Goal: Task Accomplishment & Management: Manage account settings

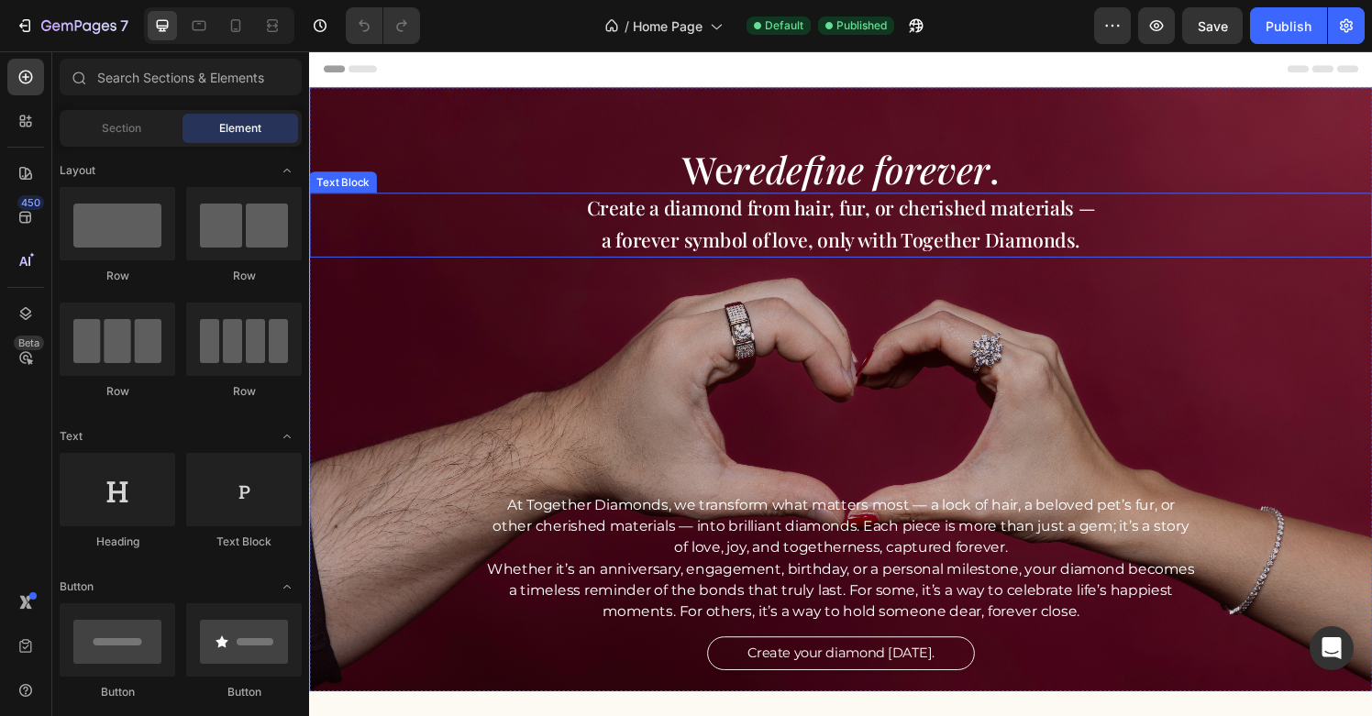
click at [772, 225] on p "Create a diamond from hair, fur, or cherished materials —" at bounding box center [860, 214] width 954 height 32
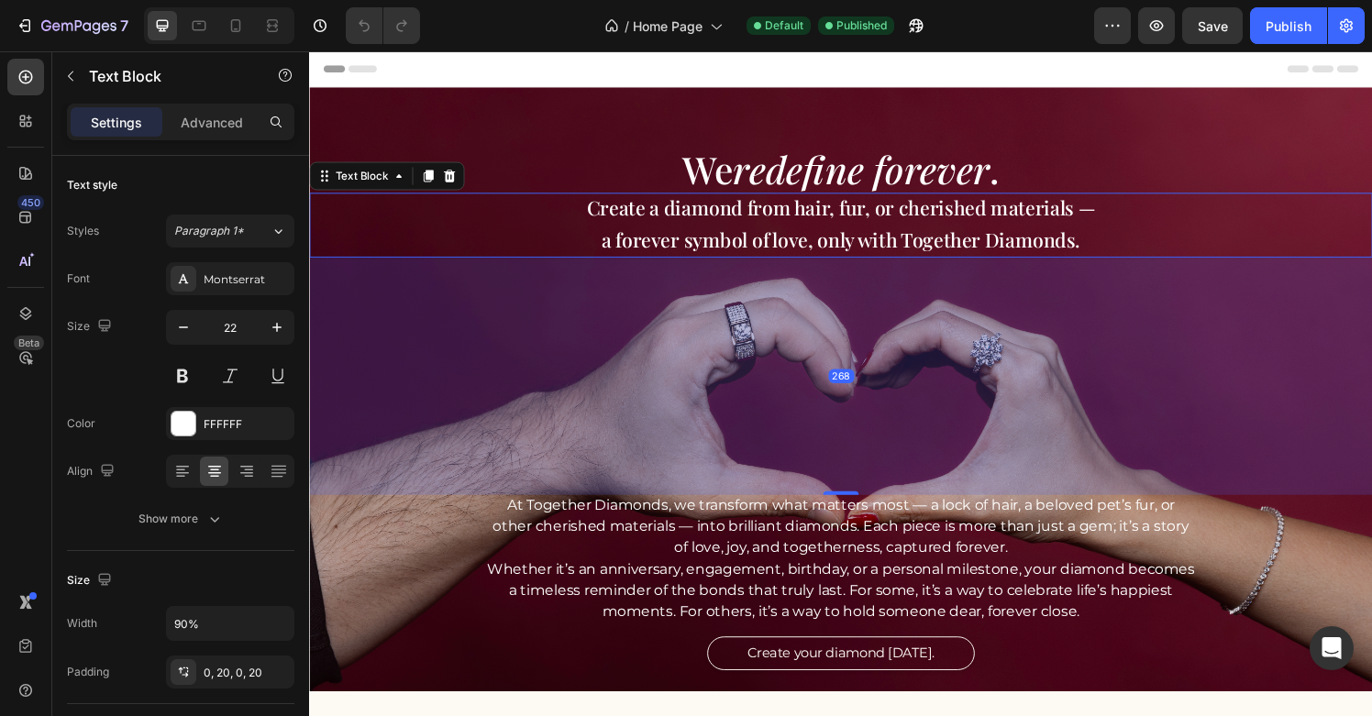
click at [772, 225] on p "Create a diamond from hair, fur, or cherished materials —" at bounding box center [860, 214] width 954 height 32
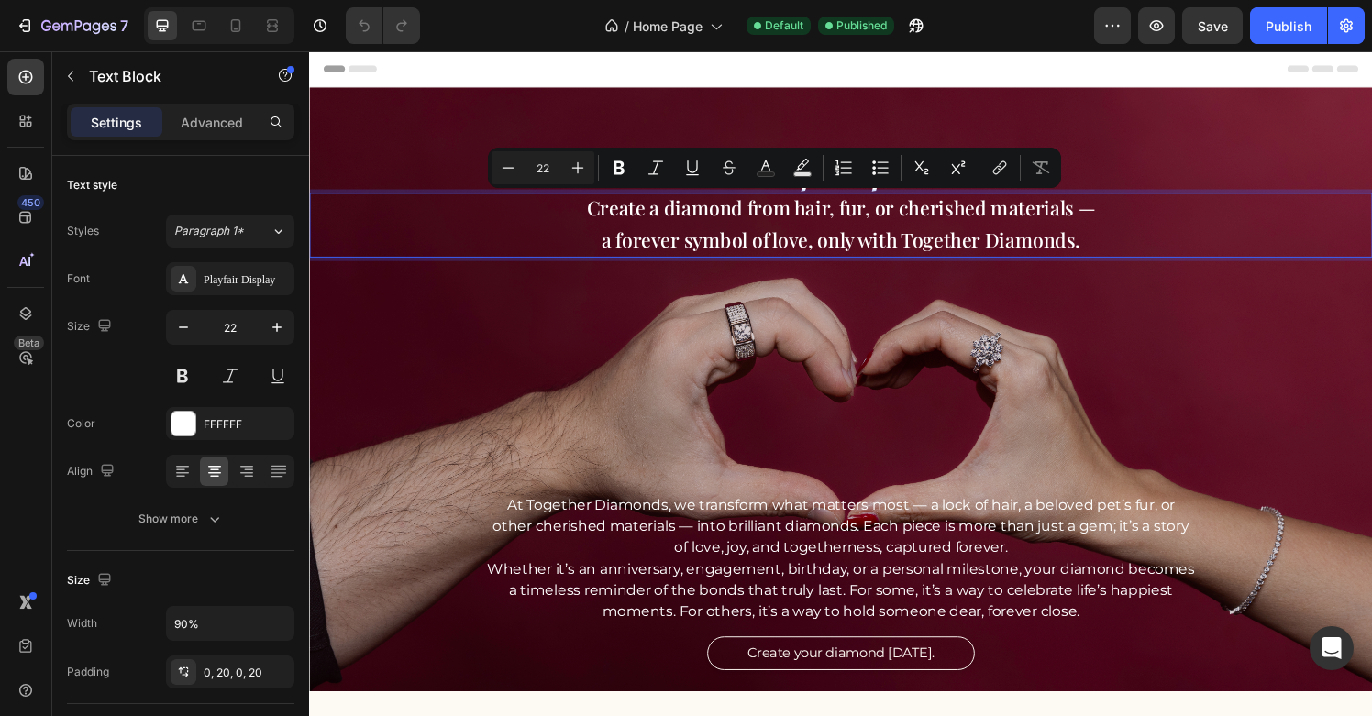
click at [863, 218] on p "Create a diamond from hair, fur, or cherished materials —" at bounding box center [860, 214] width 954 height 32
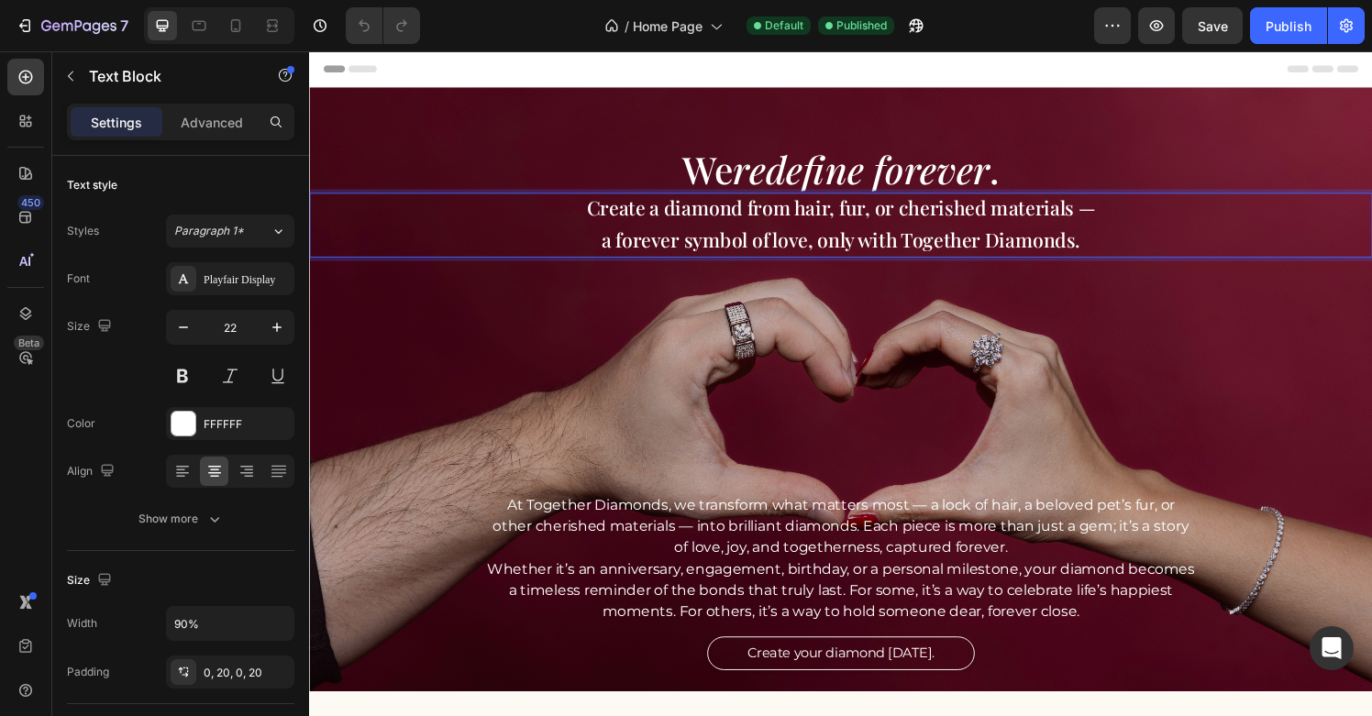
click at [809, 223] on p "Create a diamond from hair, fur, or cherished materials —" at bounding box center [860, 214] width 954 height 32
click at [899, 225] on p "Create a diamond from hair, fur, or cherished materials —" at bounding box center [860, 214] width 954 height 32
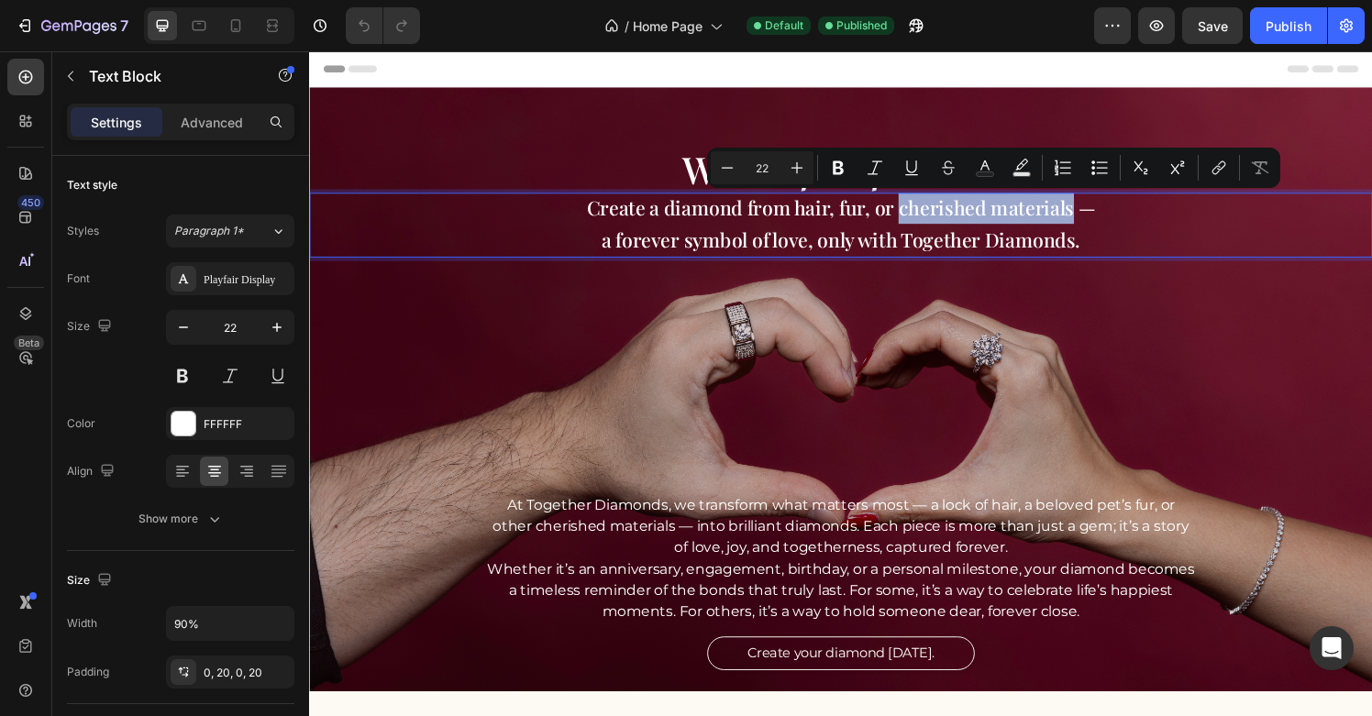
drag, startPoint x: 917, startPoint y: 219, endPoint x: 1099, endPoint y: 223, distance: 181.7
click at [1099, 223] on p "Create a diamond from hair, fur, or cherished materials —" at bounding box center [860, 214] width 954 height 32
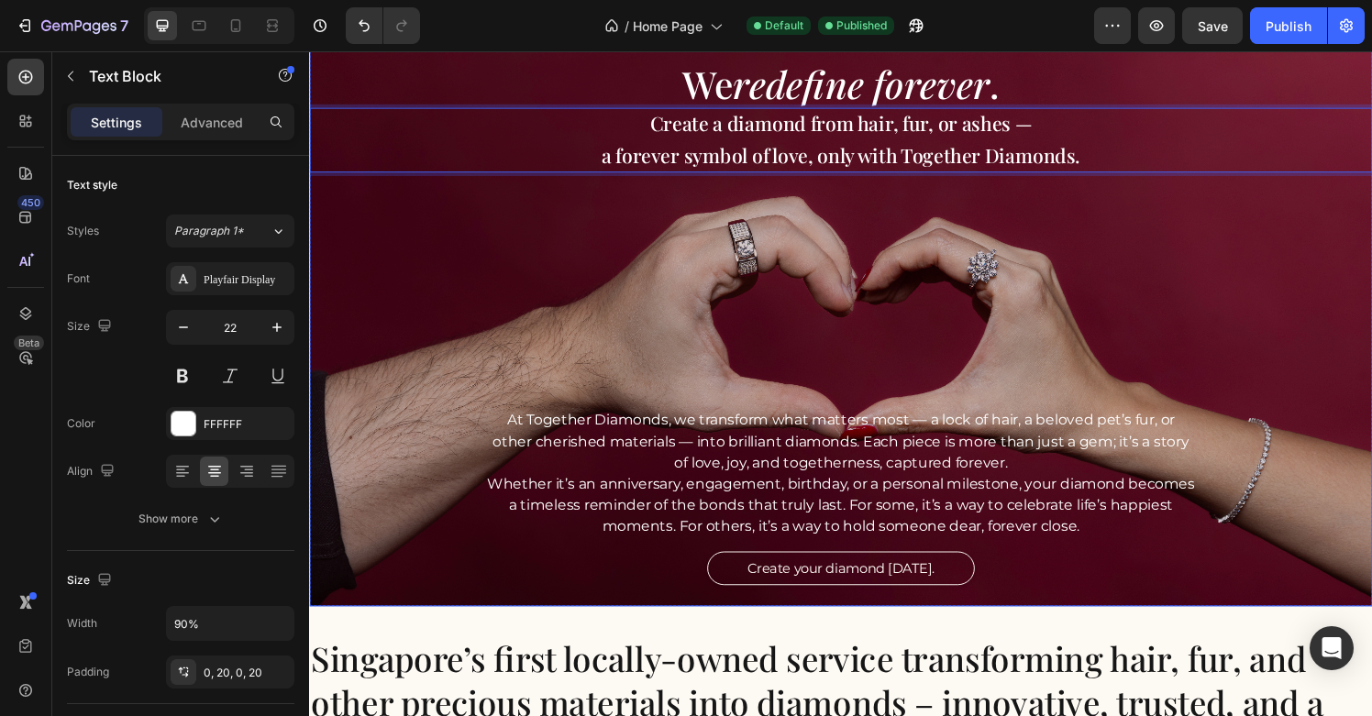
scroll to position [89, 0]
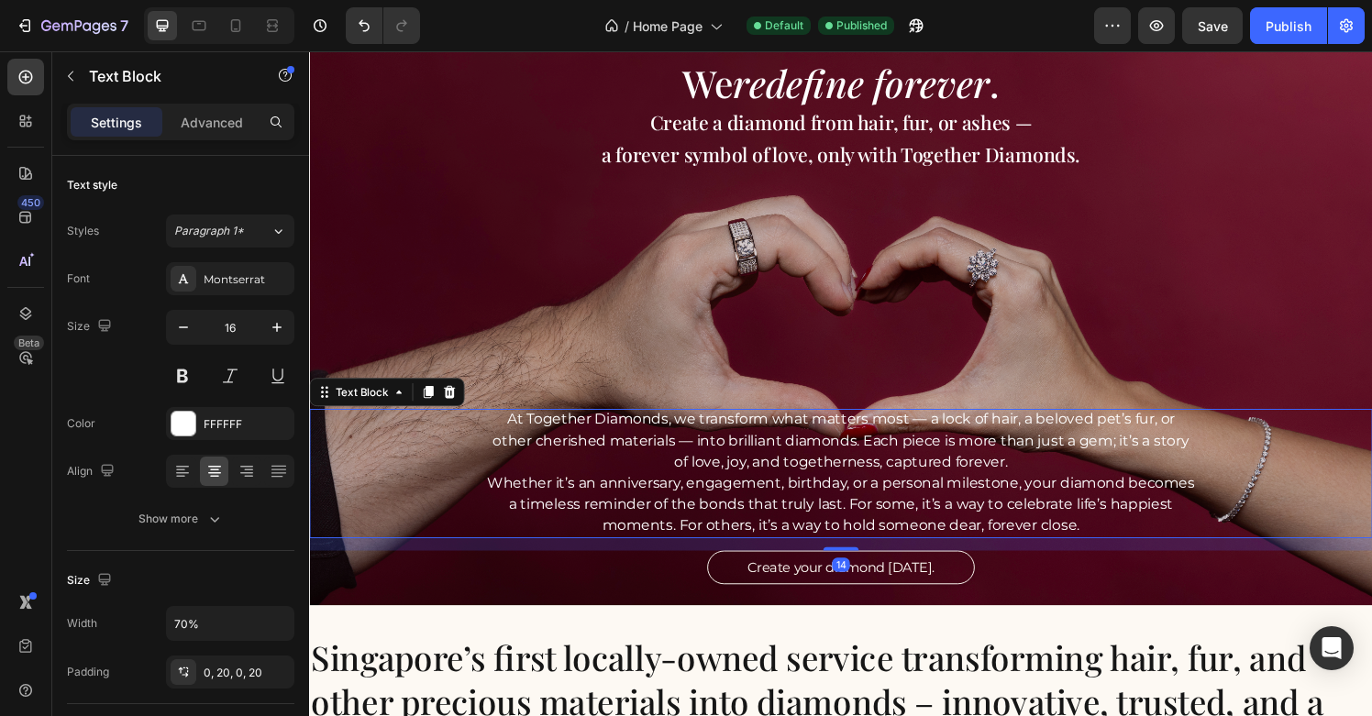
click at [897, 448] on p "At Together Diamonds, we transform what matters most — a lock of hair, a belove…" at bounding box center [860, 455] width 734 height 66
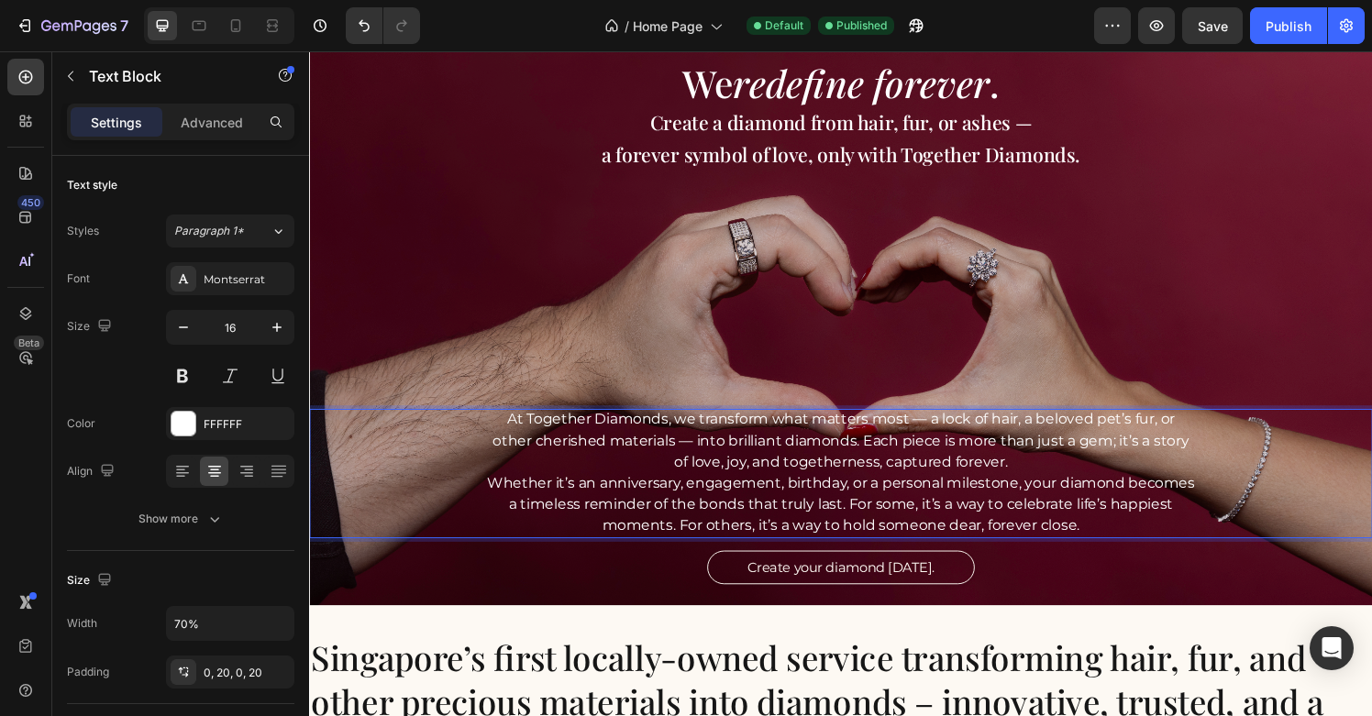
click at [1041, 454] on p "At Together Diamonds, we transform what matters most — a lock of hair, a belove…" at bounding box center [860, 455] width 734 height 66
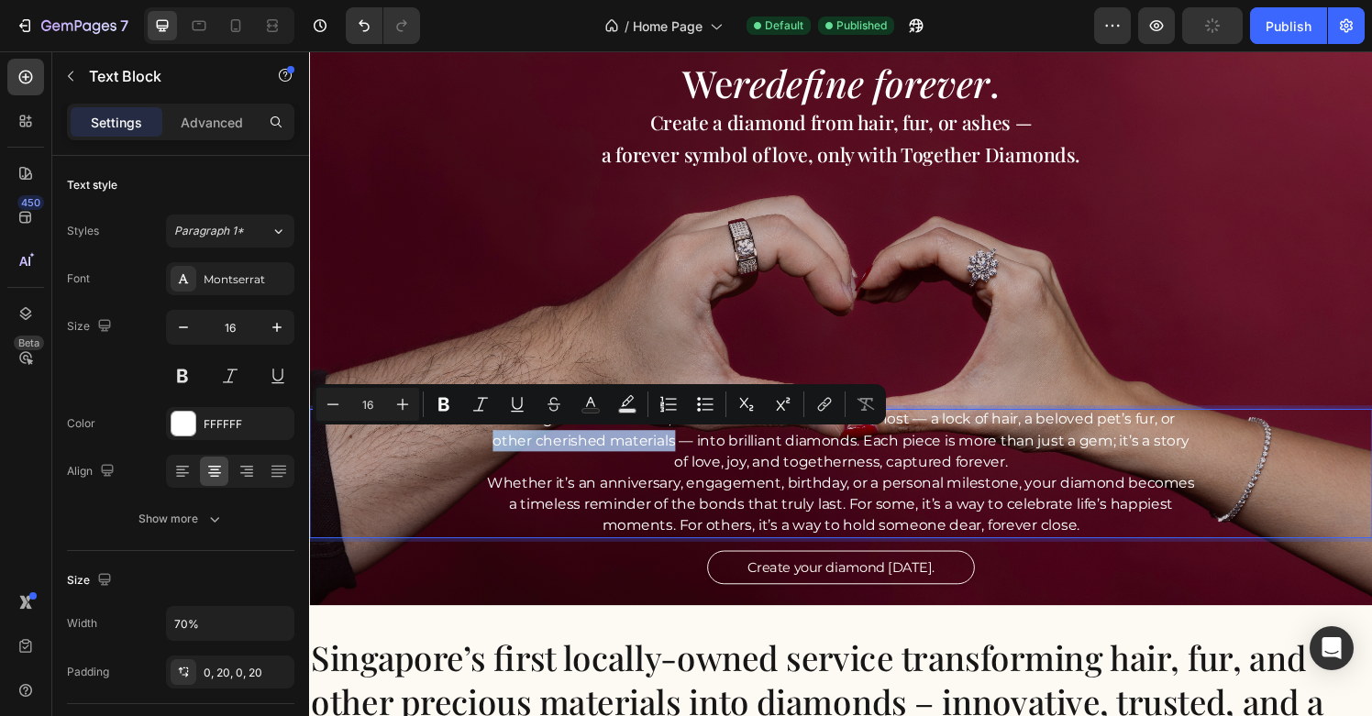
drag, startPoint x: 688, startPoint y: 460, endPoint x: 495, endPoint y: 462, distance: 192.7
click at [495, 462] on p "At Together Diamonds, we transform what matters most — a lock of hair, a belove…" at bounding box center [860, 455] width 734 height 66
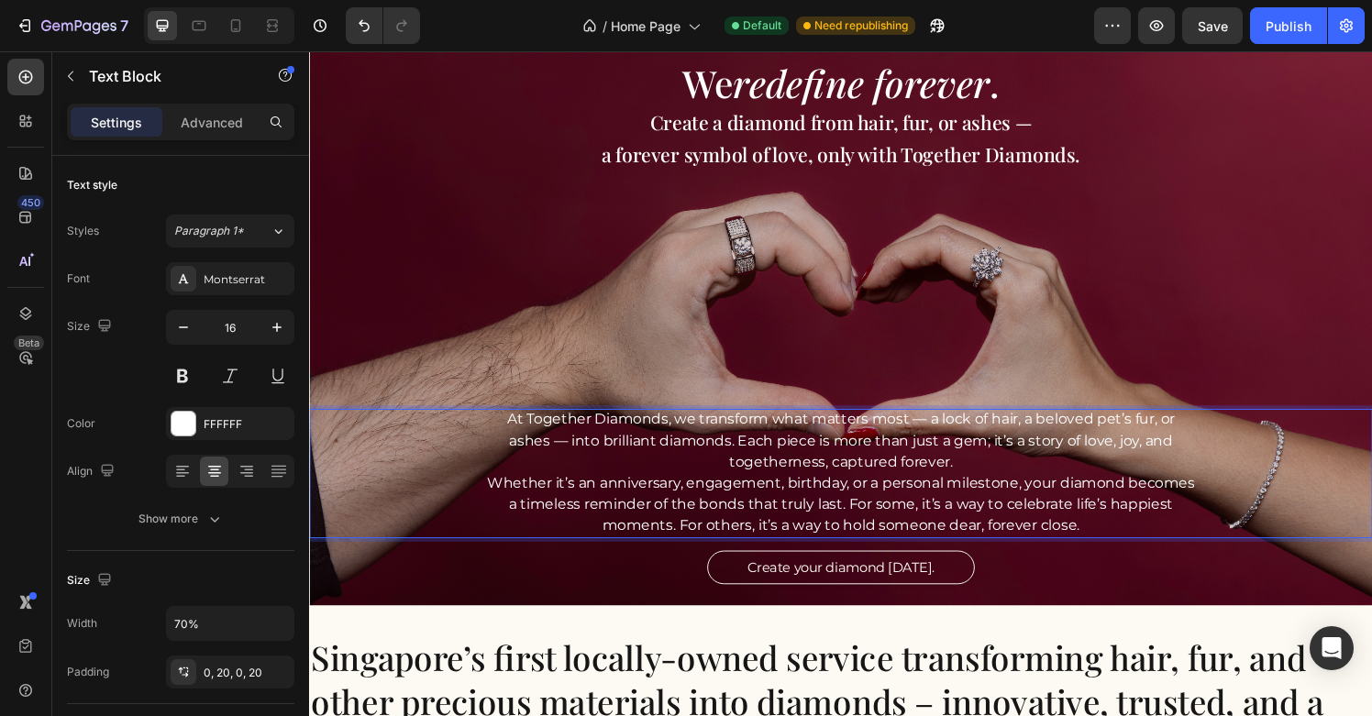
click at [579, 457] on p "At Together Diamonds, we transform what matters most — a lock of hair, a belove…" at bounding box center [860, 455] width 734 height 66
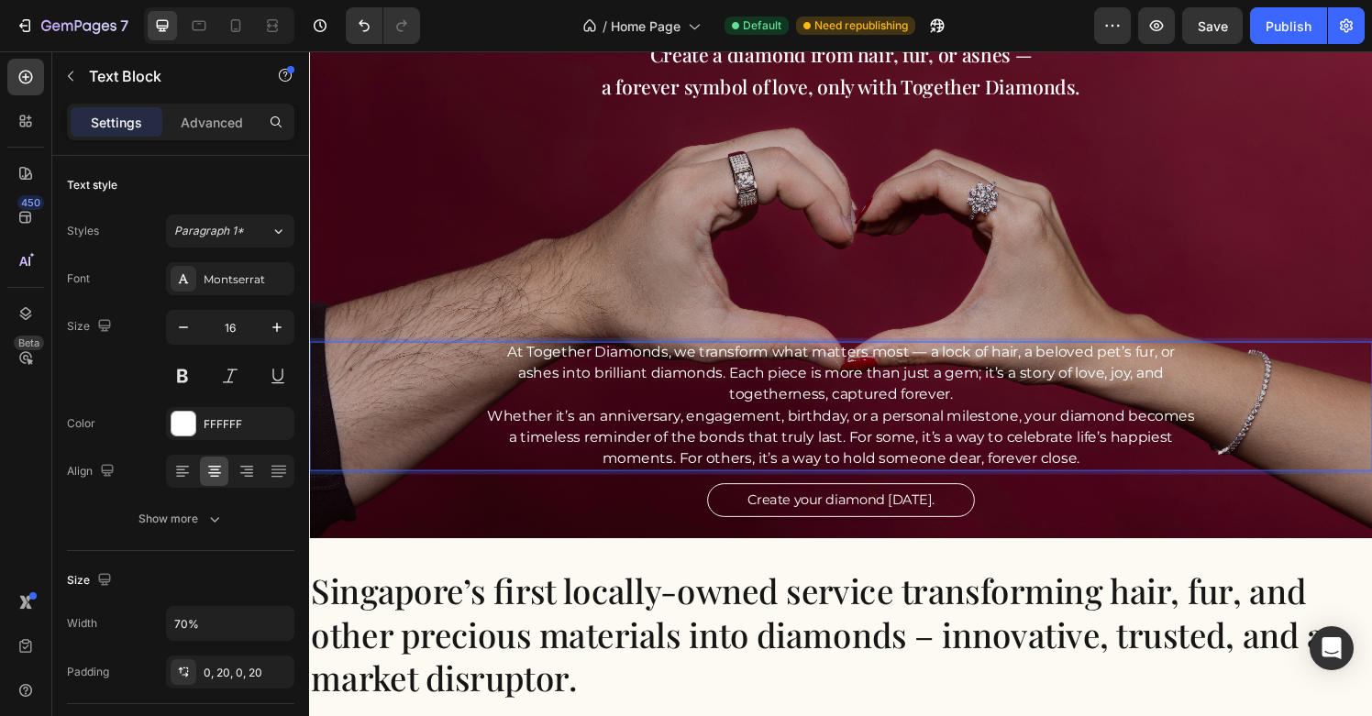
scroll to position [161, 0]
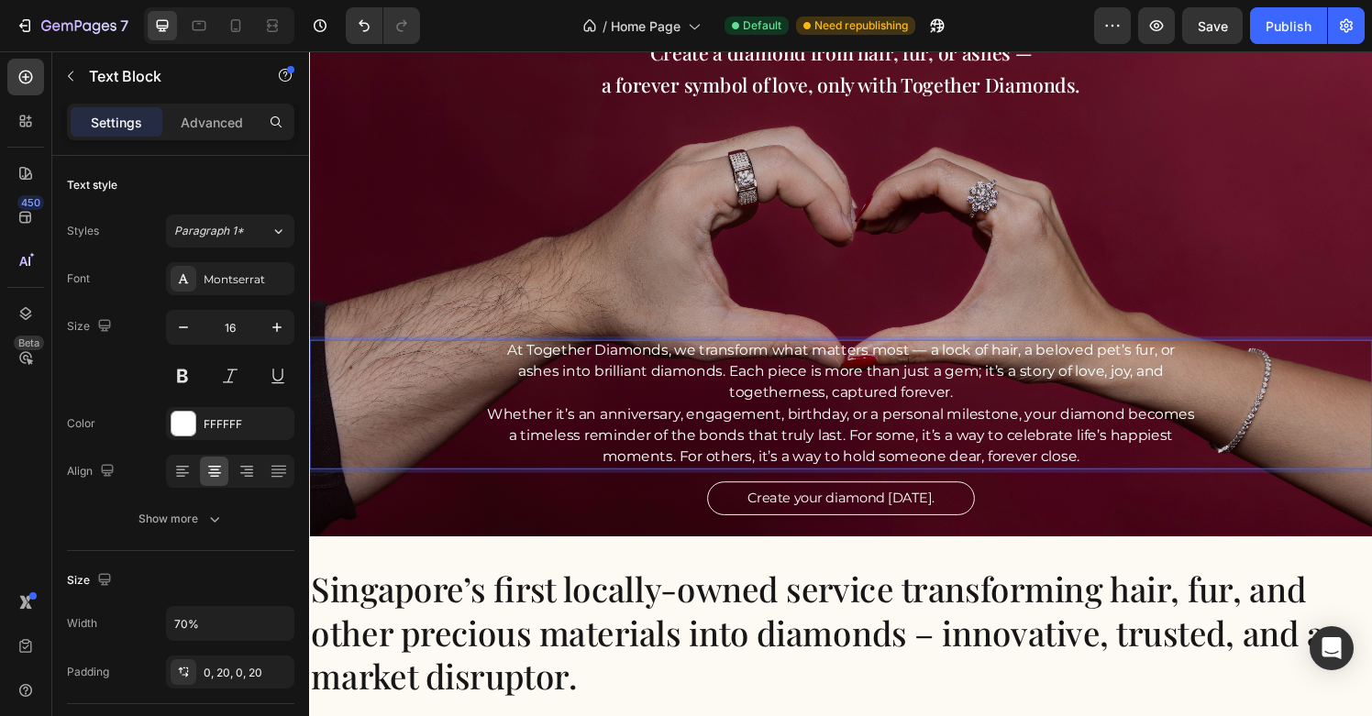
click at [900, 436] on p "Whether it’s an anniversary, engagement, birthday, or a personal milestone, you…" at bounding box center [860, 450] width 734 height 66
click at [798, 435] on p "Whether it’s an anniversary, engagement, birthday, or a personal milestone, you…" at bounding box center [860, 450] width 734 height 66
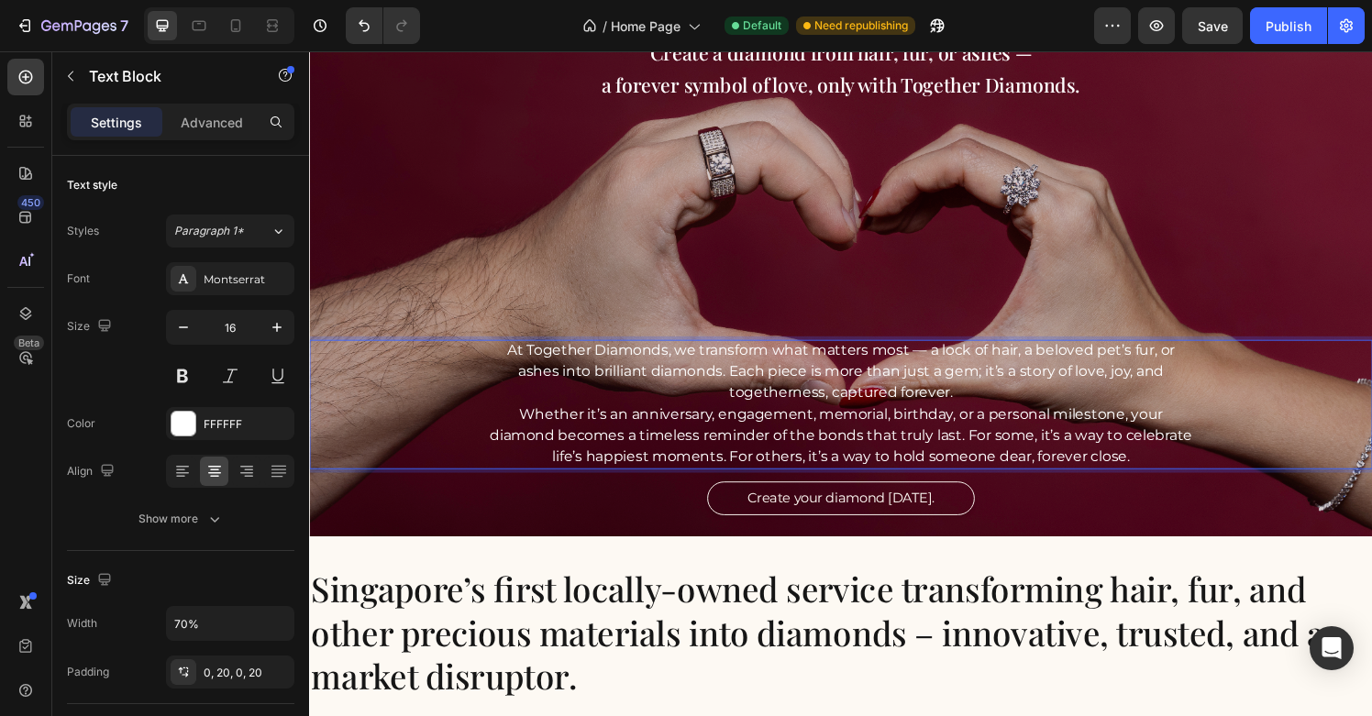
click at [988, 439] on p "Whether it’s an anniversary, engagement, memorial, birthday, or a personal mile…" at bounding box center [860, 450] width 734 height 66
click at [997, 458] on p "Whether it’s an anniversary, engagement, memorial, birthday, or a personal mile…" at bounding box center [860, 450] width 734 height 66
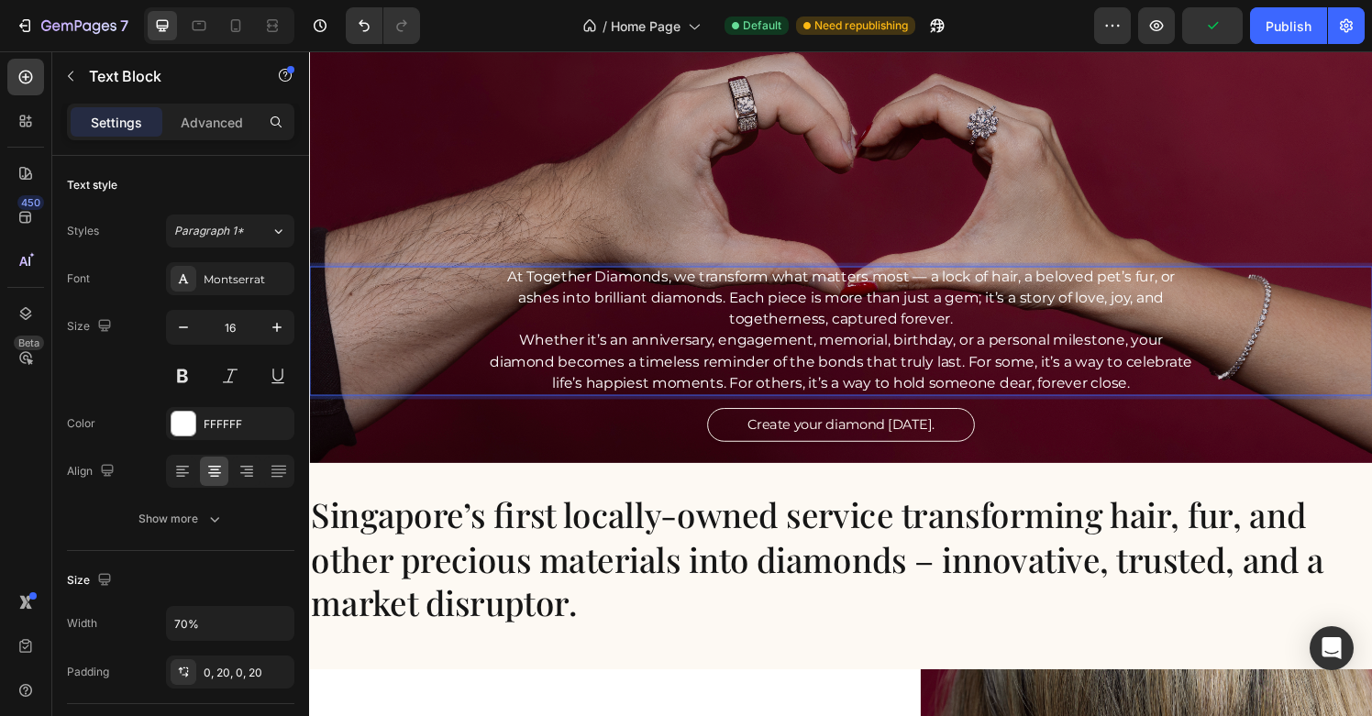
scroll to position [240, 0]
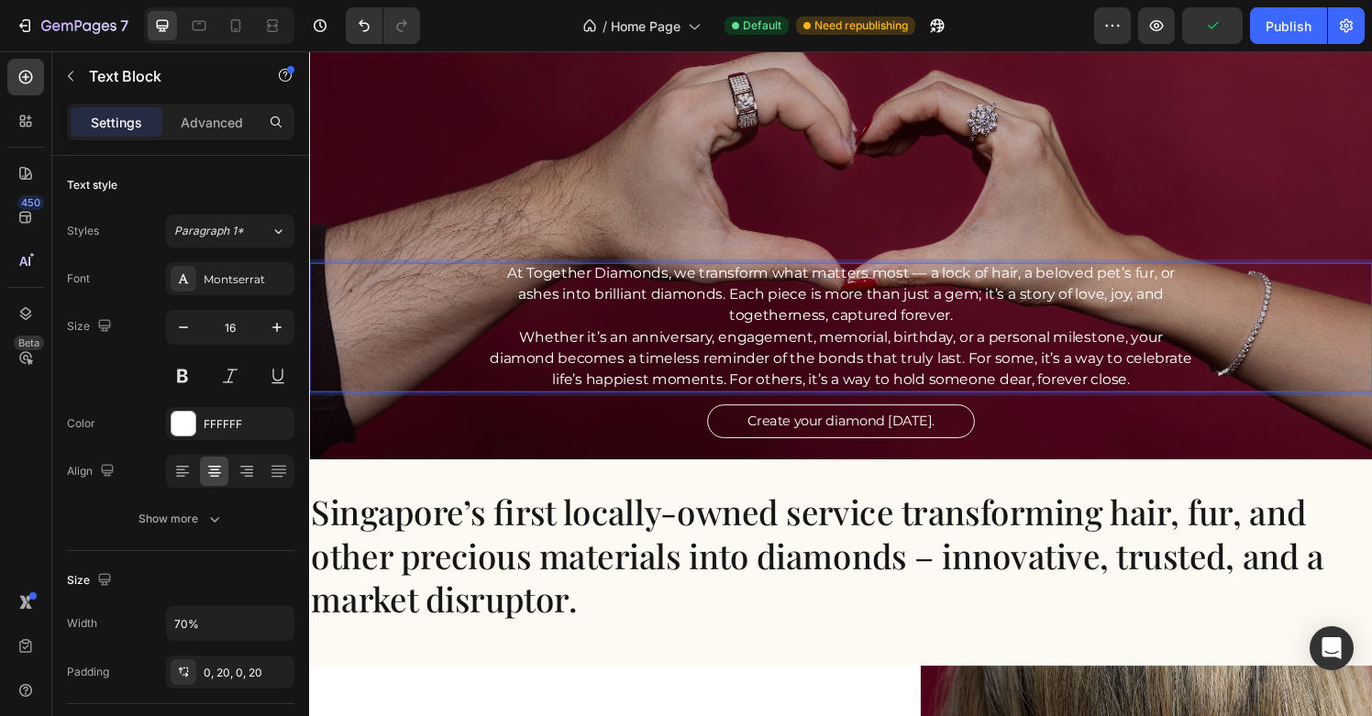
click at [1056, 385] on p "Whether it’s an anniversary, engagement, memorial, birthday, or a personal mile…" at bounding box center [860, 370] width 734 height 66
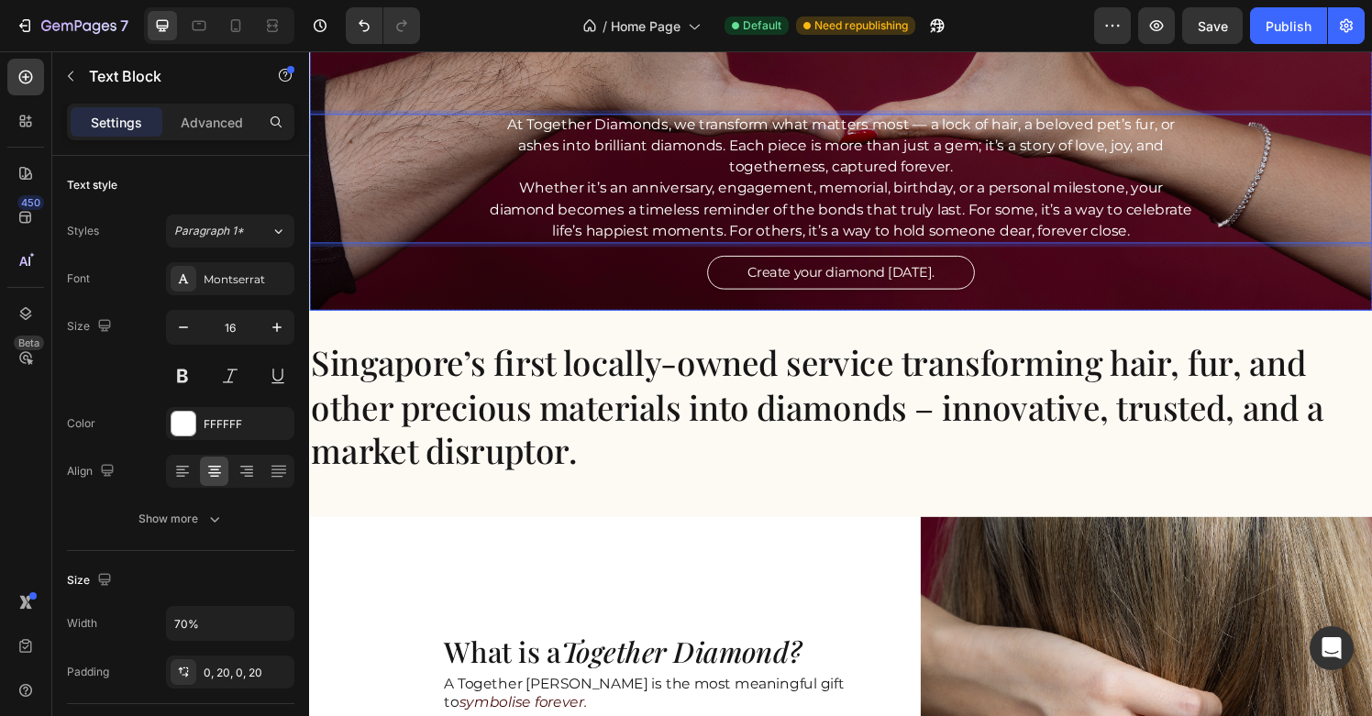
scroll to position [432, 0]
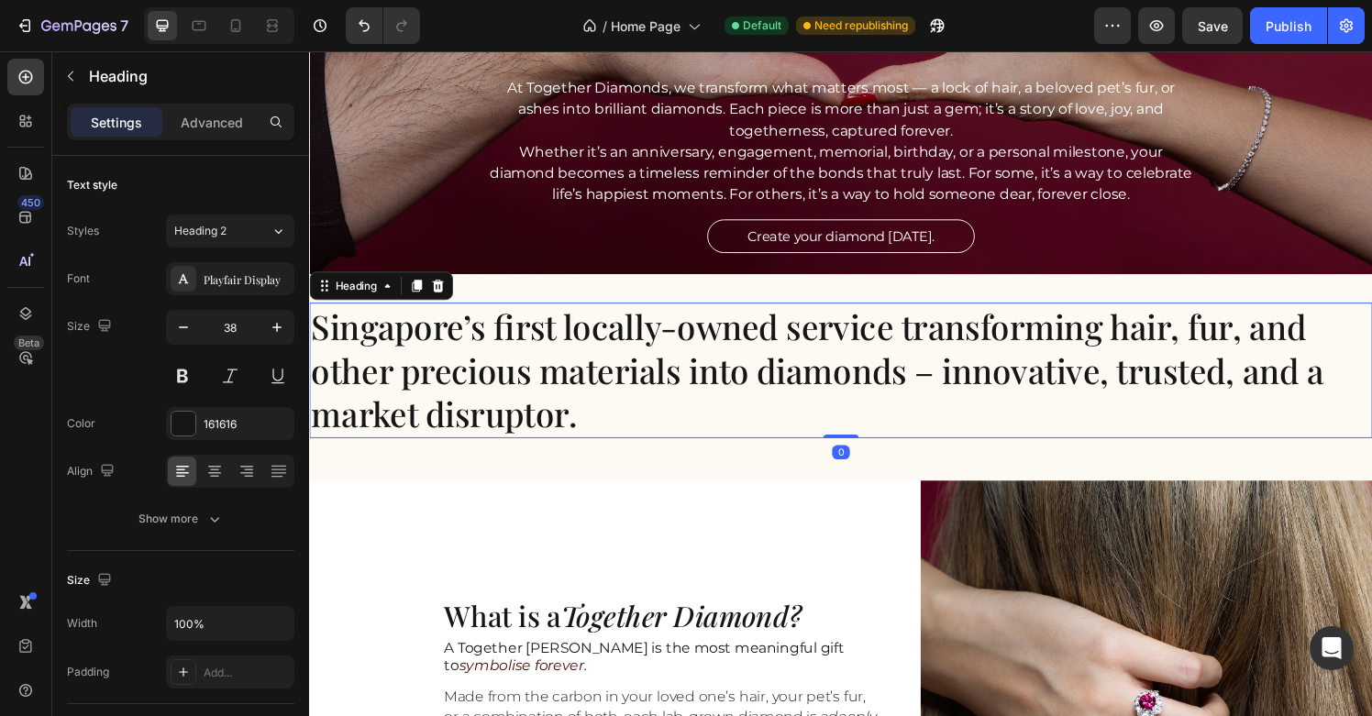
click at [1005, 371] on h2 "Singapore’s first locally-owned service transforming hair, fur, and other preci…" at bounding box center [859, 381] width 1101 height 139
click at [1249, 339] on h2 "Singapore’s first locally-owned service transforming hair, fur, and other preci…" at bounding box center [859, 381] width 1101 height 139
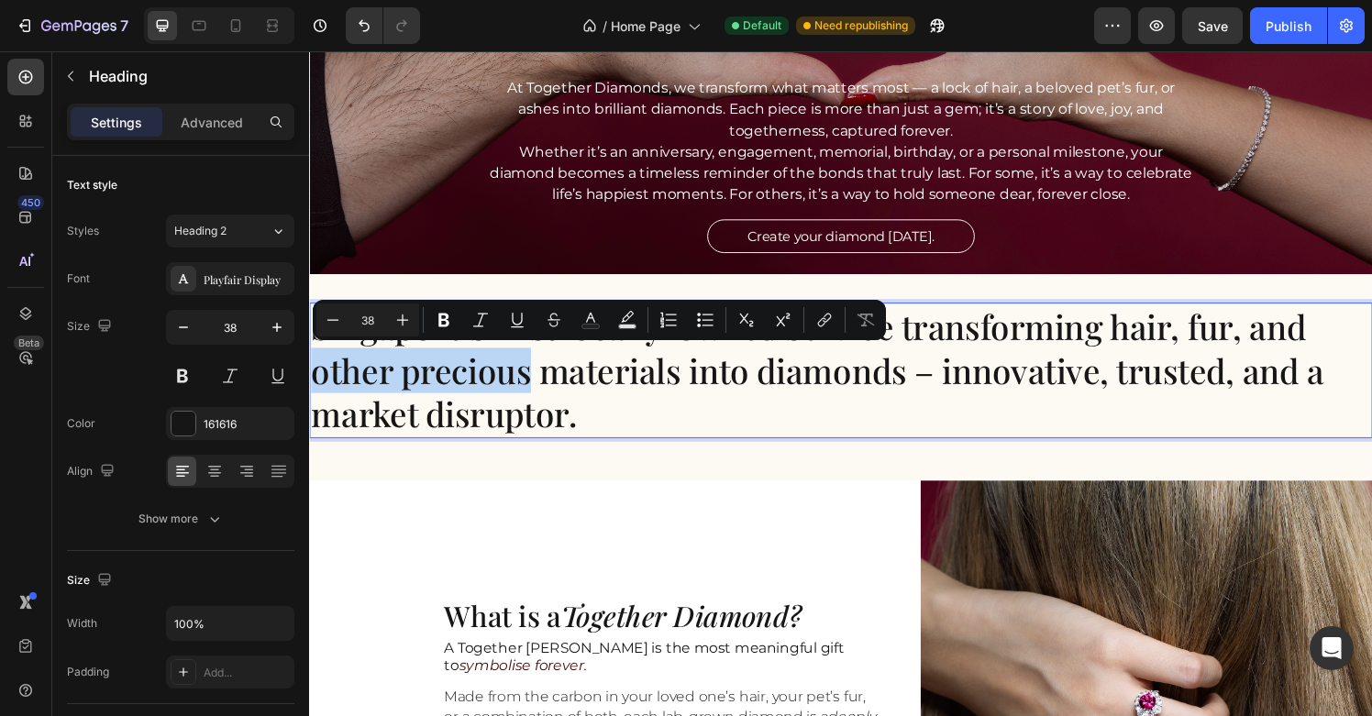
drag, startPoint x: 538, startPoint y: 384, endPoint x: 302, endPoint y: 390, distance: 235.8
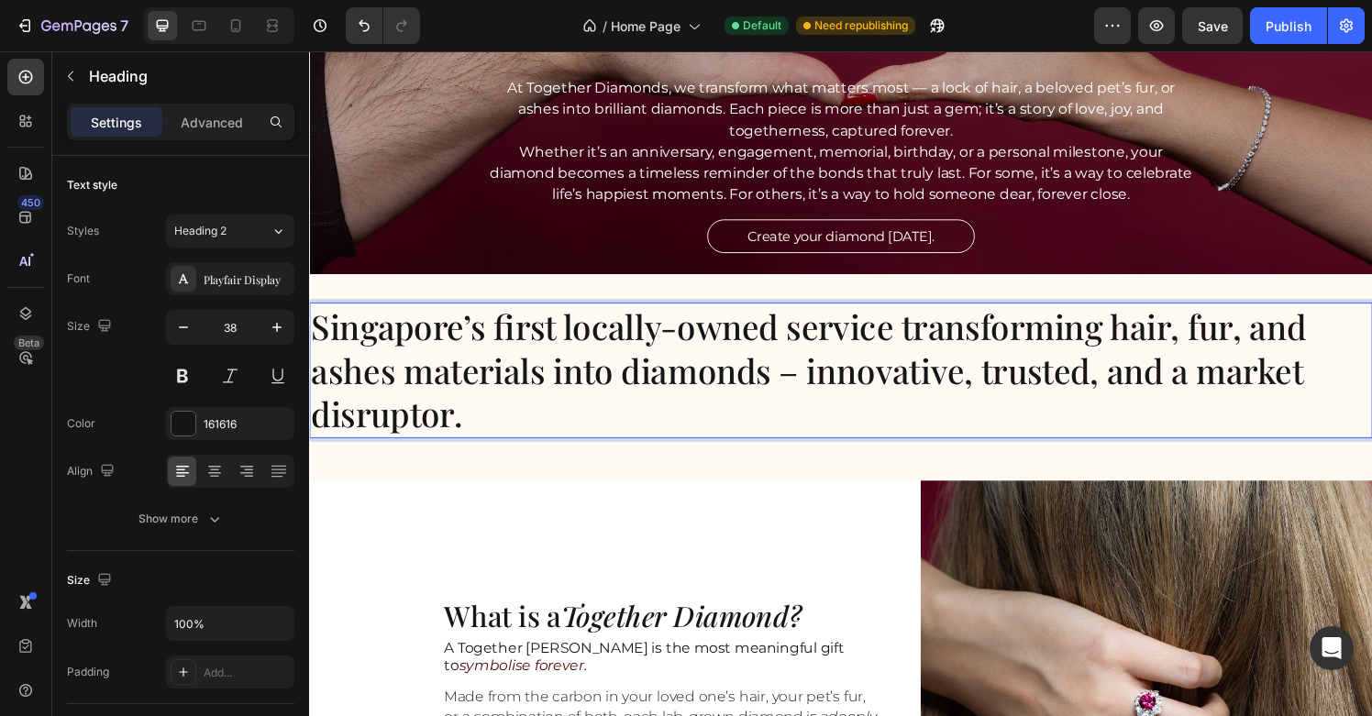
click at [531, 383] on p "Singapore’s first locally-owned service transforming hair, fur, and ashes mater…" at bounding box center [859, 382] width 1097 height 136
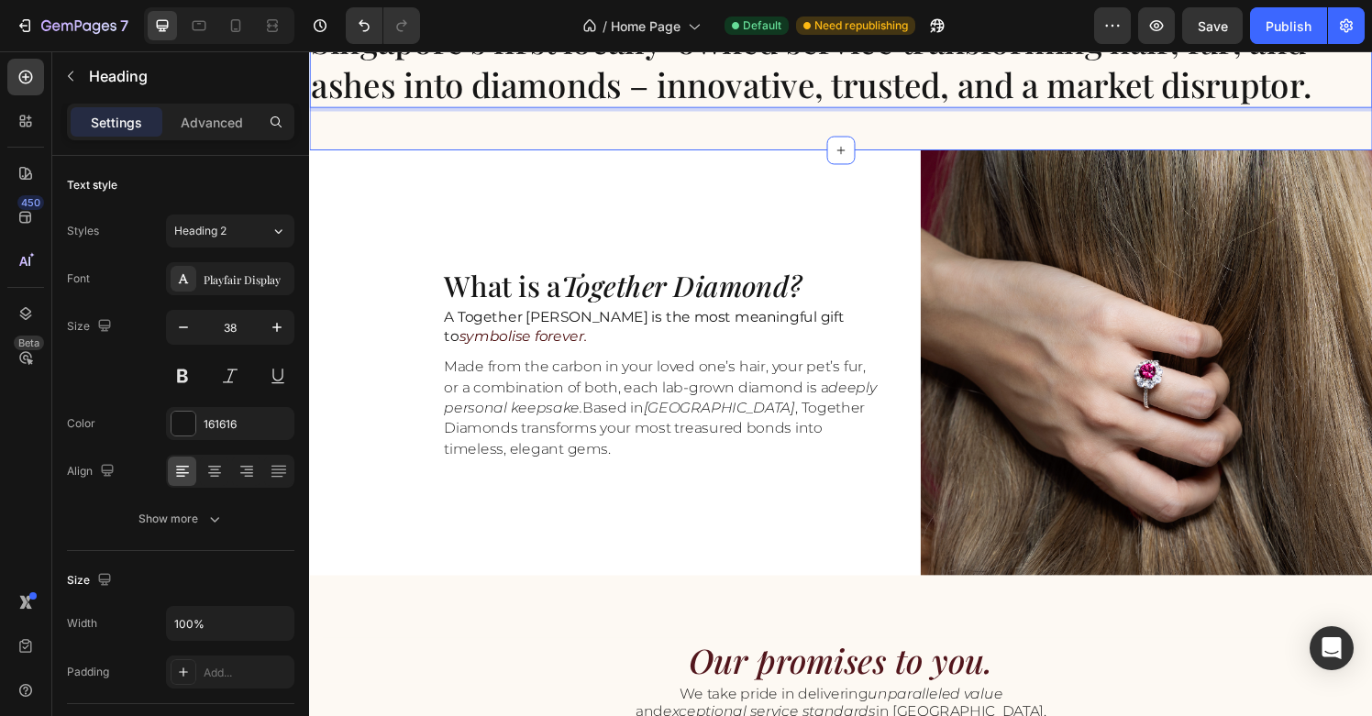
scroll to position [770, 0]
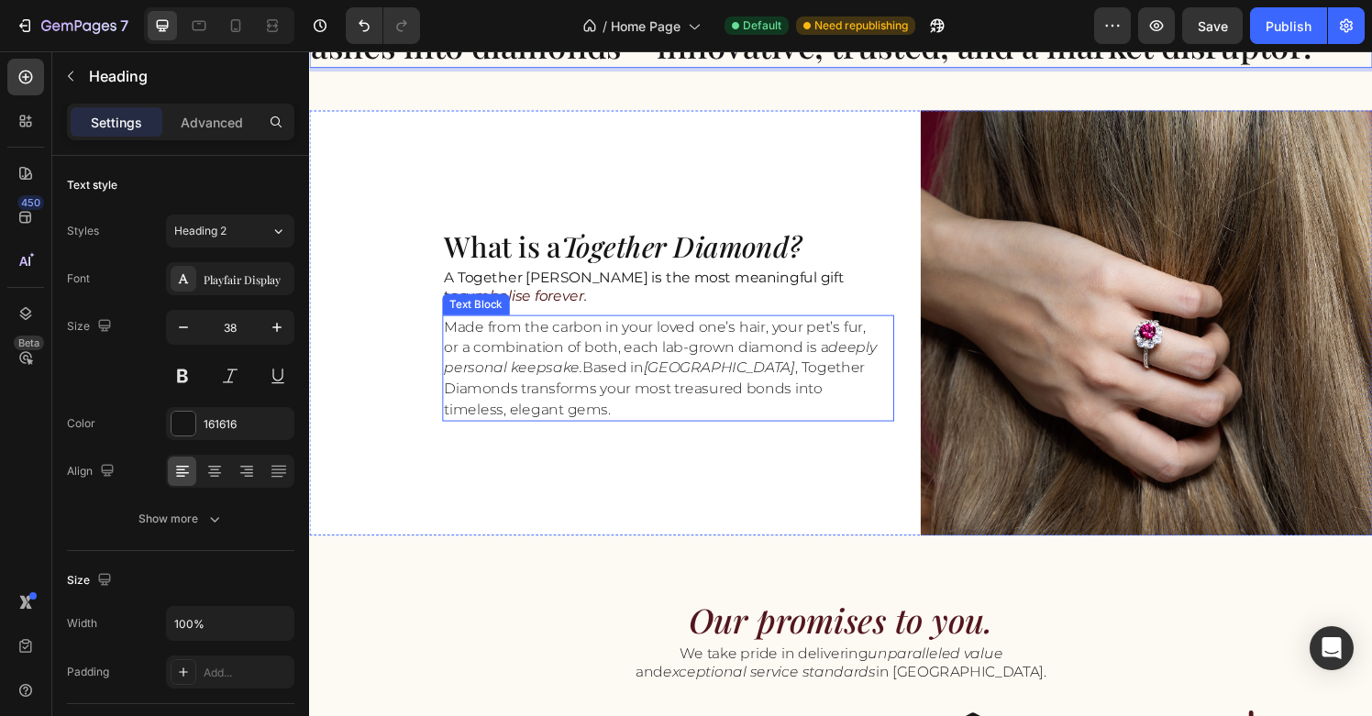
click at [767, 410] on p "Made from the carbon in your loved one’s hair, your pet’s fur, or a combination…" at bounding box center [673, 380] width 448 height 106
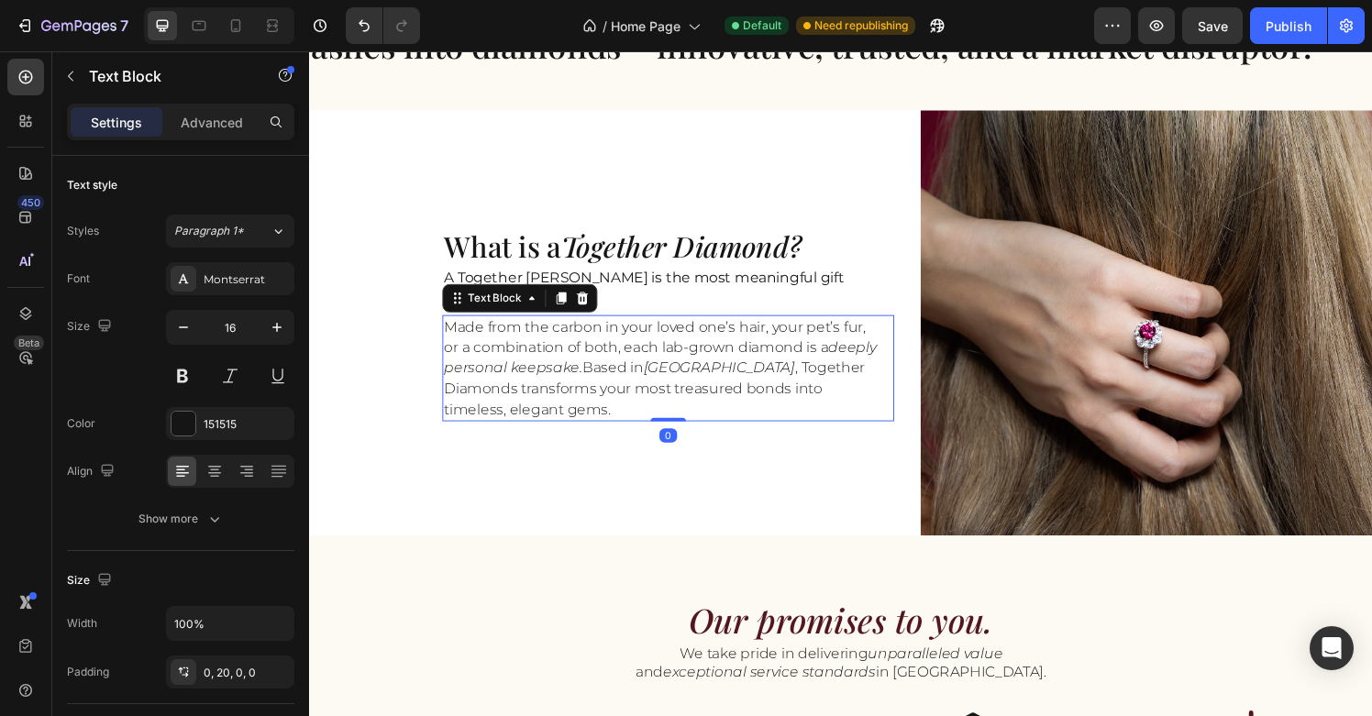
click at [745, 428] on p "Made from the carbon in your loved one’s hair, your pet’s fur, or a combination…" at bounding box center [673, 380] width 448 height 106
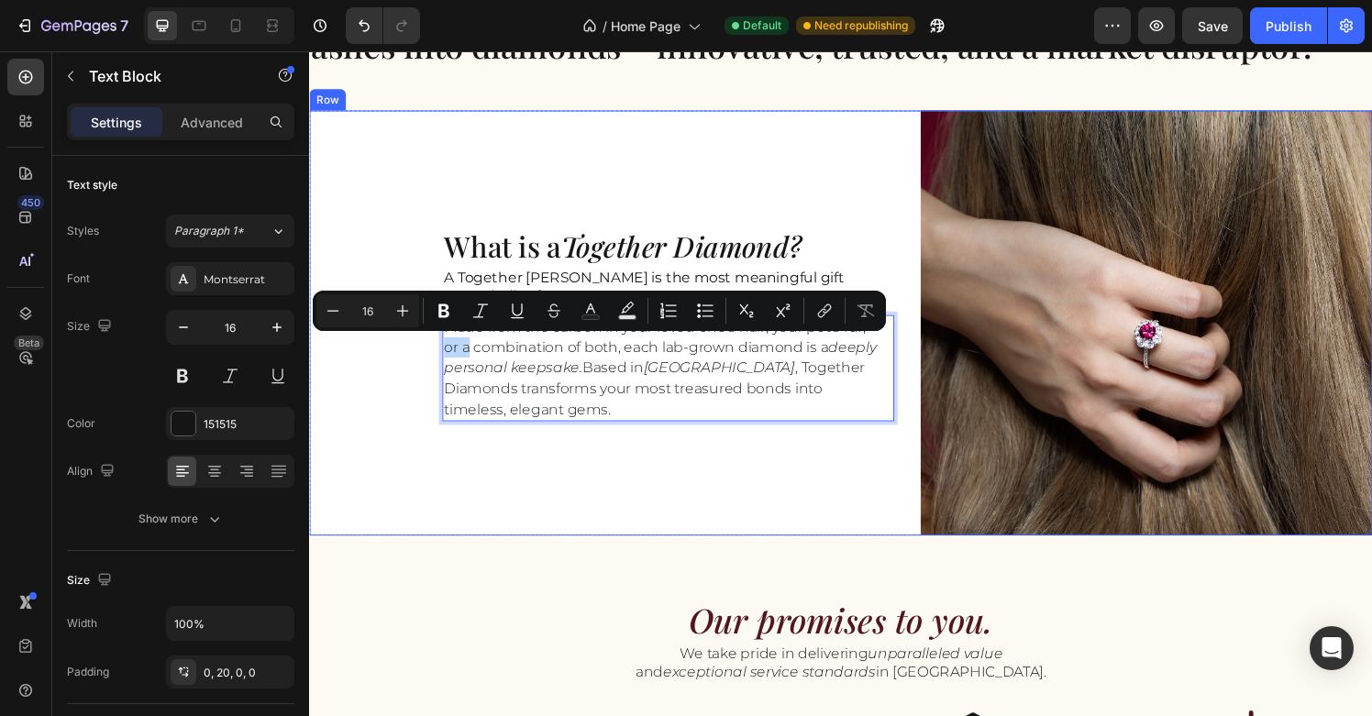
drag, startPoint x: 476, startPoint y: 362, endPoint x: 439, endPoint y: 361, distance: 37.6
click at [439, 361] on div "What is a Together Diamond? Heading A Together Diamond is the most meaningful g…" at bounding box center [859, 333] width 1101 height 440
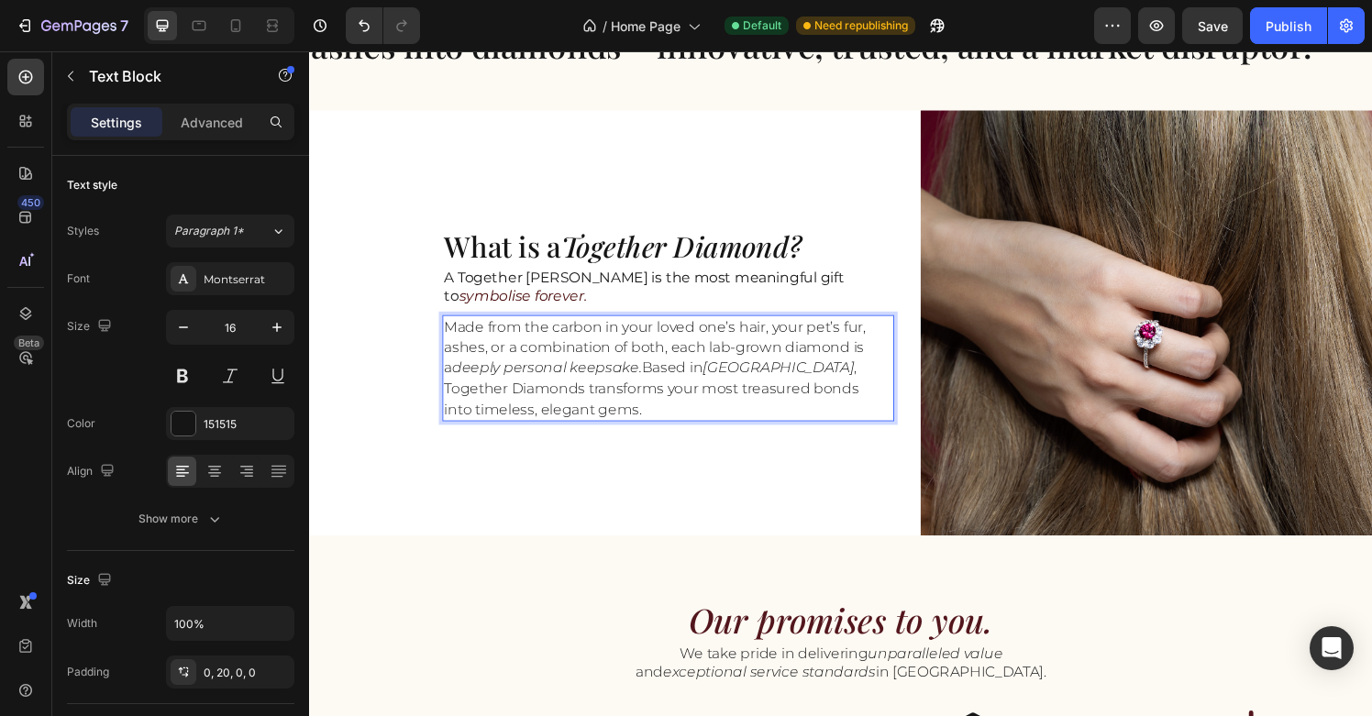
click at [673, 420] on p "Made from the carbon in your loved one’s hair, your pet’s fur, ashes, or a comb…" at bounding box center [673, 380] width 448 height 106
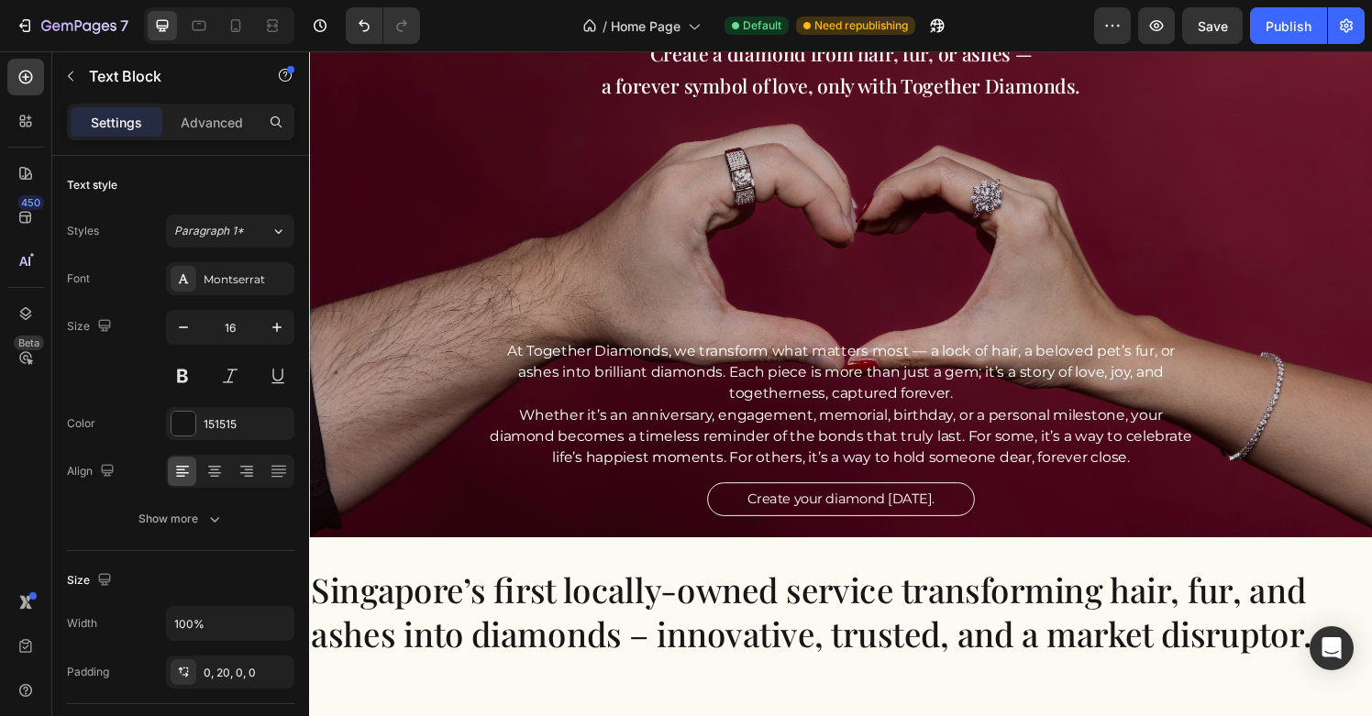
scroll to position [0, 0]
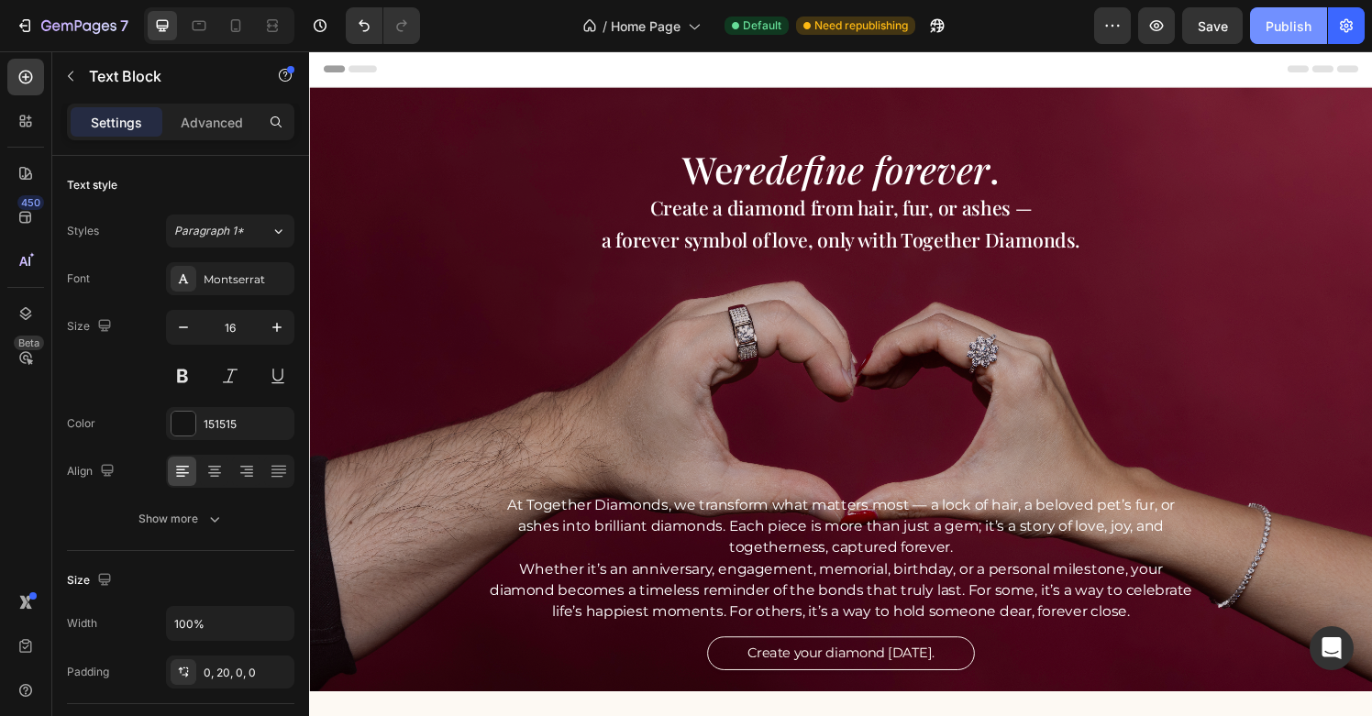
click at [1278, 23] on div "Publish" at bounding box center [1289, 26] width 46 height 19
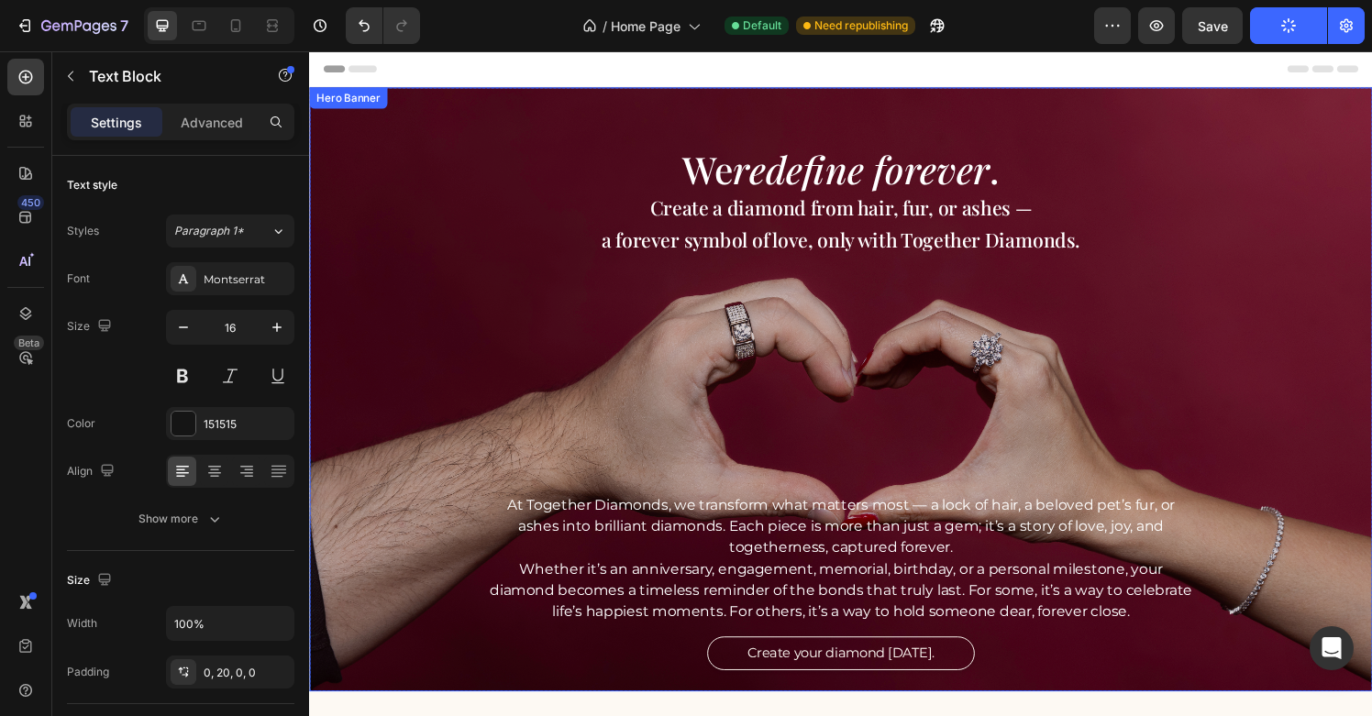
click at [490, 355] on div "We redefine forever . Heading Create a diamond from hair, fur, or ashes — a for…" at bounding box center [859, 421] width 1101 height 544
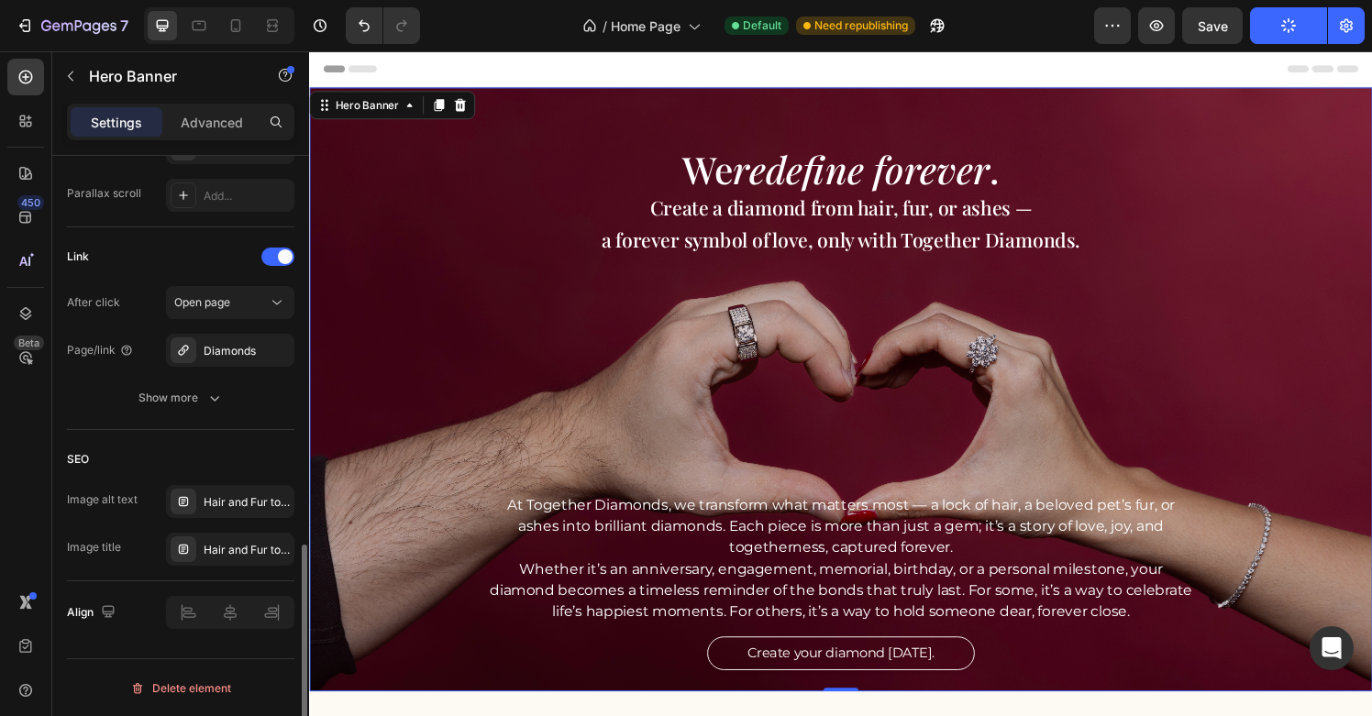
scroll to position [1056, 0]
click at [228, 502] on div "Hair and Fur to Diamonds | Luxury Gifts | Ashes Pendant | Anniversary Gift | Ke…" at bounding box center [247, 502] width 86 height 17
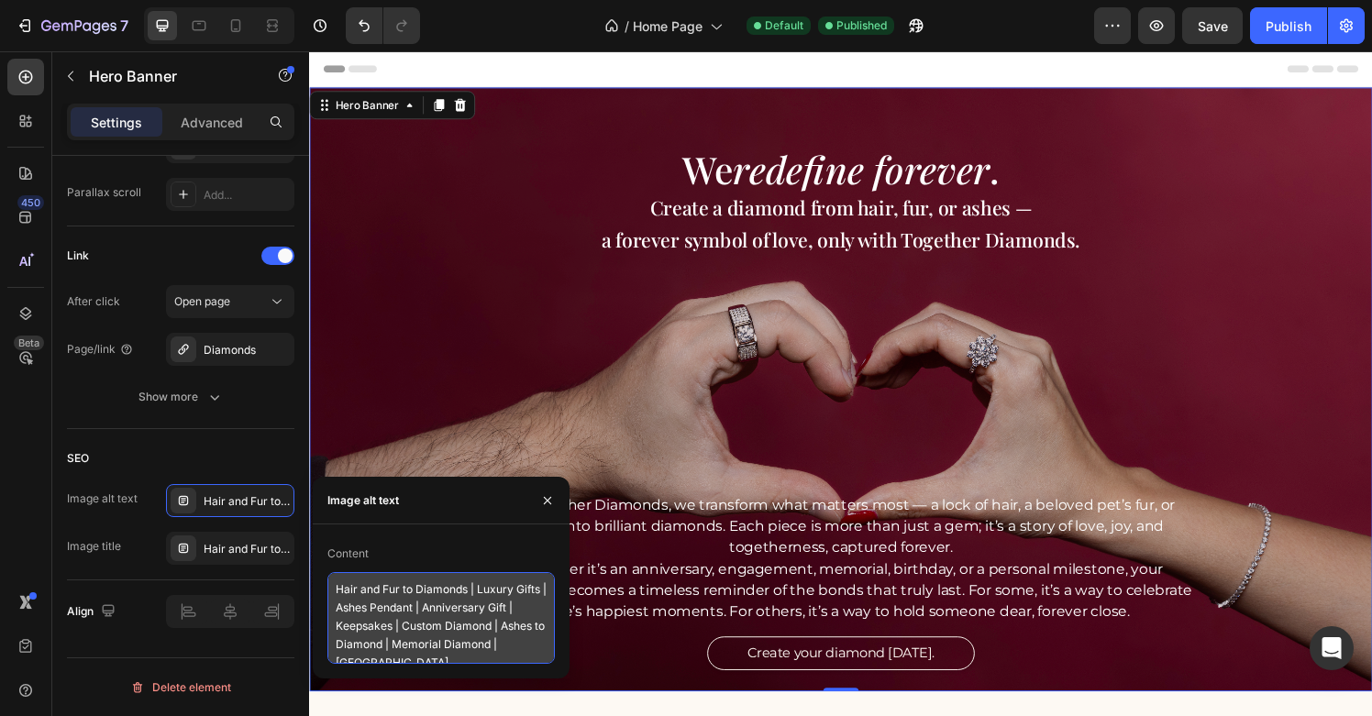
drag, startPoint x: 366, startPoint y: 463, endPoint x: 389, endPoint y: 607, distance: 145.8
click at [399, 613] on textarea "Hair and Fur to Diamonds | Luxury Gifts | Ashes Pendant | Anniversary Gift | Ke…" at bounding box center [442, 618] width 228 height 92
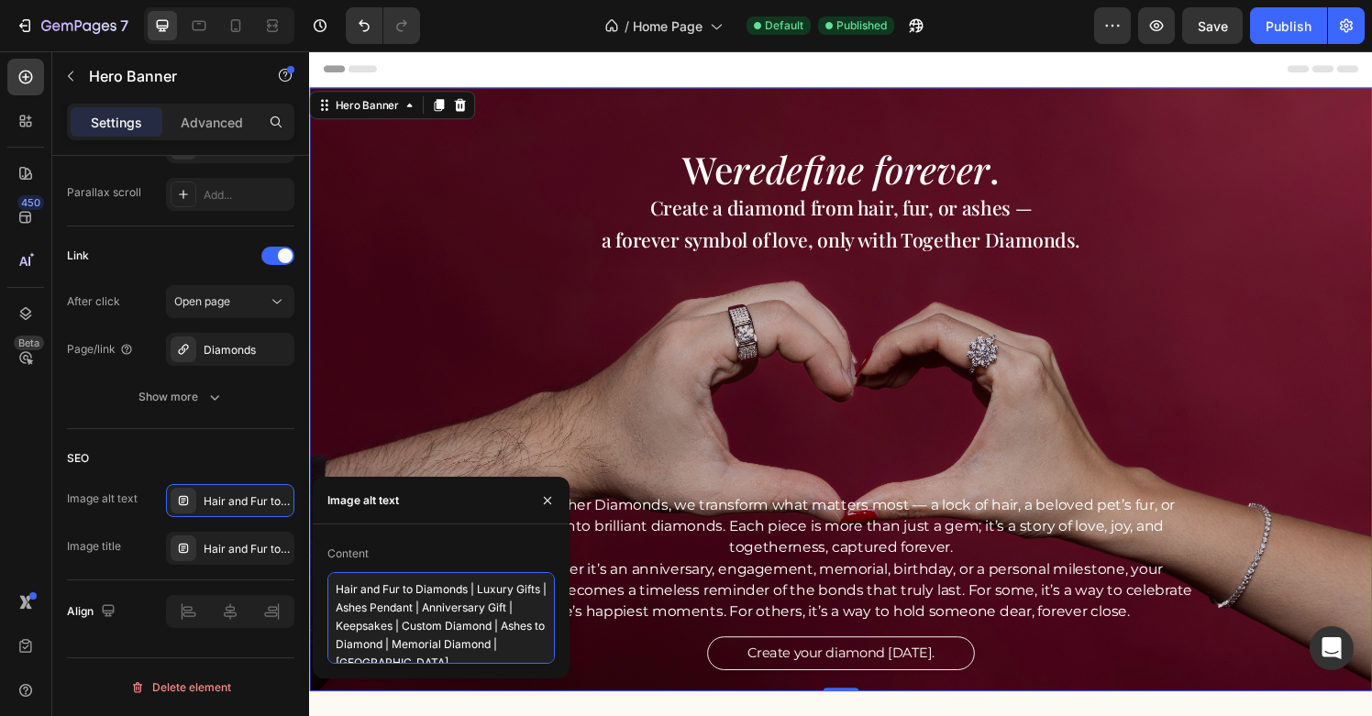
click at [440, 615] on textarea "Hair and Fur to Diamonds | Luxury Gifts | Ashes Pendant | Anniversary Gift | Ke…" at bounding box center [442, 618] width 228 height 92
paste textarea "ashes to diamonds [GEOGRAPHIC_DATA] | cremation diamonds [GEOGRAPHIC_DATA] | ha…"
type textarea "ashes to diamonds [GEOGRAPHIC_DATA] | cremation diamonds [GEOGRAPHIC_DATA] | ha…"
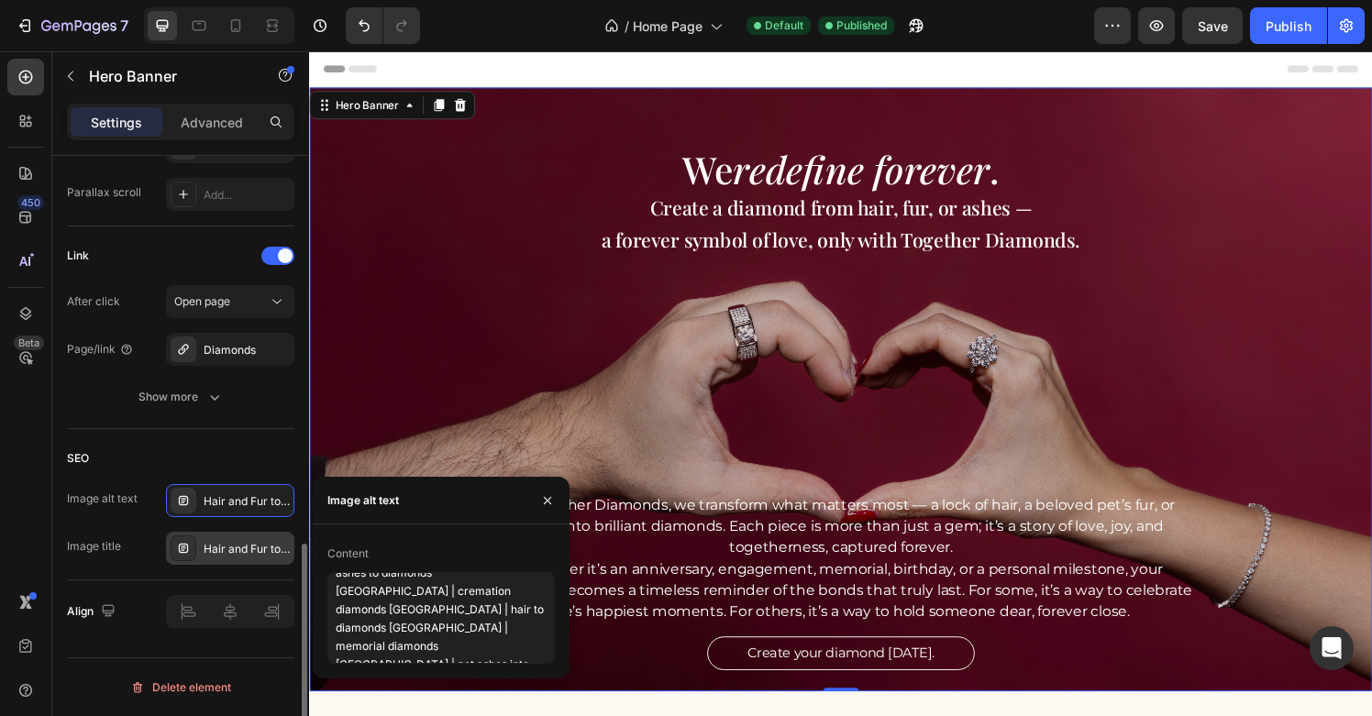
click at [228, 555] on div "Hair and Fur to Diamonds | Luxury Gifts | Ashes Pendant | Anniversary Gift | Ke…" at bounding box center [247, 549] width 86 height 17
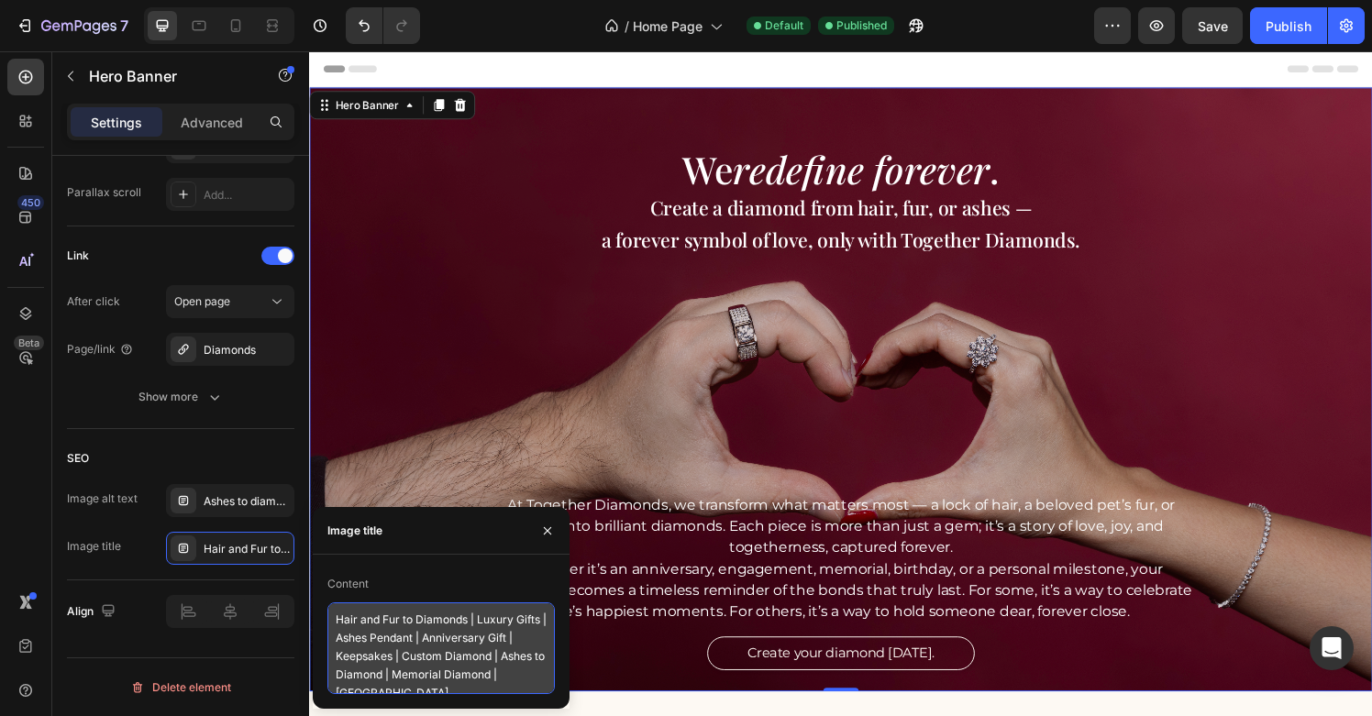
click at [394, 637] on textarea "Hair and Fur to Diamonds | Luxury Gifts | Ashes Pendant | Anniversary Gift | Ke…" at bounding box center [442, 649] width 228 height 92
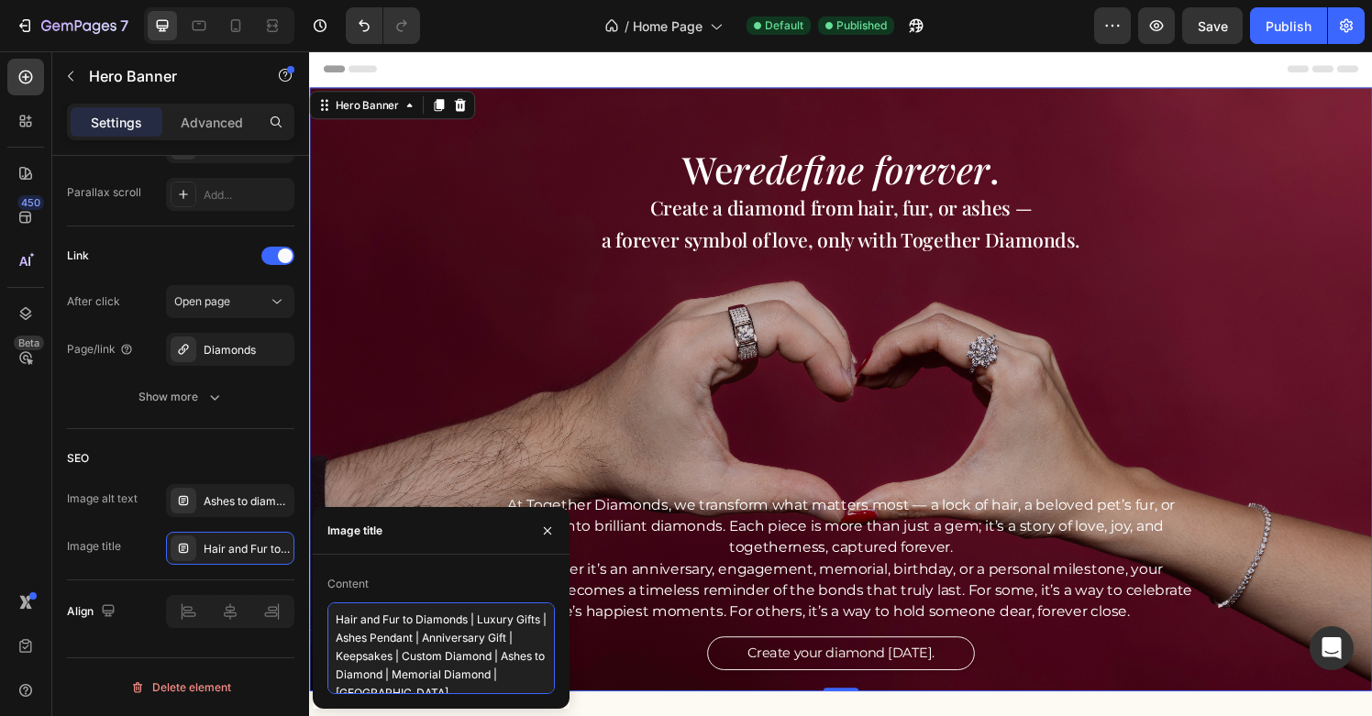
paste textarea "Ashes to diamonds Singapore – GIA certified cremation memorial diamond jewelry …"
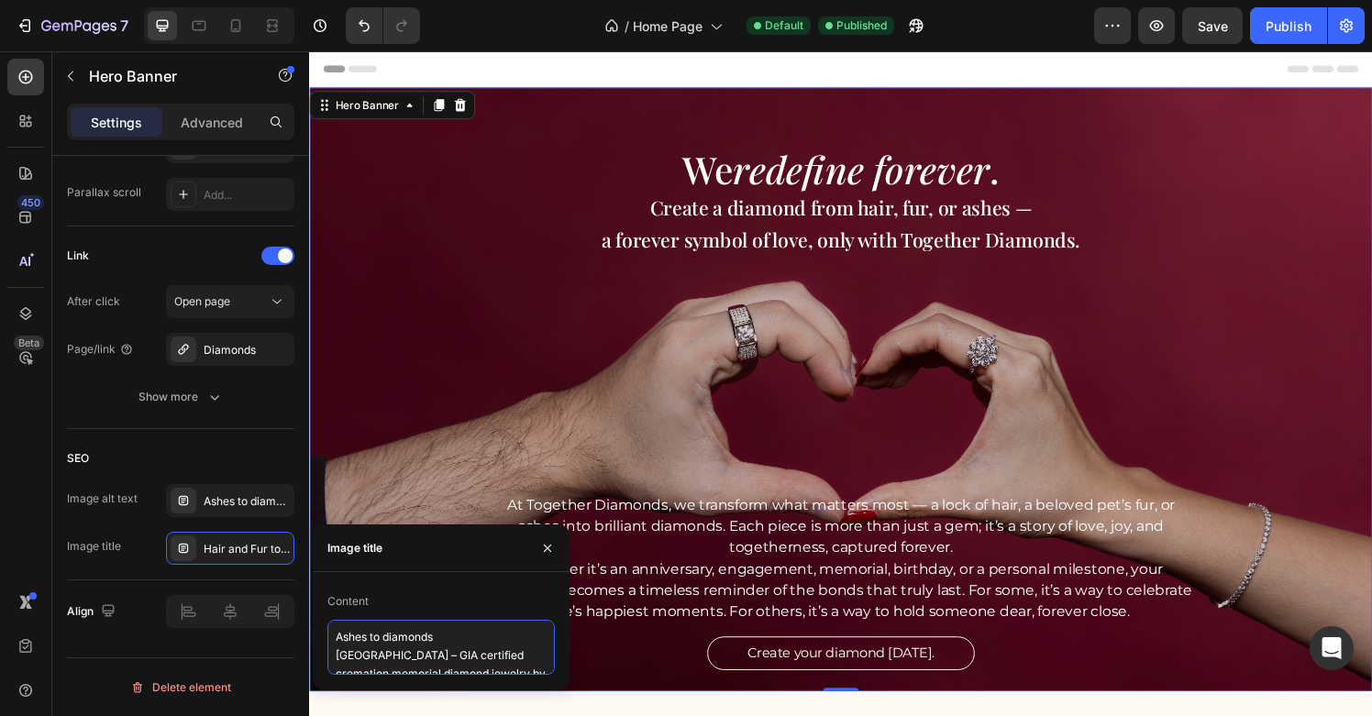
scroll to position [6, 0]
click at [514, 632] on textarea "Ashes to diamonds Singapore – GIA certified cremation memorial diamond jewelry …" at bounding box center [442, 647] width 228 height 55
type textarea "Ashes to diamonds Singapore – IGI certified cremation memorial diamond jewelry …"
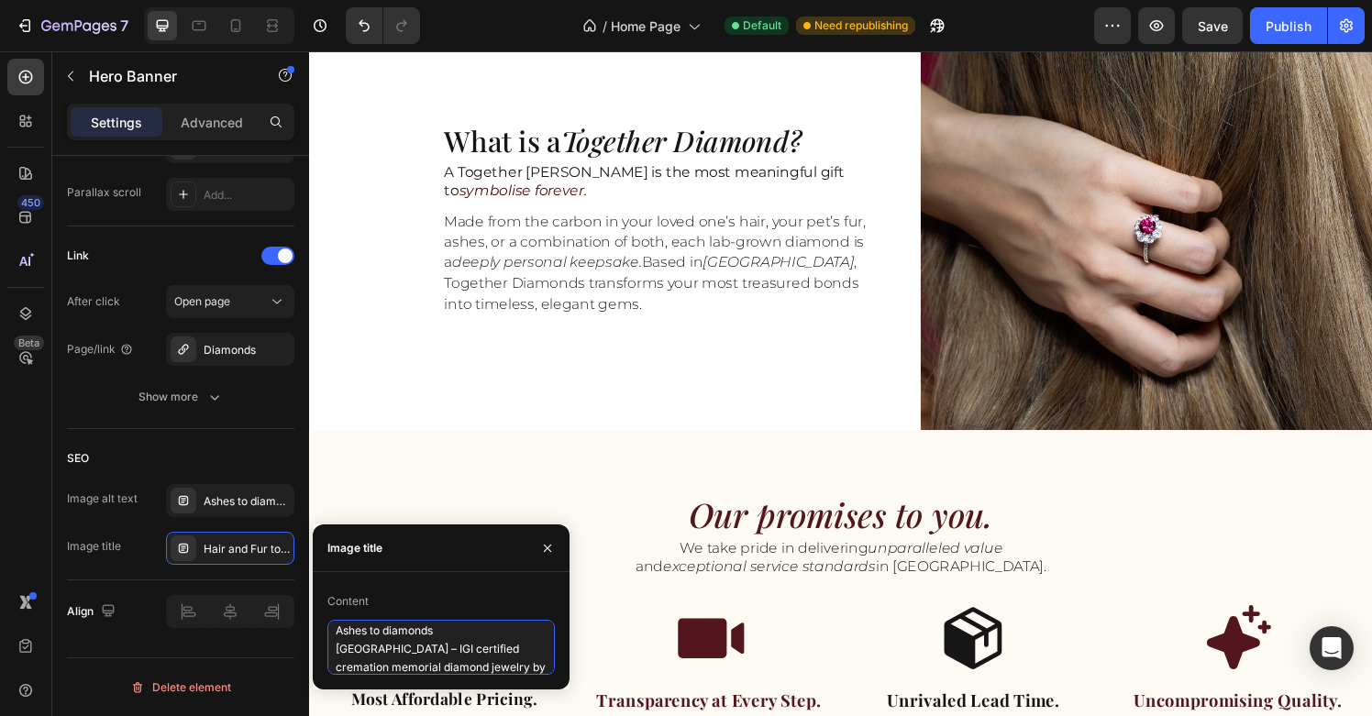
scroll to position [931, 0]
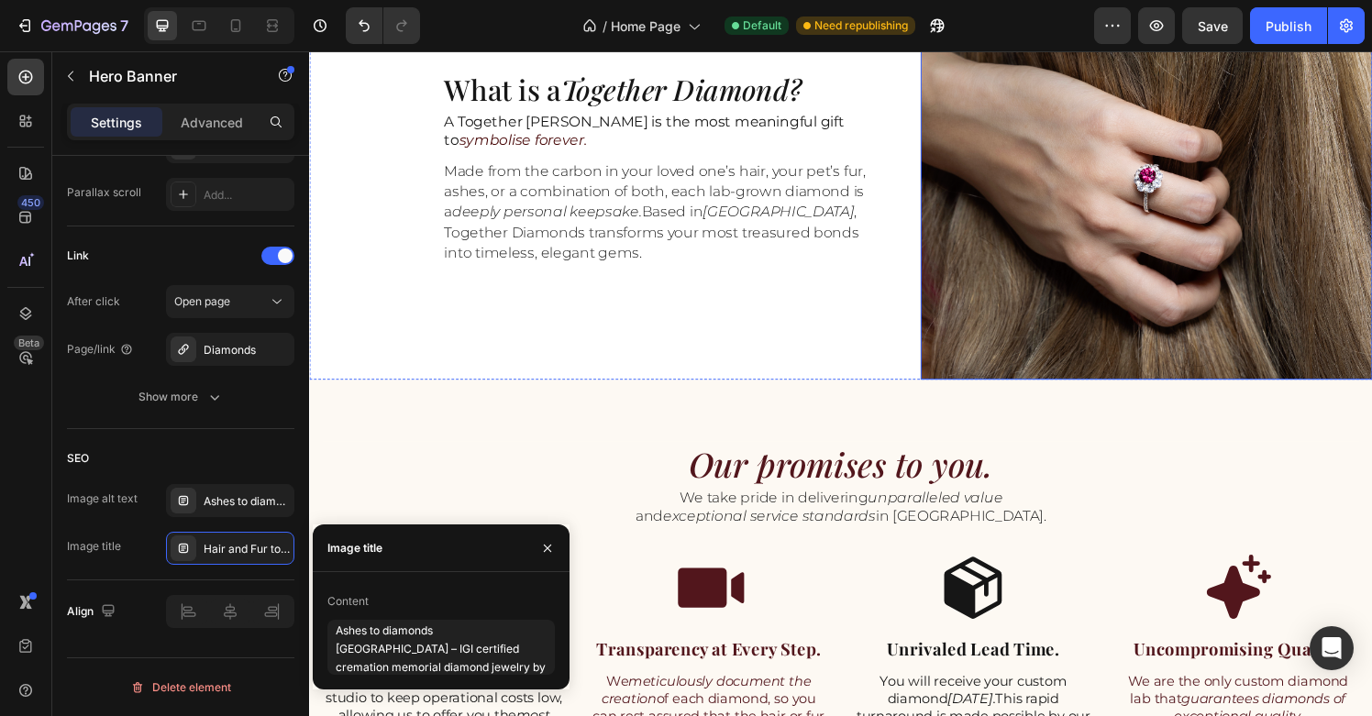
click at [1083, 274] on img at bounding box center [1176, 171] width 468 height 440
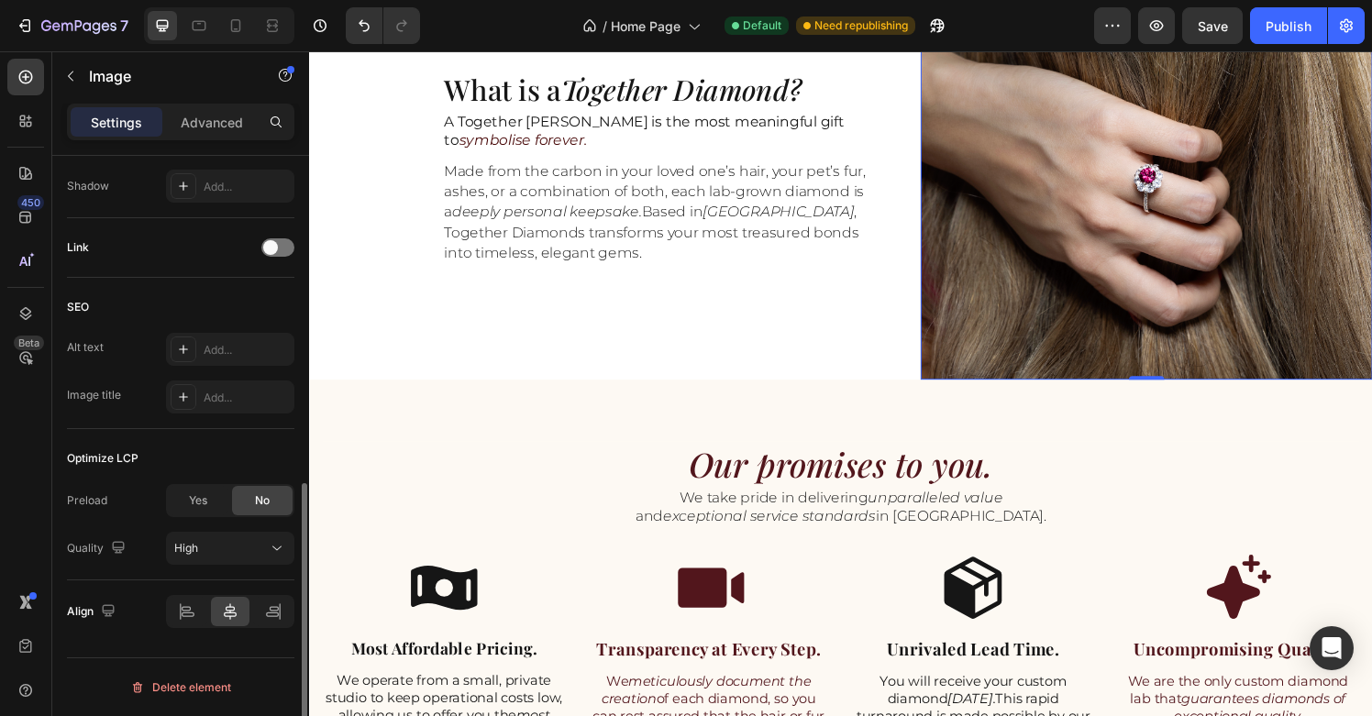
scroll to position [755, 0]
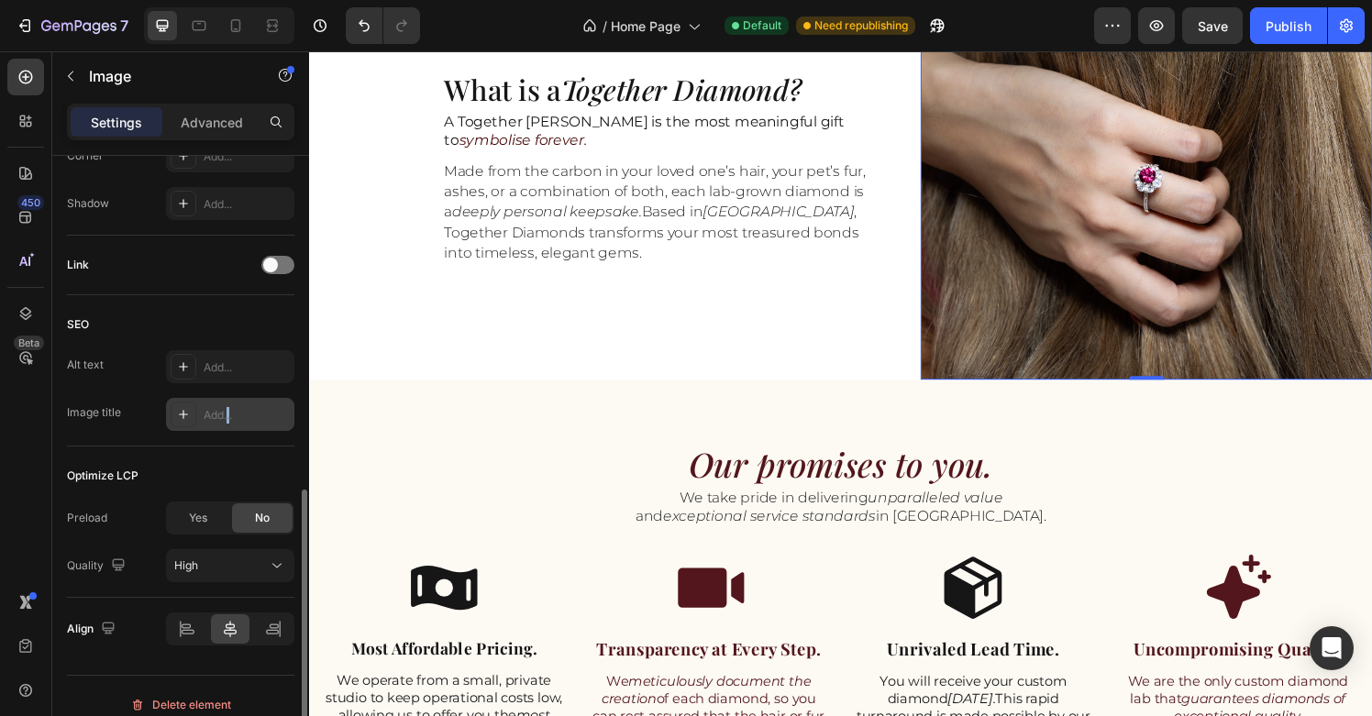
click at [229, 417] on div "Add..." at bounding box center [247, 415] width 86 height 17
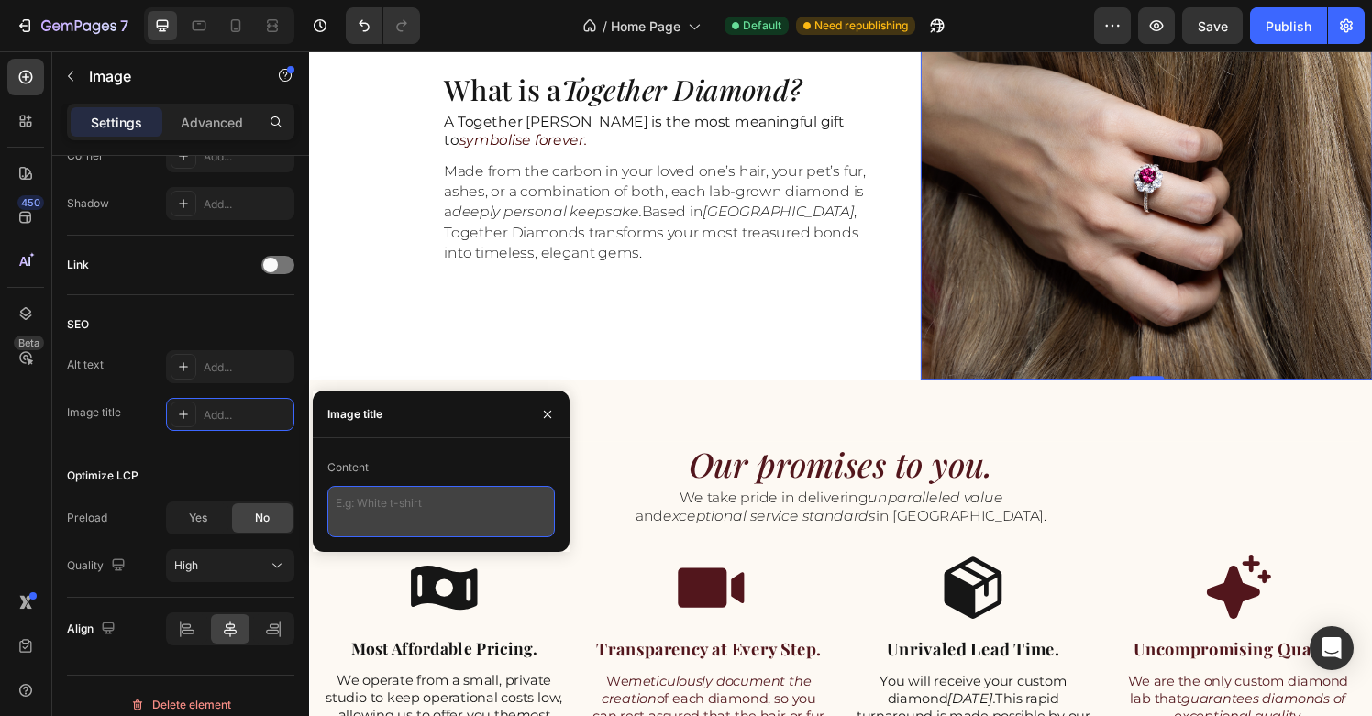
click at [394, 505] on textarea at bounding box center [442, 511] width 228 height 51
paste textarea "Ashes to diamonds Singapore – GIA certified cremation memorial diamond jewelry …"
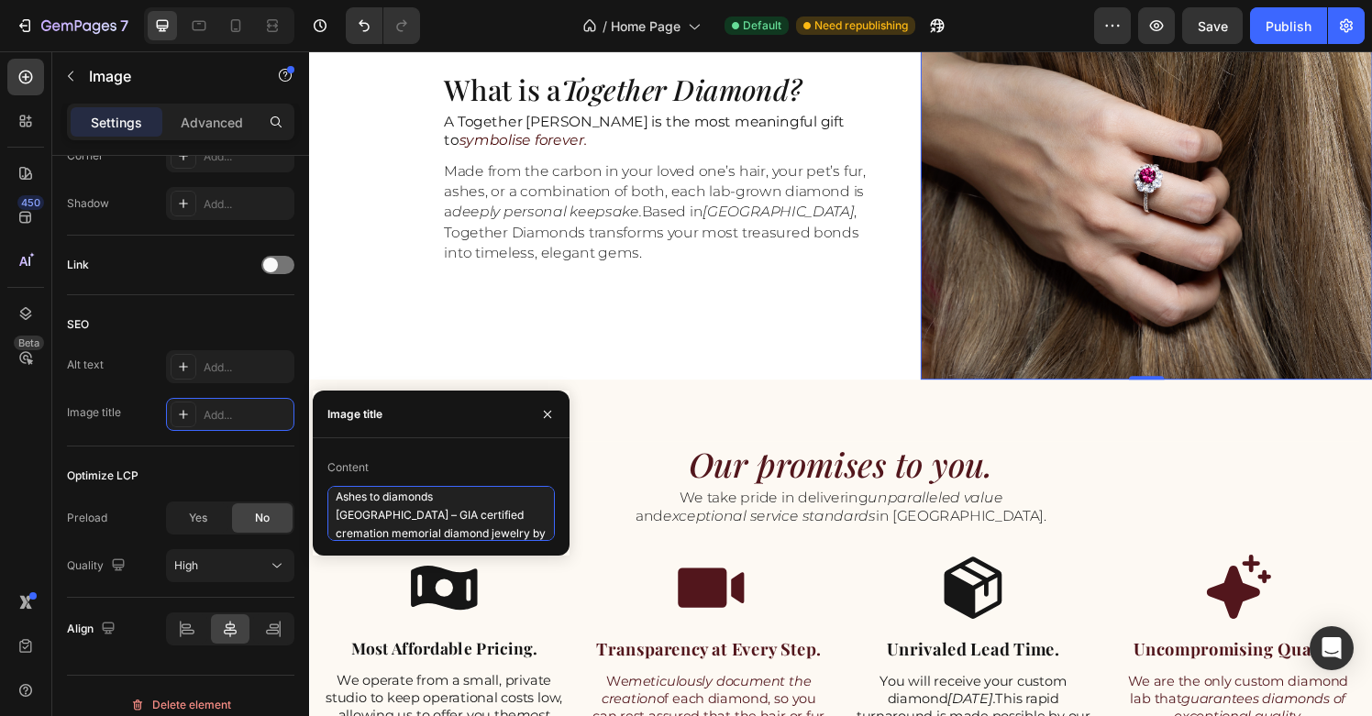
type textarea "Ashes to diamonds Singapore – GIA certified cremation memorial diamond jewelry …"
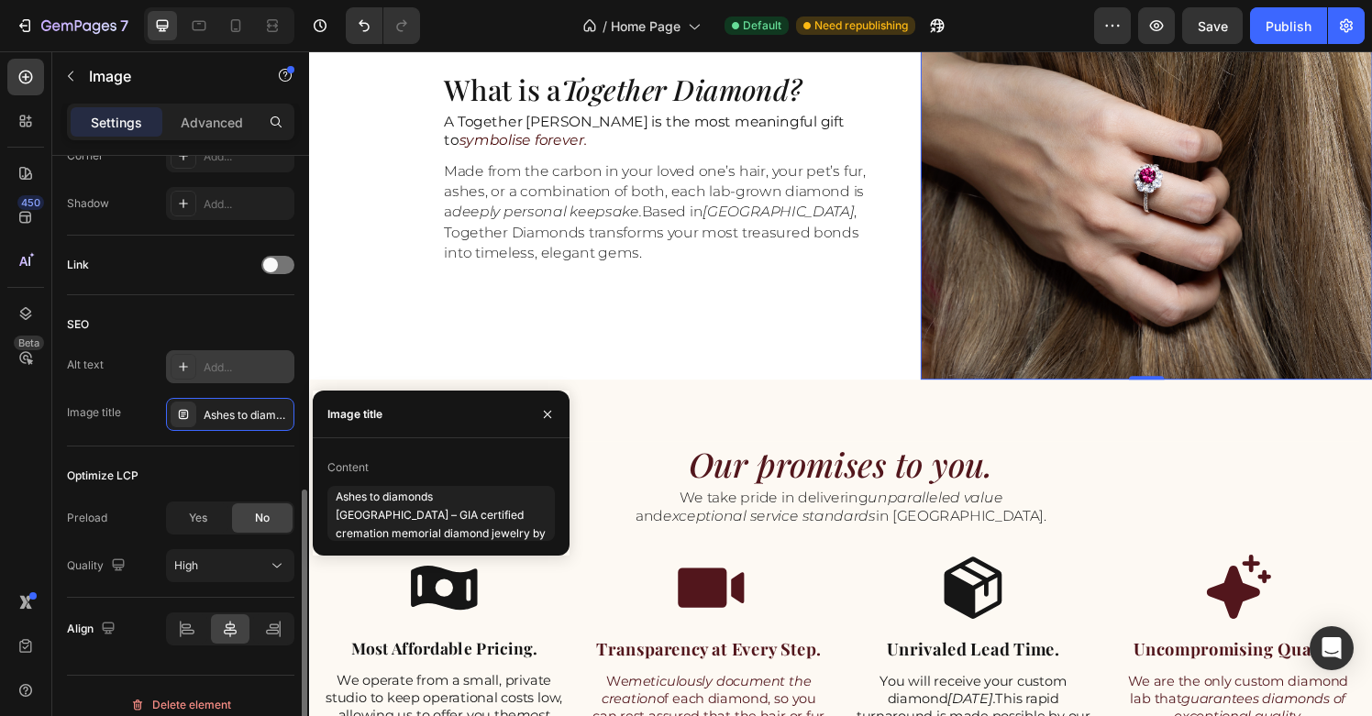
click at [251, 372] on div "Add..." at bounding box center [247, 368] width 86 height 17
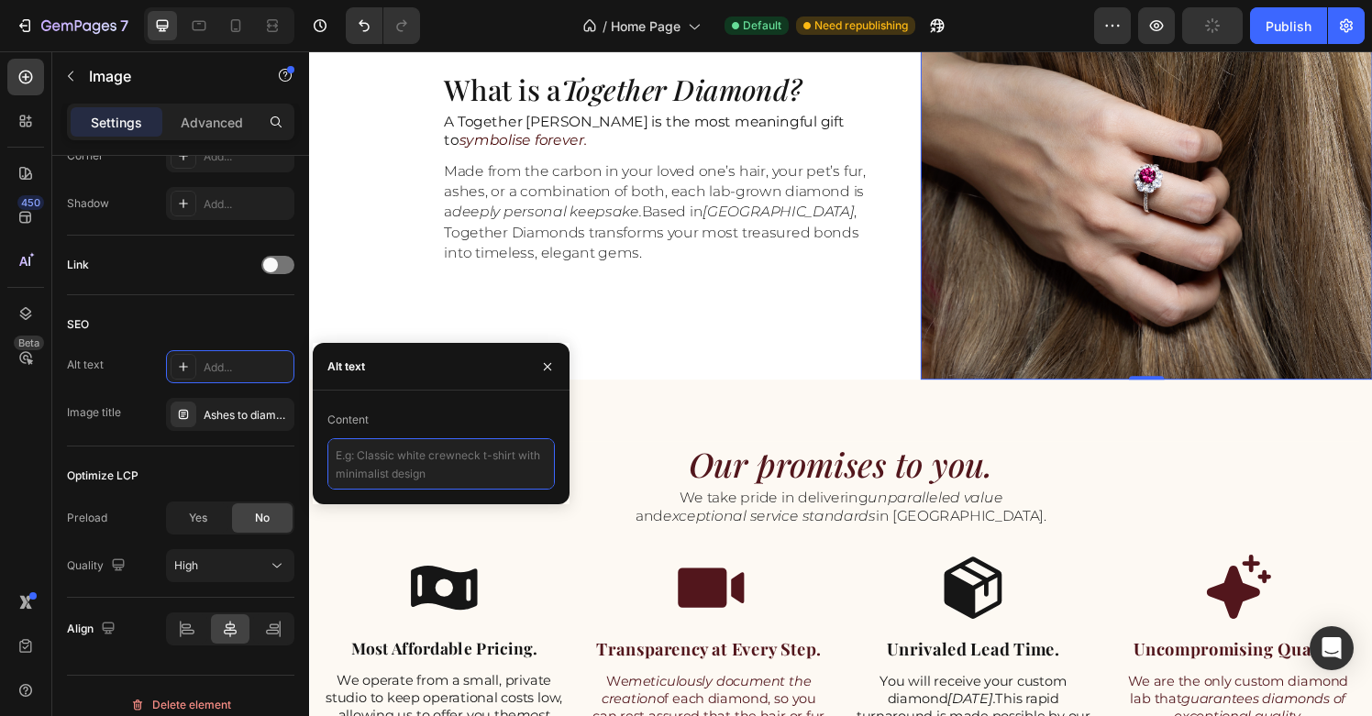
click at [407, 454] on textarea at bounding box center [442, 464] width 228 height 51
paste textarea "ashes to diamonds [GEOGRAPHIC_DATA] | cremation diamonds [GEOGRAPHIC_DATA] | ha…"
type textarea "ashes to diamonds [GEOGRAPHIC_DATA] | cremation diamonds [GEOGRAPHIC_DATA] | ha…"
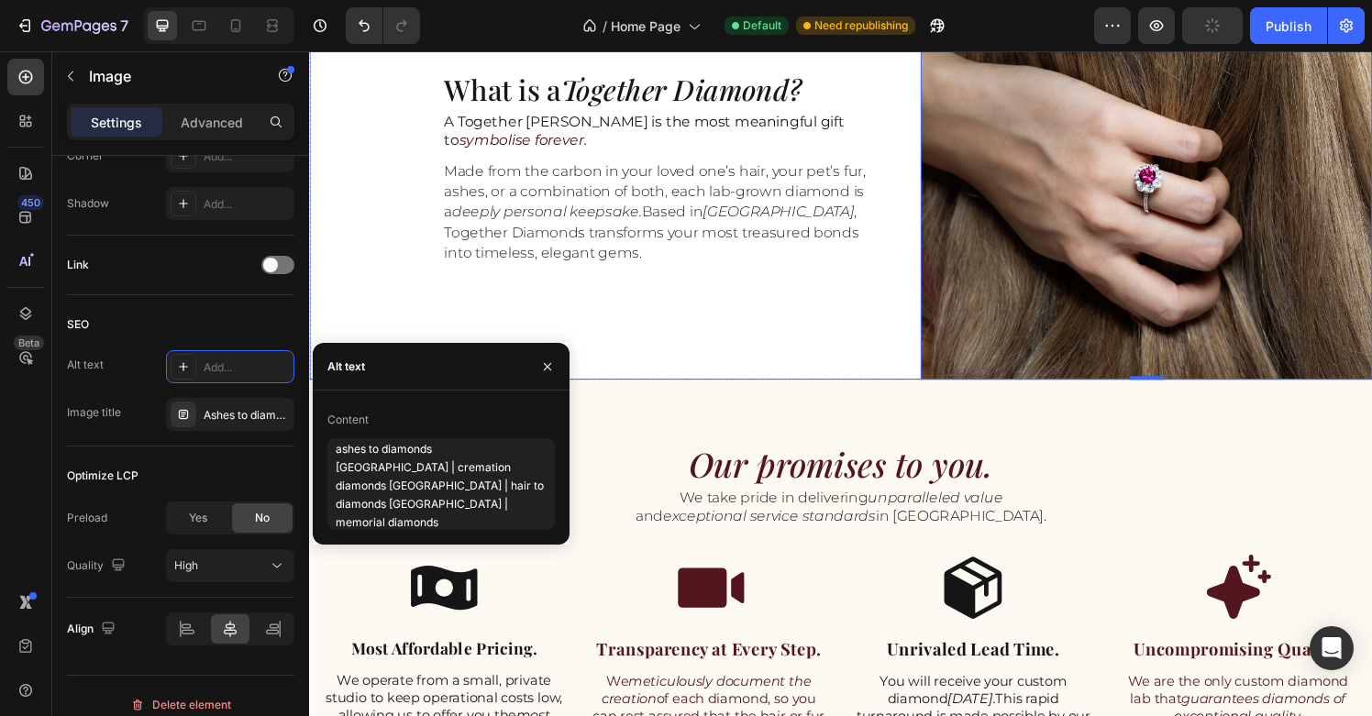
click at [1042, 308] on img at bounding box center [1176, 171] width 468 height 440
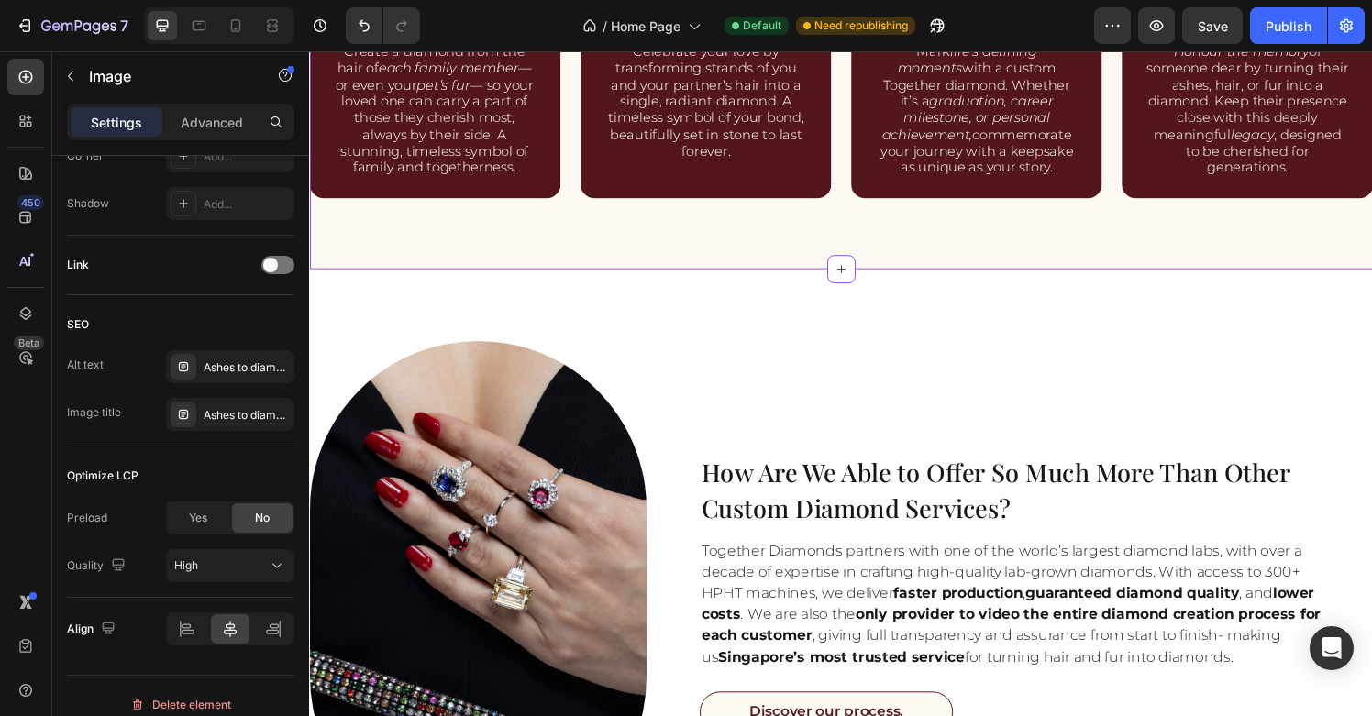
scroll to position [3520, 0]
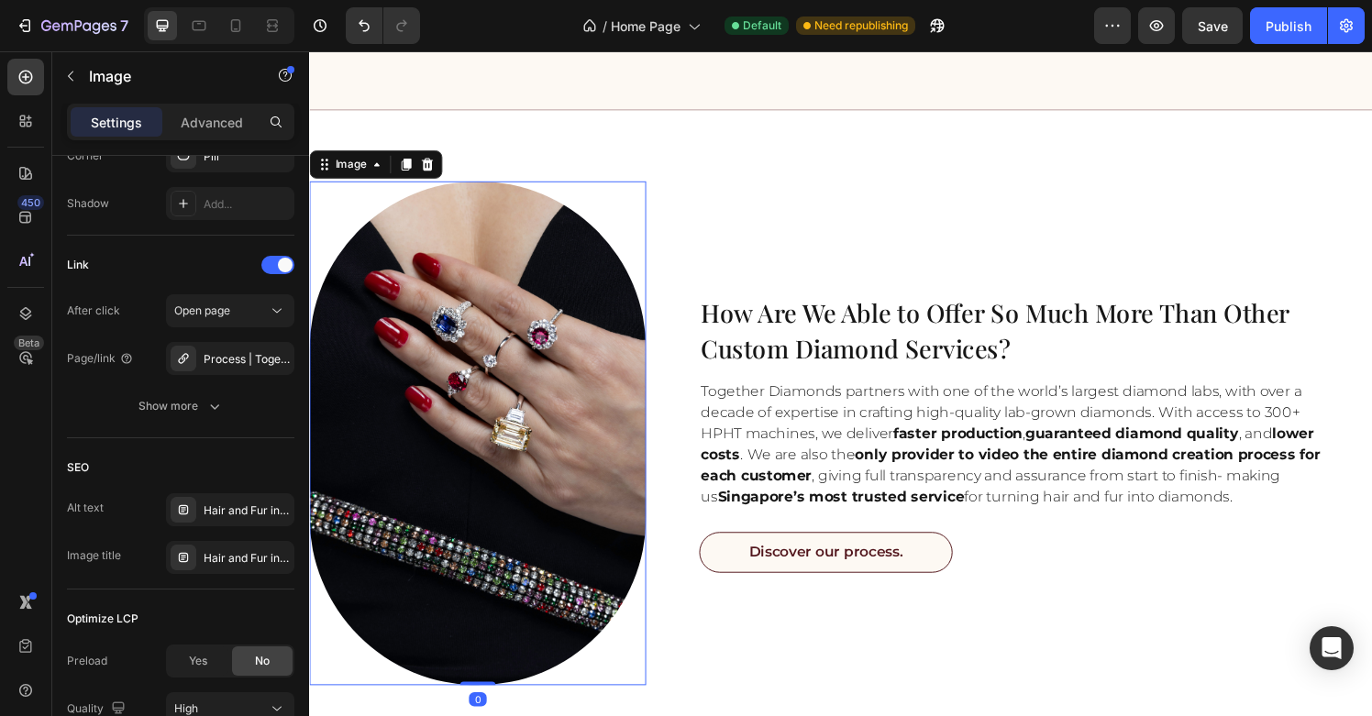
click at [494, 356] on img at bounding box center [483, 447] width 349 height 522
click at [241, 560] on div "Hair and Fur into diamonds | Anniversary Gift | Perfect Gift | Unique engagemen…" at bounding box center [247, 558] width 86 height 17
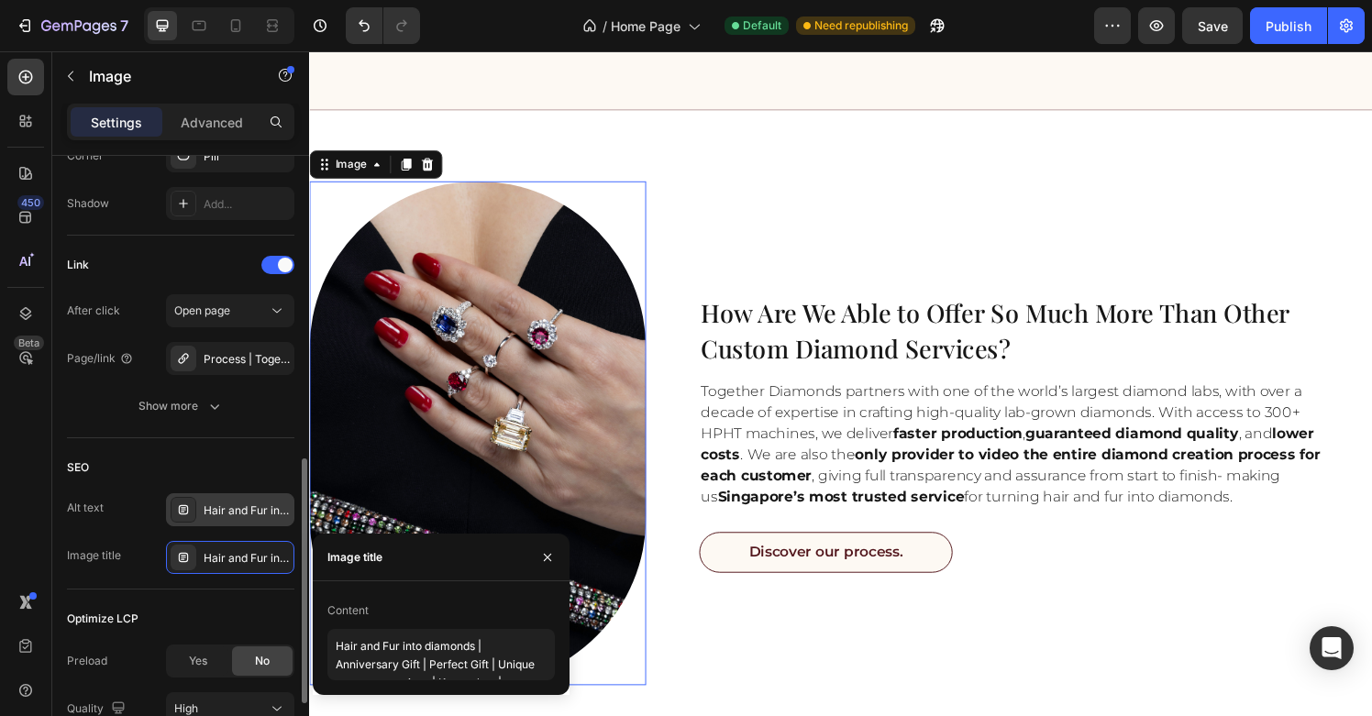
click at [241, 497] on div "Hair and Fur into diamonds | Anniversary Gift | Perfect Gift | Unique engagemen…" at bounding box center [230, 510] width 128 height 33
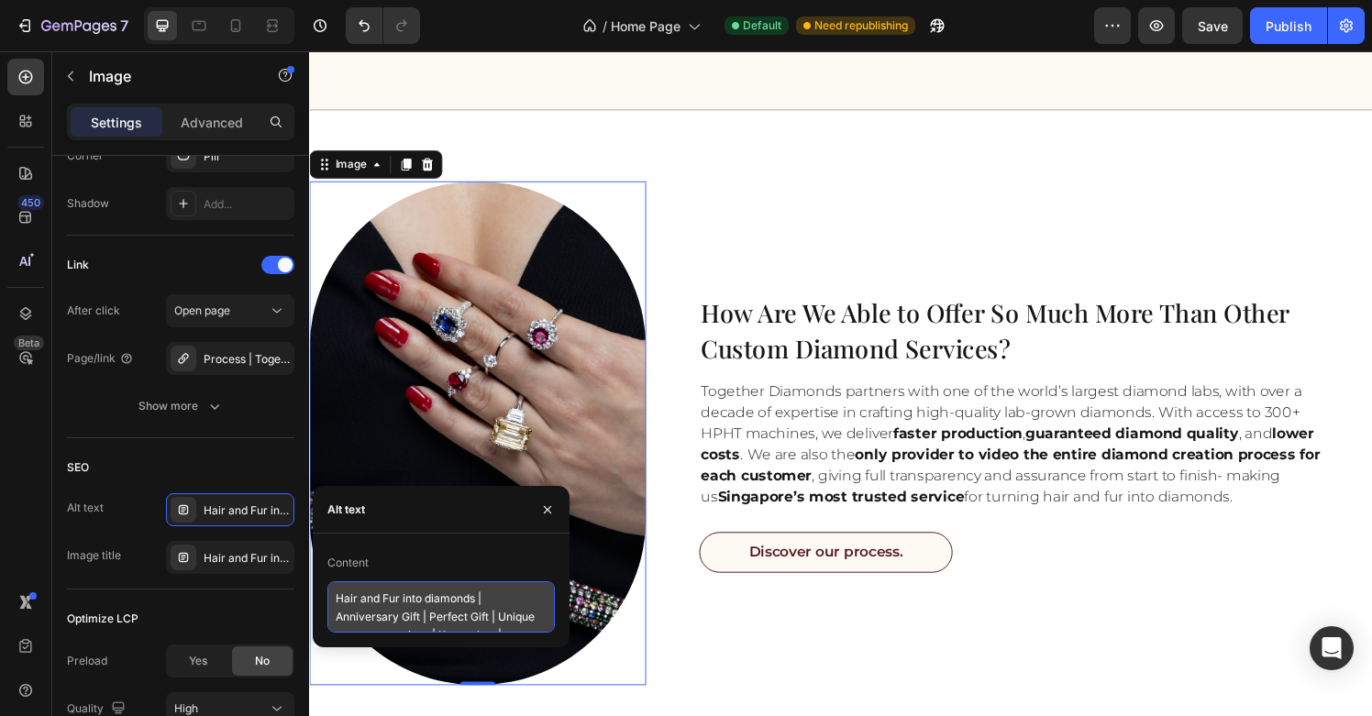
click at [439, 604] on textarea "Hair and Fur into diamonds | Anniversary Gift | Perfect Gift | Unique engagemen…" at bounding box center [442, 607] width 228 height 51
paste textarea "ashes to diamonds [GEOGRAPHIC_DATA] | cremation diamonds [GEOGRAPHIC_DATA] | ha…"
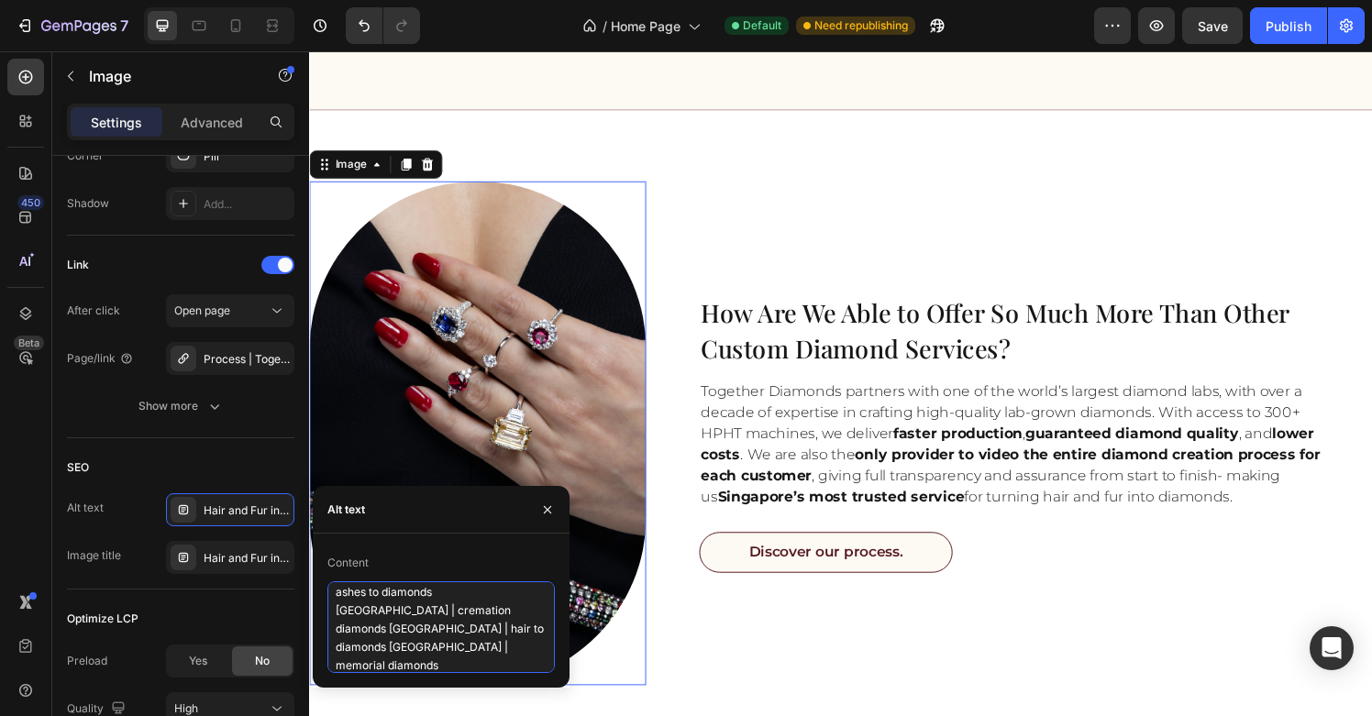
type textarea "ashes to diamonds [GEOGRAPHIC_DATA] | cremation diamonds [GEOGRAPHIC_DATA] | ha…"
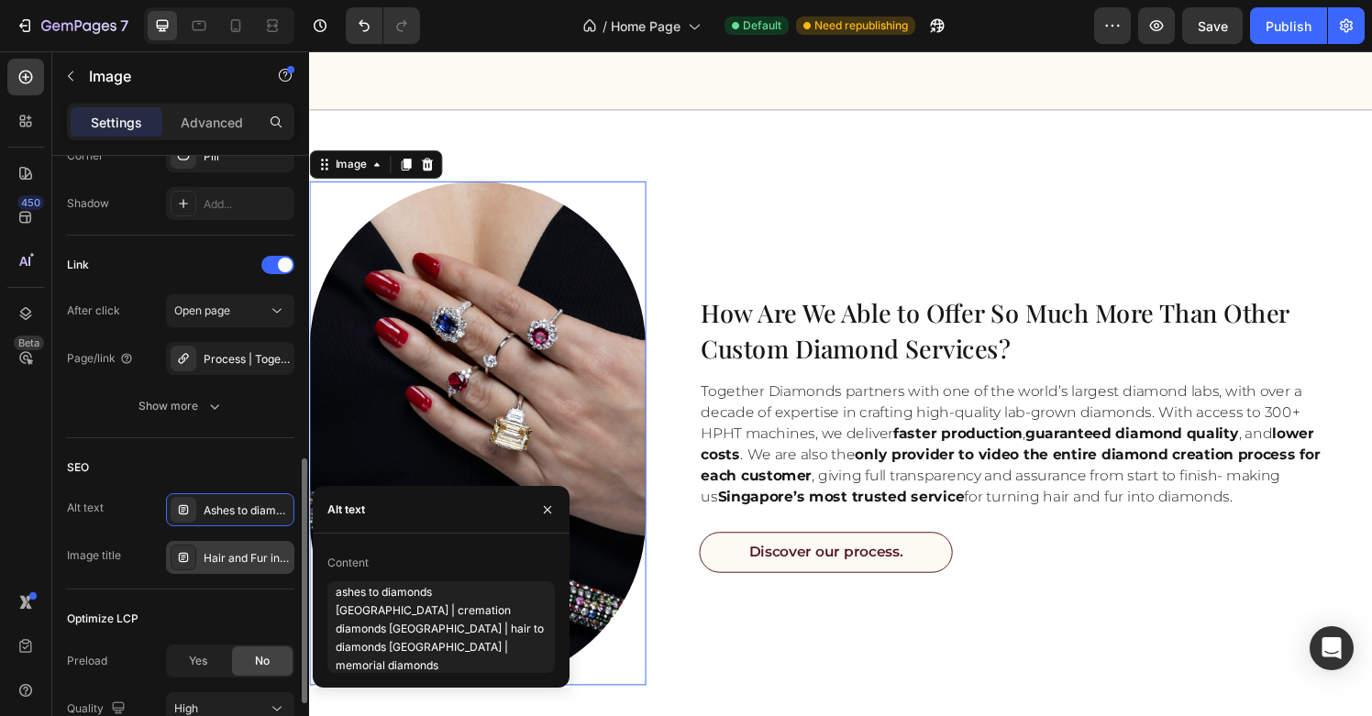
drag, startPoint x: 439, startPoint y: 604, endPoint x: 252, endPoint y: 555, distance: 193.4
click at [251, 555] on div "Hair and Fur into diamonds | Anniversary Gift | Perfect Gift | Unique engagemen…" at bounding box center [247, 558] width 86 height 17
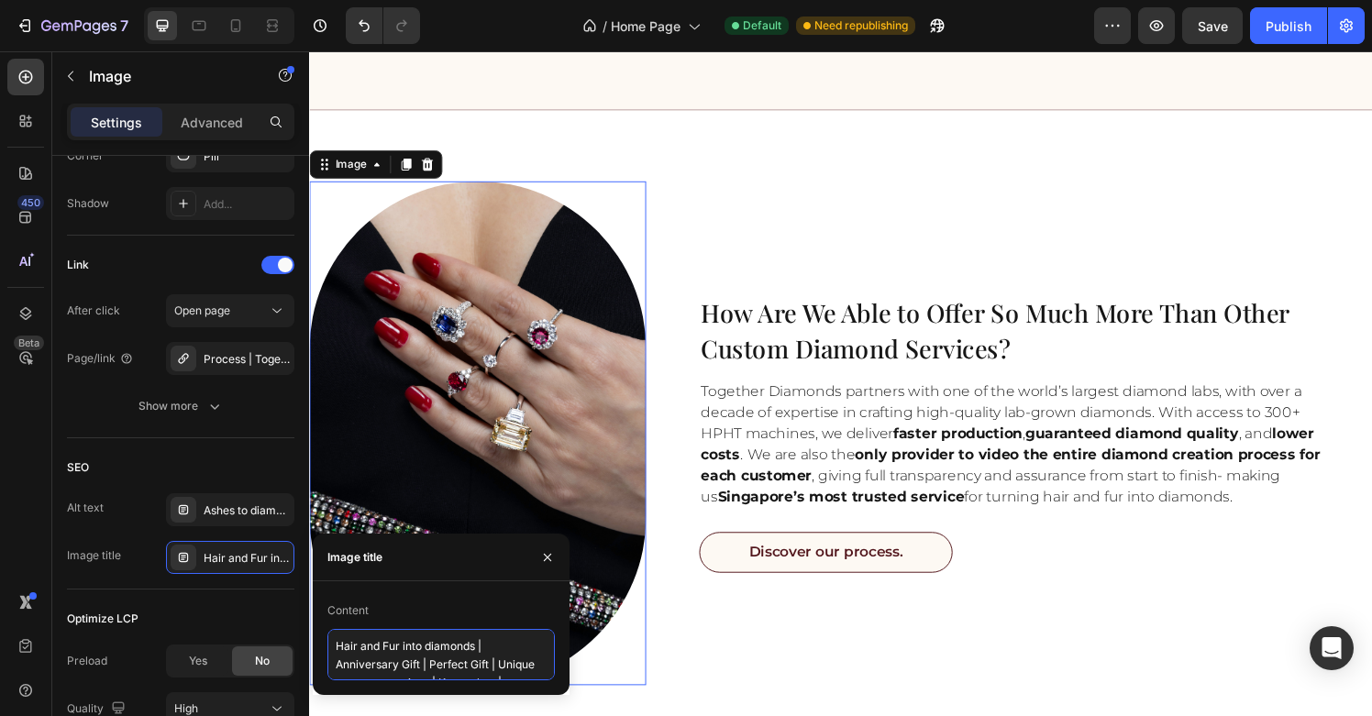
click at [441, 655] on textarea "Hair and Fur into diamonds | Anniversary Gift | Perfect Gift | Unique engagemen…" at bounding box center [442, 654] width 228 height 51
paste textarea "to diamonds Singapore – personalized keepsake diamonds made from hair or ashes"
type textarea "Hair to diamonds [GEOGRAPHIC_DATA] – personalized keepsake diamonds made from h…"
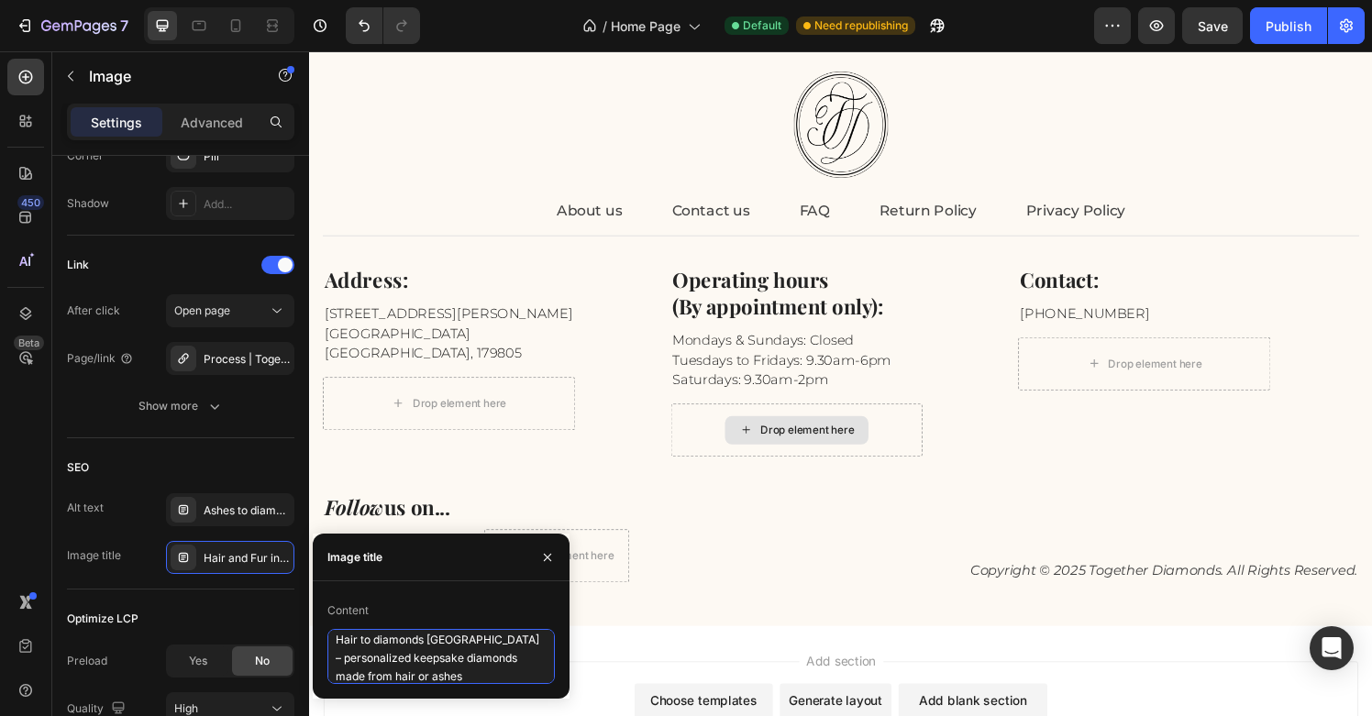
scroll to position [4440, 0]
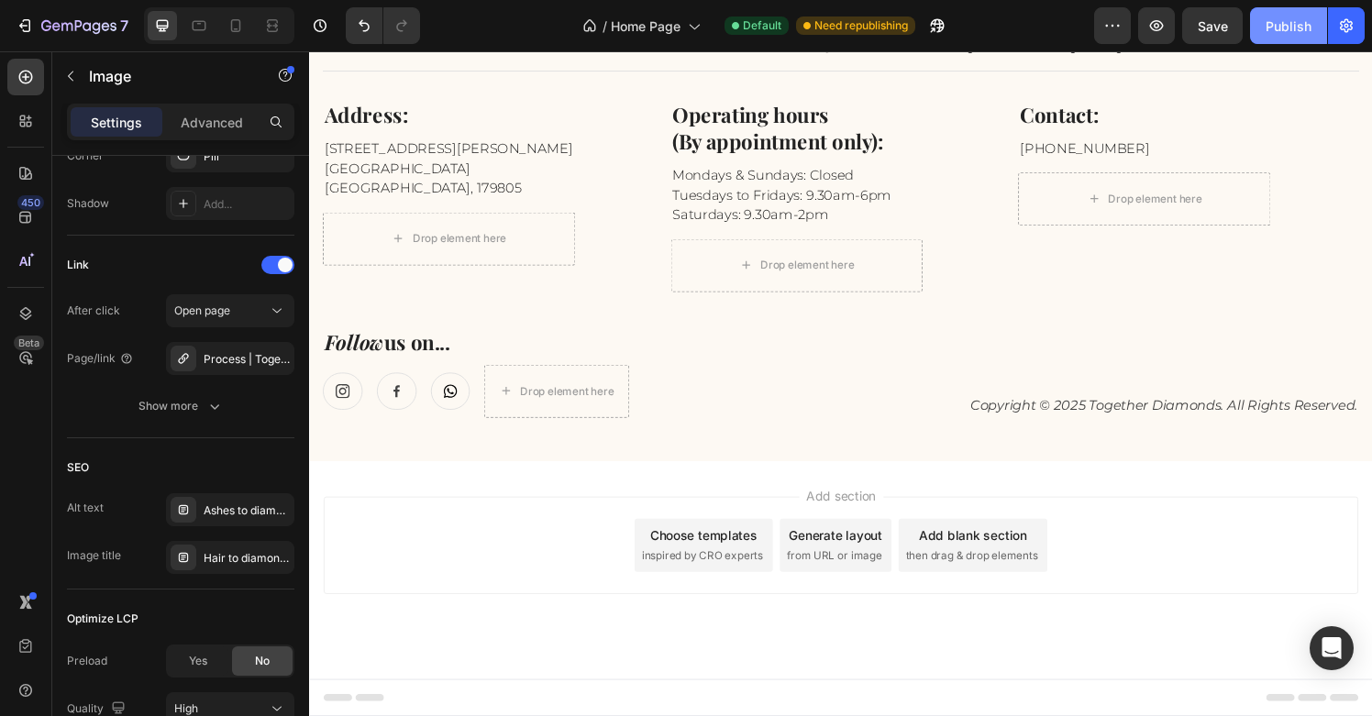
click at [1270, 31] on div "Publish" at bounding box center [1289, 26] width 46 height 19
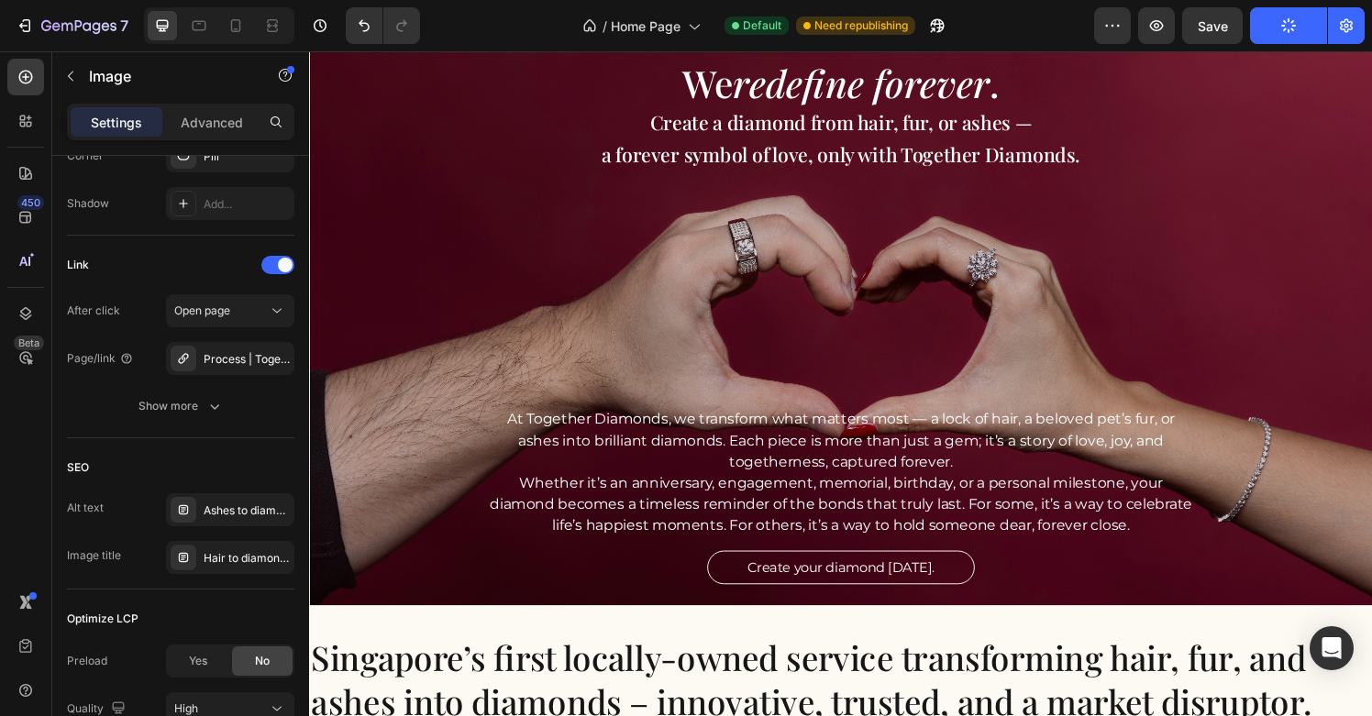
scroll to position [0, 0]
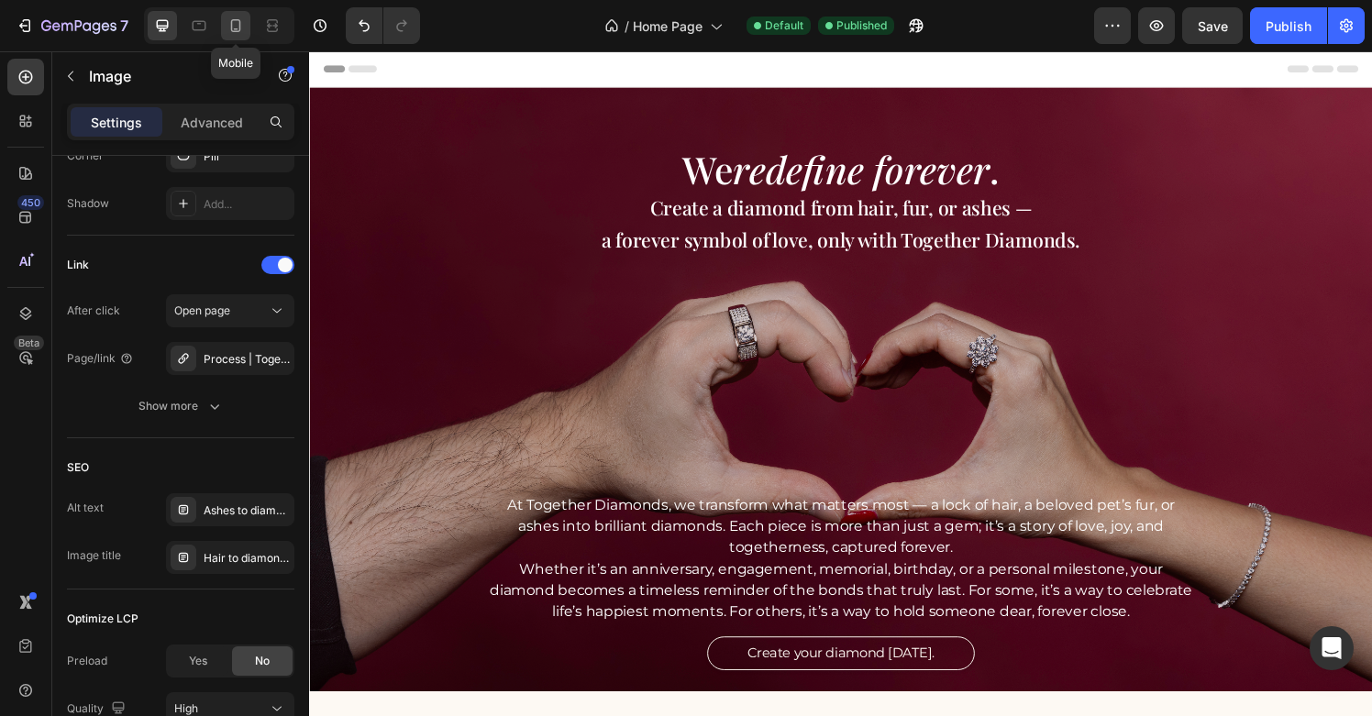
click at [233, 27] on icon at bounding box center [236, 26] width 18 height 18
type input "100"
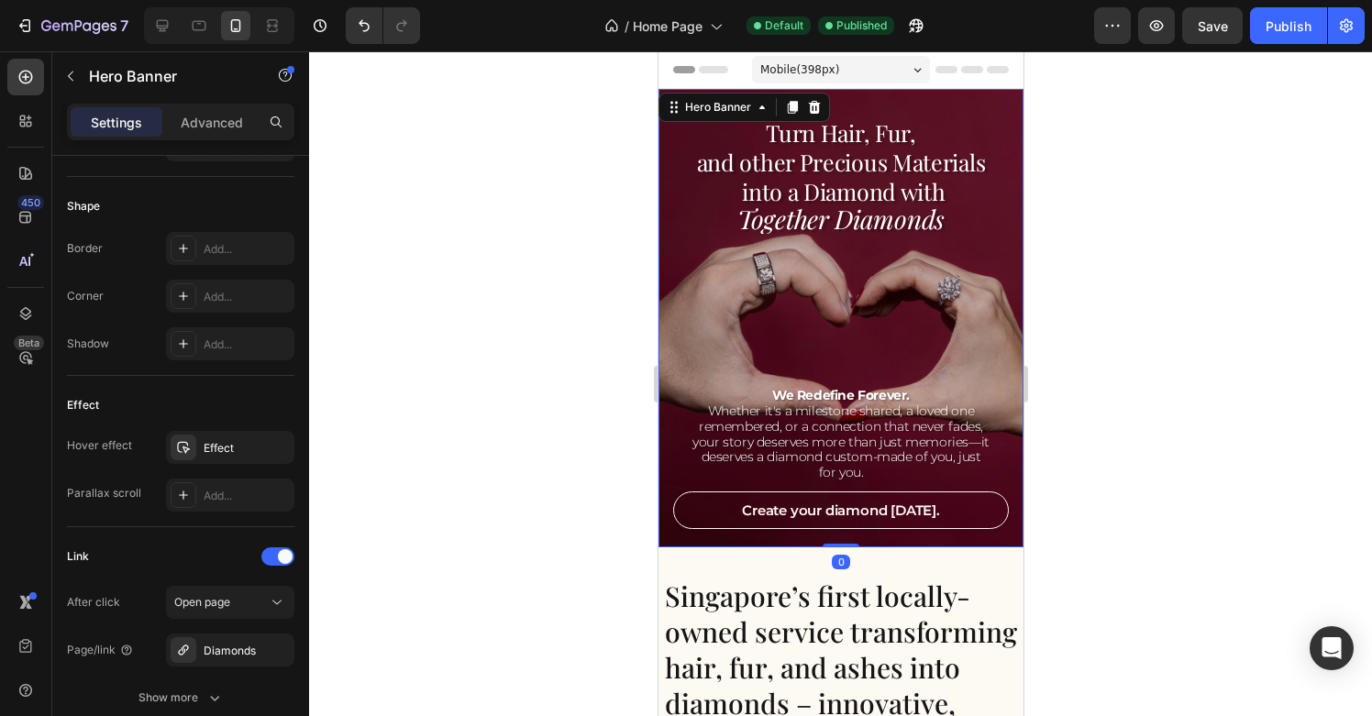
click at [688, 290] on div "Turn Hair, Fur, and other Precious Materials into a Diamond with Together Diamo…" at bounding box center [840, 323] width 336 height 413
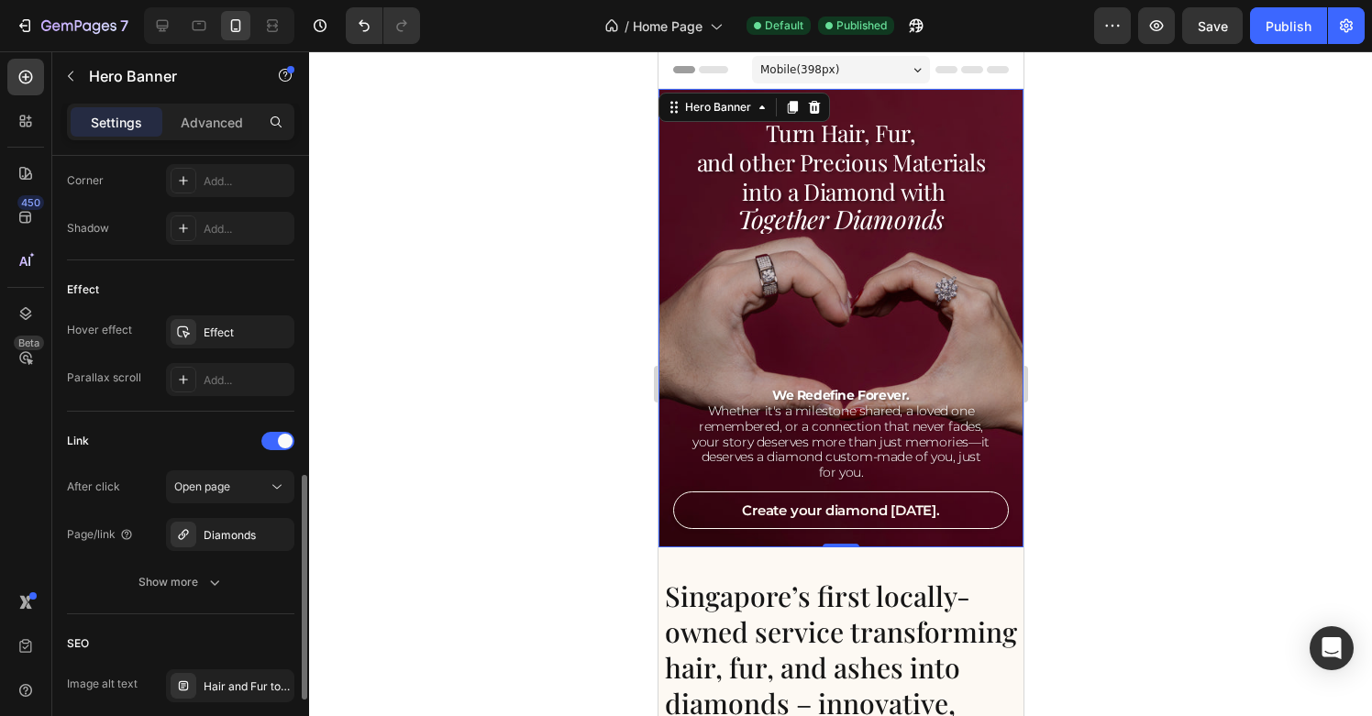
scroll to position [1056, 0]
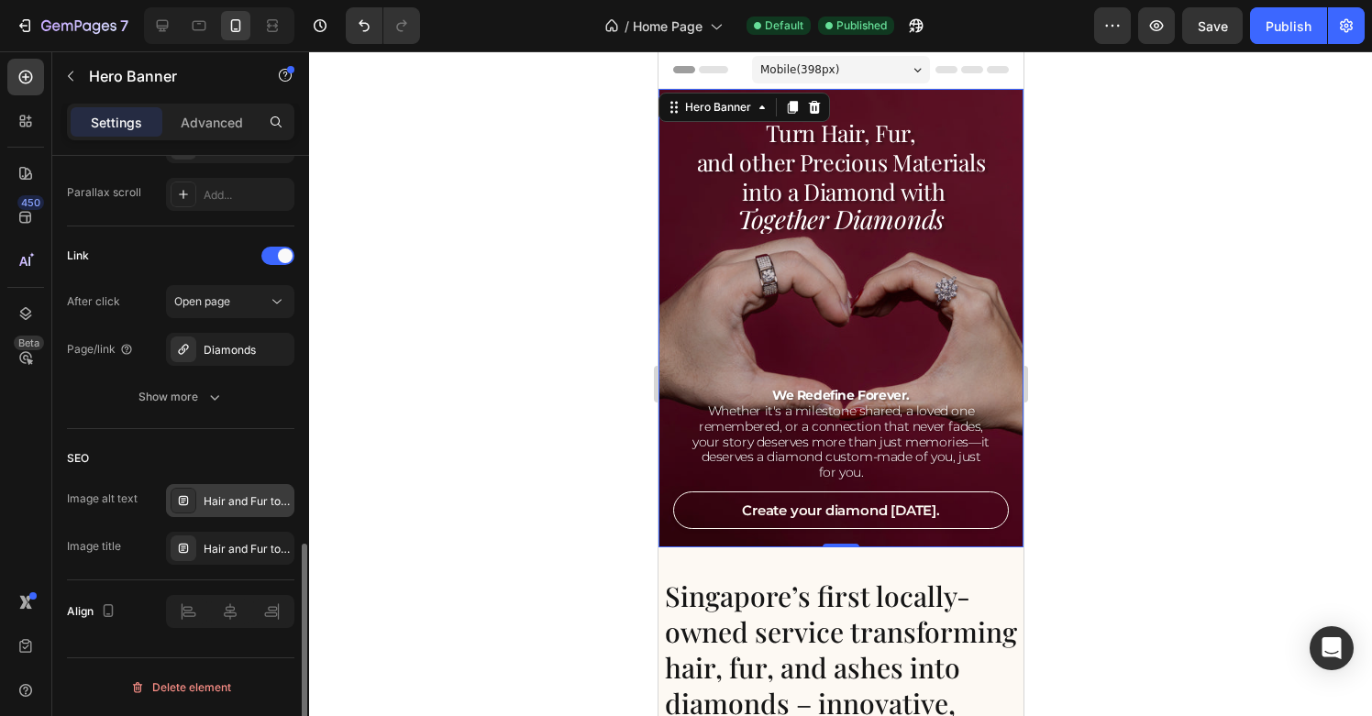
click at [239, 511] on div "Hair and Fur to Diamonds | Luxury Gifts | Ashes Pendant | Anniversary Gift | Ke…" at bounding box center [230, 500] width 128 height 33
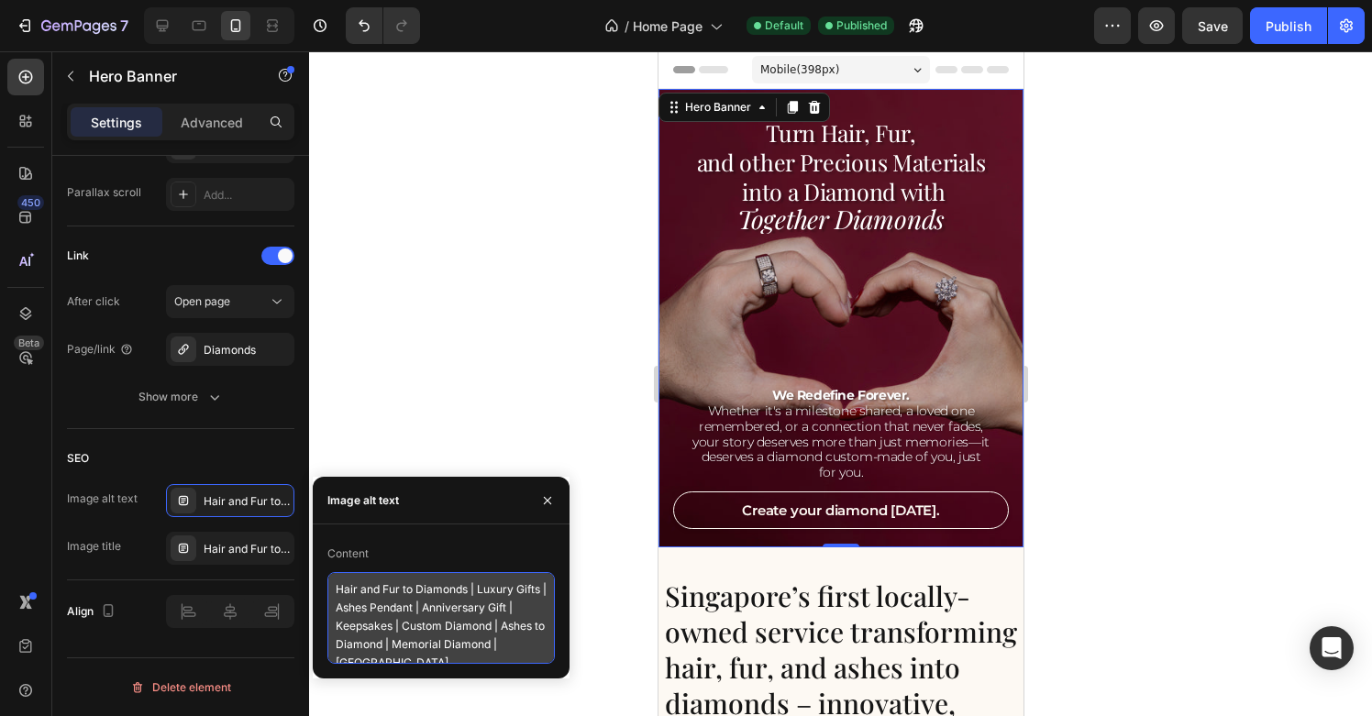
click at [437, 623] on textarea "Hair and Fur to Diamonds | Luxury Gifts | Ashes Pendant | Anniversary Gift | Ke…" at bounding box center [442, 618] width 228 height 92
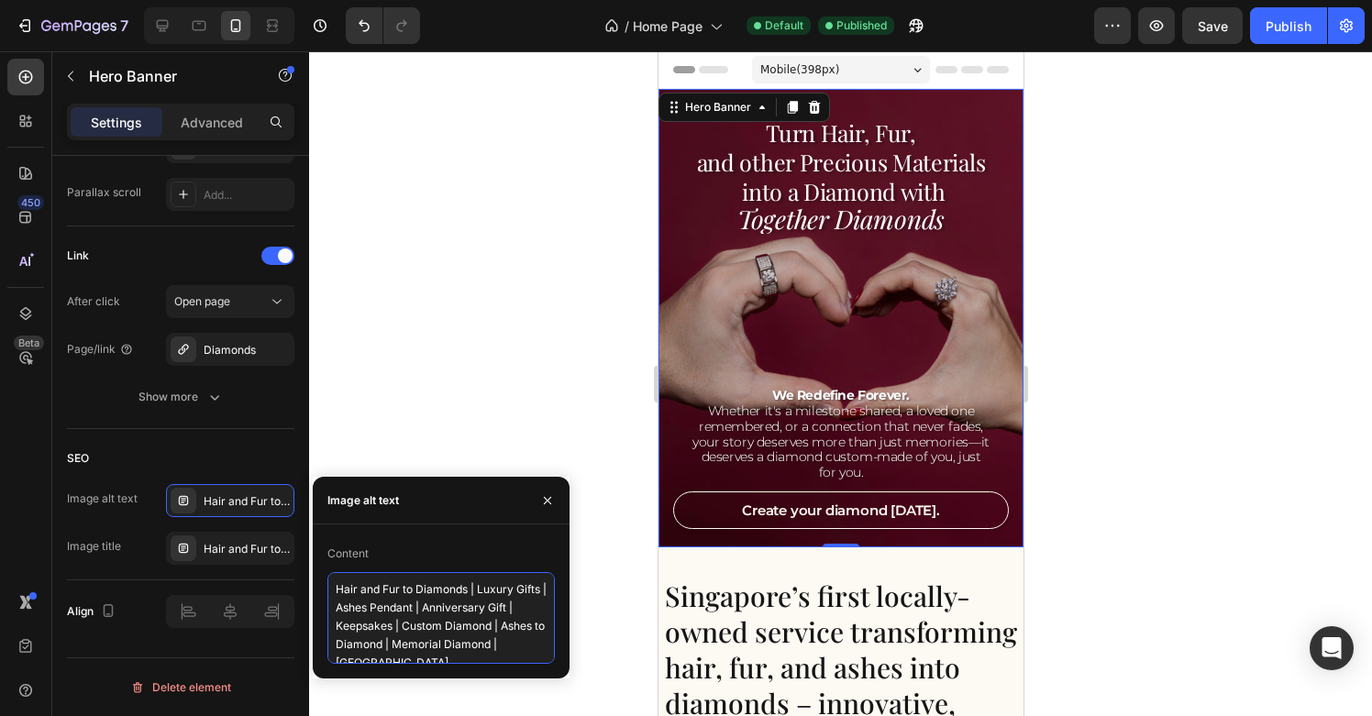
click at [437, 623] on textarea "Hair and Fur to Diamonds | Luxury Gifts | Ashes Pendant | Anniversary Gift | Ke…" at bounding box center [442, 618] width 228 height 92
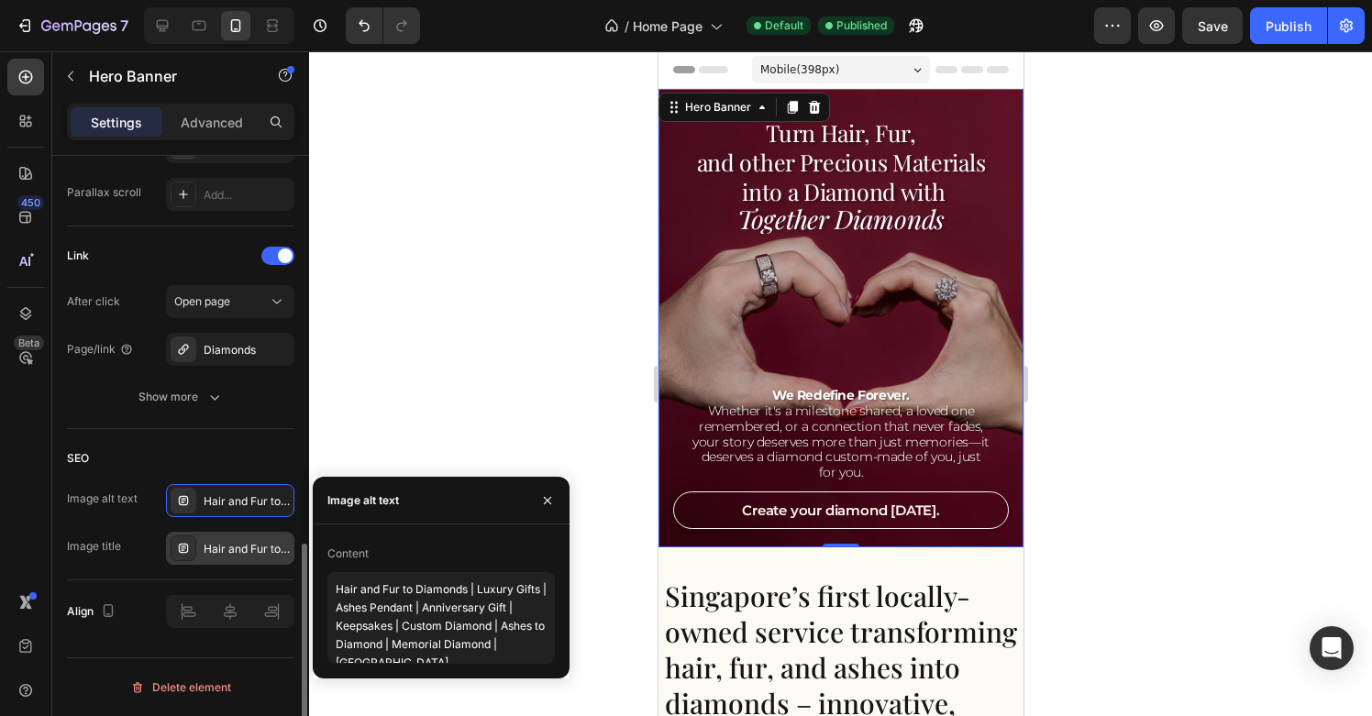
click at [250, 548] on div "Hair and Fur to Diamonds | Luxury Gifts | Ashes Pendant | Anniversary Gift | Ke…" at bounding box center [247, 549] width 86 height 17
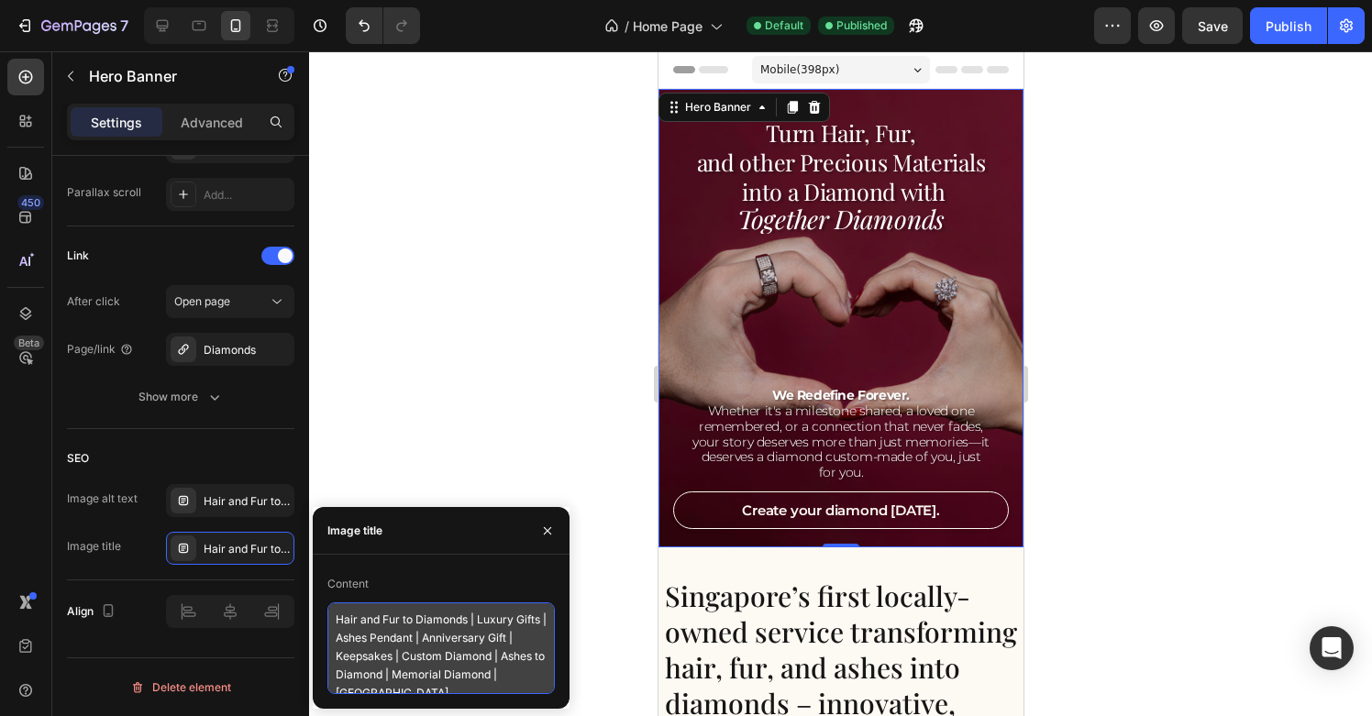
click at [433, 631] on textarea "Hair and Fur to Diamonds | Luxury Gifts | Ashes Pendant | Anniversary Gift | Ke…" at bounding box center [442, 649] width 228 height 92
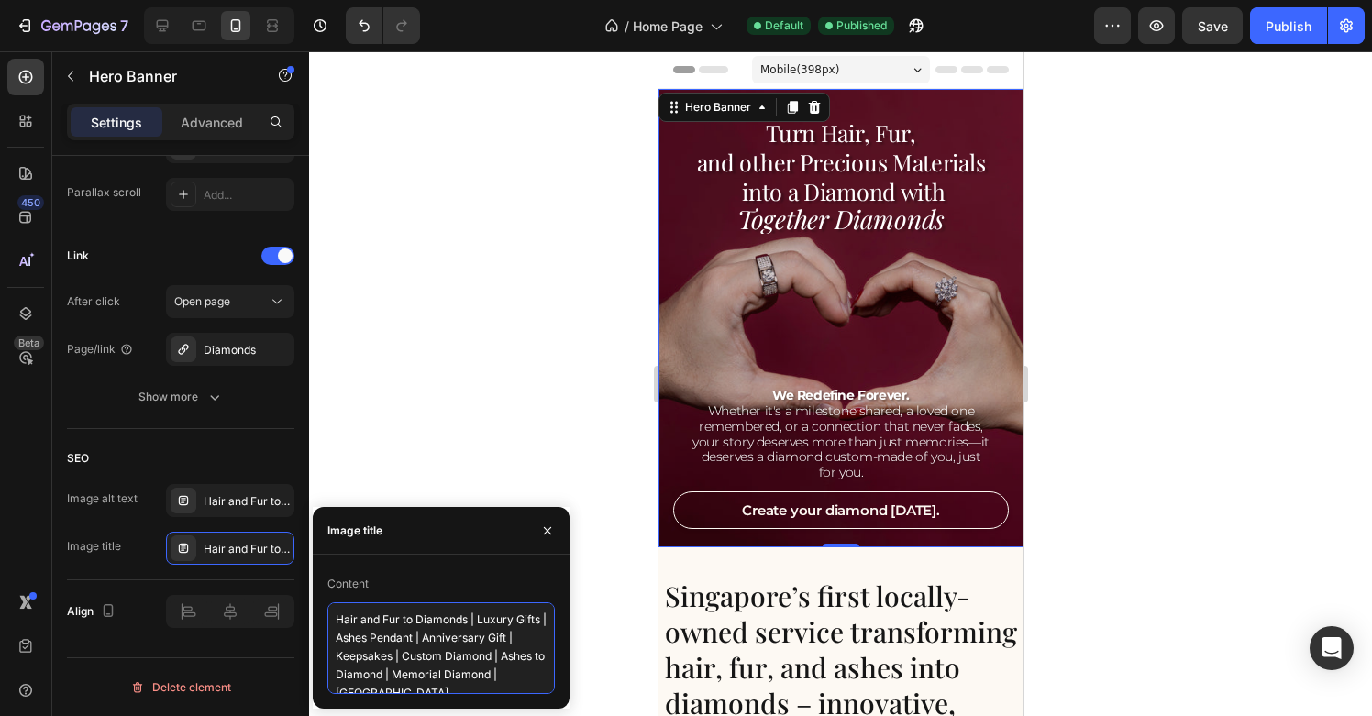
paste textarea "to diamonds Singapore – personalized keepsake diamonds made from hair or ashes"
type textarea "Hair to diamonds [GEOGRAPHIC_DATA] – personalized keepsake diamonds made from h…"
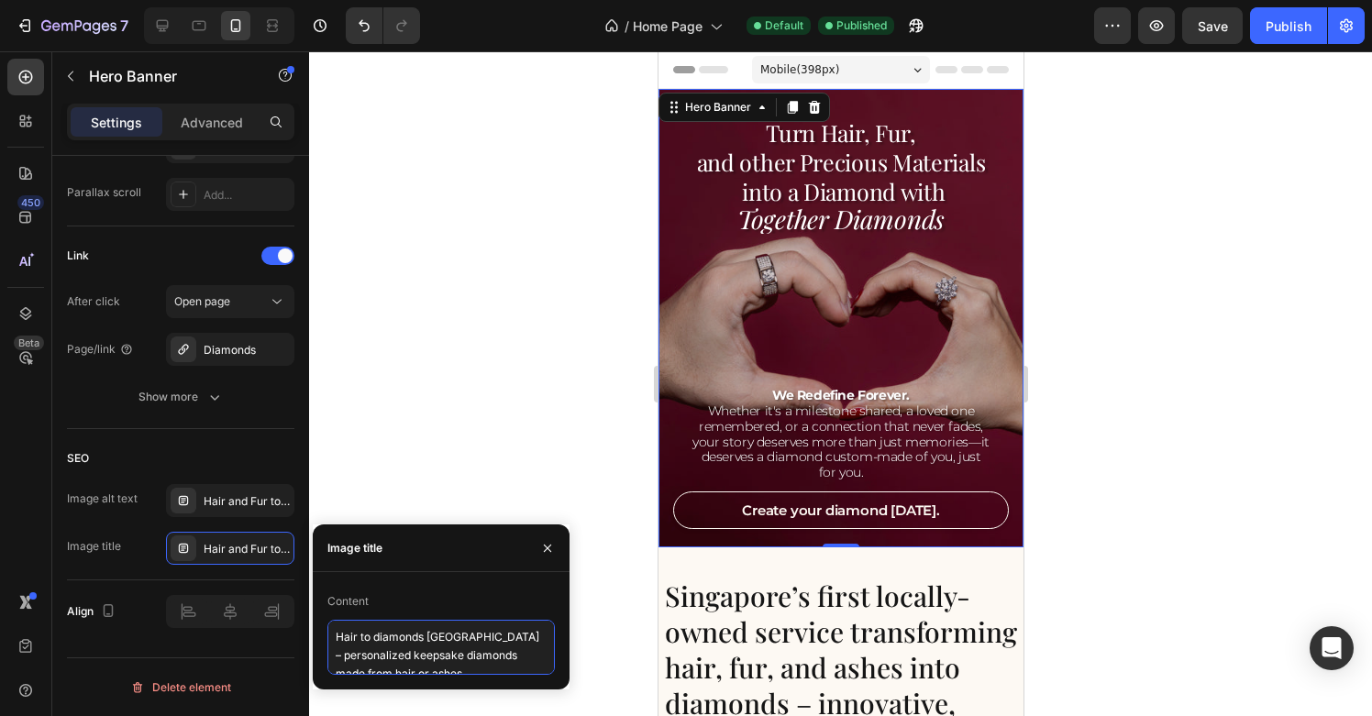
scroll to position [6, 0]
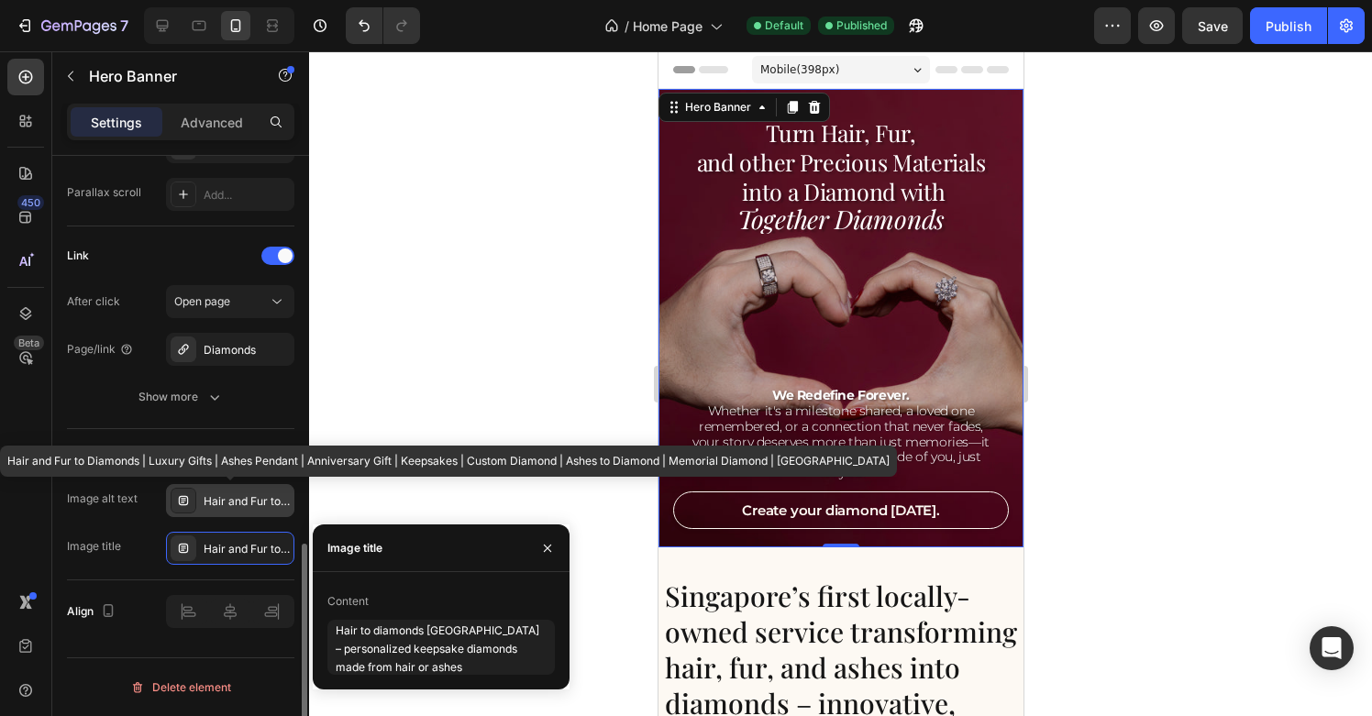
click at [239, 505] on div "Hair and Fur to Diamonds | Luxury Gifts | Ashes Pendant | Anniversary Gift | Ke…" at bounding box center [247, 502] width 86 height 17
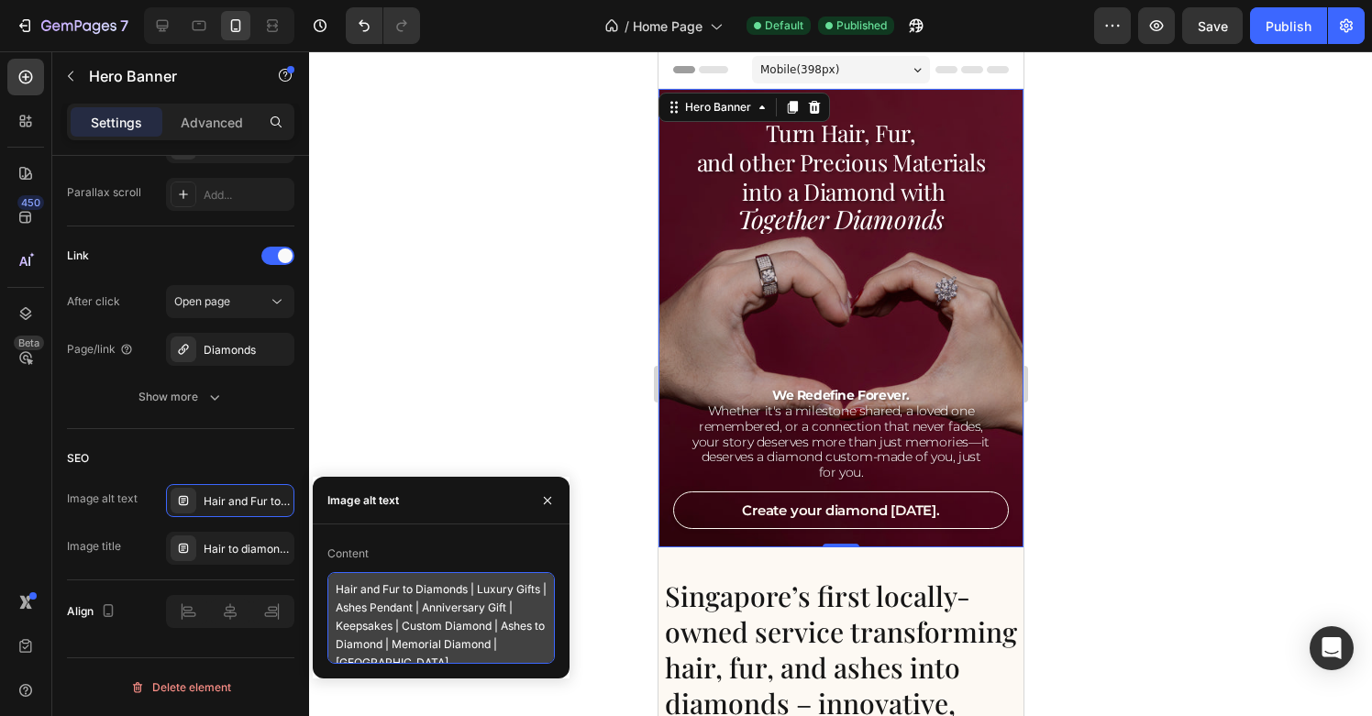
click at [458, 607] on textarea "Hair and Fur to Diamonds | Luxury Gifts | Ashes Pendant | Anniversary Gift | Ke…" at bounding box center [442, 618] width 228 height 92
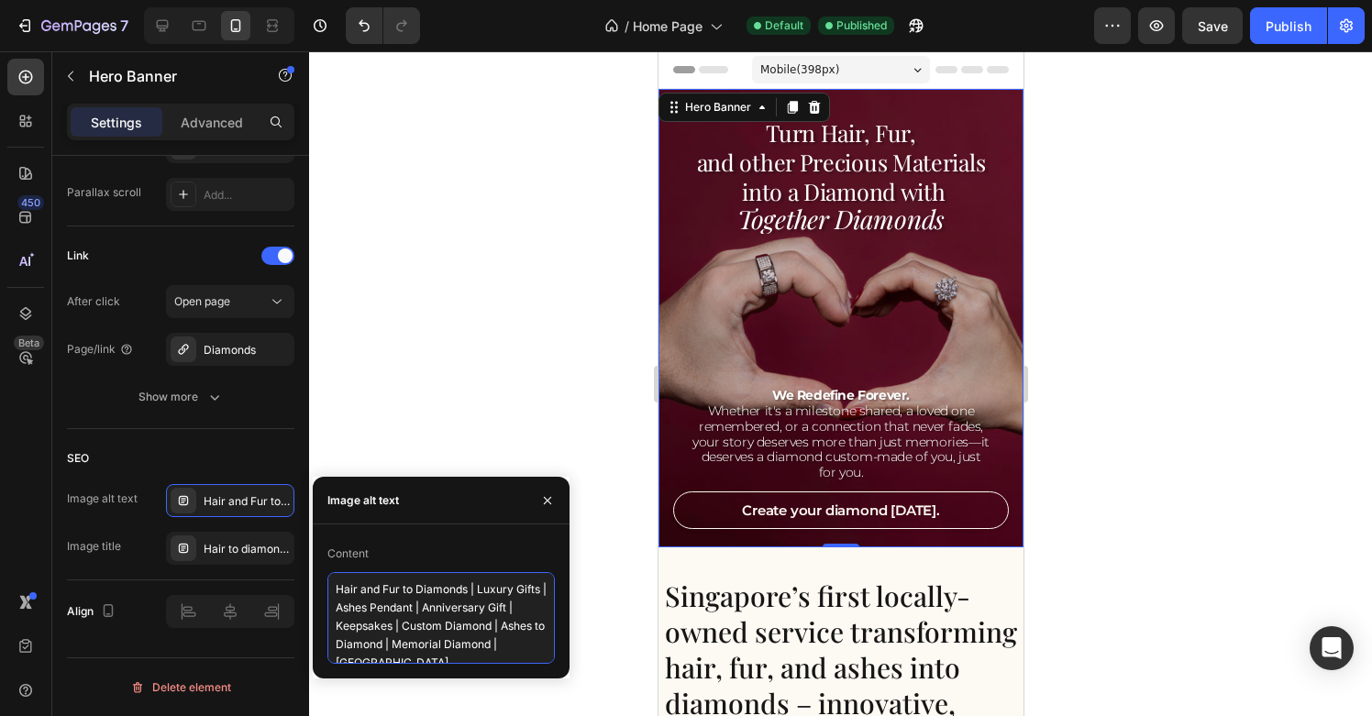
paste textarea "ashes to diamonds [GEOGRAPHIC_DATA] | cremation diamonds [GEOGRAPHIC_DATA] | ha…"
type textarea "ashes to diamonds [GEOGRAPHIC_DATA] | cremation diamonds [GEOGRAPHIC_DATA] | ha…"
click at [562, 430] on div at bounding box center [840, 383] width 1063 height 665
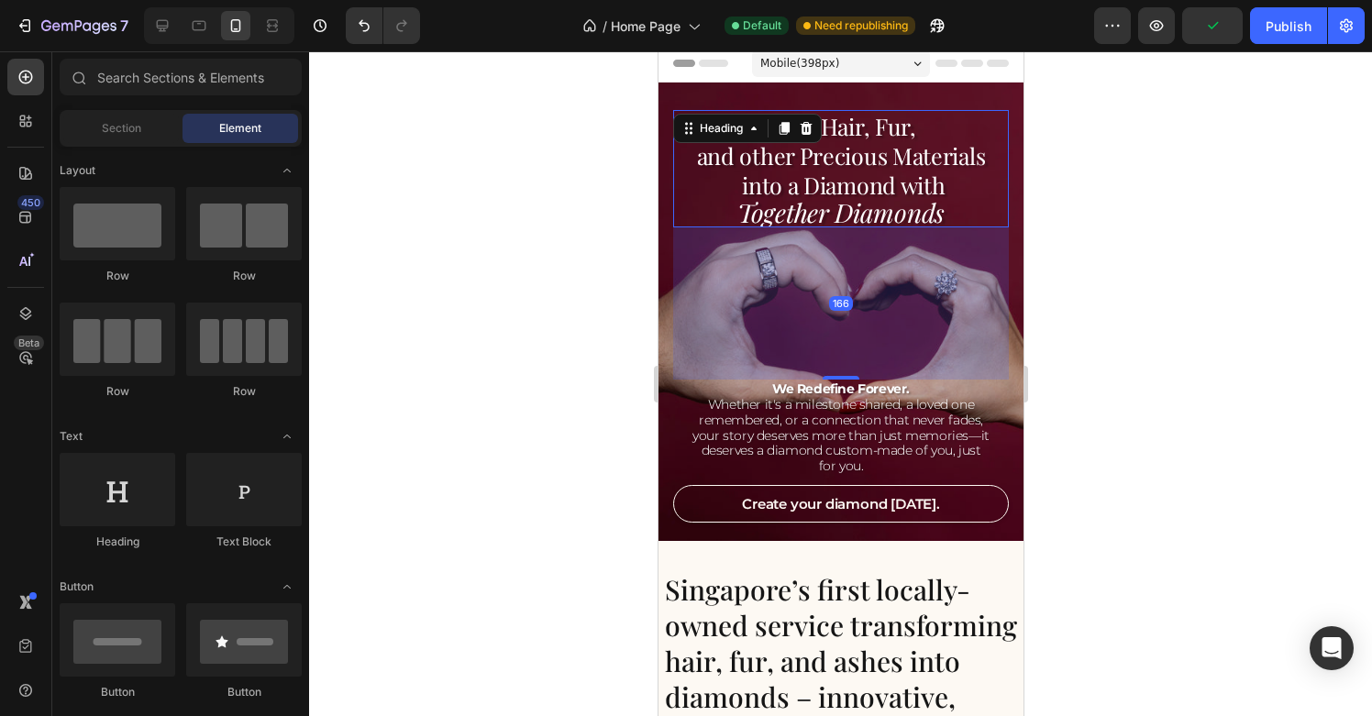
click at [867, 170] on span "and other Precious Materials into a Diamond with" at bounding box center [840, 170] width 289 height 60
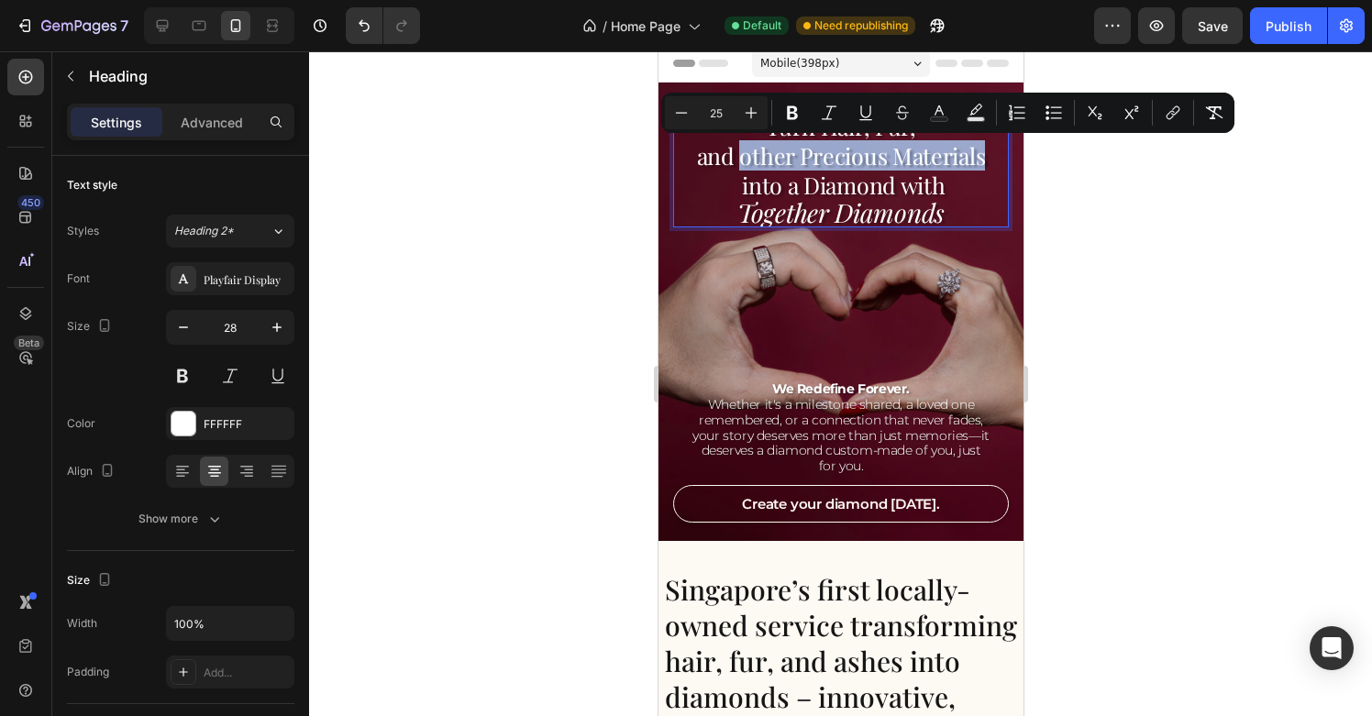
drag, startPoint x: 744, startPoint y: 164, endPoint x: 983, endPoint y: 163, distance: 238.5
click at [983, 163] on span "and other Precious Materials into a Diamond with" at bounding box center [840, 170] width 289 height 60
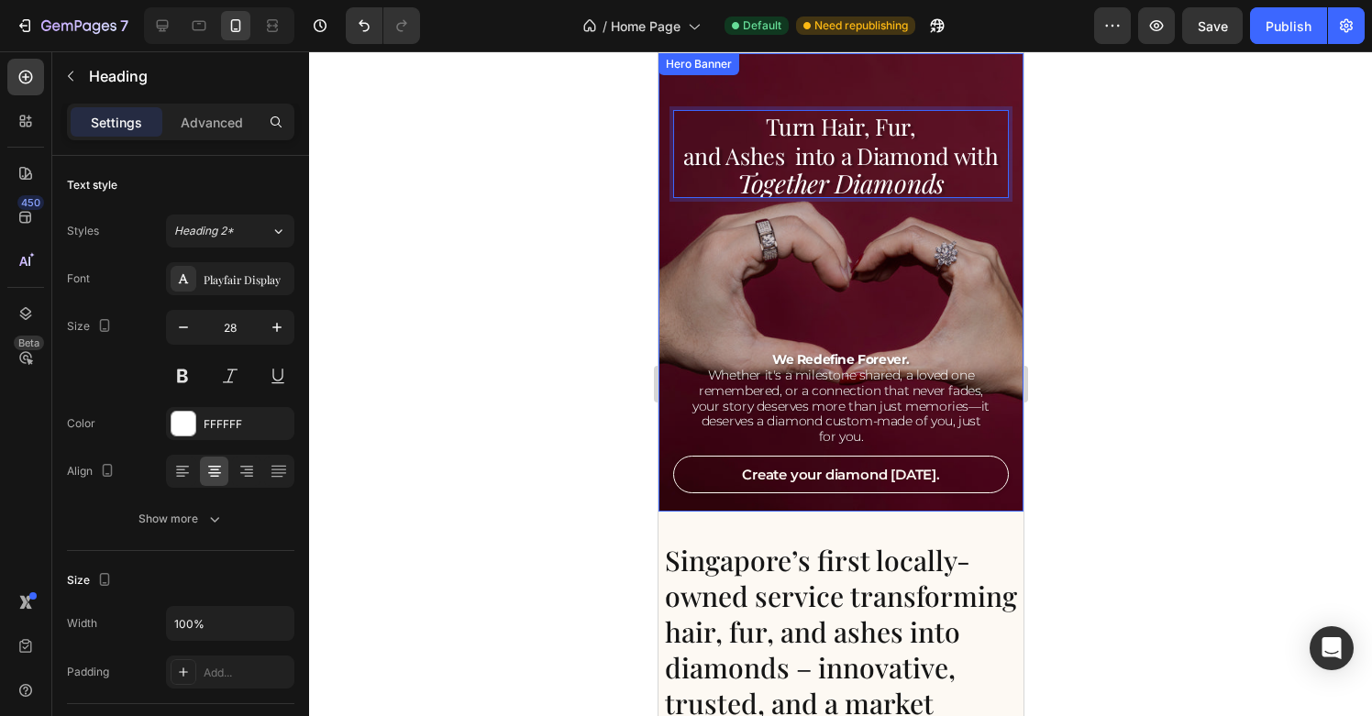
scroll to position [63, 0]
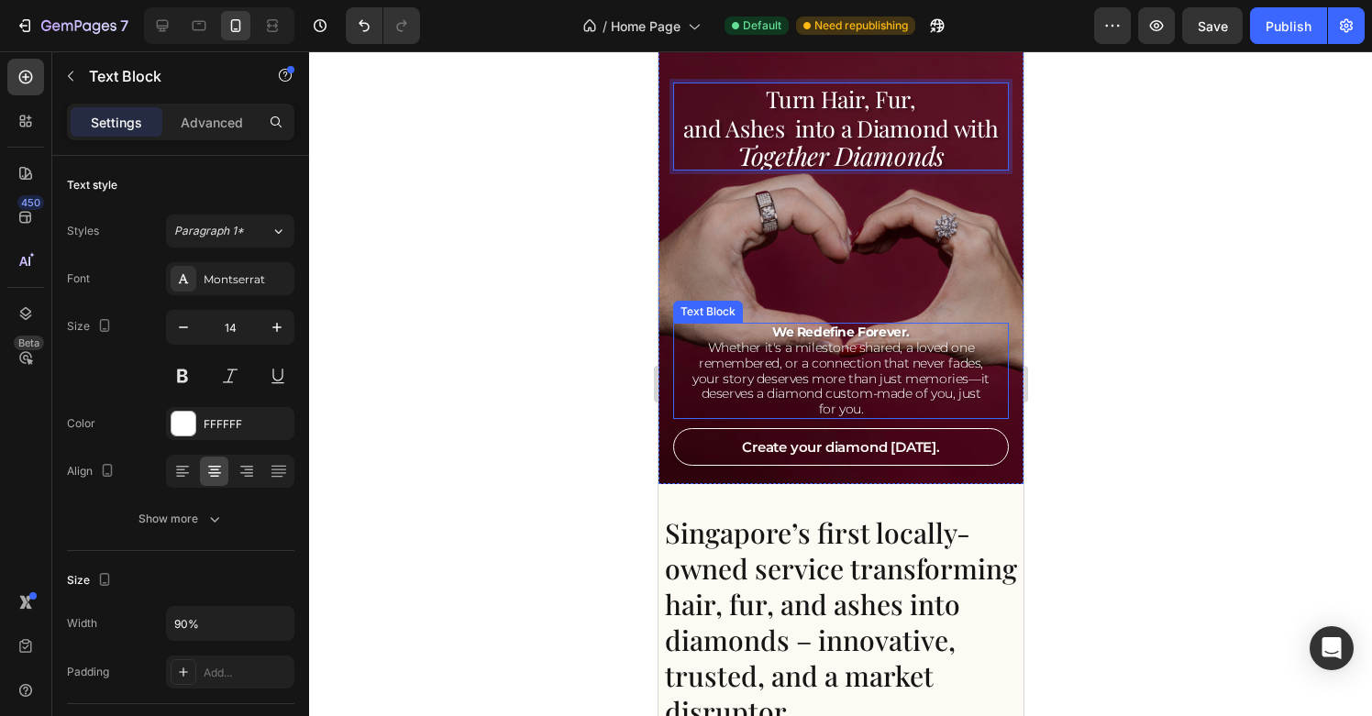
click at [892, 365] on p "Whether it's a milestone shared, a loved one remembered, or a connection that n…" at bounding box center [840, 378] width 298 height 77
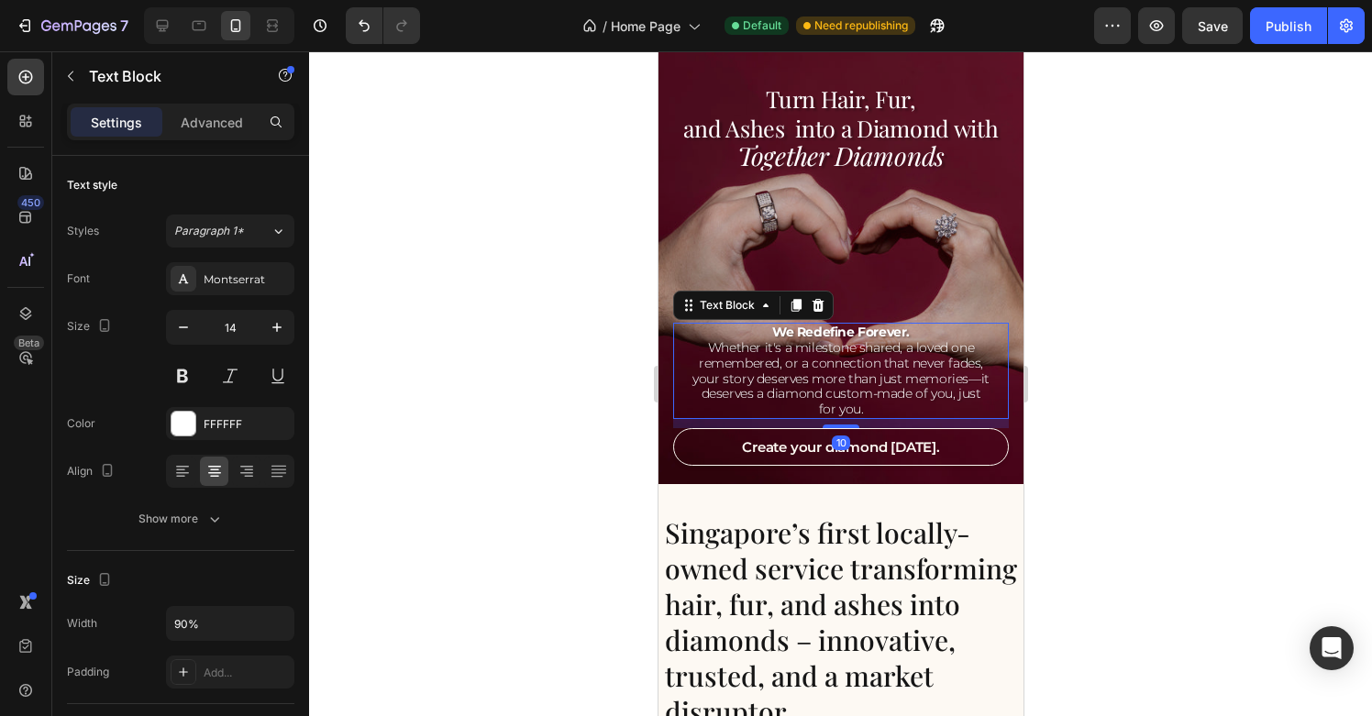
click at [859, 377] on p "Whether it's a milestone shared, a loved one remembered, or a connection that n…" at bounding box center [840, 378] width 298 height 77
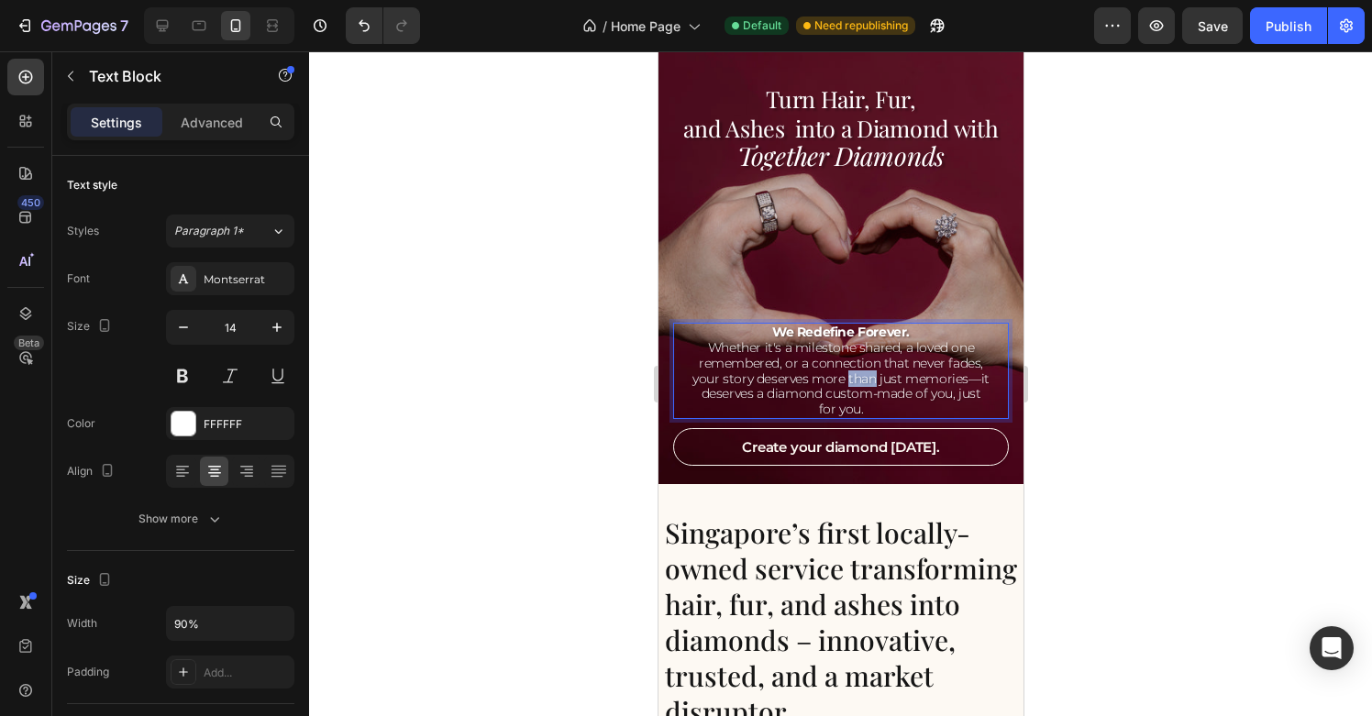
click at [859, 377] on p "Whether it's a milestone shared, a loved one remembered, or a connection that n…" at bounding box center [840, 378] width 298 height 77
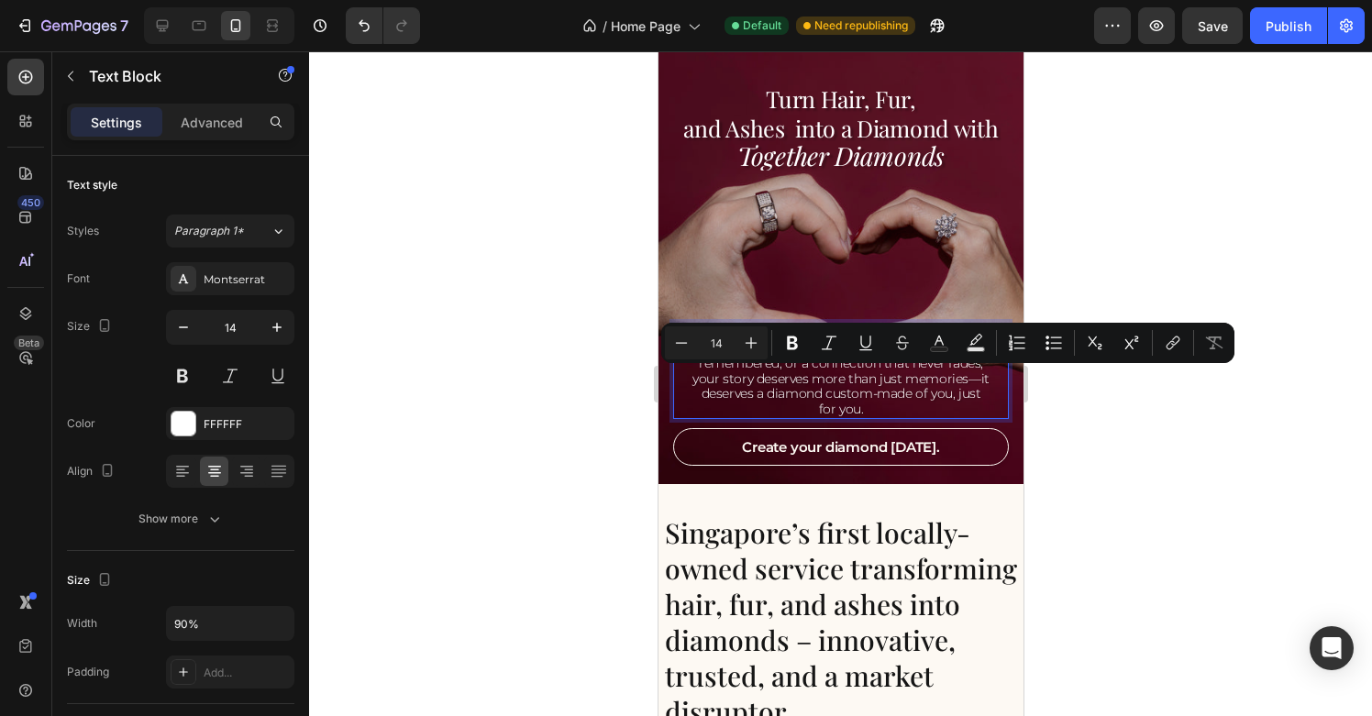
click at [891, 391] on p "Whether it's a milestone shared, a loved one remembered, or a connection that n…" at bounding box center [840, 378] width 298 height 77
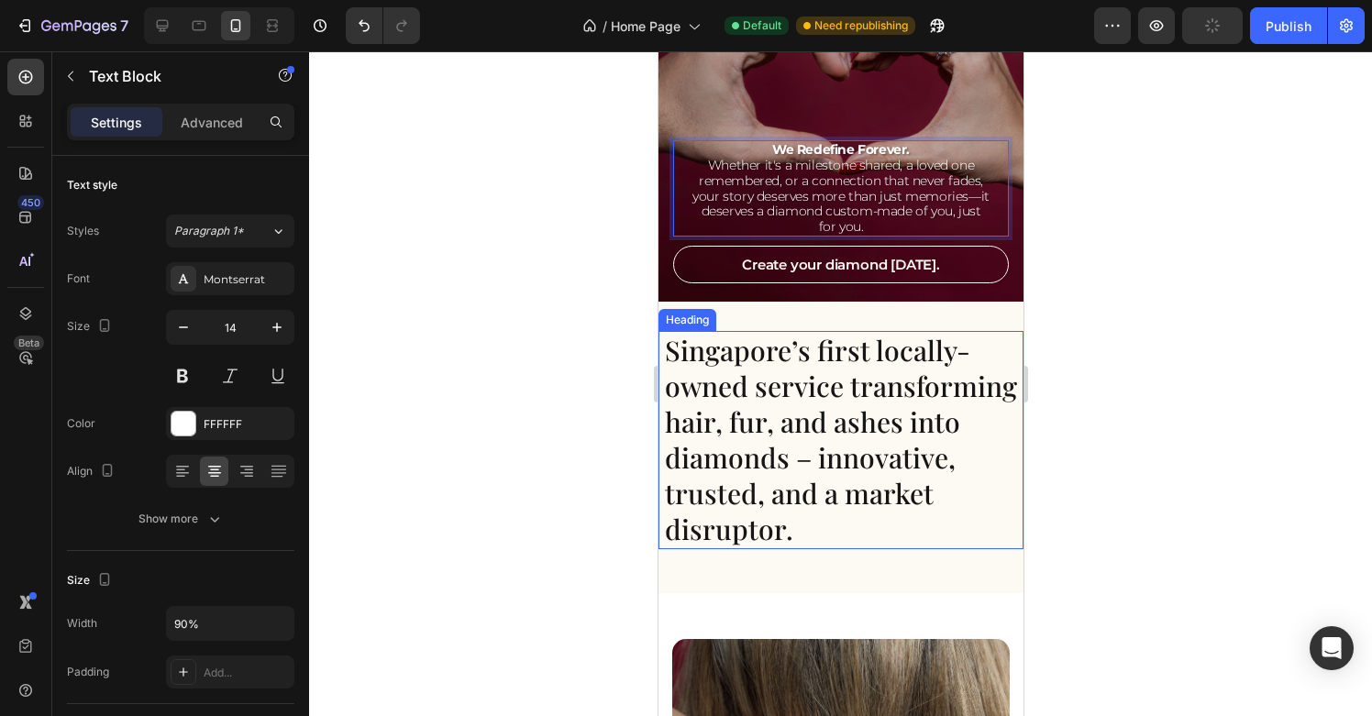
scroll to position [269, 0]
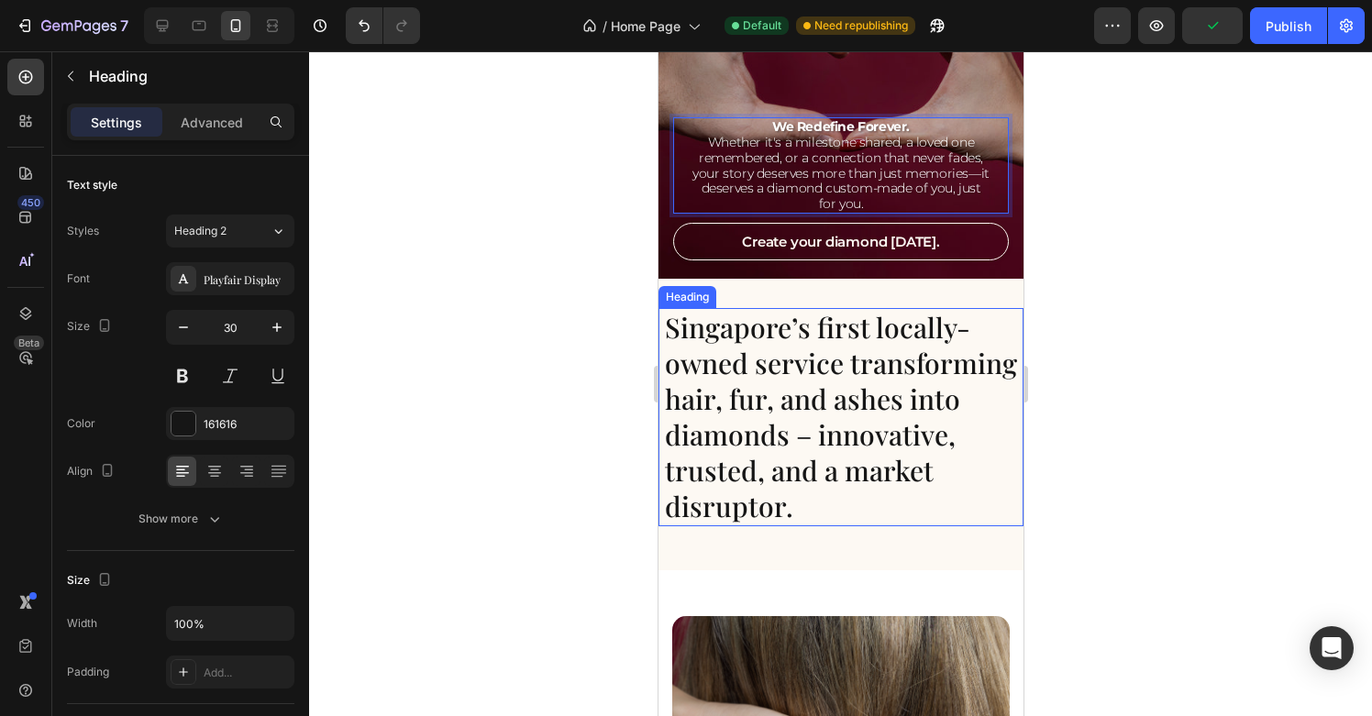
click at [864, 409] on h2 "Singapore’s first locally-owned service transforming hair, fur, and ashes into …" at bounding box center [842, 417] width 361 height 218
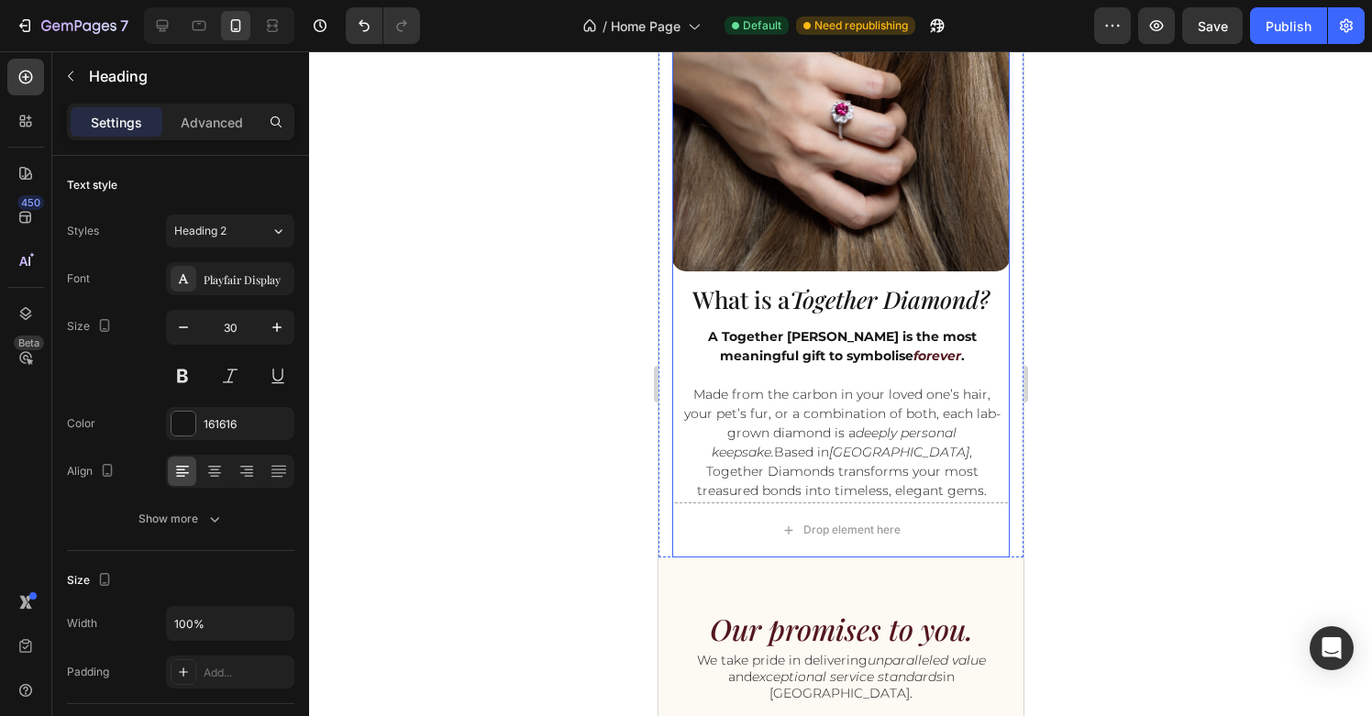
scroll to position [977, 0]
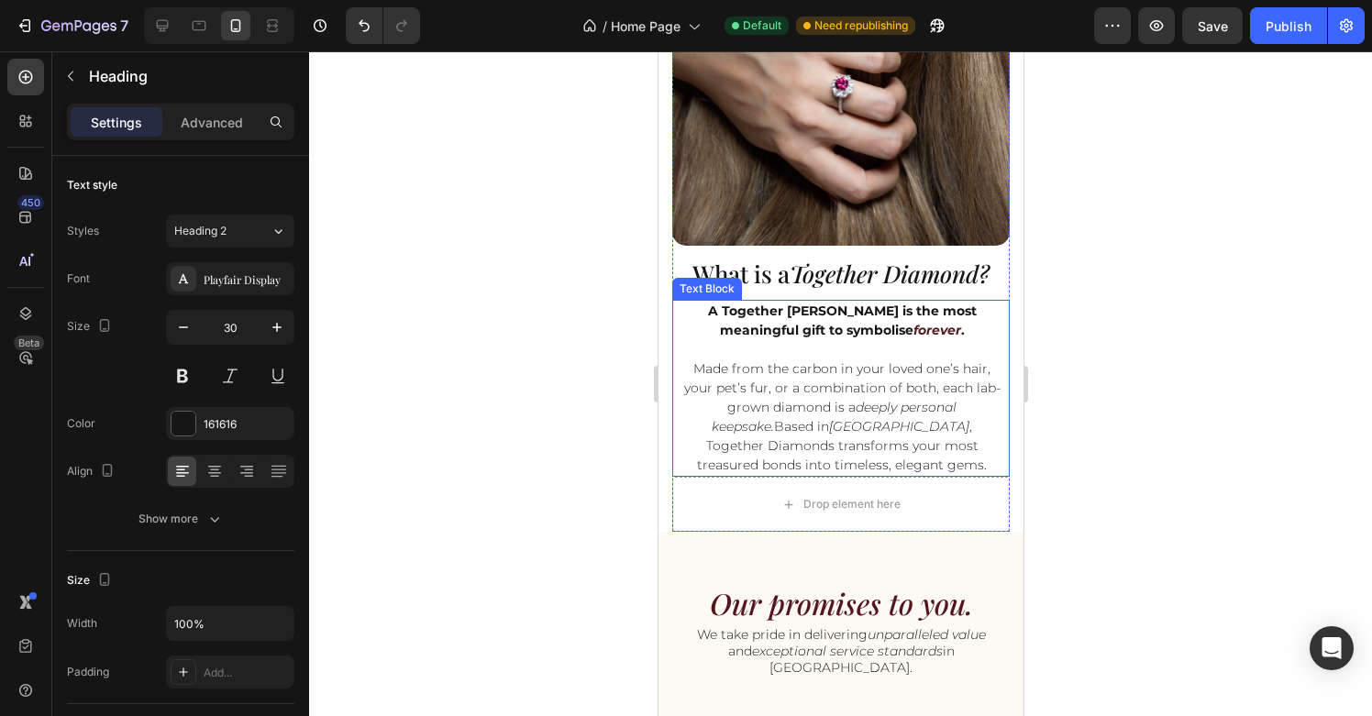
click at [945, 392] on p "Made from the carbon in your loved one’s hair, your pet’s fur, or a combination…" at bounding box center [841, 407] width 319 height 135
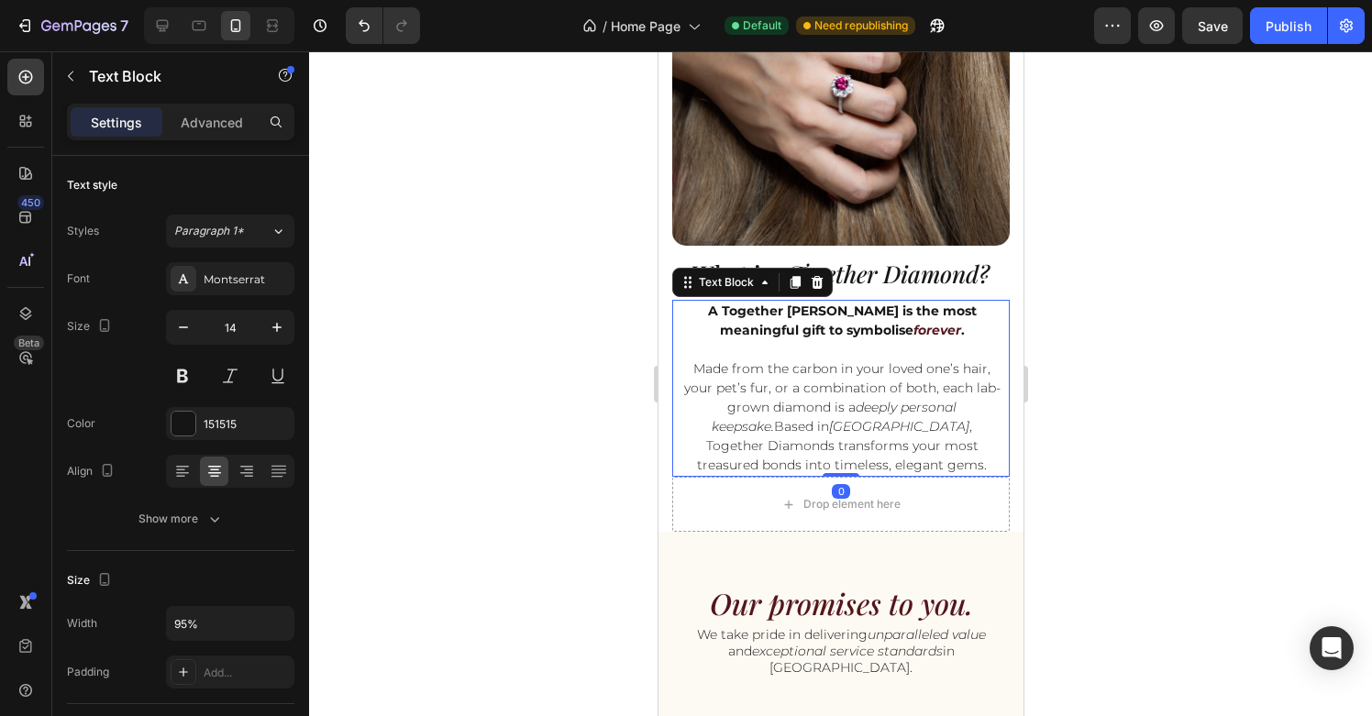
click at [868, 390] on p "Made from the carbon in your loved one’s hair, your pet’s fur, or a combination…" at bounding box center [841, 407] width 319 height 135
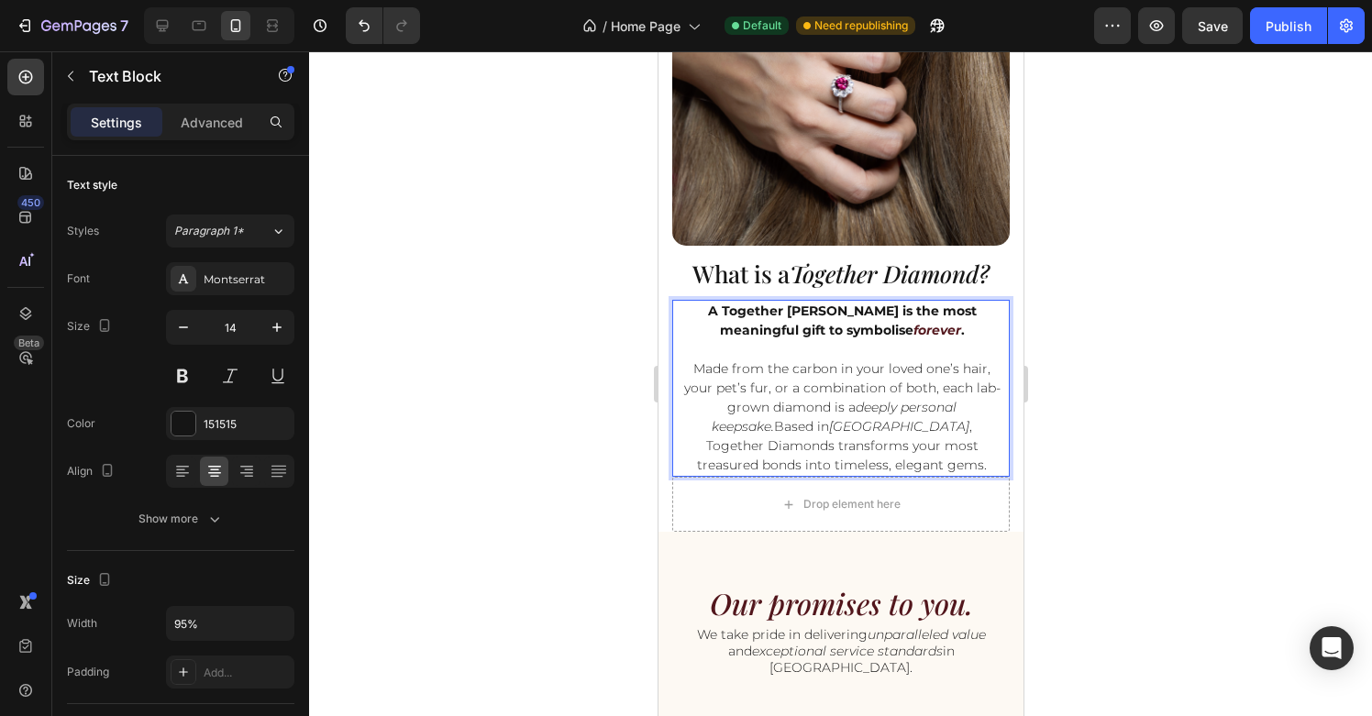
click at [911, 381] on p "Made from the carbon in your loved one’s hair, your pet’s fur, or a combination…" at bounding box center [841, 407] width 319 height 135
click at [775, 389] on p "Made from the carbon in your loved one’s hair, your pet’s fur, or a combination…" at bounding box center [841, 407] width 319 height 135
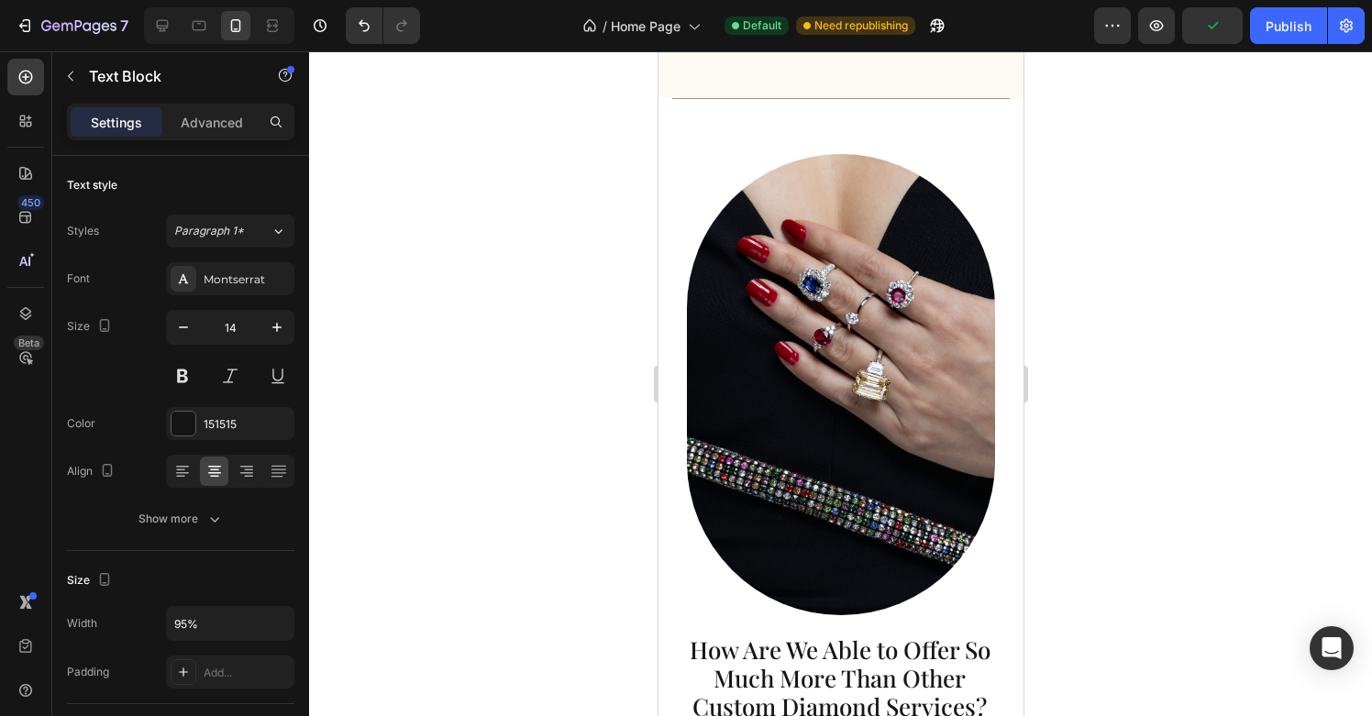
scroll to position [4650, 0]
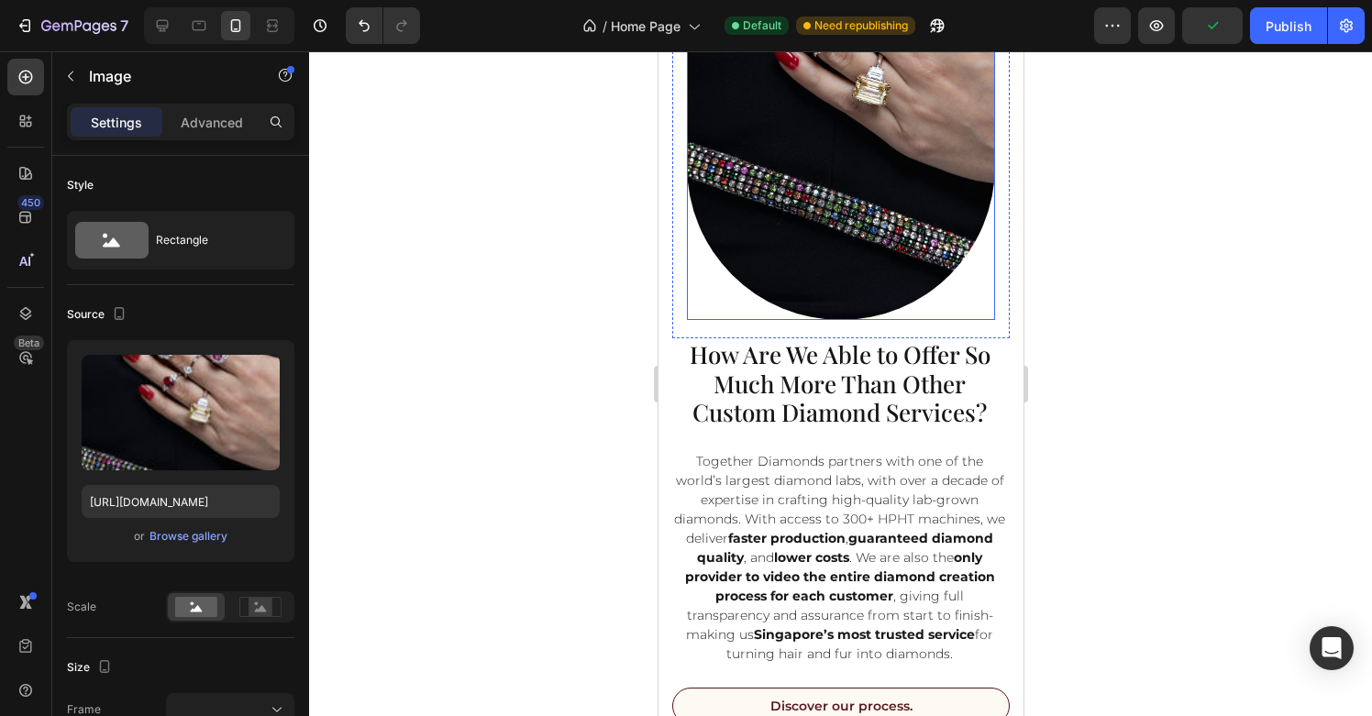
click at [871, 263] on img at bounding box center [840, 89] width 308 height 461
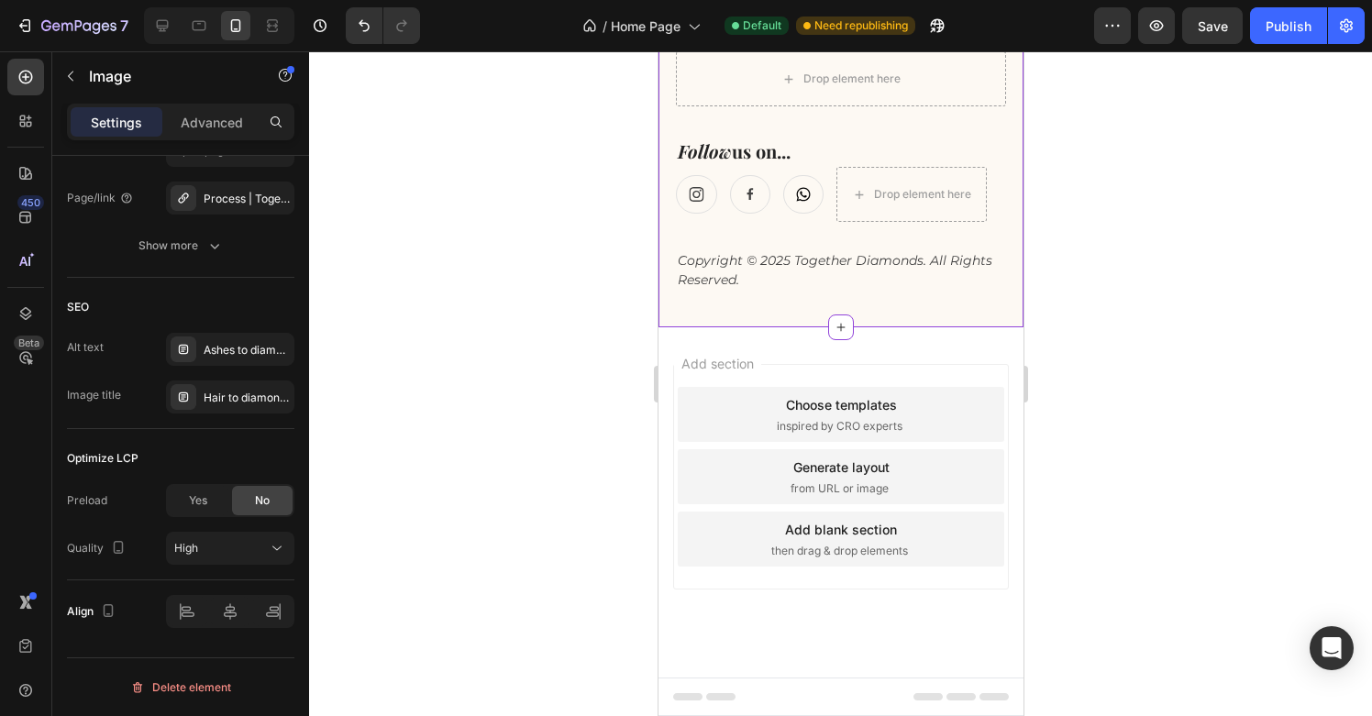
scroll to position [6168, 0]
click at [1281, 36] on button "Publish" at bounding box center [1288, 25] width 77 height 37
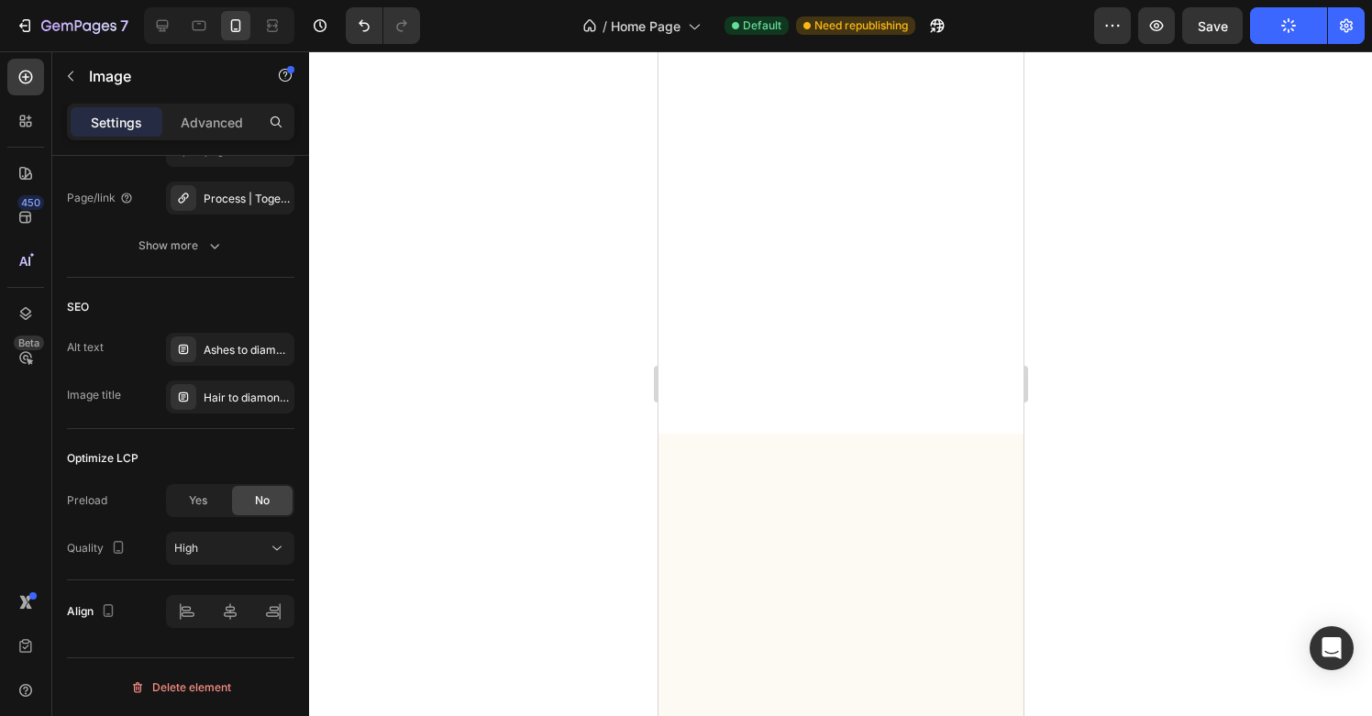
scroll to position [0, 0]
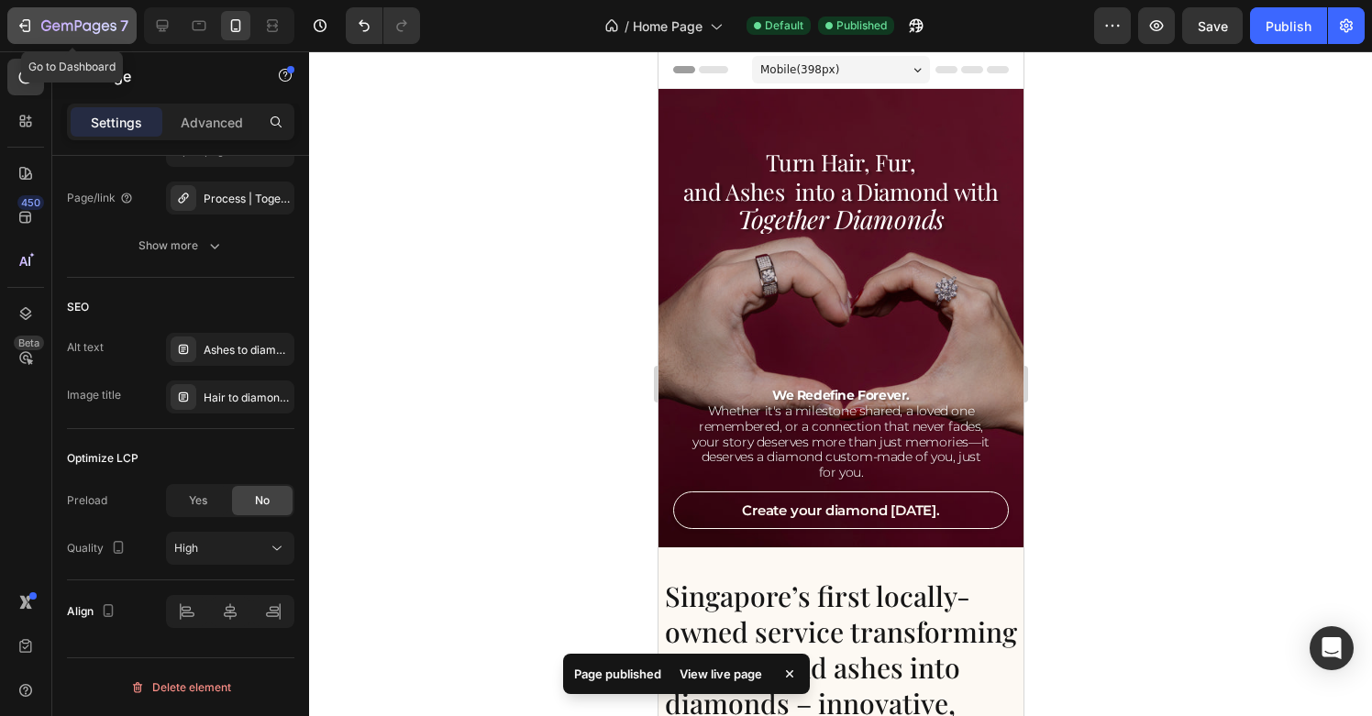
click at [69, 30] on icon "button" at bounding box center [78, 27] width 75 height 16
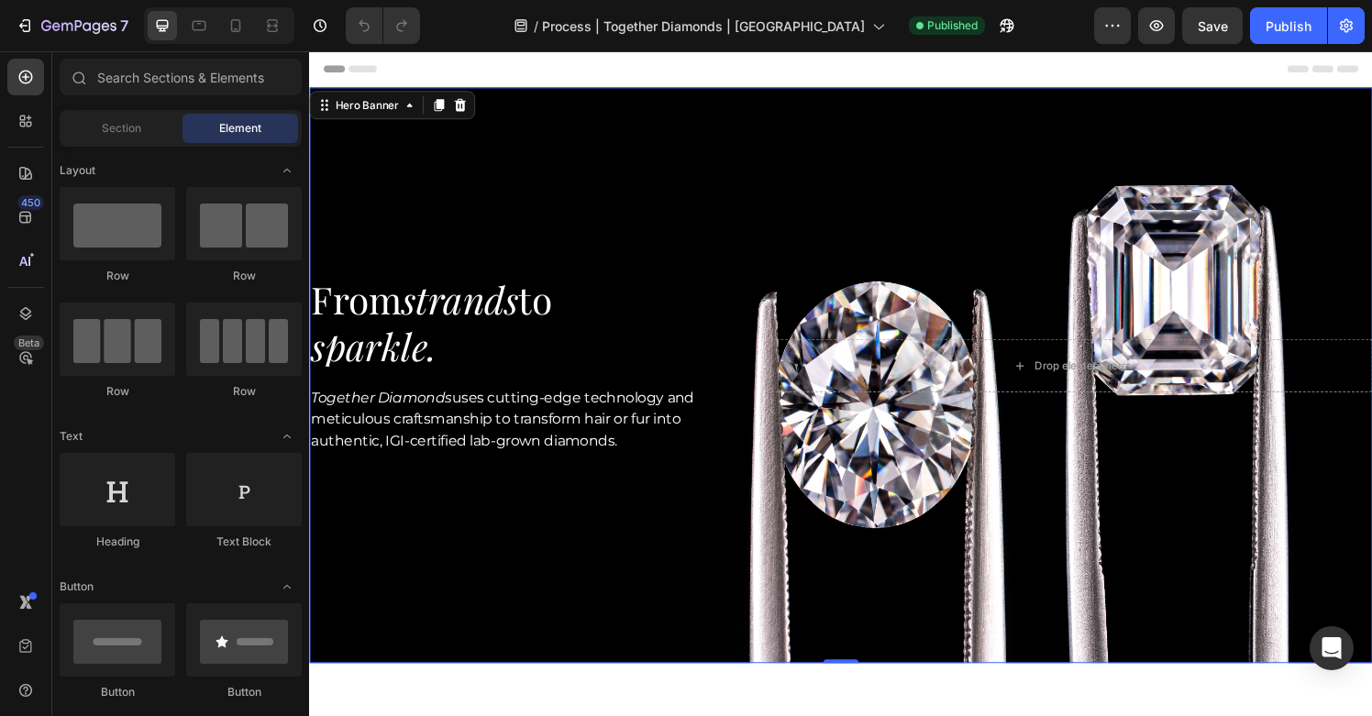
click at [646, 155] on div "Background Image" at bounding box center [859, 387] width 1145 height 620
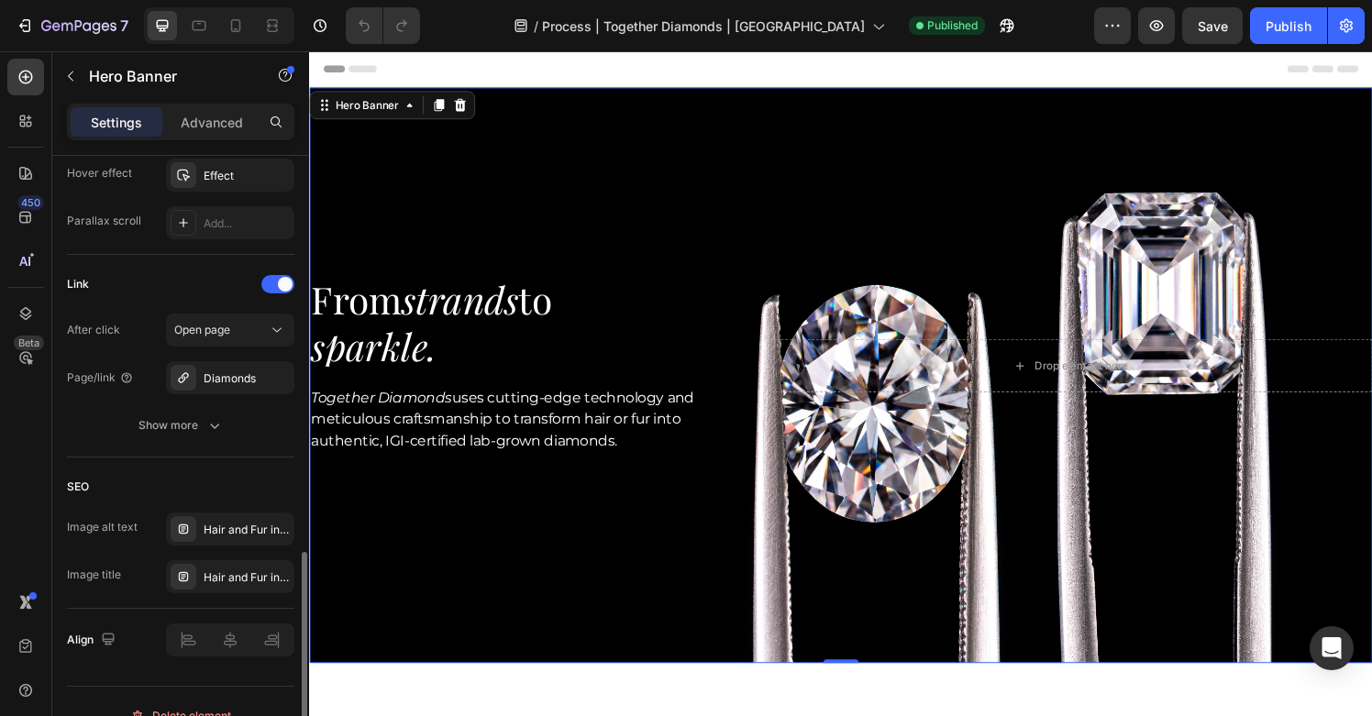
scroll to position [1056, 0]
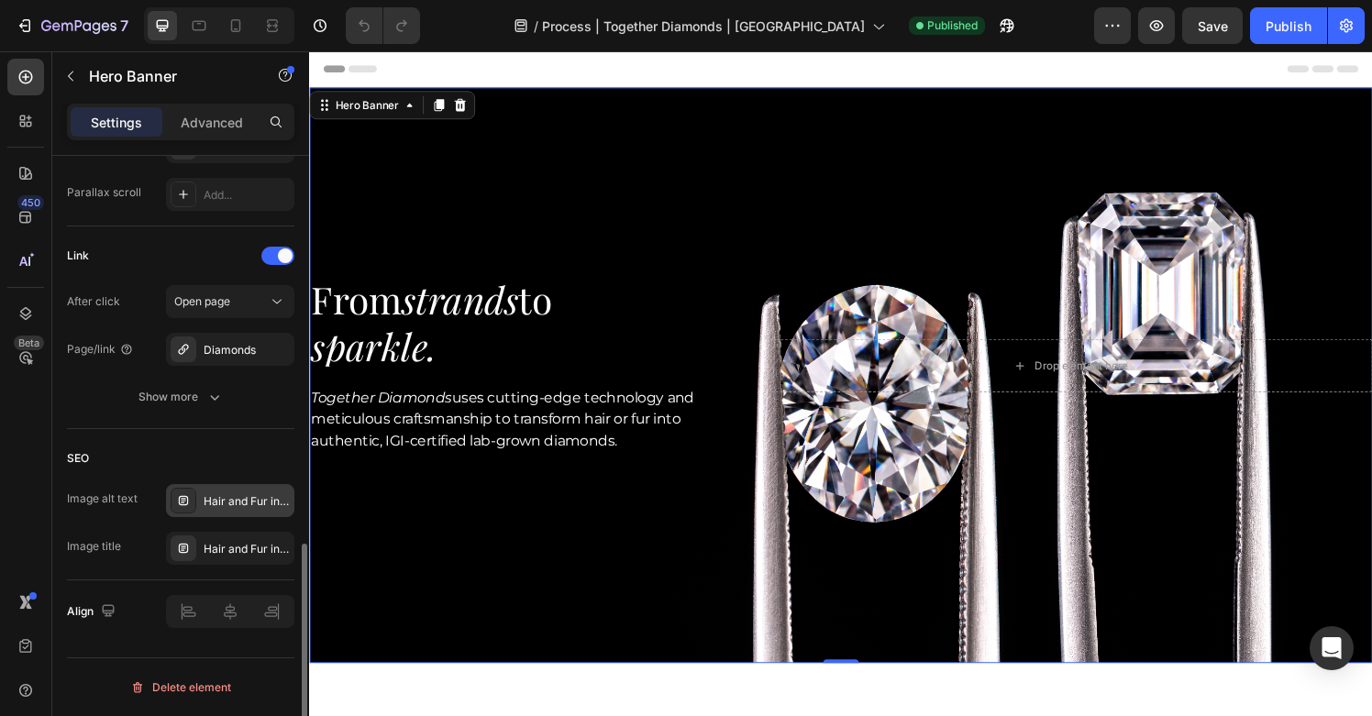
click at [246, 496] on div "Hair and Fur into diamonds | Anniversary Gift | Perfect Gift | Unique engagemen…" at bounding box center [247, 502] width 86 height 17
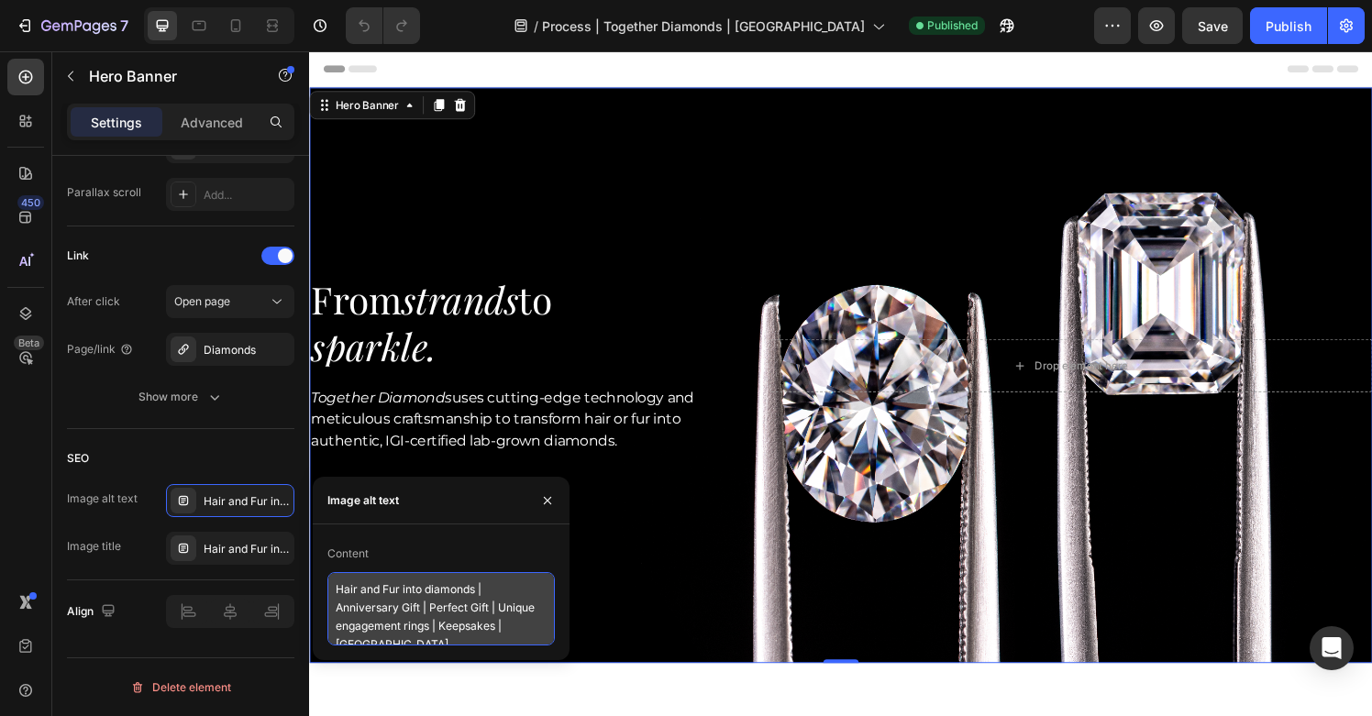
click at [432, 617] on textarea "Hair and Fur into diamonds | Anniversary Gift | Perfect Gift | Unique engagemen…" at bounding box center [442, 608] width 228 height 73
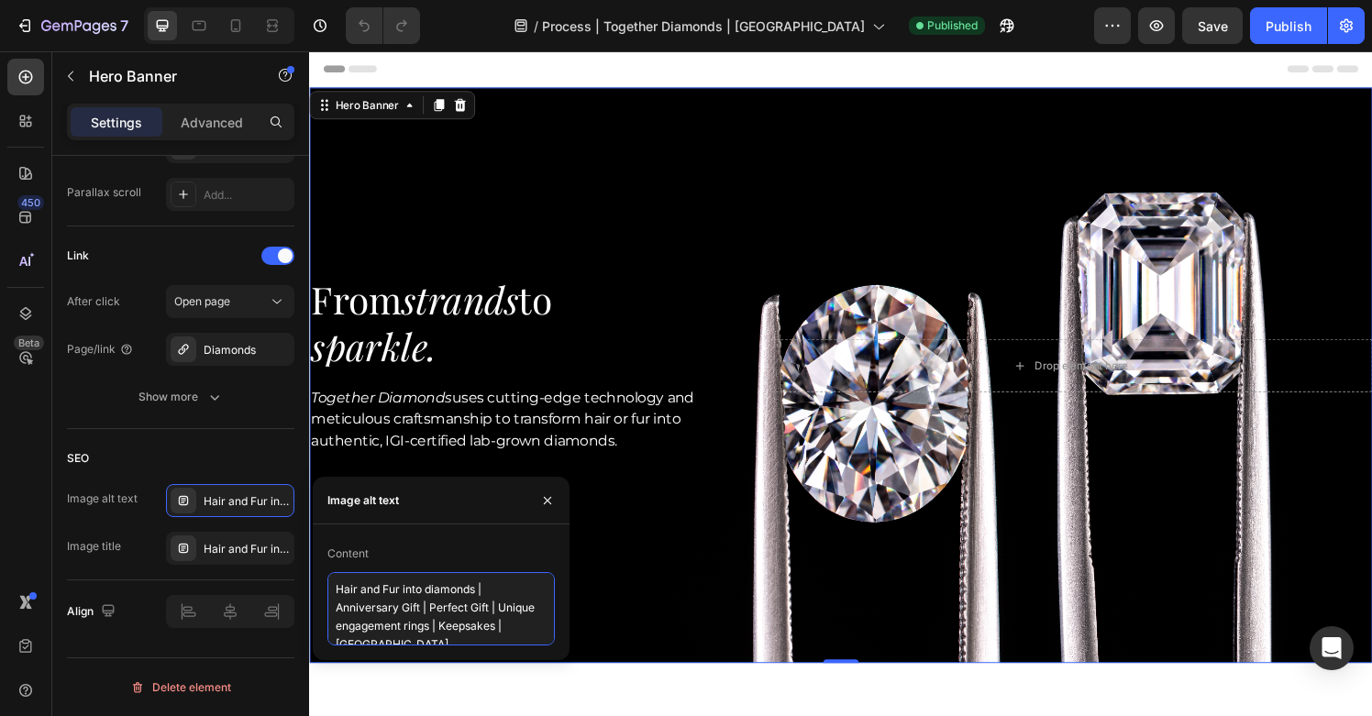
click at [432, 617] on textarea "Hair and Fur into diamonds | Anniversary Gift | Perfect Gift | Unique engagemen…" at bounding box center [442, 608] width 228 height 73
paste textarea "ashes to diamonds Singapore | cremation diamonds Singapore | hair to diamonds S…"
type textarea "ashes to diamonds Singapore | cremation diamonds Singapore | hair to diamonds S…"
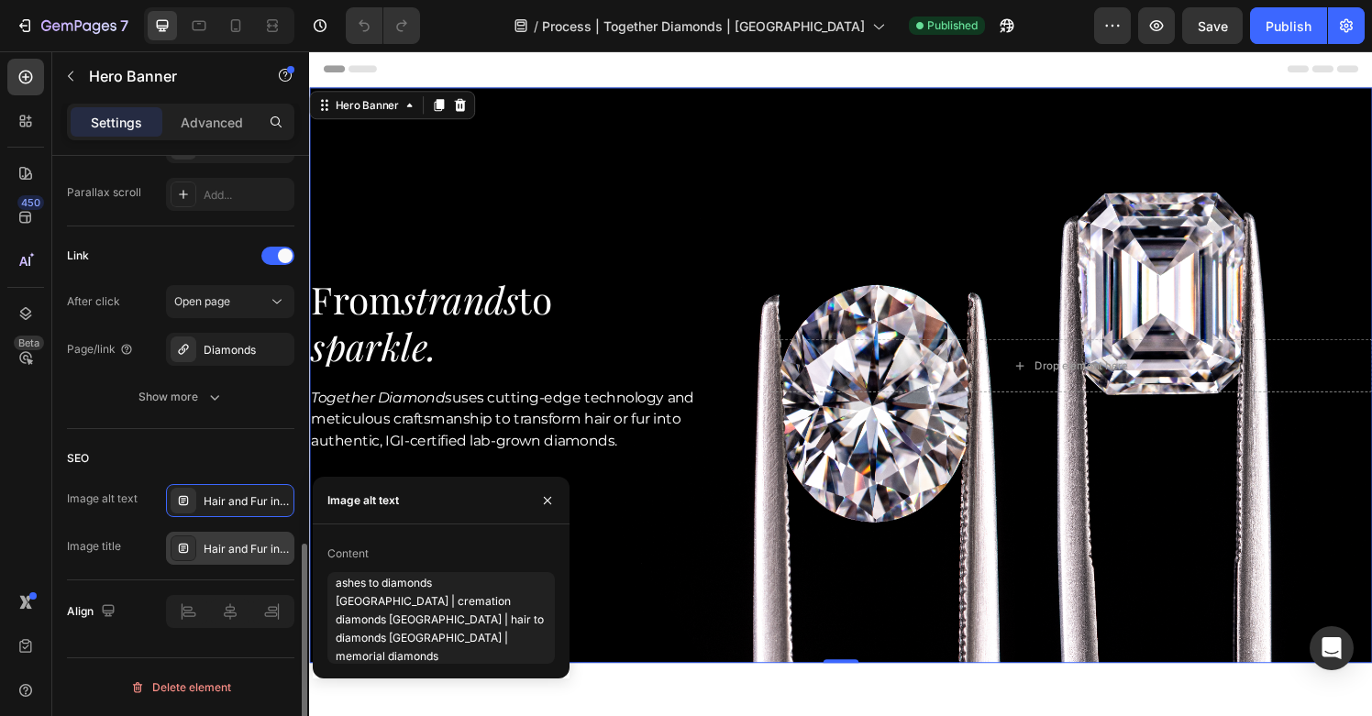
click at [258, 563] on div "Hair and Fur into diamonds | Anniversary Gift | Perfect Gift | Unique engagemen…" at bounding box center [230, 548] width 128 height 33
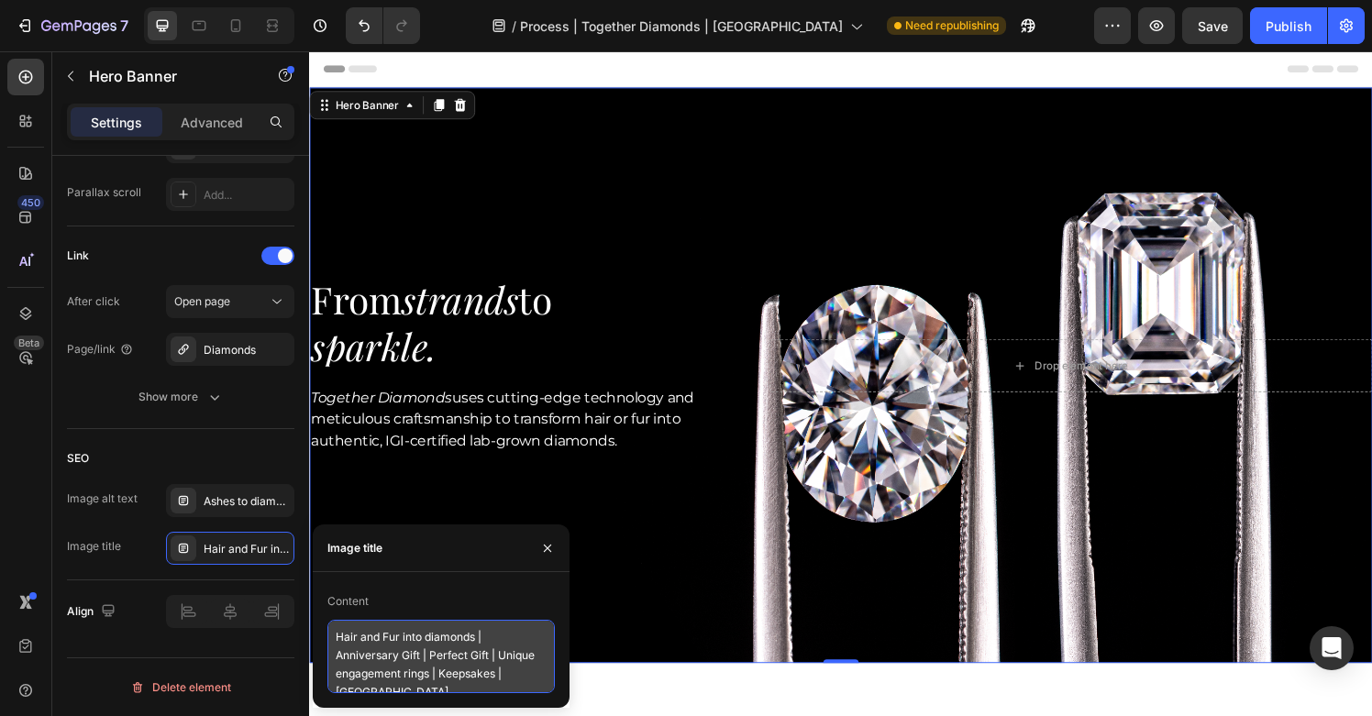
click at [405, 642] on textarea "Hair and Fur into diamonds | Anniversary Gift | Perfect Gift | Unique engagemen…" at bounding box center [442, 656] width 228 height 73
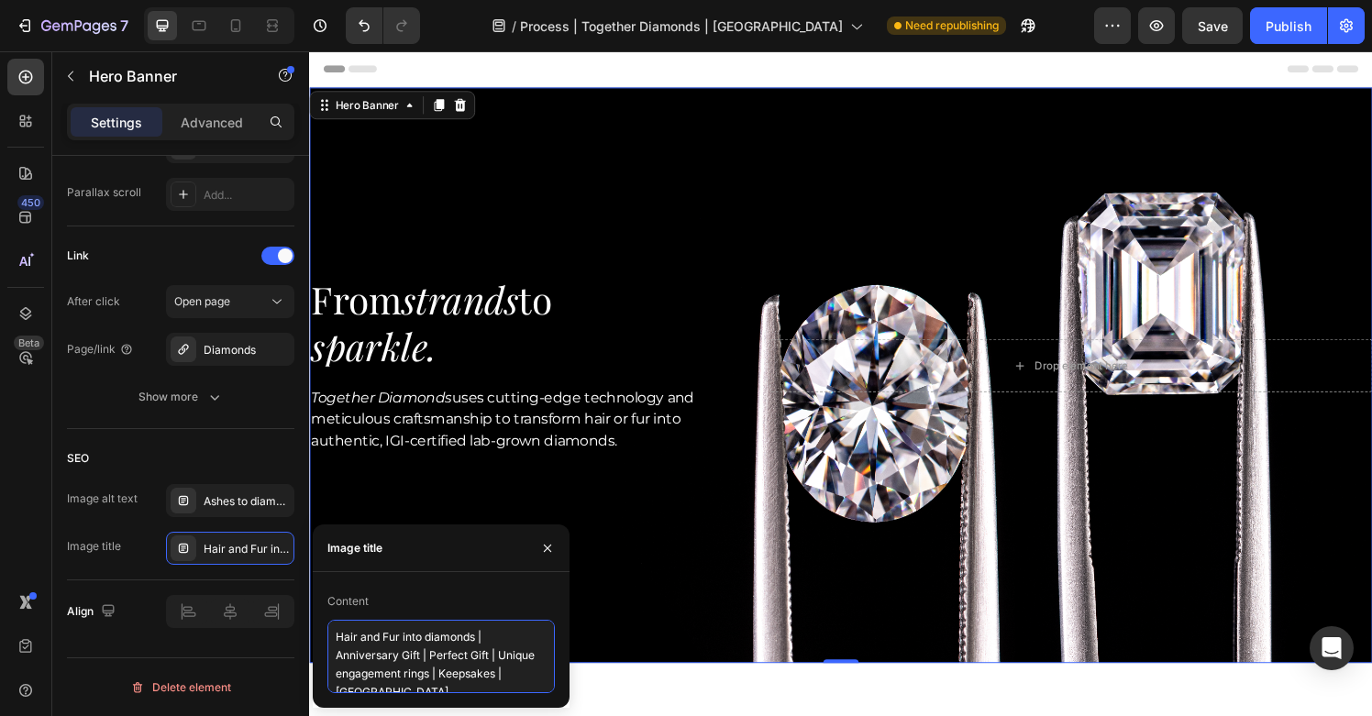
paste textarea "Memorial diamonds Singapore – ethical lab-grown diamonds from ashes or hair"
type textarea "Memorial diamonds Singapore – ethical lab-grown diamonds from ashes or hair"
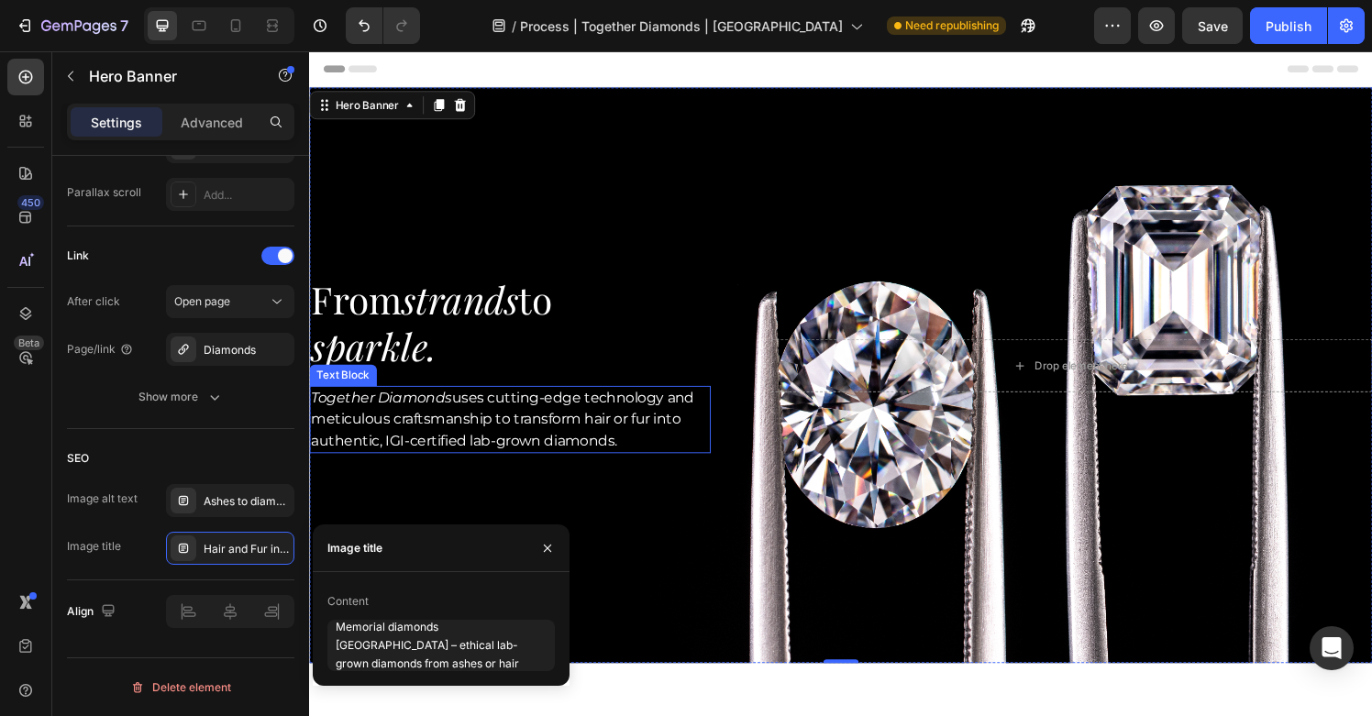
click at [611, 440] on p "Together Diamonds uses cutting-edge technology and meticulous craftsmanship to …" at bounding box center [517, 433] width 412 height 66
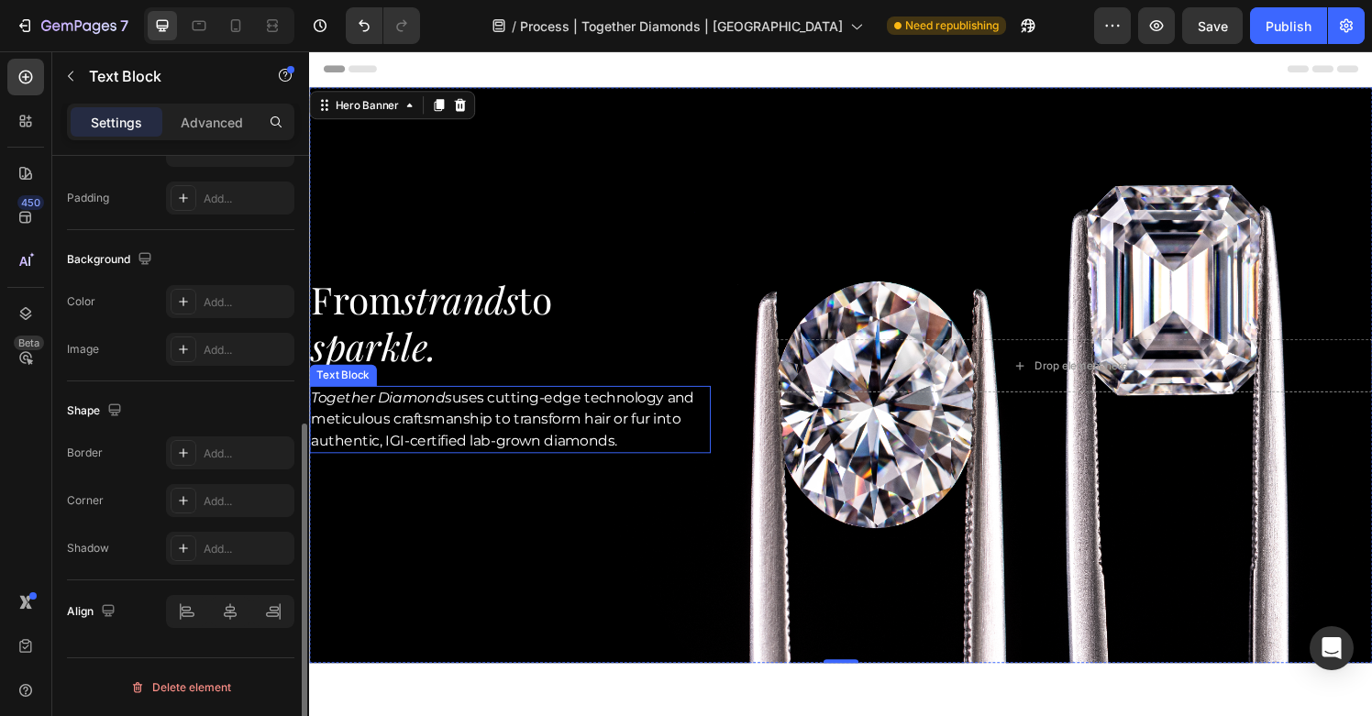
scroll to position [0, 0]
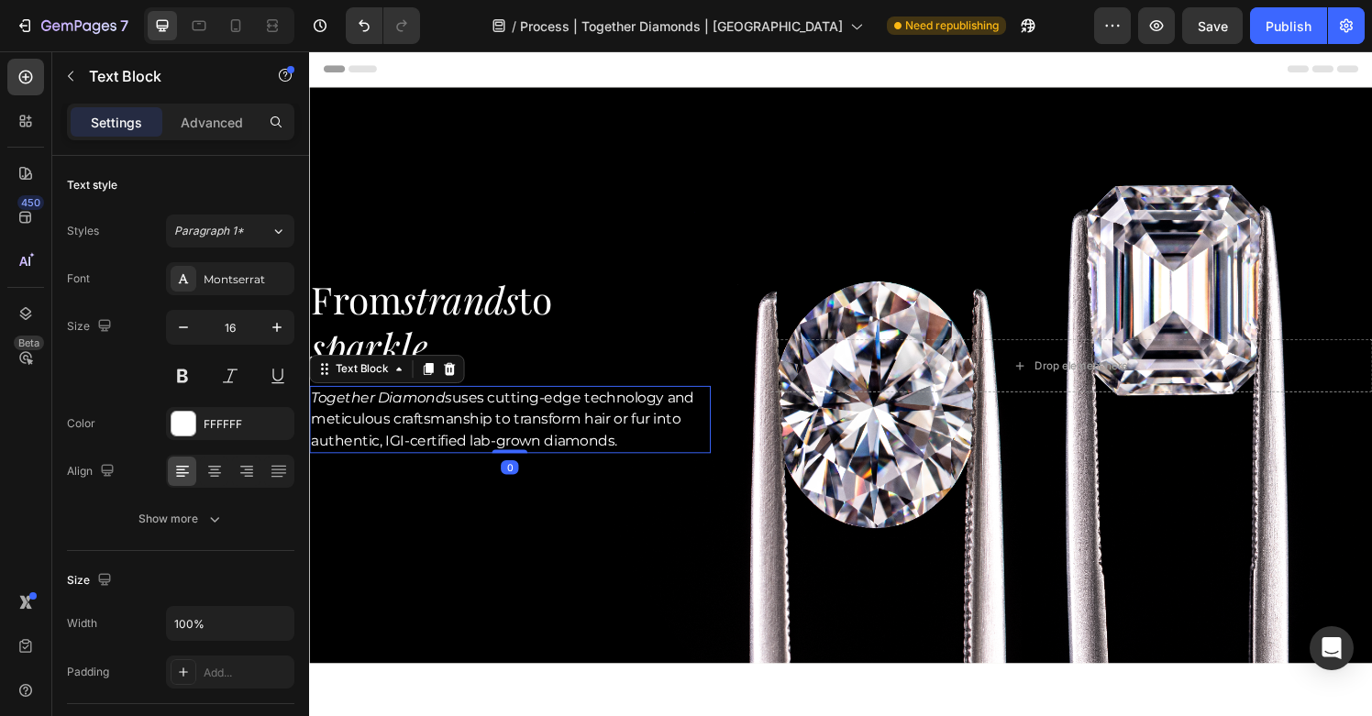
click at [663, 454] on p "Together Diamonds uses cutting-edge technology and meticulous craftsmanship to …" at bounding box center [517, 433] width 412 height 66
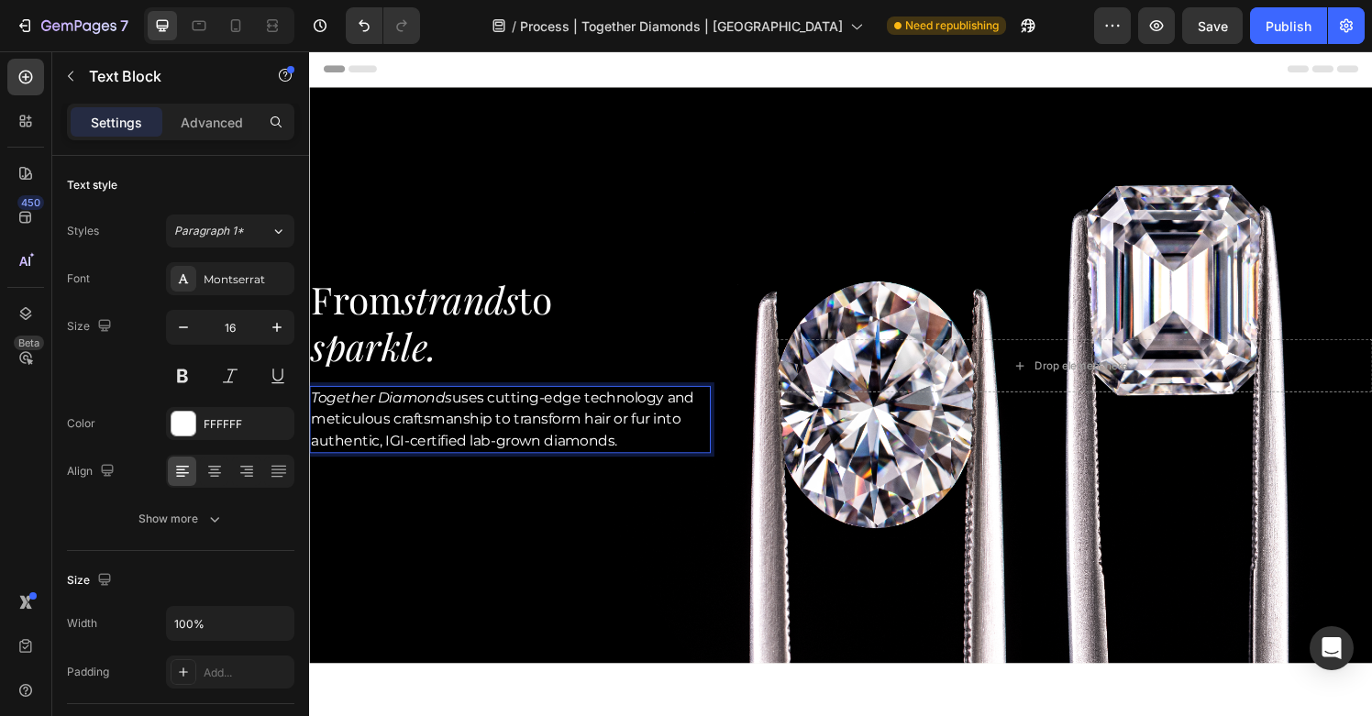
click at [637, 439] on p "Together Diamonds uses cutting-edge technology and meticulous craftsmanship to …" at bounding box center [517, 433] width 412 height 66
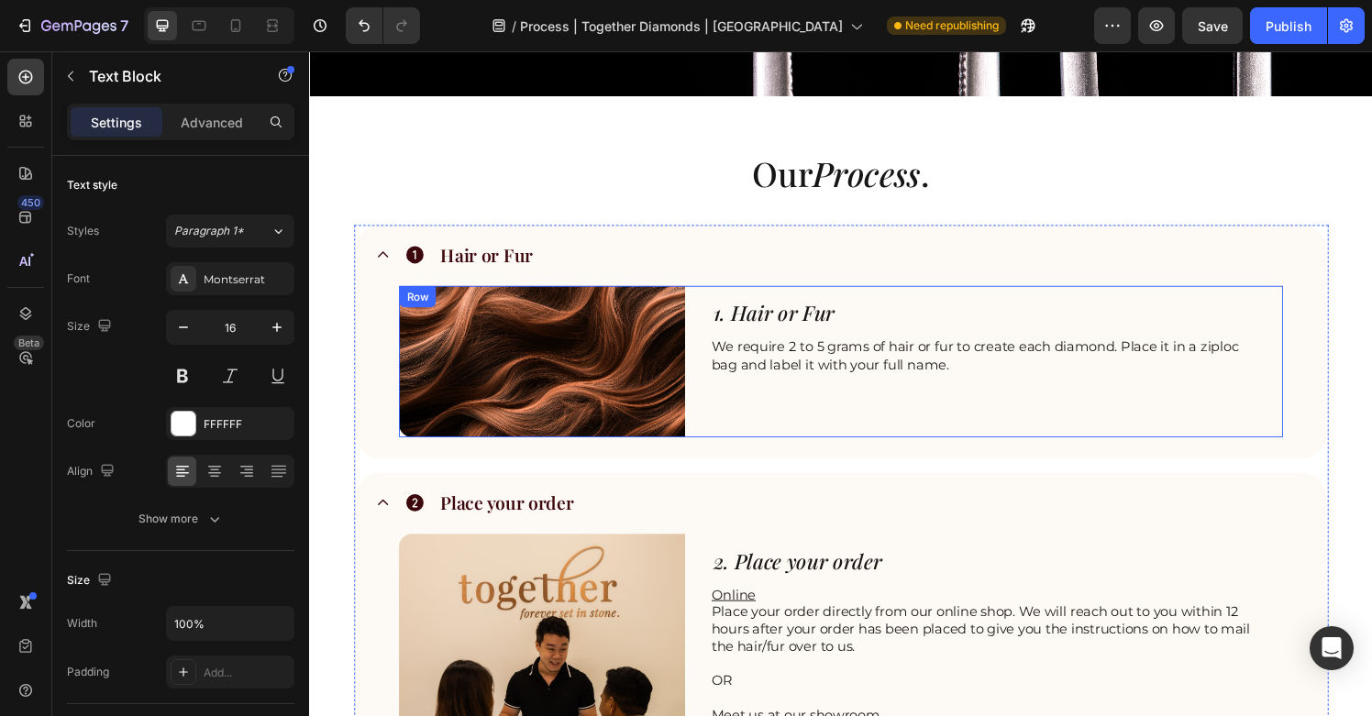
scroll to position [590, 0]
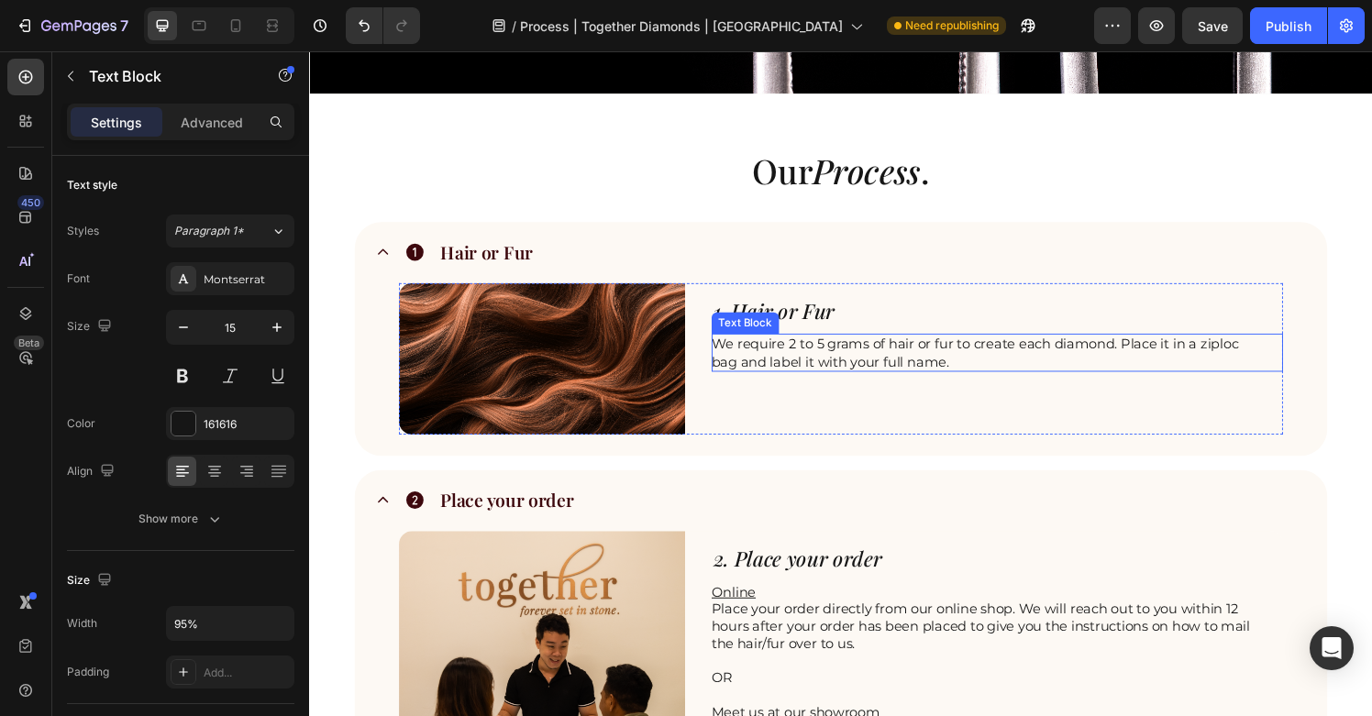
click at [865, 361] on p "We require 2 to 5 grams of hair or fur to create each diamond. Place it in a zi…" at bounding box center [1006, 364] width 561 height 36
click at [951, 357] on p "We require 2 to 5 grams of hair or fur to create each diamond. Place it in a zi…" at bounding box center [1006, 364] width 561 height 36
click at [989, 366] on p "We require 2 to 5 grams of hair or fur to create each diamond. Place it in a zi…" at bounding box center [1006, 364] width 561 height 36
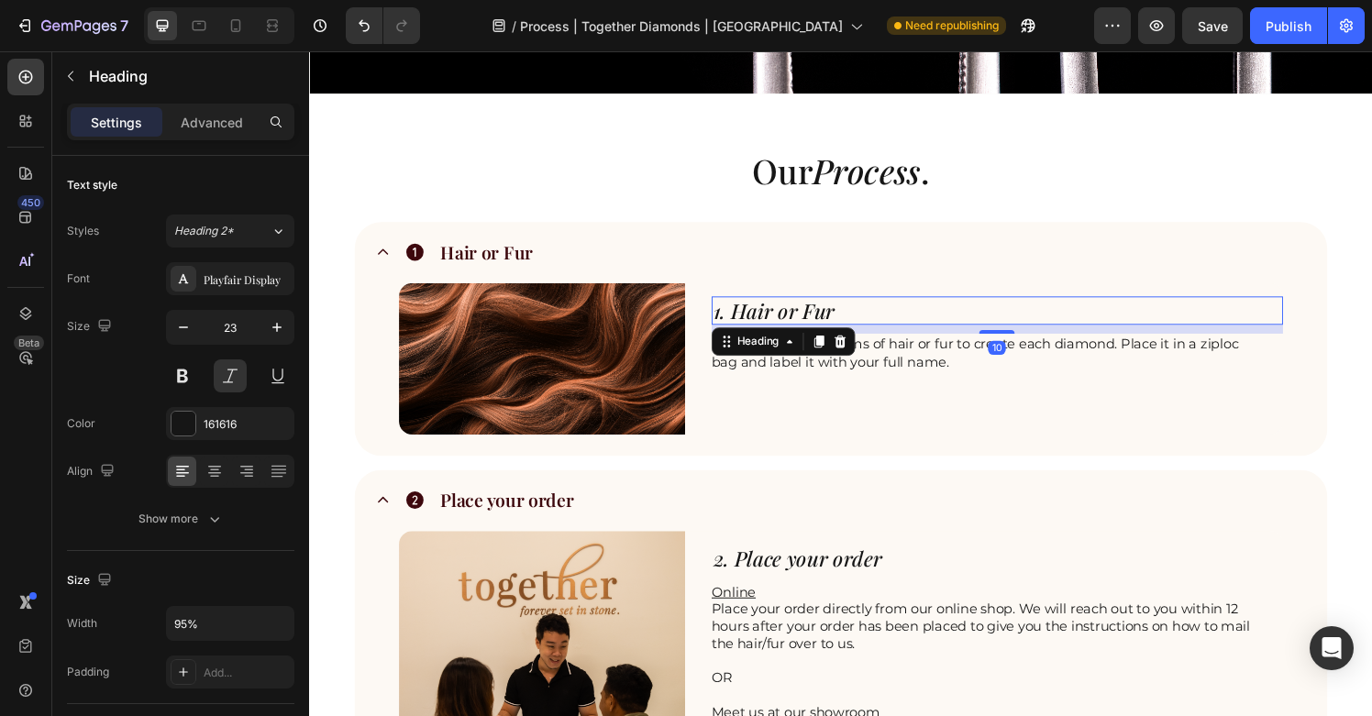
click at [843, 325] on h2 "1. Hair or Fur" at bounding box center [1007, 319] width 562 height 29
click at [819, 325] on h2 "1. Hair or Fur" at bounding box center [1007, 319] width 562 height 29
click at [819, 325] on p "1. Hair or Fur" at bounding box center [1007, 320] width 559 height 26
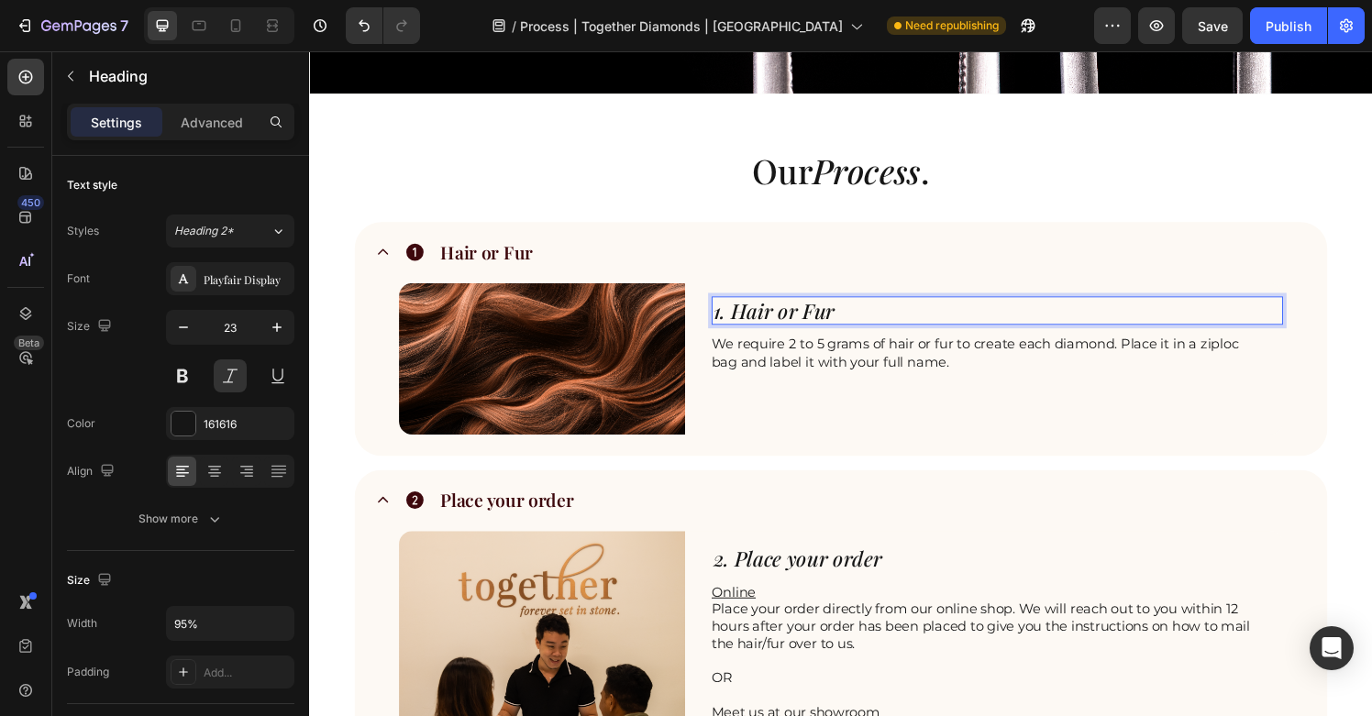
click at [813, 325] on p "1. Hair or Fur" at bounding box center [1007, 320] width 559 height 26
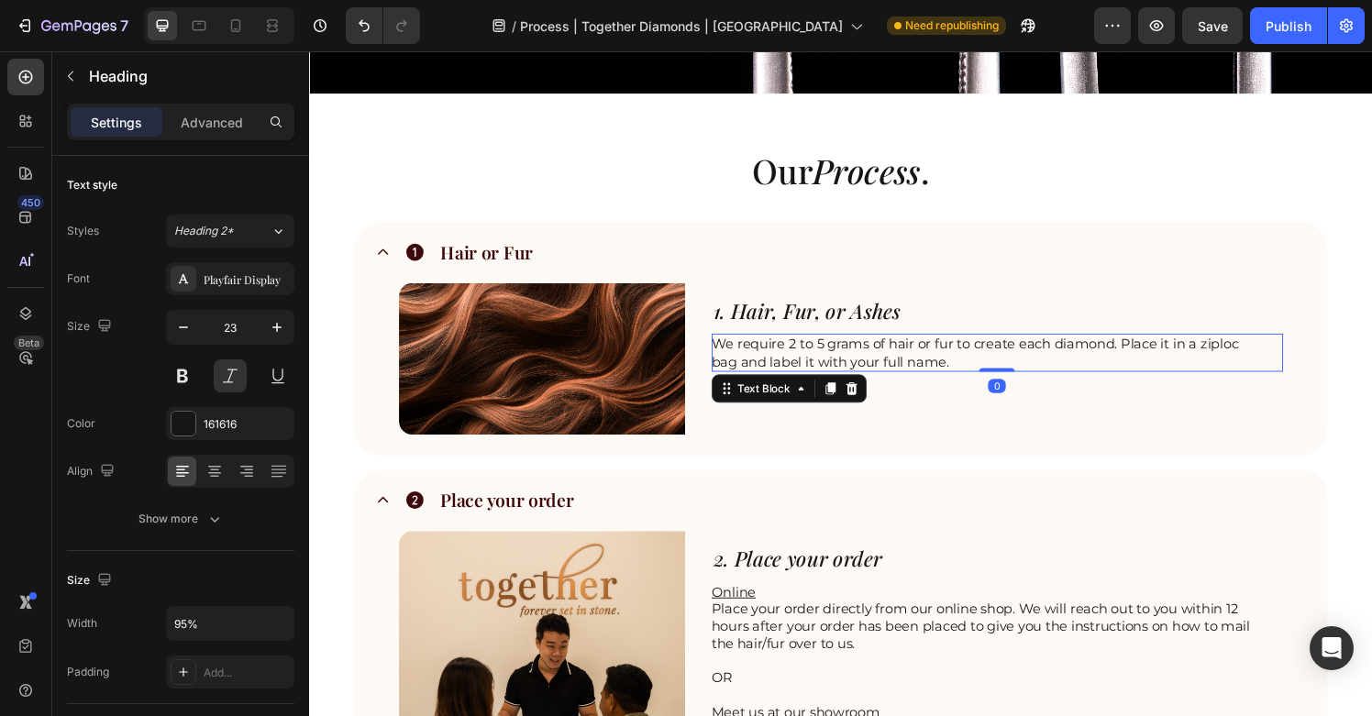
click at [978, 370] on p "We require 2 to 5 grams of hair or fur to create each diamond. Place it in a zi…" at bounding box center [1006, 364] width 561 height 36
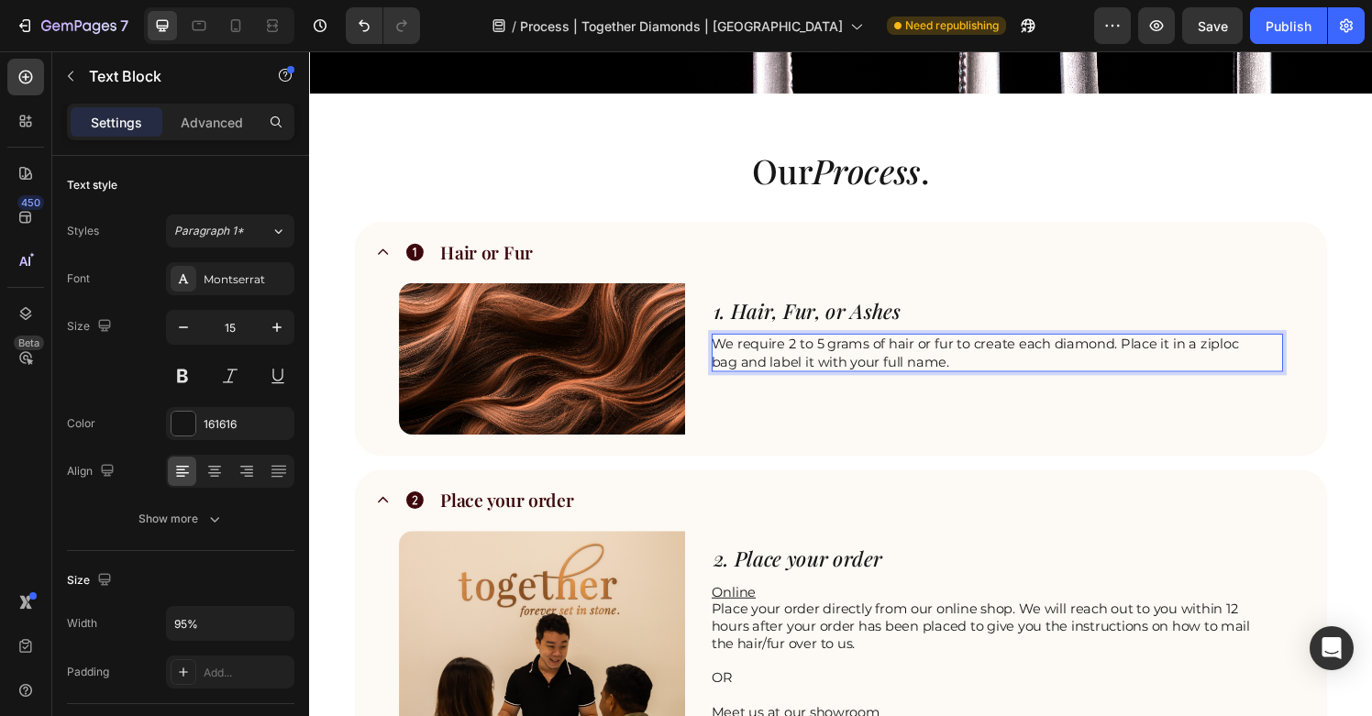
click at [1147, 361] on p "We require 2 to 5 grams of hair or fur to create each diamond. Place it in a zi…" at bounding box center [1006, 364] width 561 height 36
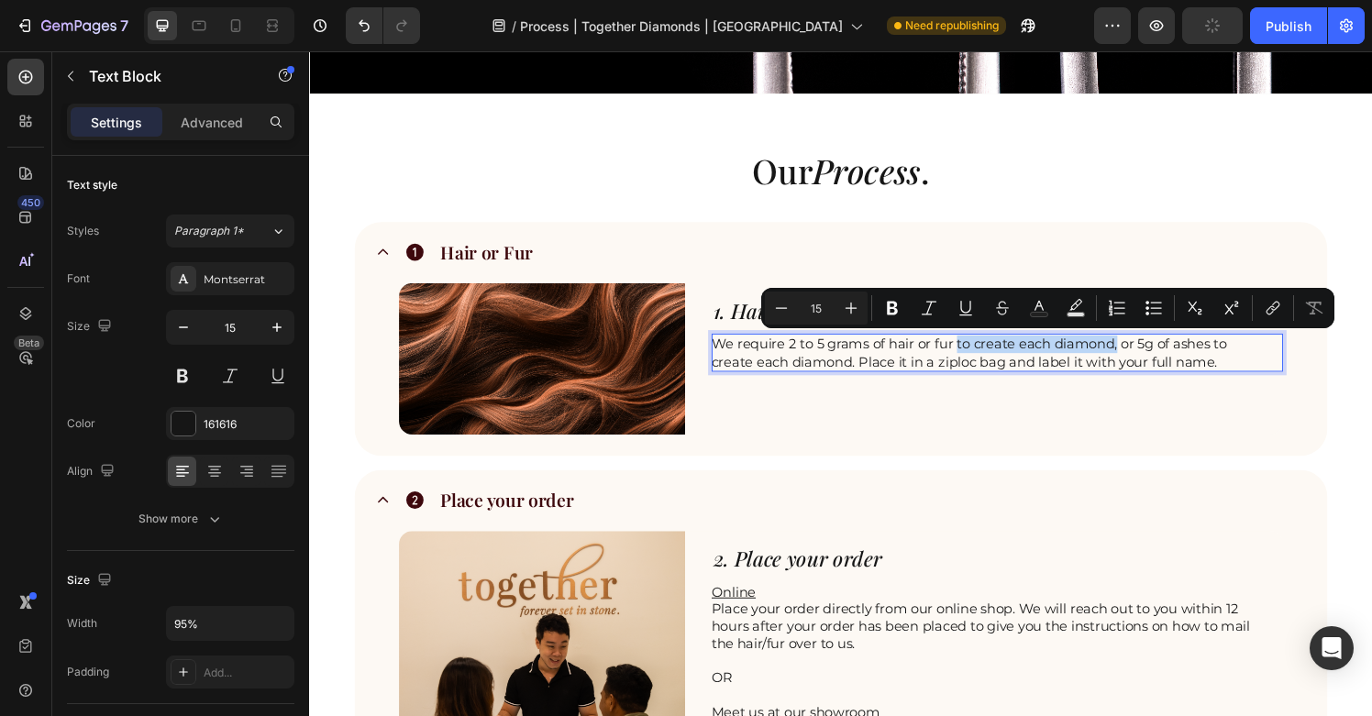
drag, startPoint x: 979, startPoint y: 357, endPoint x: 1150, endPoint y: 357, distance: 170.6
click at [1150, 357] on p "We require 2 to 5 grams of hair or fur to create each diamond, or 5g of ashes t…" at bounding box center [1006, 364] width 561 height 36
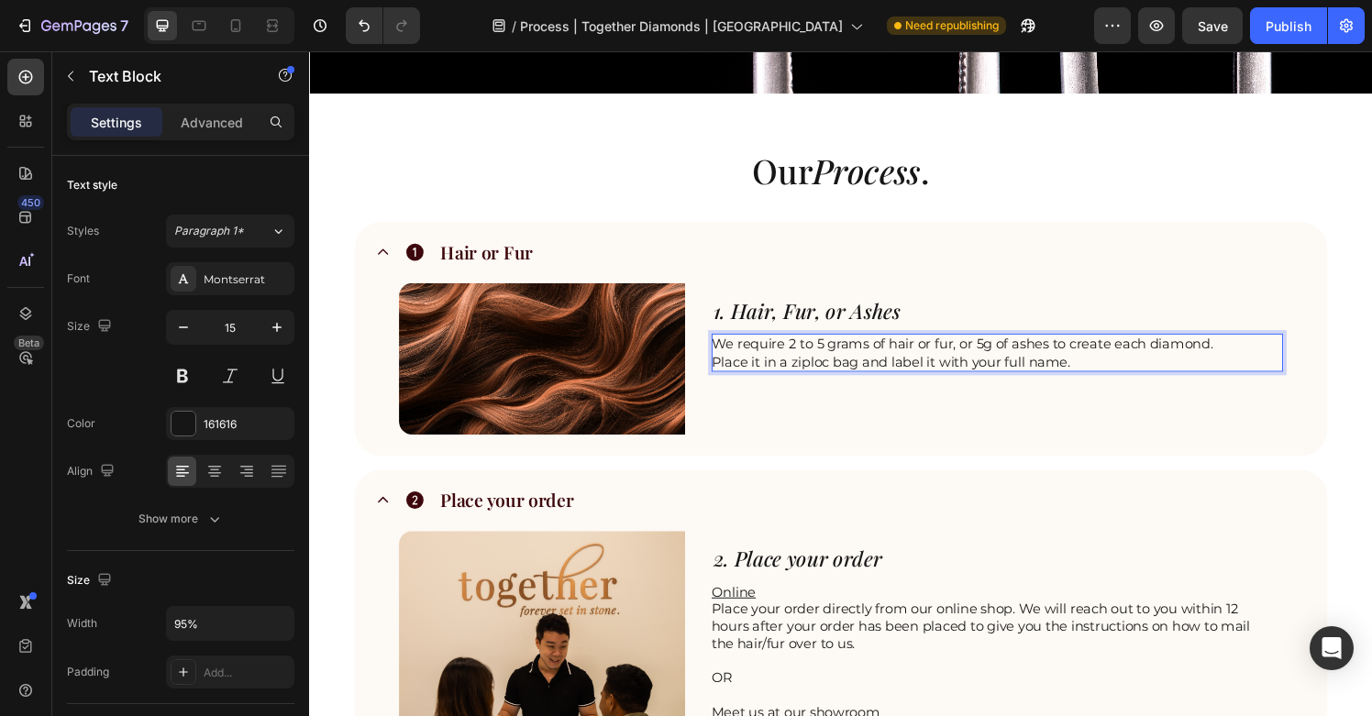
click at [1163, 367] on p "We require 2 to 5 grams of hair or fur, or 5g of ashes to create each diamond. …" at bounding box center [1006, 364] width 561 height 36
click at [754, 358] on p "We require 2 to 5 grams of hair or fur, or 5g of ashes to create each diamond. …" at bounding box center [1006, 364] width 561 height 36
click at [1099, 369] on p "We only require 2 to 5 grams of hair or fur, or 5g of ashes to create each diam…" at bounding box center [1006, 364] width 561 height 36
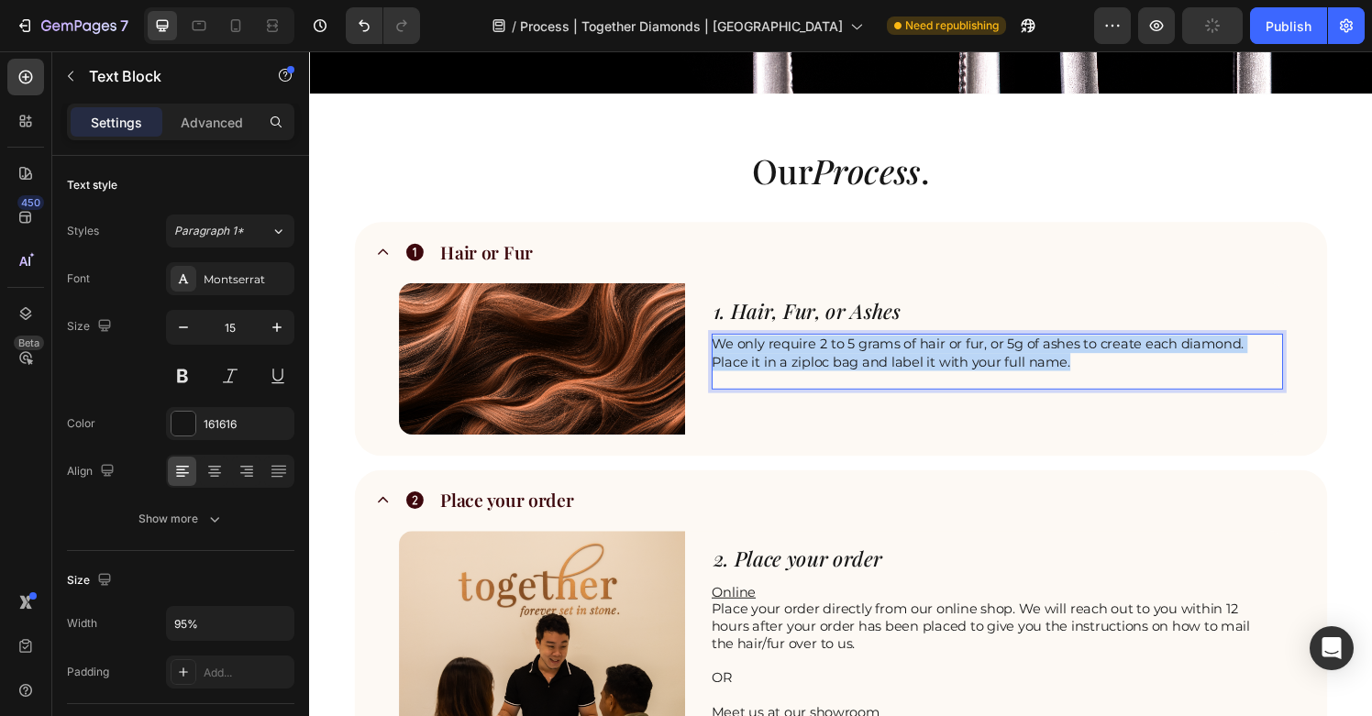
drag, startPoint x: 1127, startPoint y: 378, endPoint x: 728, endPoint y: 362, distance: 399.4
click at [728, 362] on p "We only require 2 to 5 grams of hair or fur, or 5g of ashes to create each diam…" at bounding box center [1006, 364] width 561 height 36
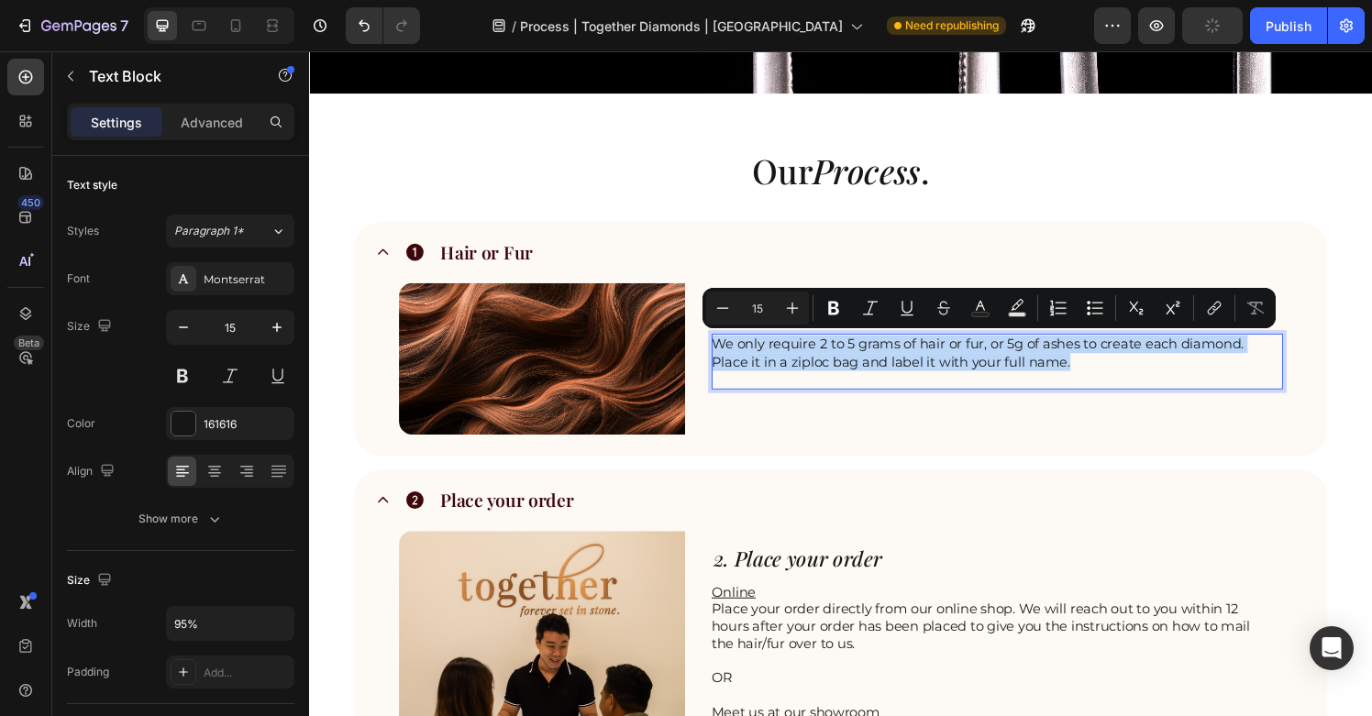
copy p "We only require 2 to 5 grams of hair or fur, or 5g of ashes to create each diam…"
click at [906, 366] on p "We only require 2 to 5 grams of hair or fur, or 5g of ashes to create each diam…" at bounding box center [1006, 364] width 561 height 36
copy p "We only require 2 to 5 grams of hair or fur, or 5g of ashes to create each diam…"
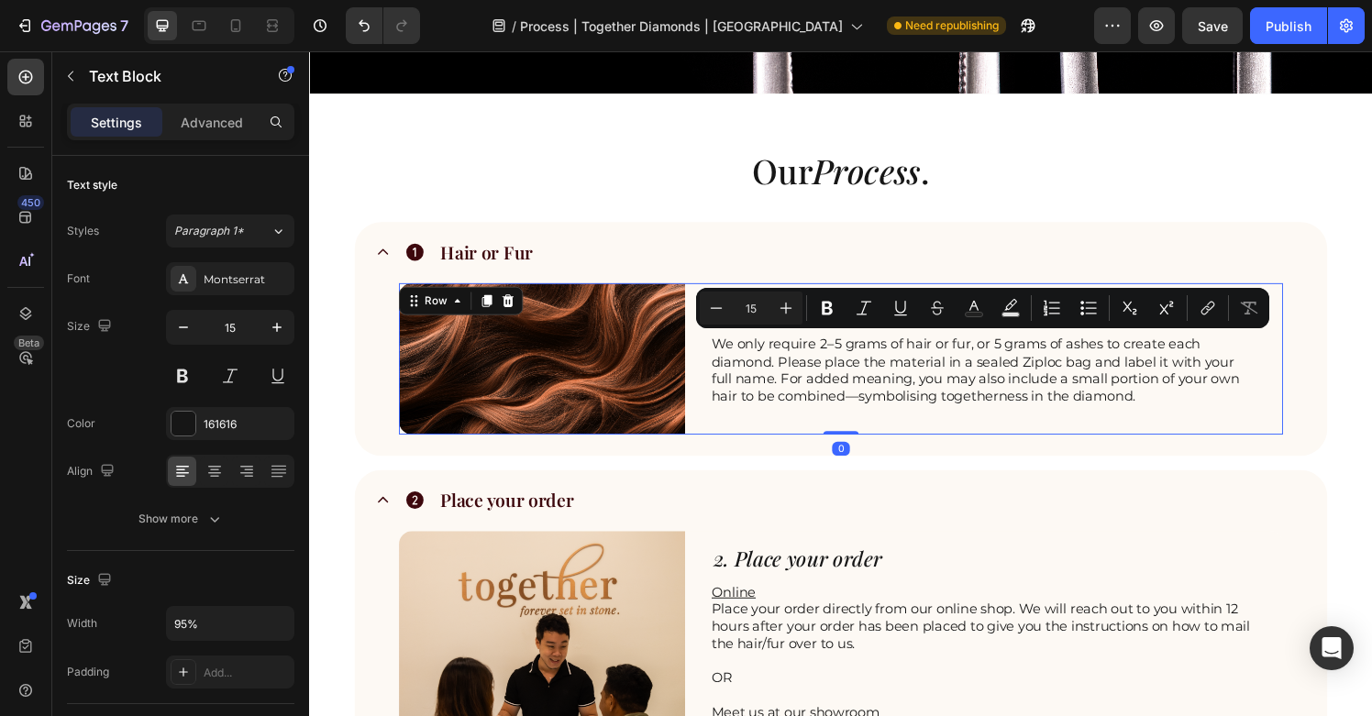
click at [1100, 439] on div "1. Hair, Fur, or Ashes Heading We only require 2–5 grams of hair or fur, or 5 g…" at bounding box center [1022, 370] width 592 height 157
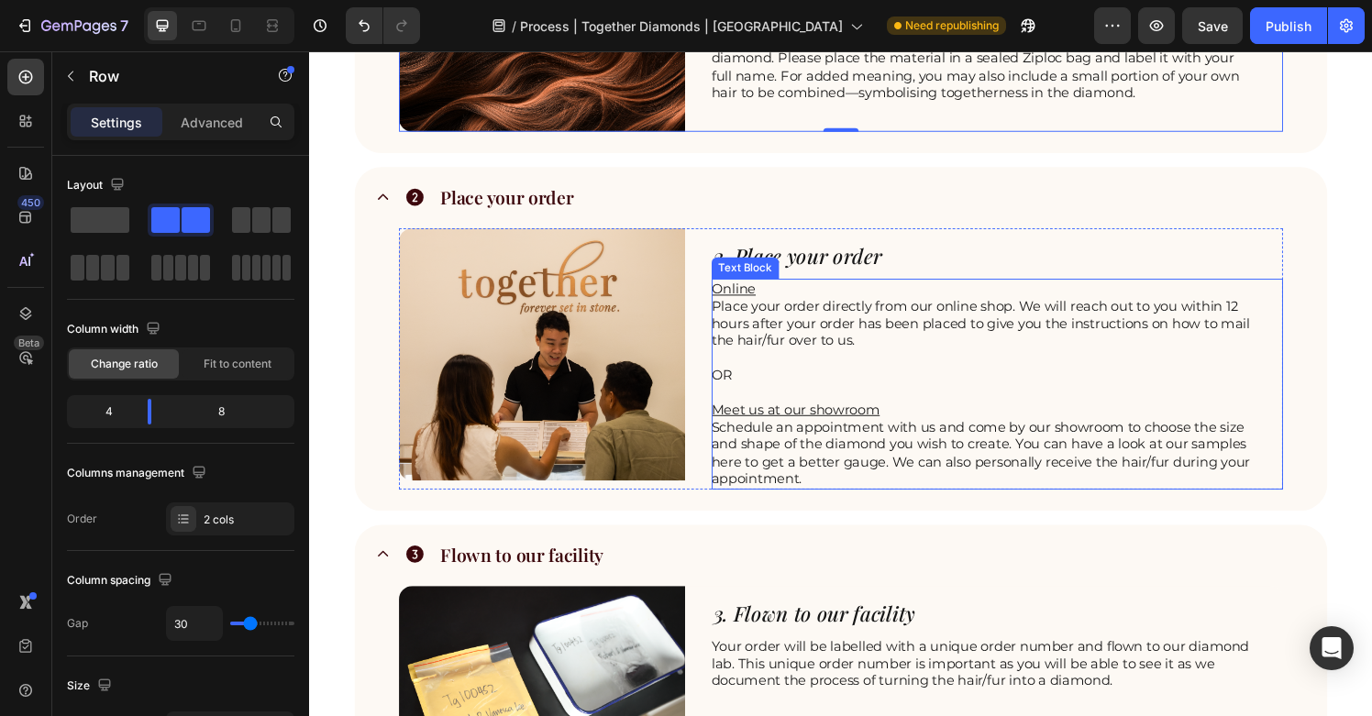
scroll to position [905, 0]
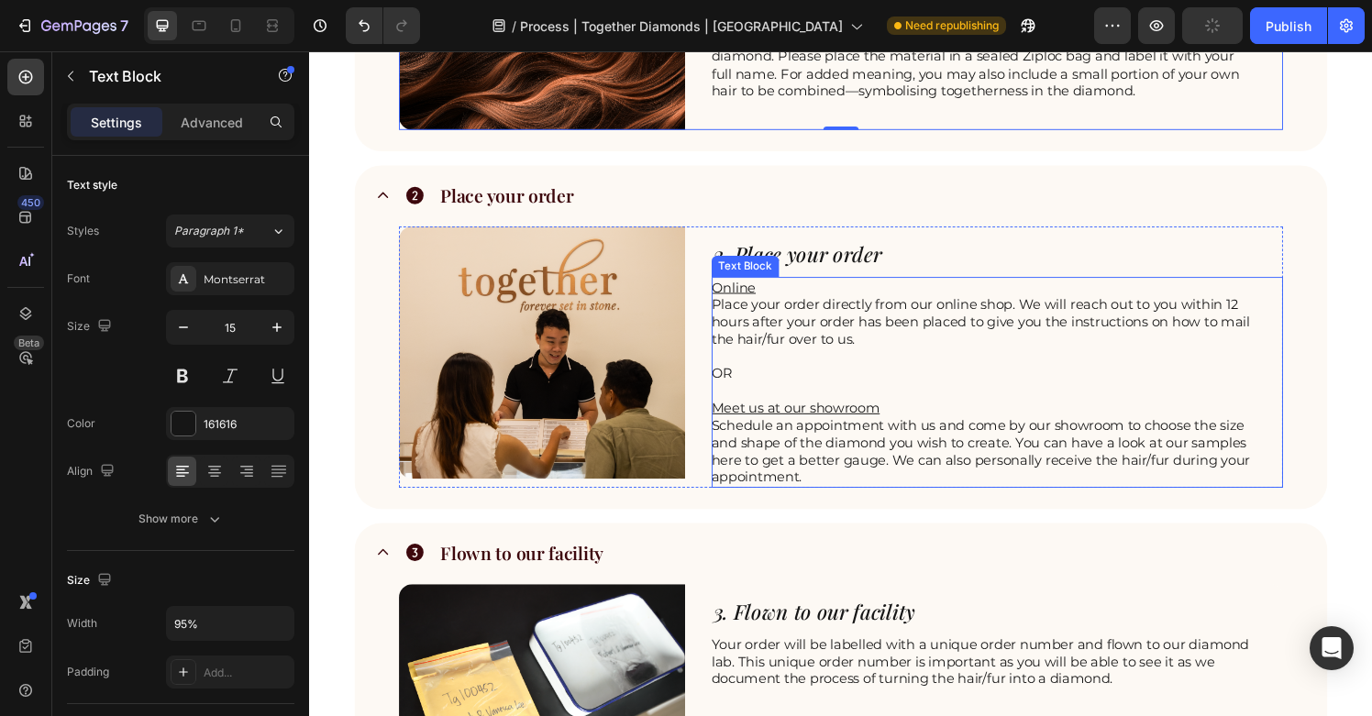
click at [1025, 483] on p "OR Meet us at our showroom Schedule an appointment with us and come by our show…" at bounding box center [1006, 439] width 561 height 126
click at [961, 492] on p "OR Meet us at our showroom Schedule an appointment with us and come by our show…" at bounding box center [1006, 439] width 561 height 126
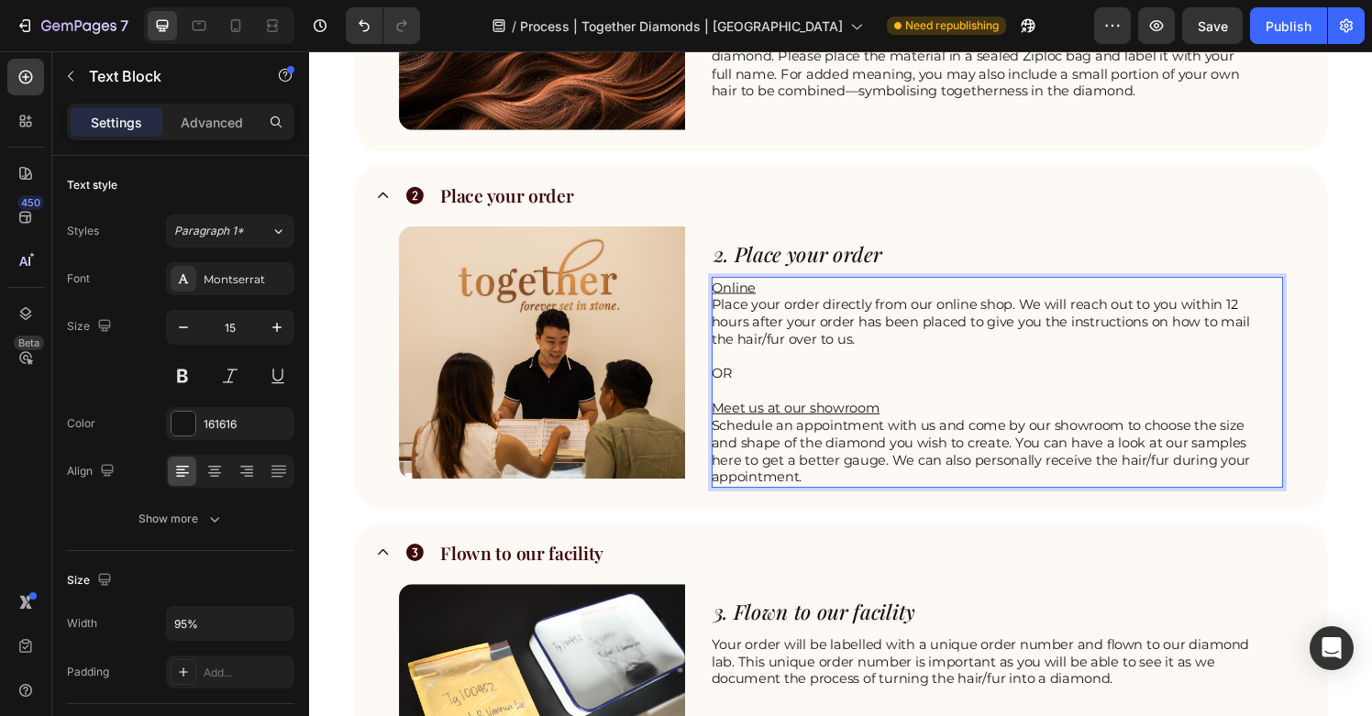
click at [1183, 474] on p "OR Meet us at our showroom Schedule an appointment with us and come by our show…" at bounding box center [1006, 439] width 561 height 126
click at [987, 498] on p "OR Meet us at our showroom Schedule an appointment with us and come by our show…" at bounding box center [1006, 439] width 561 height 126
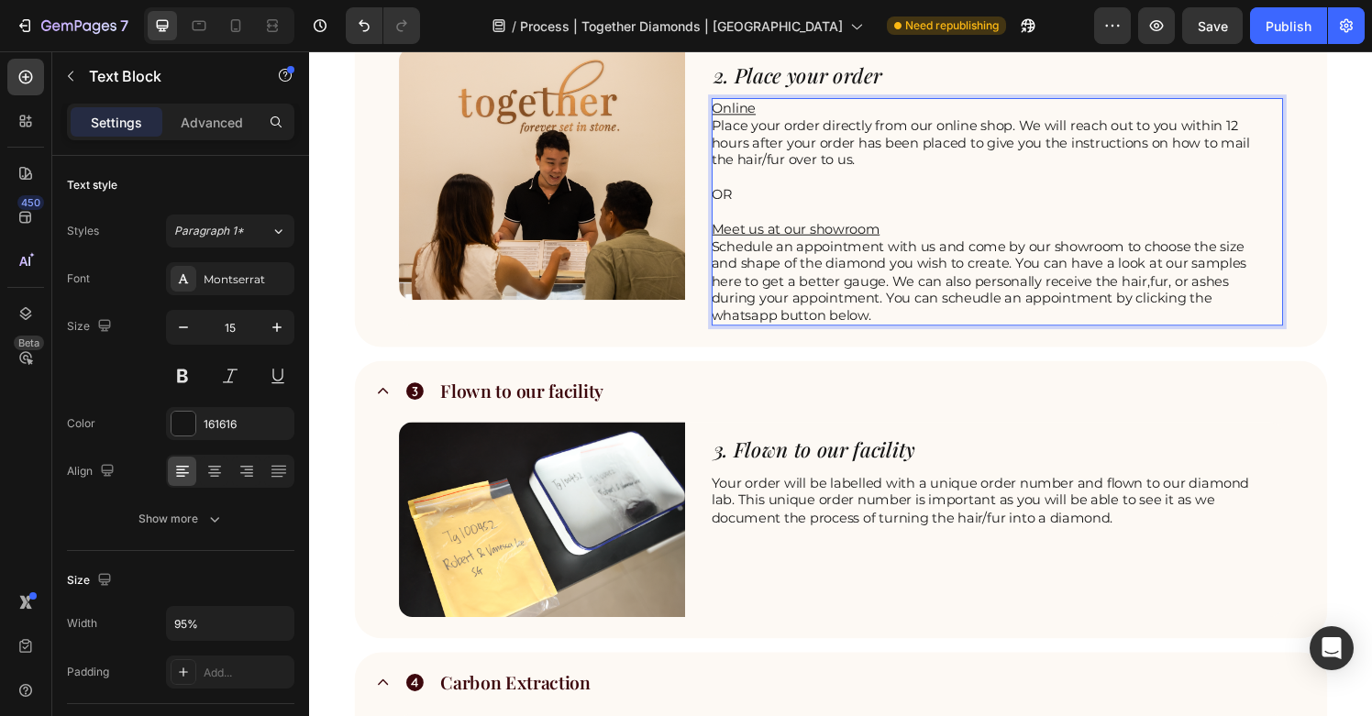
scroll to position [1105, 0]
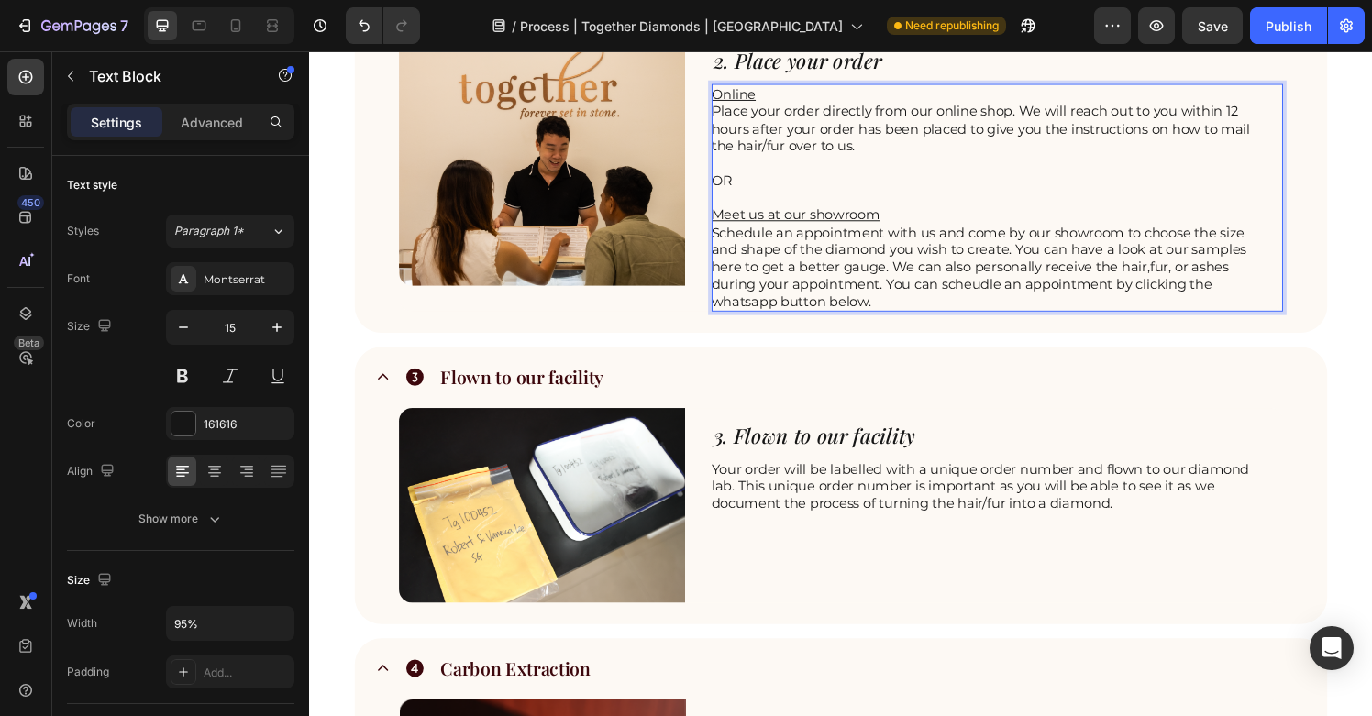
click at [909, 294] on p "OR Meet us at our showroom Schedule an appointment with us and come by our show…" at bounding box center [1006, 247] width 561 height 143
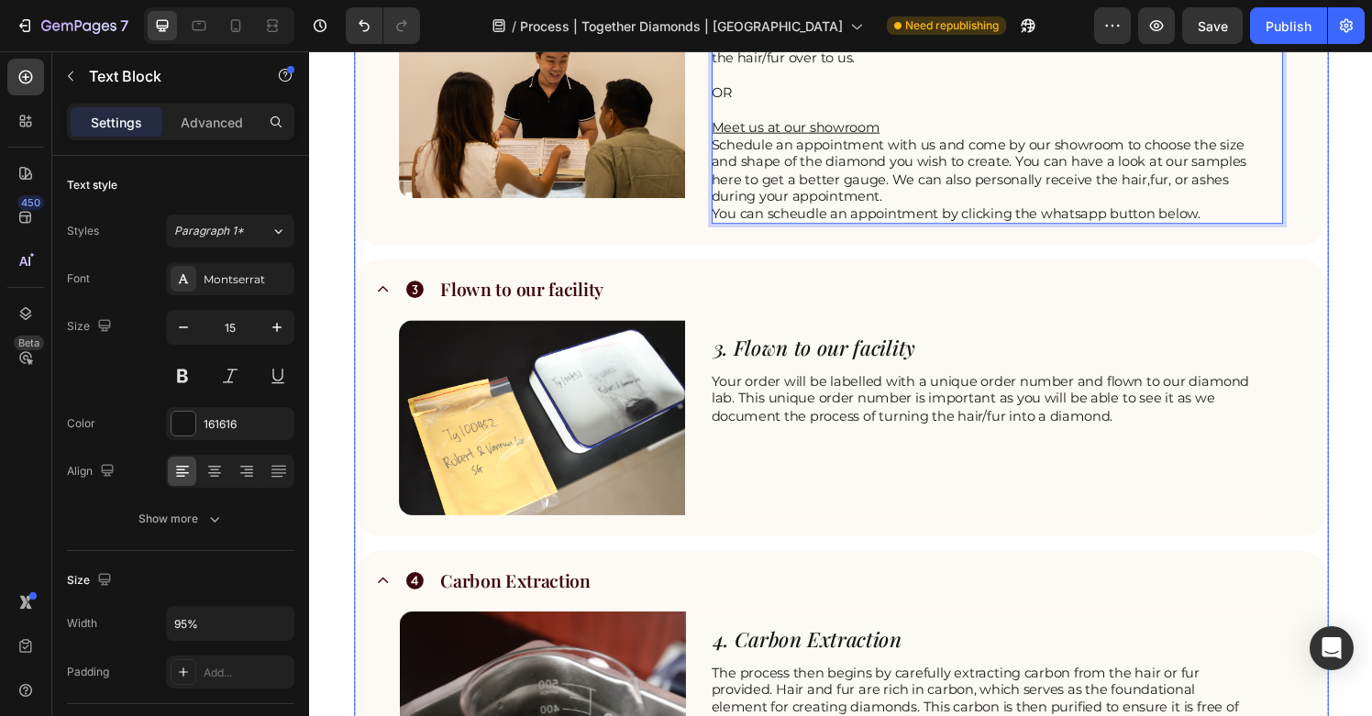
scroll to position [1252, 0]
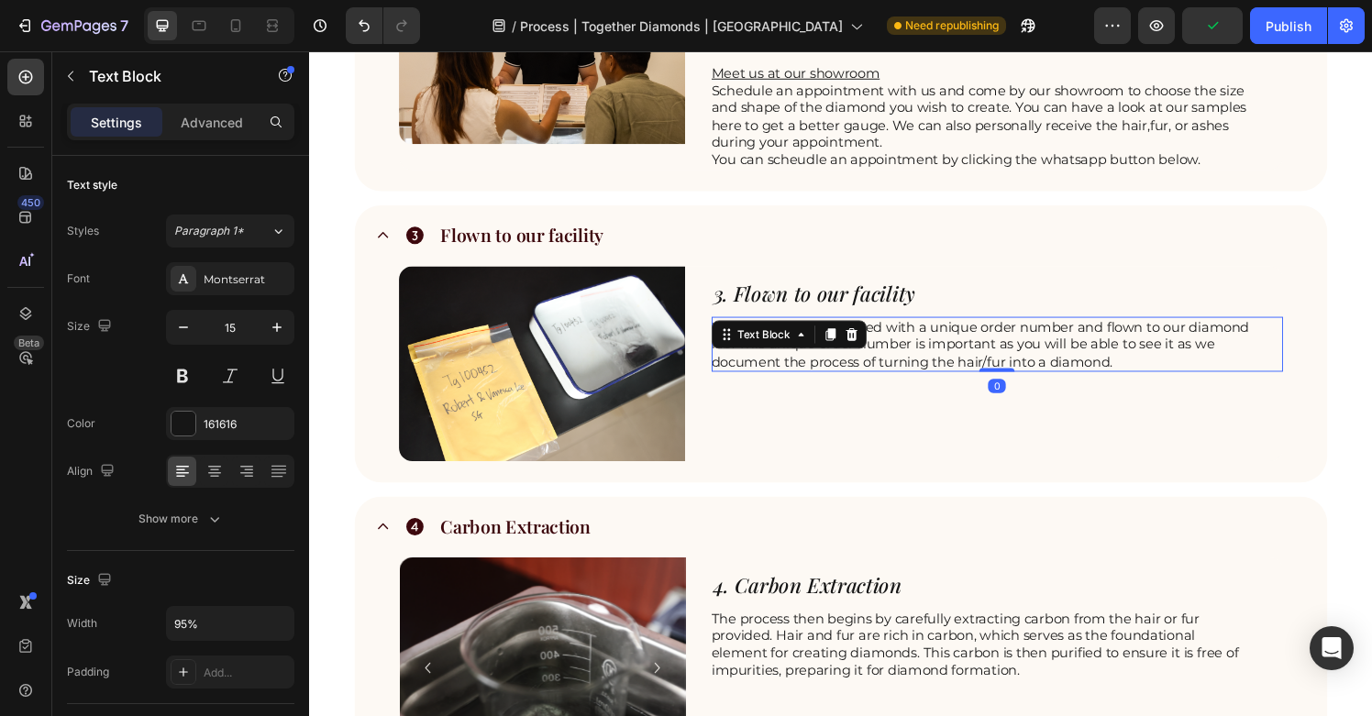
click at [1047, 363] on p "Your order will be labelled with a unique order number and flown to our diamond…" at bounding box center [1006, 355] width 561 height 54
click at [1055, 373] on p "Your order will be labelled with a unique order number and flown to our diamond…" at bounding box center [1006, 355] width 561 height 54
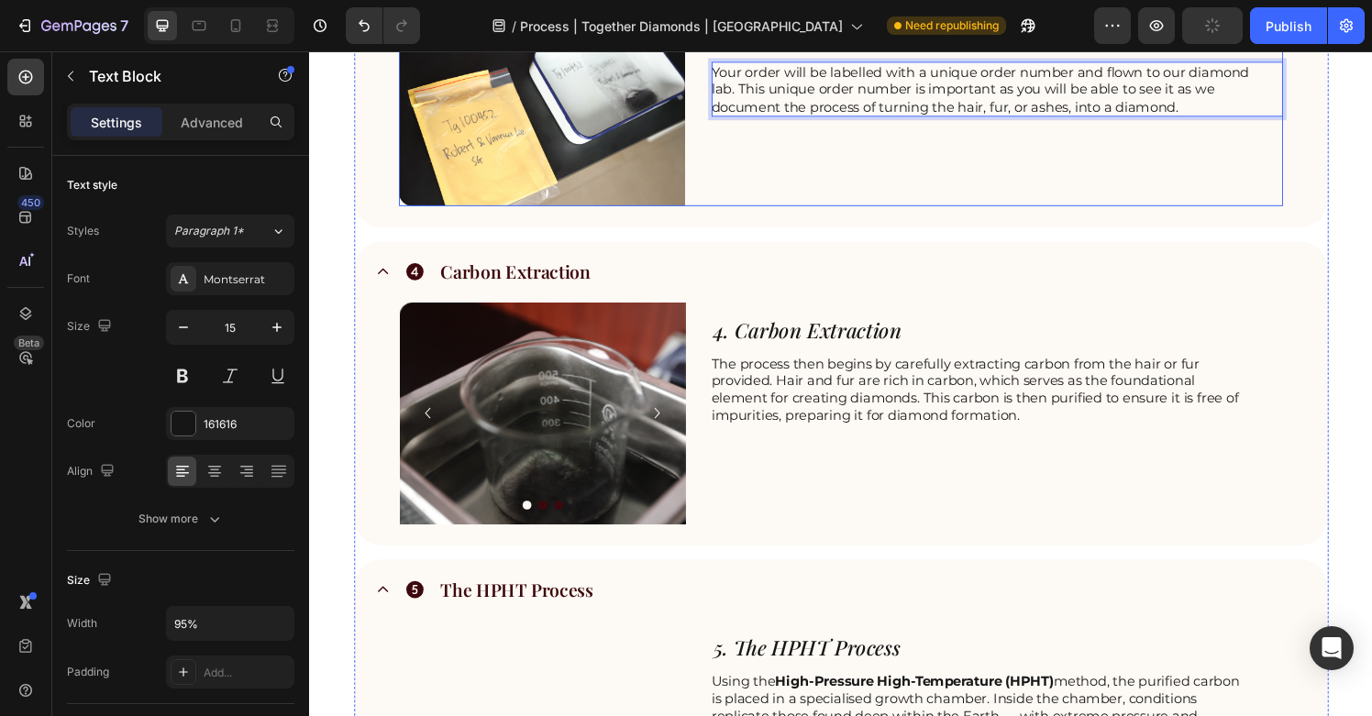
scroll to position [1537, 0]
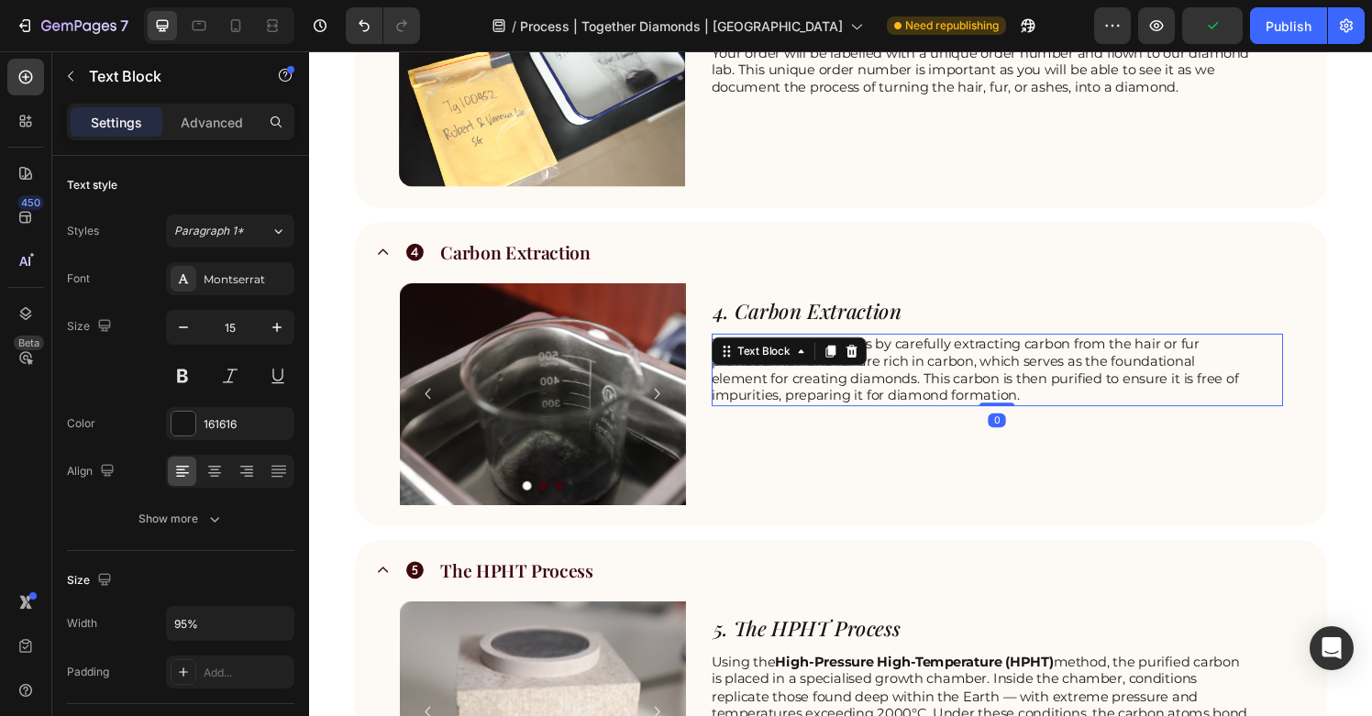
click at [1217, 371] on p "The process then begins by carefully extracting carbon from the hair or fur pro…" at bounding box center [1006, 382] width 561 height 72
click at [1213, 362] on p "The process then begins by carefully extracting carbon from the hair or fur pro…" at bounding box center [1006, 382] width 561 height 72
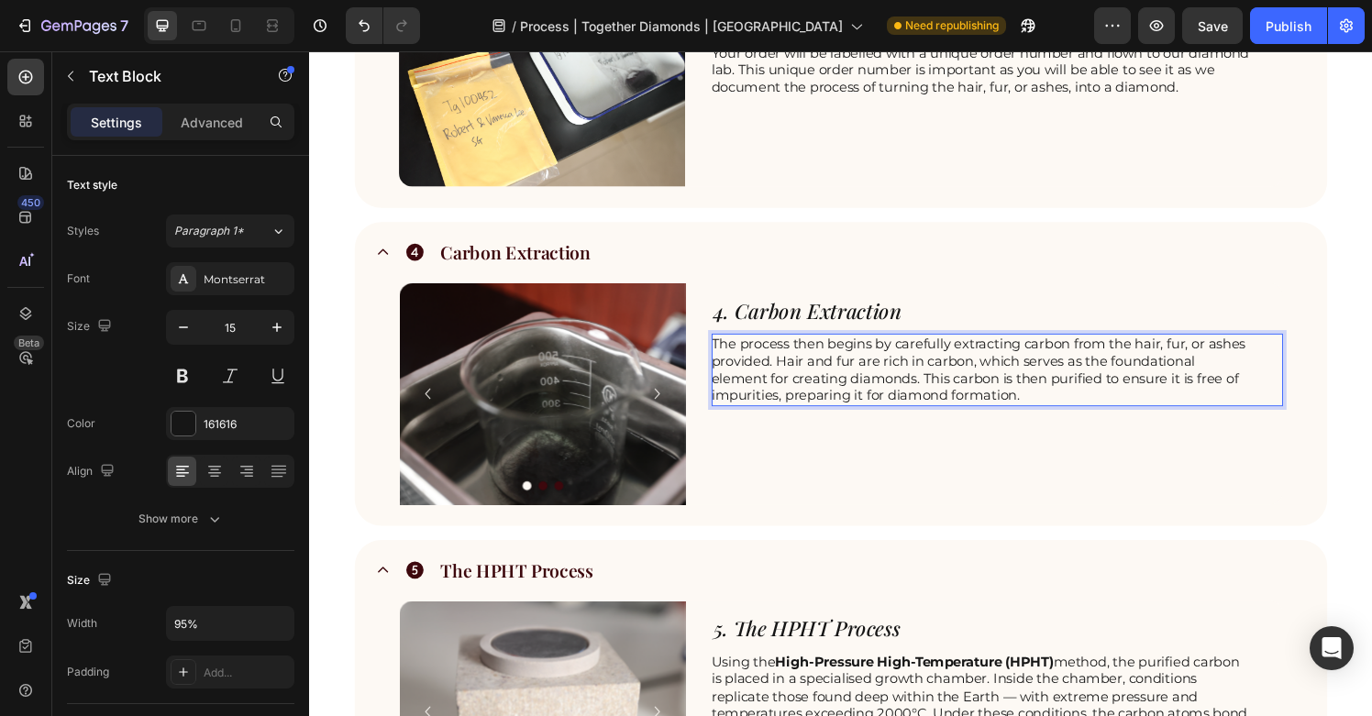
click at [1002, 388] on p "The process then begins by carefully extracting carbon from the hair, fur, or a…" at bounding box center [1006, 382] width 561 height 72
click at [1059, 405] on p "The process then begins by carefully extracting carbon from the hair, fur, or a…" at bounding box center [1006, 382] width 561 height 72
click at [945, 392] on p "The process then begins by carefully extracting carbon from the hair, fur, or a…" at bounding box center [1006, 382] width 561 height 72
click at [942, 395] on p "The process then begins by carefully extracting carbon from the hair, fur, or a…" at bounding box center [1006, 382] width 561 height 72
drag, startPoint x: 1117, startPoint y: 394, endPoint x: 940, endPoint y: 393, distance: 177.1
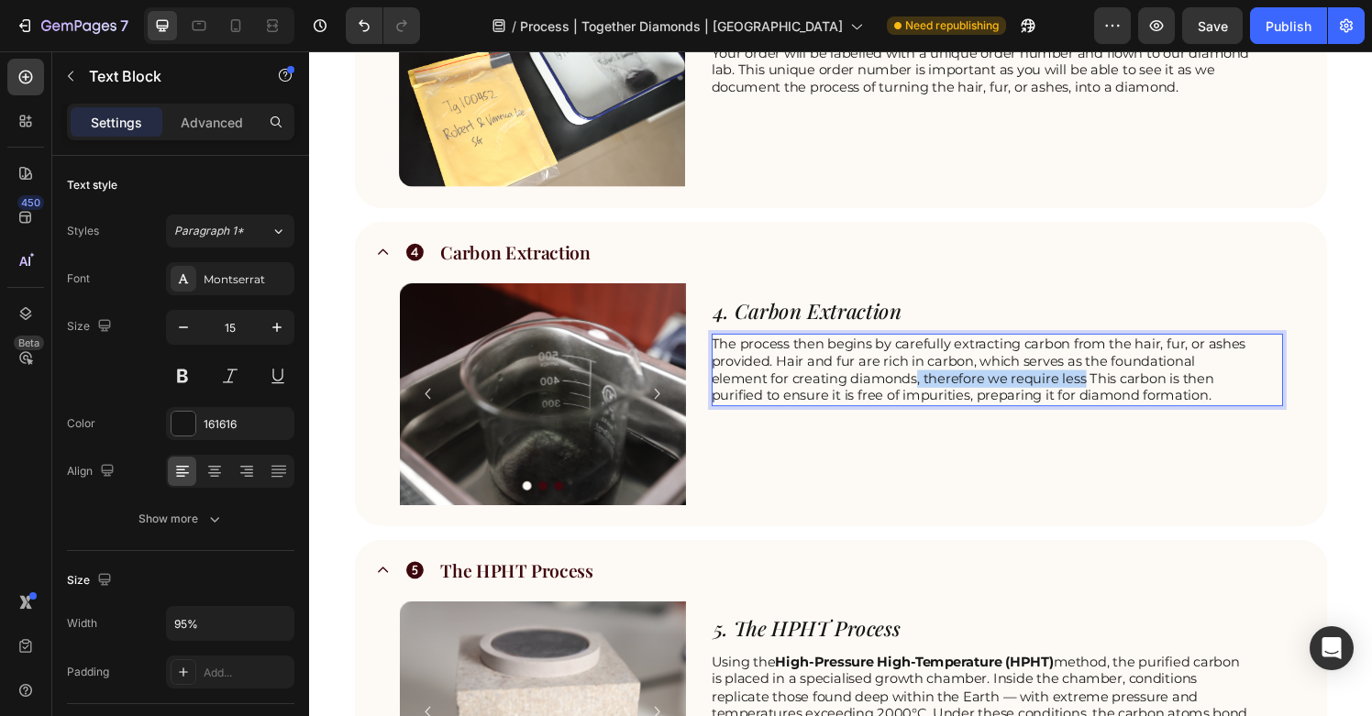
click at [940, 393] on p "The process then begins by carefully extracting carbon from the hair, fur, or a…" at bounding box center [1006, 382] width 561 height 72
click at [1056, 405] on p "The process then begins by carefully extracting carbon from the hair, fur, or a…" at bounding box center [1006, 382] width 561 height 72
click at [942, 391] on p "The process then begins by carefully extracting carbon from the hair, fur, or a…" at bounding box center [1006, 382] width 561 height 72
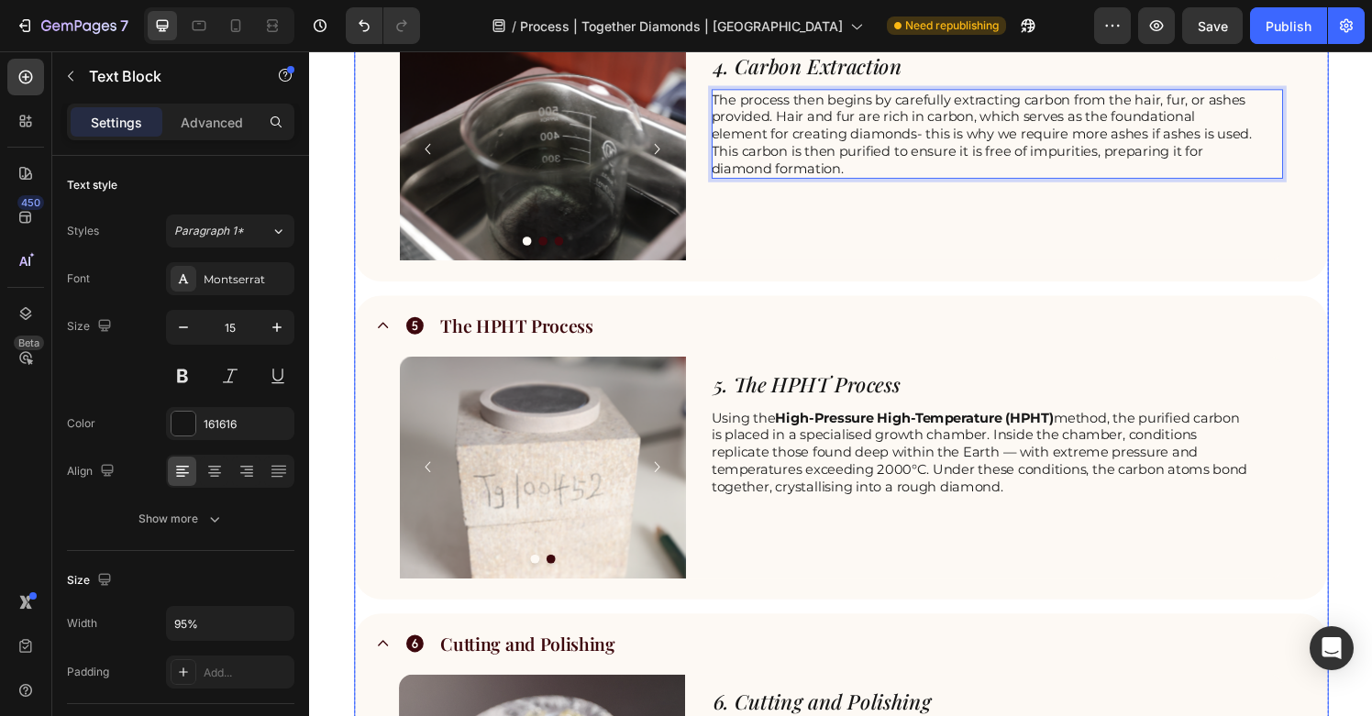
scroll to position [1799, 0]
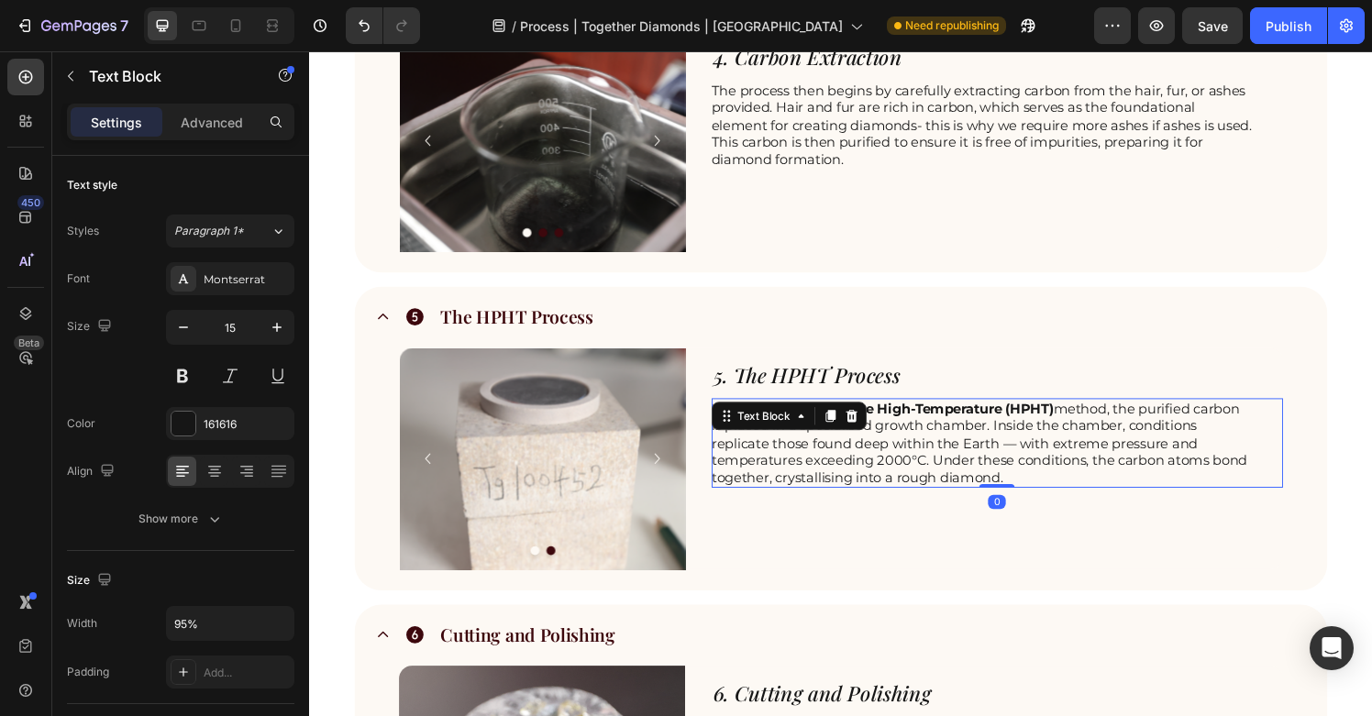
click at [1104, 483] on p "Using the High-Pressure High-Temperature (HPHT) method, the purified carbon is …" at bounding box center [1006, 458] width 561 height 90
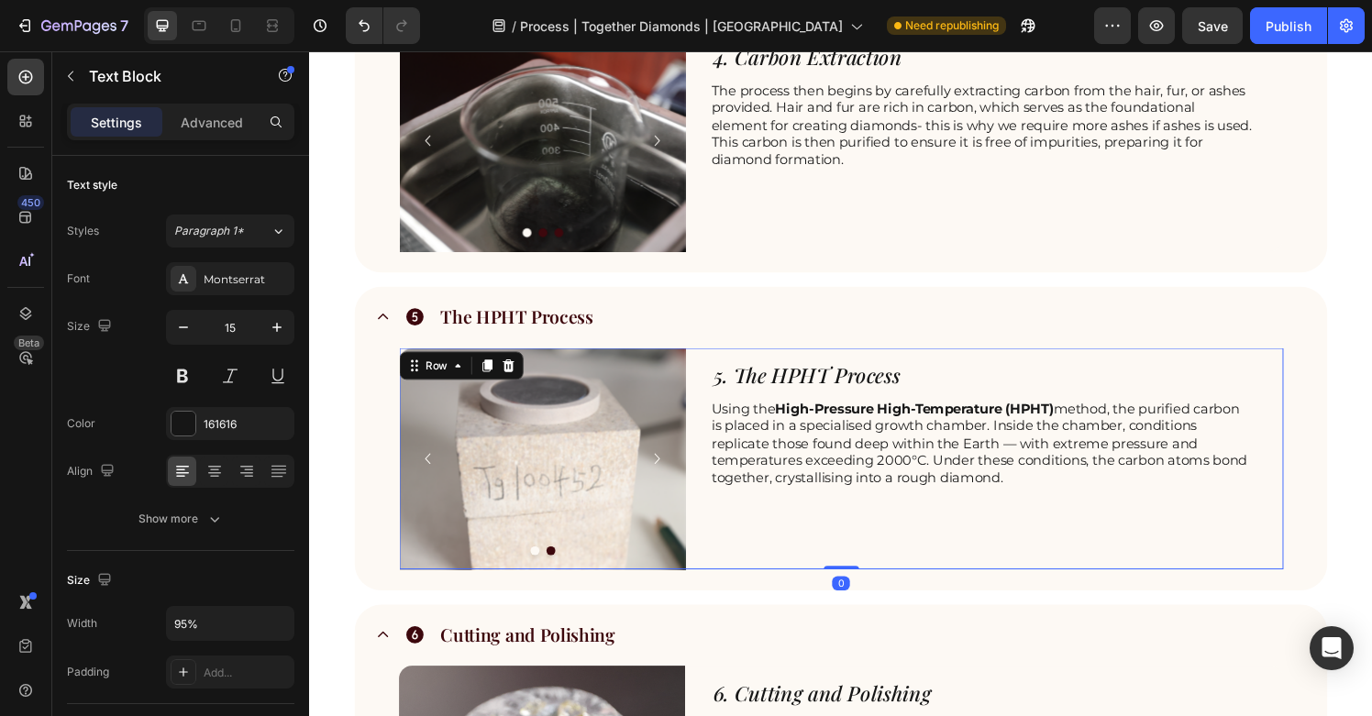
click at [1201, 572] on div "5. The HPHT Process Heading Using the High-Pressure High-Temperature (HPHT) met…" at bounding box center [1022, 473] width 592 height 229
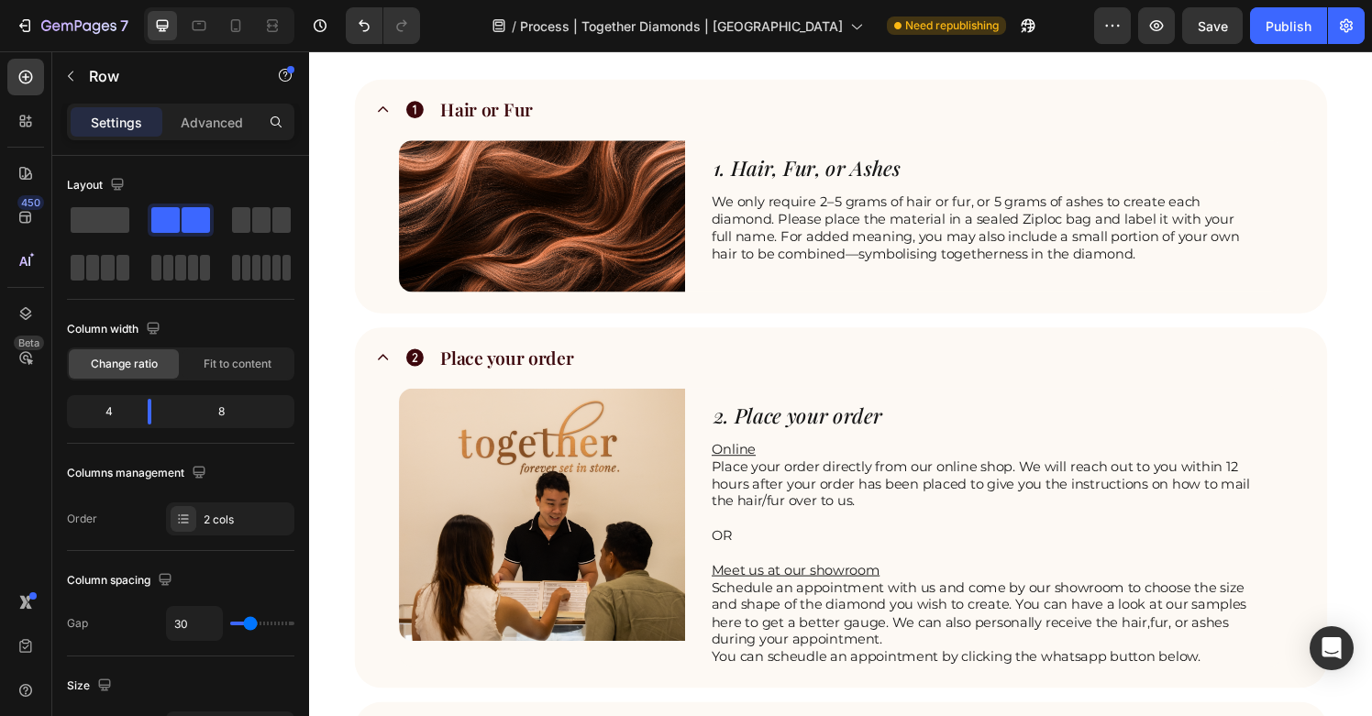
scroll to position [675, 0]
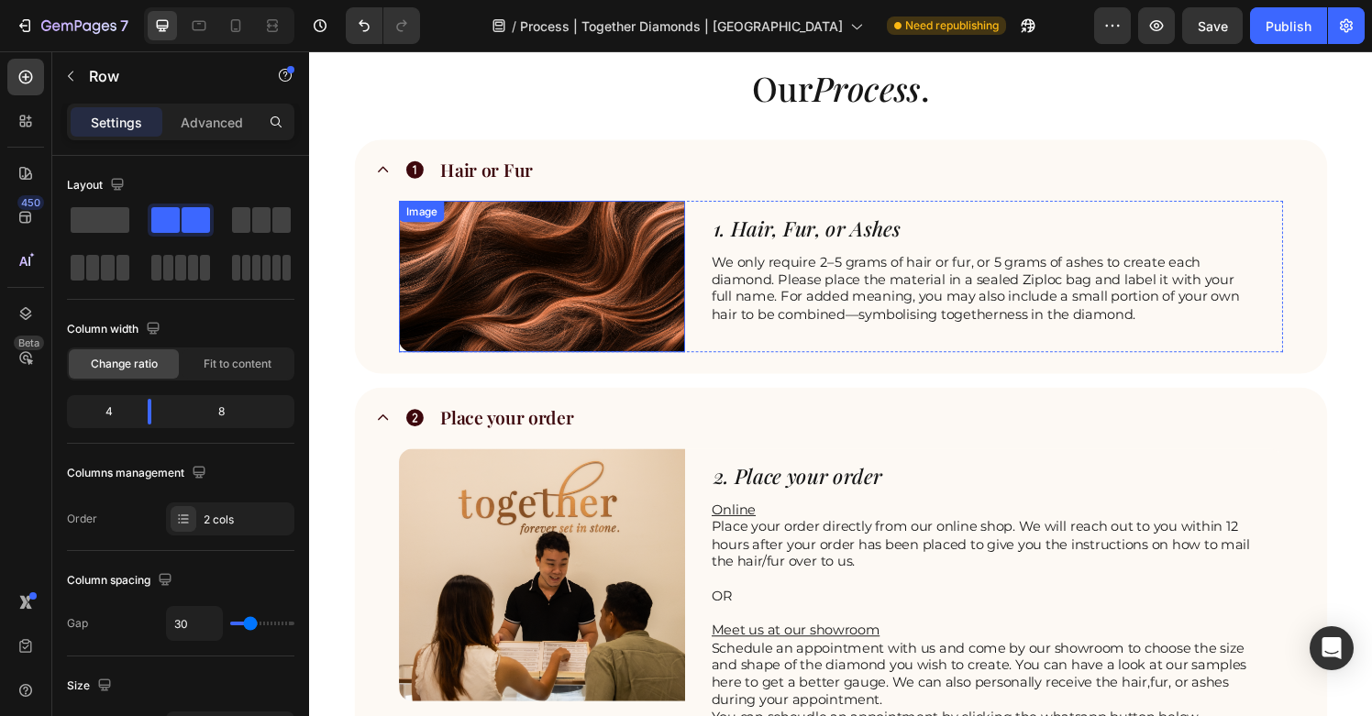
click at [615, 334] on img at bounding box center [550, 284] width 296 height 157
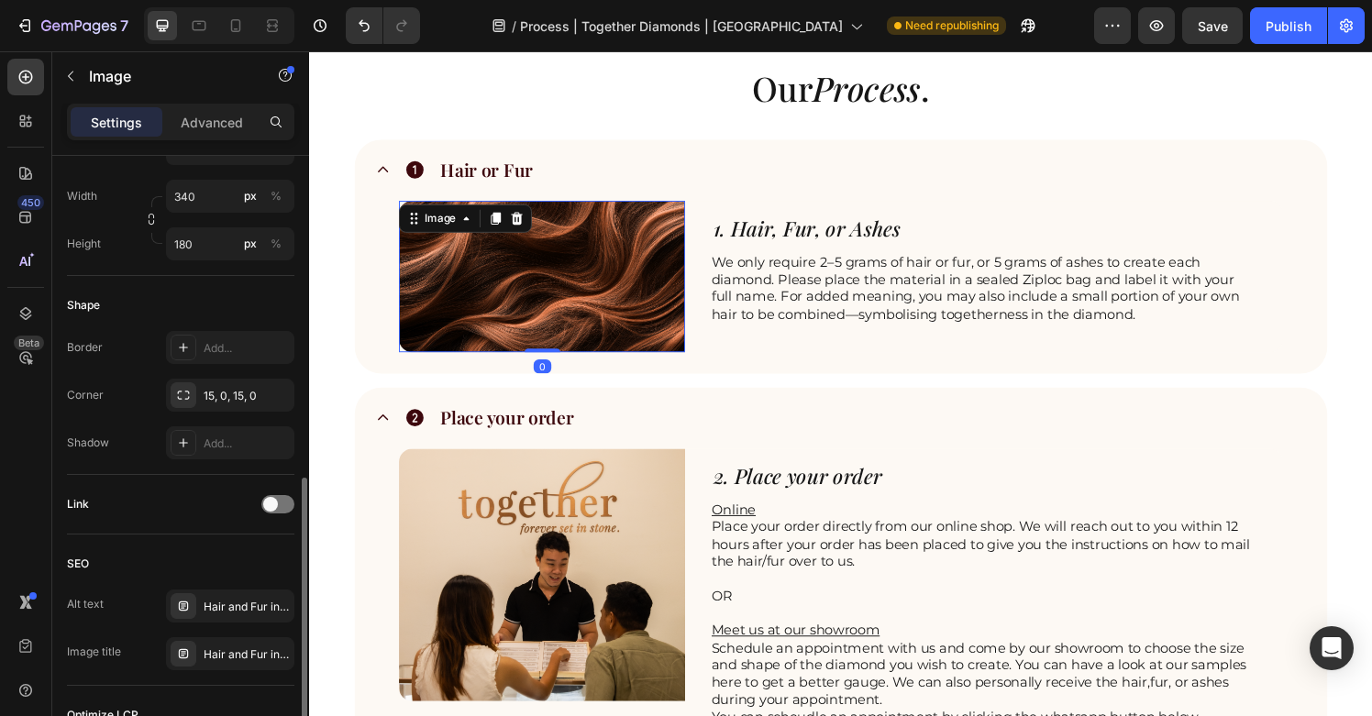
scroll to position [771, 0]
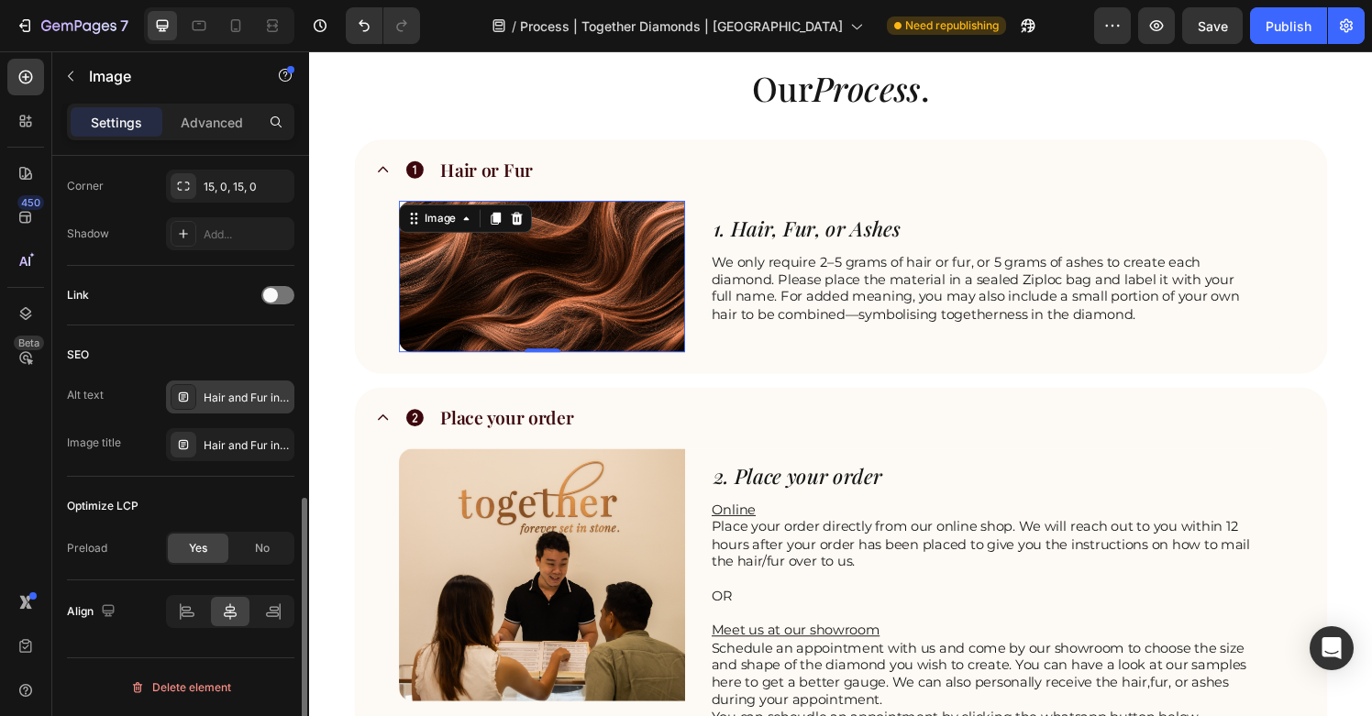
click at [261, 412] on div "Hair and Fur into diamonds | Anniversary Gift | Perfect Gift | Unique engagemen…" at bounding box center [230, 397] width 128 height 33
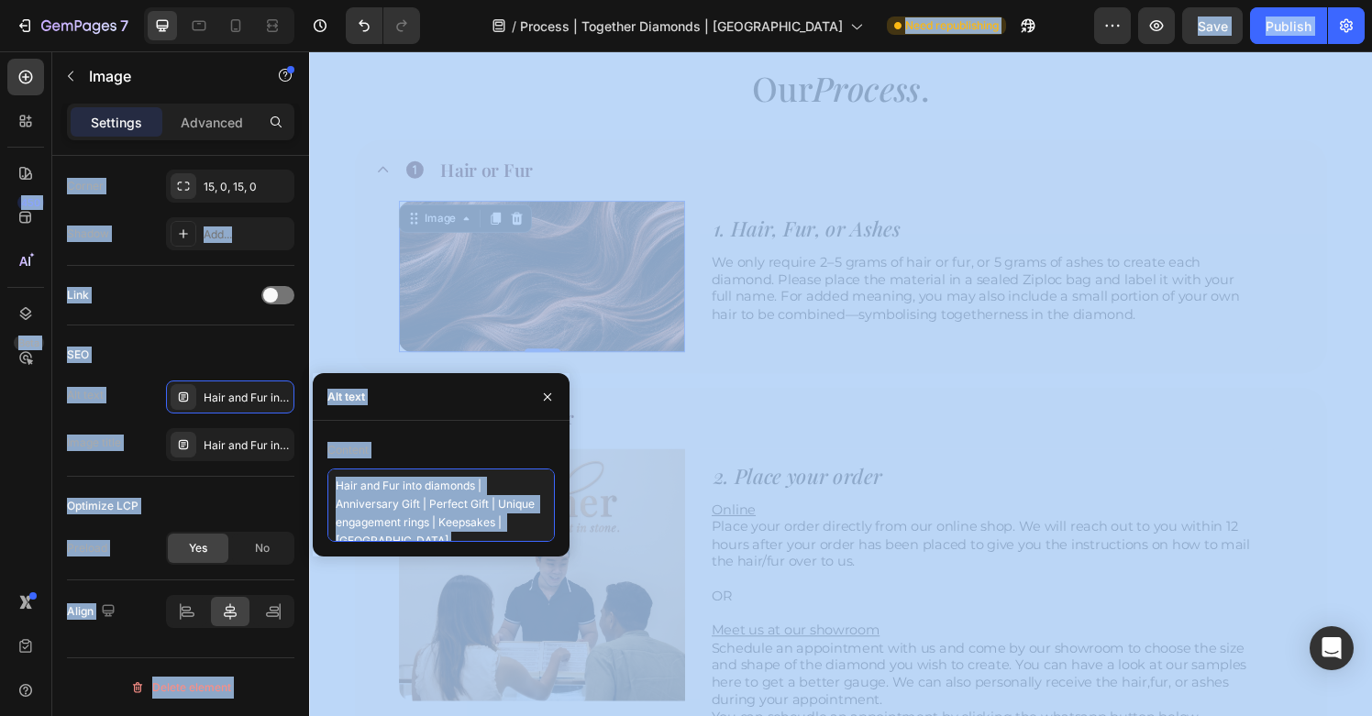
click at [482, 522] on textarea "Hair and Fur into diamonds | Anniversary Gift | Perfect Gift | Unique engagemen…" at bounding box center [442, 505] width 228 height 73
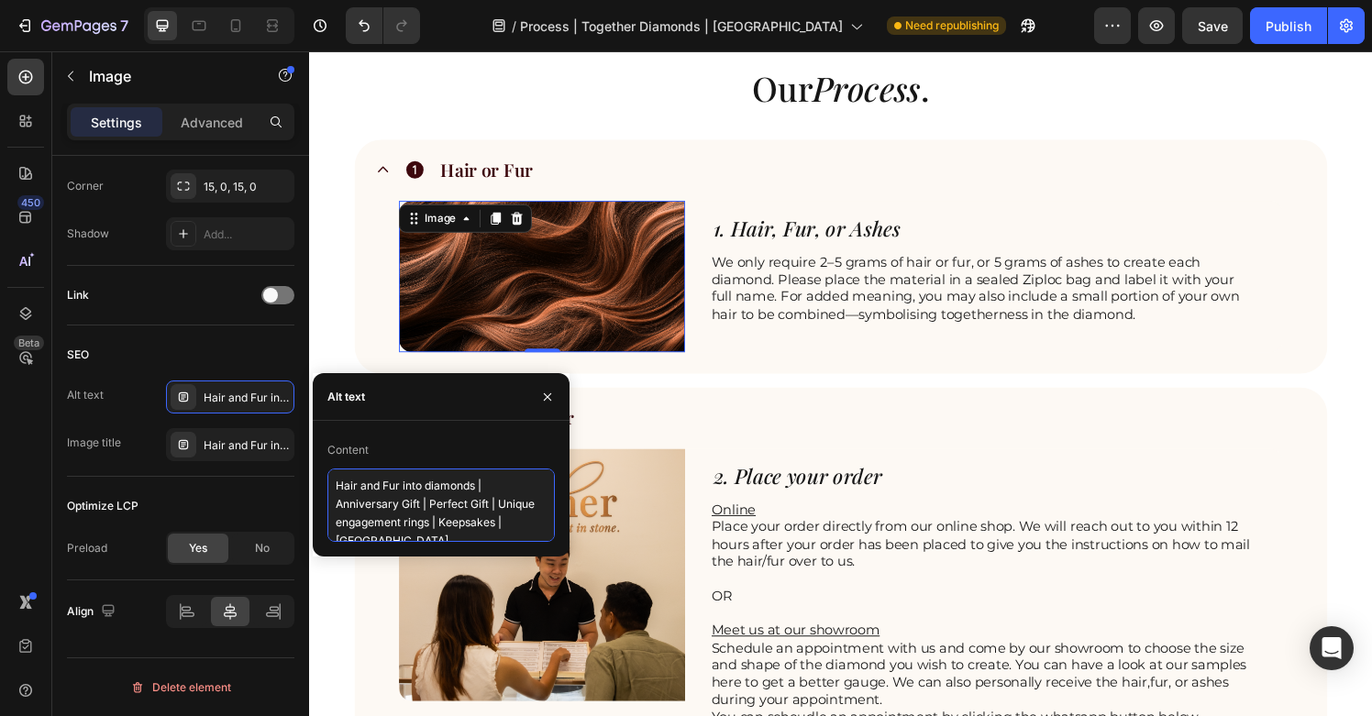
click at [482, 522] on textarea "Hair and Fur into diamonds | Anniversary Gift | Perfect Gift | Unique engagemen…" at bounding box center [442, 505] width 228 height 73
paste textarea "ashes to diamonds [GEOGRAPHIC_DATA] | cremation diamonds [GEOGRAPHIC_DATA] | ha…"
type textarea "ashes to diamonds [GEOGRAPHIC_DATA] | cremation diamonds [GEOGRAPHIC_DATA] | ha…"
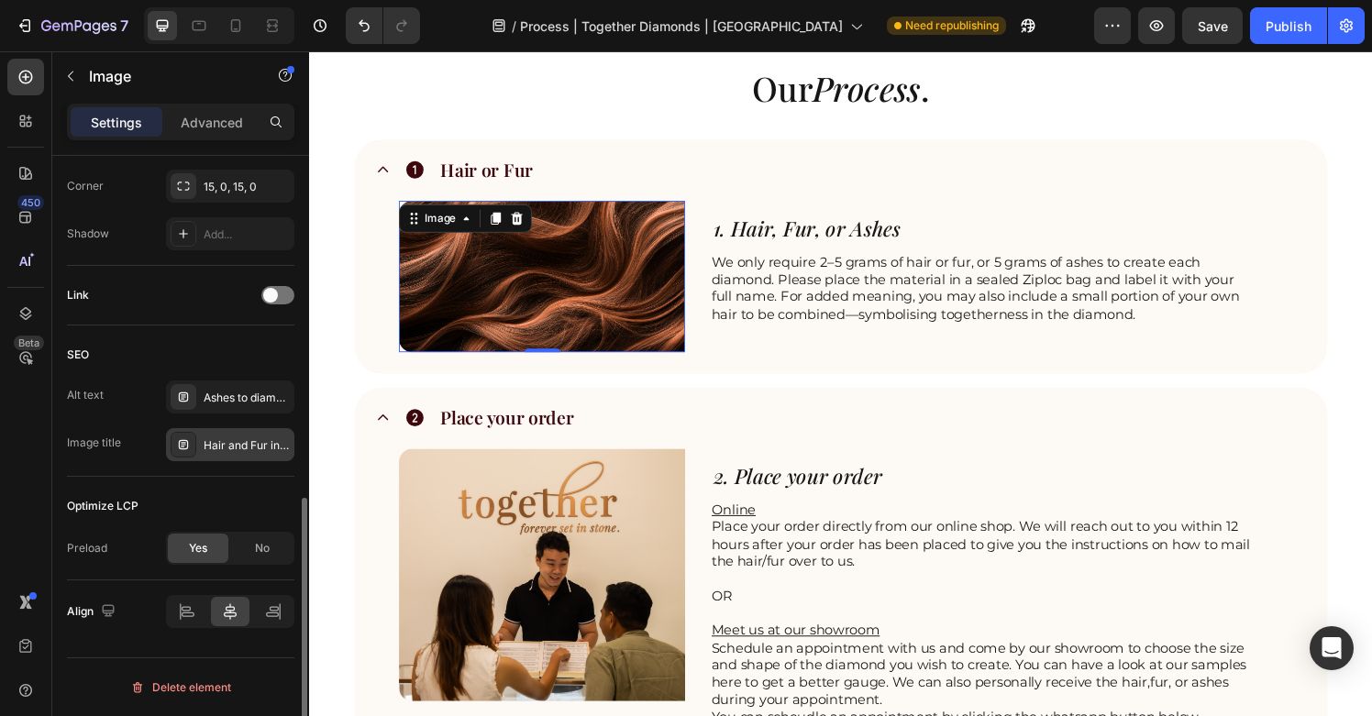
click at [230, 443] on div "Hair and Fur into diamonds | Anniversary Gift | Perfect Gift | Unique engagemen…" at bounding box center [247, 446] width 86 height 17
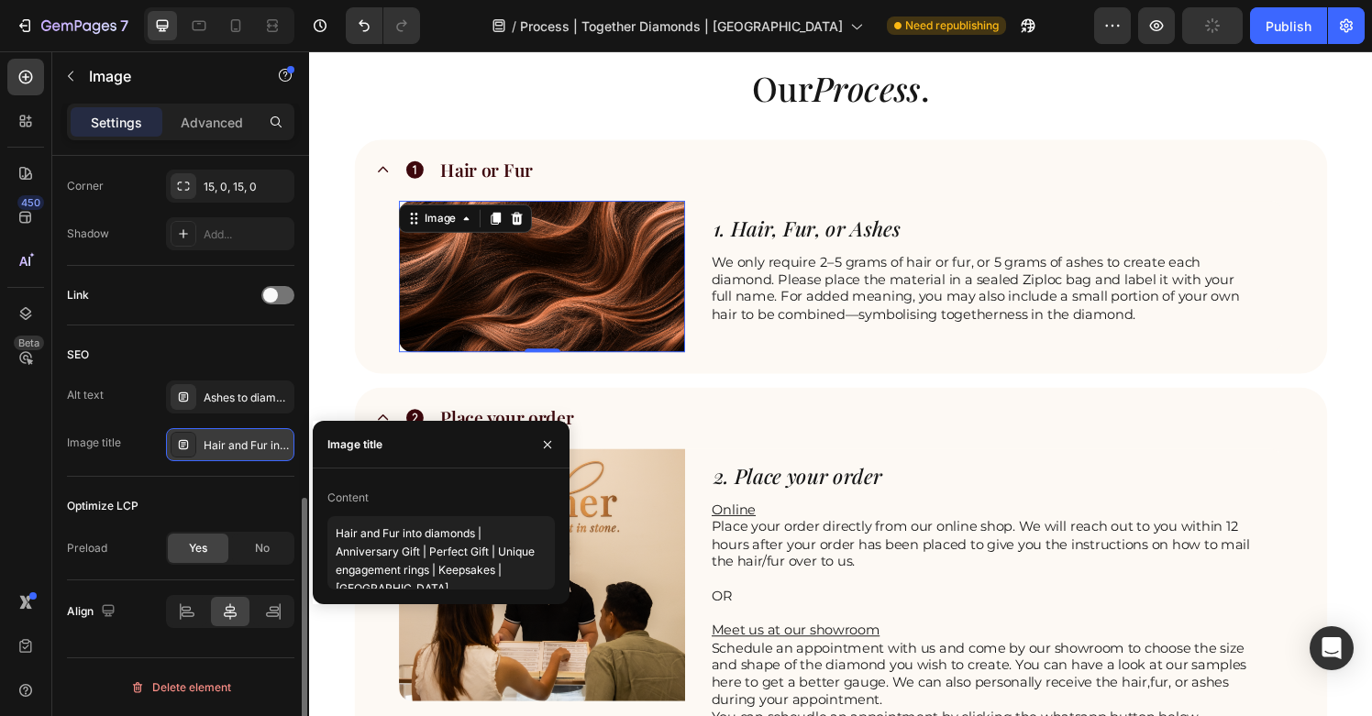
click at [235, 443] on div "Hair and Fur into diamonds | Anniversary Gift | Perfect Gift | Unique engagemen…" at bounding box center [247, 446] width 86 height 17
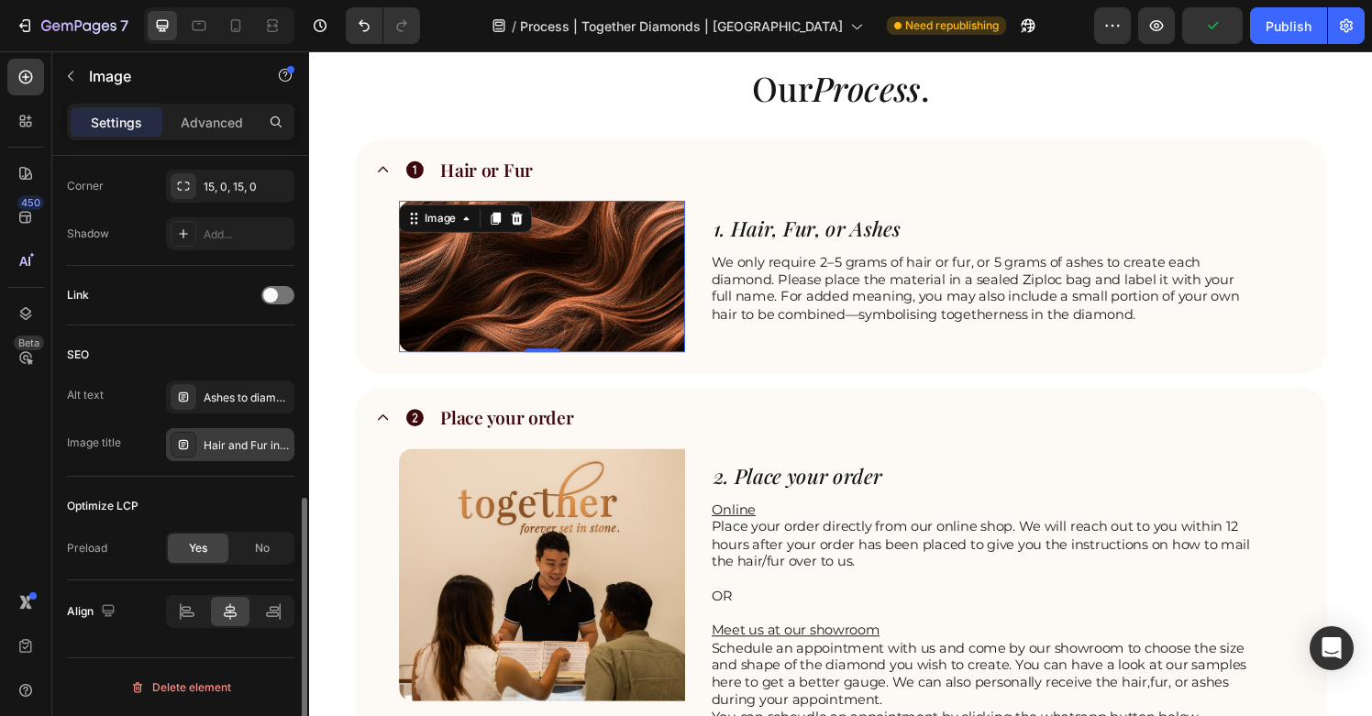
click at [229, 445] on div "Hair and Fur into diamonds | Anniversary Gift | Perfect Gift | Unique engagemen…" at bounding box center [247, 446] width 86 height 17
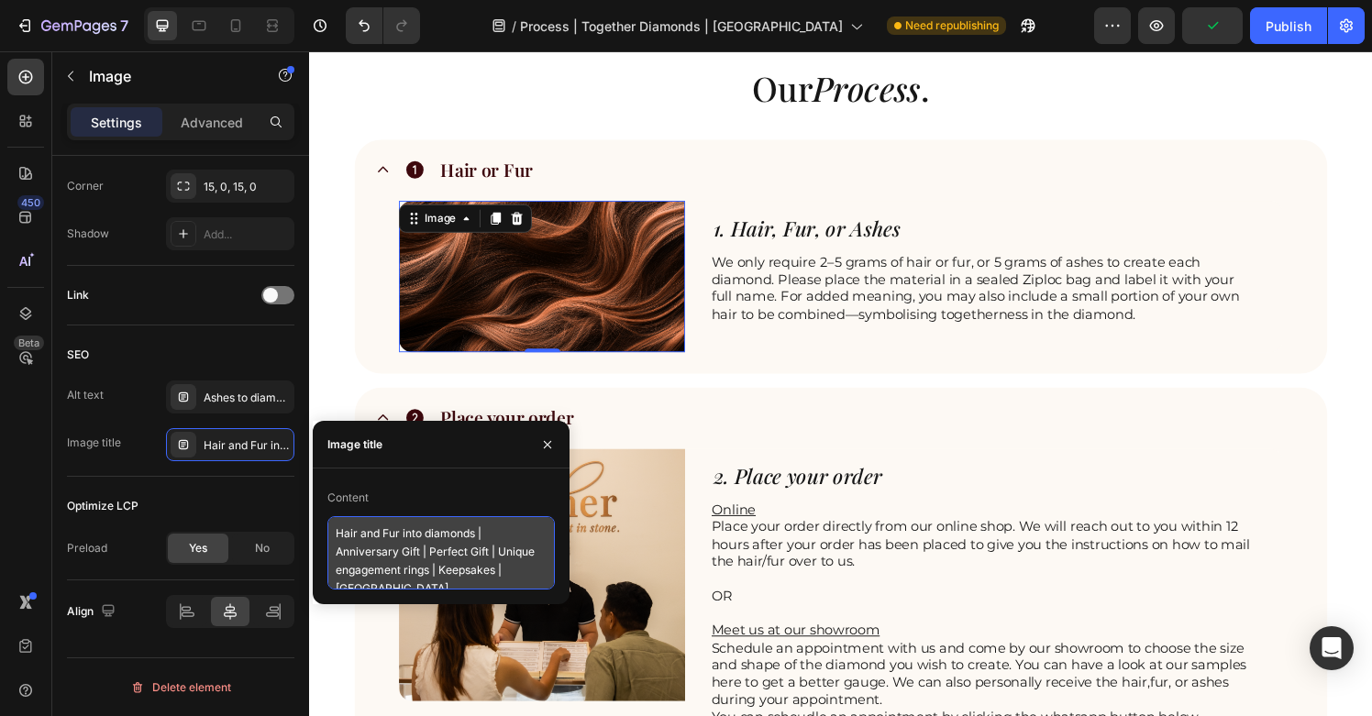
click at [444, 558] on textarea "Hair and Fur into diamonds | Anniversary Gift | Perfect Gift | Unique engagemen…" at bounding box center [442, 553] width 228 height 73
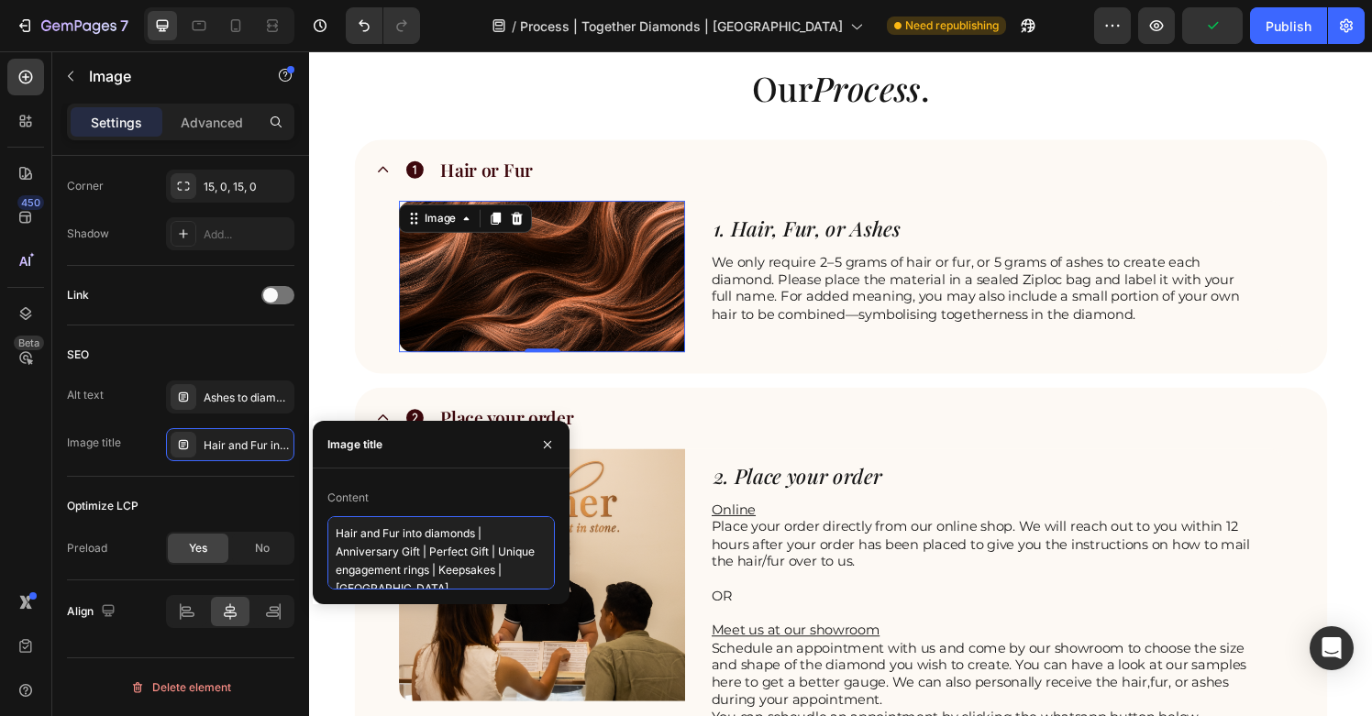
paste textarea "Ashes to diamonds Singapore – IGI certified cremation memorial diamond jewelry …"
type textarea "Ashes to diamonds Singapore – IGI certified cremation memorial diamond jewelry …"
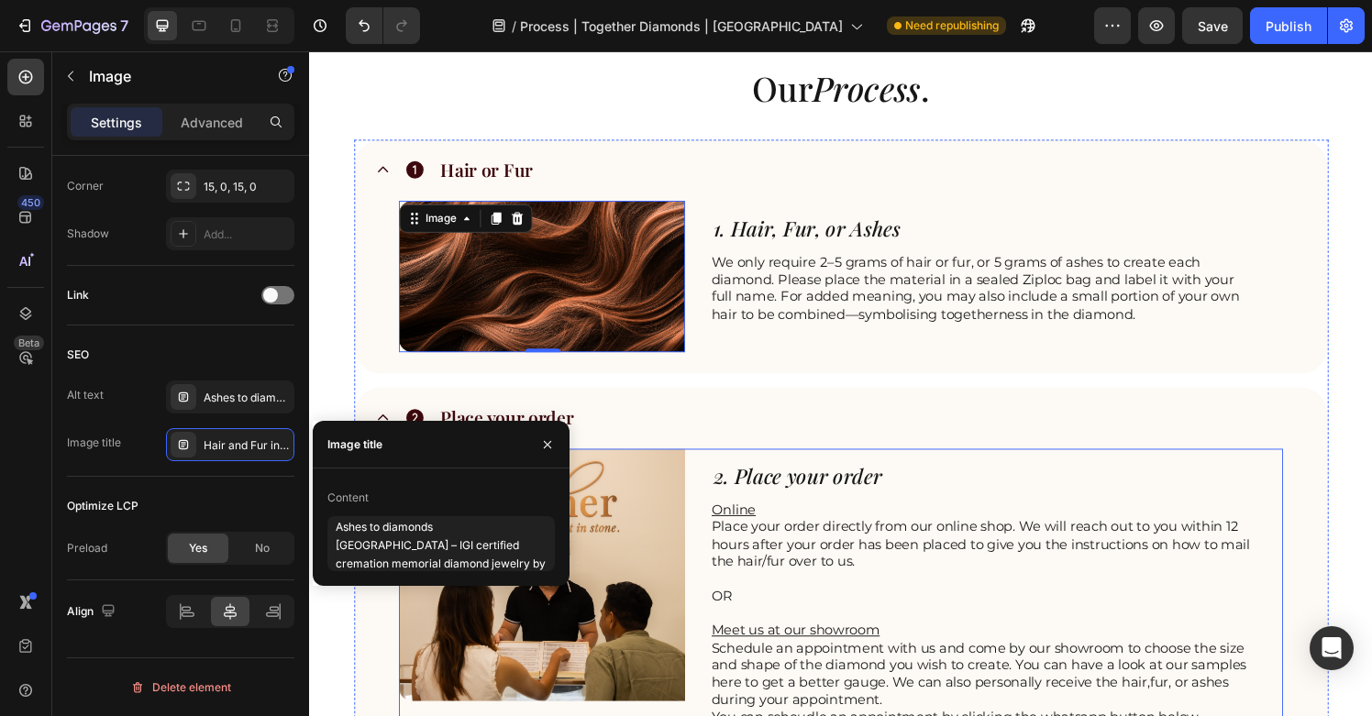
click at [718, 509] on div "Image 2. Place your order Heading Online Place your order directly from our onl…" at bounding box center [860, 607] width 916 height 288
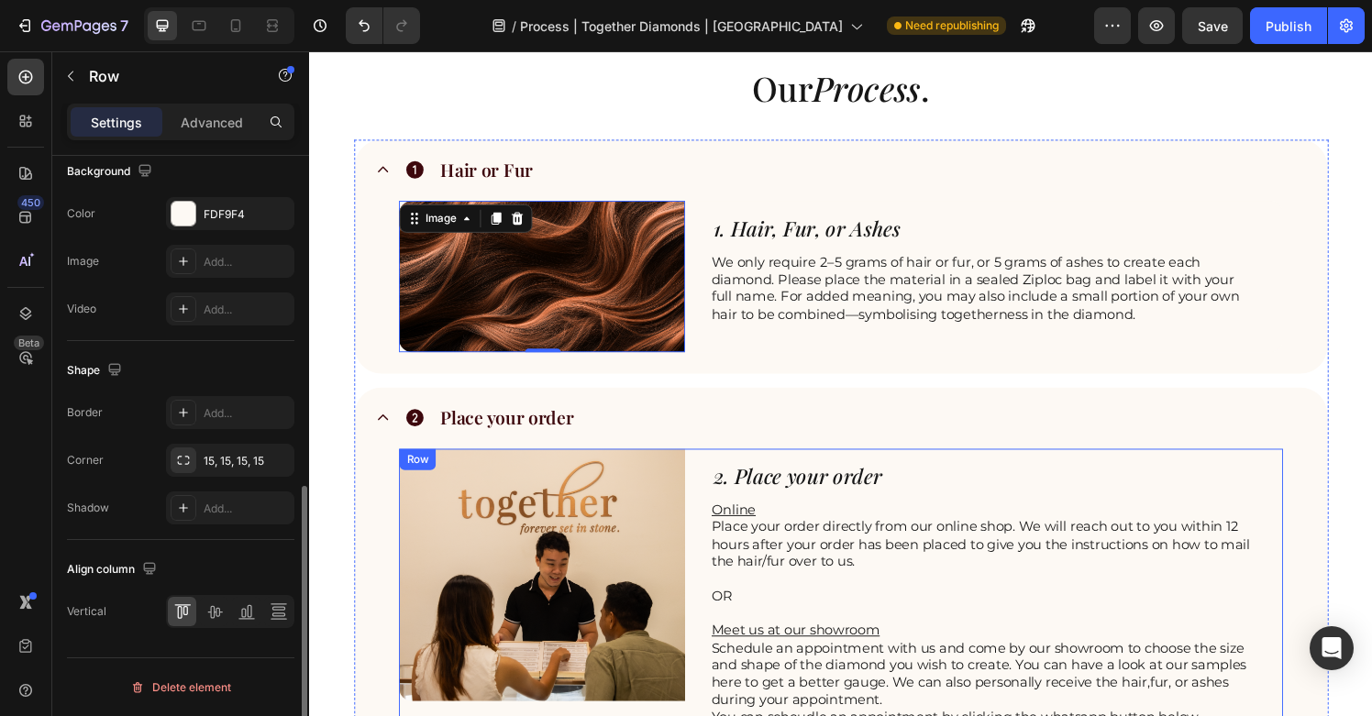
scroll to position [0, 0]
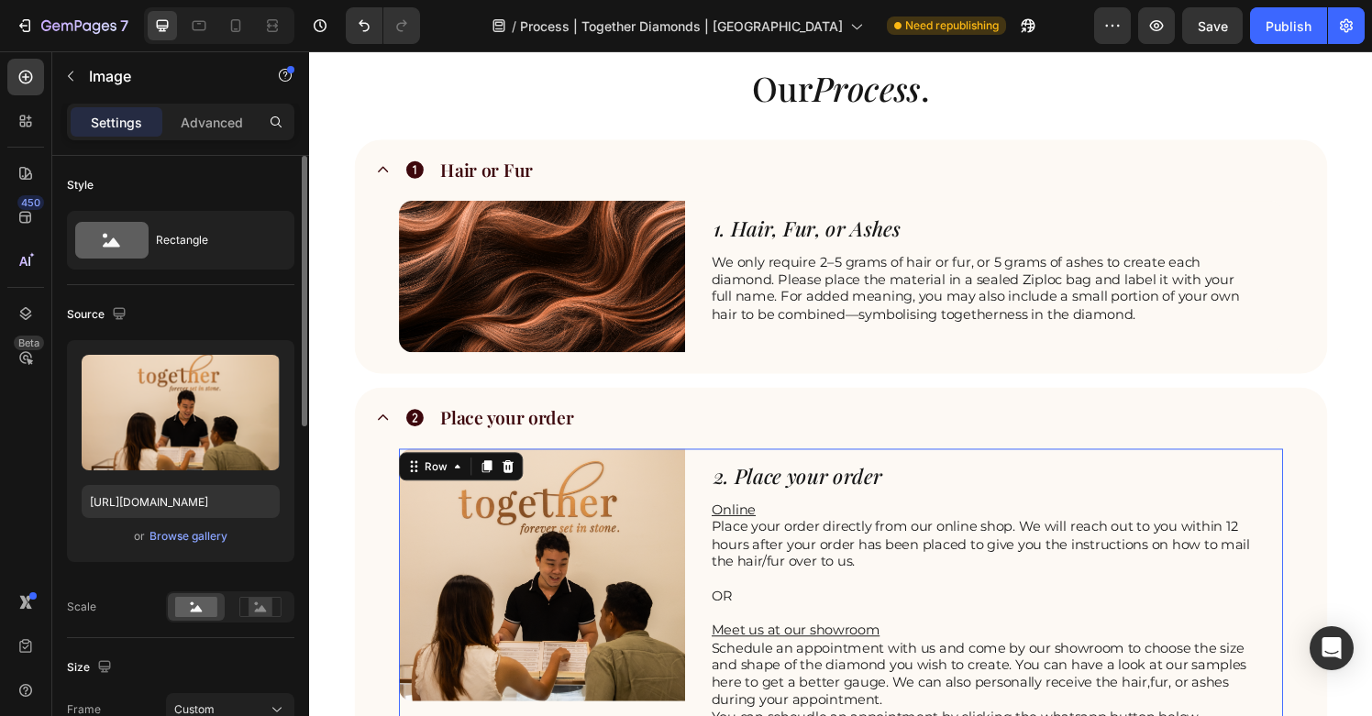
click at [621, 588] on img at bounding box center [550, 593] width 296 height 261
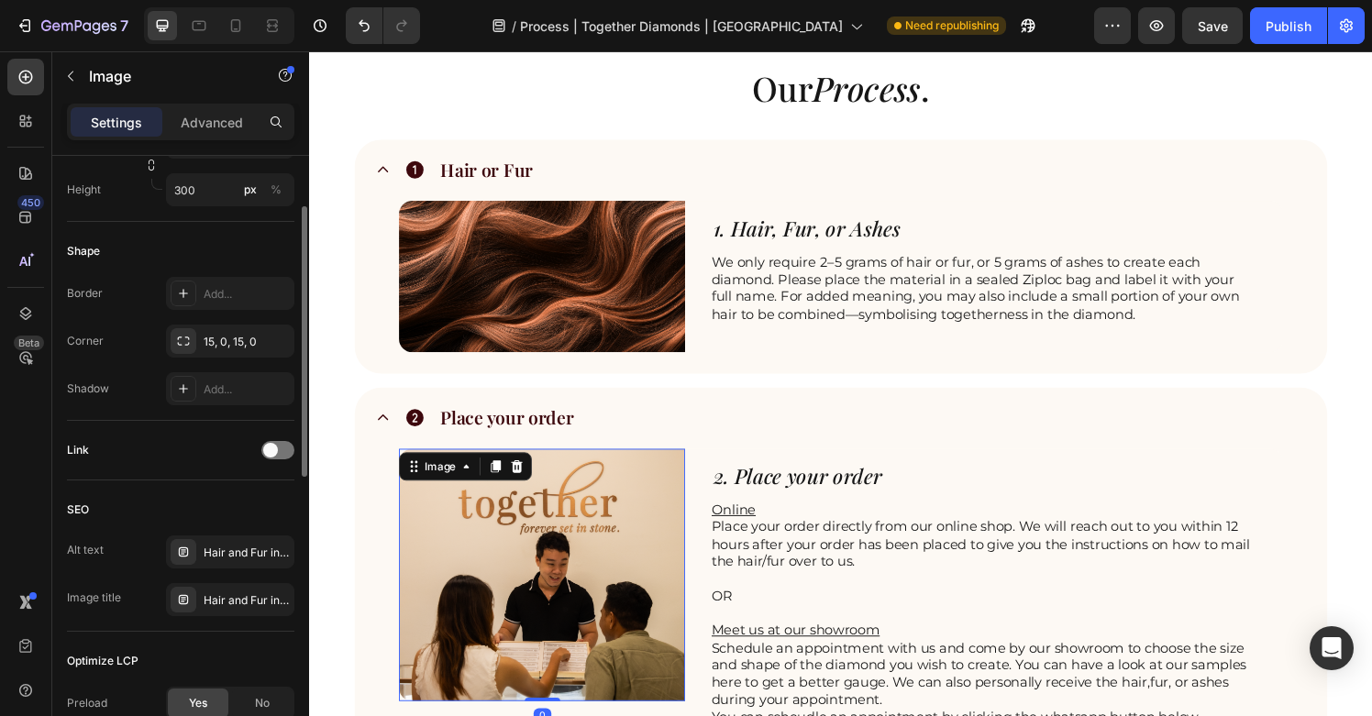
scroll to position [771, 0]
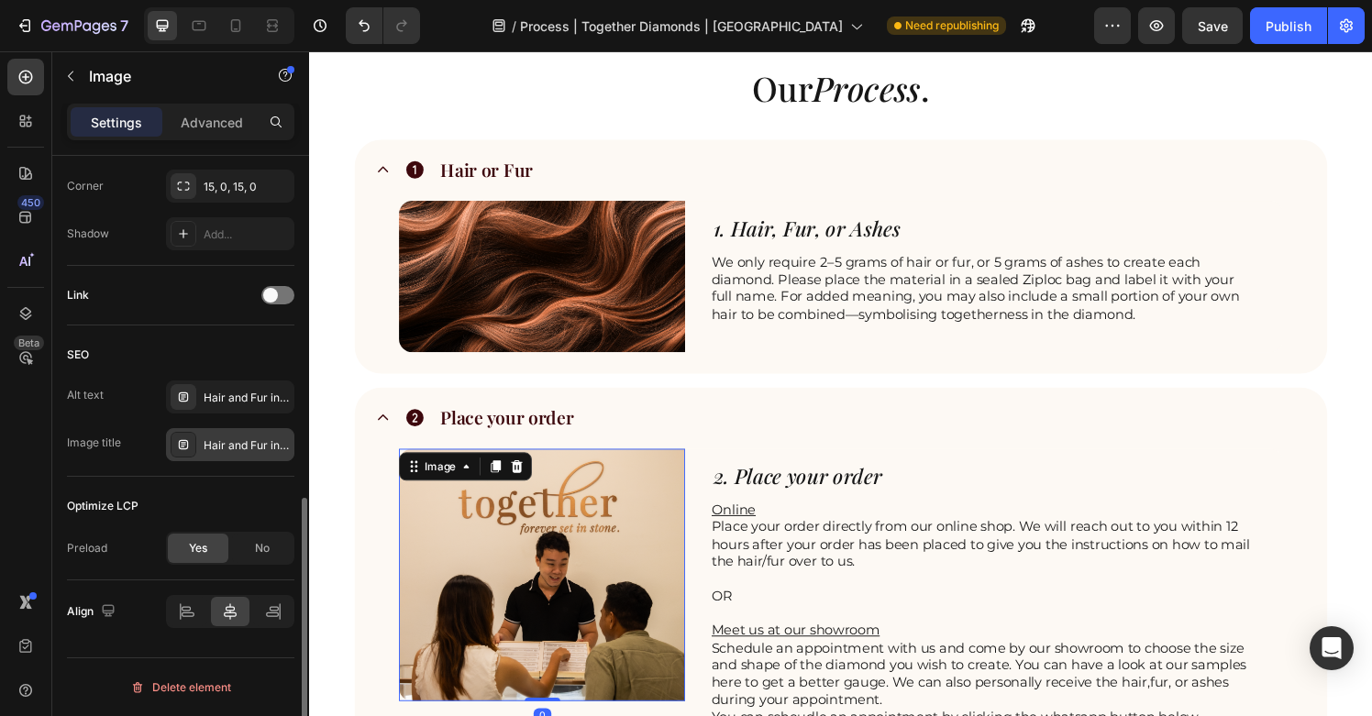
click at [241, 445] on div "Hair and Fur into diamonds | Anniversary Gift | Perfect Gift | Unique engagemen…" at bounding box center [247, 446] width 86 height 17
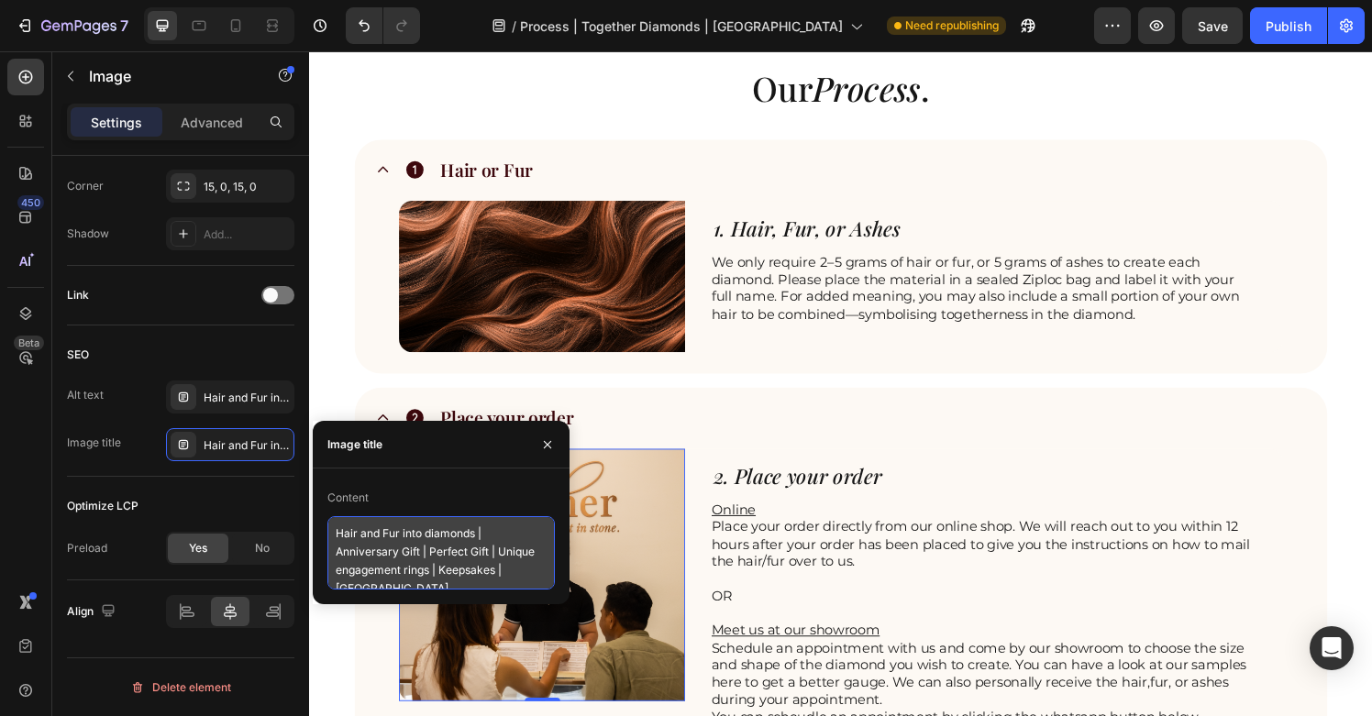
click at [386, 575] on textarea "Hair and Fur into diamonds | Anniversary Gift | Perfect Gift | Unique engagemen…" at bounding box center [442, 553] width 228 height 73
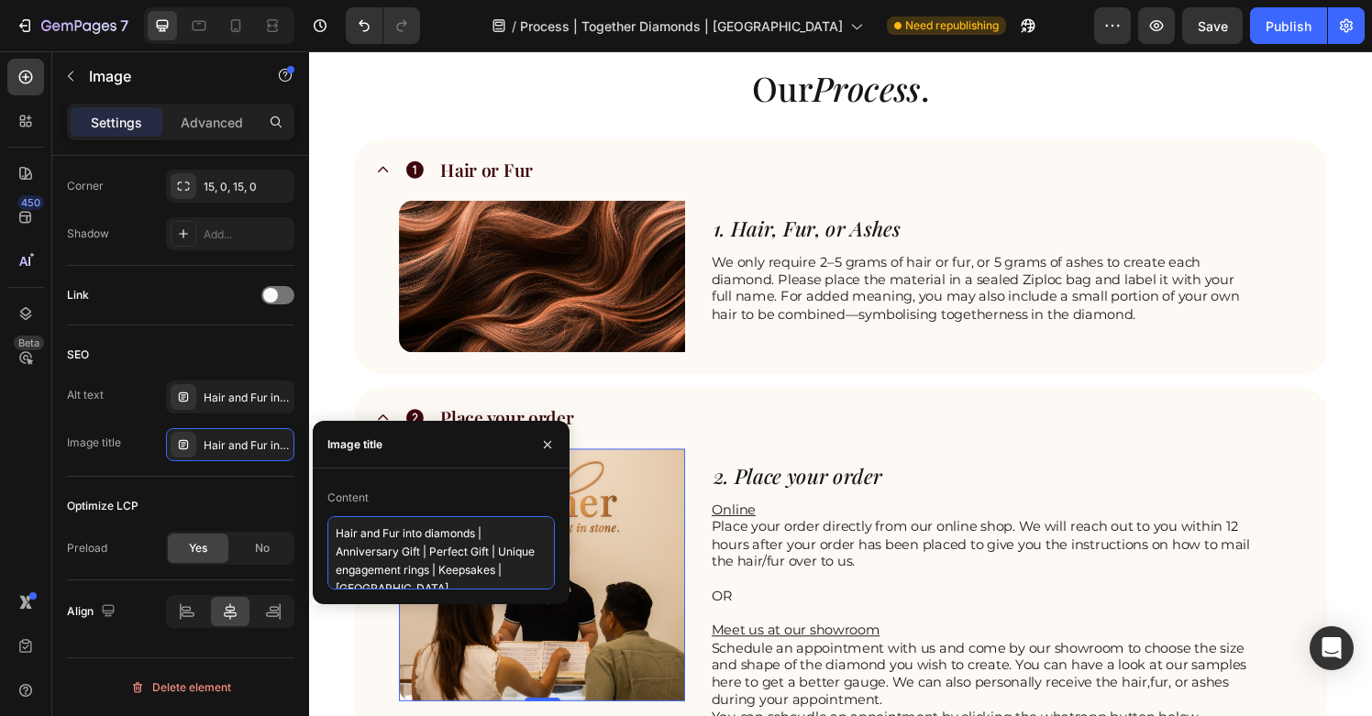
paste textarea "Ashes to diamonds Singapore – IGI certified cremation memorial diamond jewelry …"
type textarea "Ashes to diamonds Singapore – IGI certified cremation memorial diamond jewelry …"
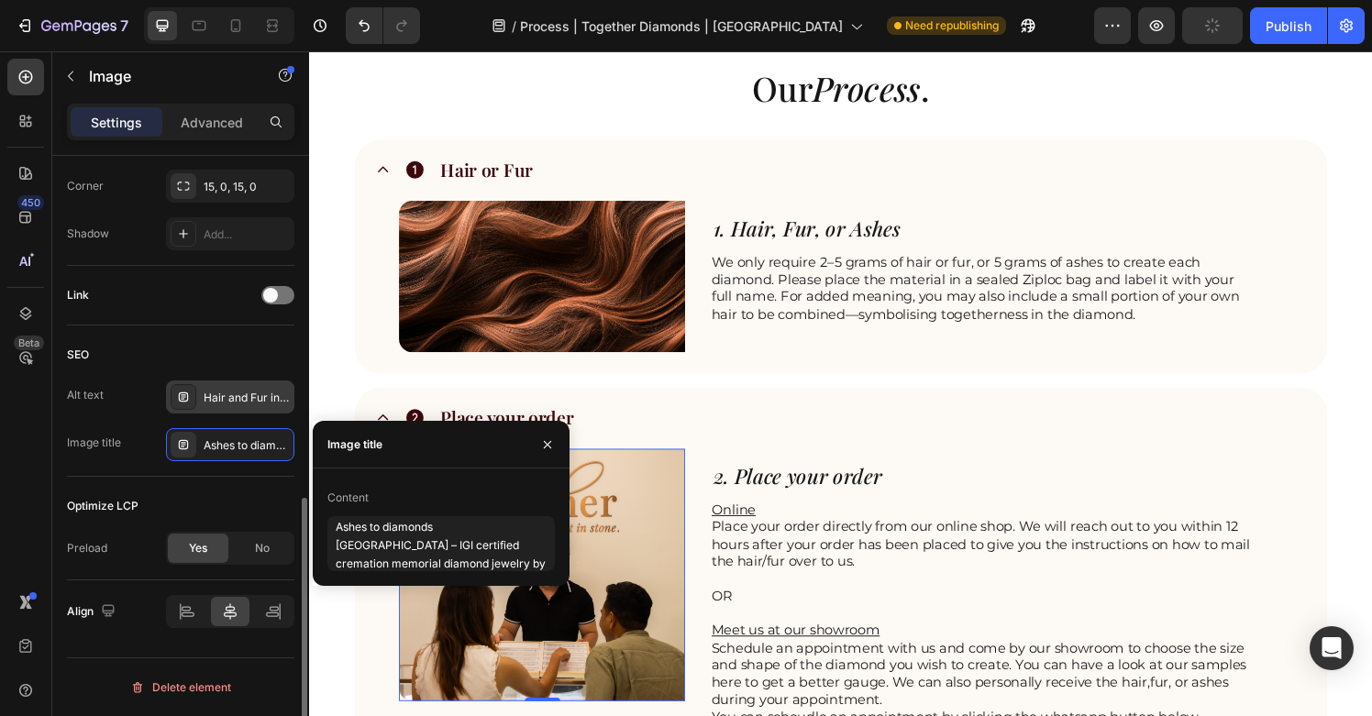
click at [206, 388] on div "Hair and Fur into diamonds | Anniversary Gift | Perfect Gift | Unique engagemen…" at bounding box center [230, 397] width 128 height 33
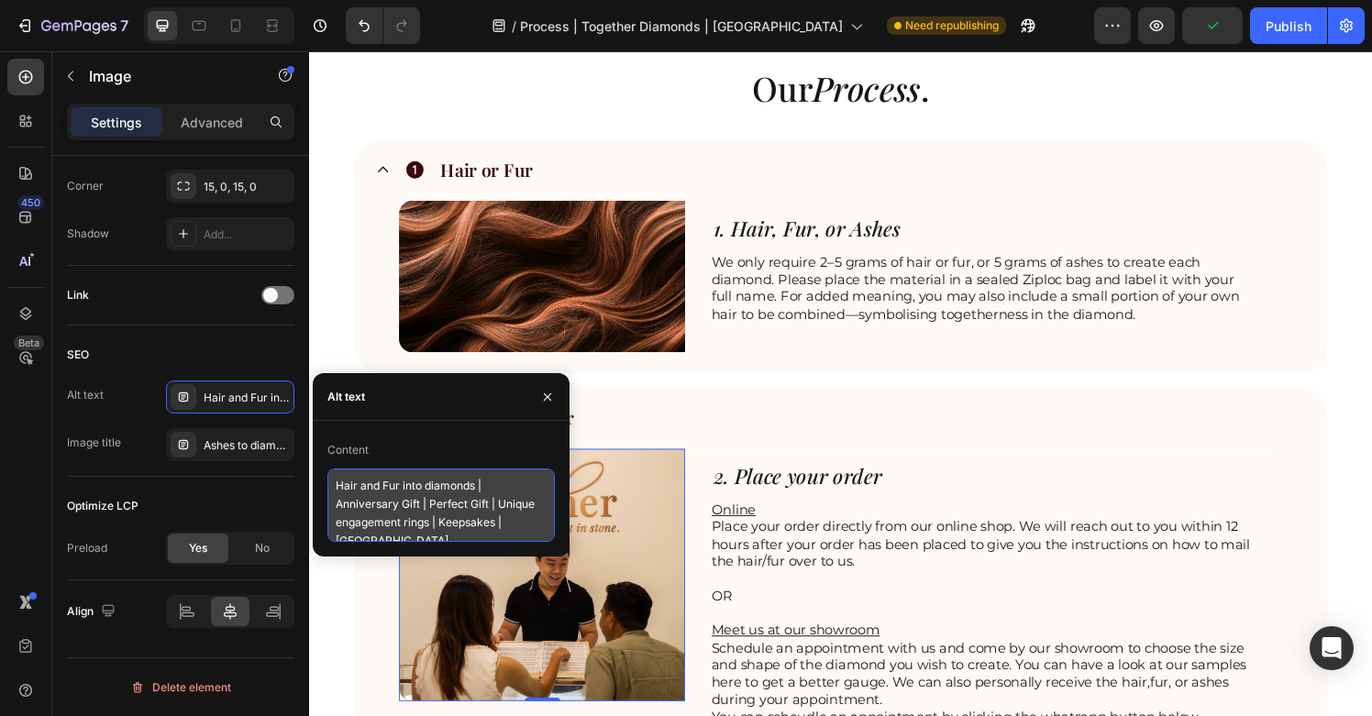
click at [390, 487] on textarea "Hair and Fur into diamonds | Anniversary Gift | Perfect Gift | Unique engagemen…" at bounding box center [442, 505] width 228 height 73
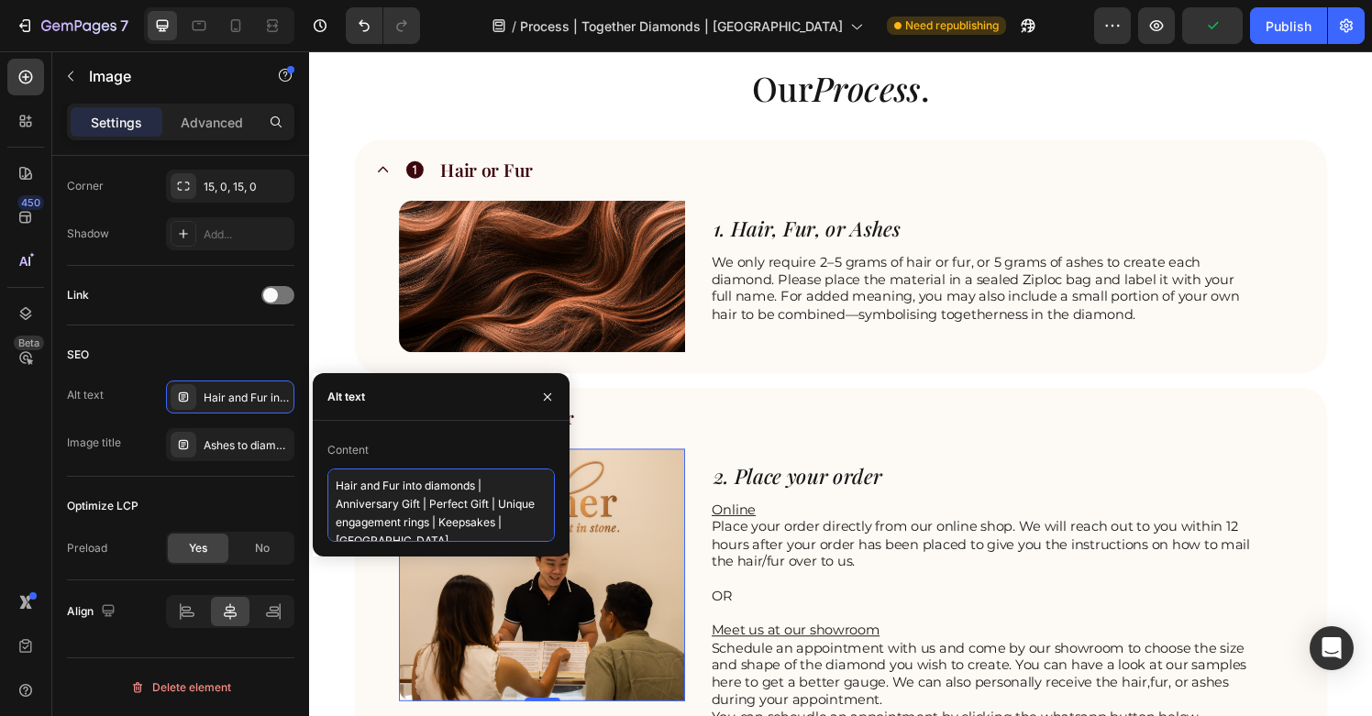
paste textarea "ashes to diamonds [GEOGRAPHIC_DATA] | cremation diamonds [GEOGRAPHIC_DATA] | ha…"
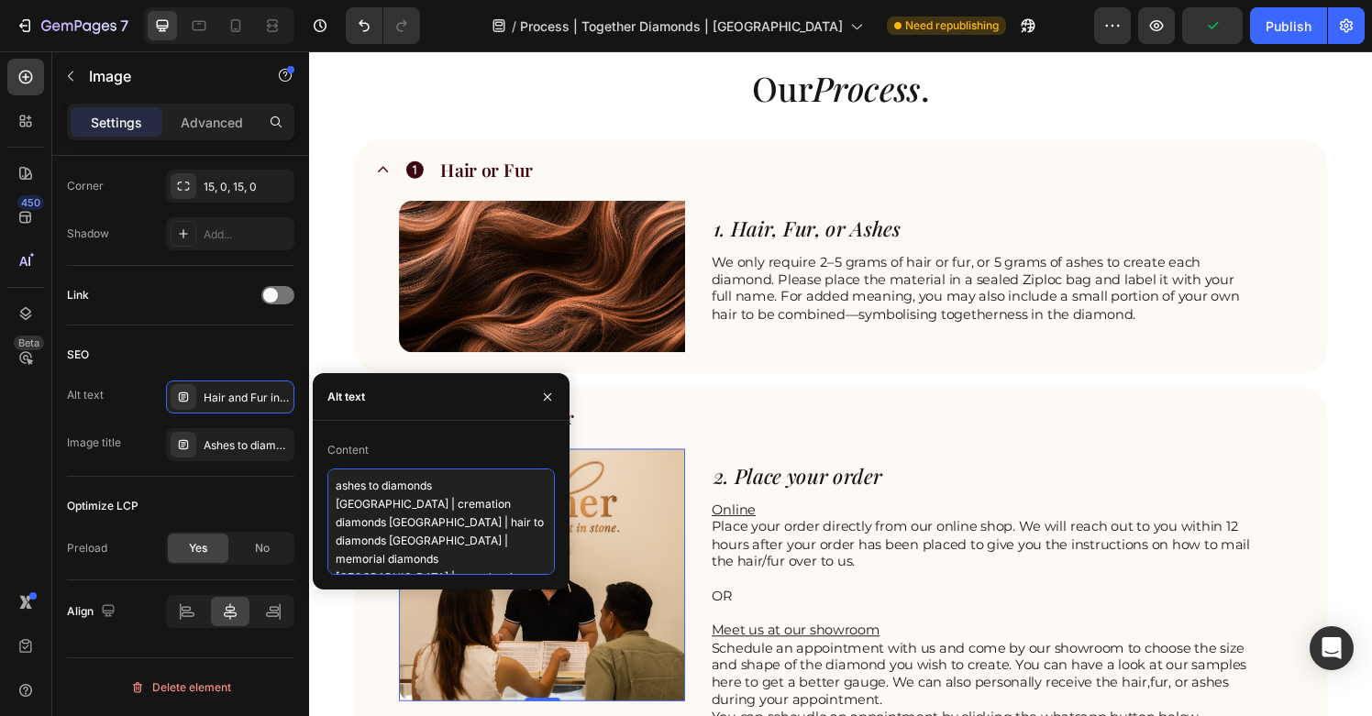
scroll to position [10, 0]
type textarea "ashes to diamonds [GEOGRAPHIC_DATA] | cremation diamonds [GEOGRAPHIC_DATA] | ha…"
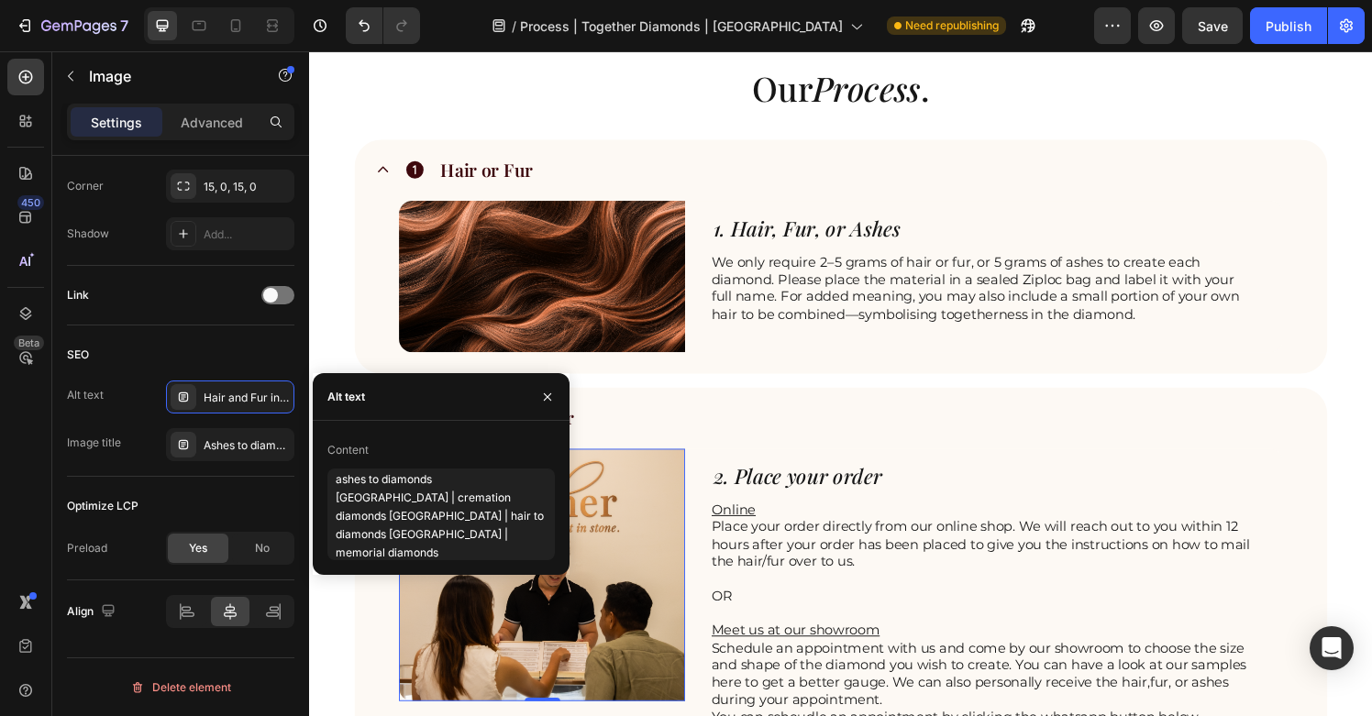
click at [631, 594] on img at bounding box center [550, 593] width 296 height 261
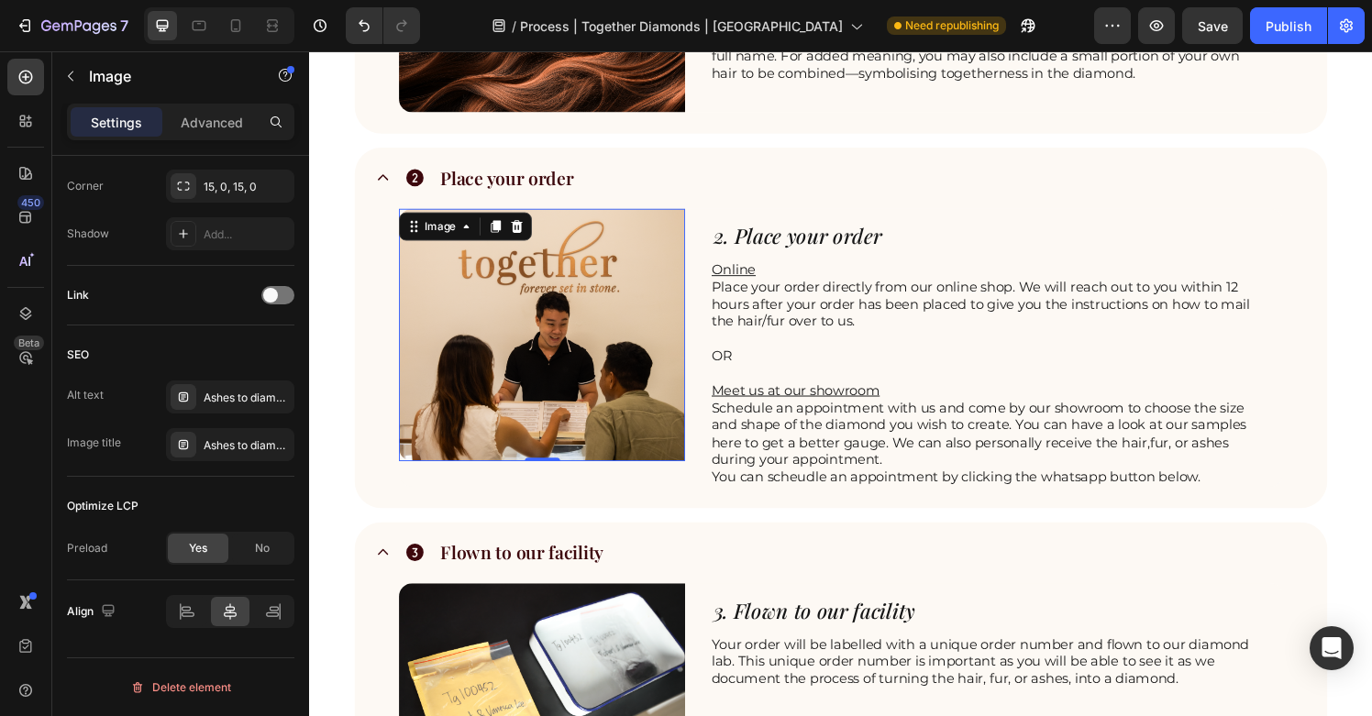
scroll to position [1023, 0]
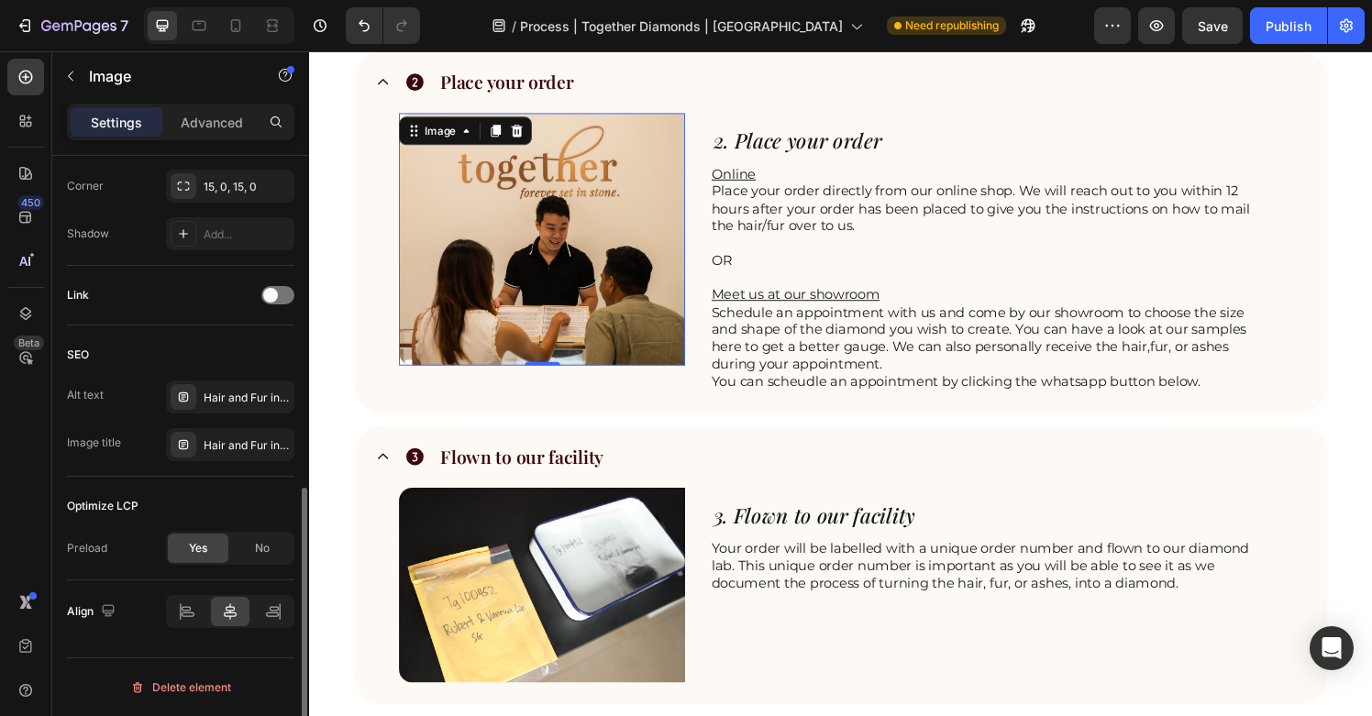
click at [624, 585] on img at bounding box center [550, 605] width 296 height 202
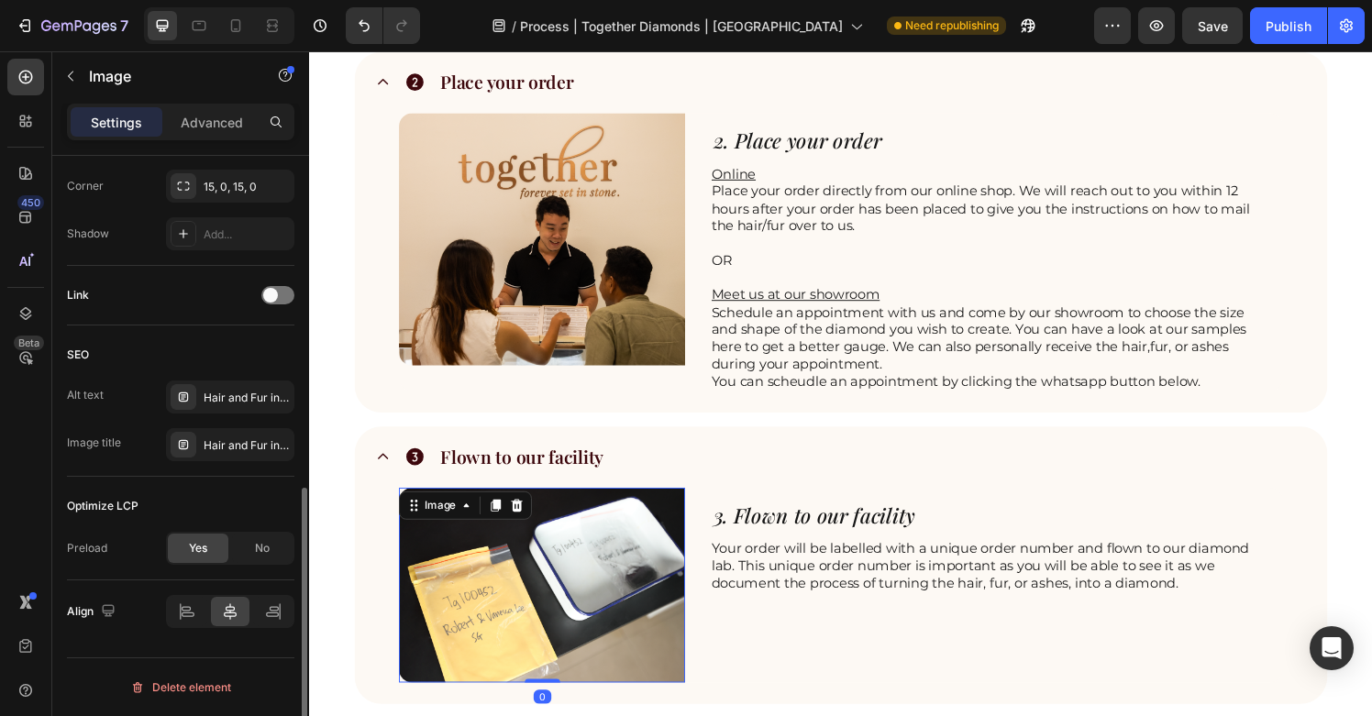
scroll to position [725, 0]
click at [250, 402] on div "Hair and Fur into diamonds | Anniversary Gift | Perfect Gift | Unique engagemen…" at bounding box center [247, 398] width 86 height 17
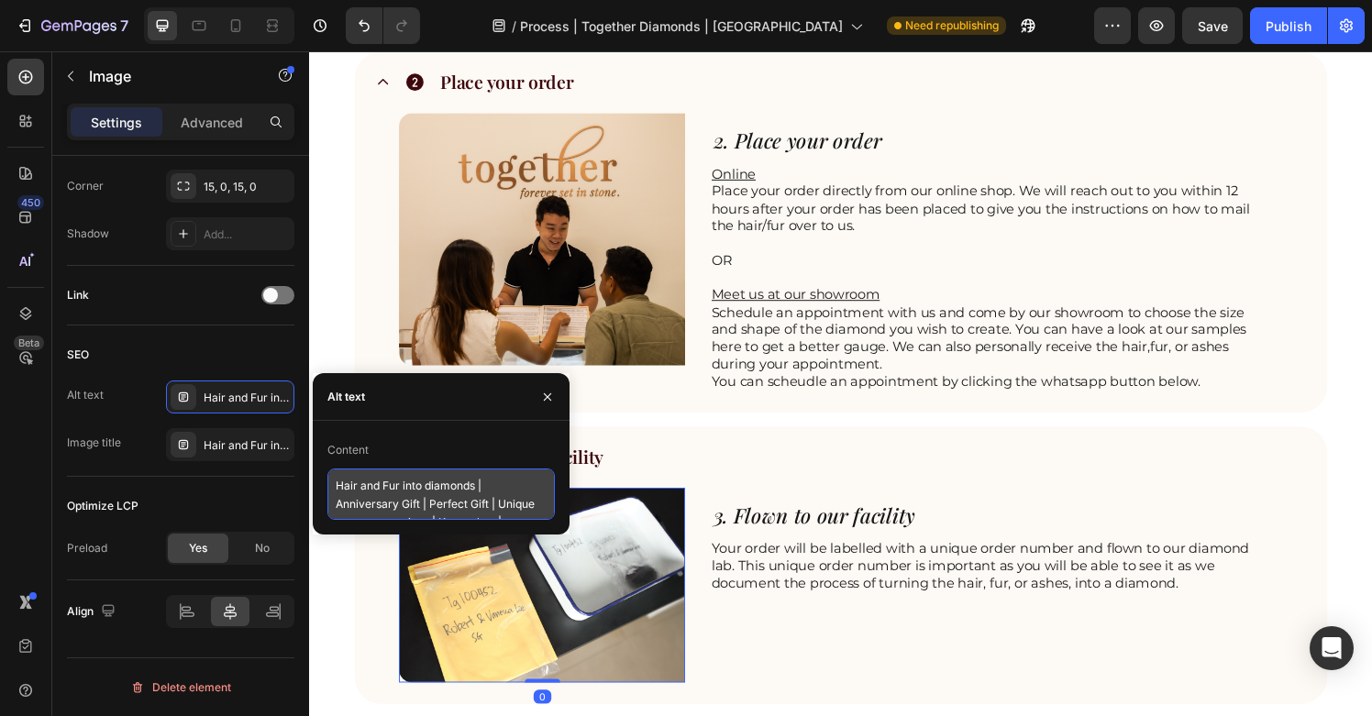
click at [432, 513] on textarea "Hair and Fur into diamonds | Anniversary Gift | Perfect Gift | Unique engagemen…" at bounding box center [442, 494] width 228 height 51
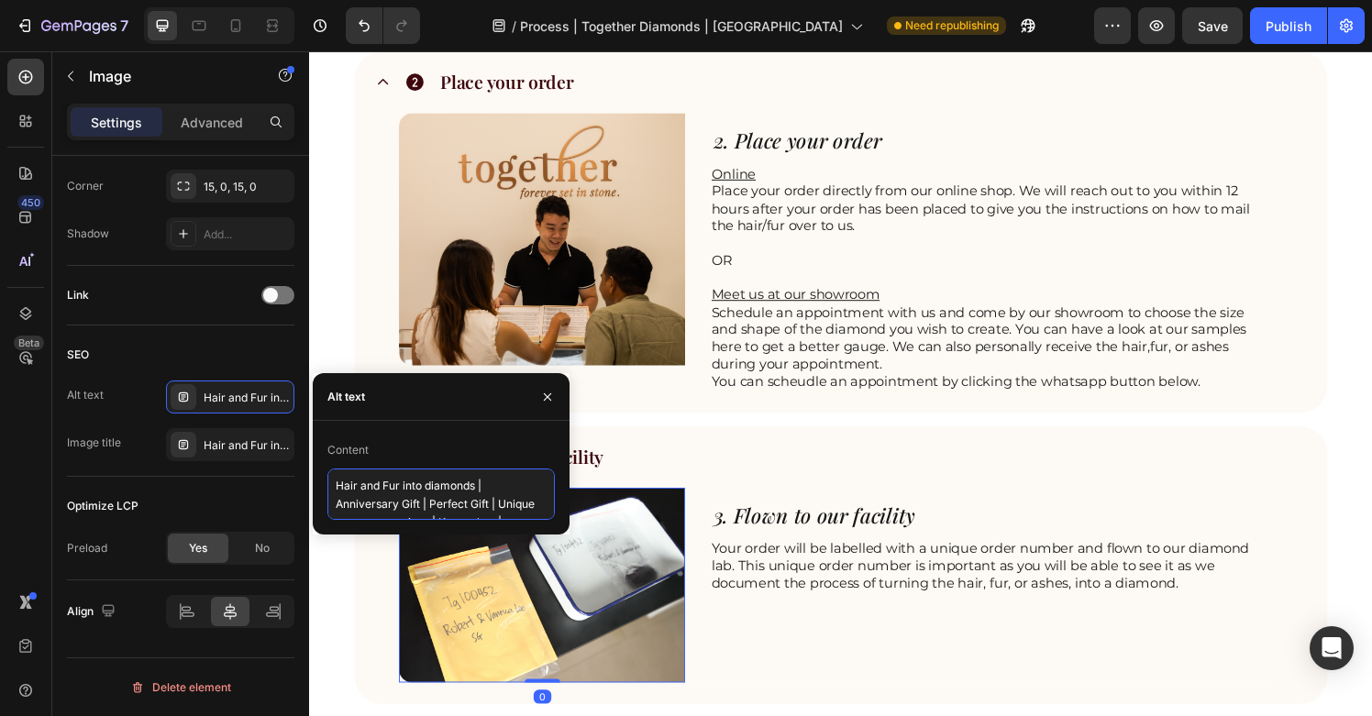
paste textarea "ashes to diamonds [GEOGRAPHIC_DATA] | cremation diamonds [GEOGRAPHIC_DATA] | ha…"
type textarea "ashes to diamonds [GEOGRAPHIC_DATA] | cremation diamonds [GEOGRAPHIC_DATA] | ha…"
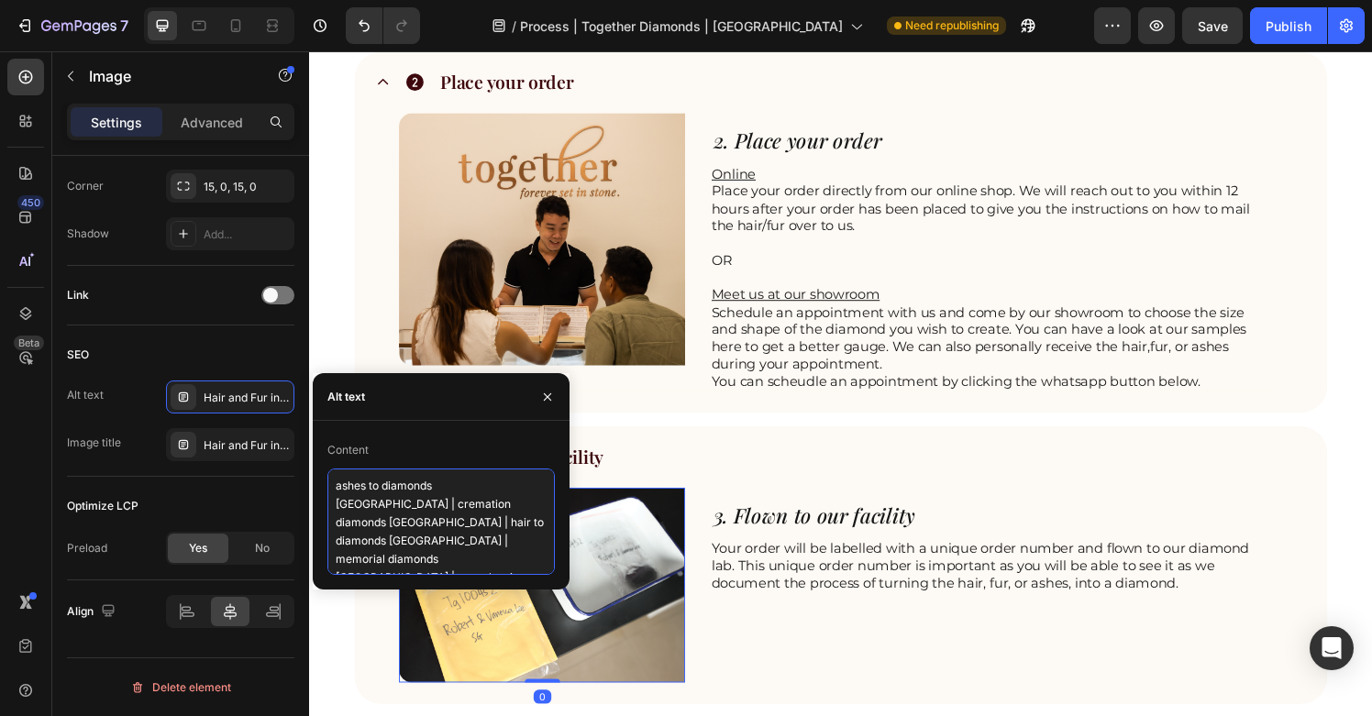
scroll to position [10, 0]
click at [624, 628] on img at bounding box center [550, 605] width 296 height 202
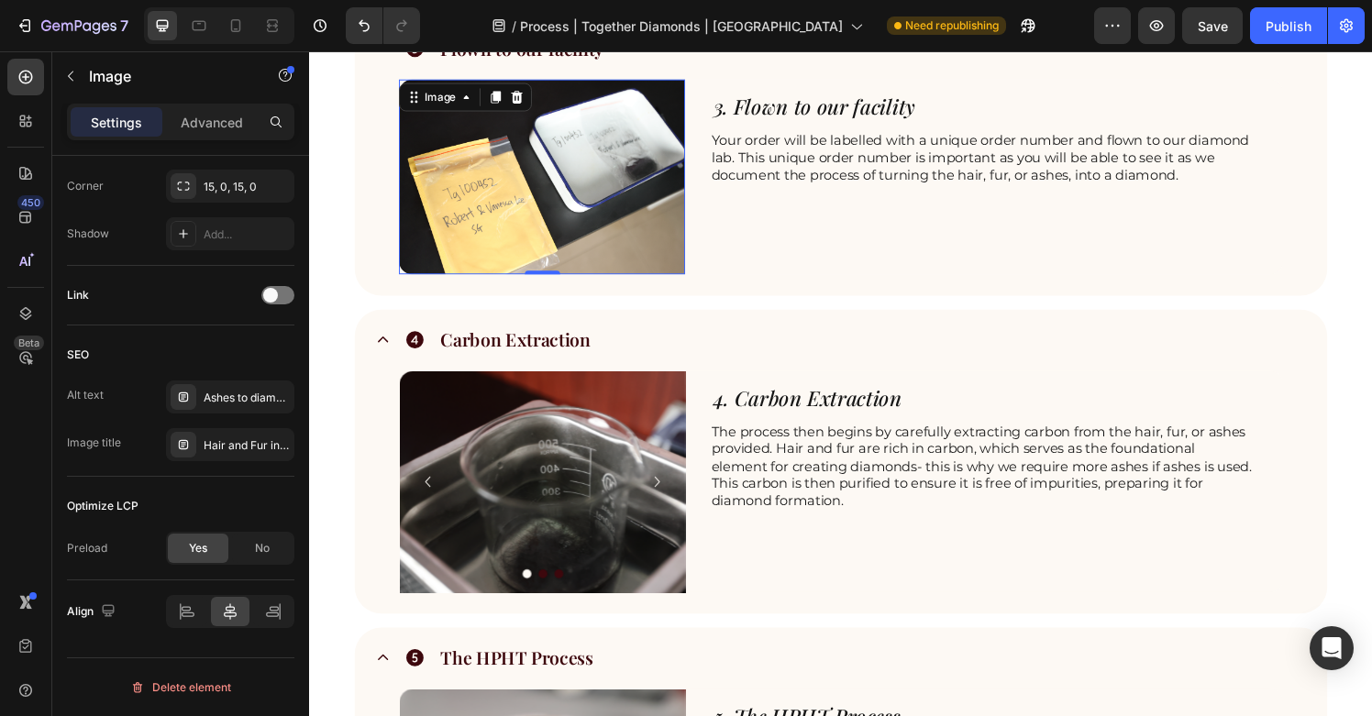
scroll to position [1694, 0]
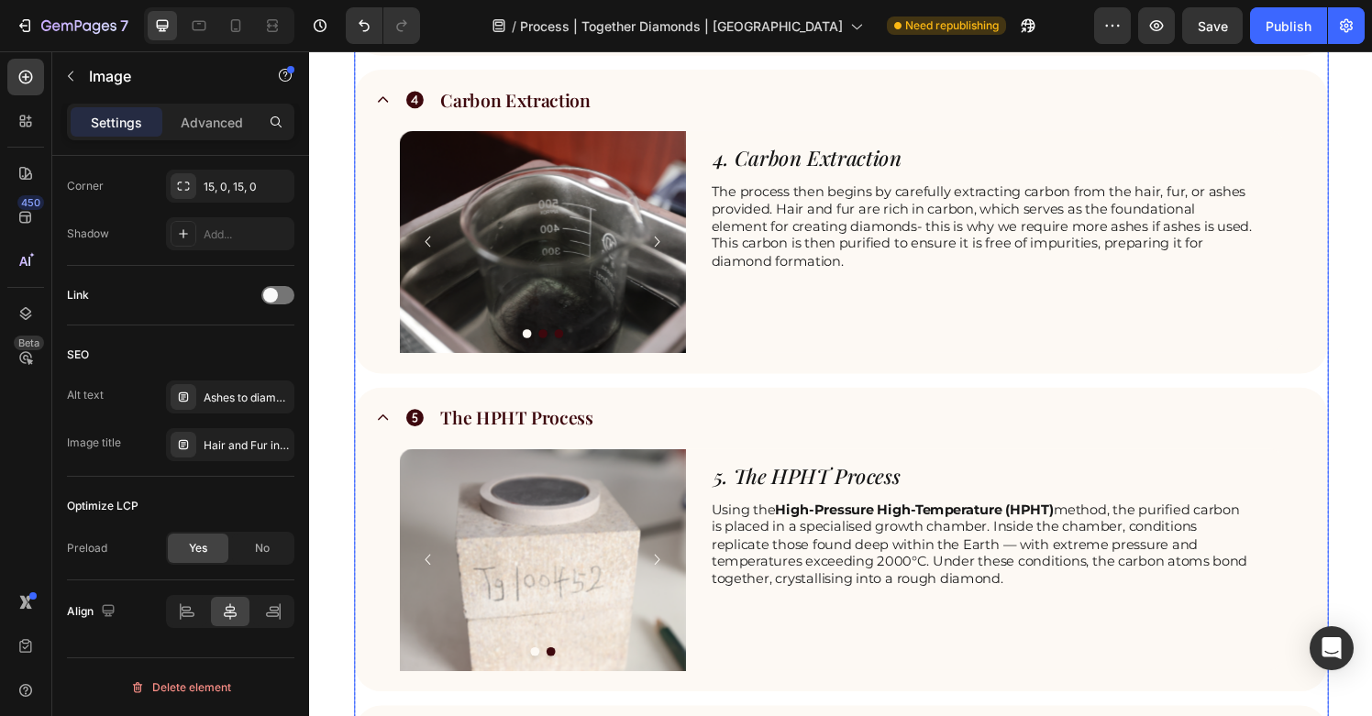
click at [579, 354] on img at bounding box center [550, 264] width 296 height 261
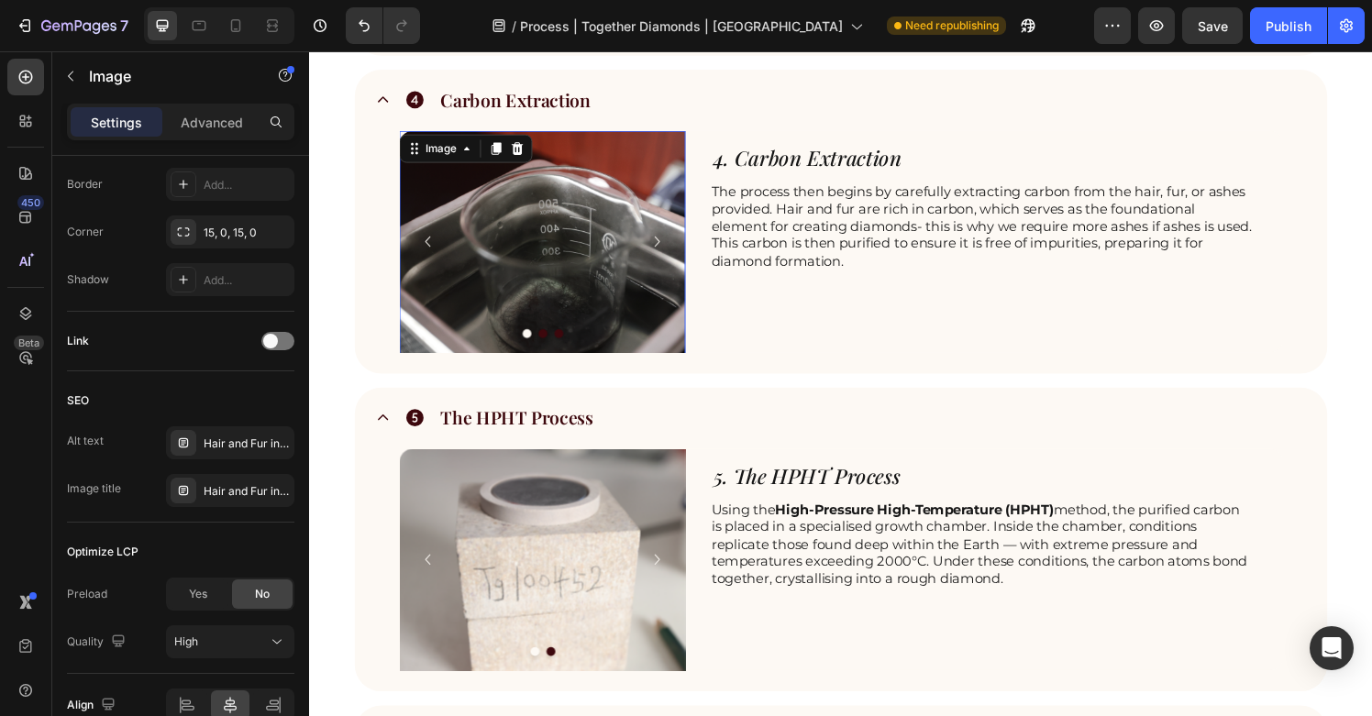
click at [588, 300] on img at bounding box center [550, 264] width 296 height 261
click at [246, 449] on div "Hair and Fur into diamonds | Anniversary Gift | Perfect Gift | Unique engagemen…" at bounding box center [247, 444] width 86 height 17
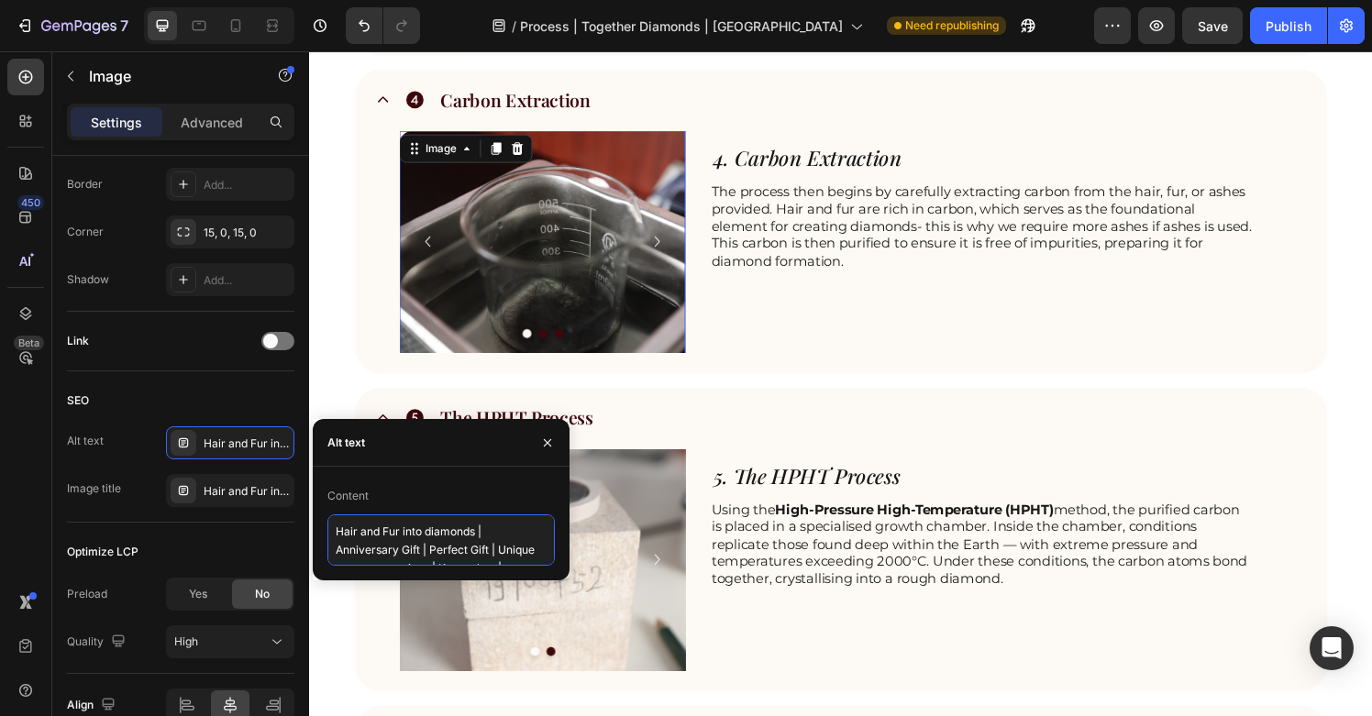
click at [469, 542] on textarea "Hair and Fur into diamonds | Anniversary Gift | Perfect Gift | Unique engagemen…" at bounding box center [442, 540] width 228 height 51
paste textarea "ashes to diamonds [GEOGRAPHIC_DATA] | cremation diamonds [GEOGRAPHIC_DATA] | ha…"
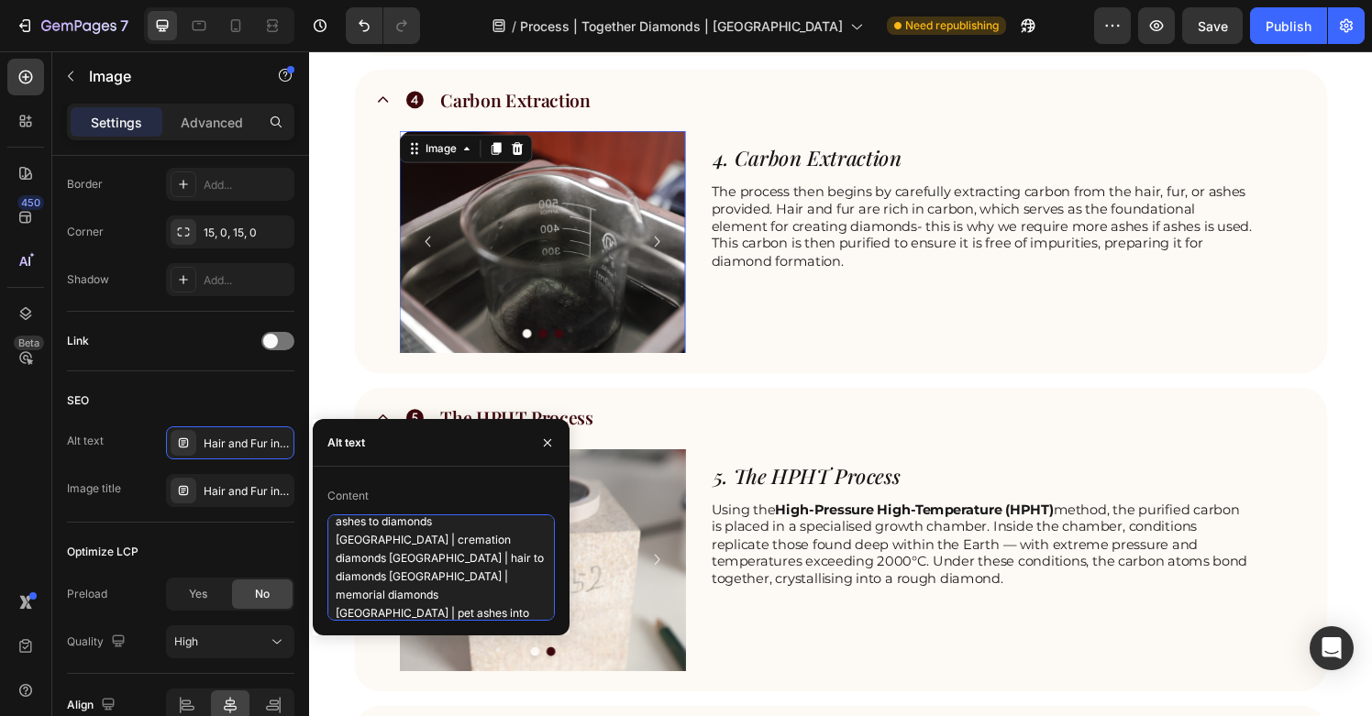
type textarea "ashes to diamonds [GEOGRAPHIC_DATA] | cremation diamonds [GEOGRAPHIC_DATA] | ha…"
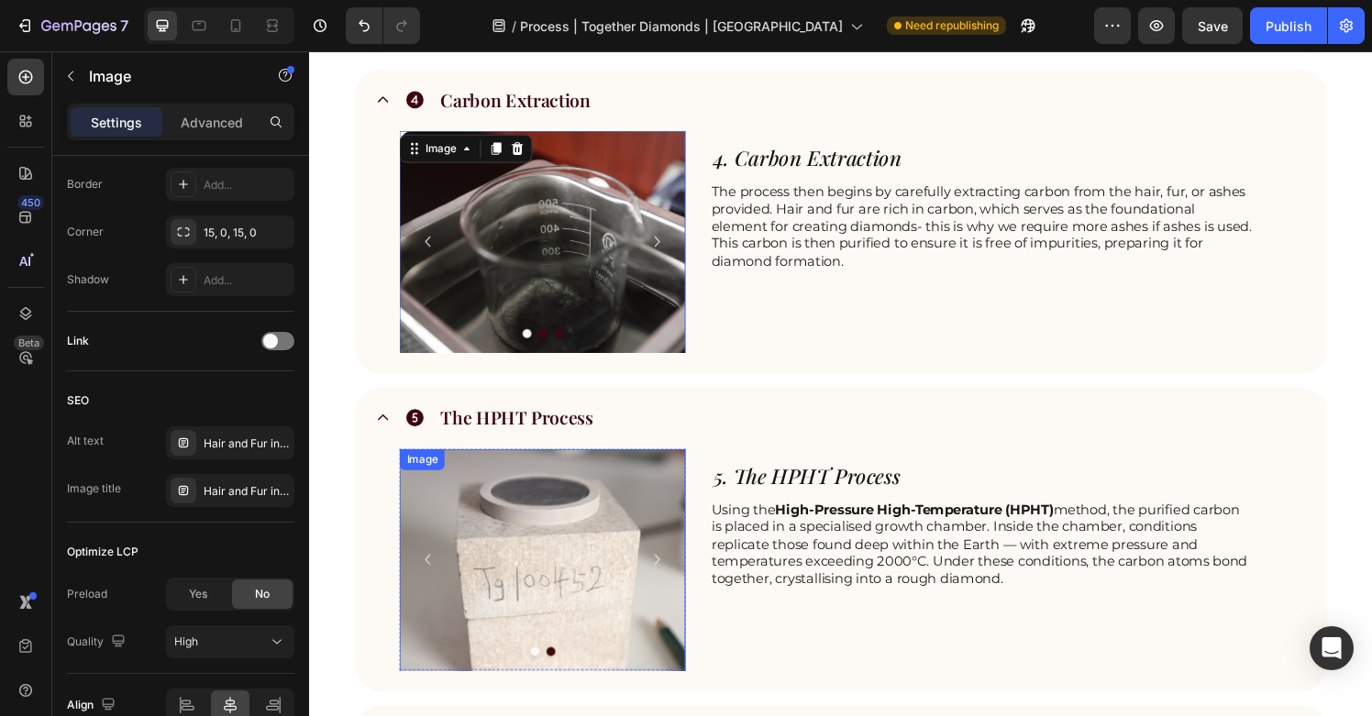
click at [634, 628] on img at bounding box center [550, 600] width 296 height 275
click at [585, 613] on img at bounding box center [550, 600] width 296 height 275
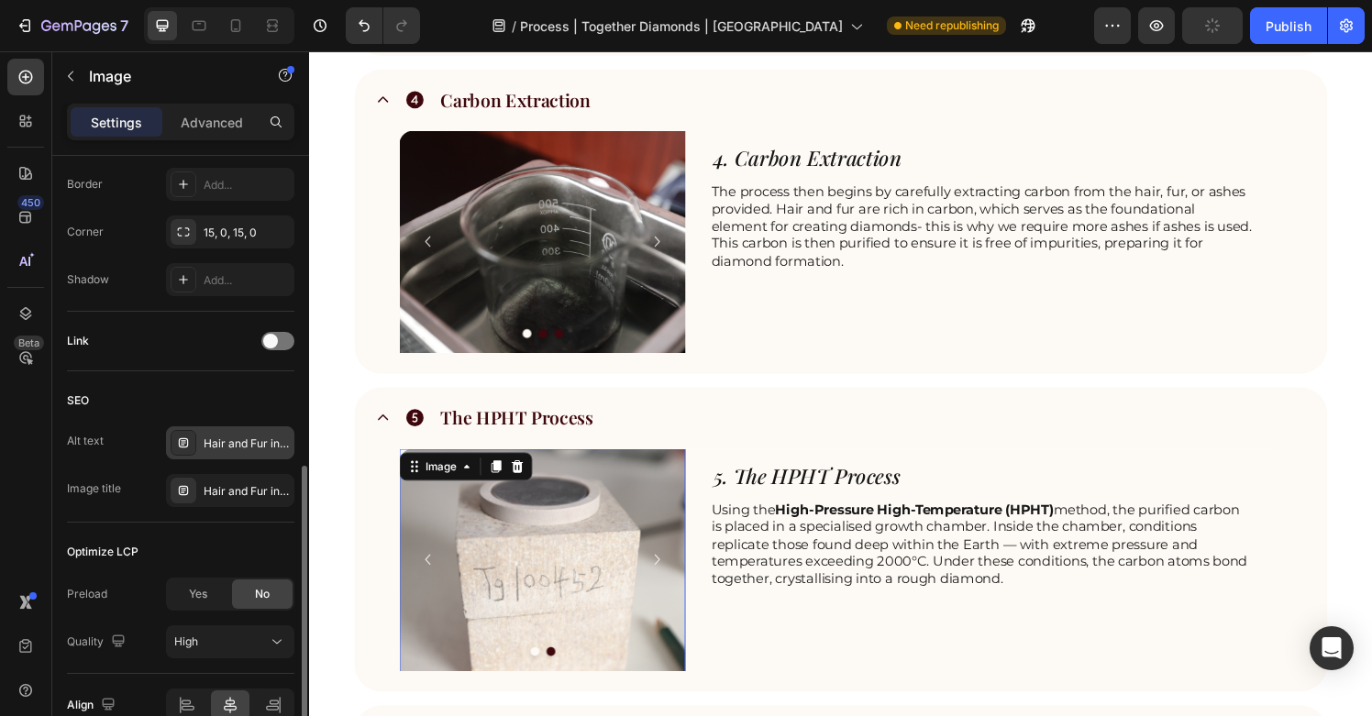
click at [249, 451] on div "Hair and Fur into diamonds | Anniversary Gift | Perfect Gift | Unique engagemen…" at bounding box center [247, 444] width 86 height 17
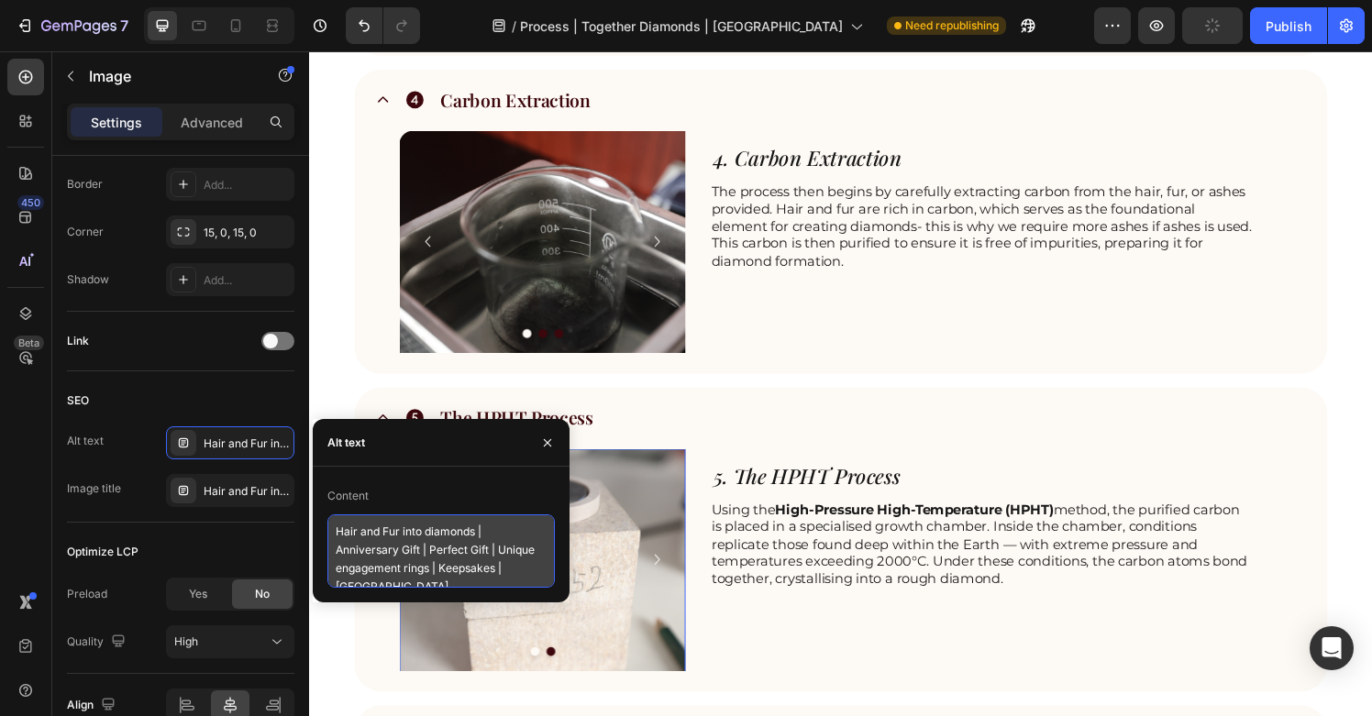
click at [451, 556] on textarea "Hair and Fur into diamonds | Anniversary Gift | Perfect Gift | Unique engagemen…" at bounding box center [442, 551] width 228 height 73
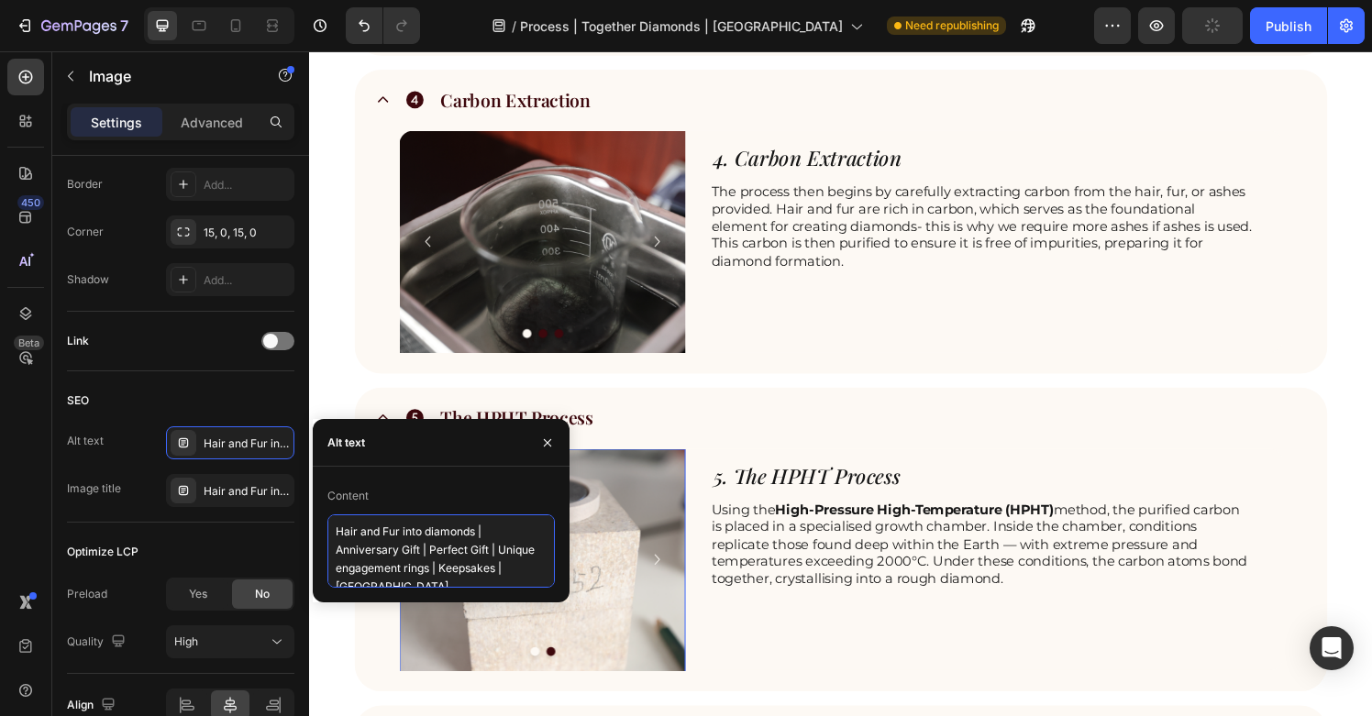
paste textarea "ashes to diamonds [GEOGRAPHIC_DATA] | cremation diamonds [GEOGRAPHIC_DATA] | ha…"
type textarea "ashes to diamonds [GEOGRAPHIC_DATA] | cremation diamonds [GEOGRAPHIC_DATA] | ha…"
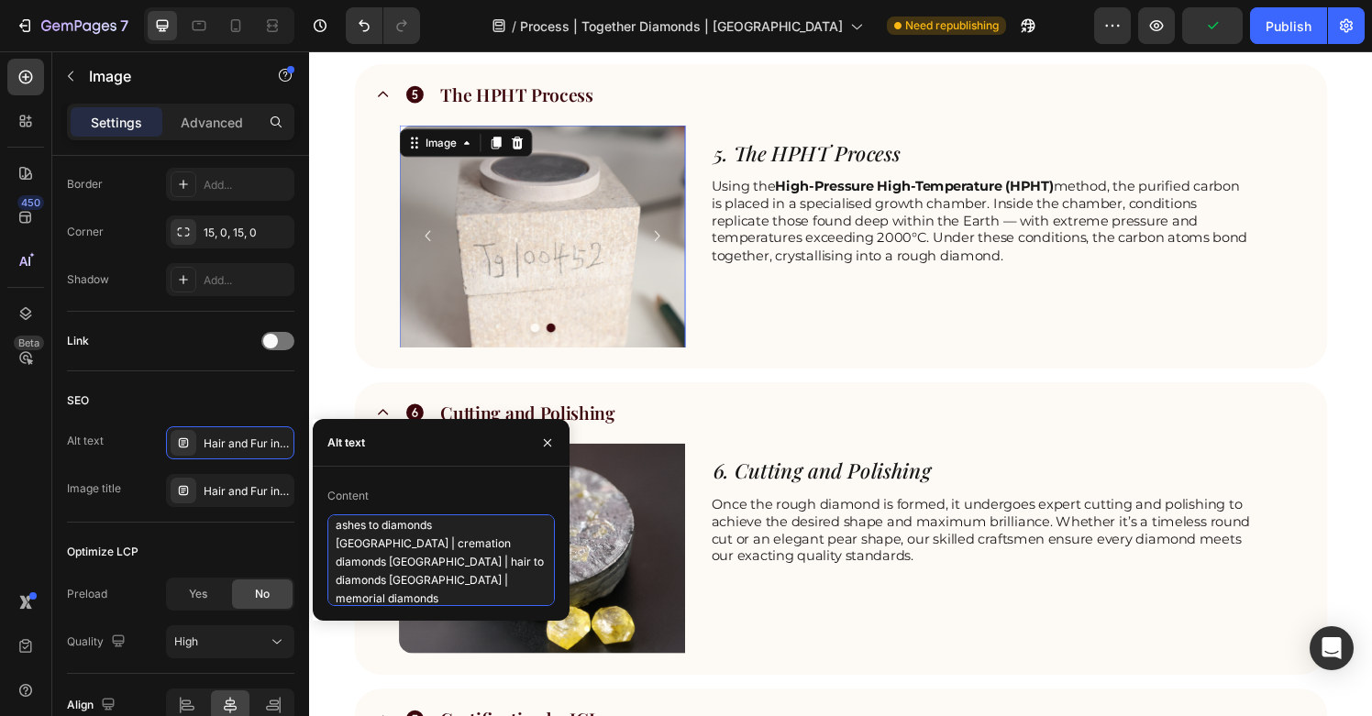
scroll to position [2101, 0]
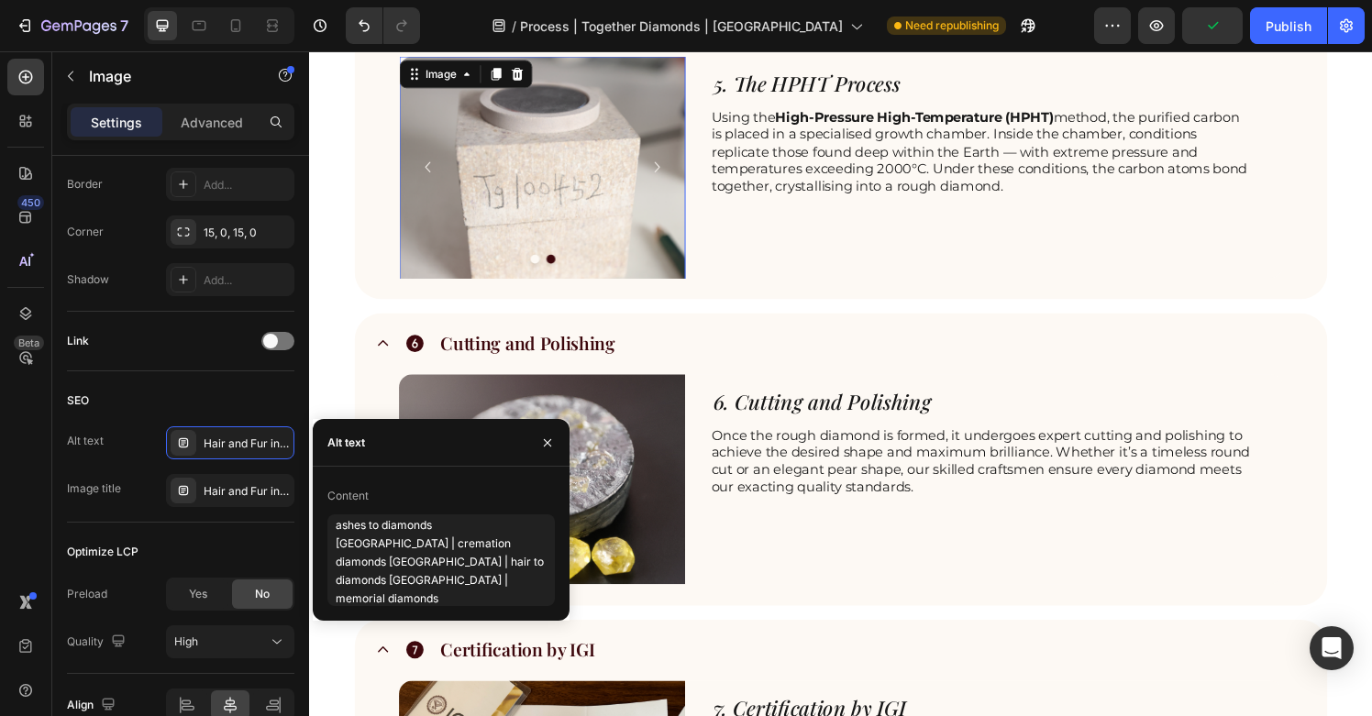
click at [623, 528] on img at bounding box center [550, 494] width 296 height 217
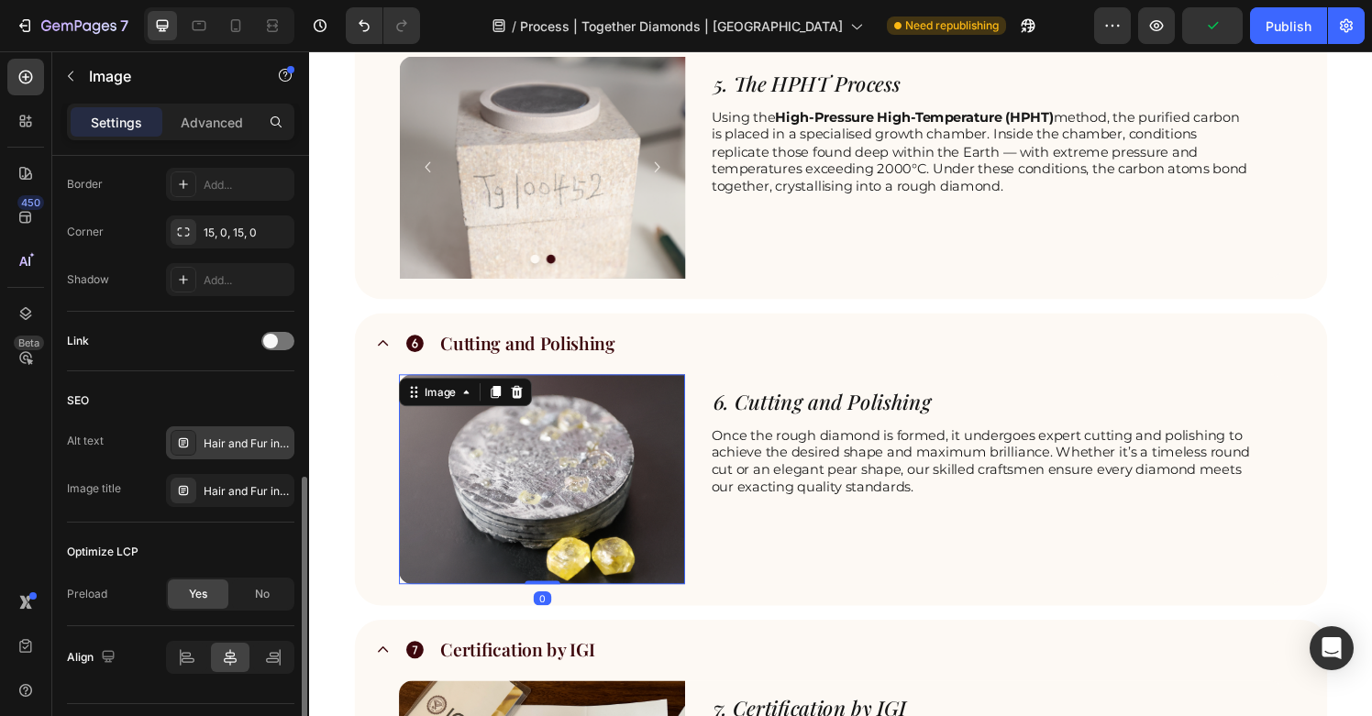
click at [237, 446] on div "Hair and Fur into diamonds | Anniversary Gift | Perfect Gift | Unique engagemen…" at bounding box center [247, 444] width 86 height 17
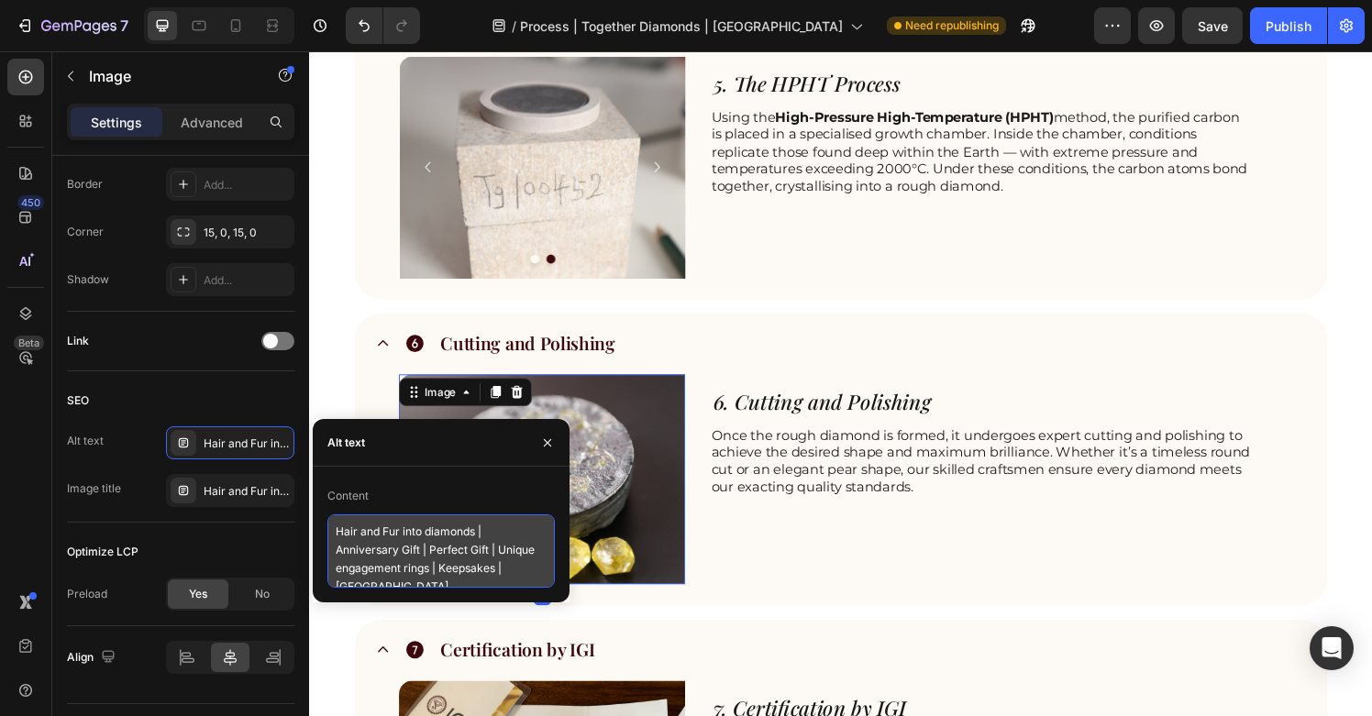
click at [472, 569] on textarea "Hair and Fur into diamonds | Anniversary Gift | Perfect Gift | Unique engagemen…" at bounding box center [442, 551] width 228 height 73
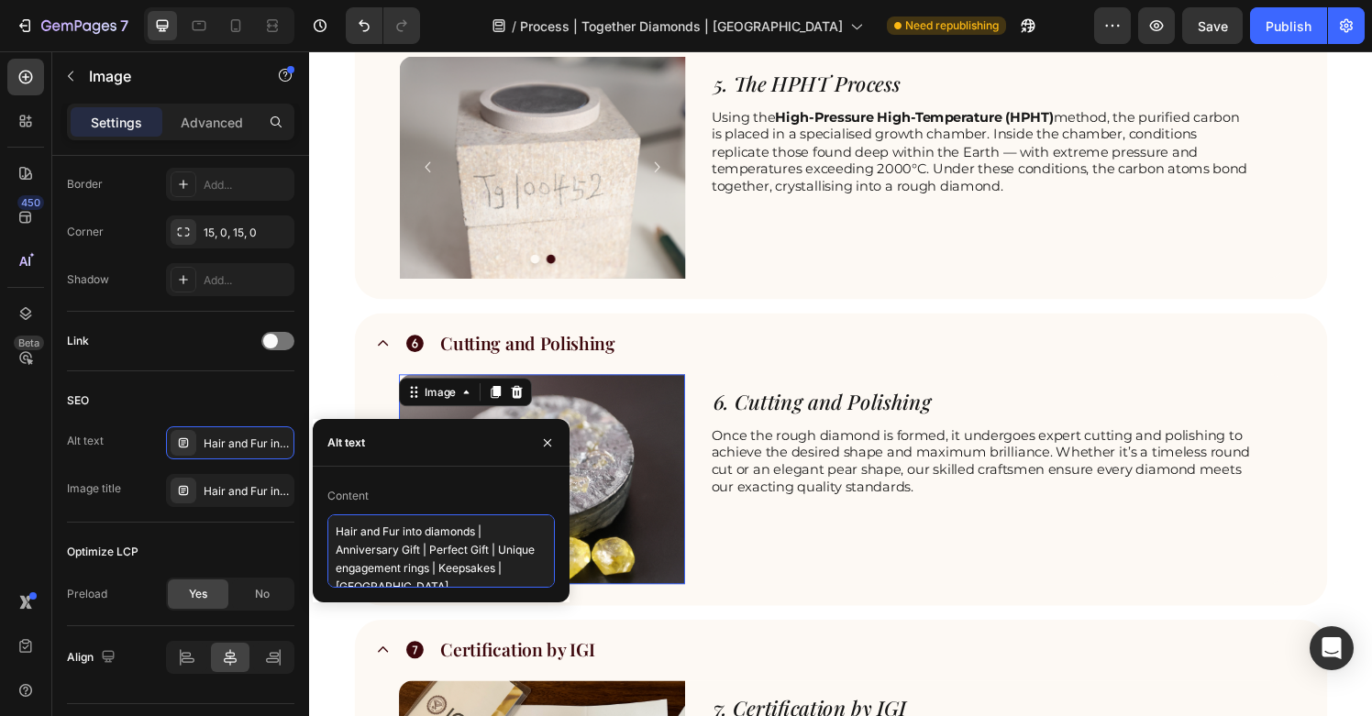
paste textarea "ashes to diamonds [GEOGRAPHIC_DATA] | cremation diamonds [GEOGRAPHIC_DATA] | ha…"
type textarea "ashes to diamonds [GEOGRAPHIC_DATA] | cremation diamonds [GEOGRAPHIC_DATA] | ha…"
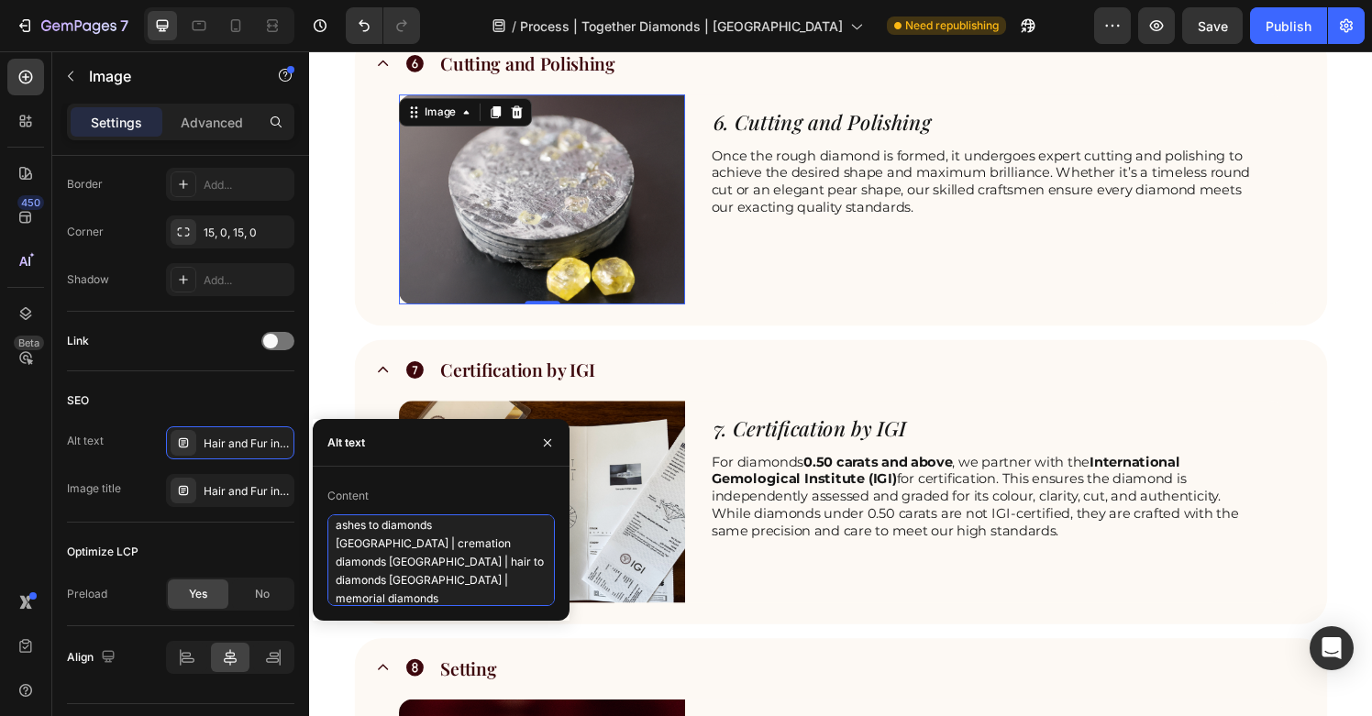
scroll to position [2472, 0]
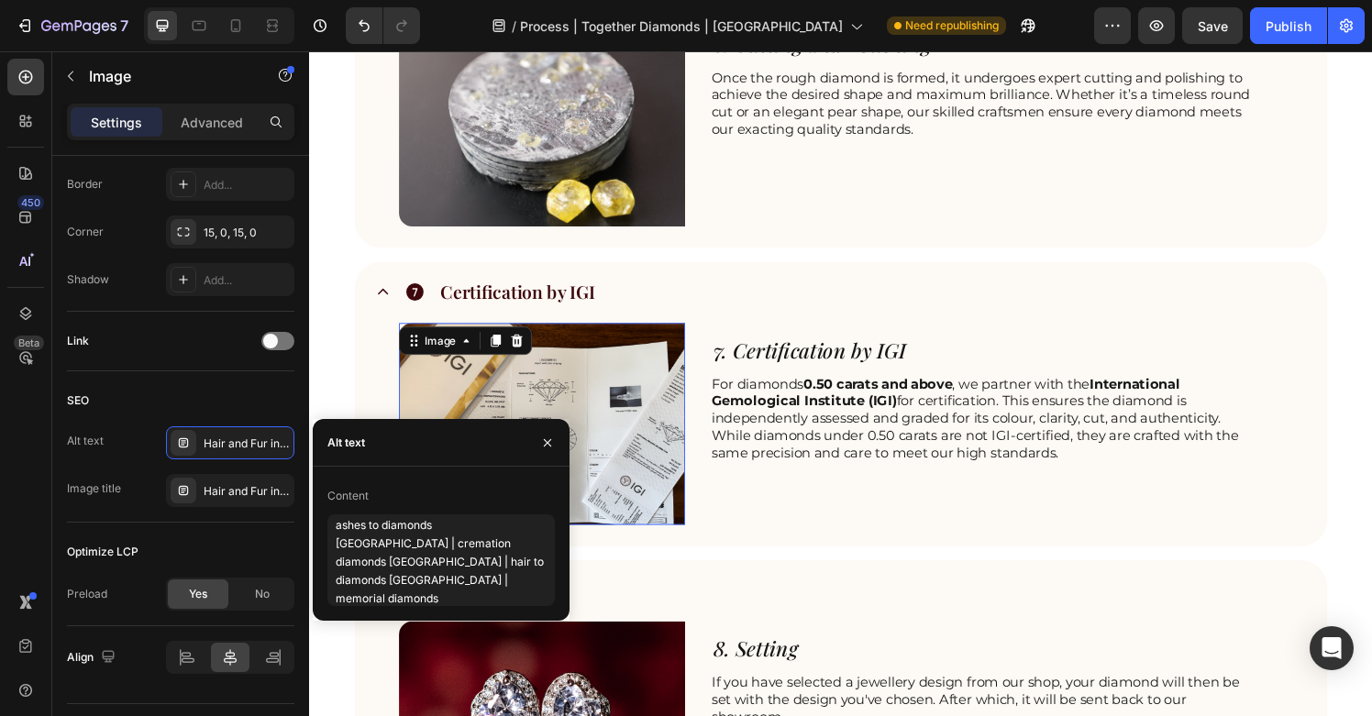
click at [644, 455] on img at bounding box center [550, 437] width 296 height 209
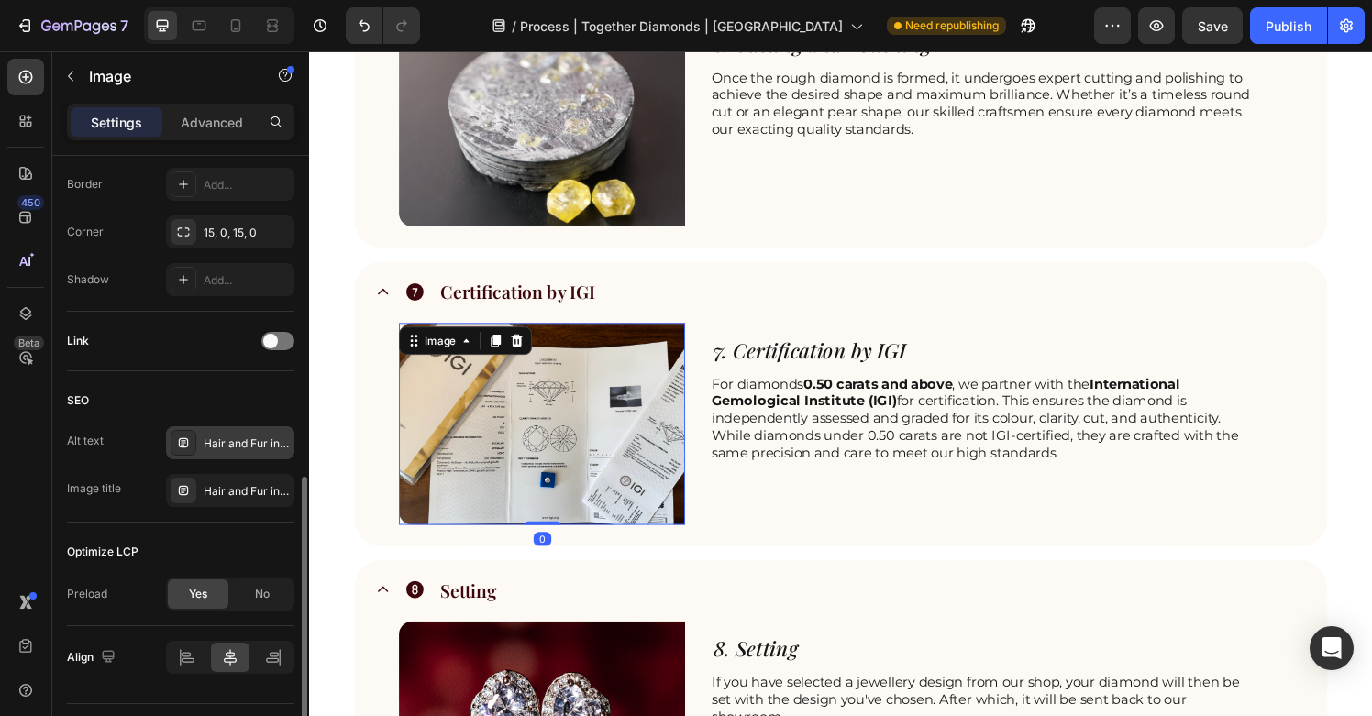
click at [264, 453] on div "Hair and Fur into diamonds | Anniversary Gift | Perfect Gift | Unique engagemen…" at bounding box center [230, 443] width 128 height 33
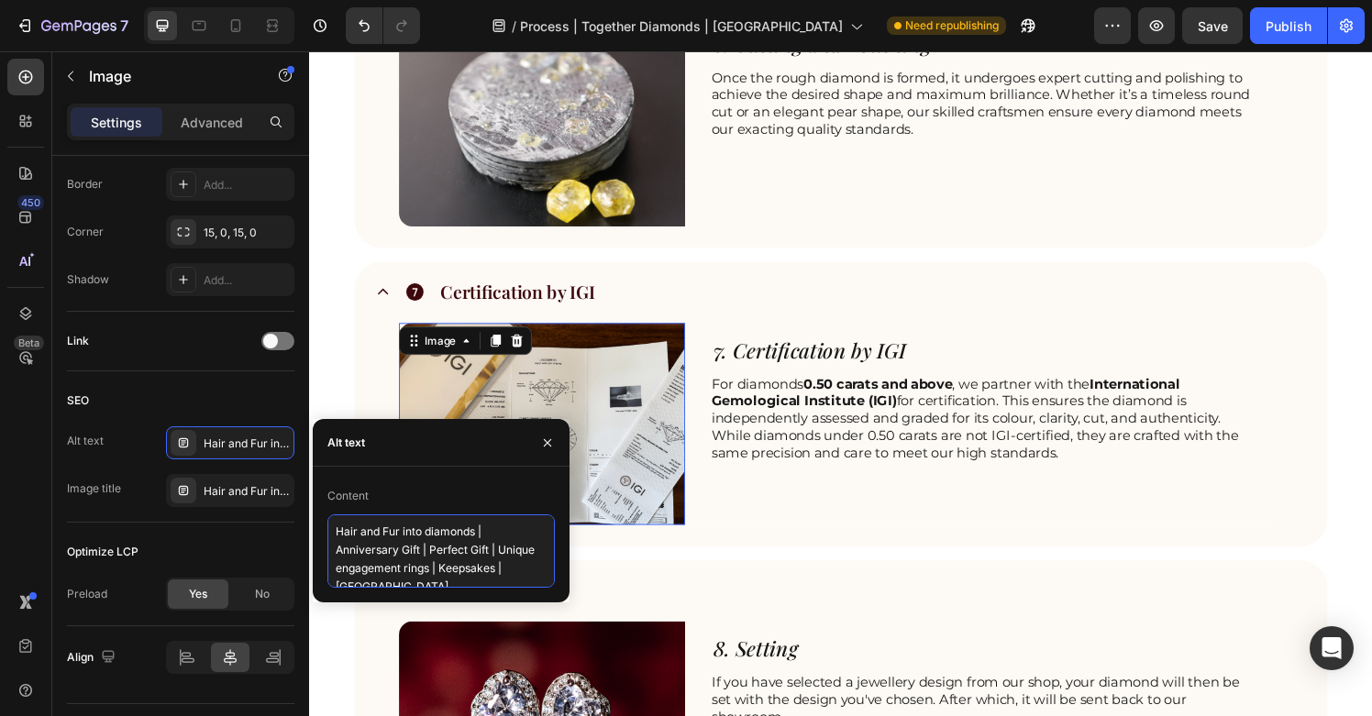
click at [450, 561] on textarea "Hair and Fur into diamonds | Anniversary Gift | Perfect Gift | Unique engagemen…" at bounding box center [442, 551] width 228 height 73
paste textarea "ashes to diamonds [GEOGRAPHIC_DATA] | cremation diamonds [GEOGRAPHIC_DATA] | ha…"
type textarea "ashes to diamonds Singapore | cremation diamonds Singapore | hair to diamonds S…"
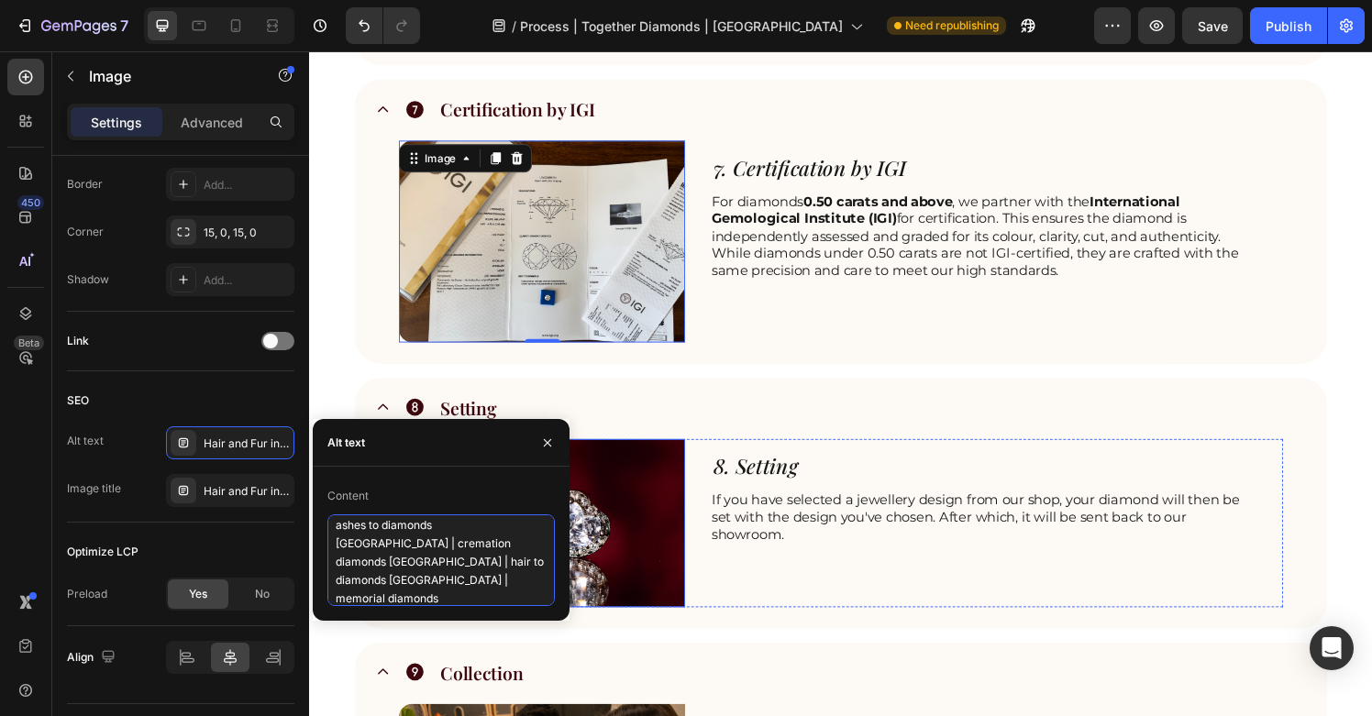
scroll to position [2738, 0]
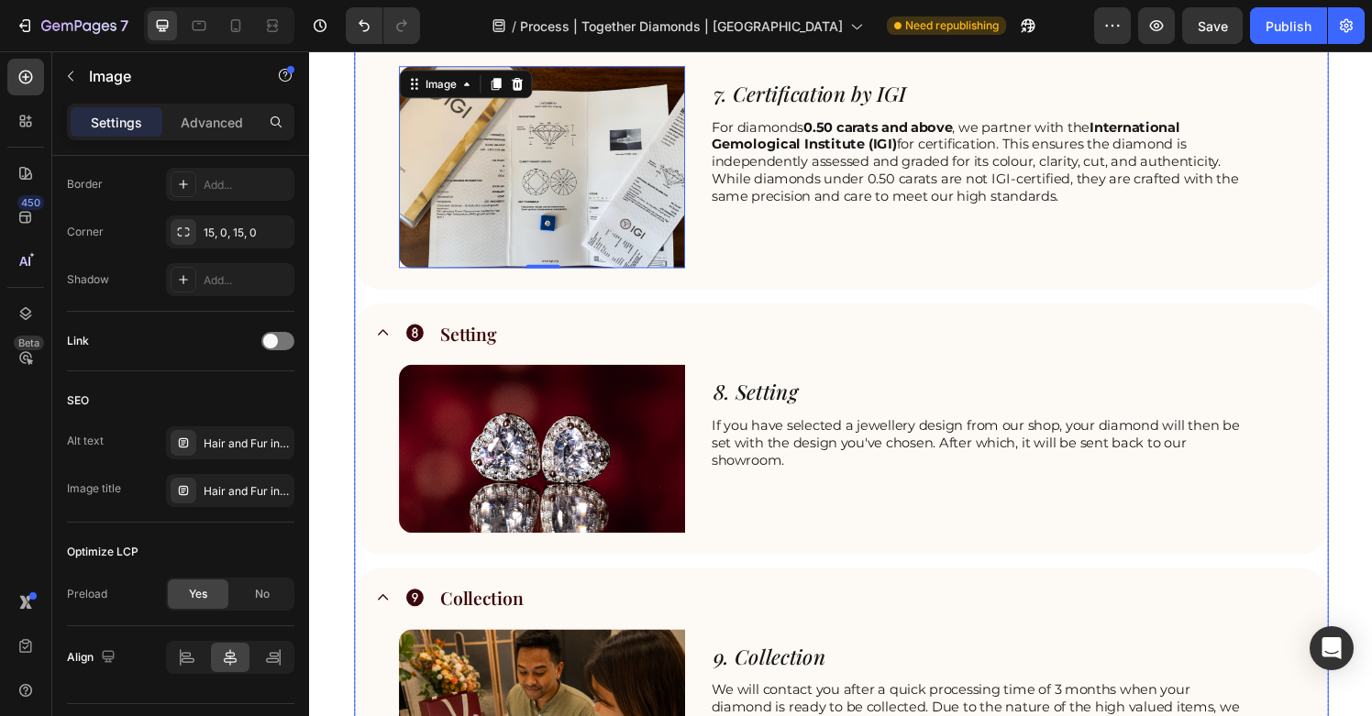
click at [650, 491] on img at bounding box center [550, 463] width 296 height 174
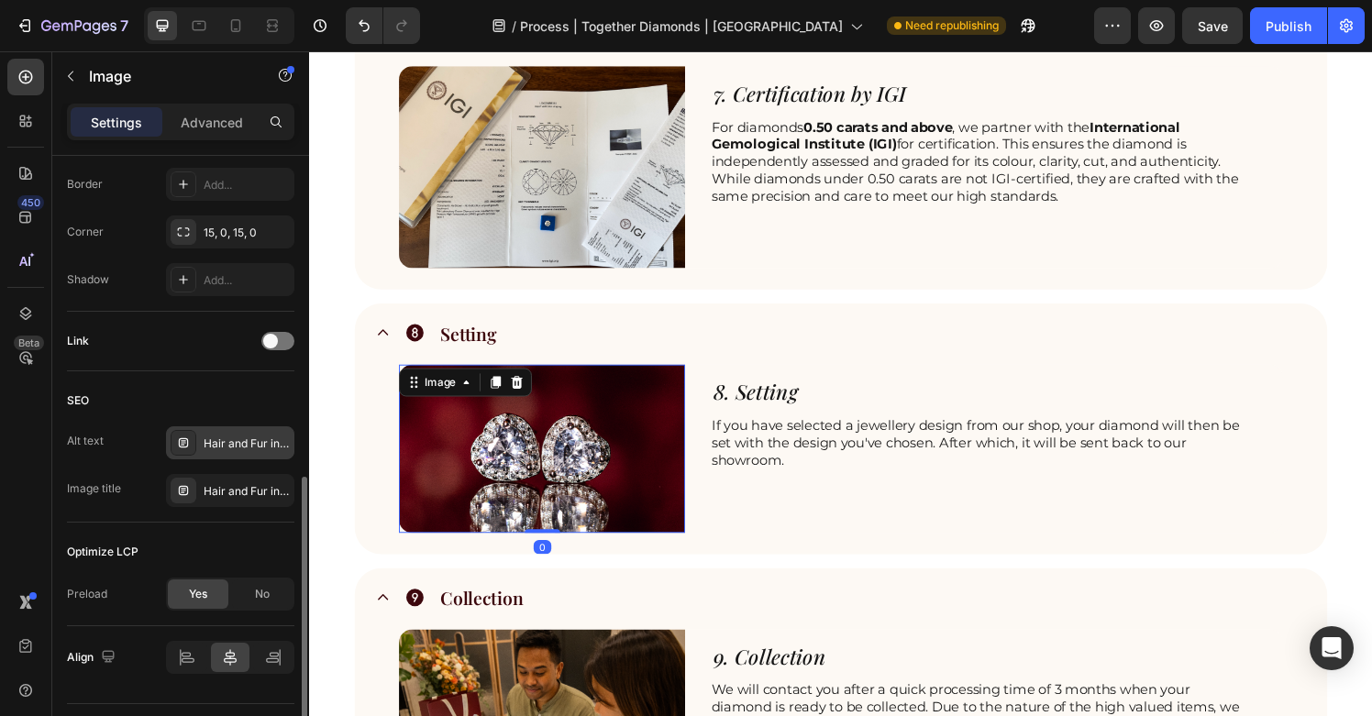
click at [241, 446] on div "Hair and Fur into diamonds | Anniversary Gift | Perfect Gift | Unique engagemen…" at bounding box center [247, 444] width 86 height 17
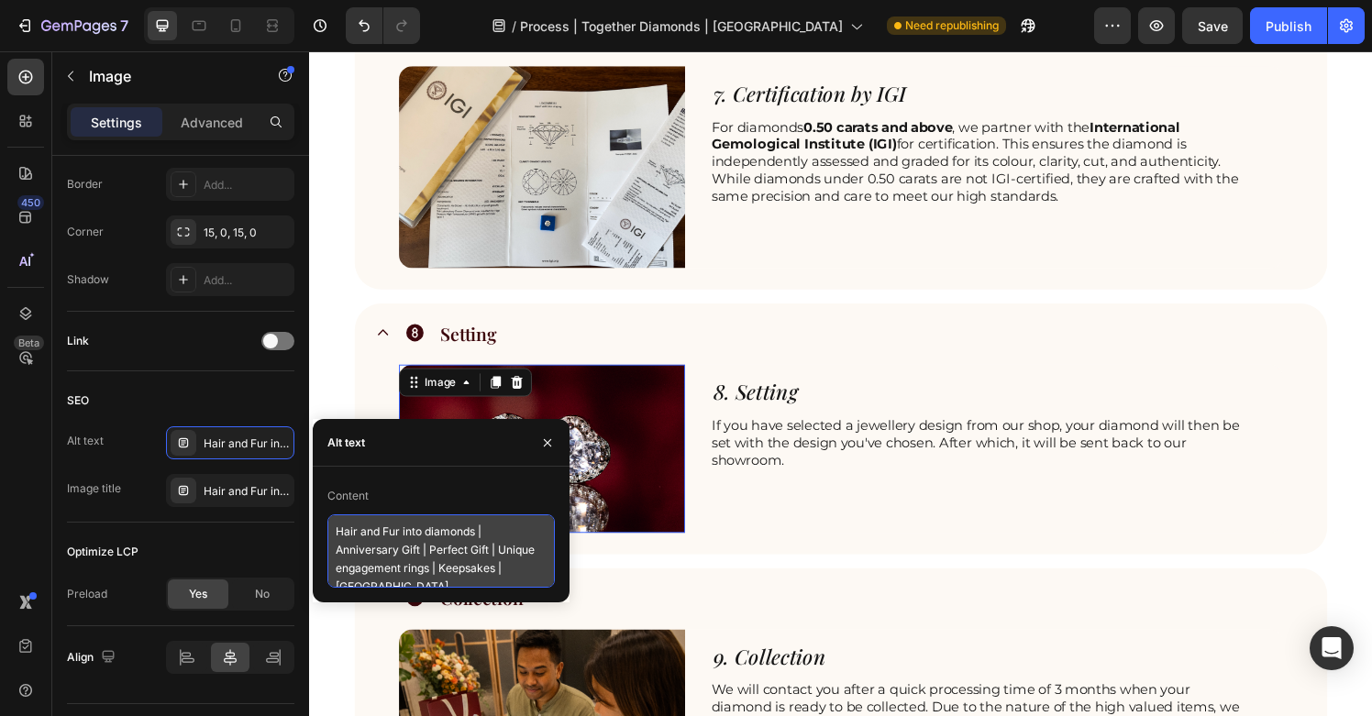
click at [520, 581] on textarea "Hair and Fur into diamonds | Anniversary Gift | Perfect Gift | Unique engagemen…" at bounding box center [442, 551] width 228 height 73
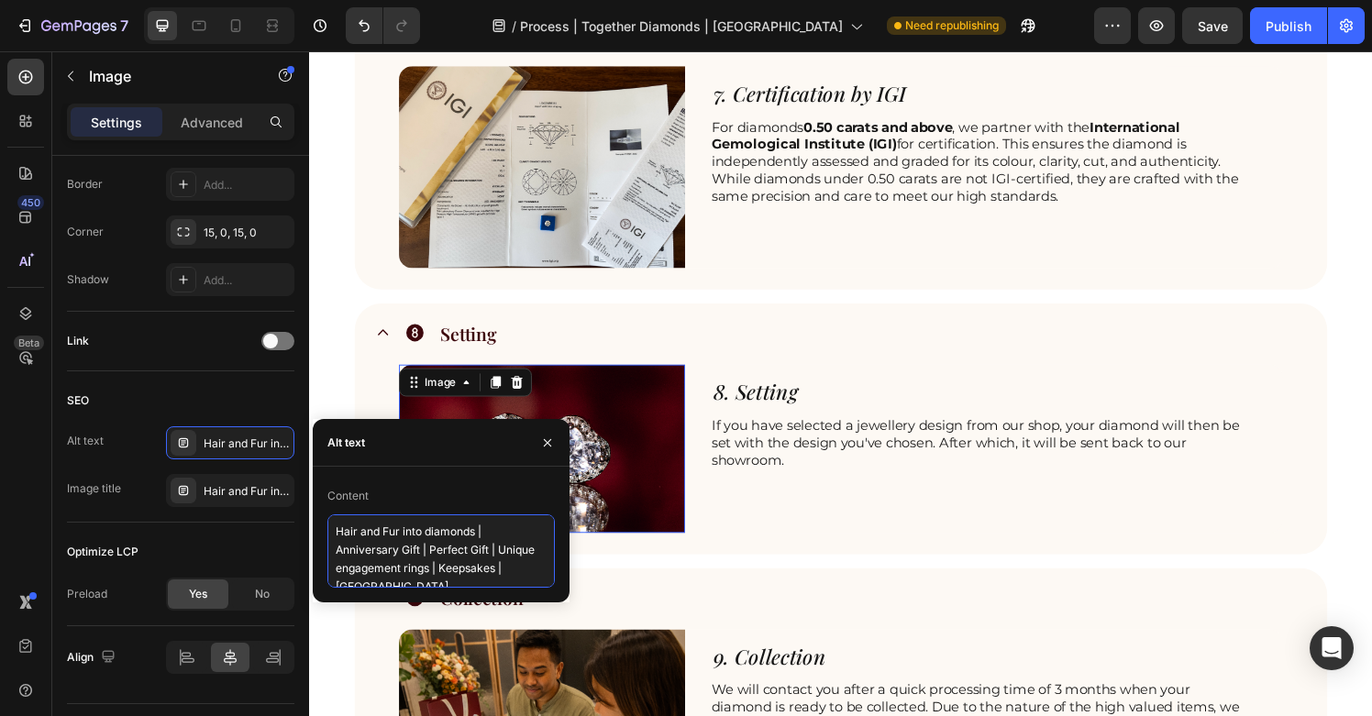
paste textarea "ashes to diamonds Singapore | cremation diamonds Singapore | hair to diamonds S…"
type textarea "ashes to diamonds Singapore | cremation diamonds Singapore | hair to diamonds S…"
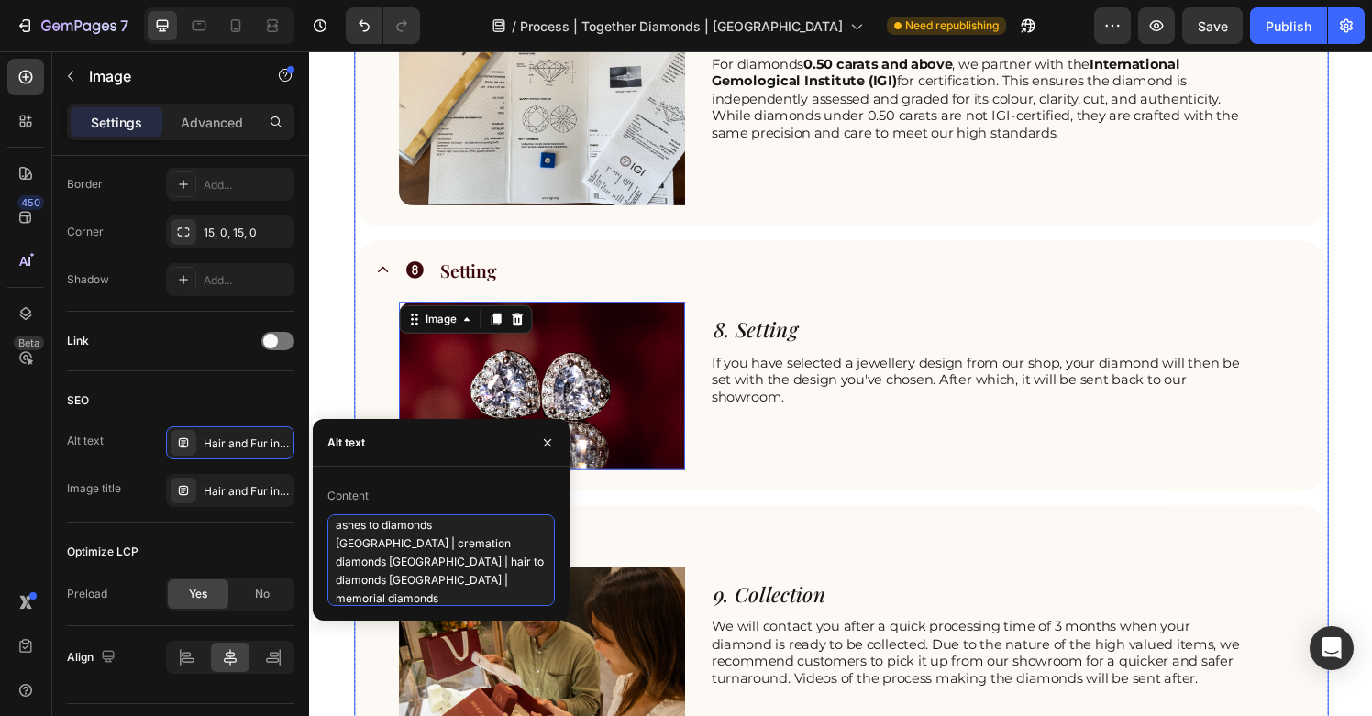
scroll to position [3059, 0]
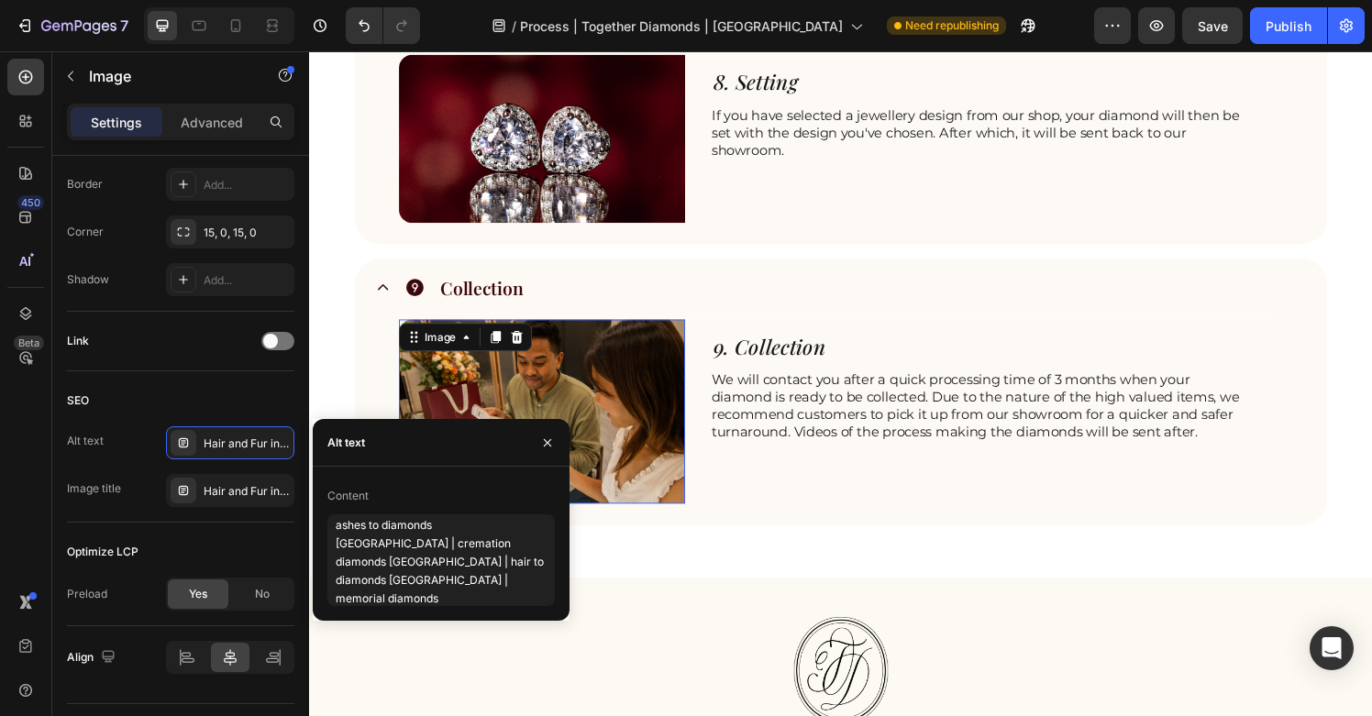
click at [646, 458] on img at bounding box center [550, 425] width 296 height 192
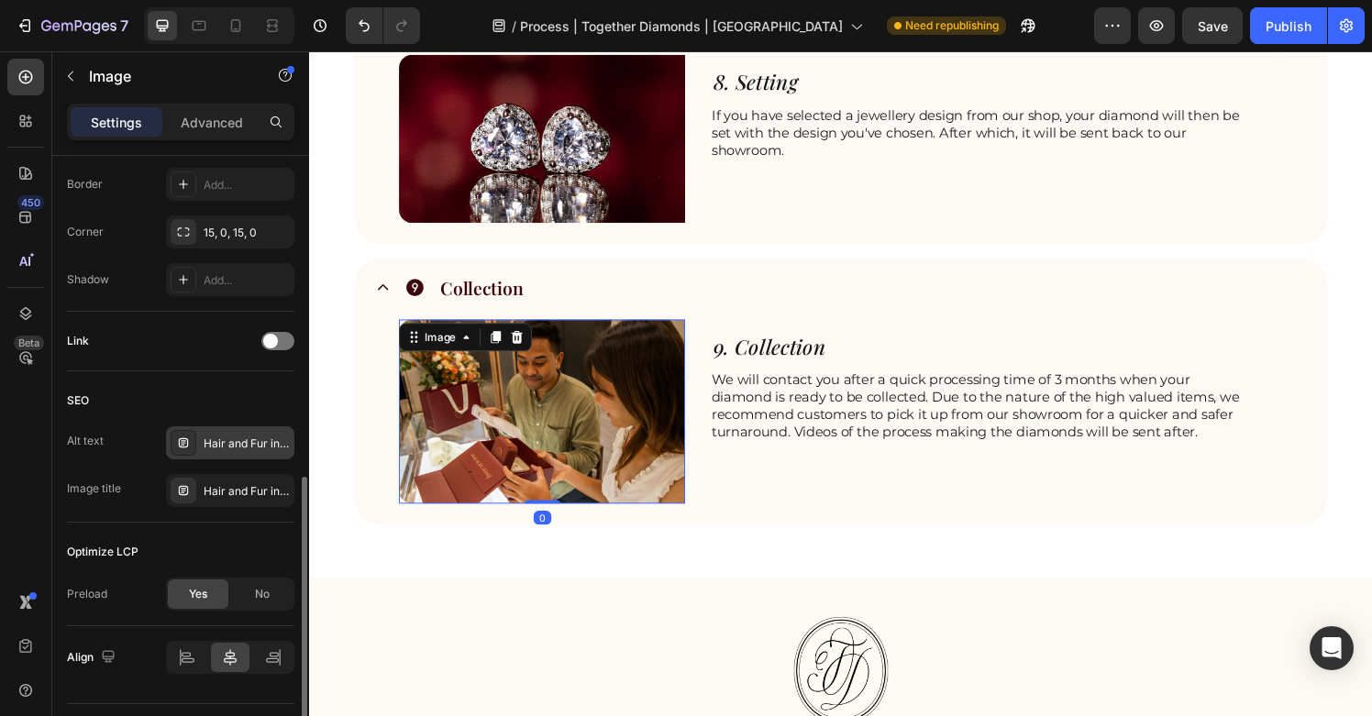
click at [258, 427] on div "Hair and Fur into diamonds | Anniversary Gift | Perfect Gift | Unique engagemen…" at bounding box center [230, 443] width 128 height 33
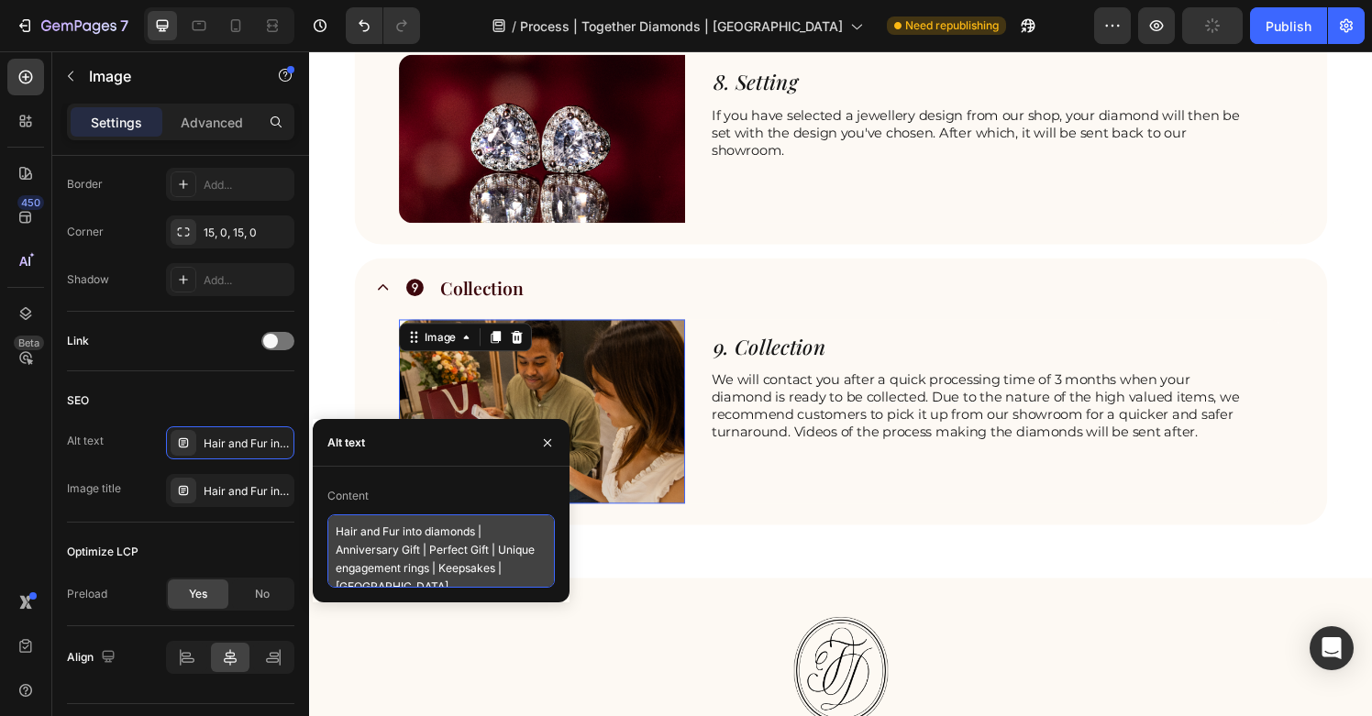
click at [474, 570] on textarea "Hair and Fur into diamonds | Anniversary Gift | Perfect Gift | Unique engagemen…" at bounding box center [442, 551] width 228 height 73
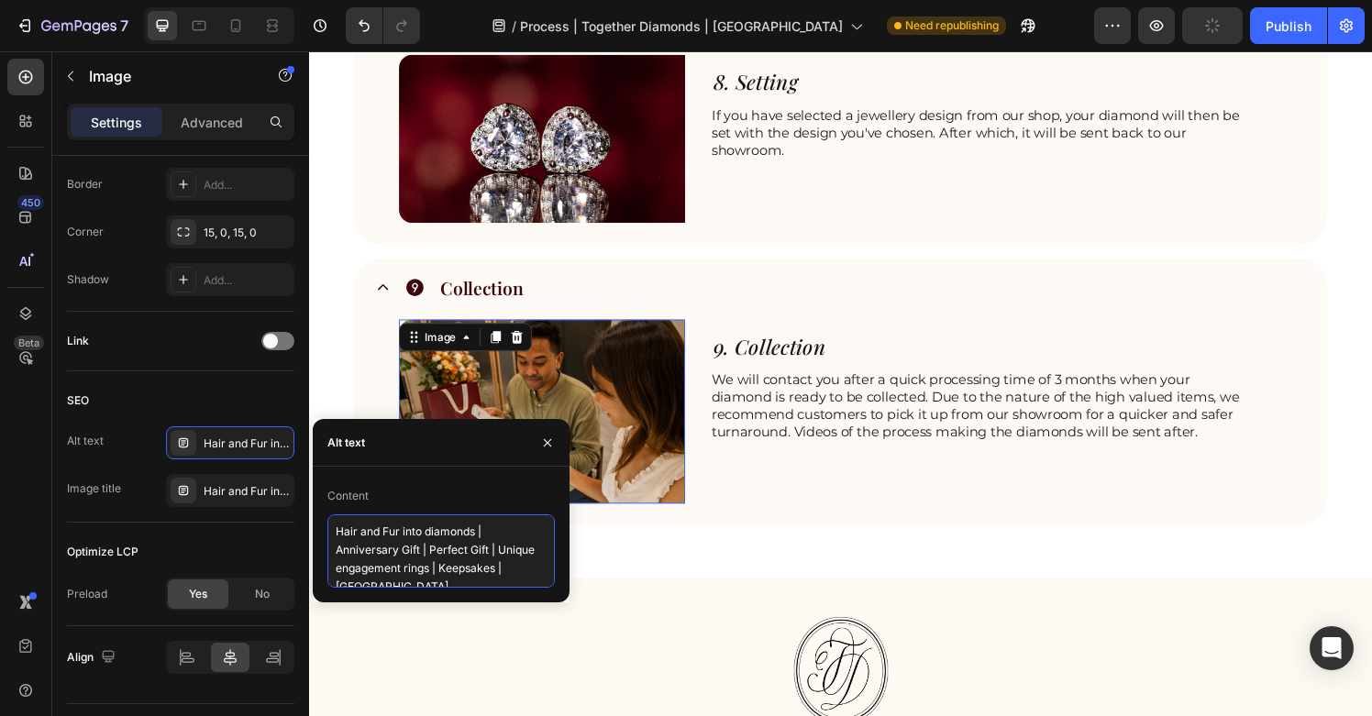
paste textarea "ashes to diamonds Singapore | cremation diamonds Singapore | hair to diamonds S…"
type textarea "ashes to diamonds Singapore | cremation diamonds Singapore | hair to diamonds S…"
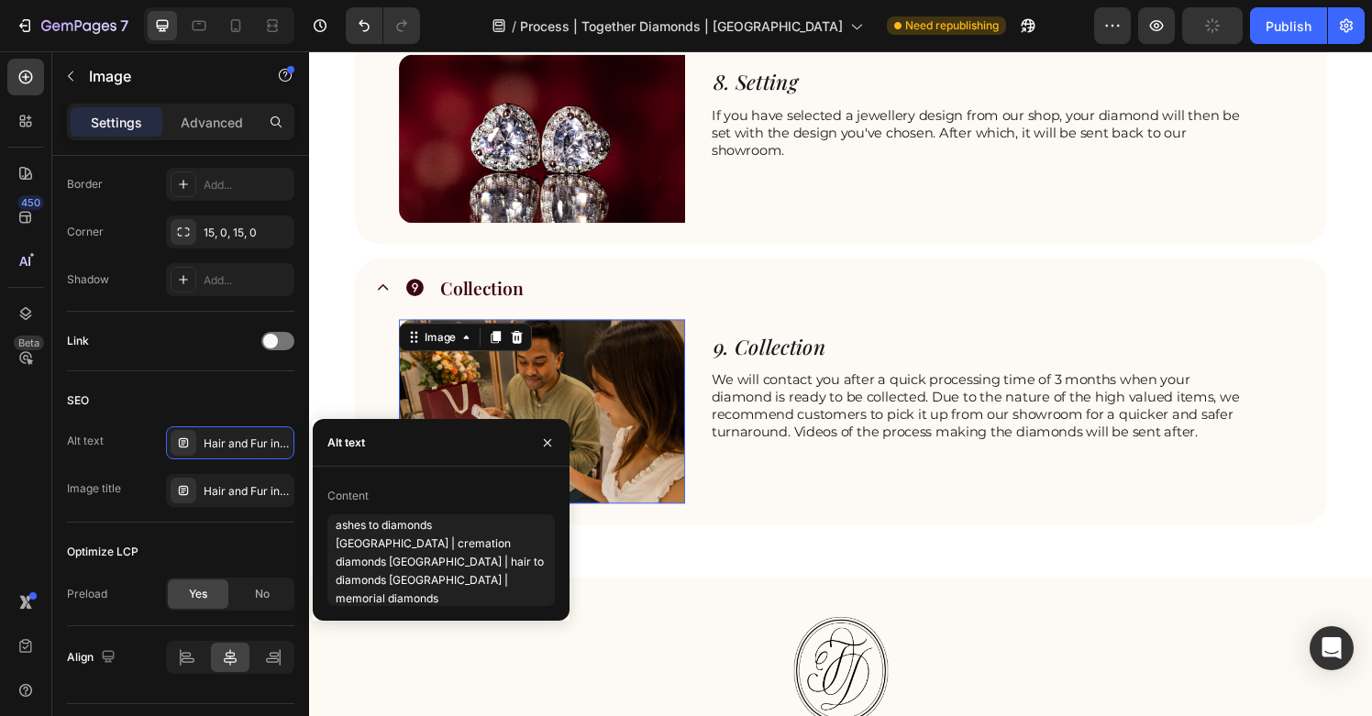
click at [620, 499] on img at bounding box center [550, 425] width 296 height 192
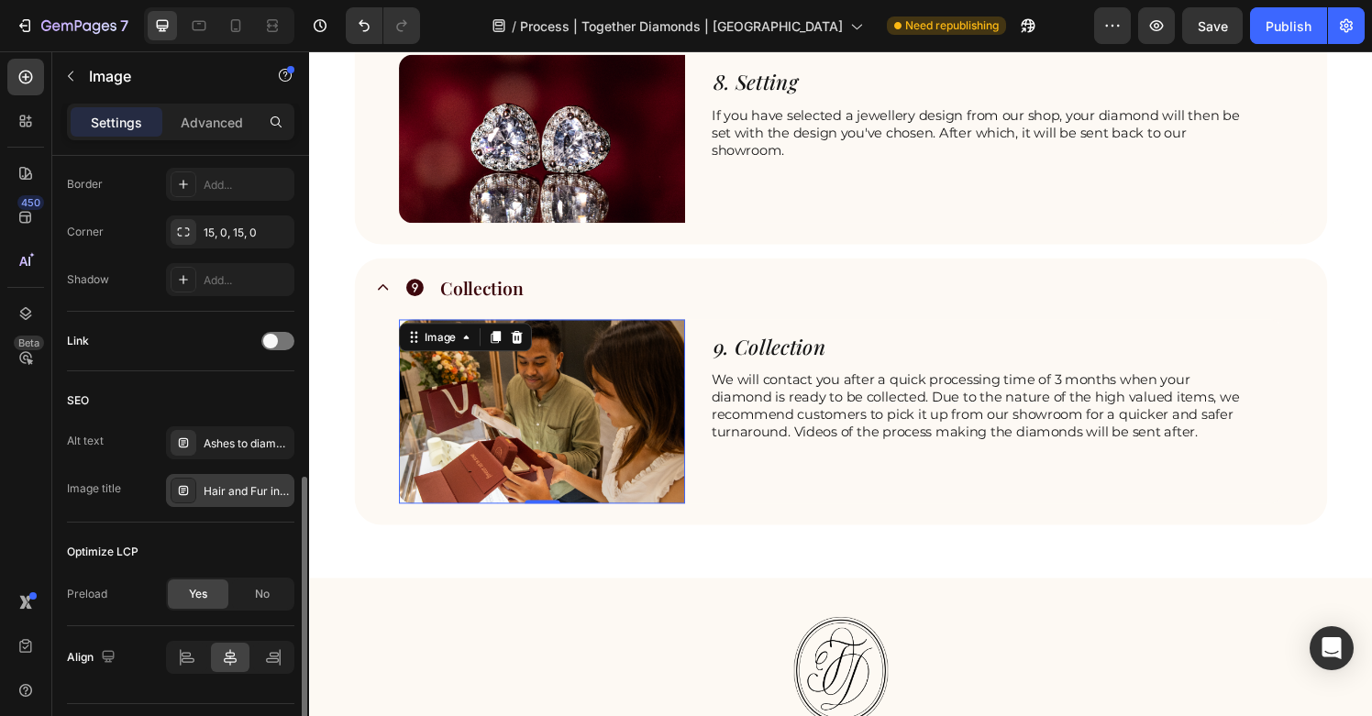
click at [246, 498] on div "Hair and Fur into diamonds | Anniversary Gift | Perfect Gift | Unique engagemen…" at bounding box center [247, 491] width 86 height 17
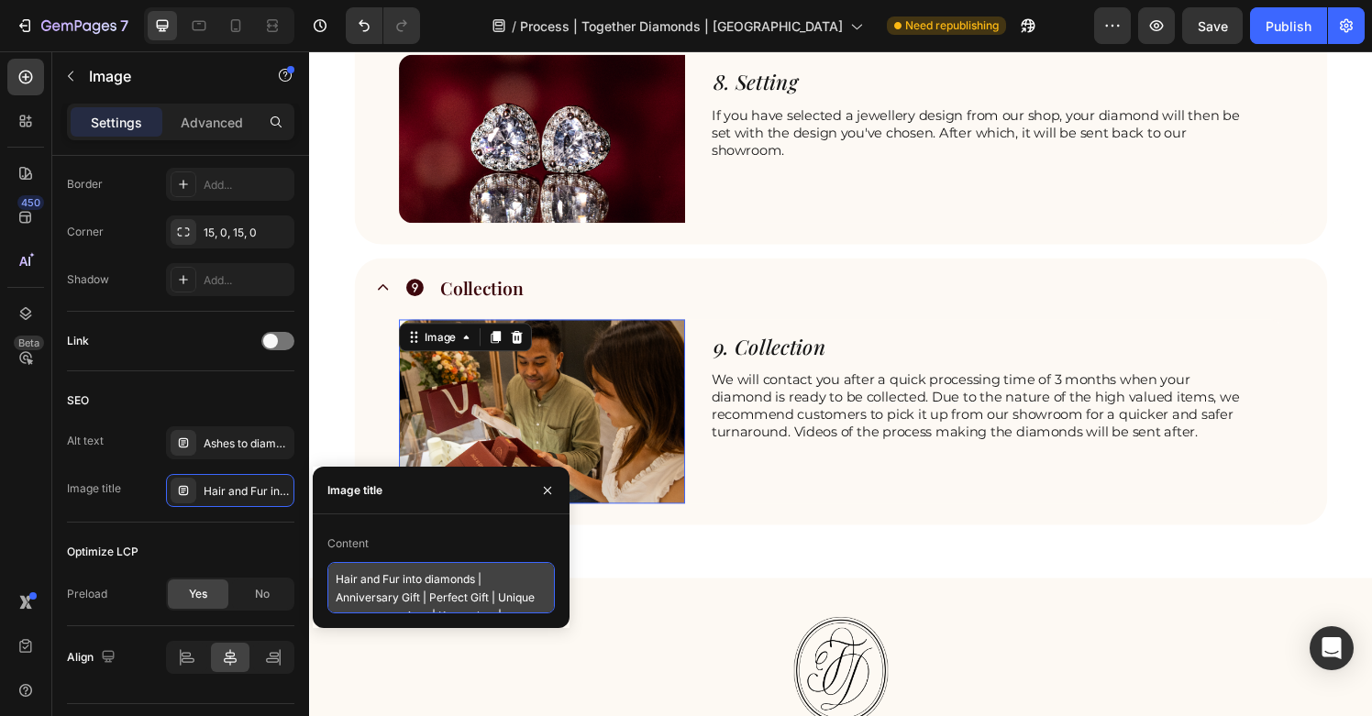
click at [433, 594] on textarea "Hair and Fur into diamonds | Anniversary Gift | Perfect Gift | Unique engagemen…" at bounding box center [442, 587] width 228 height 51
paste textarea "Memorial diamonds Singapore – ethical lab-grown diamonds from ashes or hair"
type textarea "Memorial diamonds Singapore – ethical lab-grown diamonds from ashes or hair"
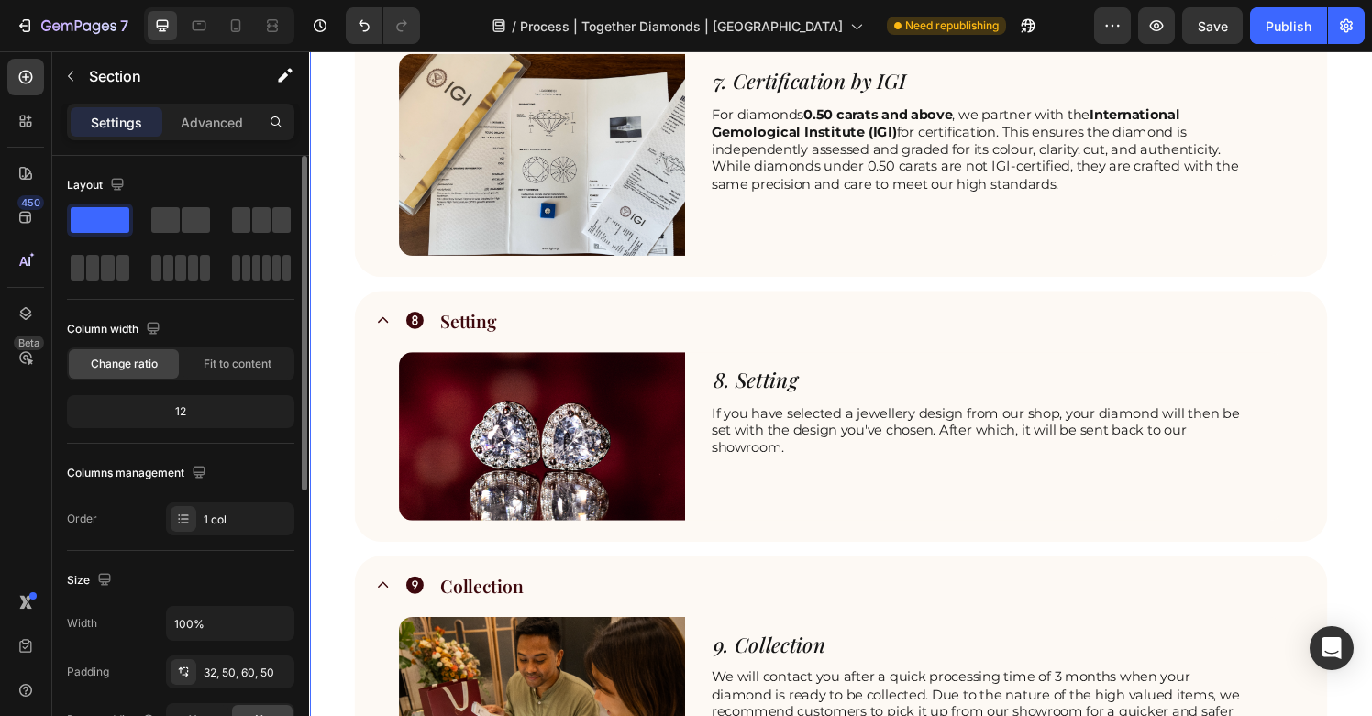
scroll to position [2571, 0]
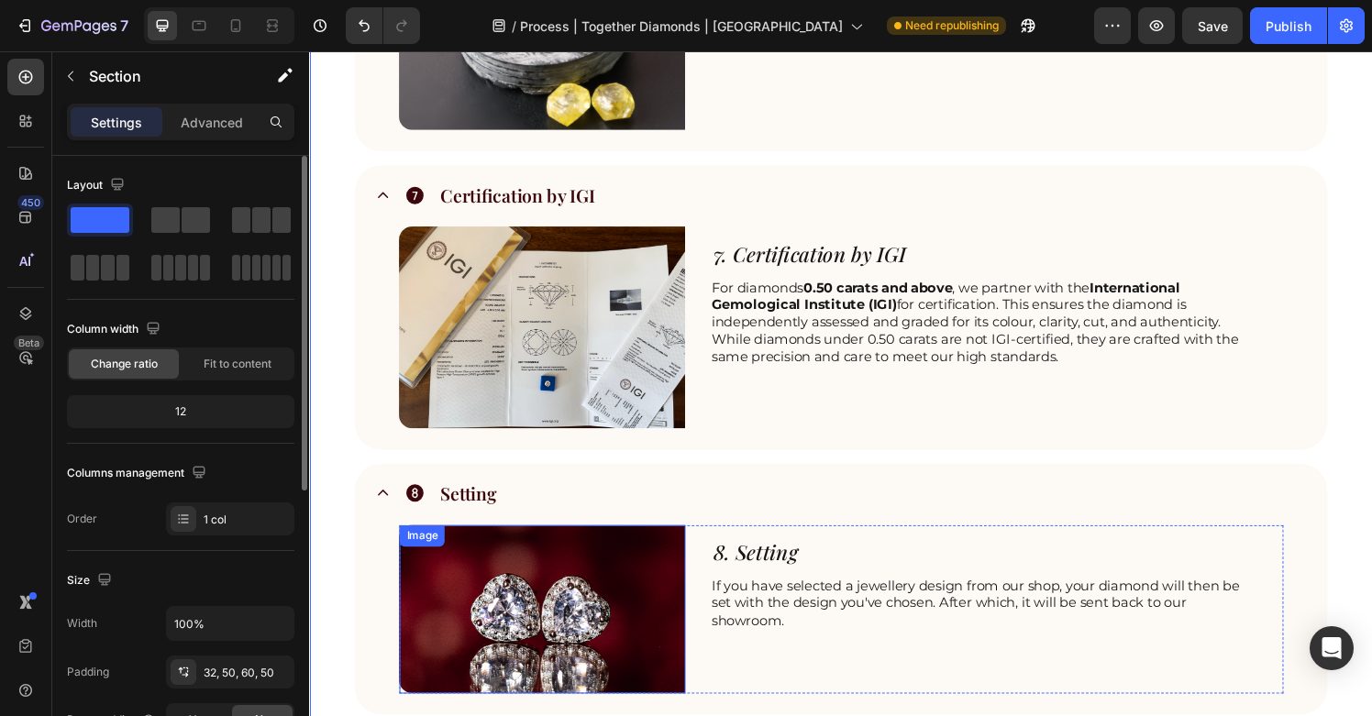
click at [529, 609] on img at bounding box center [550, 629] width 296 height 174
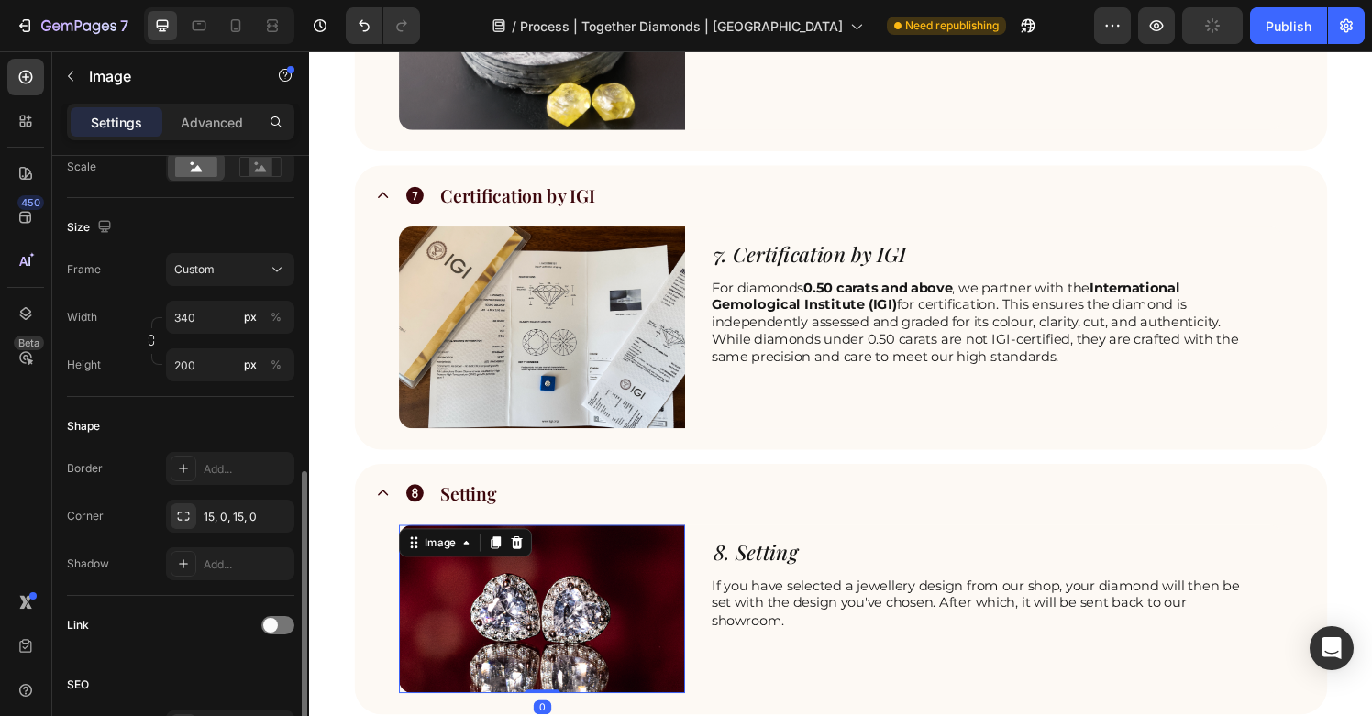
scroll to position [745, 0]
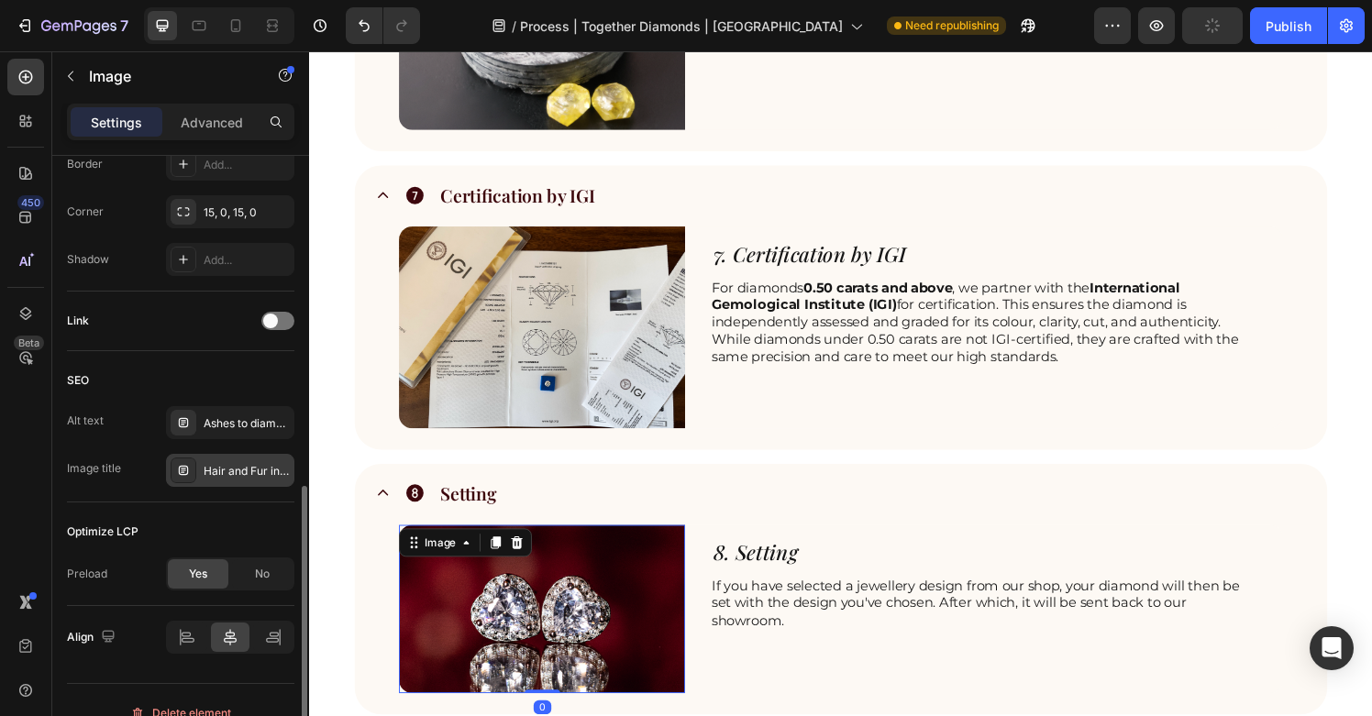
click at [227, 456] on div "Hair and Fur into diamonds | Anniversary Gift | Perfect Gift | Unique engagemen…" at bounding box center [230, 470] width 128 height 33
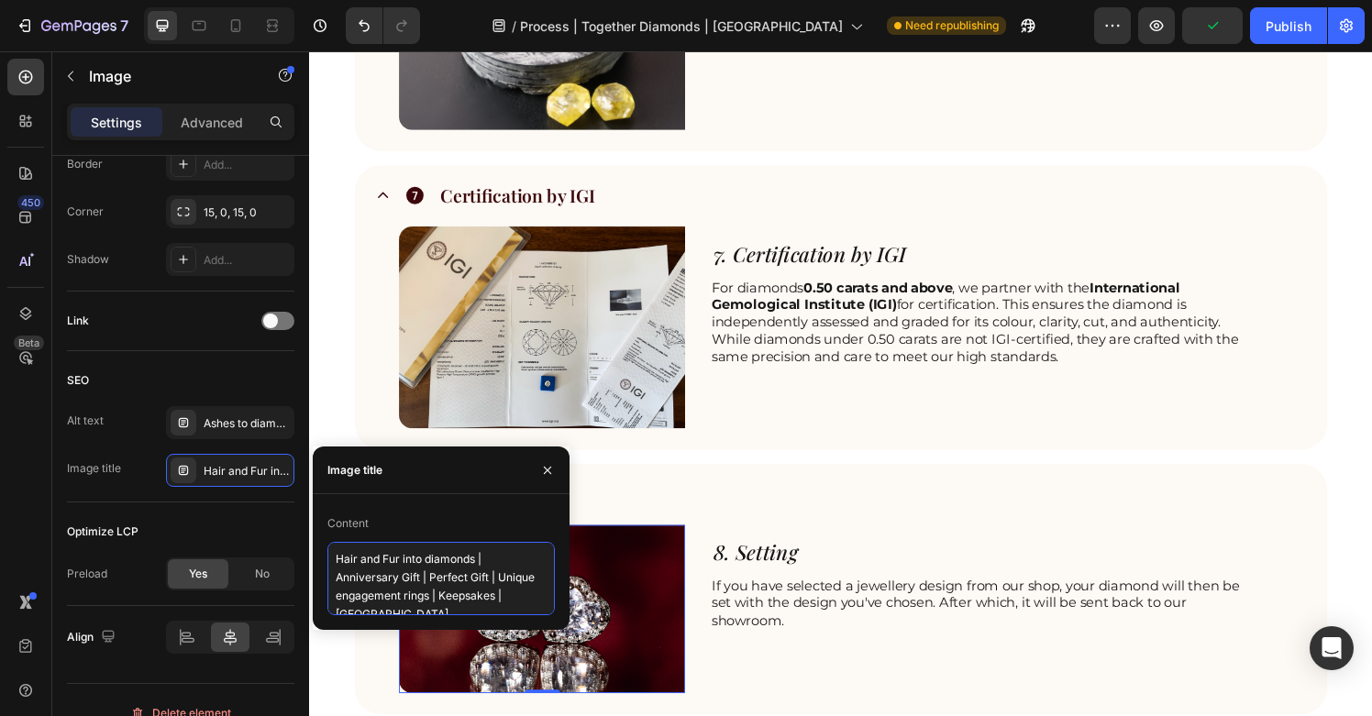
click at [458, 606] on textarea "Hair and Fur into diamonds | Anniversary Gift | Perfect Gift | Unique engagemen…" at bounding box center [442, 578] width 228 height 73
paste textarea "Memorial diamonds Singapore – ethical lab-grown diamonds from ashes or hair"
type textarea "Memorial diamonds Singapore – ethical lab-grown diamonds from ashes or hair"
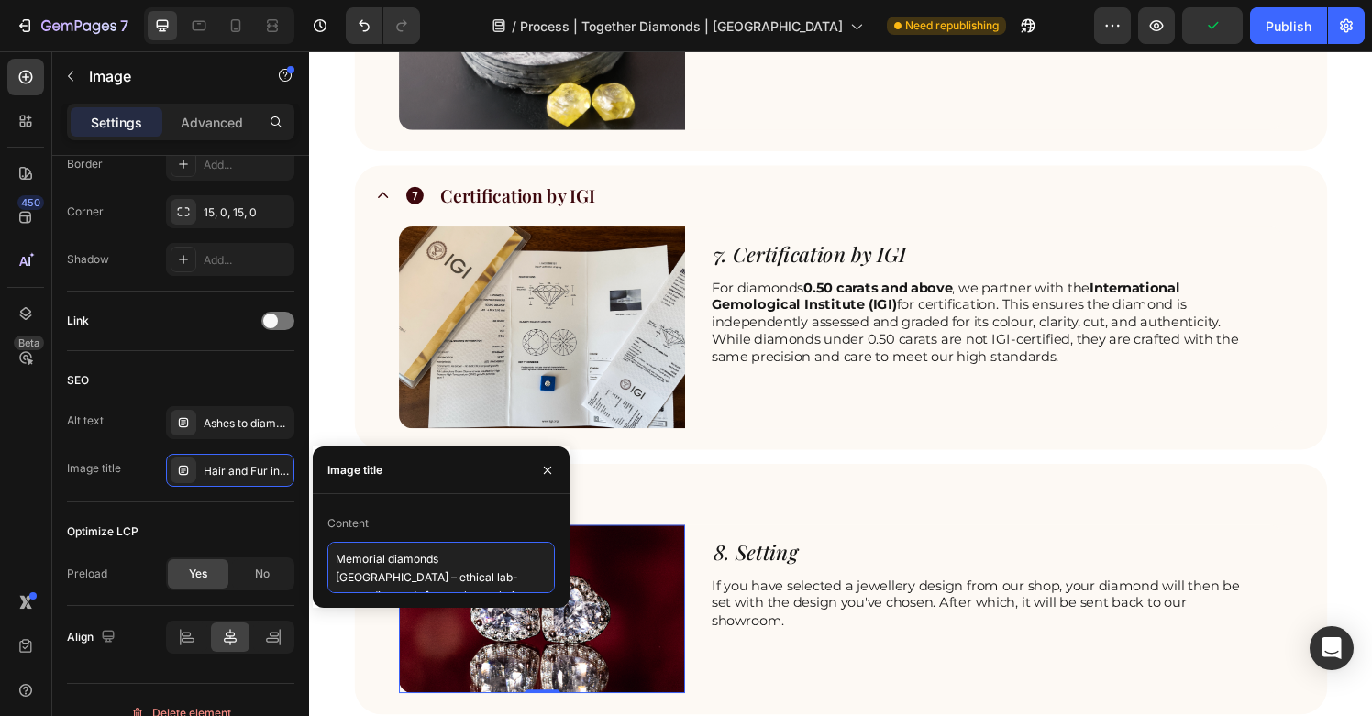
scroll to position [10, 0]
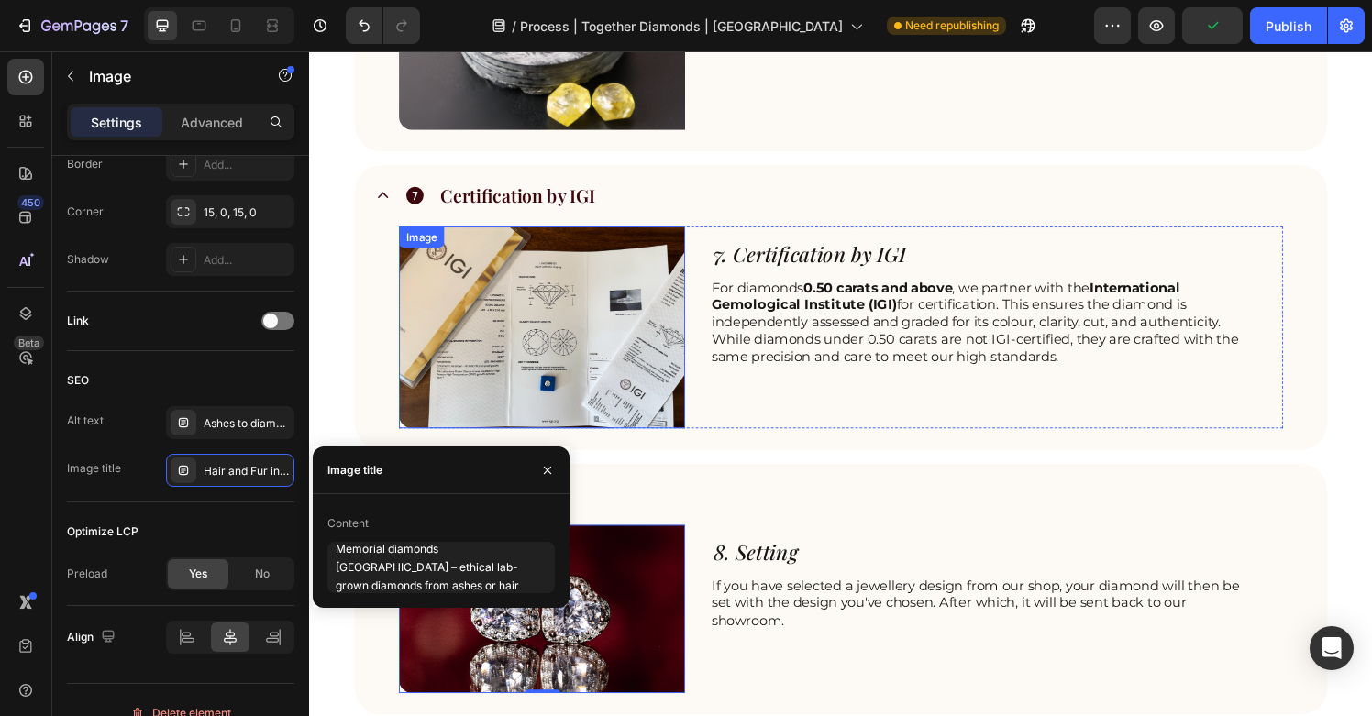
click at [598, 364] on img at bounding box center [550, 337] width 296 height 209
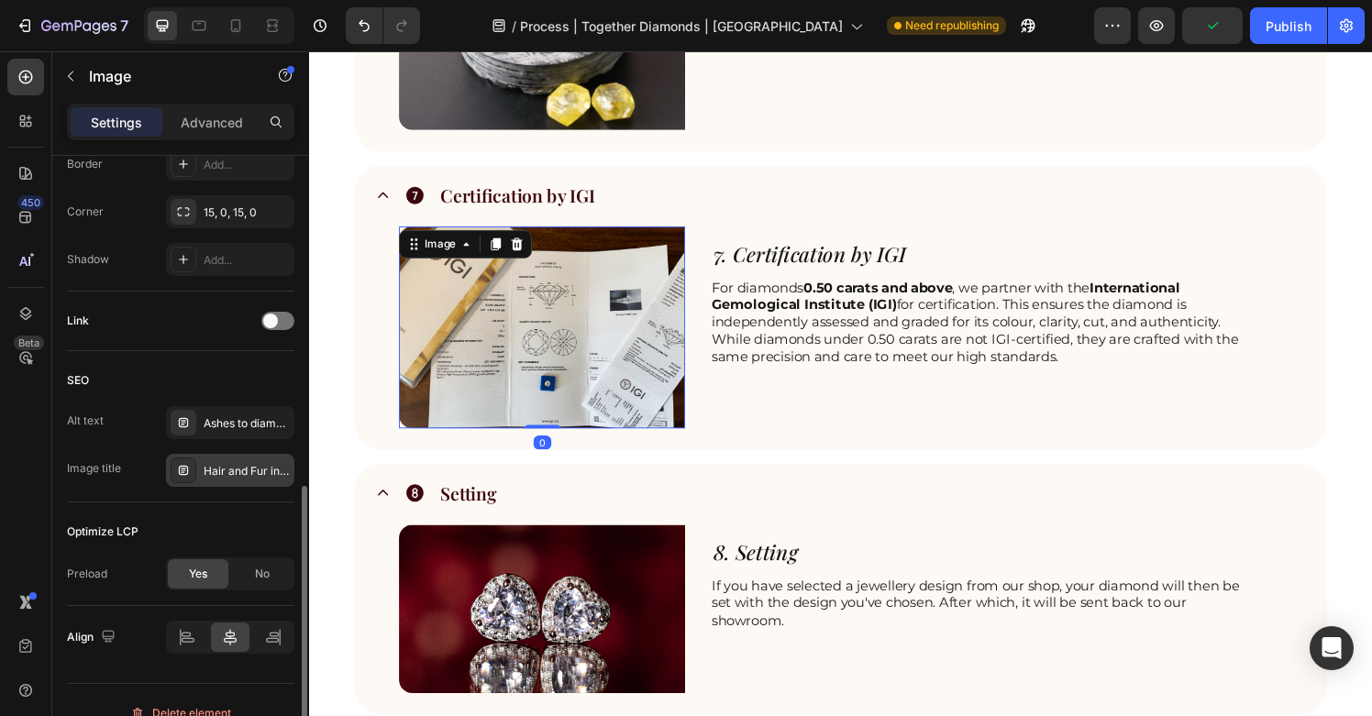
click at [237, 471] on div "Hair and Fur into diamonds | Anniversary Gift | Perfect Gift | Unique engagemen…" at bounding box center [247, 471] width 86 height 17
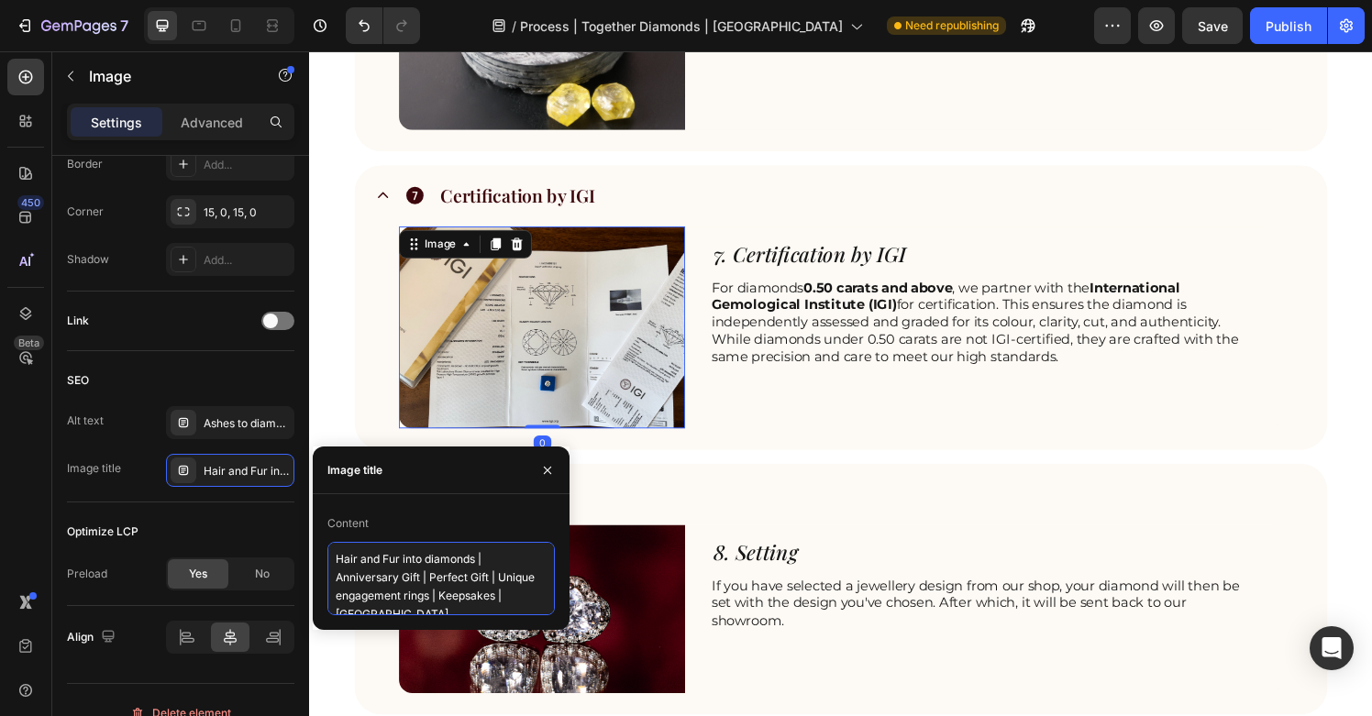
click at [422, 594] on textarea "Hair and Fur into diamonds | Anniversary Gift | Perfect Gift | Unique engagemen…" at bounding box center [442, 578] width 228 height 73
paste textarea "Memorial diamonds Singapore – ethical lab-grown diamonds from ashes or hair"
type textarea "Memorial diamonds Singapore – ethical lab-grown diamonds from ashes or hair"
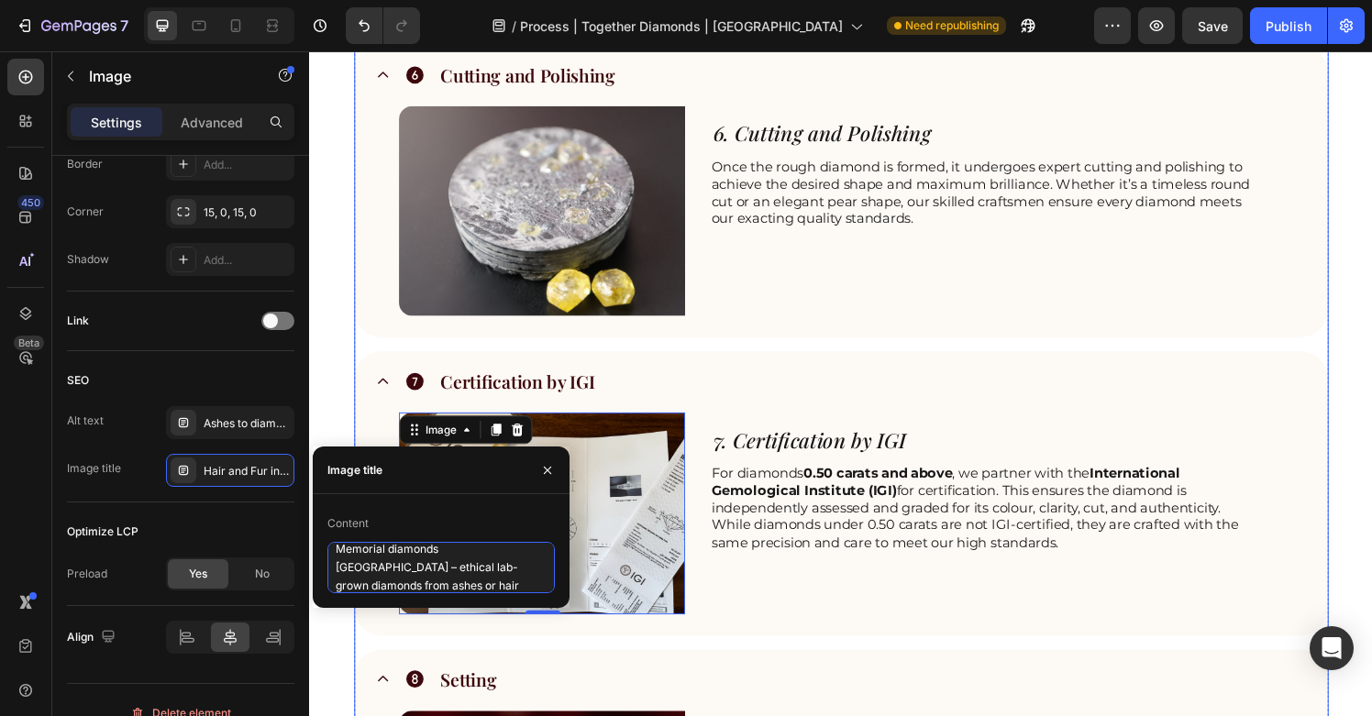
scroll to position [2306, 0]
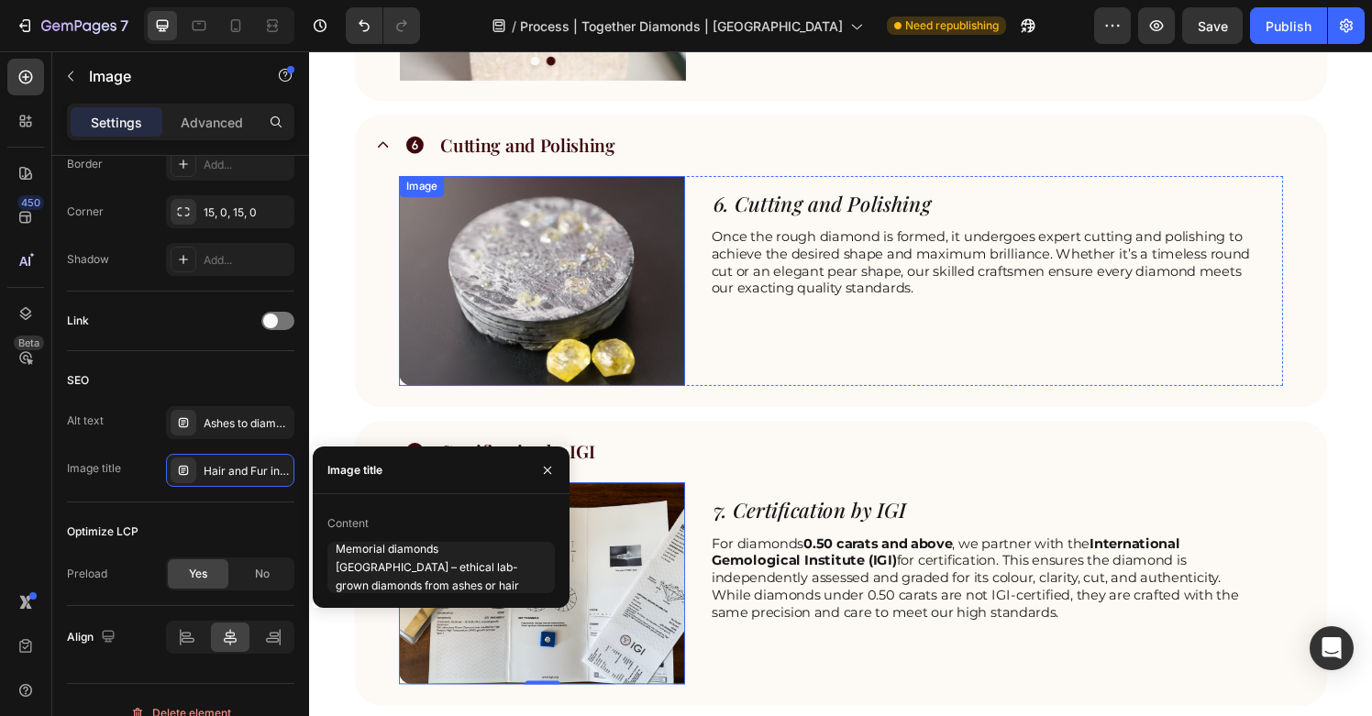
click at [573, 332] on img at bounding box center [550, 289] width 296 height 217
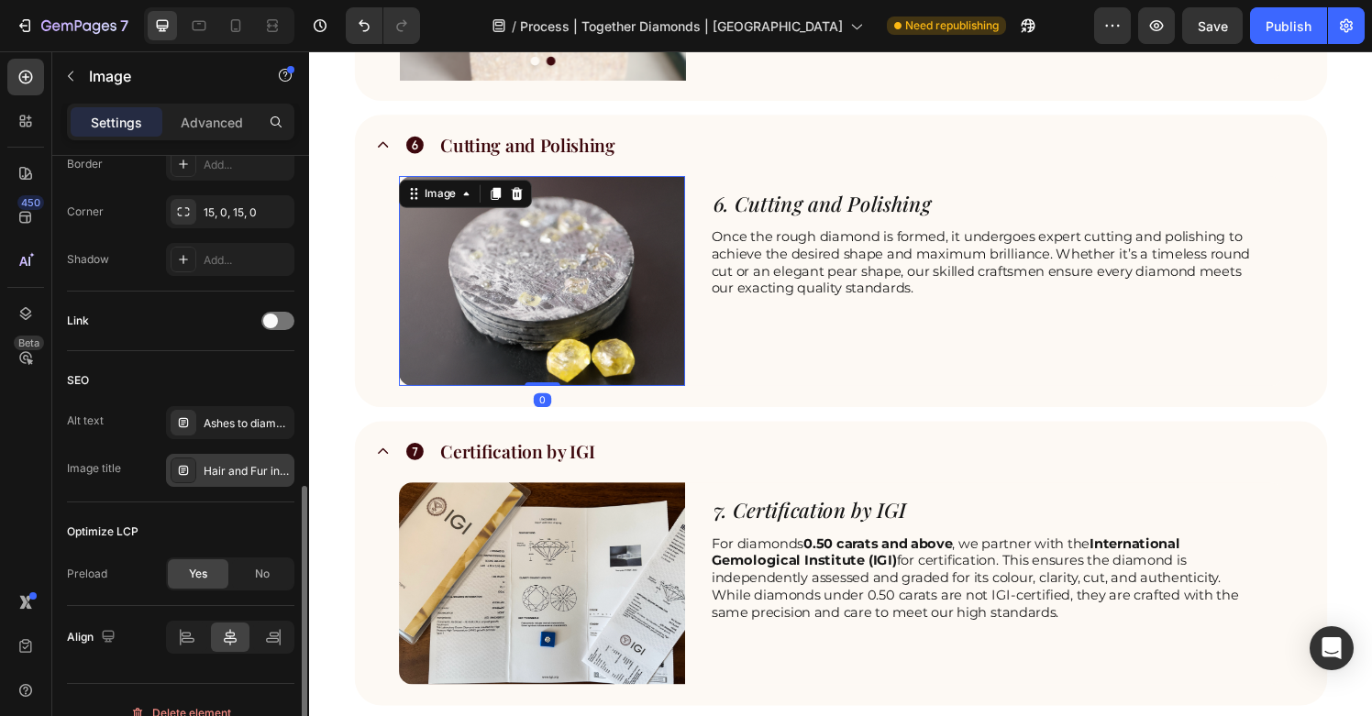
click at [260, 477] on div "Hair and Fur into diamonds | Anniversary Gift | Perfect Gift | Unique engagemen…" at bounding box center [247, 471] width 86 height 17
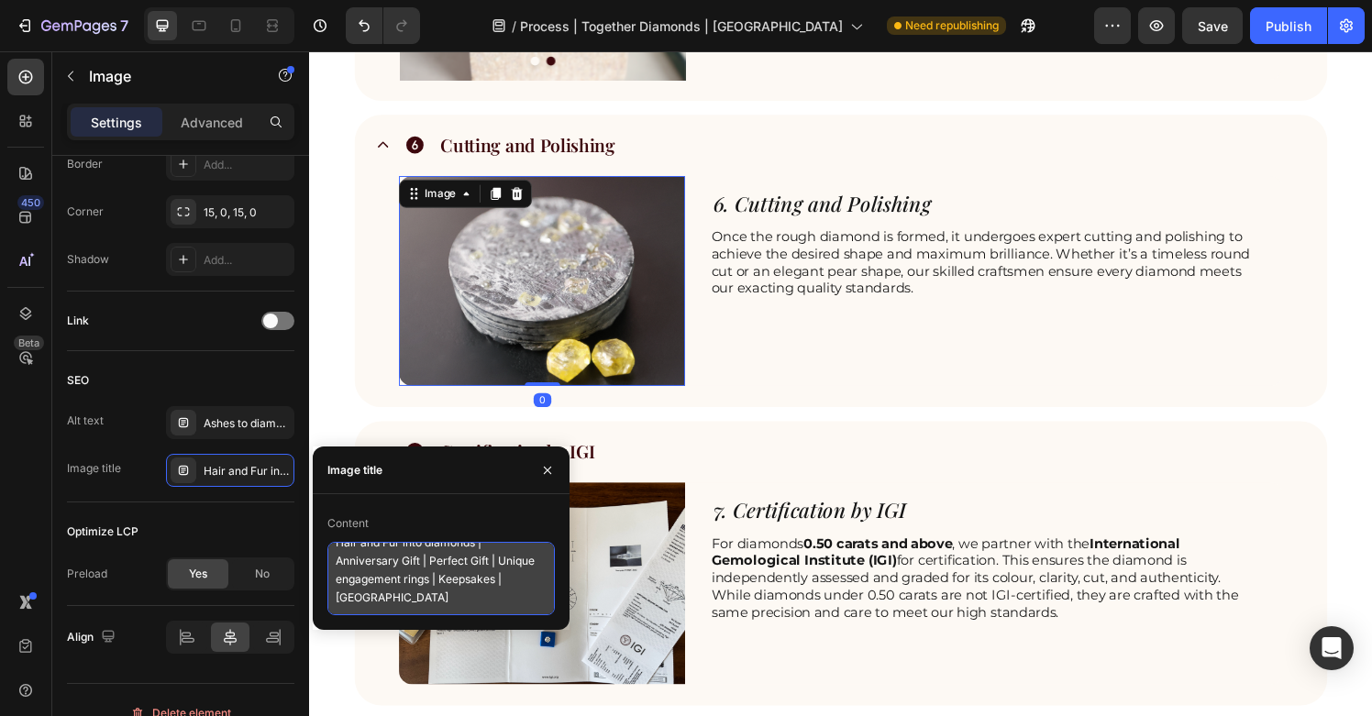
click at [428, 569] on textarea "Hair and Fur into diamonds | Anniversary Gift | Perfect Gift | Unique engagemen…" at bounding box center [442, 578] width 228 height 73
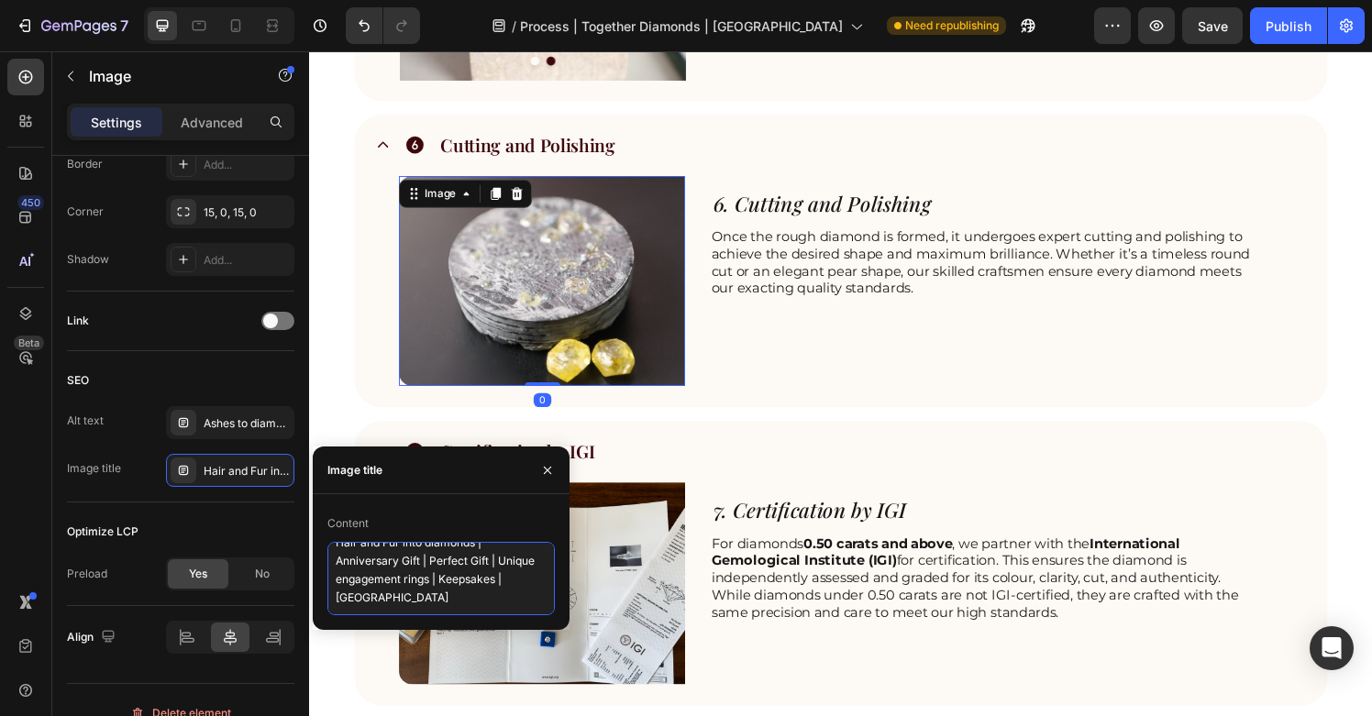
paste textarea "Memorial diamonds Singapore – ethical lab-grown diamonds from ashes or hair"
type textarea "Memorial diamonds Singapore – ethical lab-grown diamonds from ashes or hair"
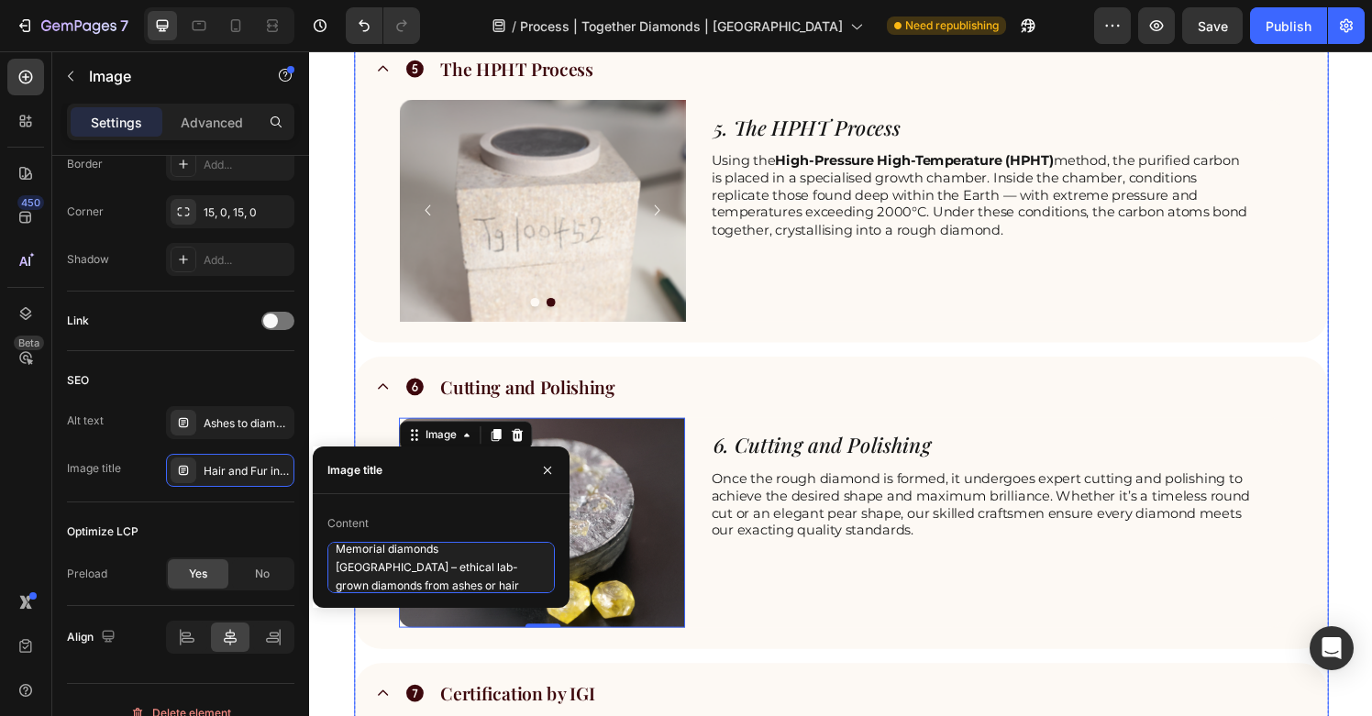
scroll to position [1941, 0]
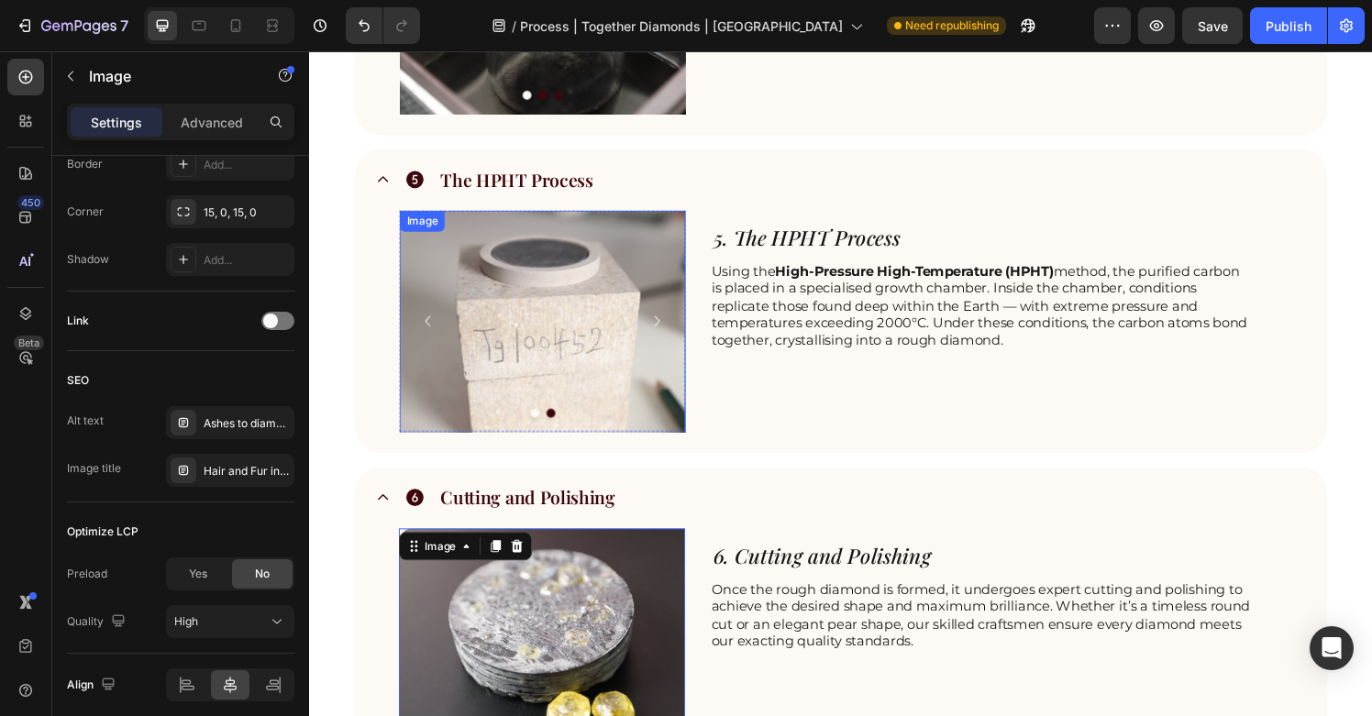
click at [558, 370] on img at bounding box center [550, 354] width 296 height 275
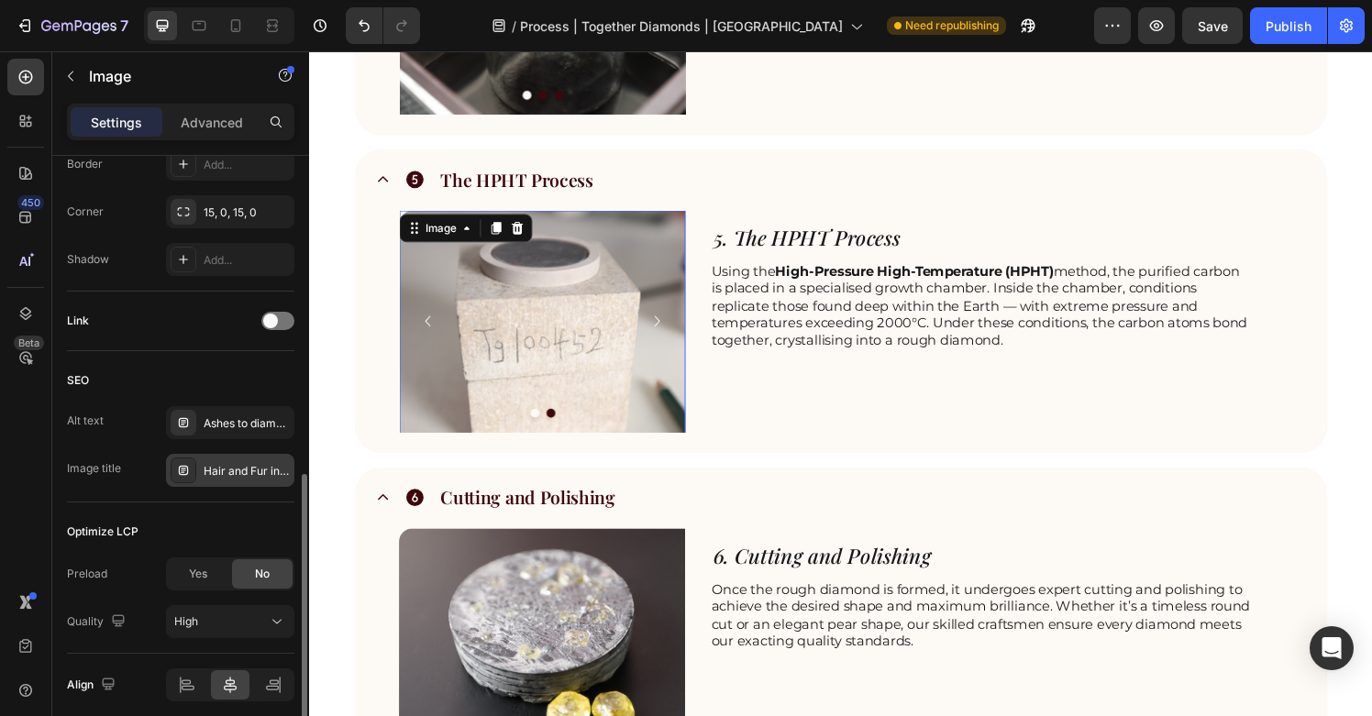
click at [260, 477] on div "Hair and Fur into diamonds | Anniversary Gift | Perfect Gift | Unique engagemen…" at bounding box center [247, 471] width 86 height 17
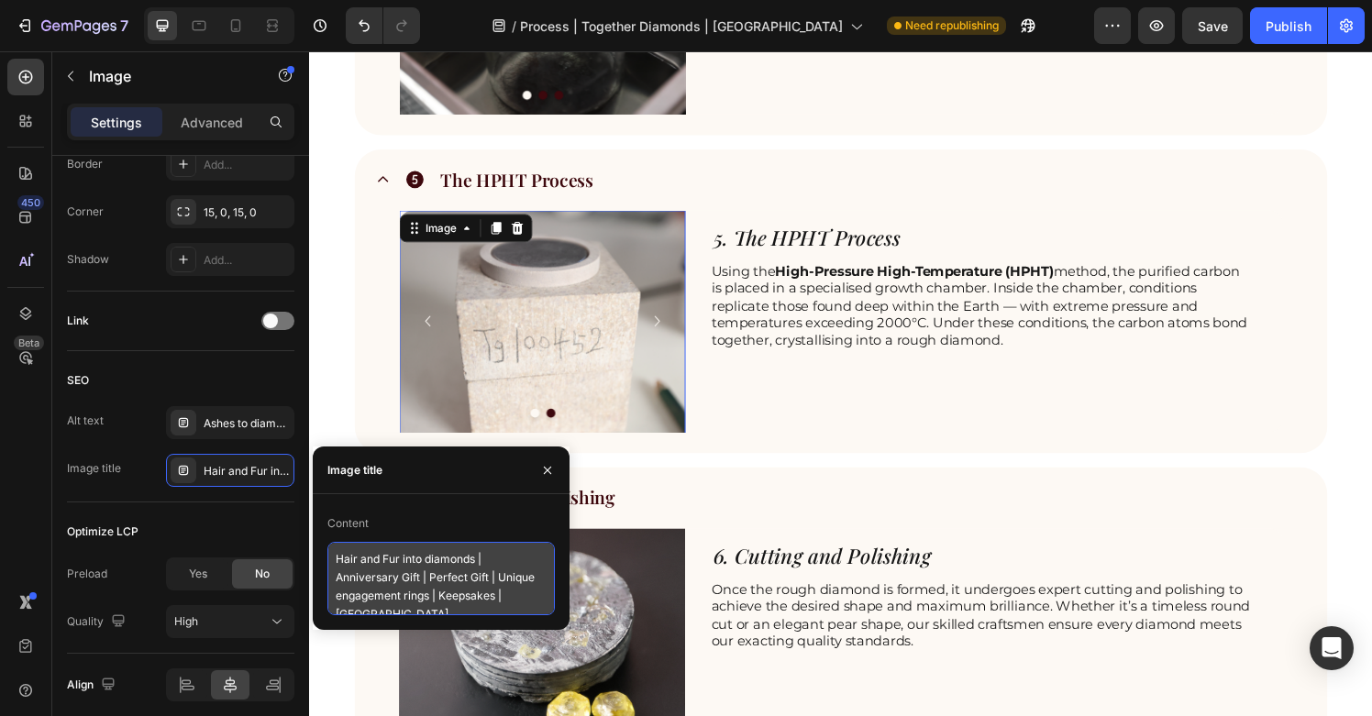
click at [402, 607] on textarea "Hair and Fur into diamonds | Anniversary Gift | Perfect Gift | Unique engagemen…" at bounding box center [442, 578] width 228 height 73
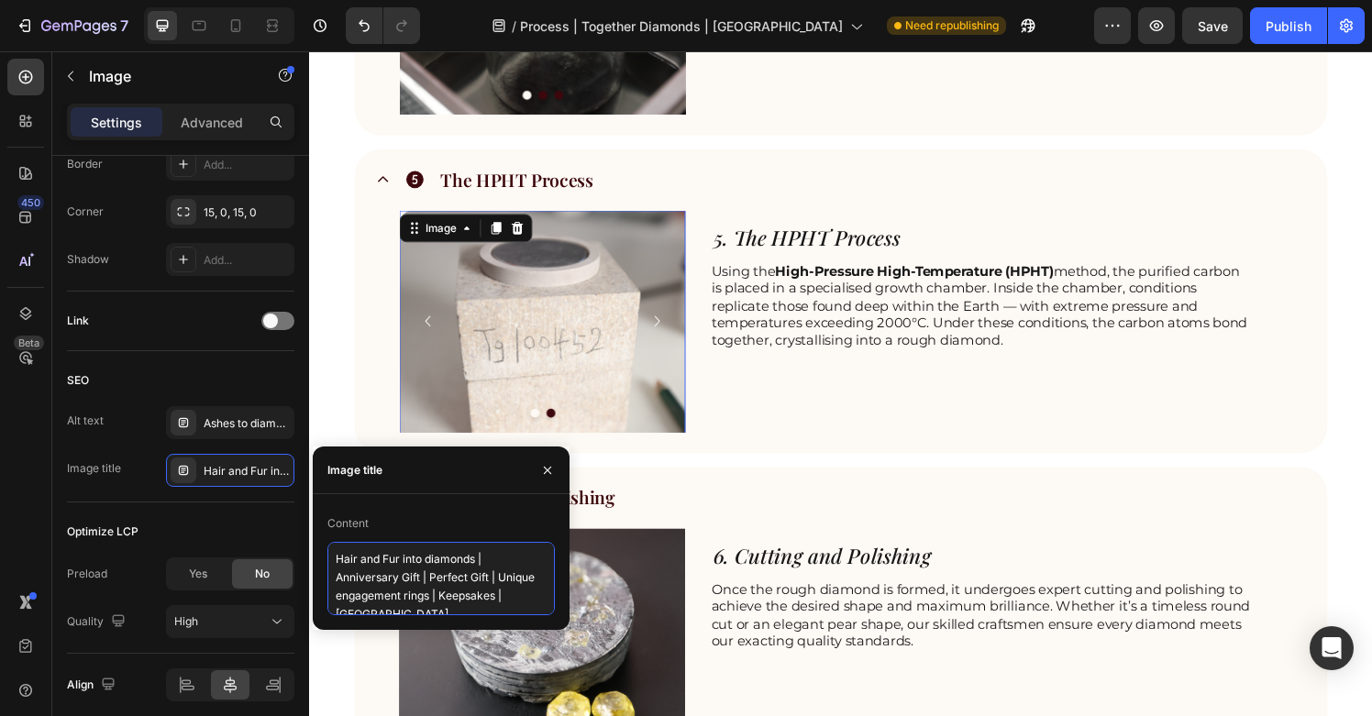
paste textarea "Memorial diamonds Singapore – ethical lab-grown diamonds from ashes or hair"
type textarea "Memorial diamonds Singapore – ethical lab-grown diamonds from ashes or hair"
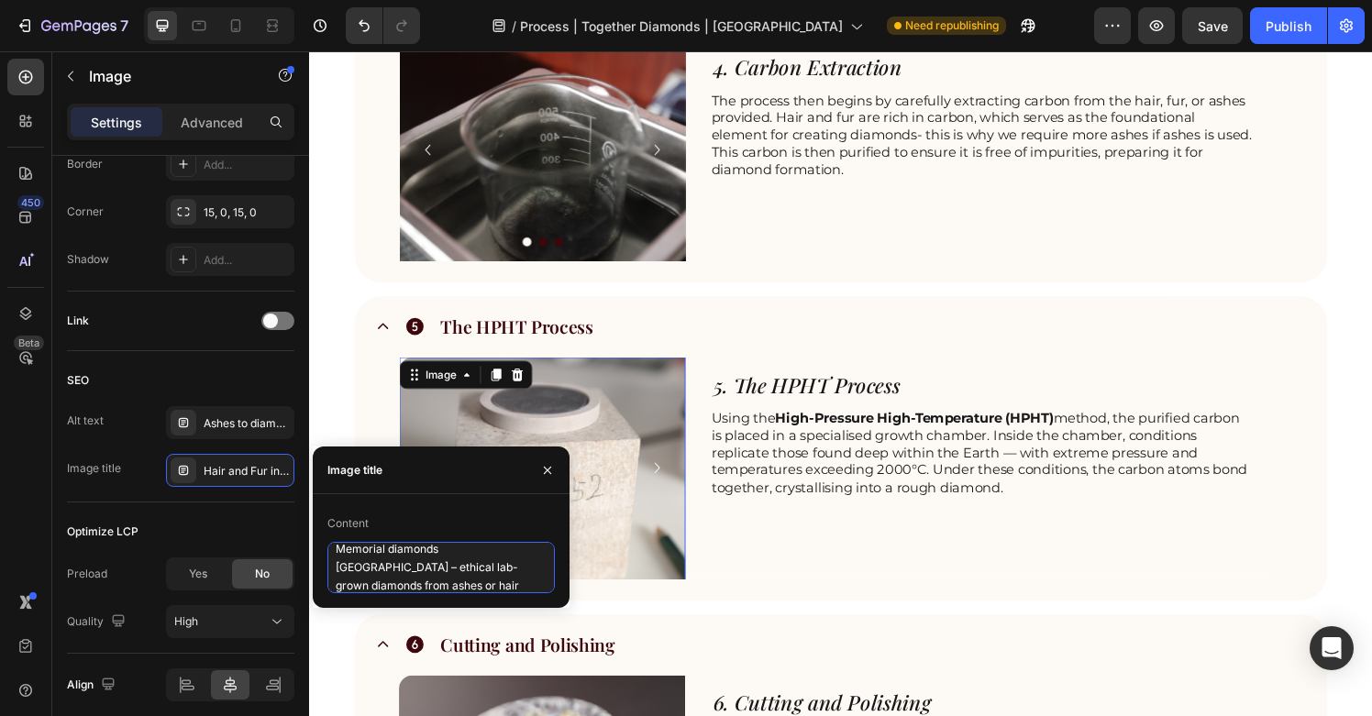
scroll to position [1697, 0]
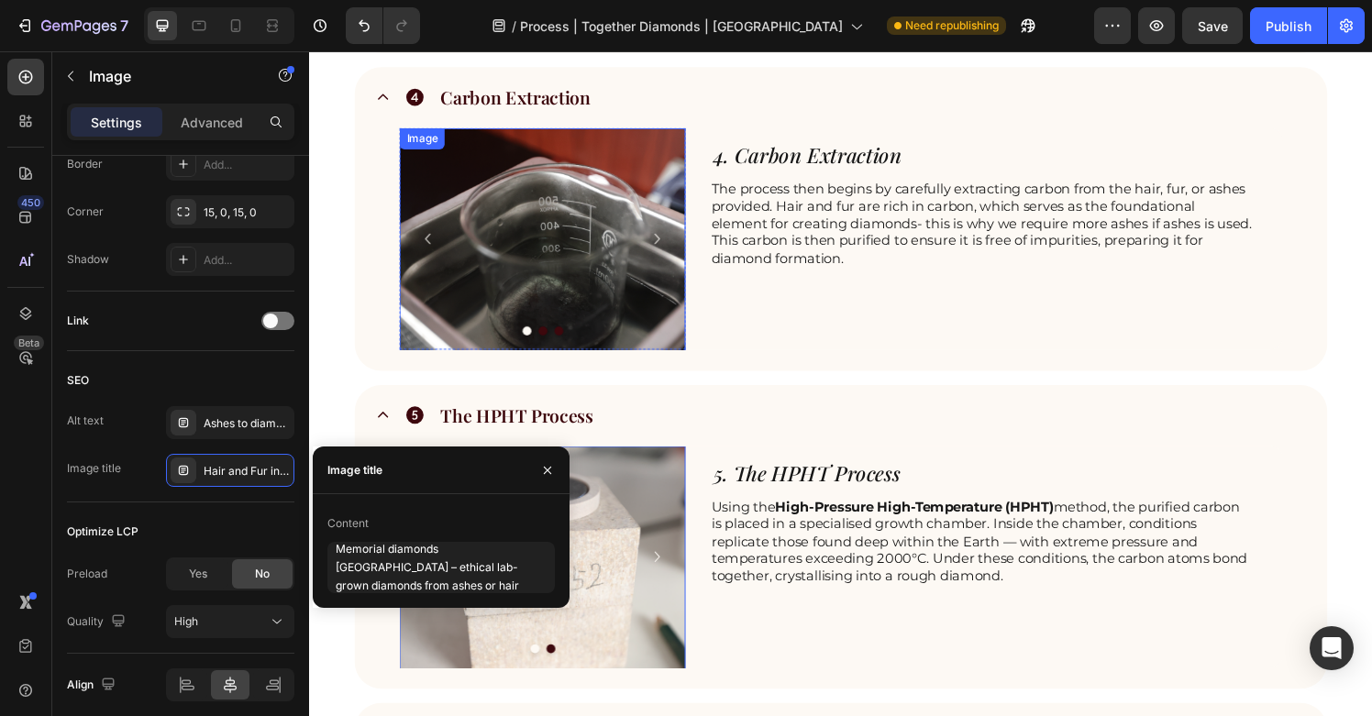
click at [602, 275] on img at bounding box center [550, 261] width 296 height 261
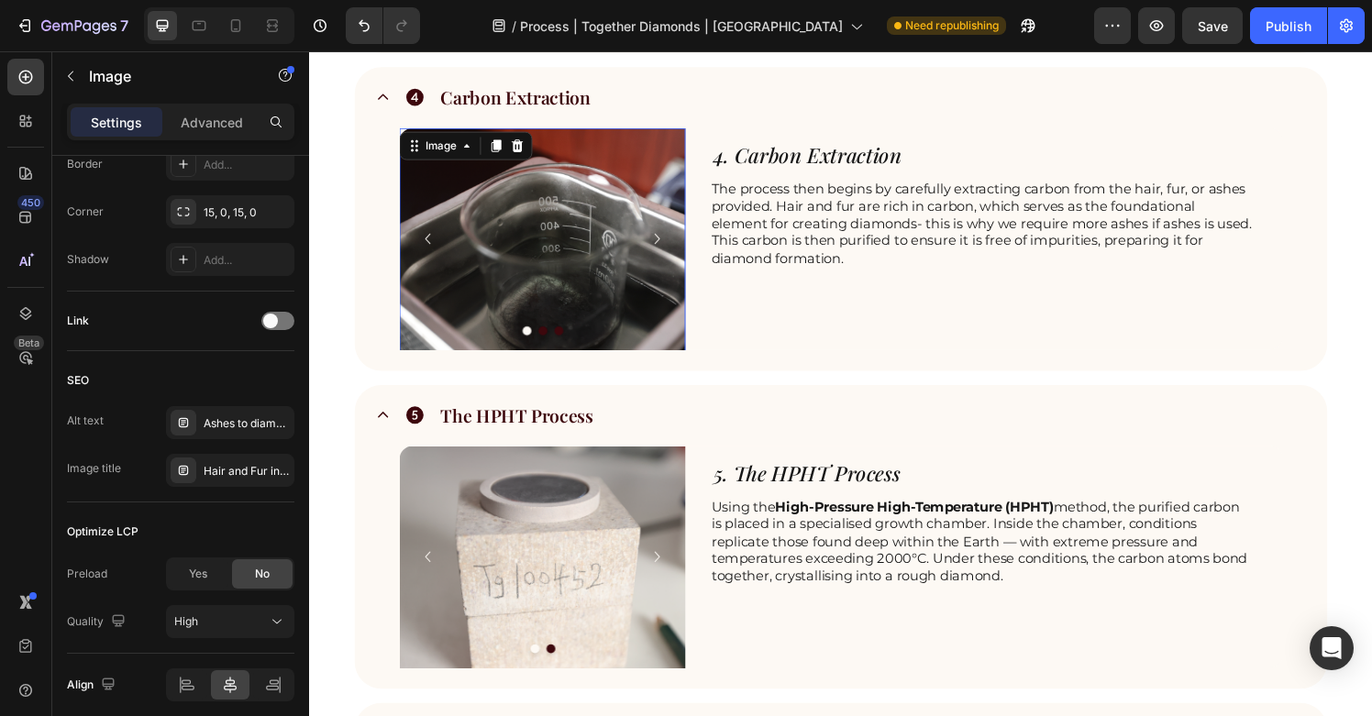
click at [534, 246] on img at bounding box center [550, 261] width 296 height 261
click at [253, 467] on div "Hair and Fur into diamonds | Anniversary Gift | Perfect Gift | Unique engagemen…" at bounding box center [247, 471] width 86 height 17
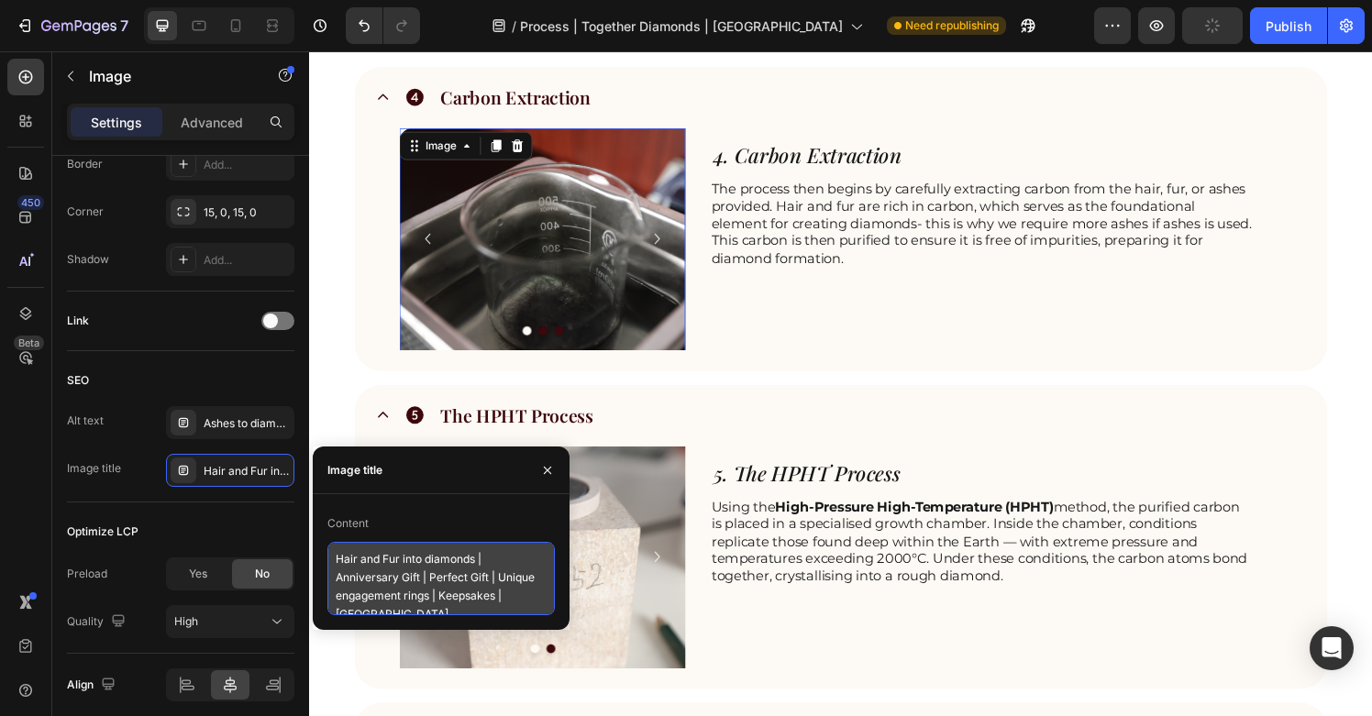
click at [453, 559] on textarea "Hair and Fur into diamonds | Anniversary Gift | Perfect Gift | Unique engagemen…" at bounding box center [442, 578] width 228 height 73
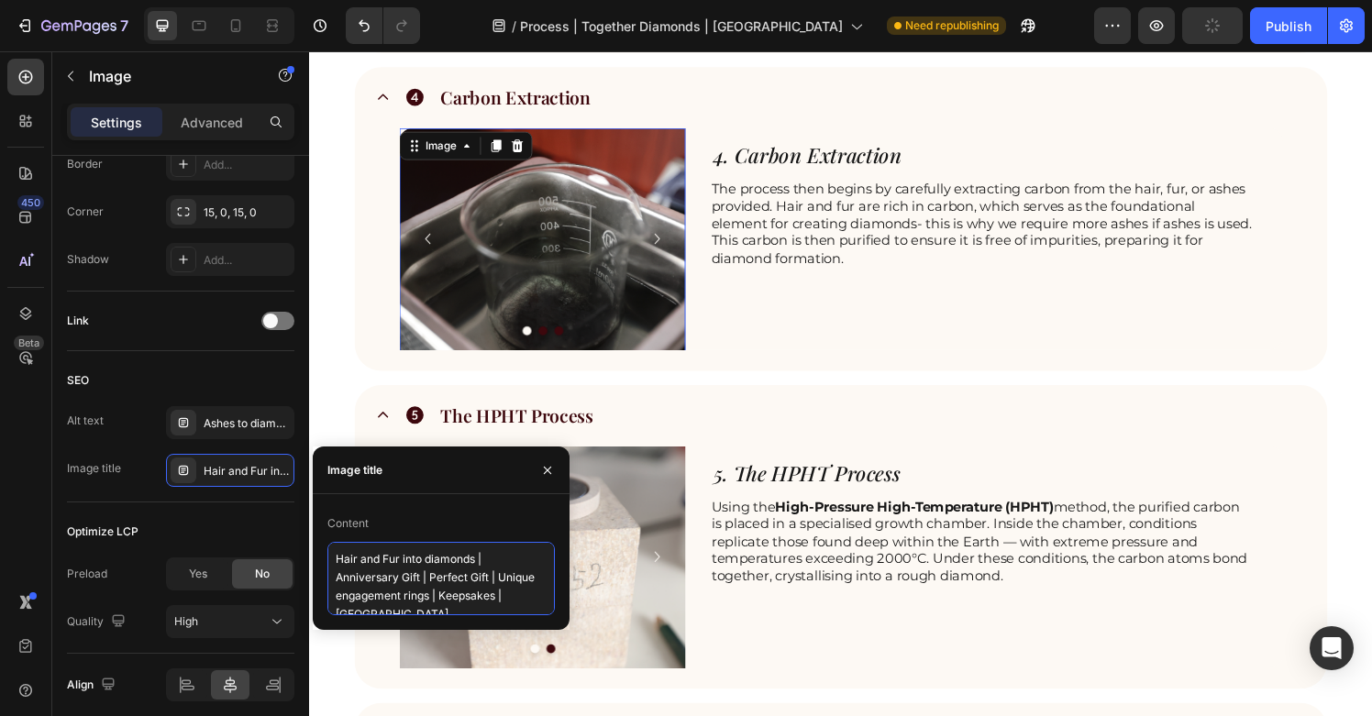
paste textarea "Memorial diamonds Singapore – ethical lab-grown diamonds from ashes or hair"
type textarea "Memorial diamonds Singapore – ethical lab-grown diamonds from ashes or hair"
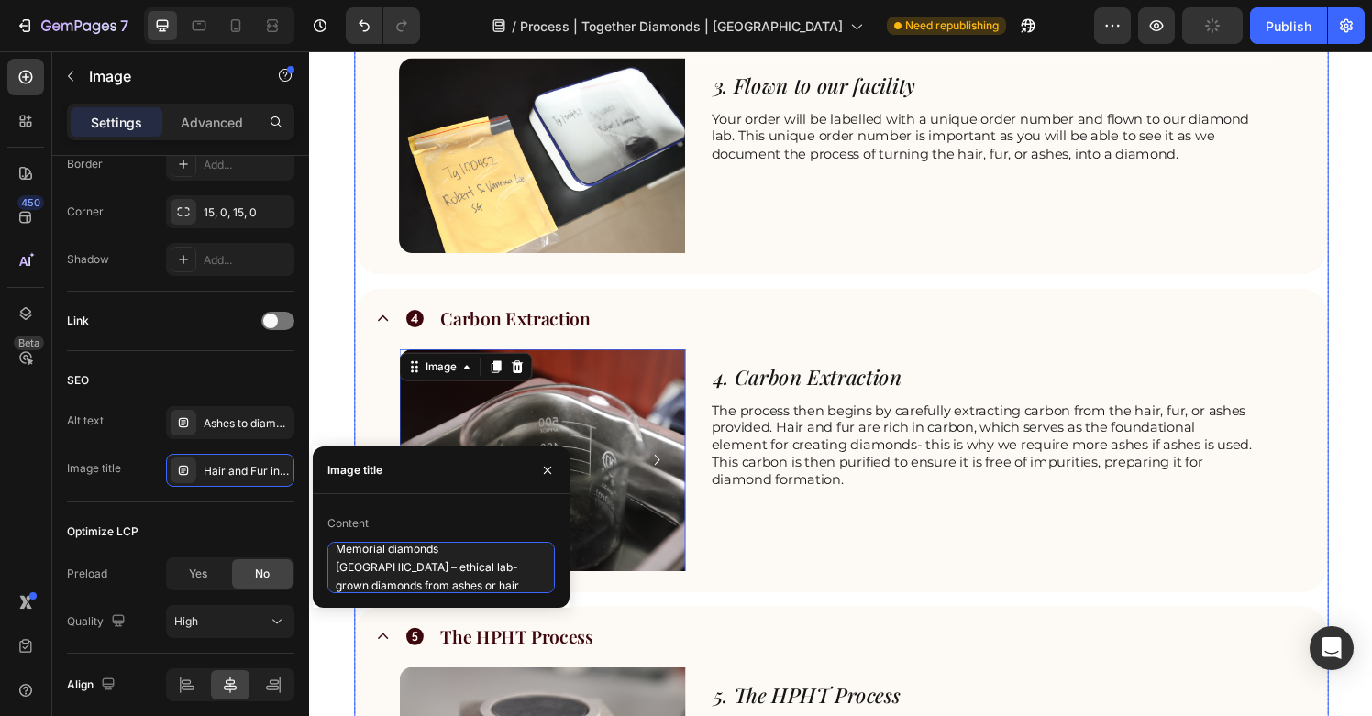
scroll to position [1250, 0]
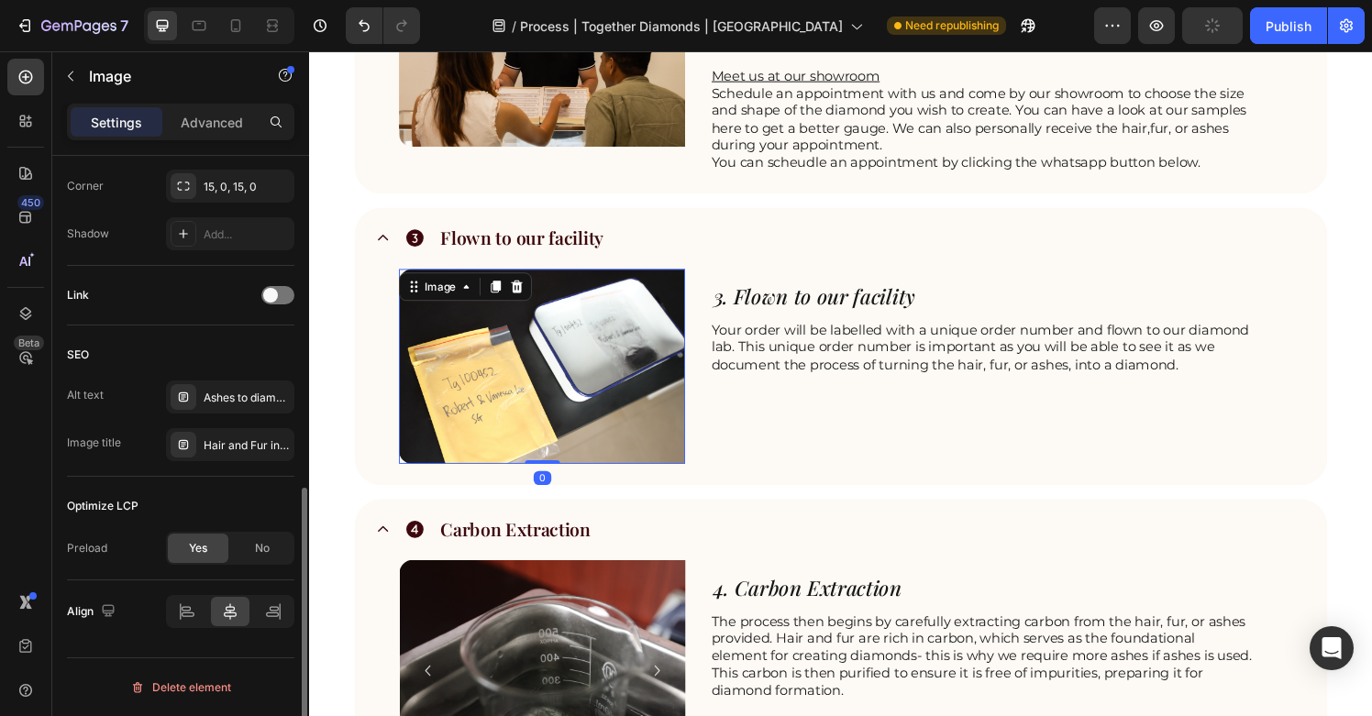
click at [599, 372] on img at bounding box center [550, 378] width 296 height 202
click at [270, 436] on div "Hair and Fur into diamonds | Anniversary Gift | Perfect Gift | Unique engagemen…" at bounding box center [230, 444] width 128 height 33
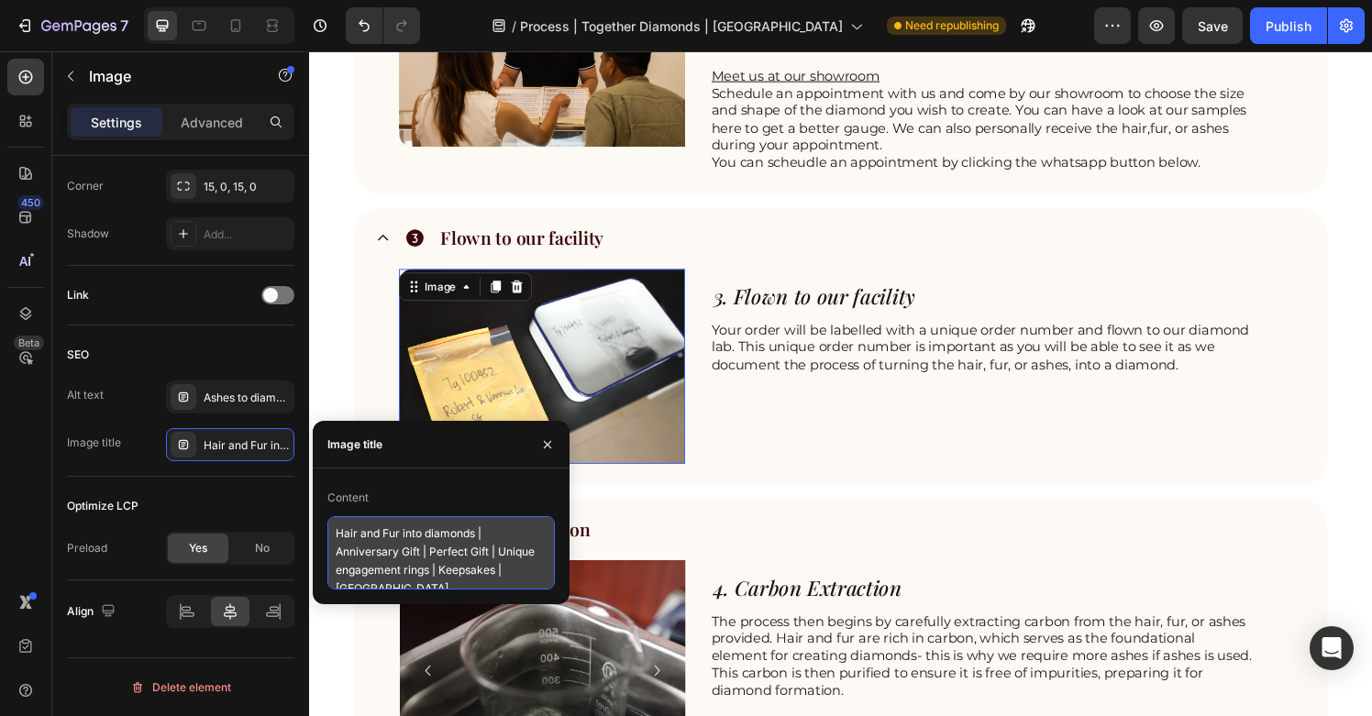
click at [430, 567] on textarea "Hair and Fur into diamonds | Anniversary Gift | Perfect Gift | Unique engagemen…" at bounding box center [442, 553] width 228 height 73
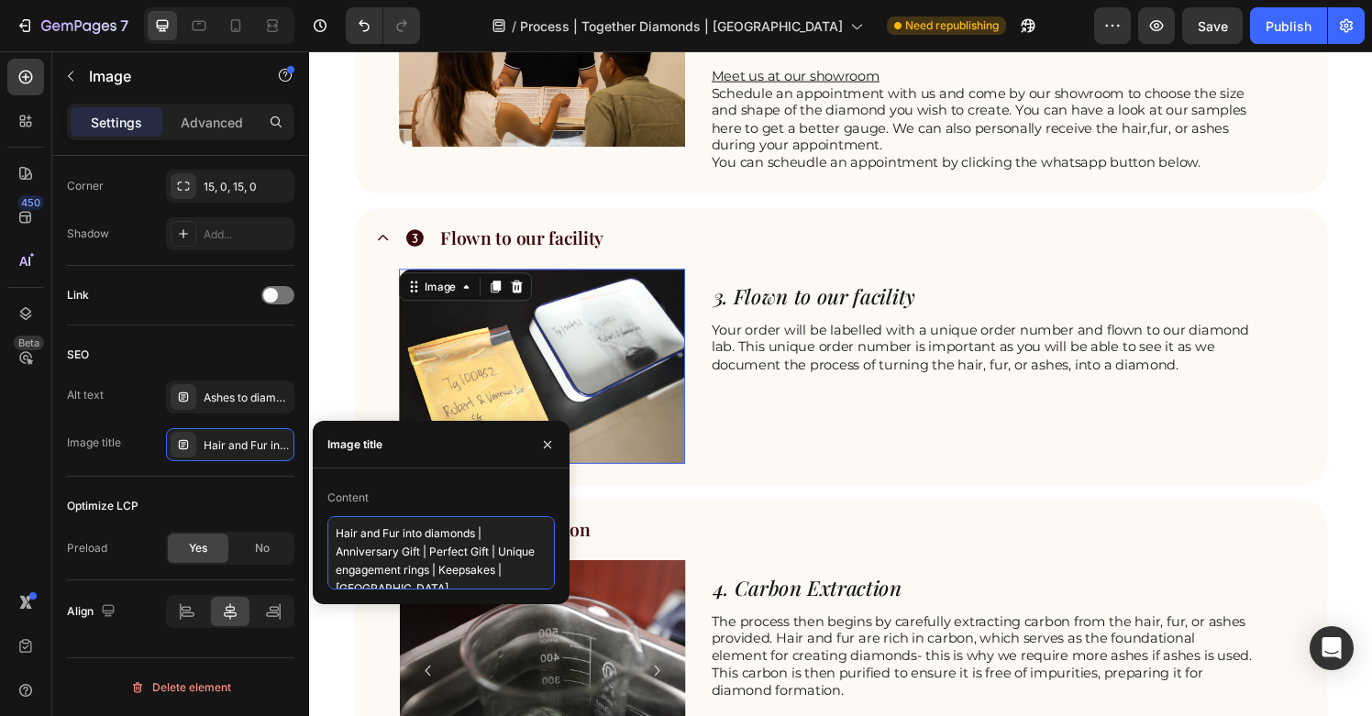
paste textarea "Memorial diamonds Singapore – ethical lab-grown diamonds from ashes or hair"
type textarea "Memorial diamonds Singapore – ethical lab-grown diamonds from ashes or hair"
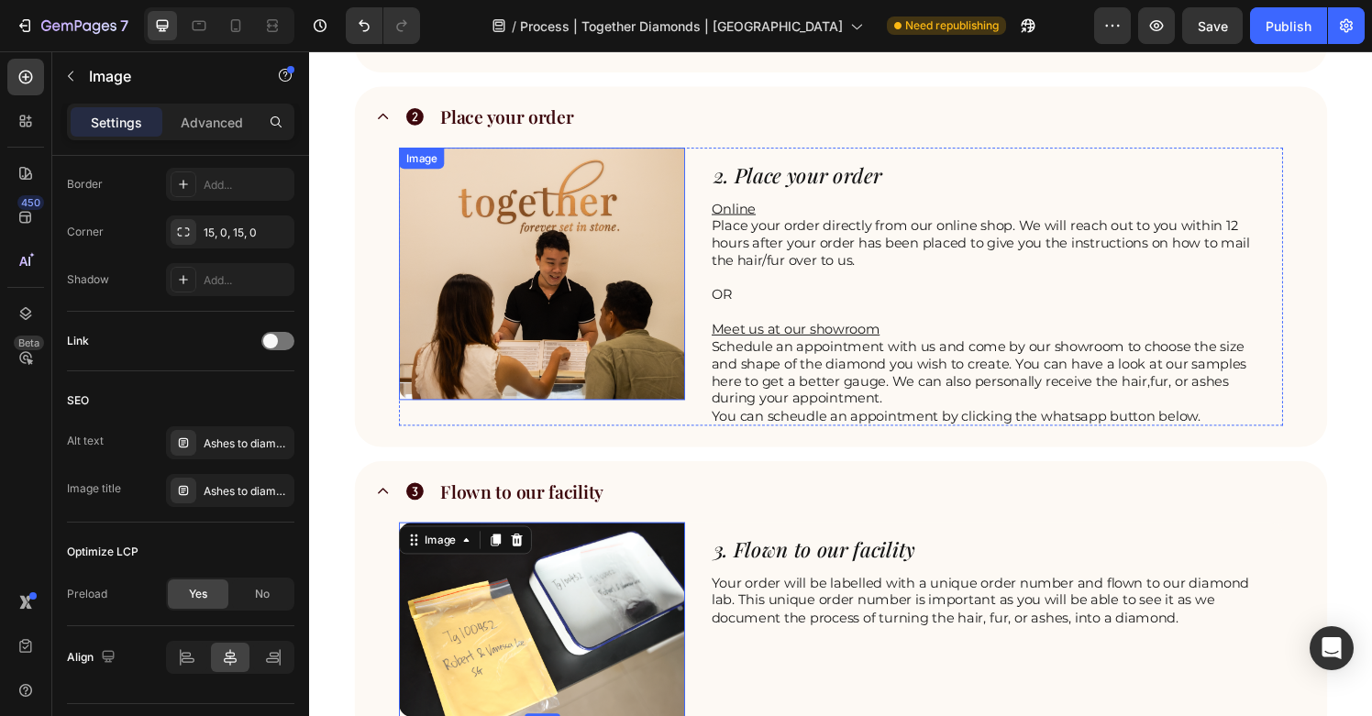
click at [572, 287] on img at bounding box center [550, 281] width 296 height 261
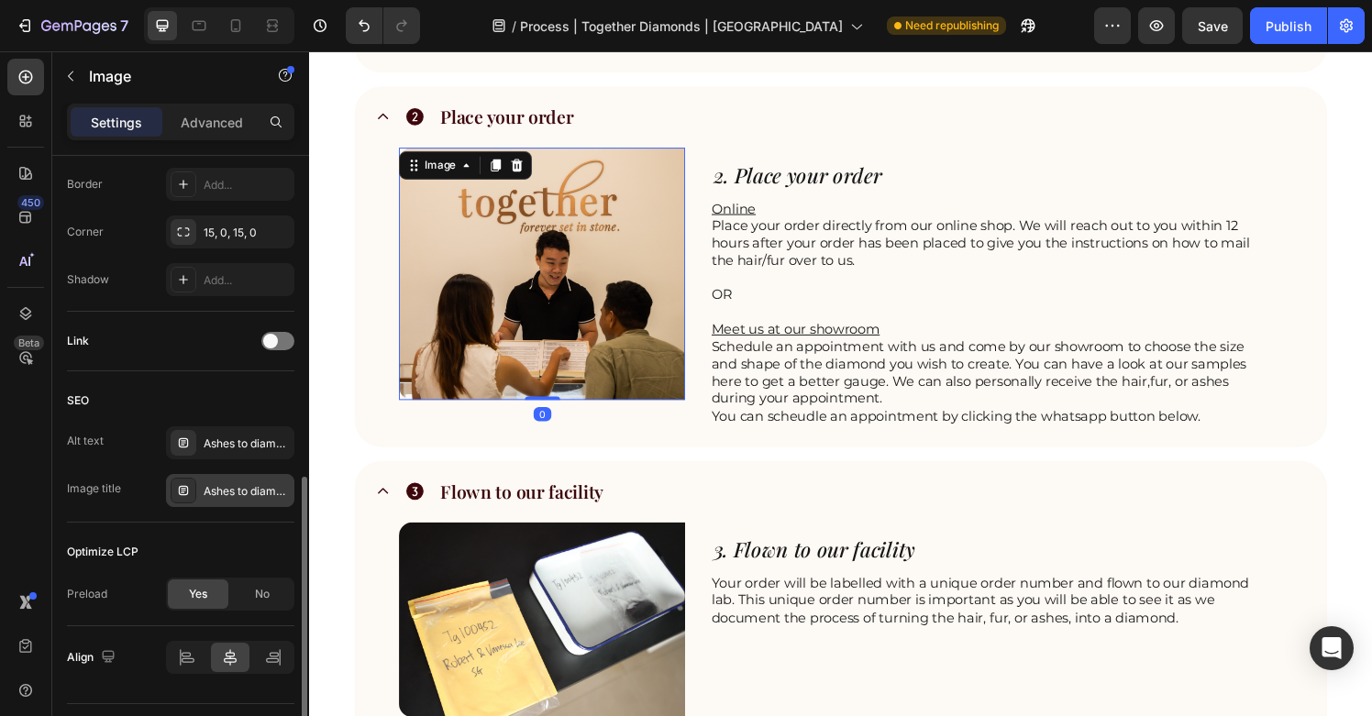
click at [261, 496] on div "Ashes to diamonds Singapore – IGI certified cremation memorial diamond jewelry …" at bounding box center [247, 491] width 86 height 17
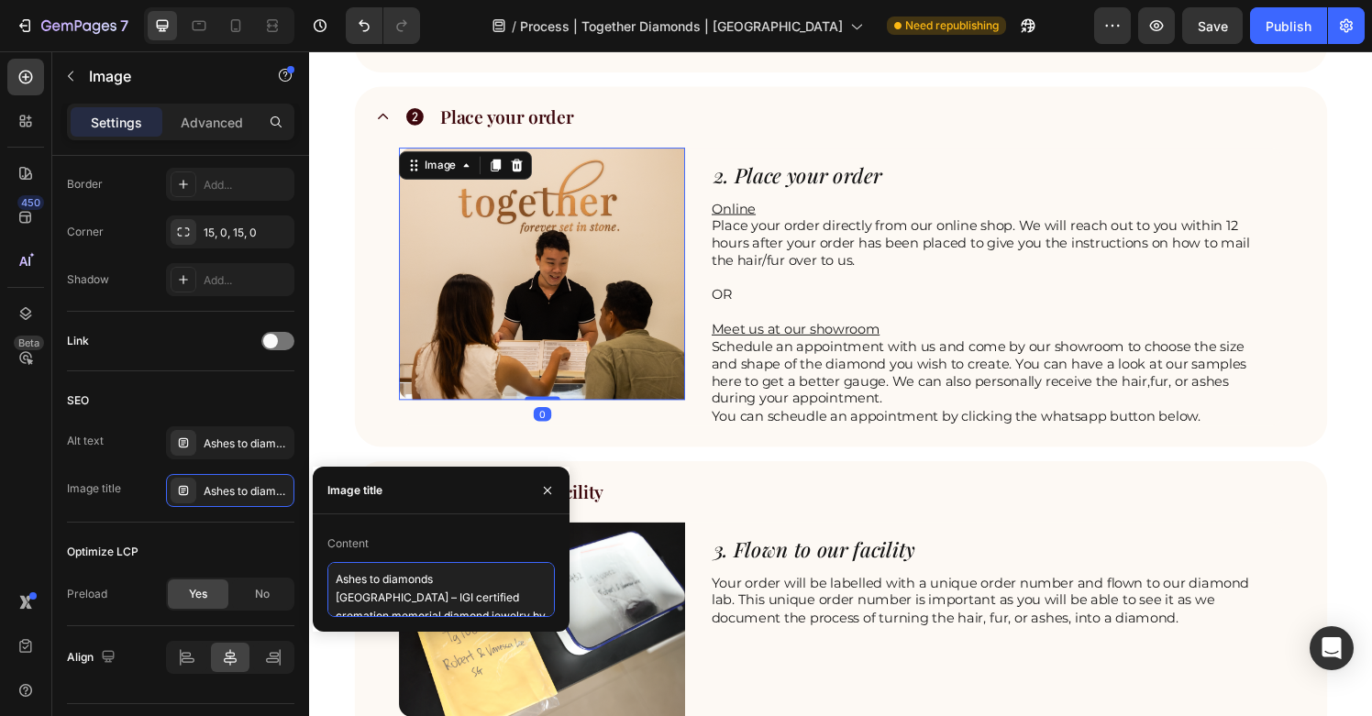
click at [374, 595] on textarea "Ashes to diamonds Singapore – IGI certified cremation memorial diamond jewelry …" at bounding box center [442, 589] width 228 height 55
paste textarea "Memorial diamonds Singapore – ethical lab-grown diamonds from ashes or hair"
type textarea "Memorial diamonds Singapore – ethical lab-grown diamonds from ashes or hair"
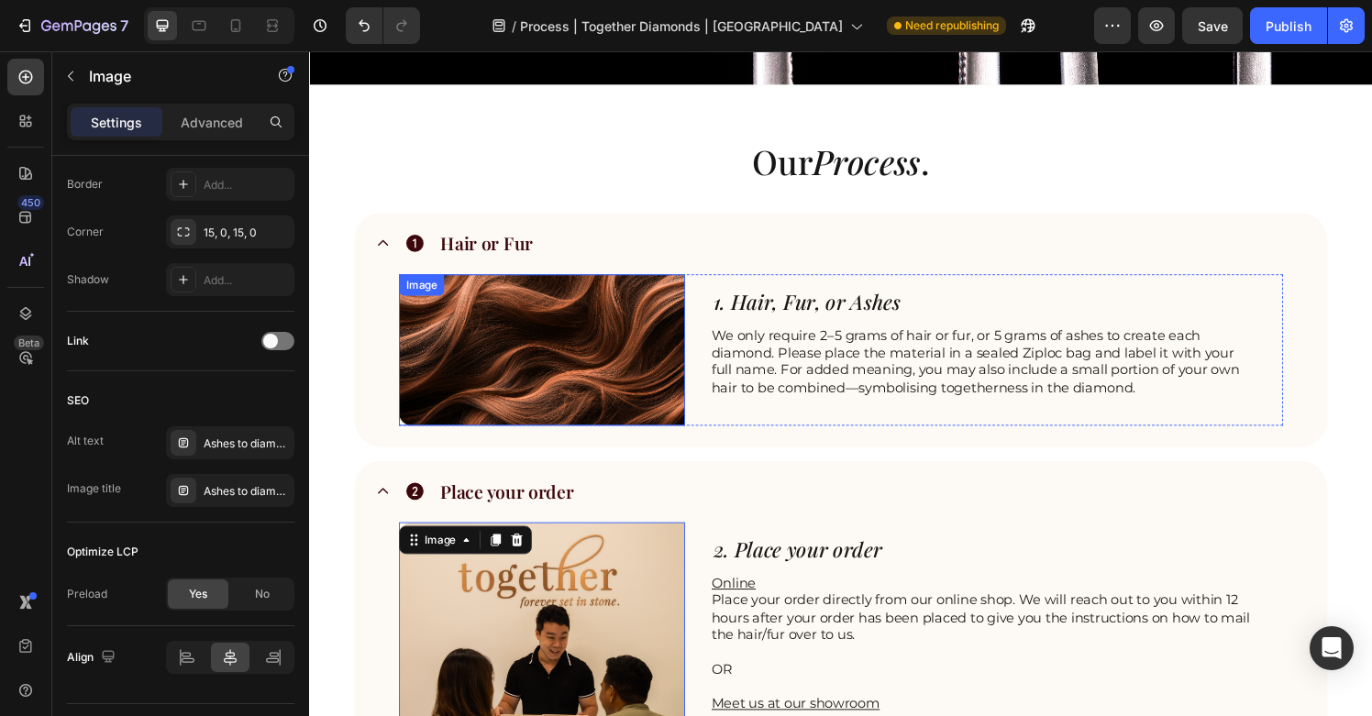
click at [610, 330] on img at bounding box center [550, 361] width 296 height 157
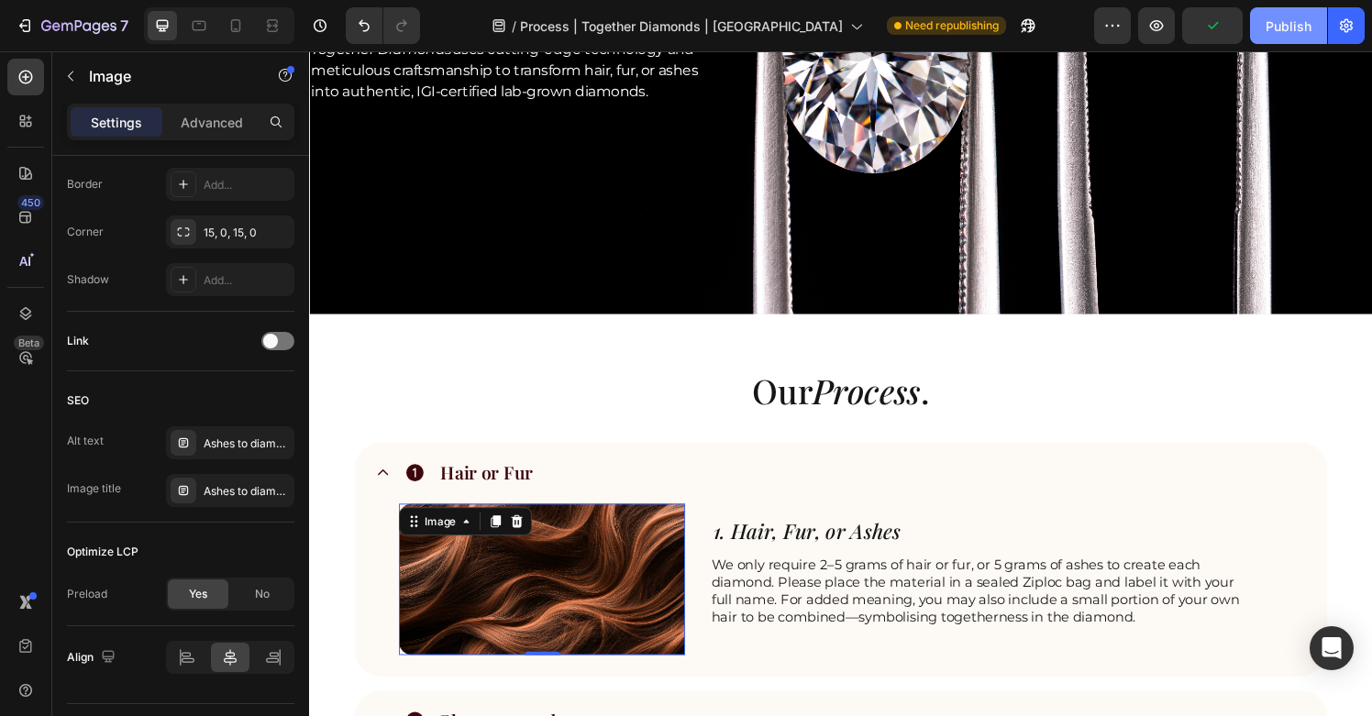
click at [1272, 34] on div "Publish" at bounding box center [1289, 26] width 46 height 19
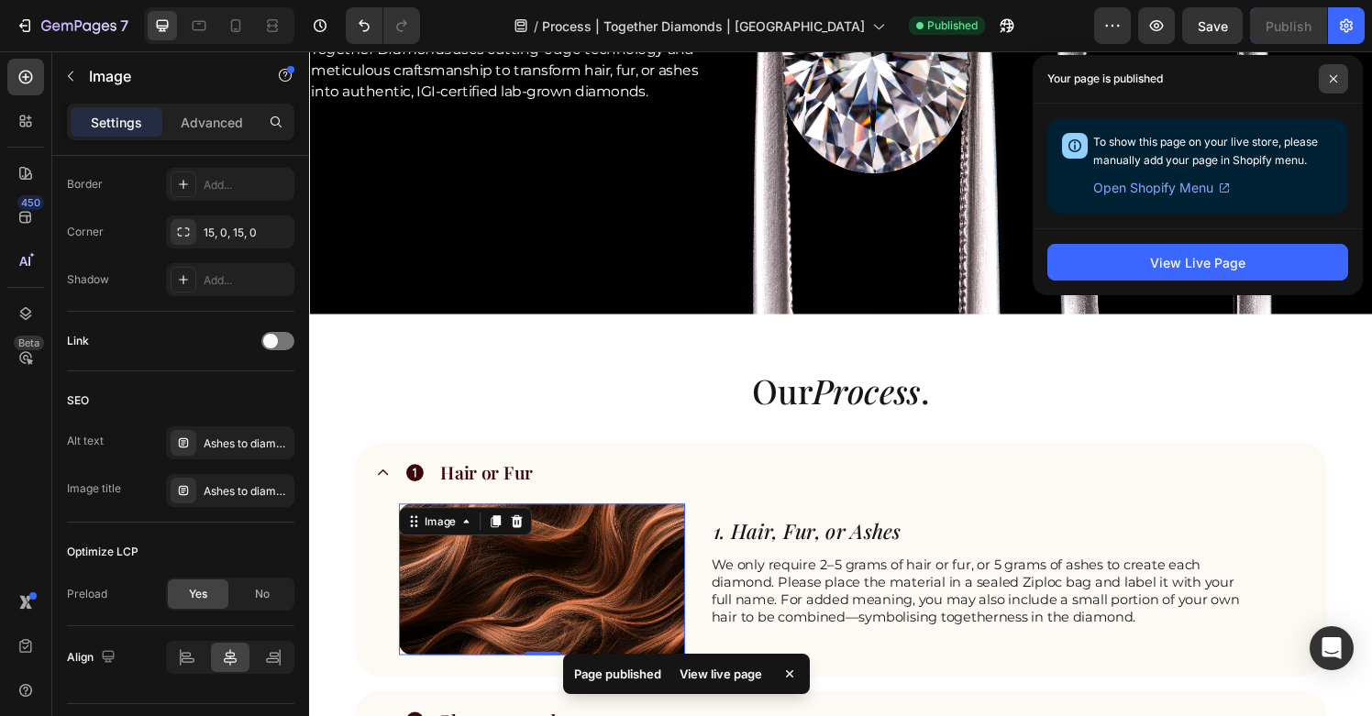
click at [1334, 79] on icon at bounding box center [1333, 78] width 7 height 7
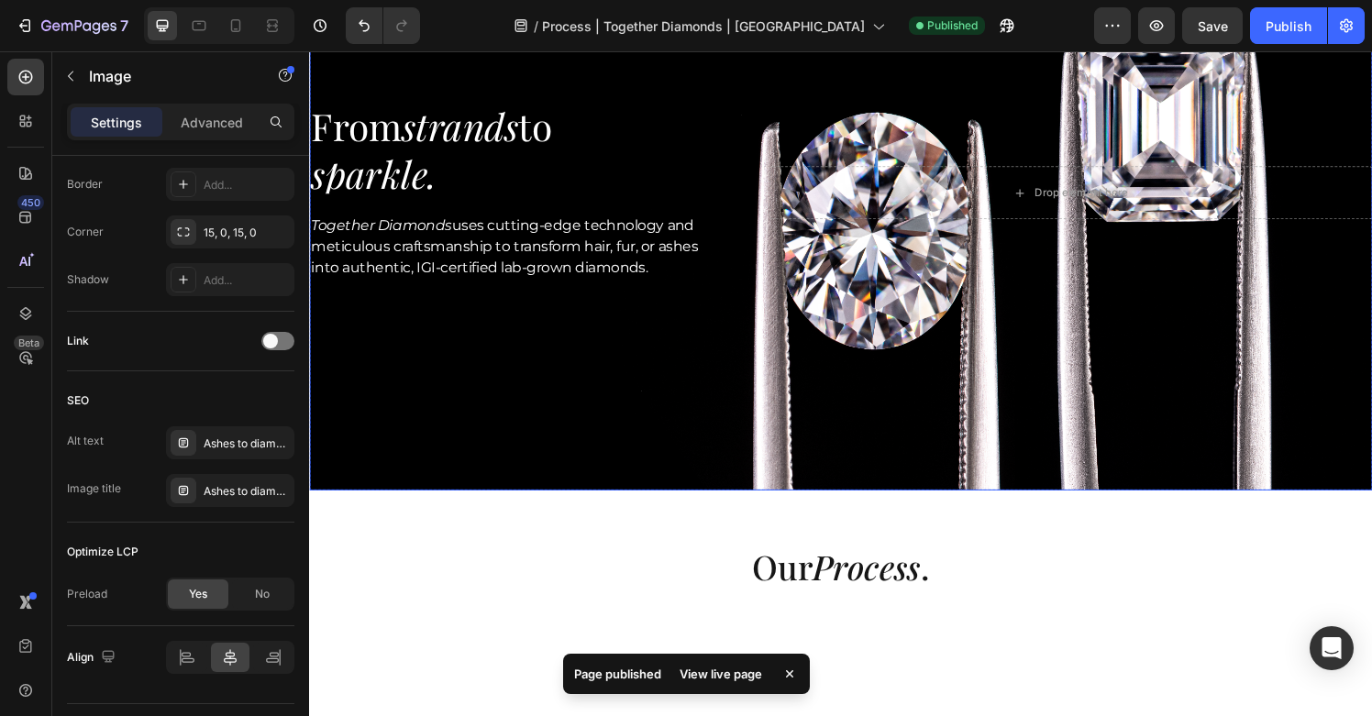
scroll to position [251, 0]
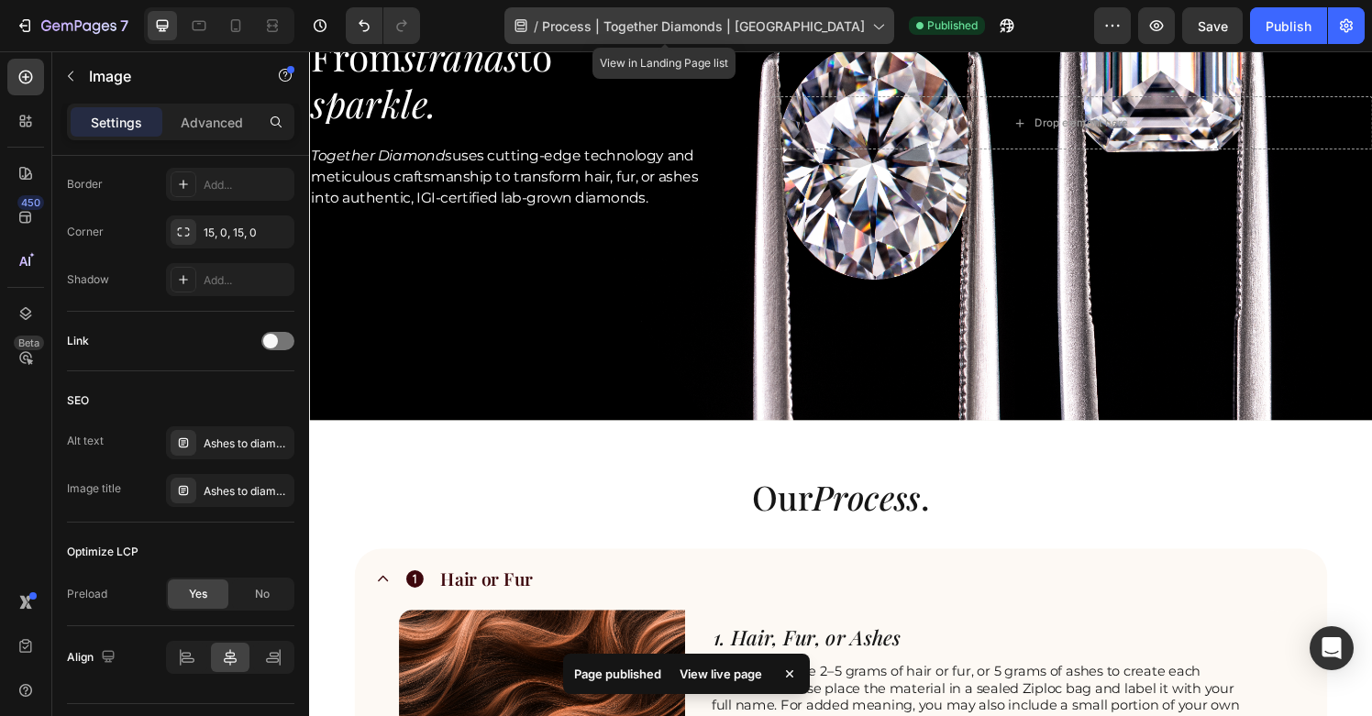
click at [823, 32] on span "Process | Together Diamonds | Singapore" at bounding box center [703, 26] width 323 height 19
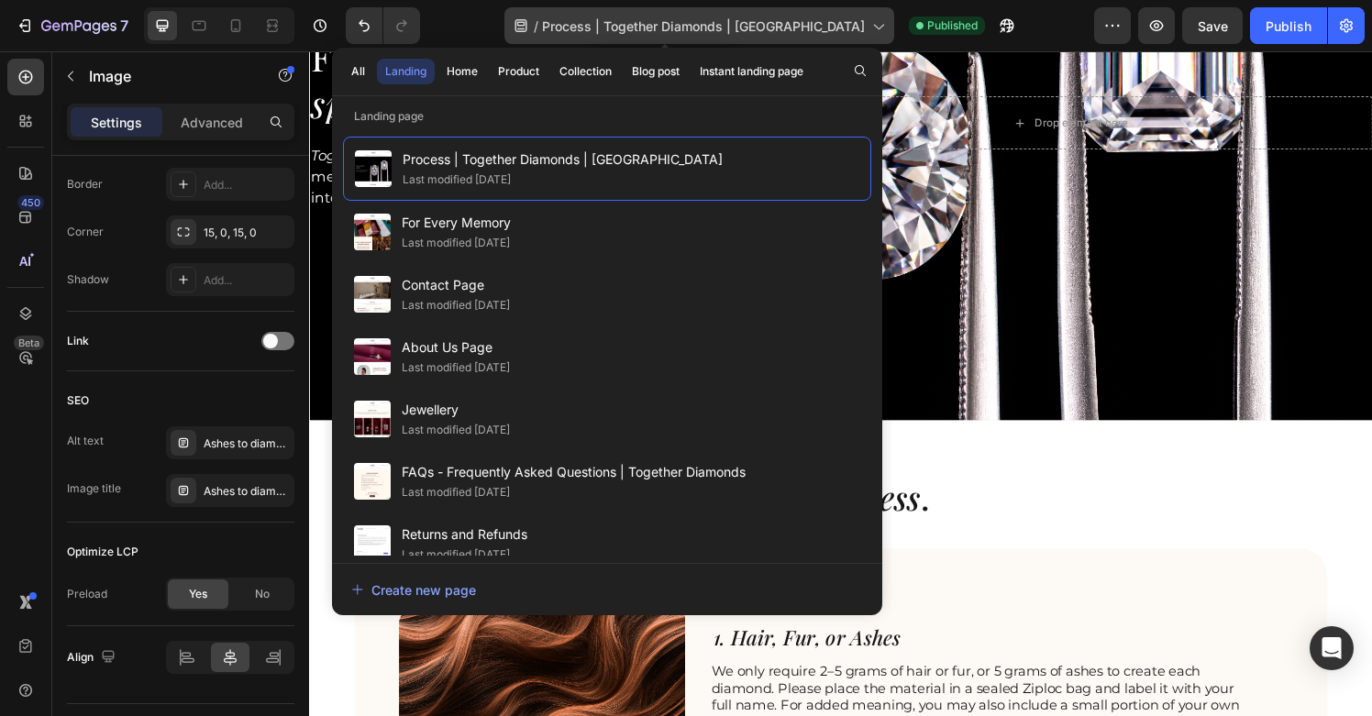
click at [869, 34] on icon at bounding box center [878, 26] width 18 height 18
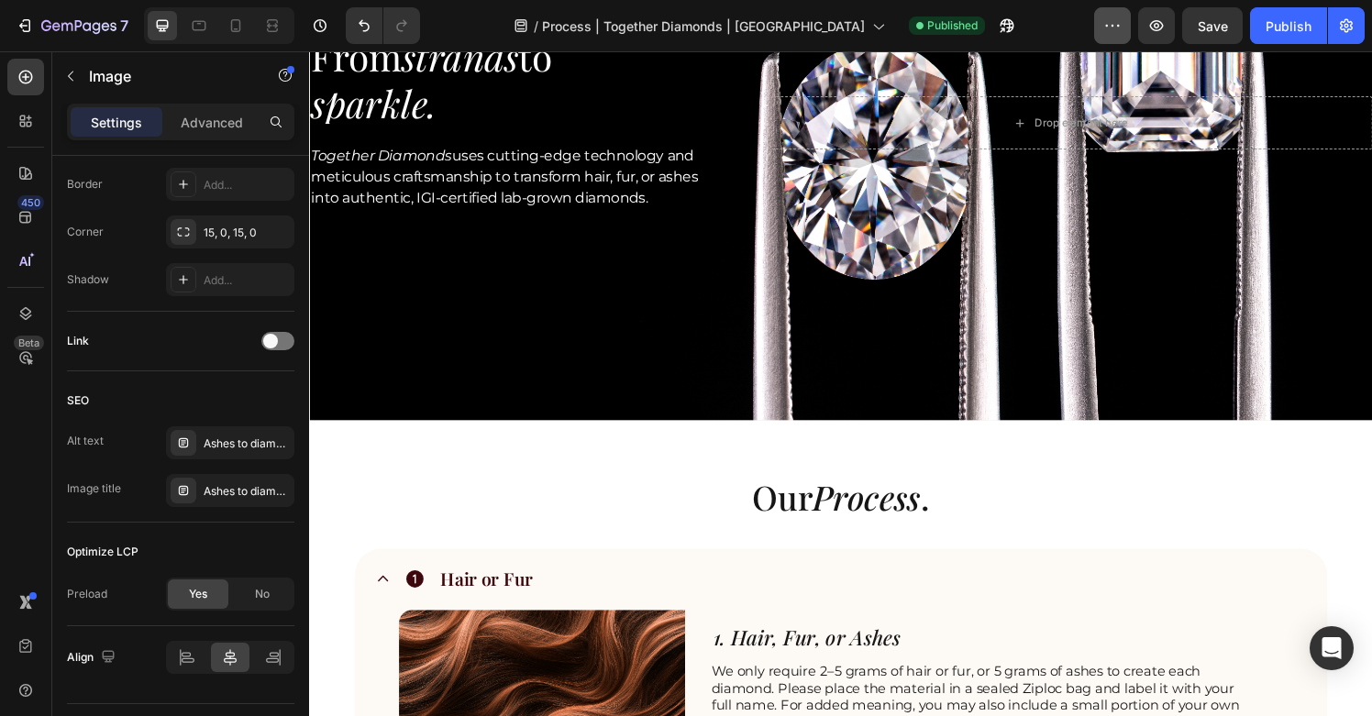
click at [1104, 36] on button "button" at bounding box center [1112, 25] width 37 height 37
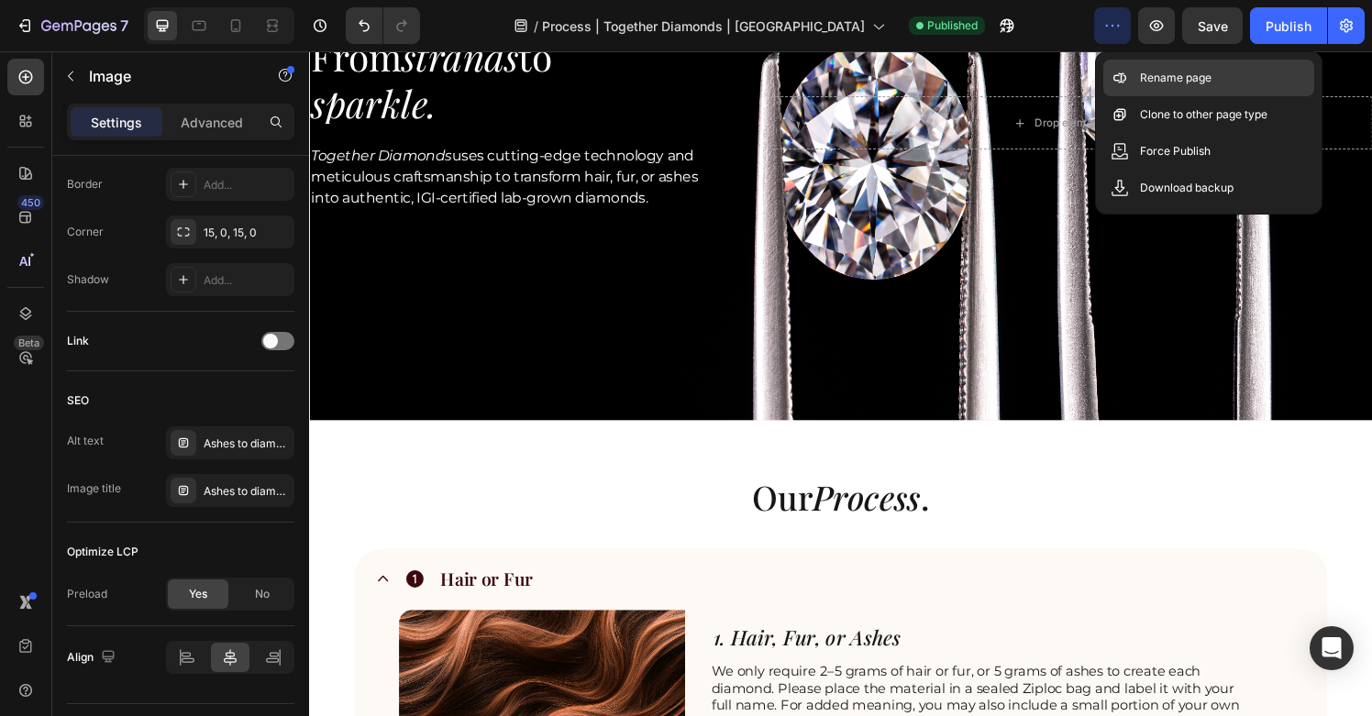
click at [1125, 96] on div "Rename page" at bounding box center [1209, 114] width 211 height 37
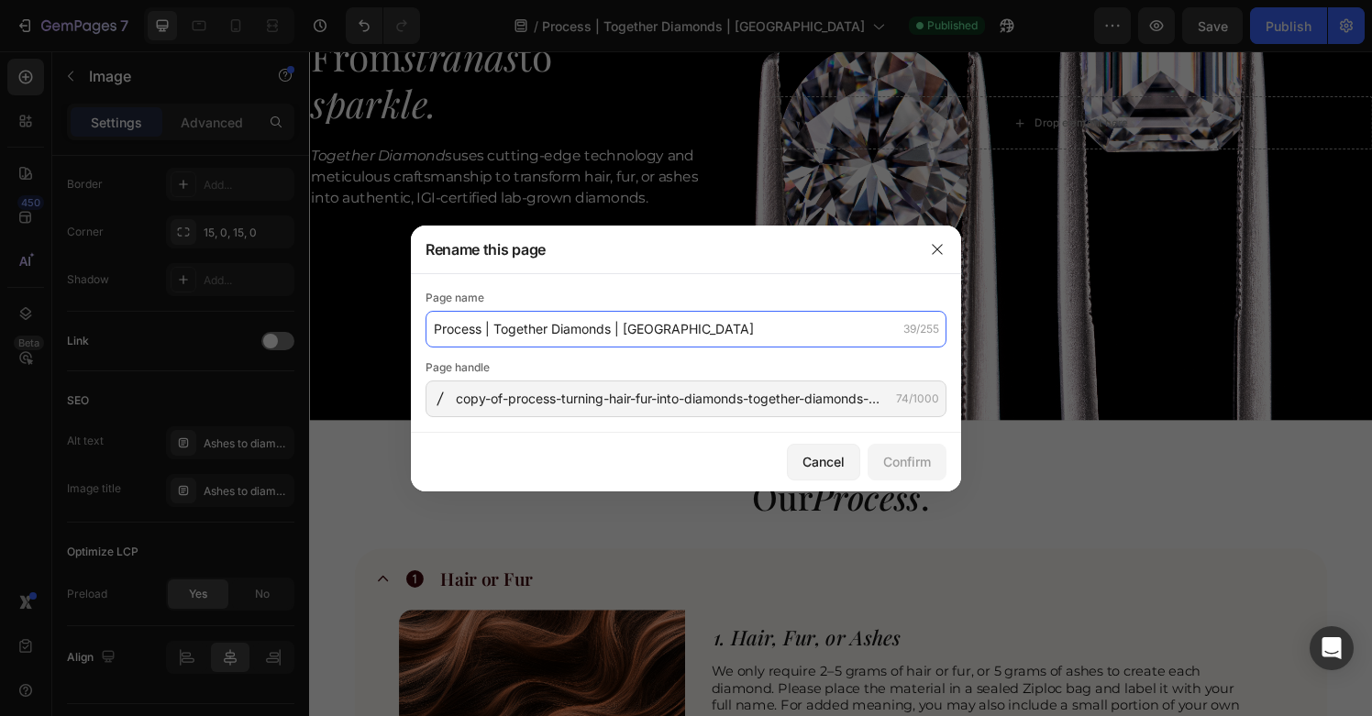
click at [715, 329] on input "Process | Together Diamonds | Singapore" at bounding box center [686, 329] width 521 height 37
click at [743, 328] on input "Process | Together Diamonds | Singapore" at bounding box center [686, 329] width 521 height 37
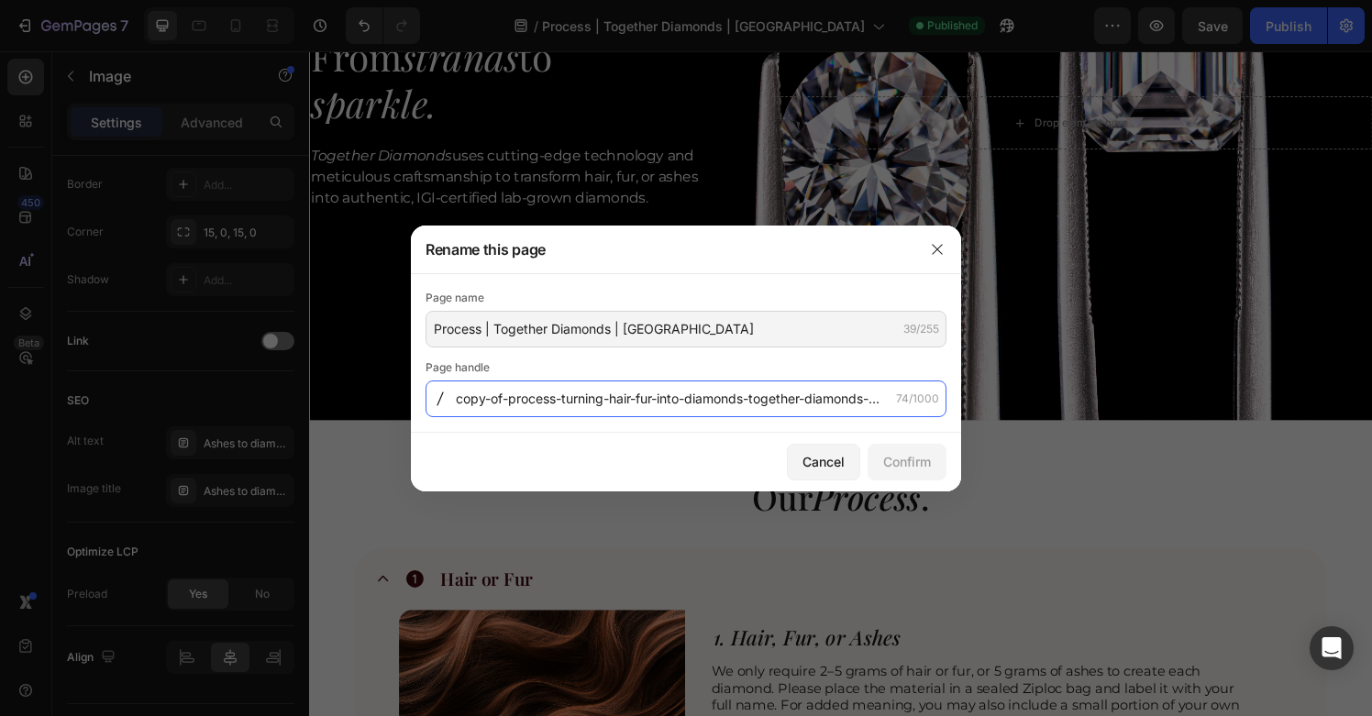
click at [753, 403] on input "copy-of-process-turning-hair-fur-into-diamonds-together-diamonds-singapore" at bounding box center [686, 399] width 521 height 37
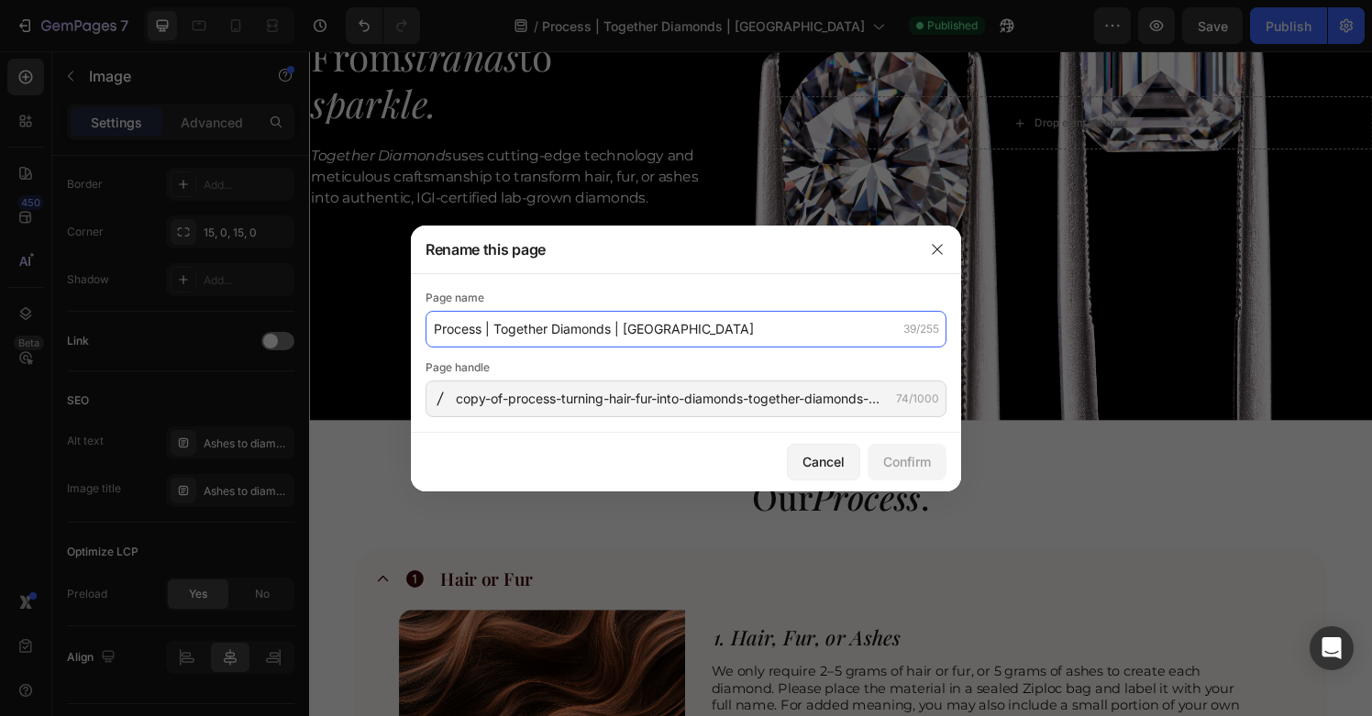
click at [745, 331] on input "Process | Together Diamonds | Singapore" at bounding box center [686, 329] width 521 height 37
click at [760, 337] on input "Process | Together Diamonds | Singapore" at bounding box center [686, 329] width 521 height 37
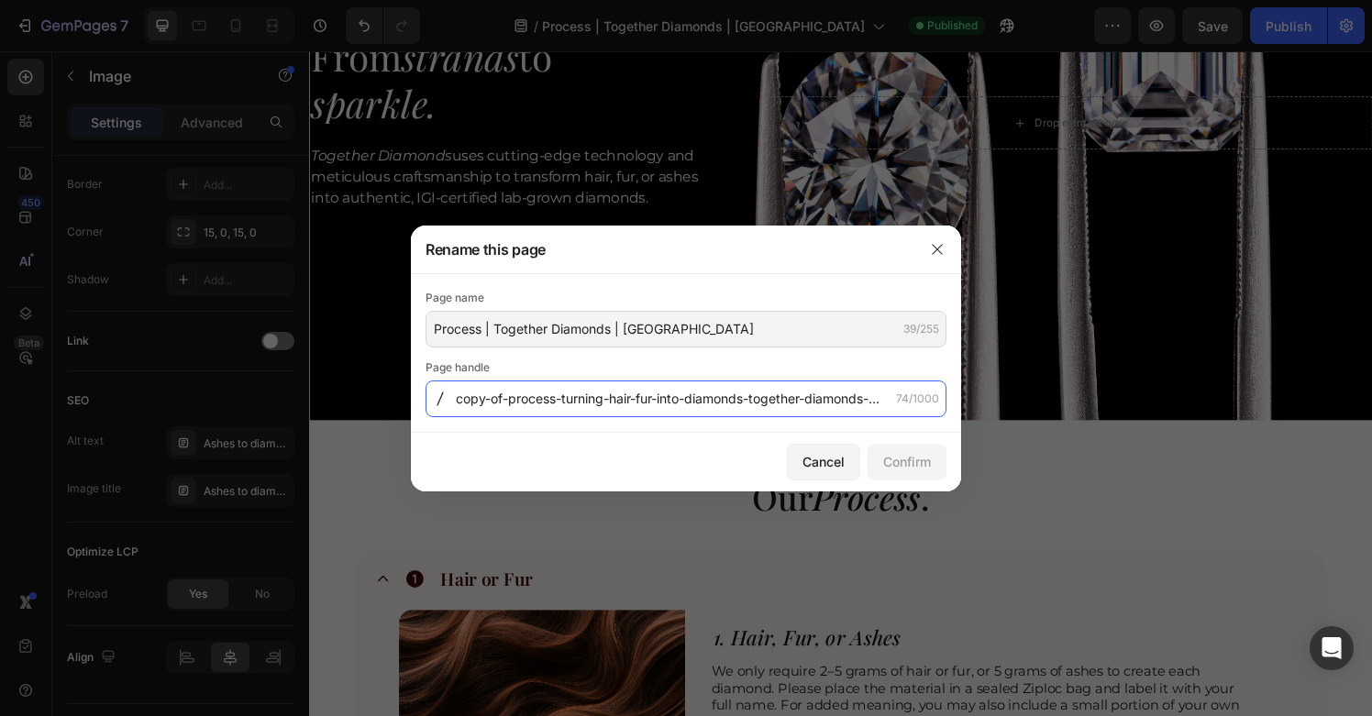
click at [617, 400] on input "copy-of-process-turning-hair-fur-into-diamonds-together-diamonds-singapore" at bounding box center [686, 399] width 521 height 37
click at [637, 400] on input "copy-of-process-turning-hair-fur-into-diamonds-together-diamonds-singapore" at bounding box center [686, 399] width 521 height 37
click at [654, 400] on input "copy-of-process-turning-hair-fur-into-diamonds-together-diamonds-singapore" at bounding box center [686, 399] width 521 height 37
drag, startPoint x: 661, startPoint y: 402, endPoint x: 646, endPoint y: 402, distance: 14.7
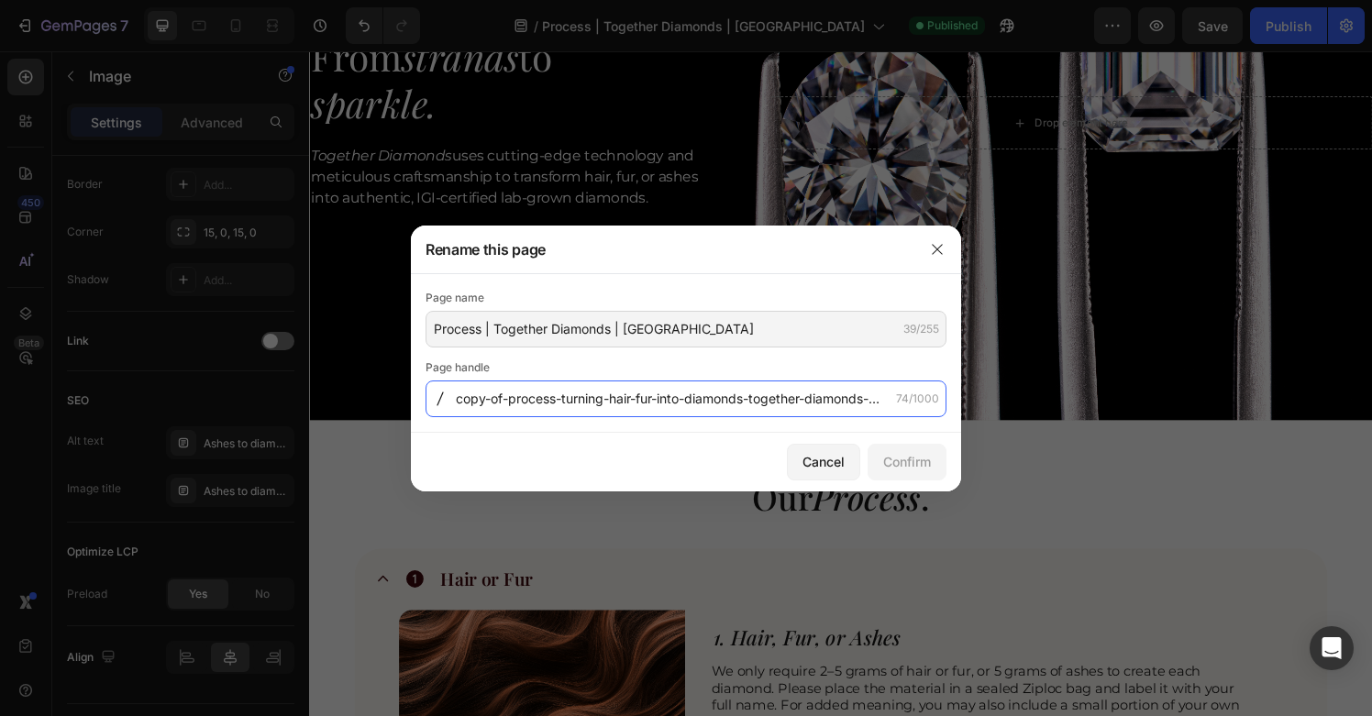
click at [646, 402] on input "copy-of-process-turning-hair-fur-into-diamonds-together-diamonds-singapore" at bounding box center [686, 399] width 521 height 37
type input "copy-of-process-turning-hair-ashes-into-diamonds-together-diamonds-singapore"
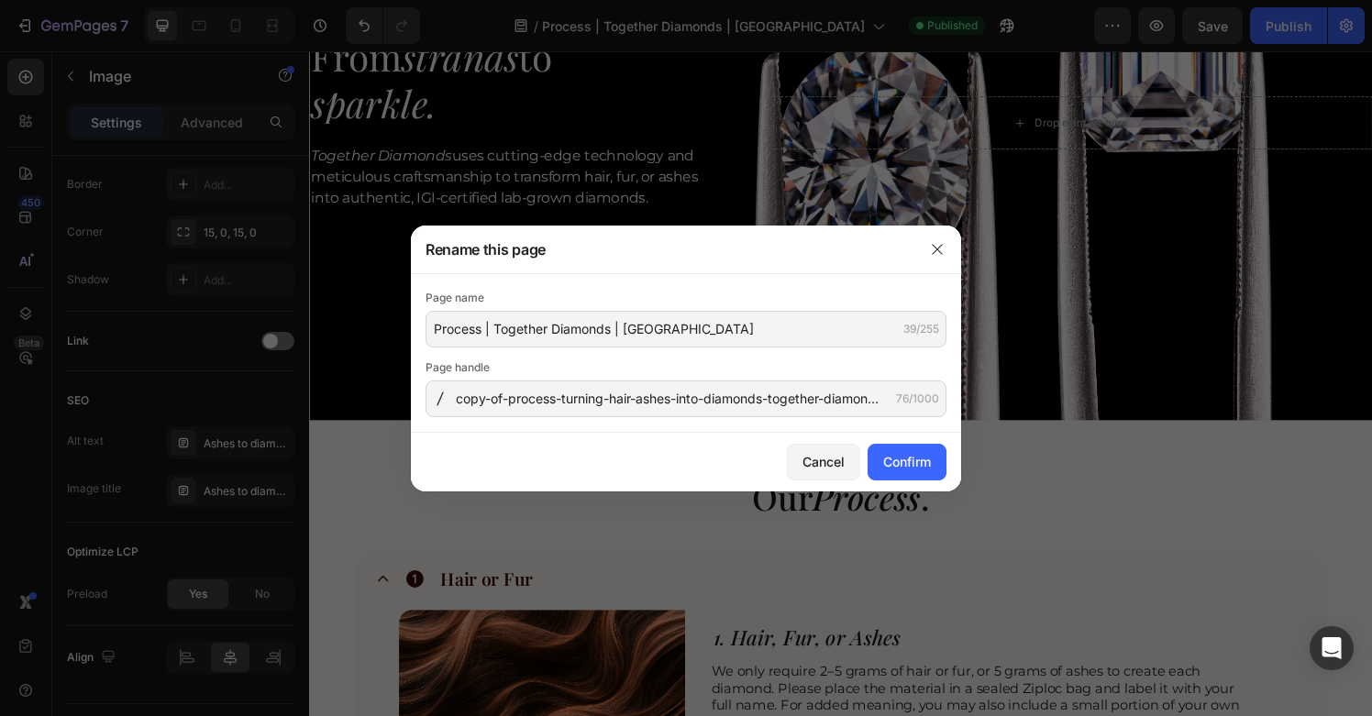
click at [756, 303] on div "Page name" at bounding box center [686, 298] width 521 height 18
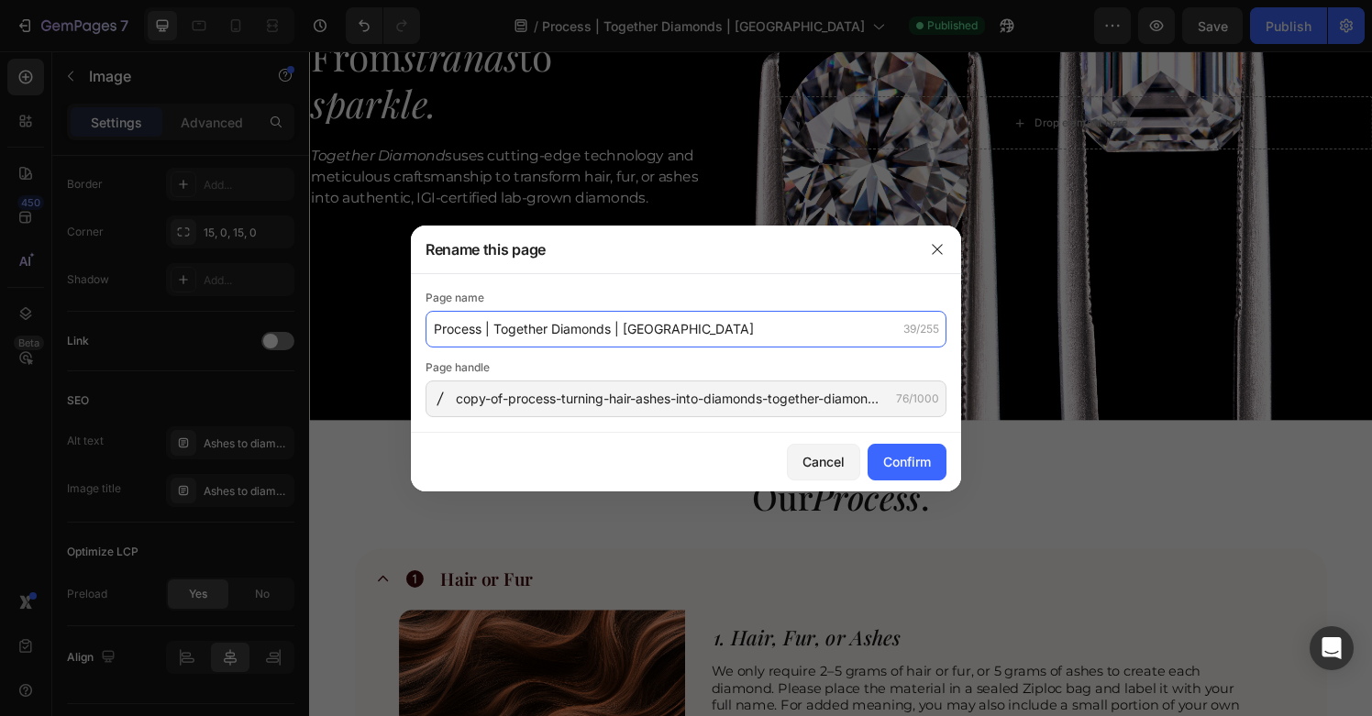
click at [743, 330] on input "Process | Together Diamonds | Singapore" at bounding box center [686, 329] width 521 height 37
click at [754, 333] on input "Process | Together Diamonds | Singapore" at bounding box center [686, 329] width 521 height 37
click at [495, 335] on input "Process | Together Diamonds | Singapore" at bounding box center [686, 329] width 521 height 37
paste input "ashes to diamonds Singapore"
click at [856, 328] on input "Process | ashes to diamonds Singapore | Together Diamonds | Singapore" at bounding box center [686, 329] width 521 height 37
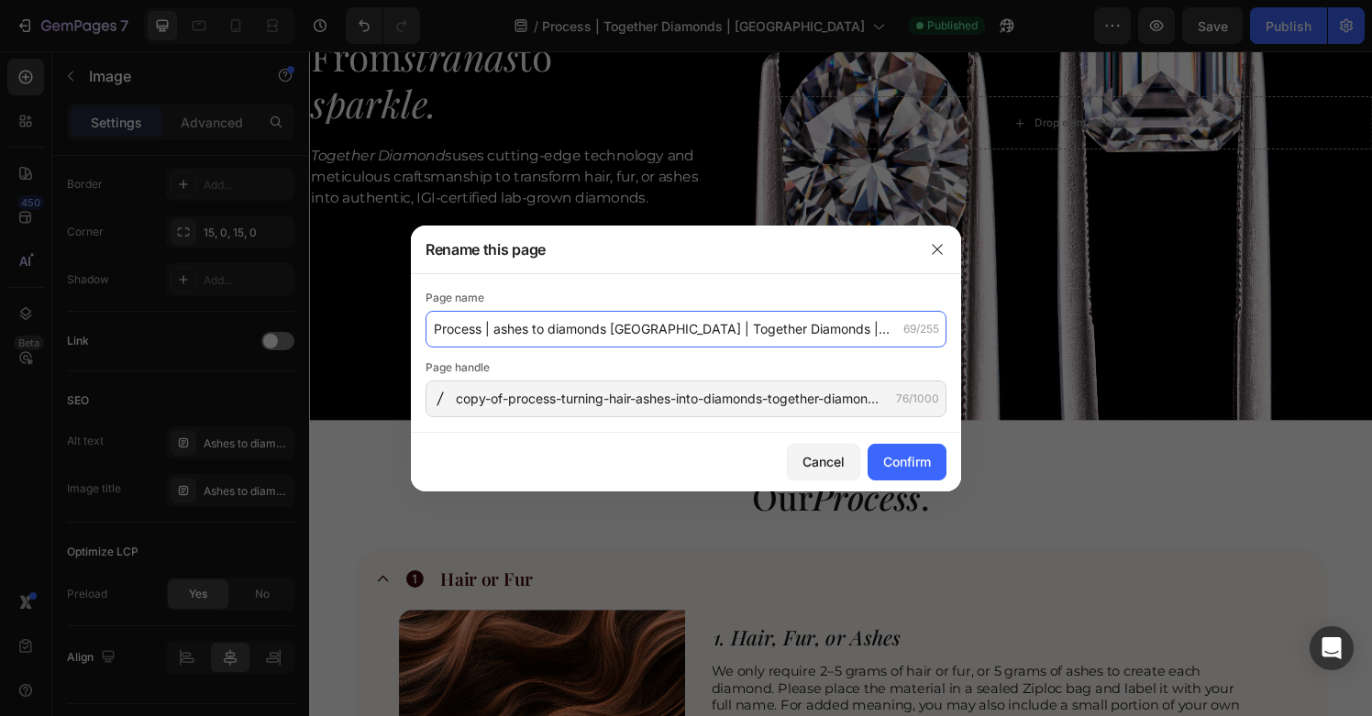
click at [856, 328] on input "Process | ashes to diamonds Singapore | Together Diamonds | Singapore" at bounding box center [686, 329] width 521 height 37
click at [839, 331] on input "Process | ashes to diamonds Singapore | Together Diamonds |" at bounding box center [686, 329] width 521 height 37
paste input "hair to diamonds"
drag, startPoint x: 780, startPoint y: 331, endPoint x: 662, endPoint y: 334, distance: 117.5
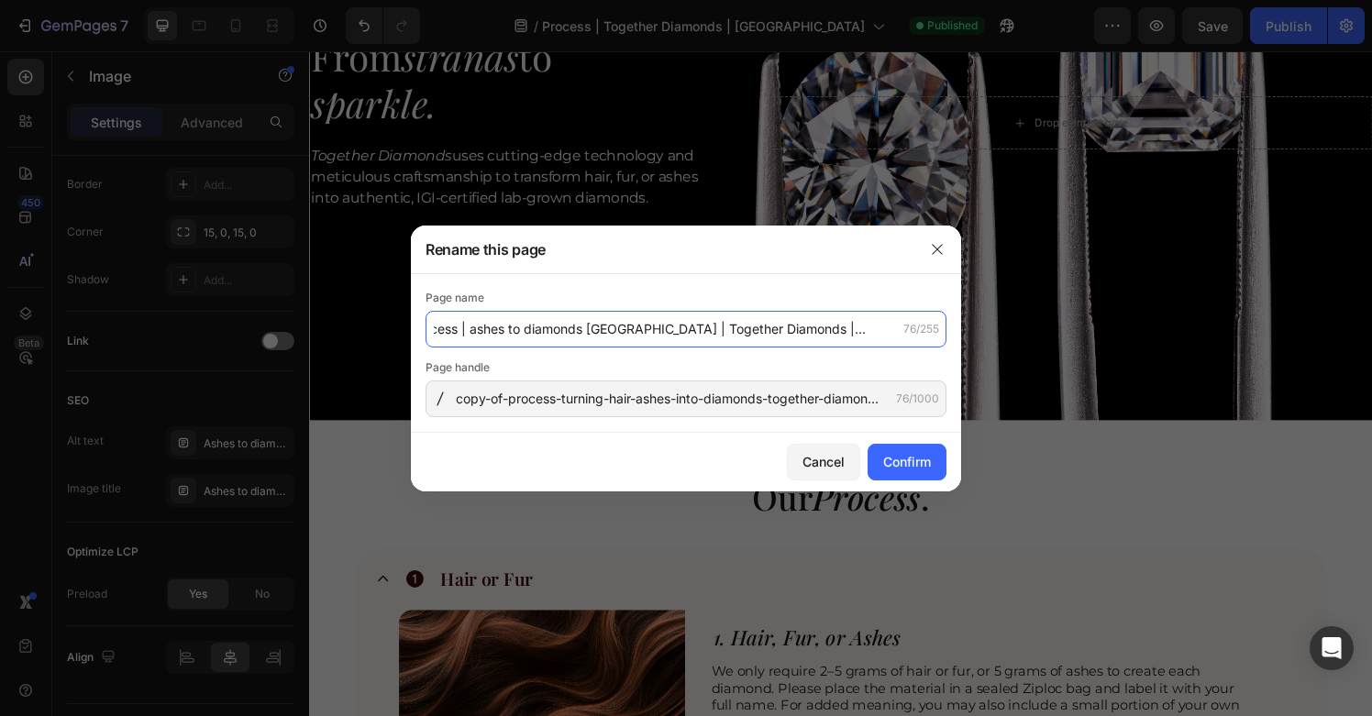
click at [662, 334] on input "Process | ashes to diamonds Singapore | Together Diamonds | hair to diamonds" at bounding box center [686, 329] width 521 height 37
click at [816, 319] on input "Process | ashes to diamonds Singapore | hair to diamonds" at bounding box center [686, 329] width 521 height 37
click at [816, 329] on input "Process | ashes to diamonds Singapore | hair to diamonds" at bounding box center [686, 329] width 521 height 37
paste input "Together Diamonds"
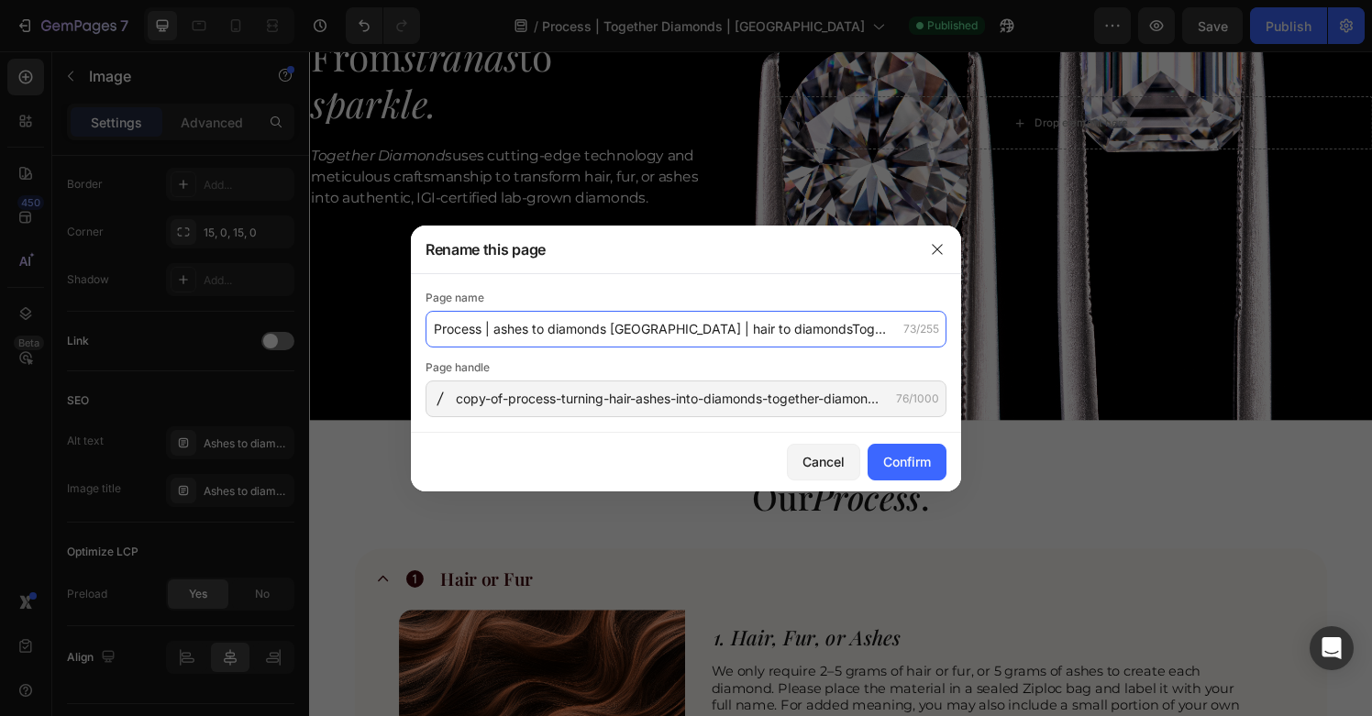
scroll to position [0, 11]
click at [778, 333] on input "Process | ashes to diamonds Singapore | hair to diamondsTogether Diamonds" at bounding box center [686, 329] width 521 height 37
click at [847, 328] on input "Process | ashes to diamonds Singapore | hair to diamonds | Together Diamonds" at bounding box center [686, 329] width 521 height 37
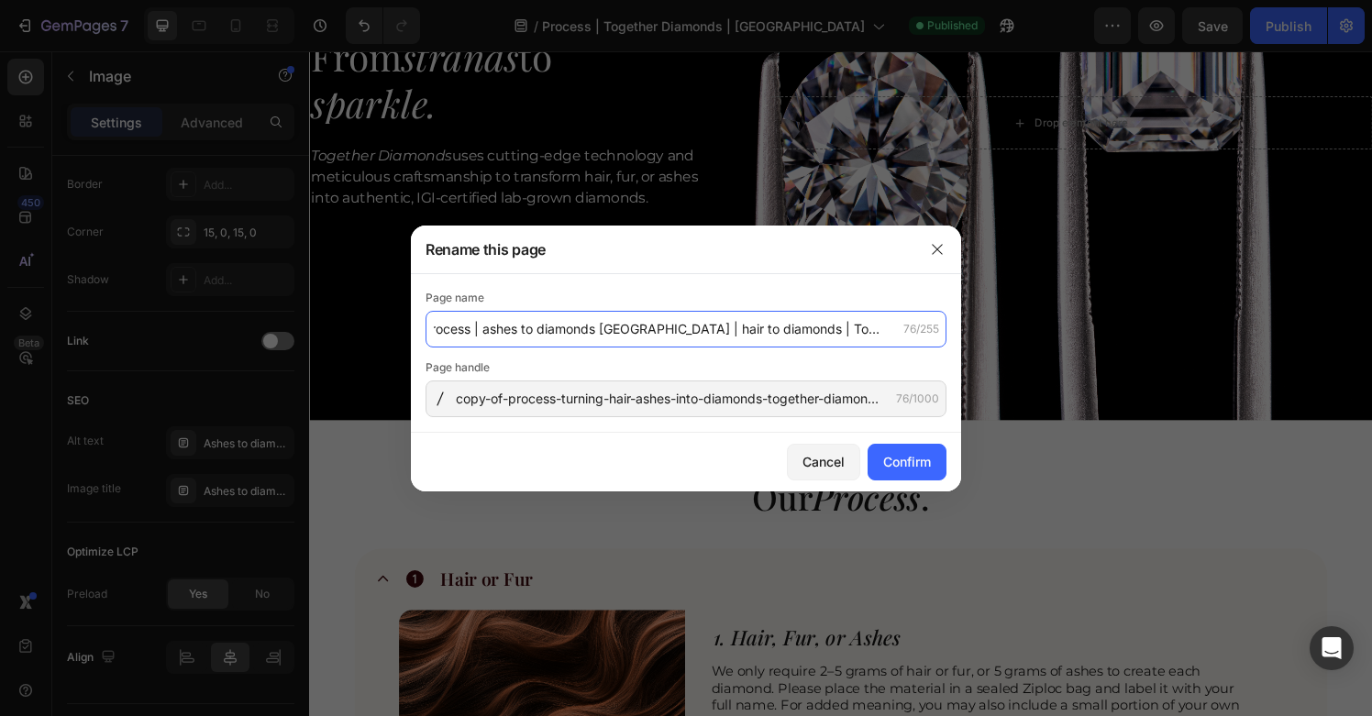
click at [842, 339] on input "Process | ashes to diamonds Singapore | hair to diamonds | Together Diamonds" at bounding box center [686, 329] width 521 height 37
drag, startPoint x: 472, startPoint y: 329, endPoint x: 903, endPoint y: 337, distance: 431.2
click at [903, 337] on input "Process | ashes to diamonds Singapore | hair to diamonds | Together Diamonds" at bounding box center [686, 329] width 521 height 37
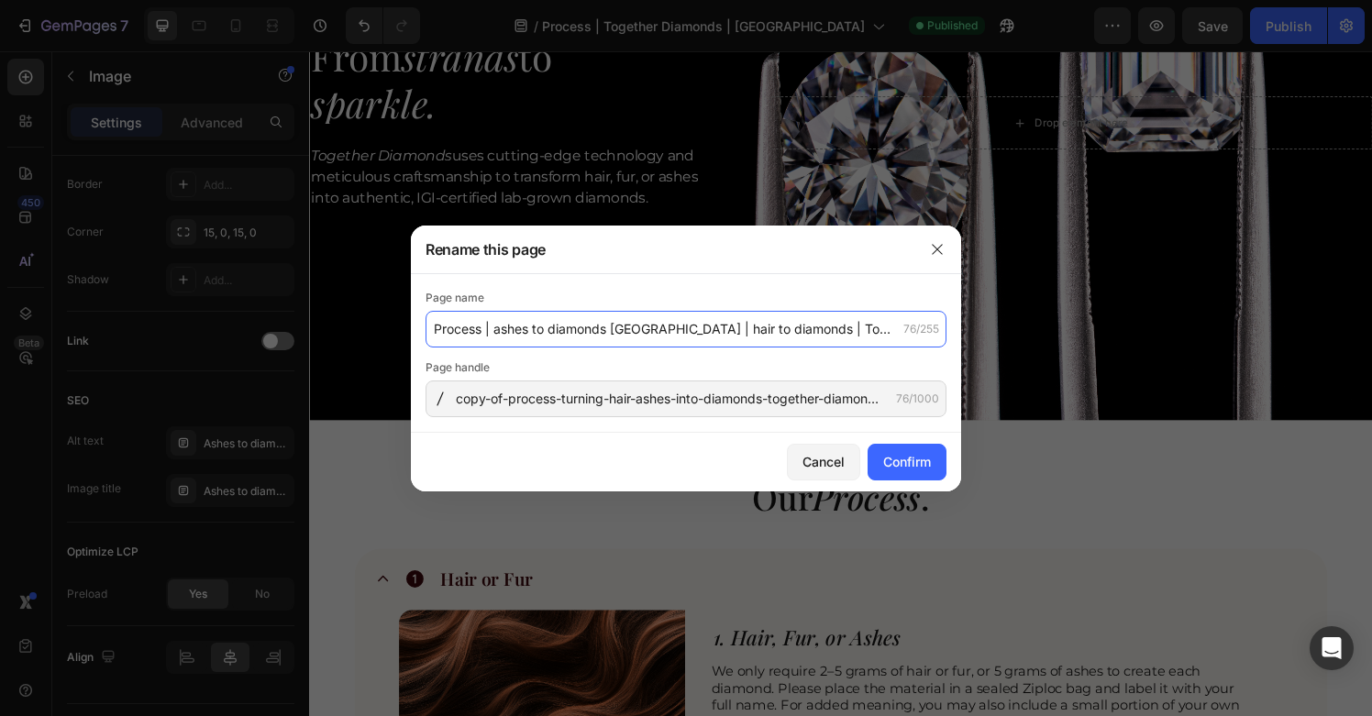
click at [666, 336] on input "Process | ashes to diamonds Singapore | hair to diamonds | Together Diamonds" at bounding box center [686, 329] width 521 height 37
click at [686, 334] on input "Process | ashes to diamonds Singapore | hair to diamonds | Together Diamonds" at bounding box center [686, 329] width 521 height 37
click at [794, 336] on input "Process | ashes to diamonds Singapore | hair to diamonds | Together Diamonds" at bounding box center [686, 329] width 521 height 37
paste input "cremation diamonds"
click at [805, 335] on input "Process | ashes to diamonds Singapore | hair to diamonds | cremation diamonds| …" at bounding box center [686, 329] width 521 height 37
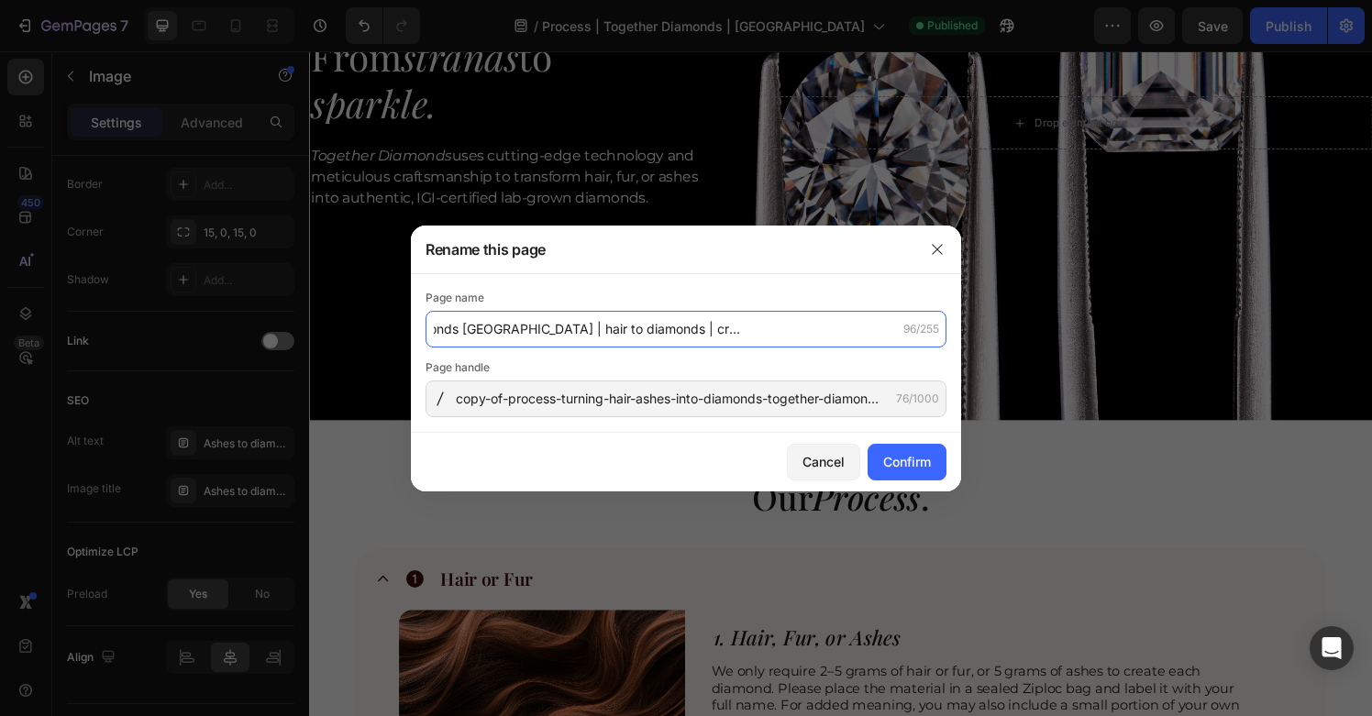
scroll to position [0, 155]
drag, startPoint x: 864, startPoint y: 333, endPoint x: 902, endPoint y: 339, distance: 38.0
click at [902, 339] on input "Process | ashes to diamonds Singapore | hair to diamonds | cremation diamonds| …" at bounding box center [686, 329] width 521 height 37
click at [772, 334] on input "Process | ashes to diamonds Singapore | hair to diamonds | cremation diamonds| …" at bounding box center [686, 329] width 521 height 37
paste input "memorial diamonds Singapore"
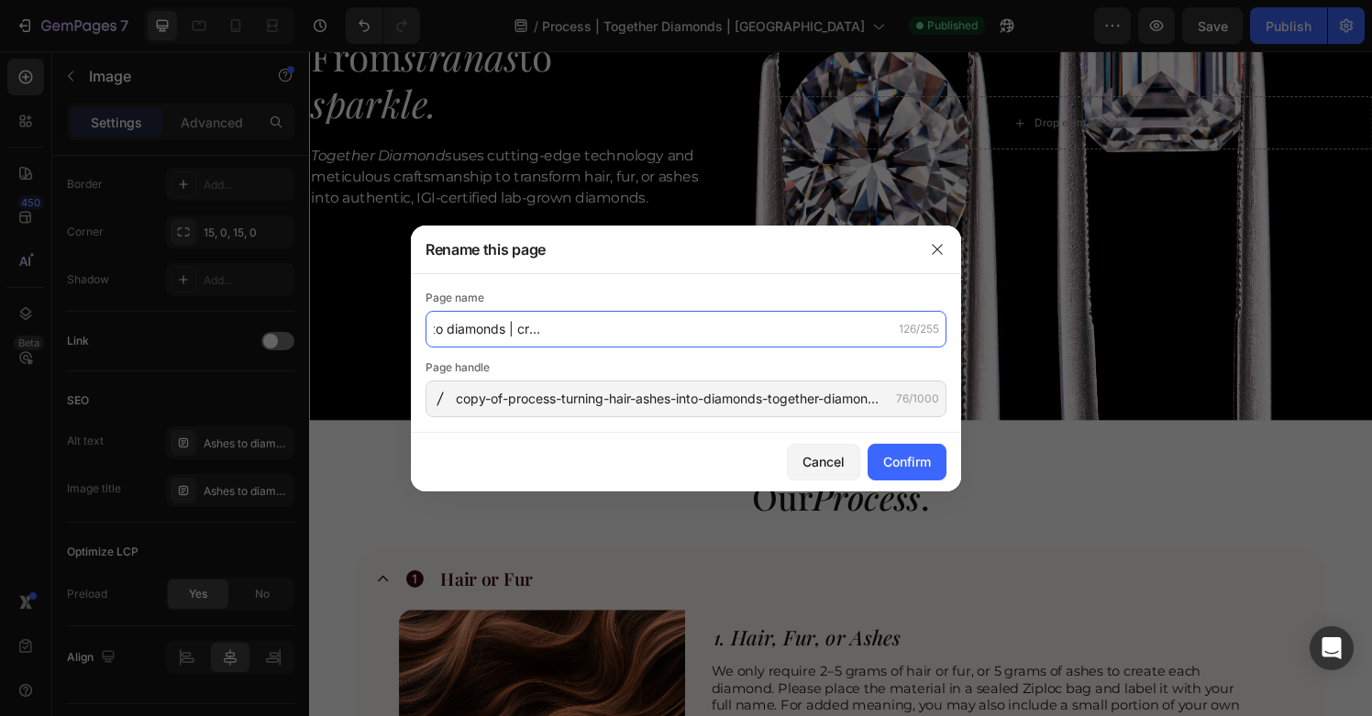
scroll to position [0, 351]
drag, startPoint x: 863, startPoint y: 328, endPoint x: 895, endPoint y: 328, distance: 32.1
click at [895, 328] on input "Process | ashes to diamonds Singapore | hair to diamonds | cremation diamonds| …" at bounding box center [686, 329] width 521 height 37
click at [877, 328] on input "Process | ashes to diamonds Singapore | hair to diamonds | cremation diamonds| …" at bounding box center [686, 329] width 521 height 37
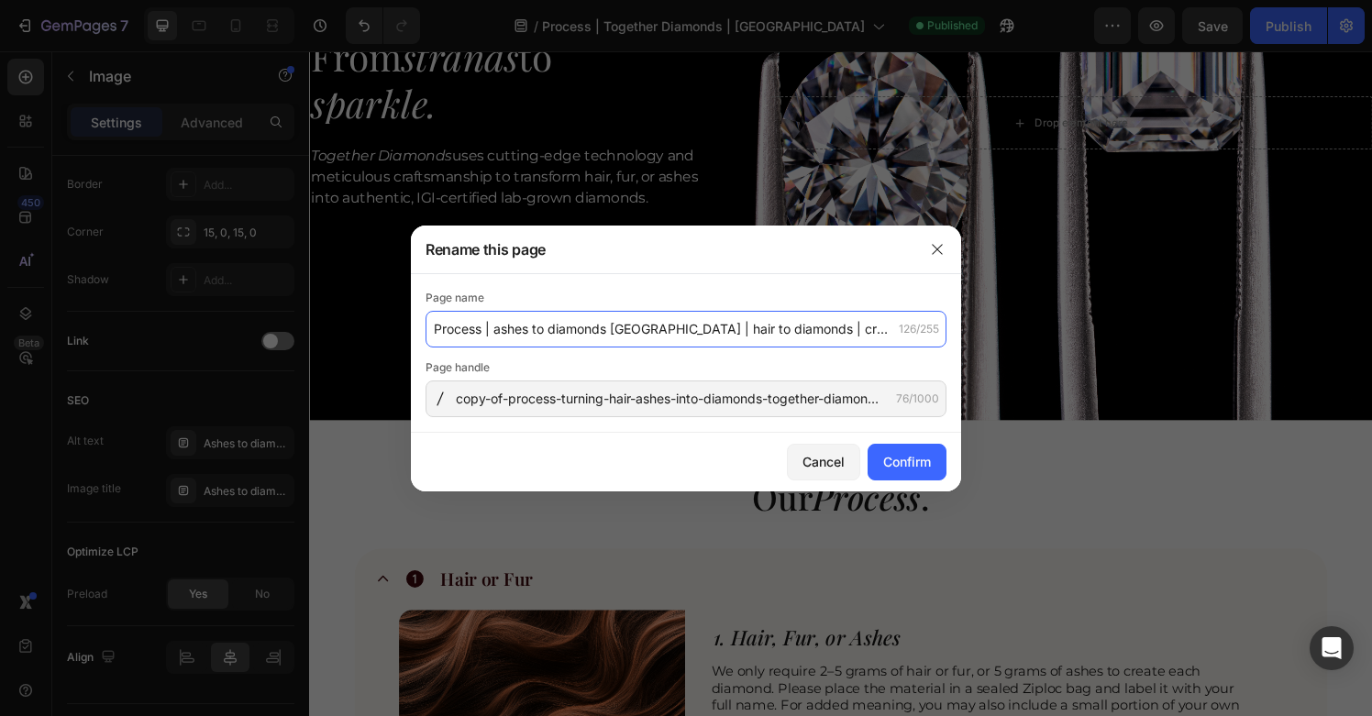
drag, startPoint x: 891, startPoint y: 331, endPoint x: 494, endPoint y: 335, distance: 397.3
click at [493, 334] on input "Process | ashes to diamonds Singapore | hair to diamonds | cremation diamonds| …" at bounding box center [686, 329] width 521 height 37
type input "Process | ashes to diamonds Singapore | hair to diamonds | cremation diamonds| …"
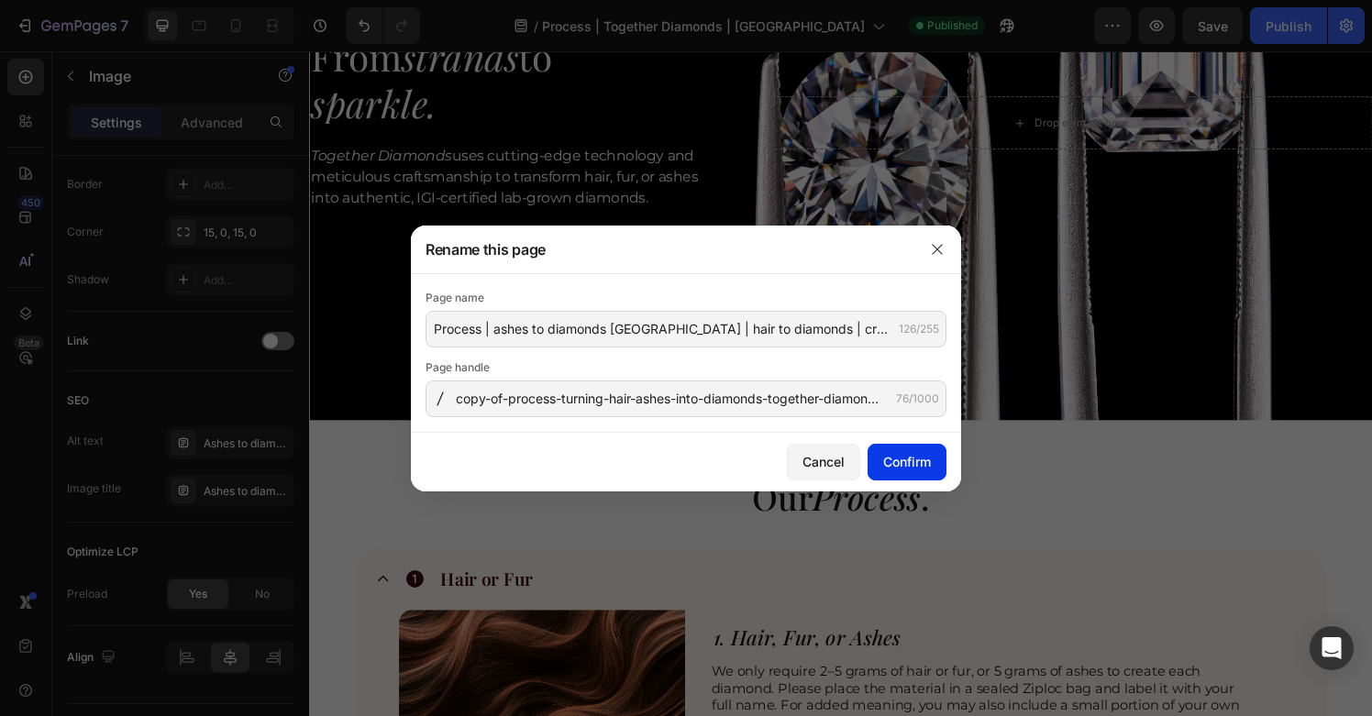
click at [872, 457] on button "Confirm" at bounding box center [907, 462] width 79 height 37
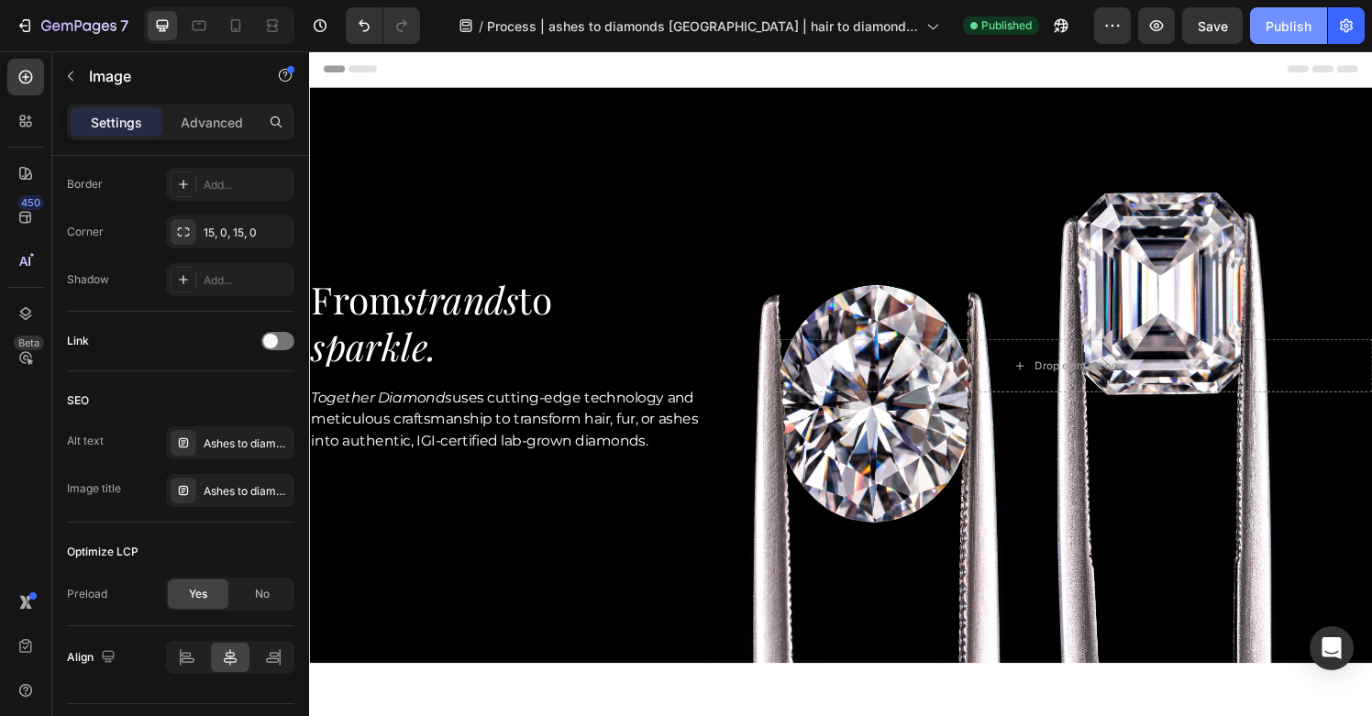
click at [1268, 29] on div "Publish" at bounding box center [1289, 26] width 46 height 19
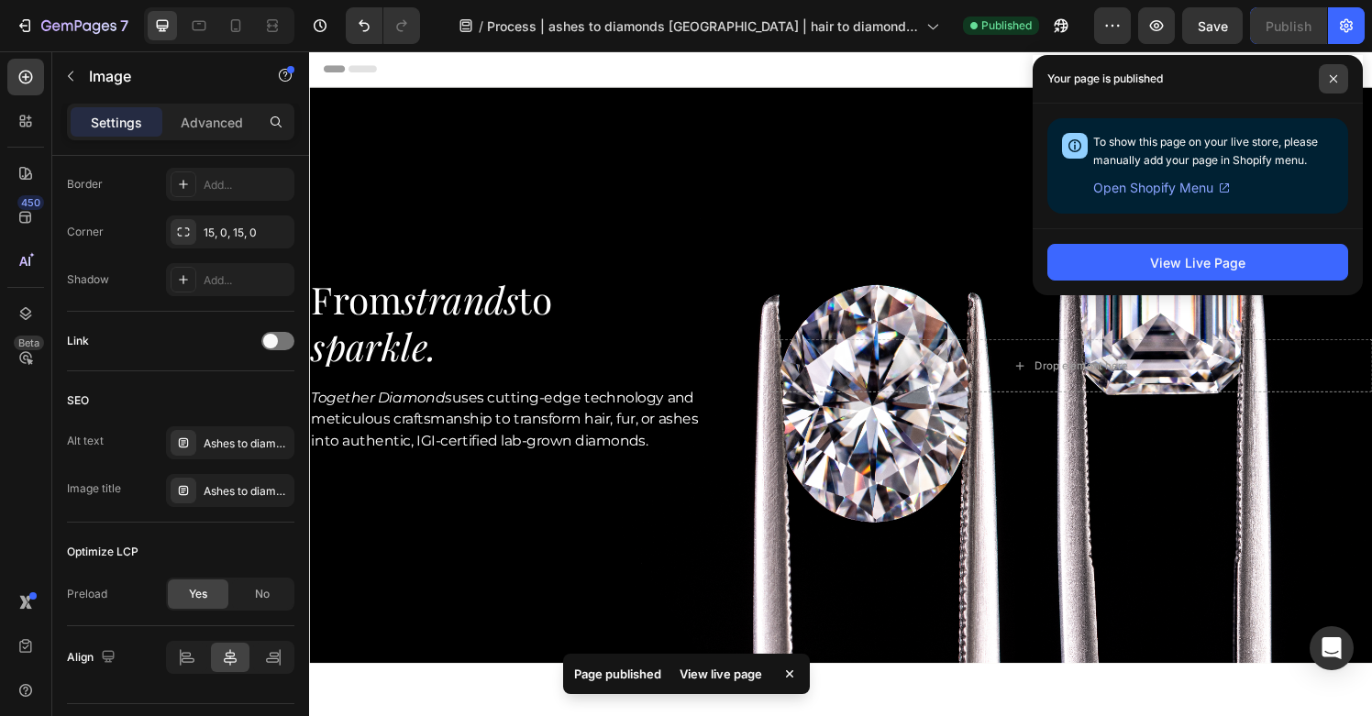
click at [1347, 83] on span at bounding box center [1333, 78] width 29 height 29
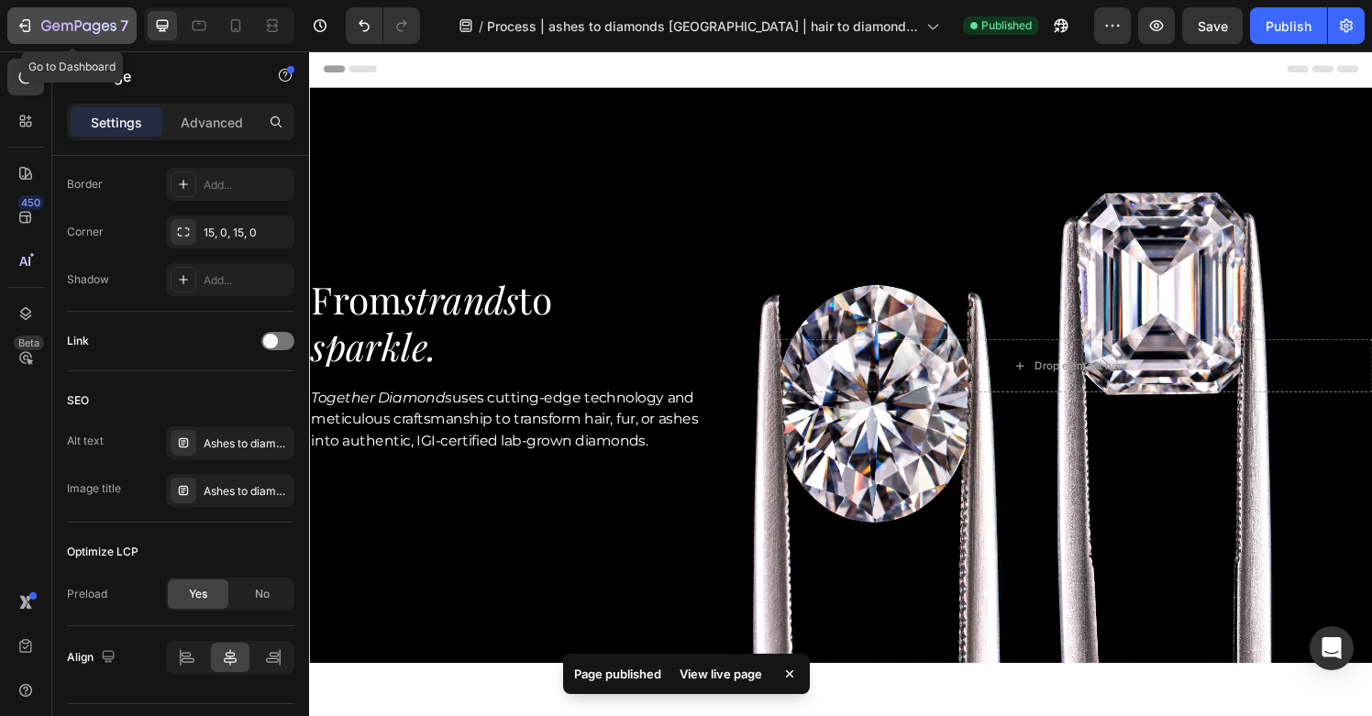
click at [44, 32] on icon "button" at bounding box center [78, 27] width 75 height 16
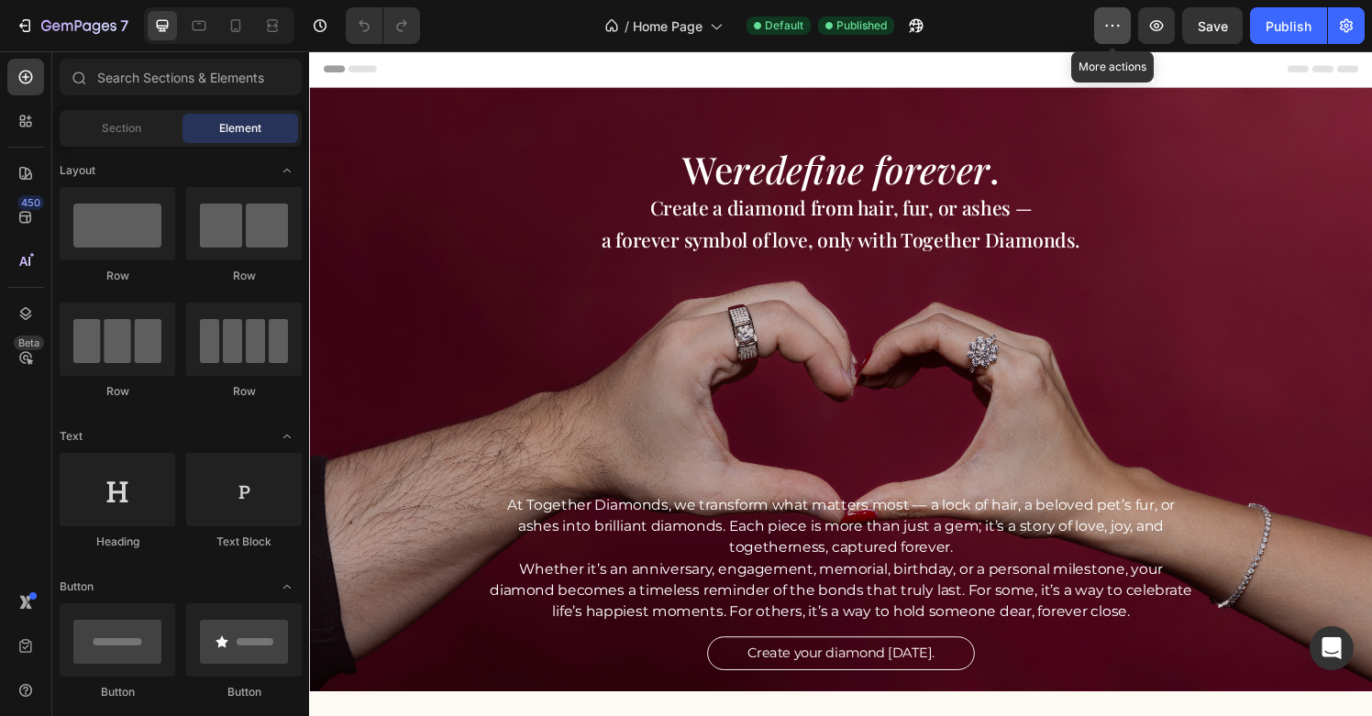
click at [1120, 29] on icon "button" at bounding box center [1113, 26] width 18 height 18
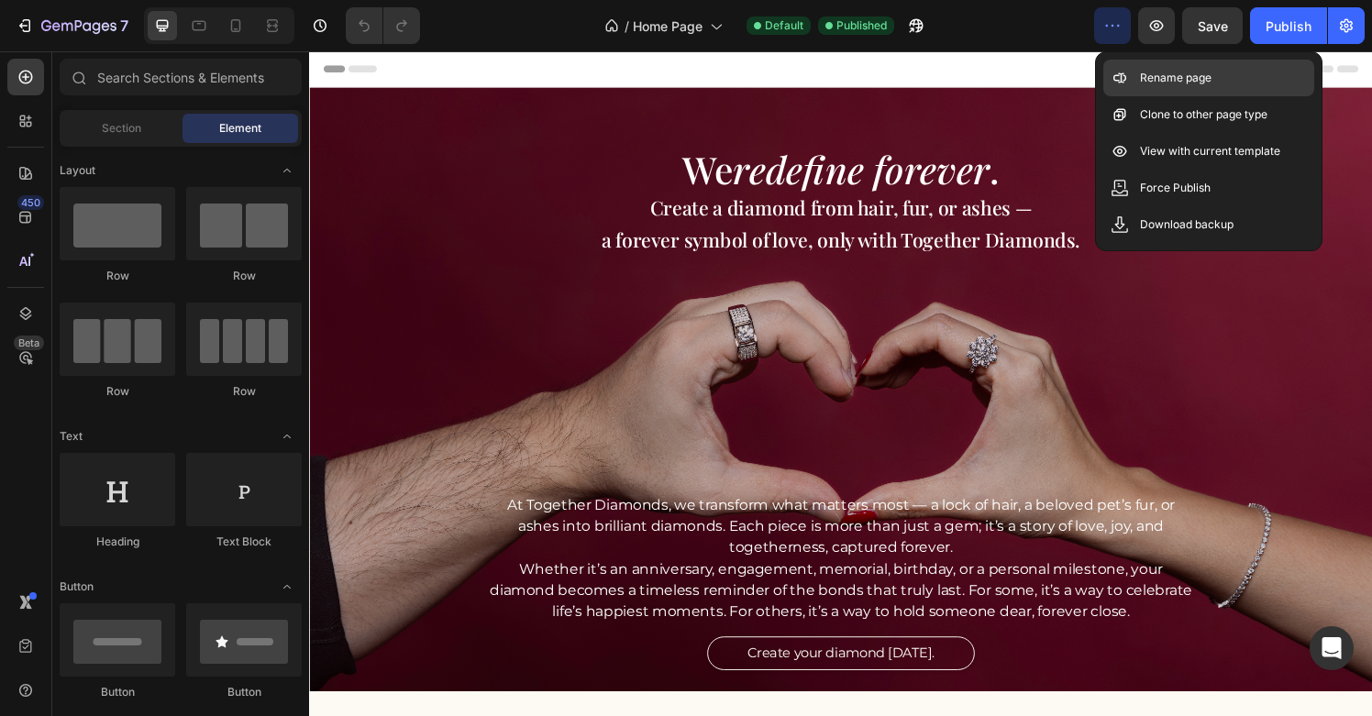
click at [1125, 74] on icon at bounding box center [1120, 78] width 18 height 18
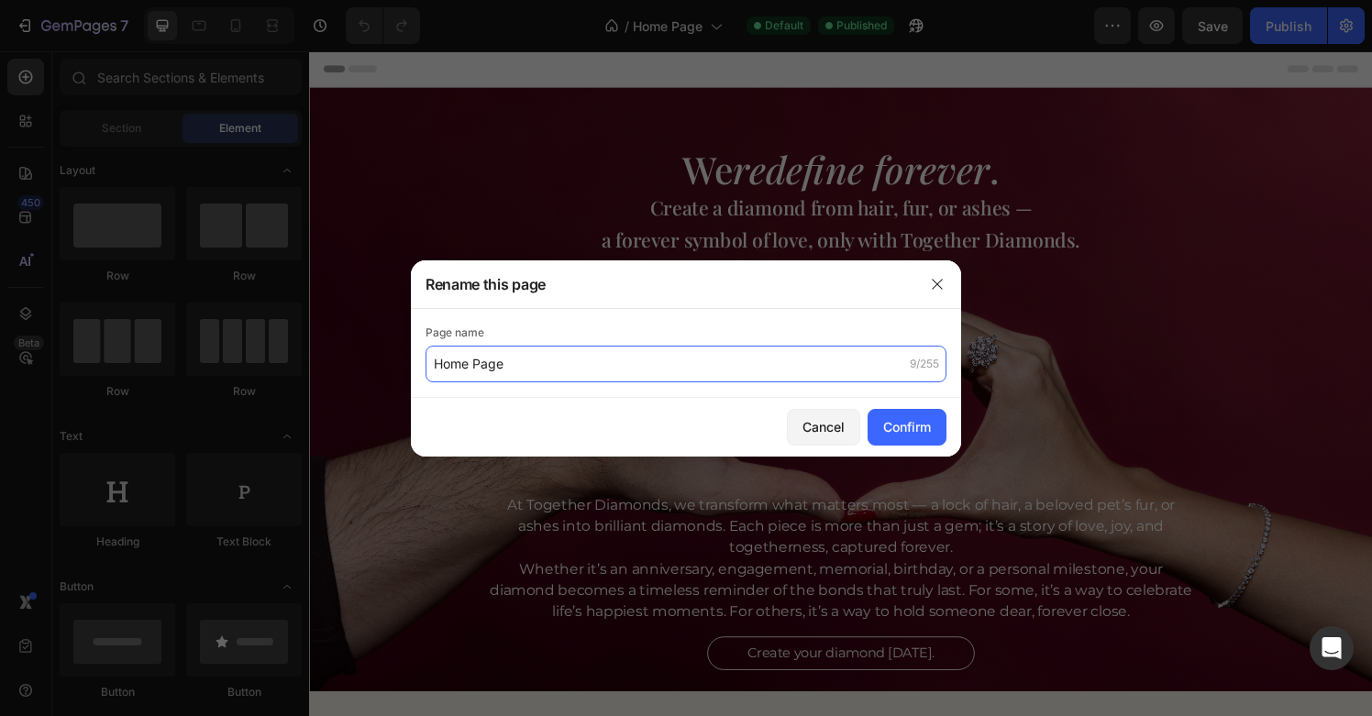
click at [813, 363] on input "Home Page" at bounding box center [686, 364] width 521 height 37
paste input "ashes to diamonds Singapore | hair to diamonds | cremation diamonds| memorial d…"
drag, startPoint x: 642, startPoint y: 357, endPoint x: 434, endPoint y: 369, distance: 208.6
click at [434, 369] on input "Home Pageashes to diamonds Singapore | hair to diamonds | cremation diamonds| m…" at bounding box center [686, 364] width 521 height 37
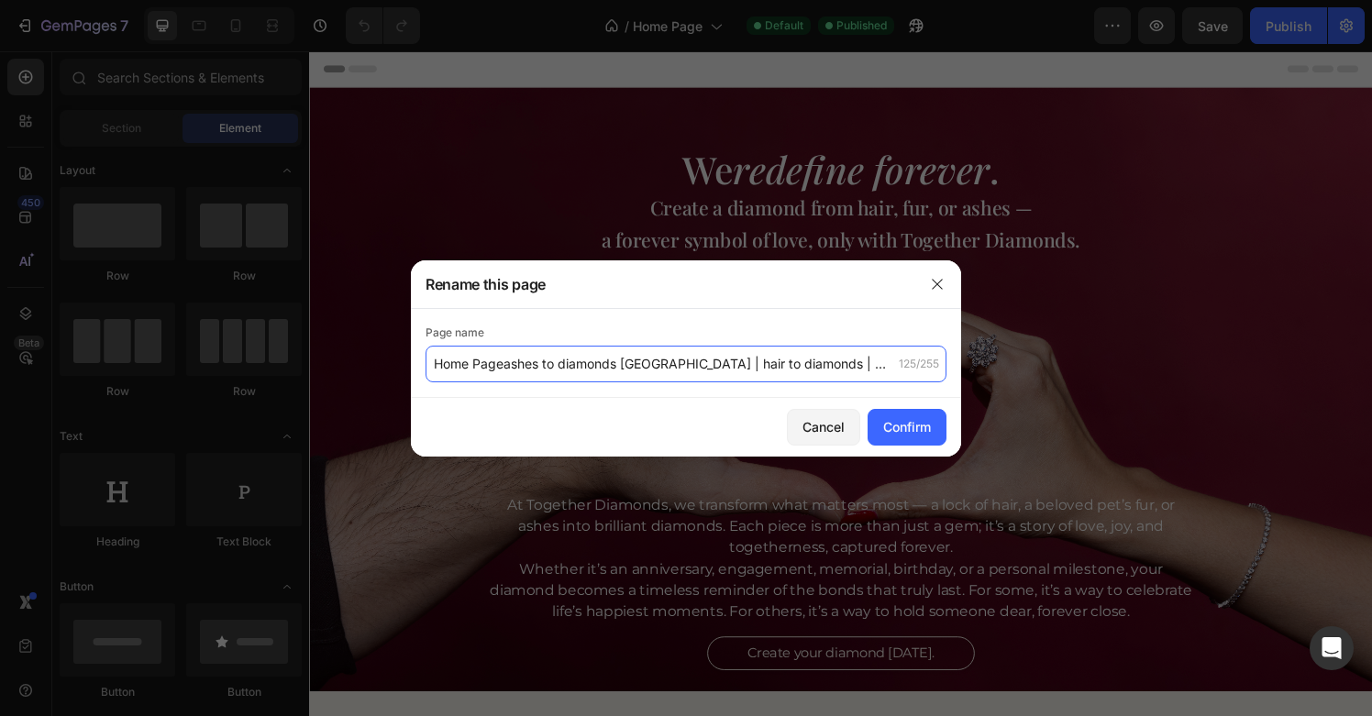
click at [496, 369] on input "Home Pageashes to diamonds Singapore | hair to diamonds | cremation diamonds| m…" at bounding box center [686, 364] width 521 height 37
click at [503, 366] on input "Home Pageashes to diamonds Singapore | hair to diamonds | cremation diamonds| m…" at bounding box center [686, 364] width 521 height 37
type input "Home Page | ashes to diamonds Singapore | hair to diamonds | cremation diamonds…"
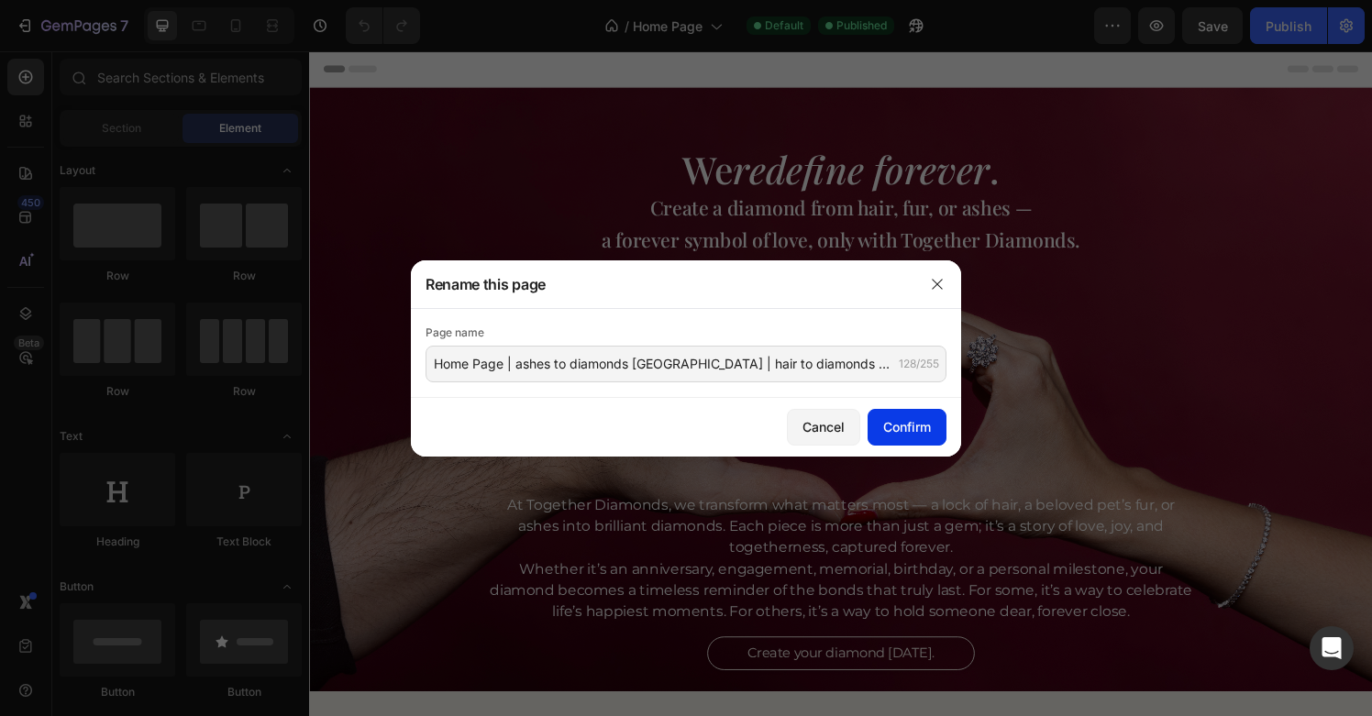
click at [898, 420] on div "Confirm" at bounding box center [907, 426] width 48 height 19
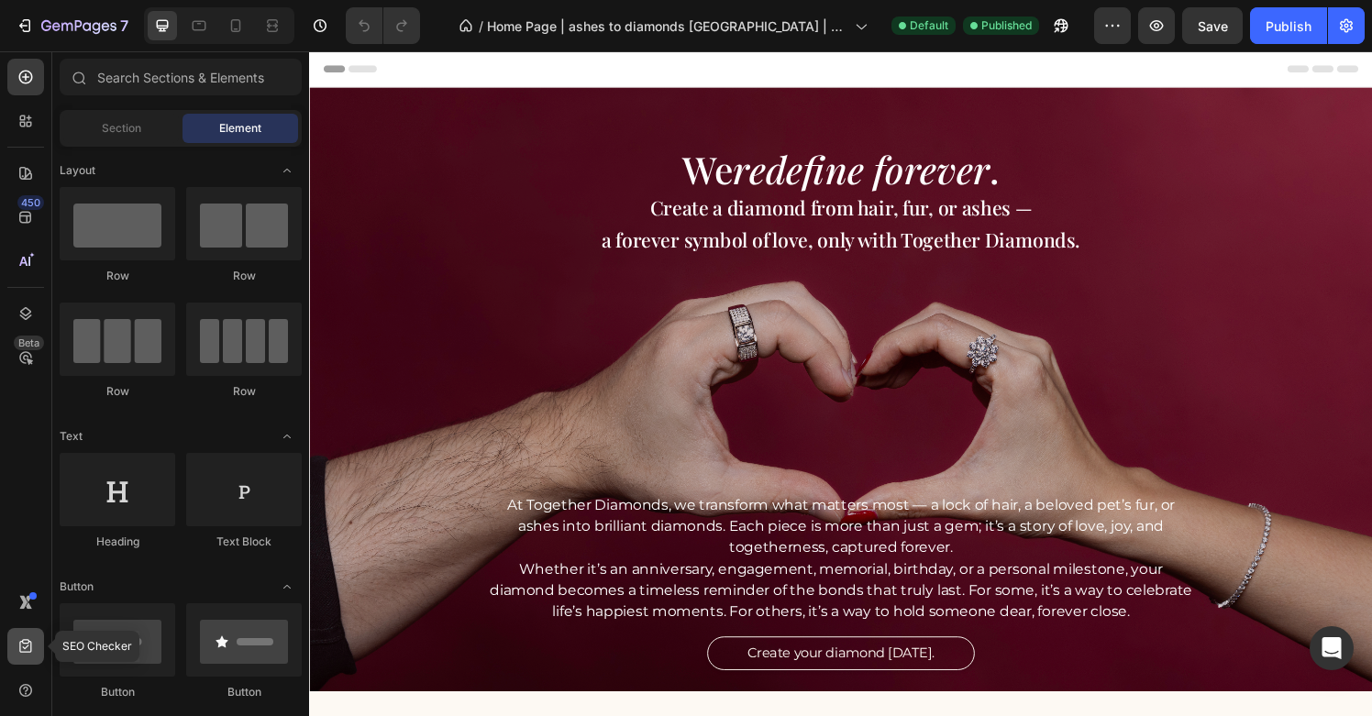
click at [31, 649] on icon at bounding box center [25, 646] width 12 height 14
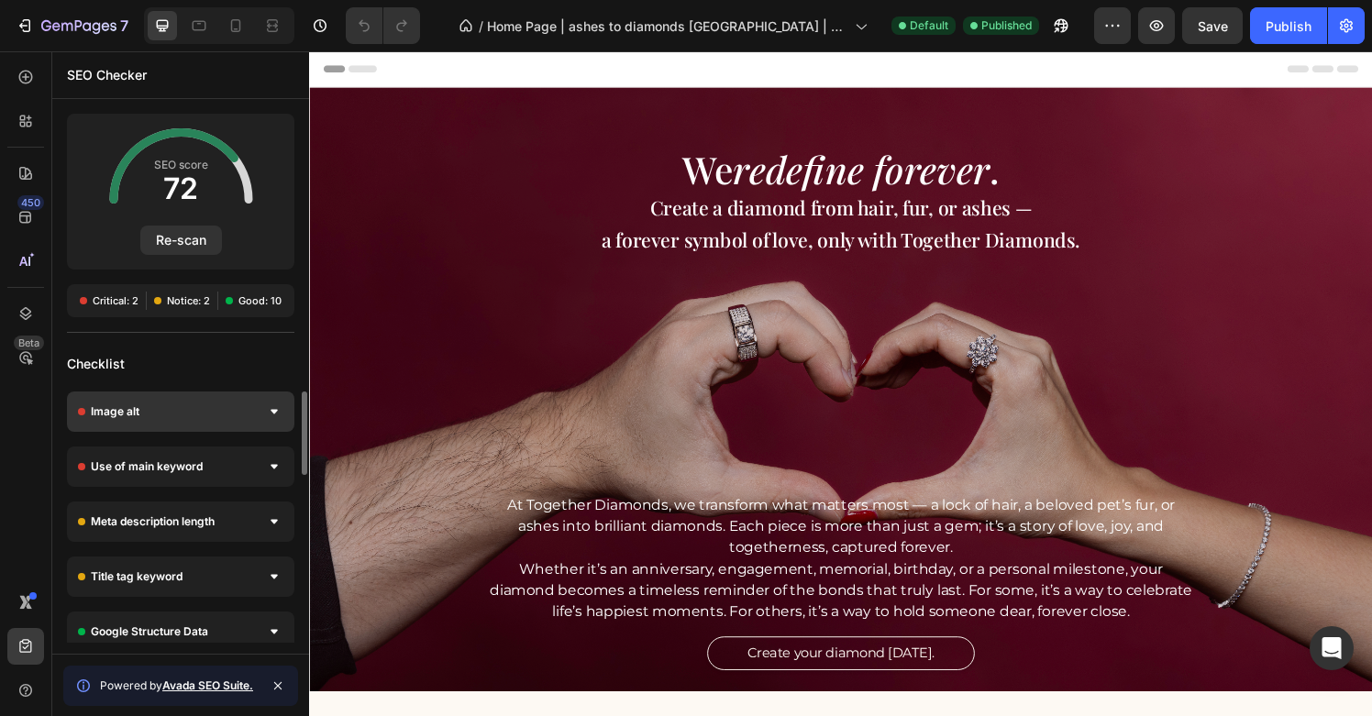
click at [195, 413] on div "Image alt" at bounding box center [181, 412] width 228 height 40
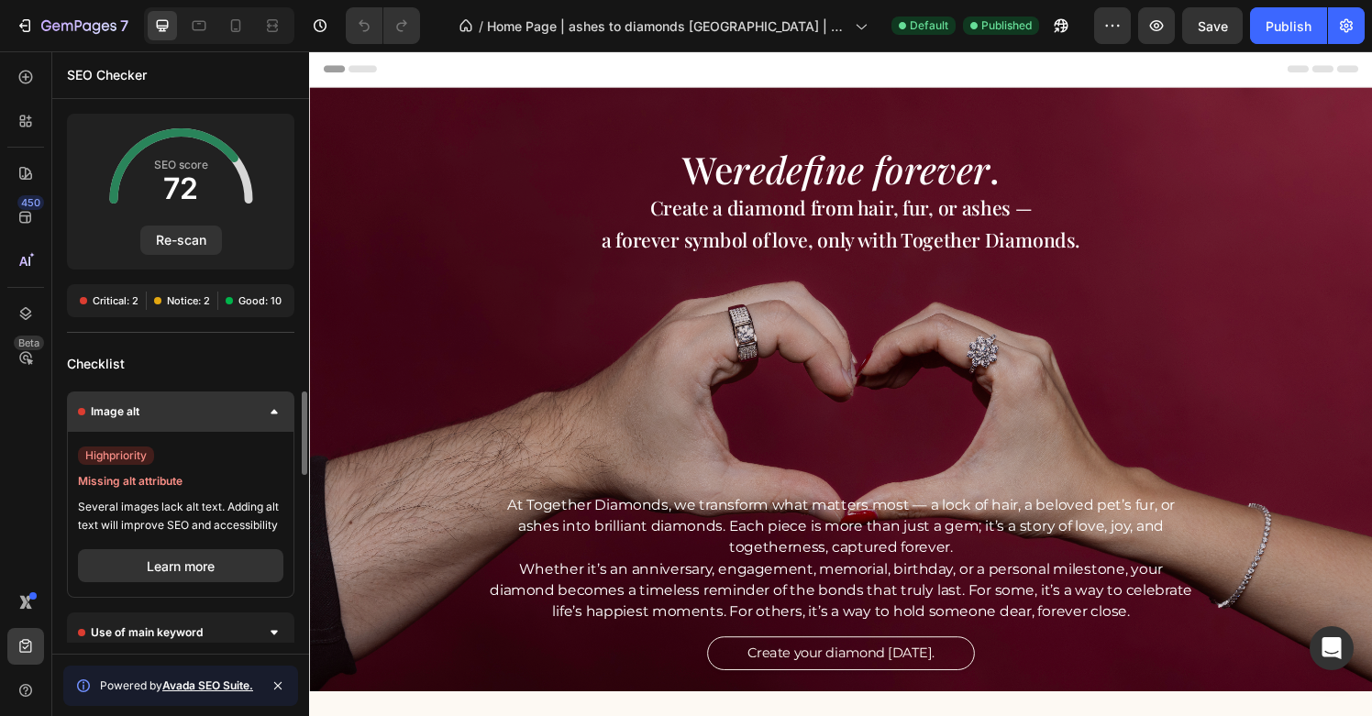
click at [195, 413] on div "Image alt" at bounding box center [181, 412] width 228 height 40
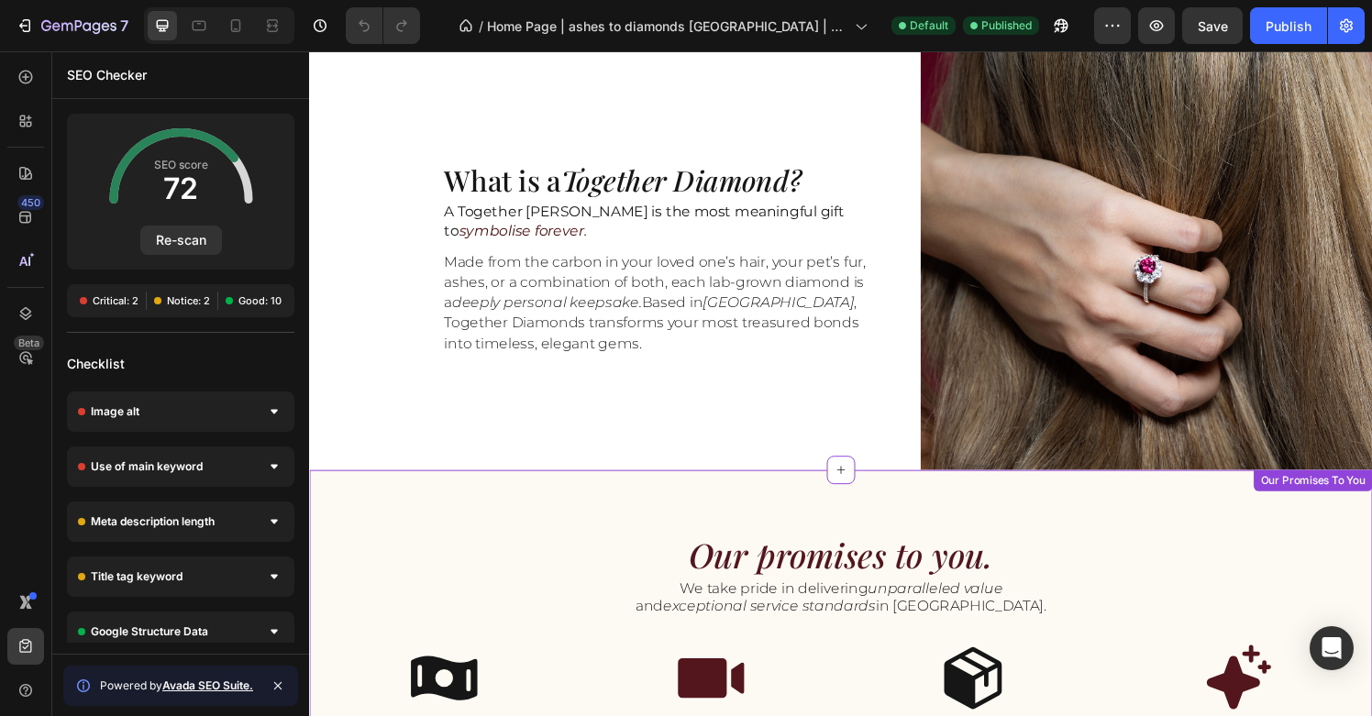
scroll to position [666, 0]
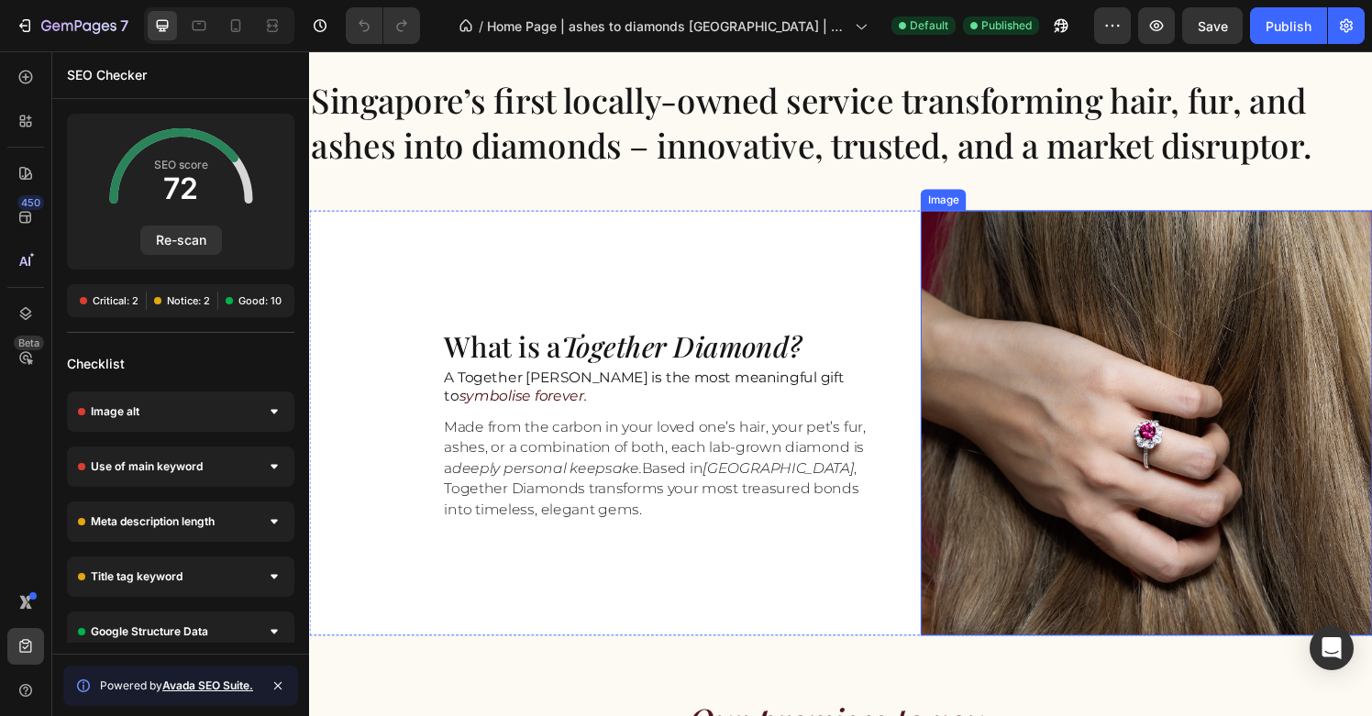
click at [1176, 369] on img at bounding box center [1176, 437] width 468 height 440
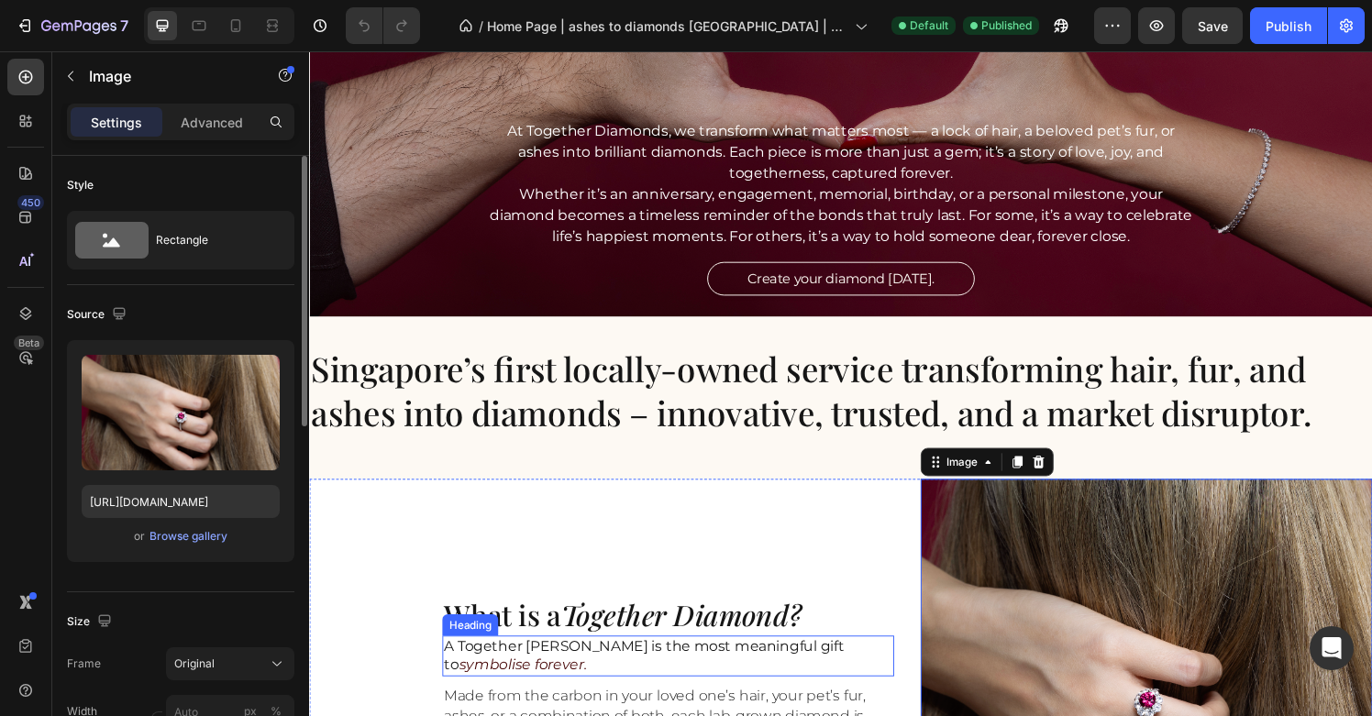
scroll to position [0, 0]
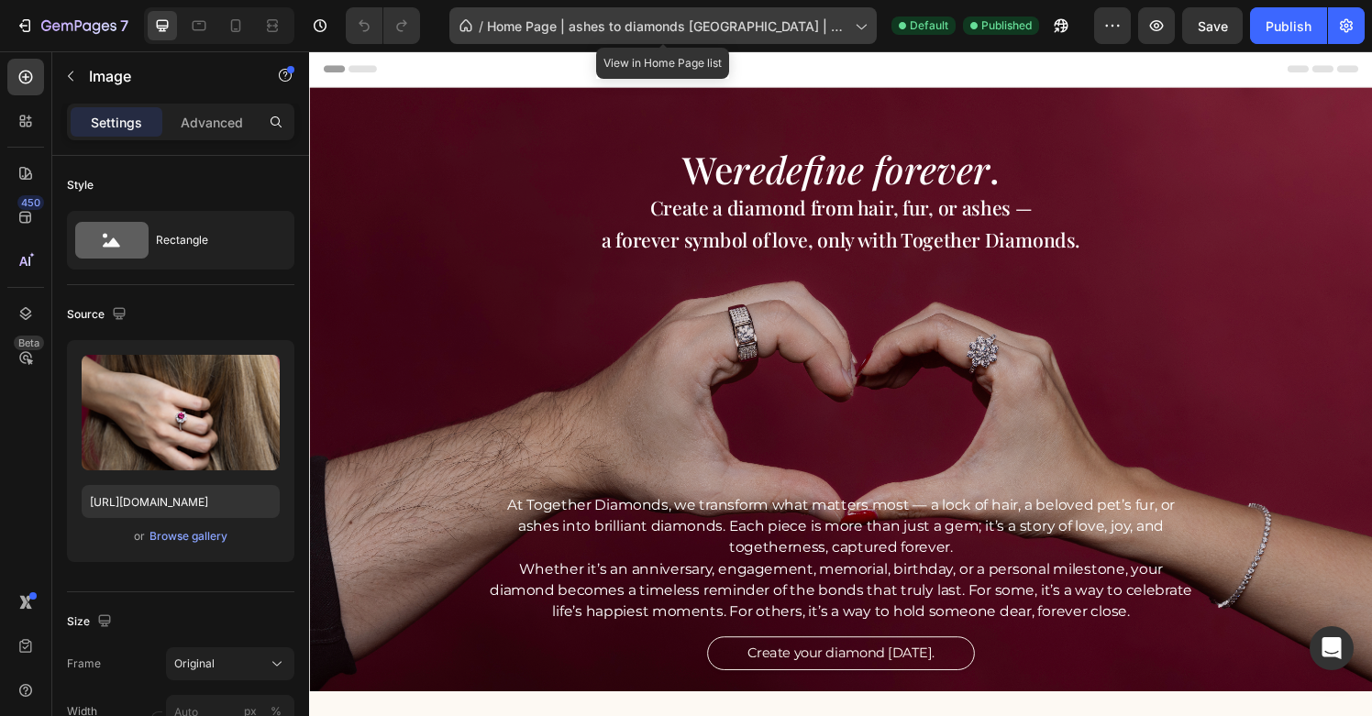
click at [861, 33] on icon at bounding box center [860, 26] width 18 height 18
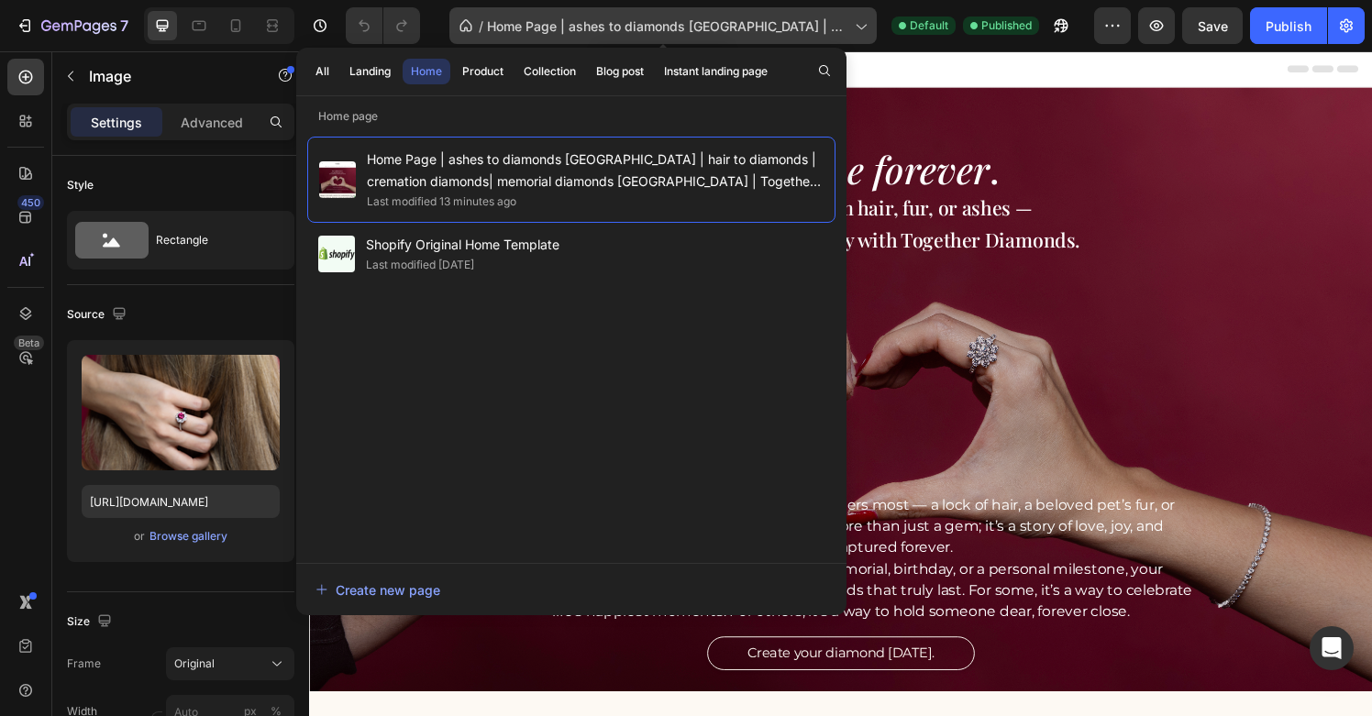
click at [860, 27] on icon at bounding box center [862, 28] width 10 height 6
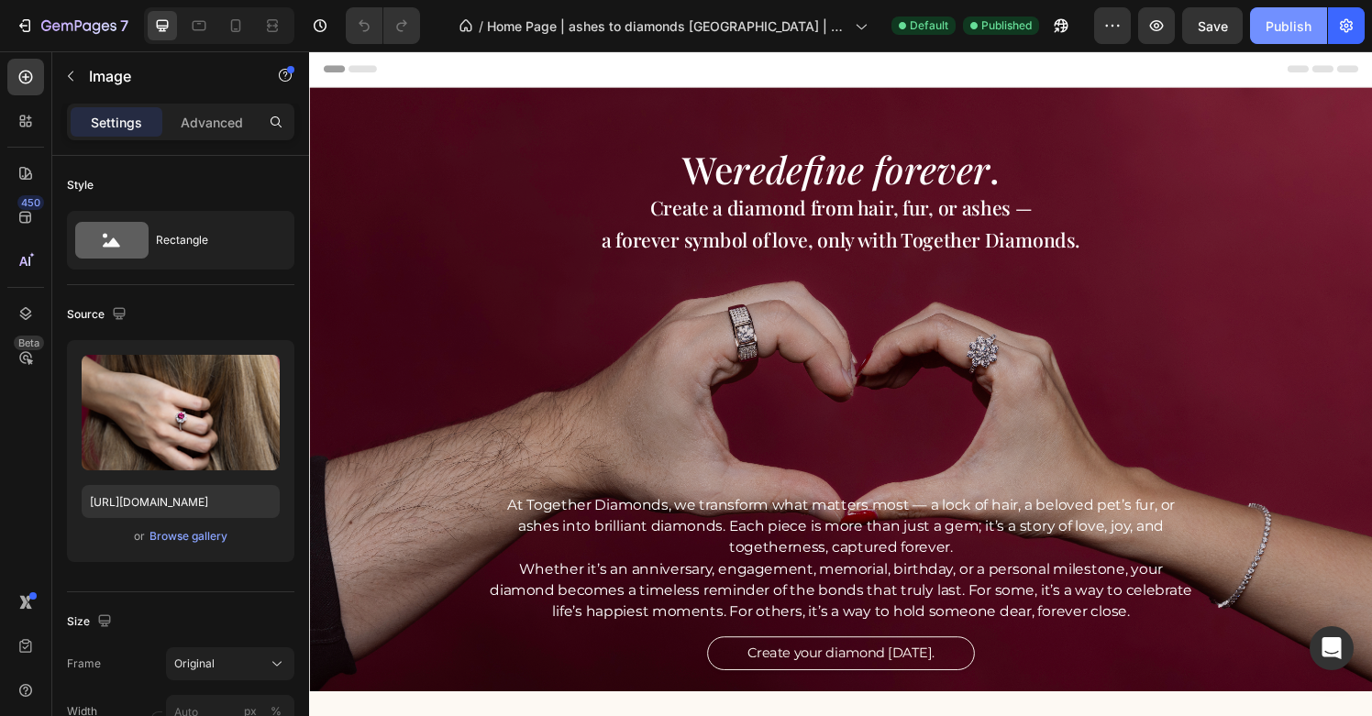
click at [1277, 22] on div "Publish" at bounding box center [1289, 26] width 46 height 19
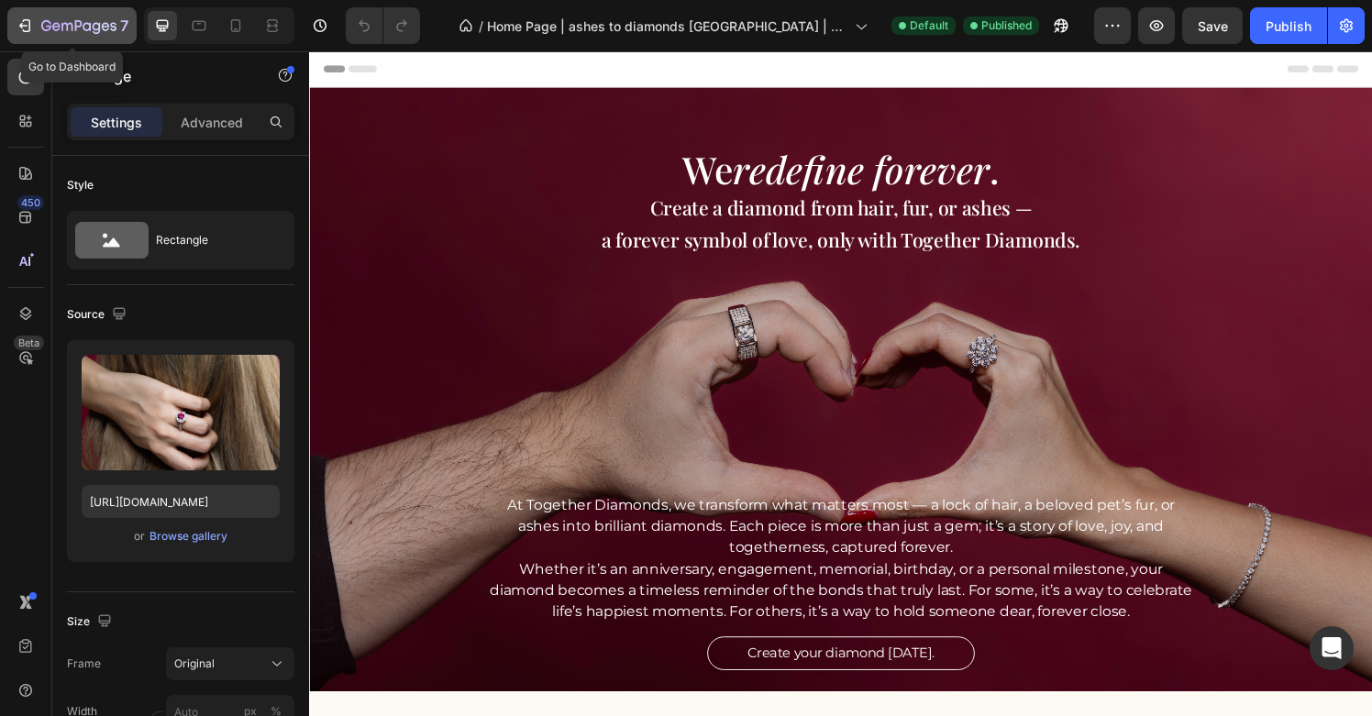
click at [75, 28] on icon "button" at bounding box center [78, 25] width 7 height 11
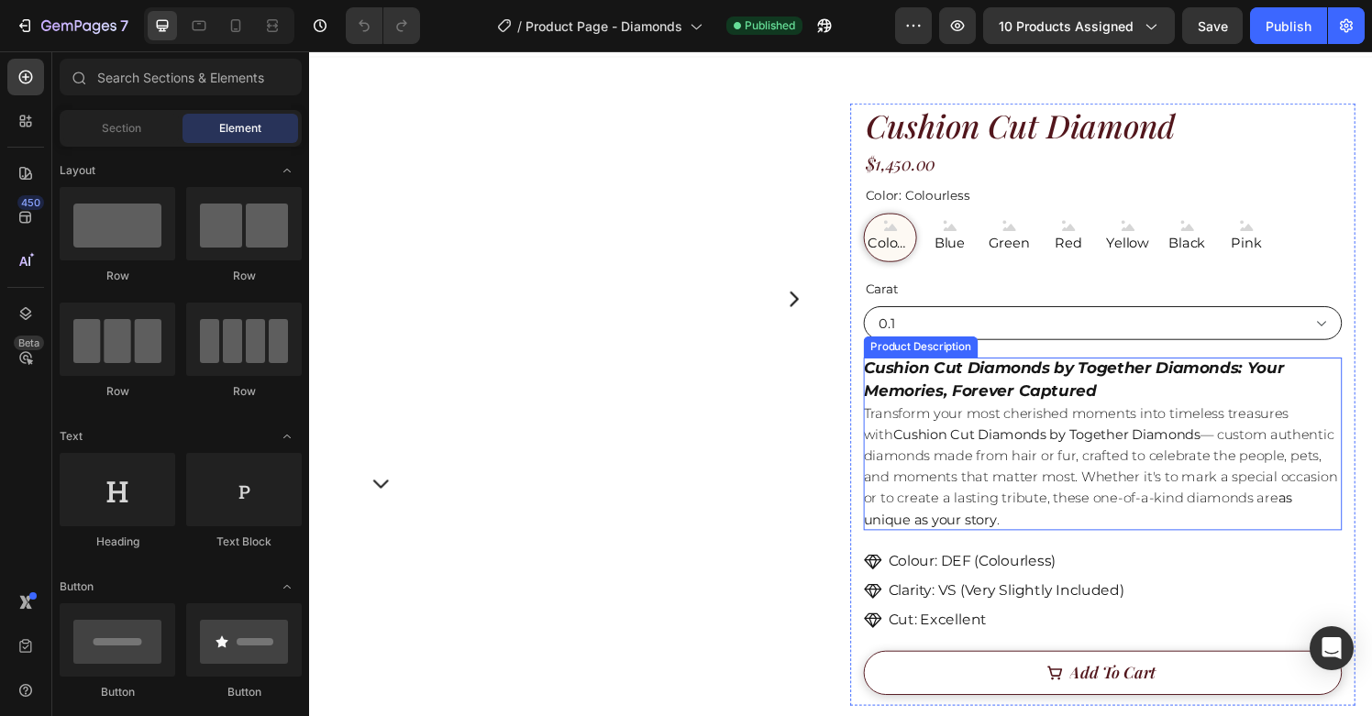
scroll to position [36, 0]
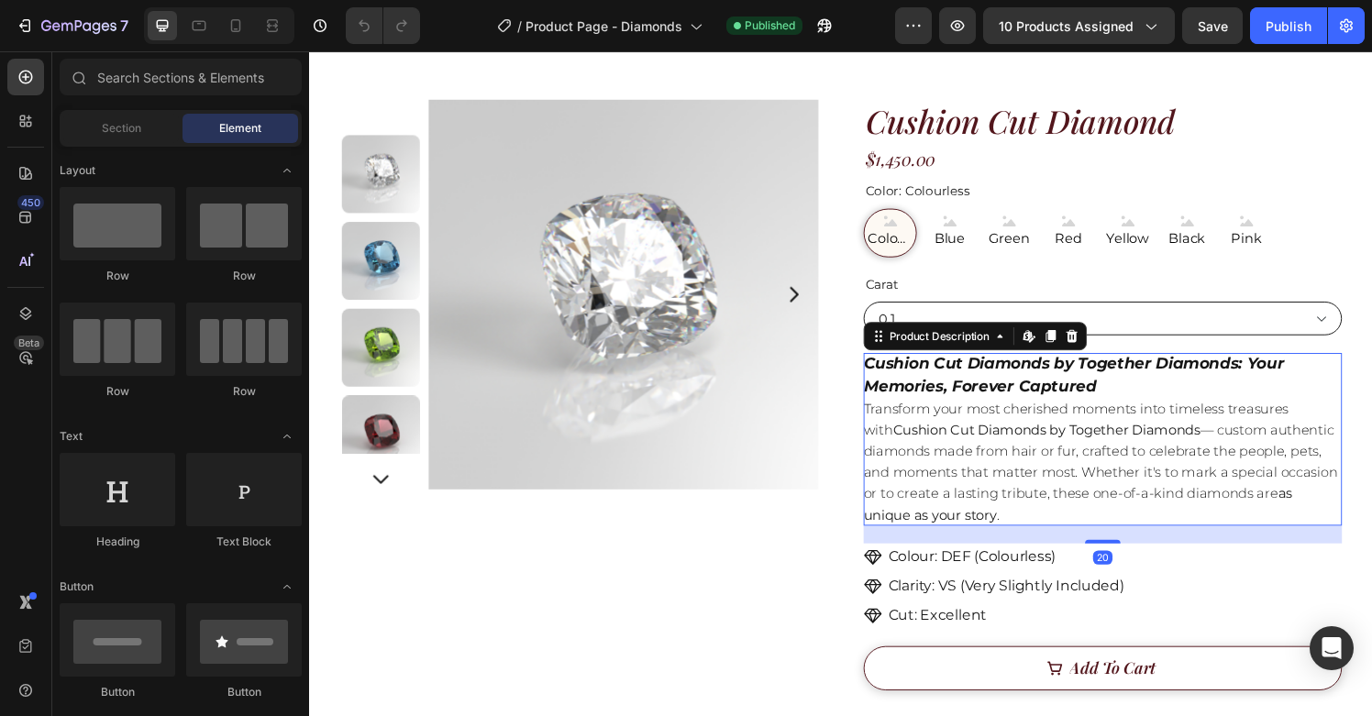
click at [1071, 480] on p "Transform your most cherished moments into timeless treasures with Cushion Cut …" at bounding box center [1128, 477] width 491 height 128
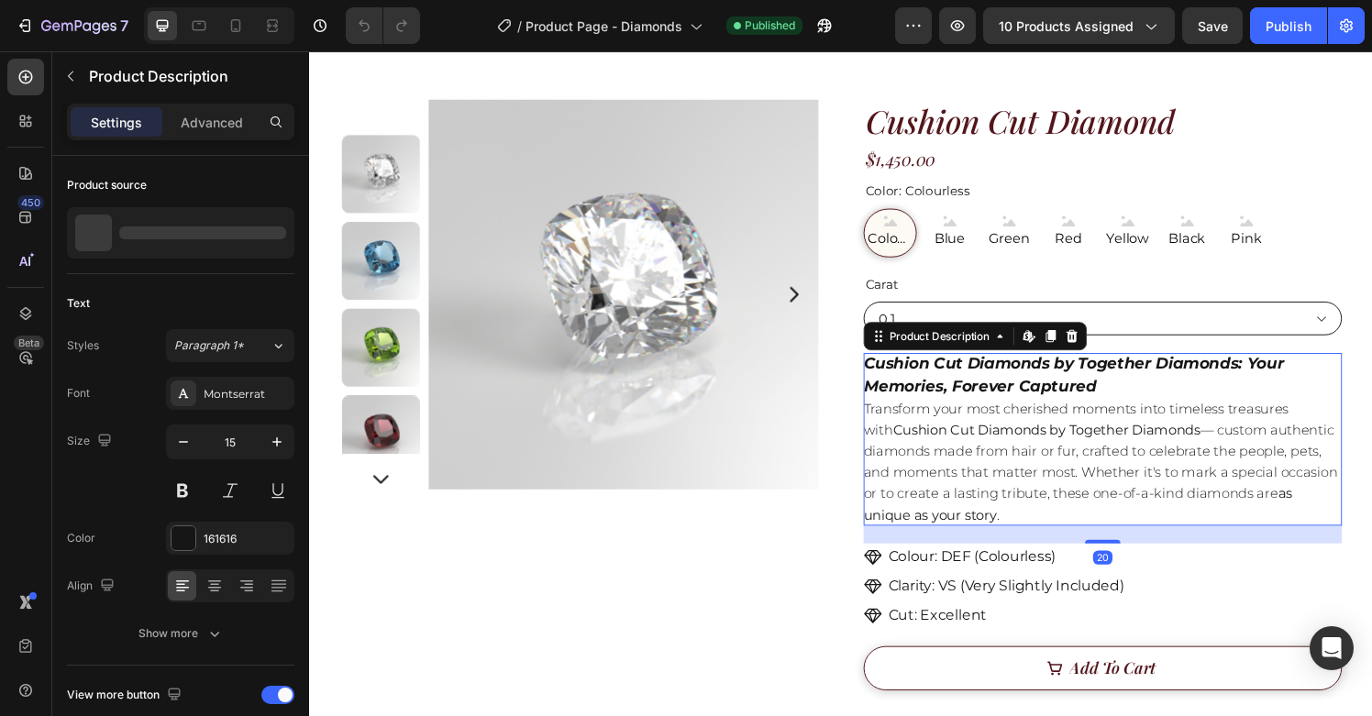
click at [1070, 471] on p "Transform your most cherished moments into timeless treasures with Cushion Cut …" at bounding box center [1128, 477] width 491 height 128
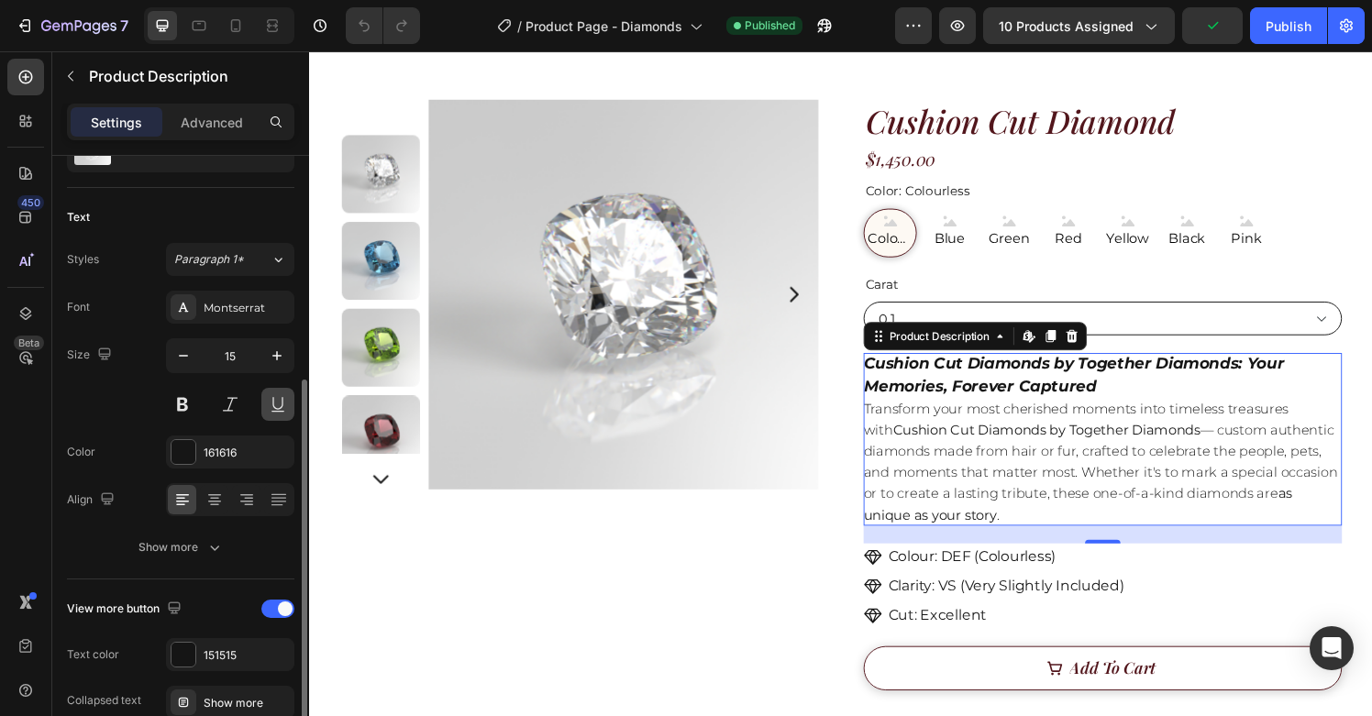
scroll to position [322, 0]
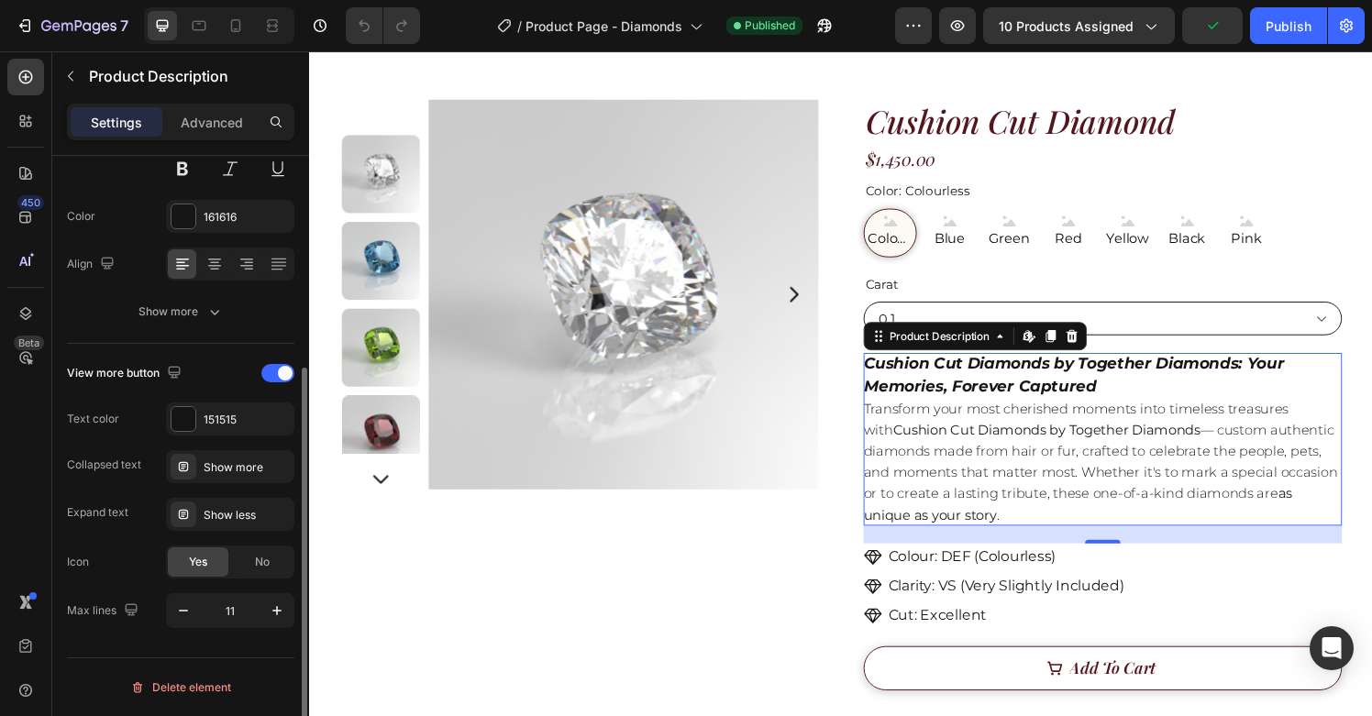
click at [1052, 452] on strong "Cushion Cut Diamonds by Together Diamonds" at bounding box center [1072, 443] width 318 height 17
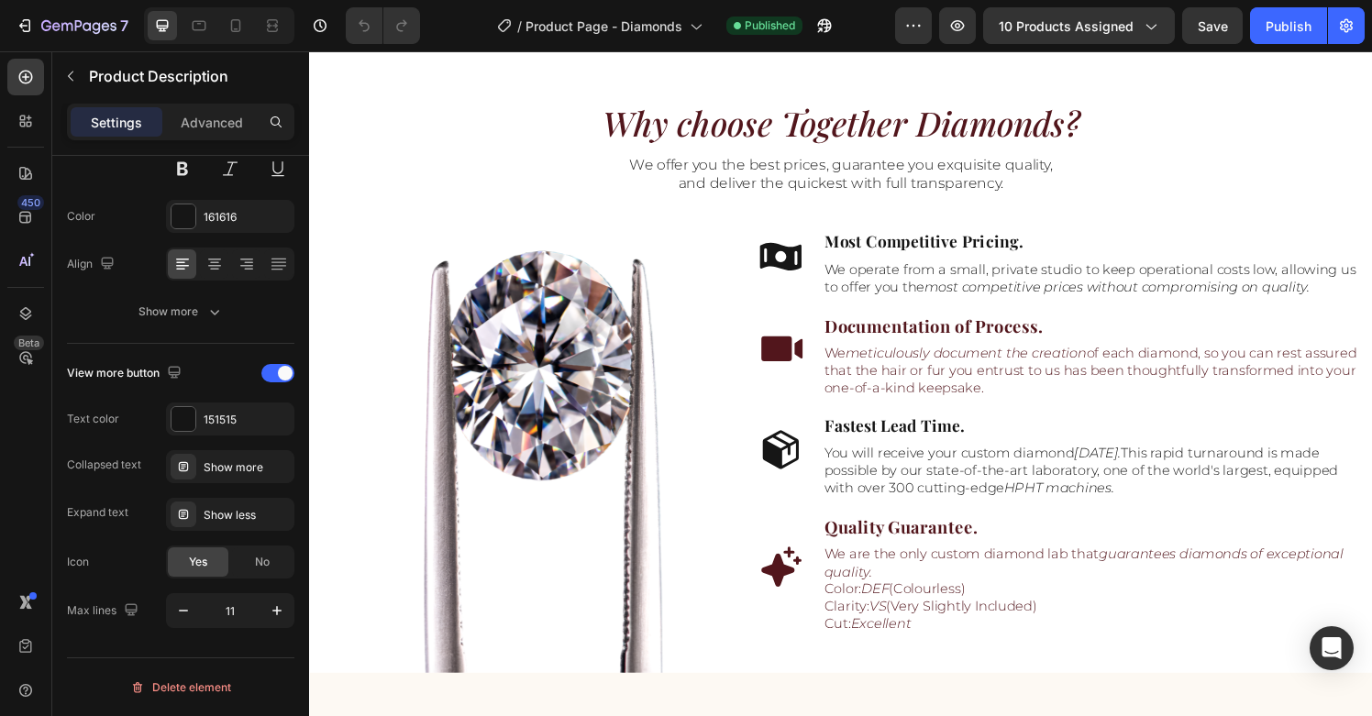
scroll to position [1691, 0]
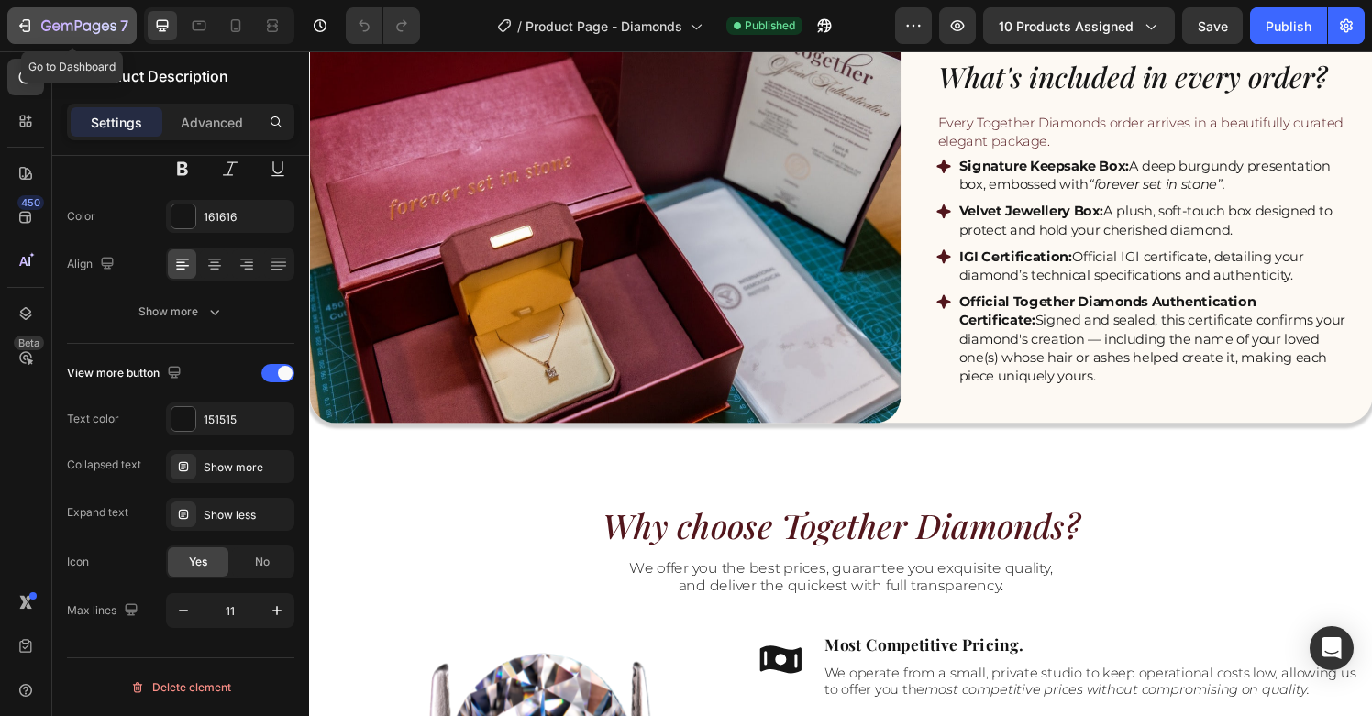
click at [39, 33] on div "7" at bounding box center [72, 26] width 113 height 22
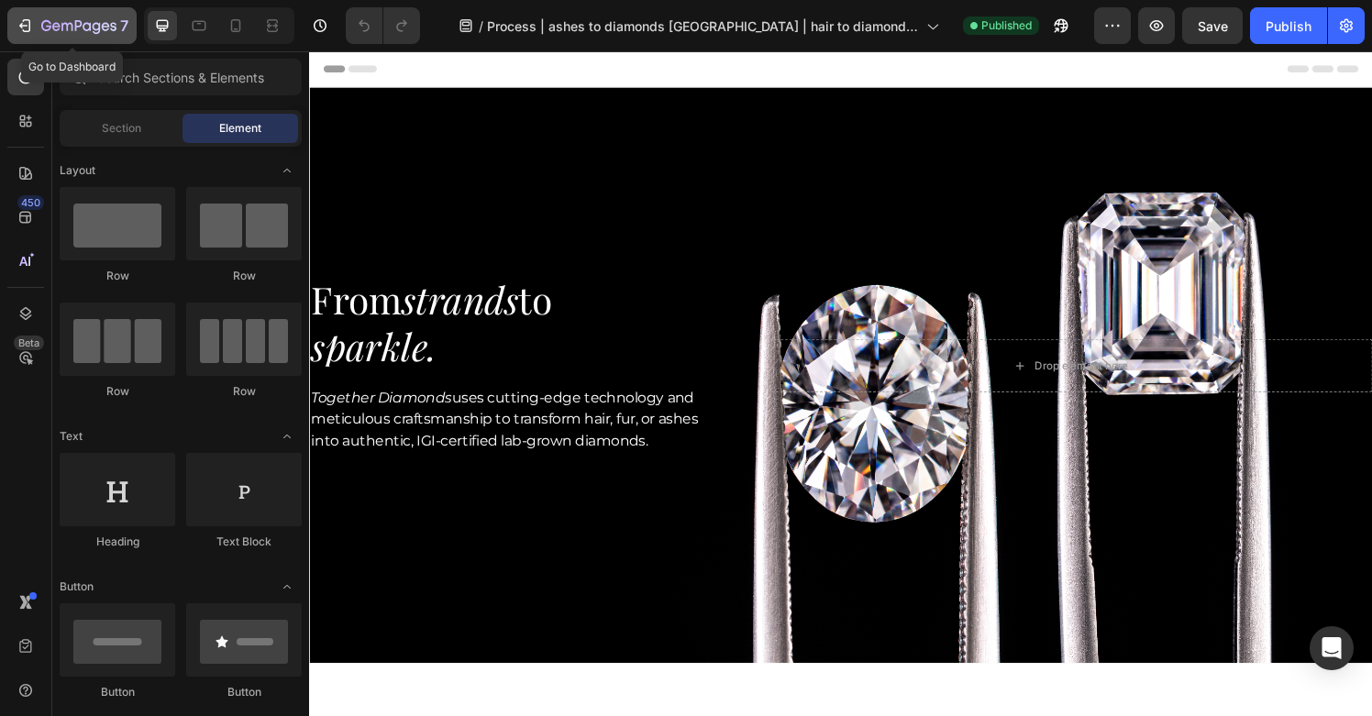
click at [61, 28] on icon "button" at bounding box center [78, 27] width 75 height 16
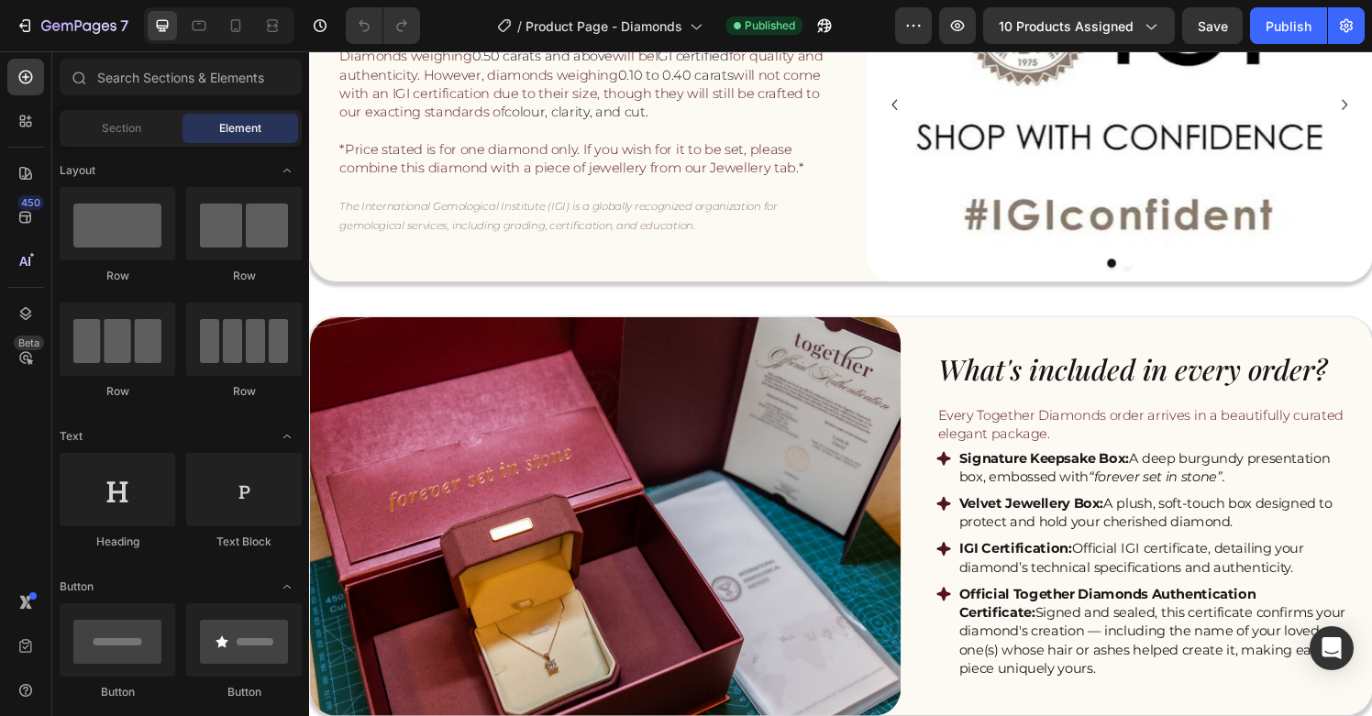
scroll to position [1685, 0]
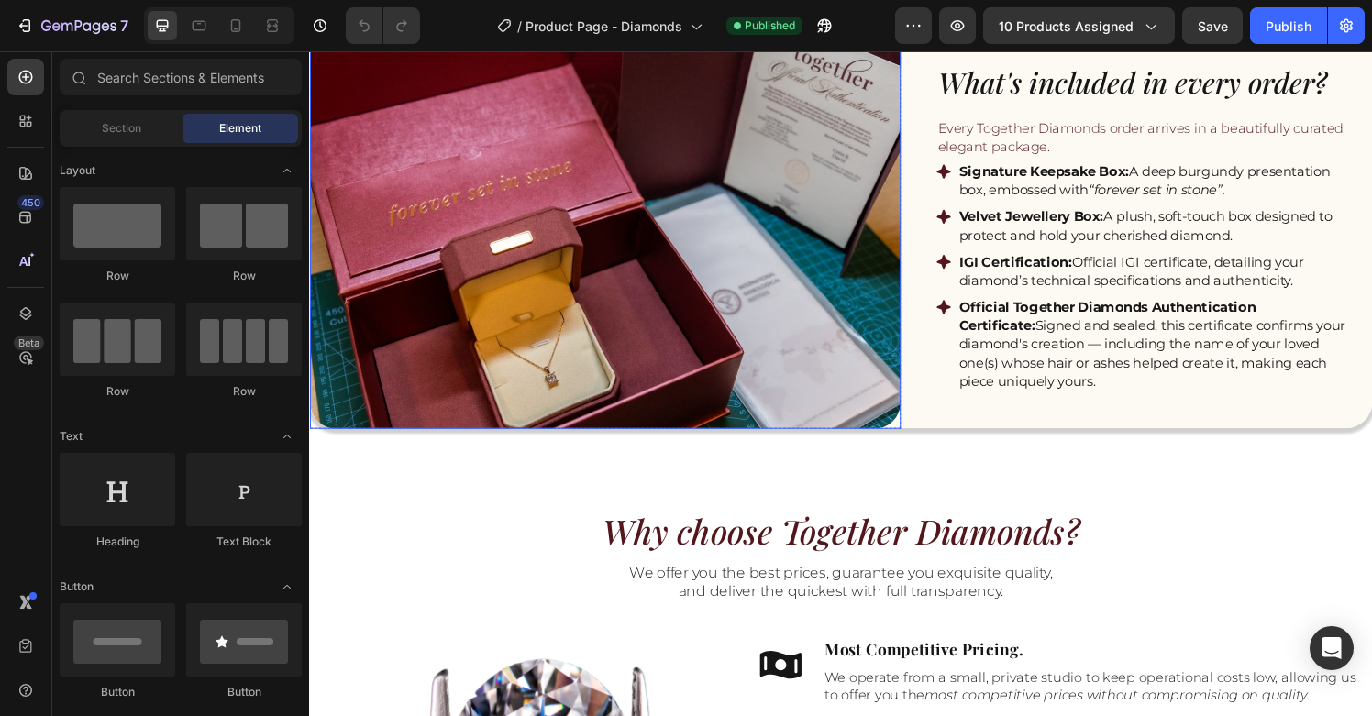
click at [754, 320] on img at bounding box center [615, 235] width 612 height 413
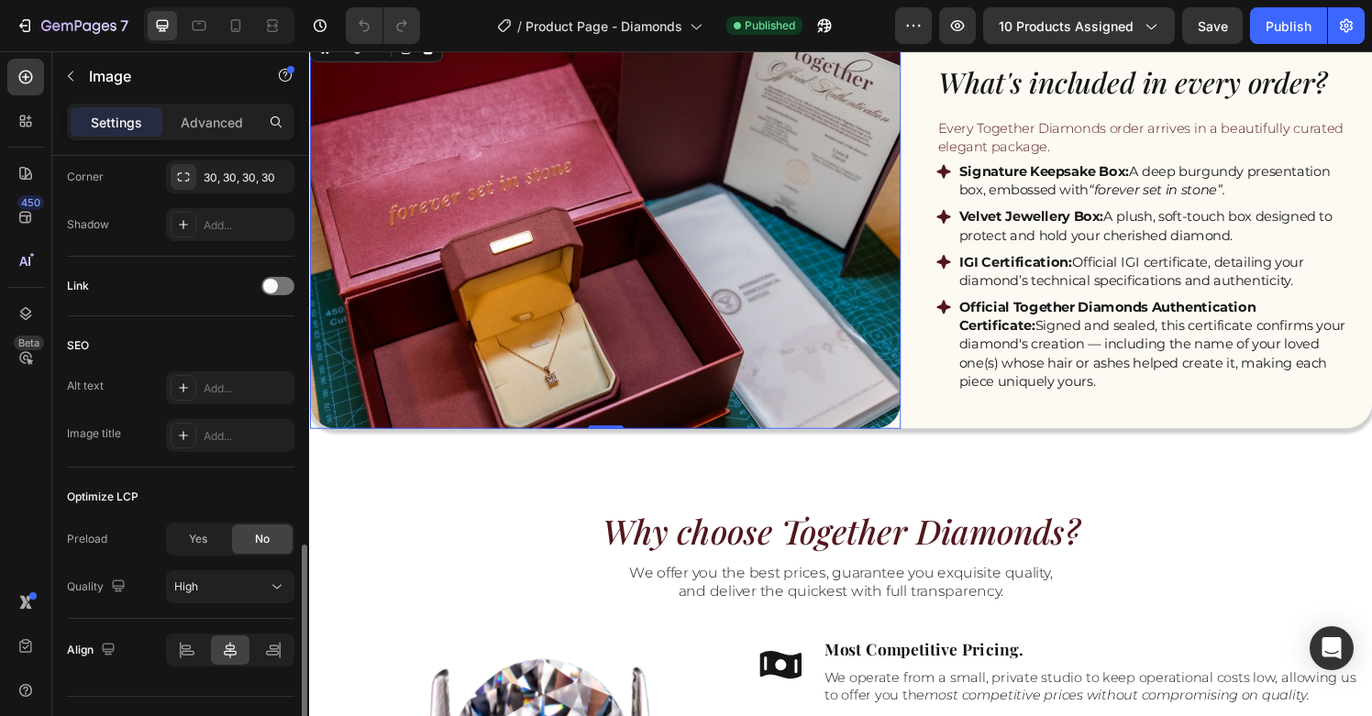
scroll to position [818, 0]
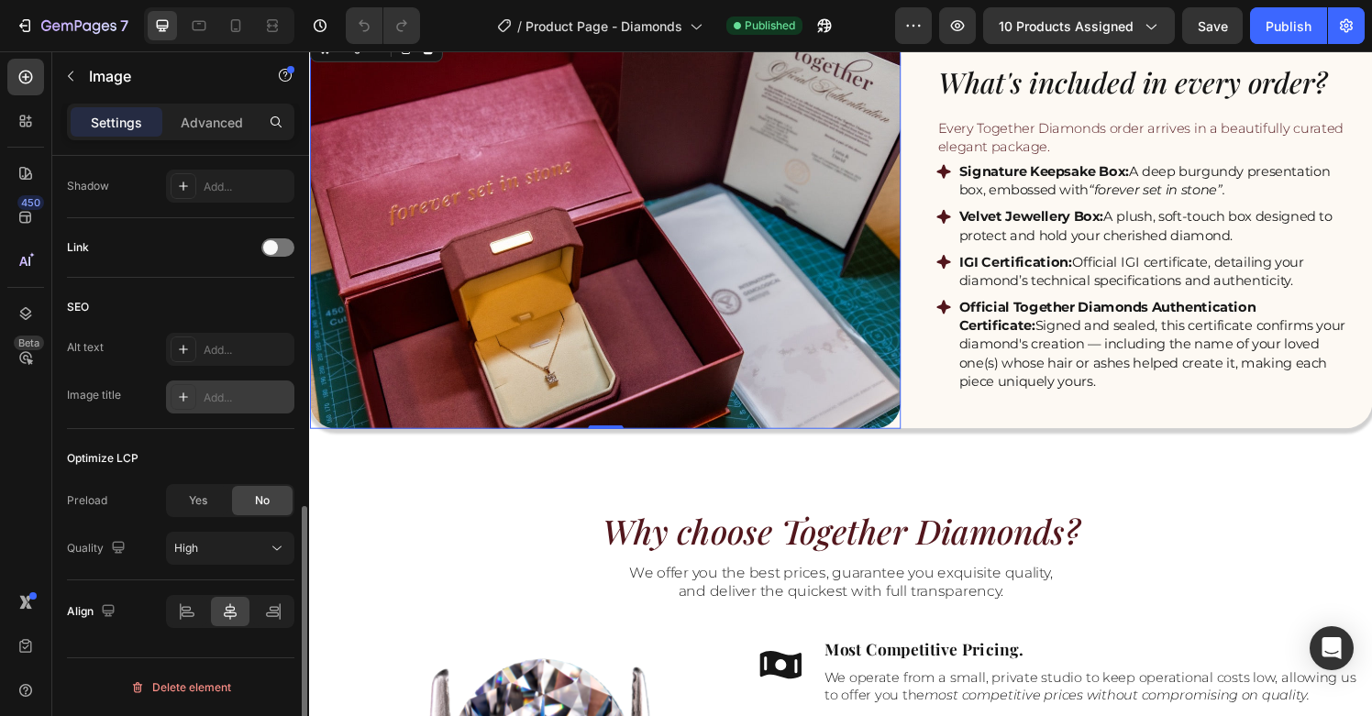
click at [221, 394] on div "Add..." at bounding box center [247, 398] width 86 height 17
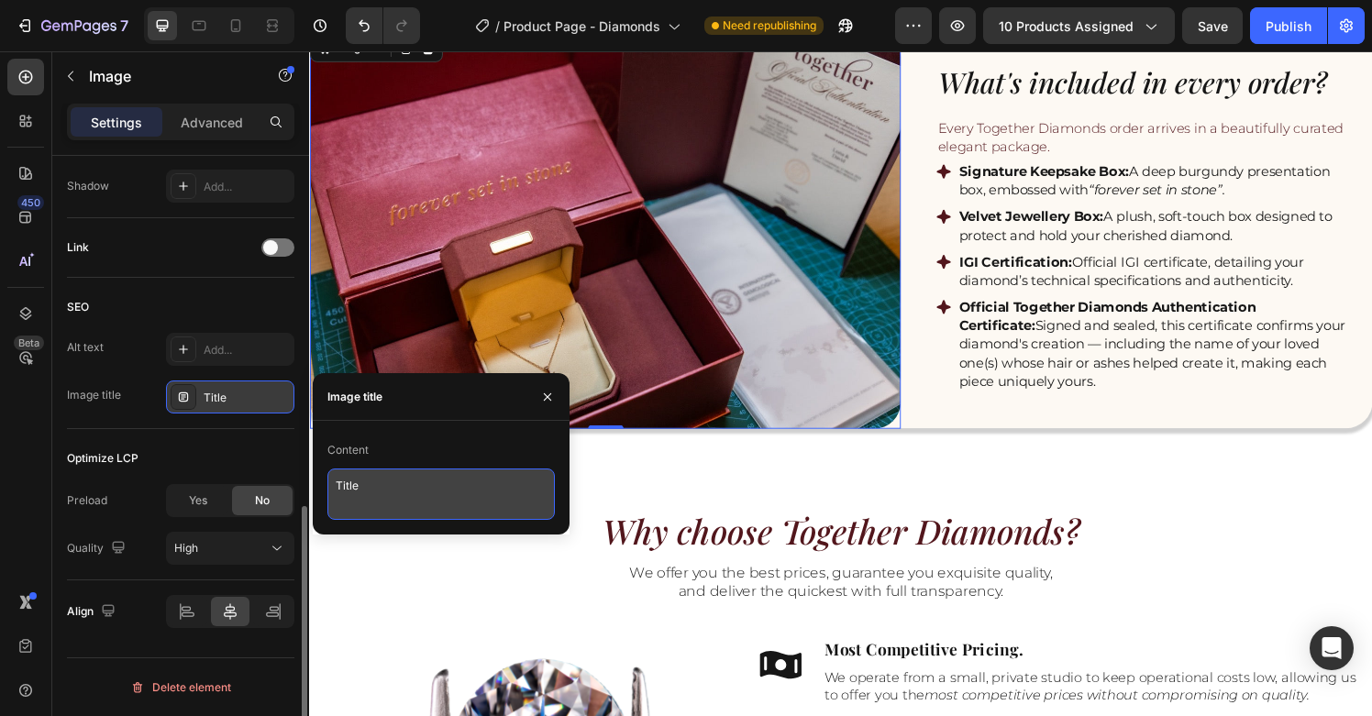
click at [417, 492] on textarea "Title" at bounding box center [442, 494] width 228 height 51
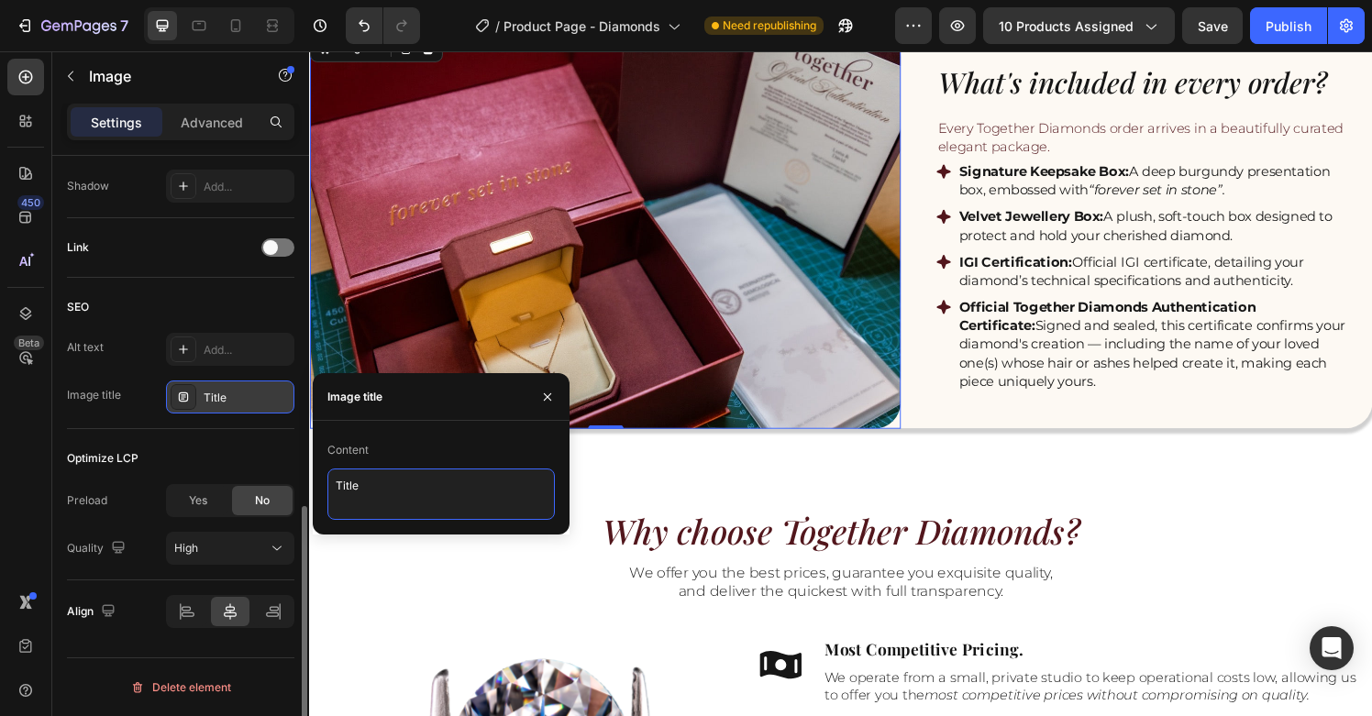
paste textarea "Cremation diamonds Singapore – authentic ashes turned into real diamonds"
type textarea "Cremation diamonds Singapore – authentic ashes turned into real diamonds"
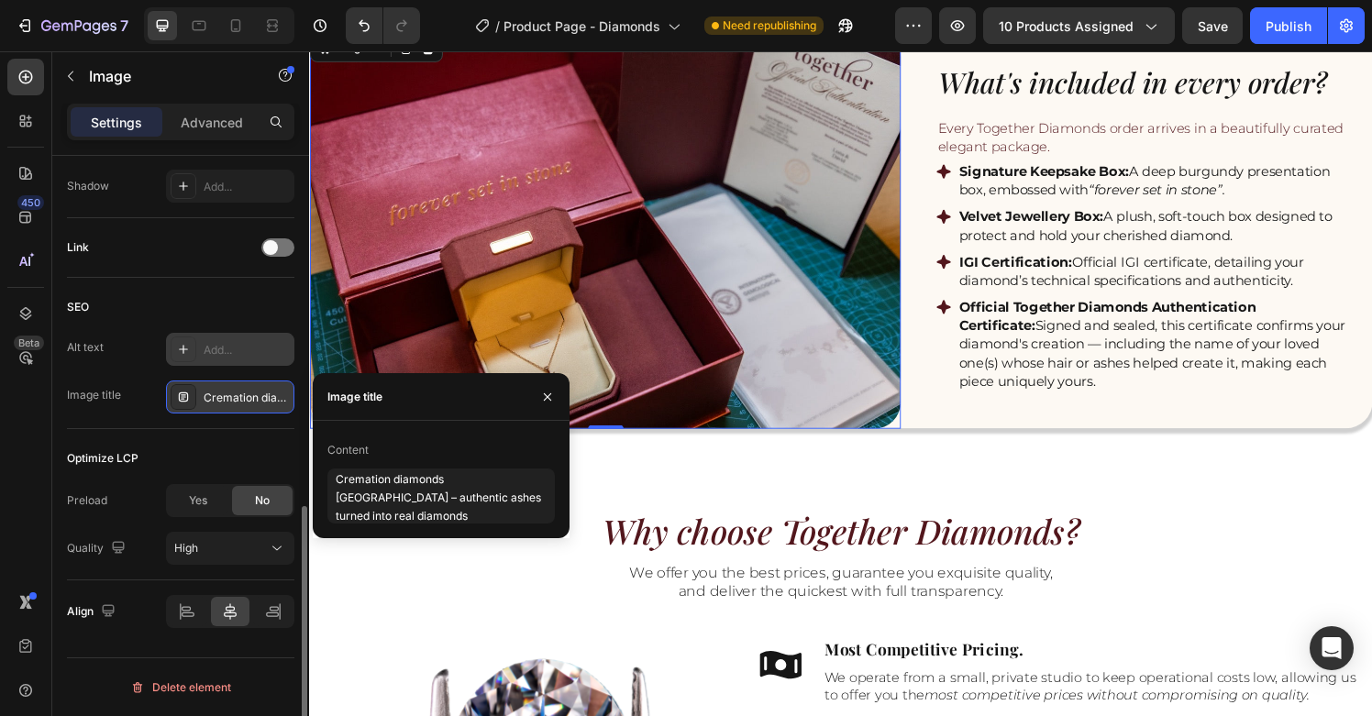
click at [218, 351] on div "Add..." at bounding box center [247, 350] width 86 height 17
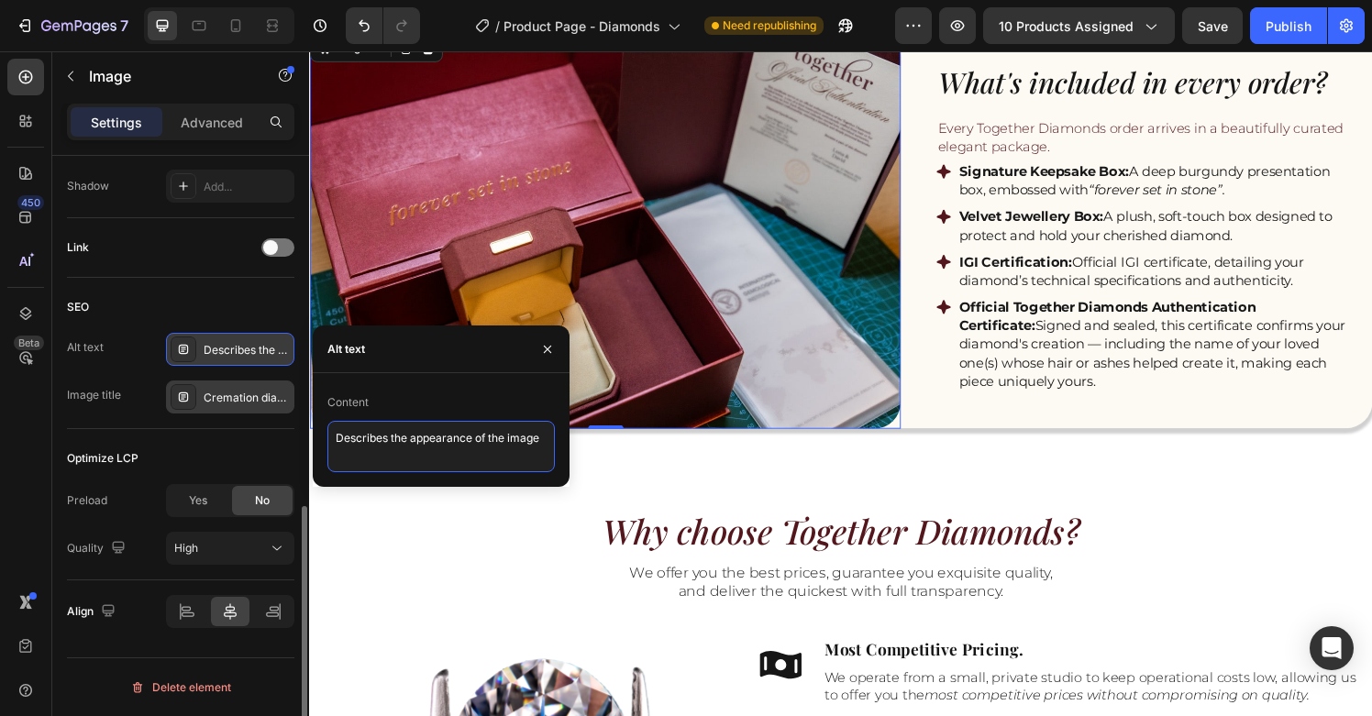
click at [436, 441] on textarea "Describes the appearance of the image" at bounding box center [442, 446] width 228 height 51
paste textarea "ashes to diamonds [GEOGRAPHIC_DATA] | cremation diamonds [GEOGRAPHIC_DATA] | ha…"
type textarea "ashes to diamonds [GEOGRAPHIC_DATA] | cremation diamonds [GEOGRAPHIC_DATA] | ha…"
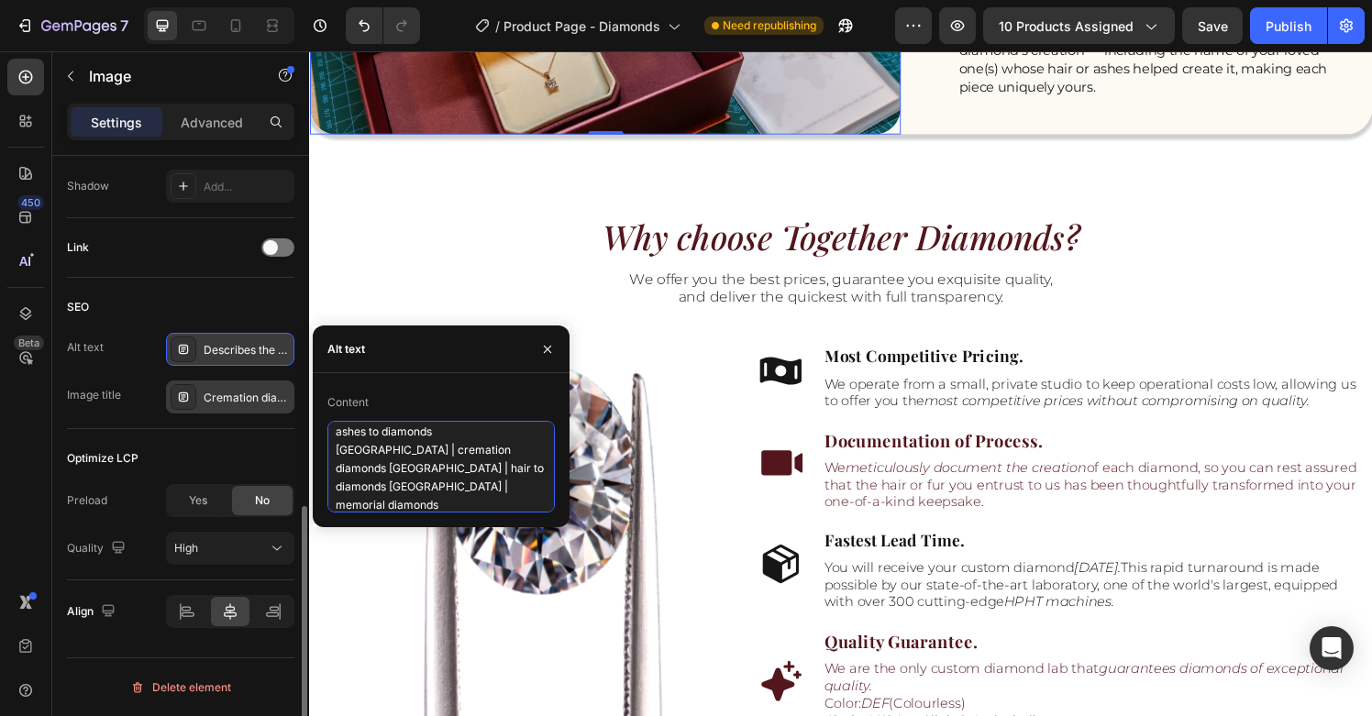
scroll to position [2029, 0]
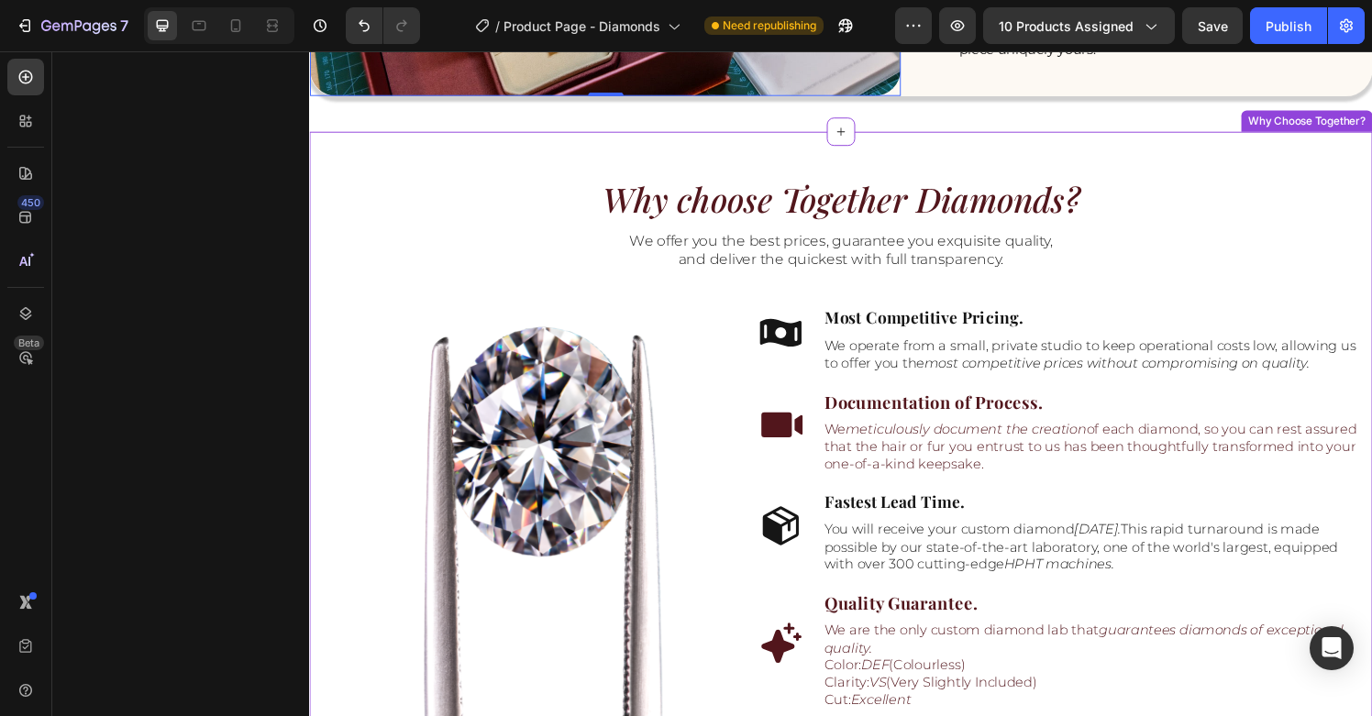
click at [645, 527] on img at bounding box center [545, 526] width 349 height 495
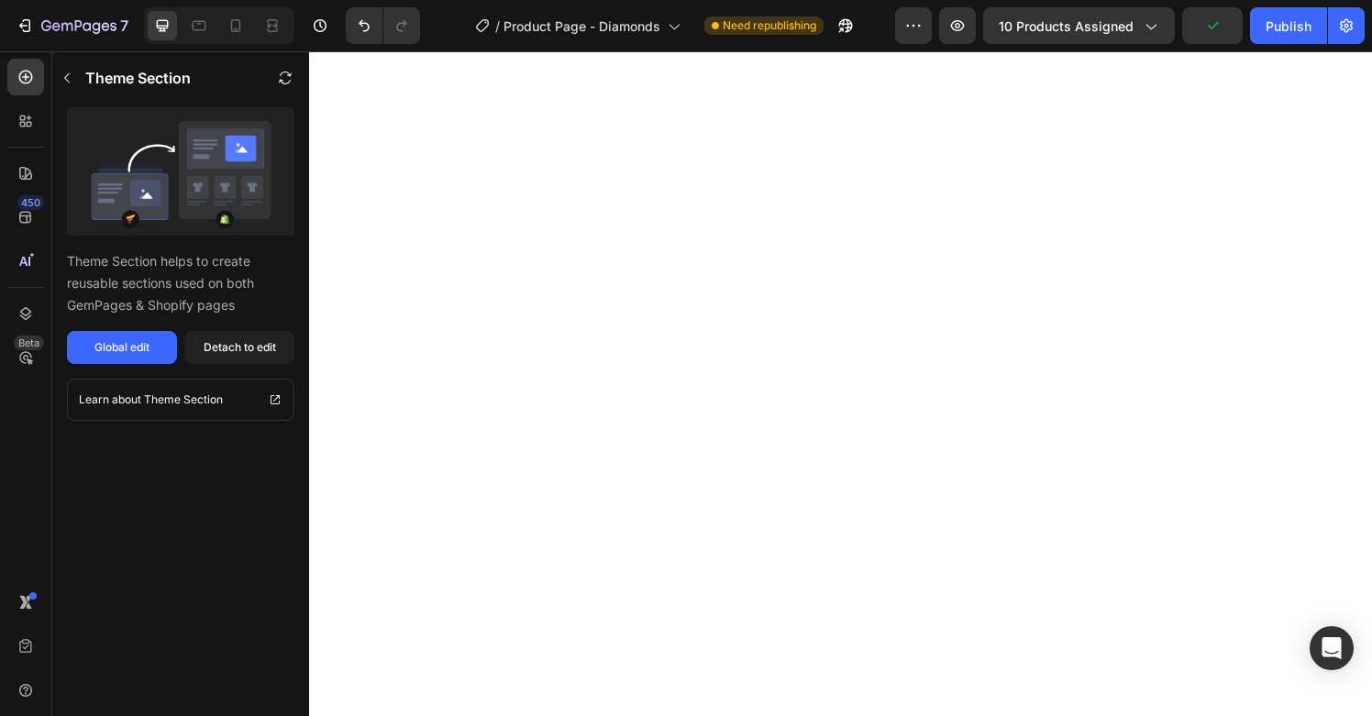
scroll to position [0, 0]
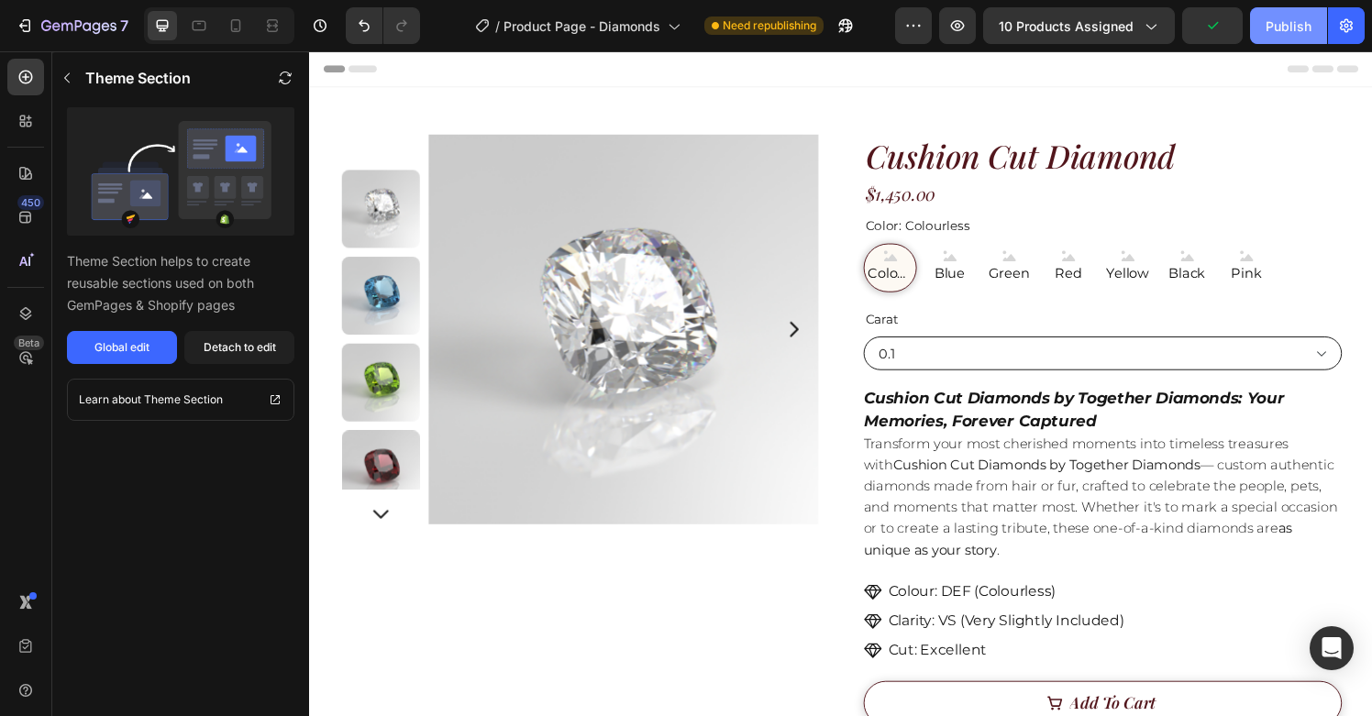
click at [1279, 32] on div "Publish" at bounding box center [1289, 26] width 46 height 19
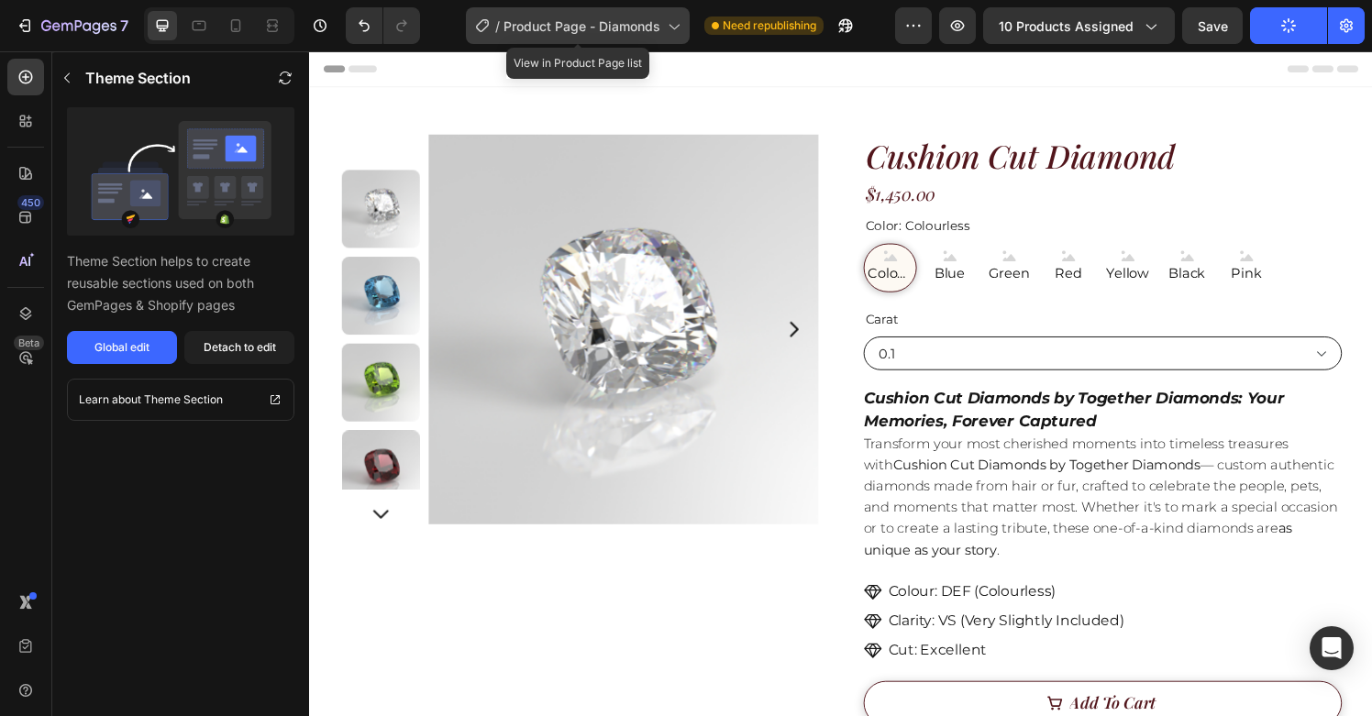
click at [636, 31] on span "Product Page - Diamonds" at bounding box center [582, 26] width 157 height 19
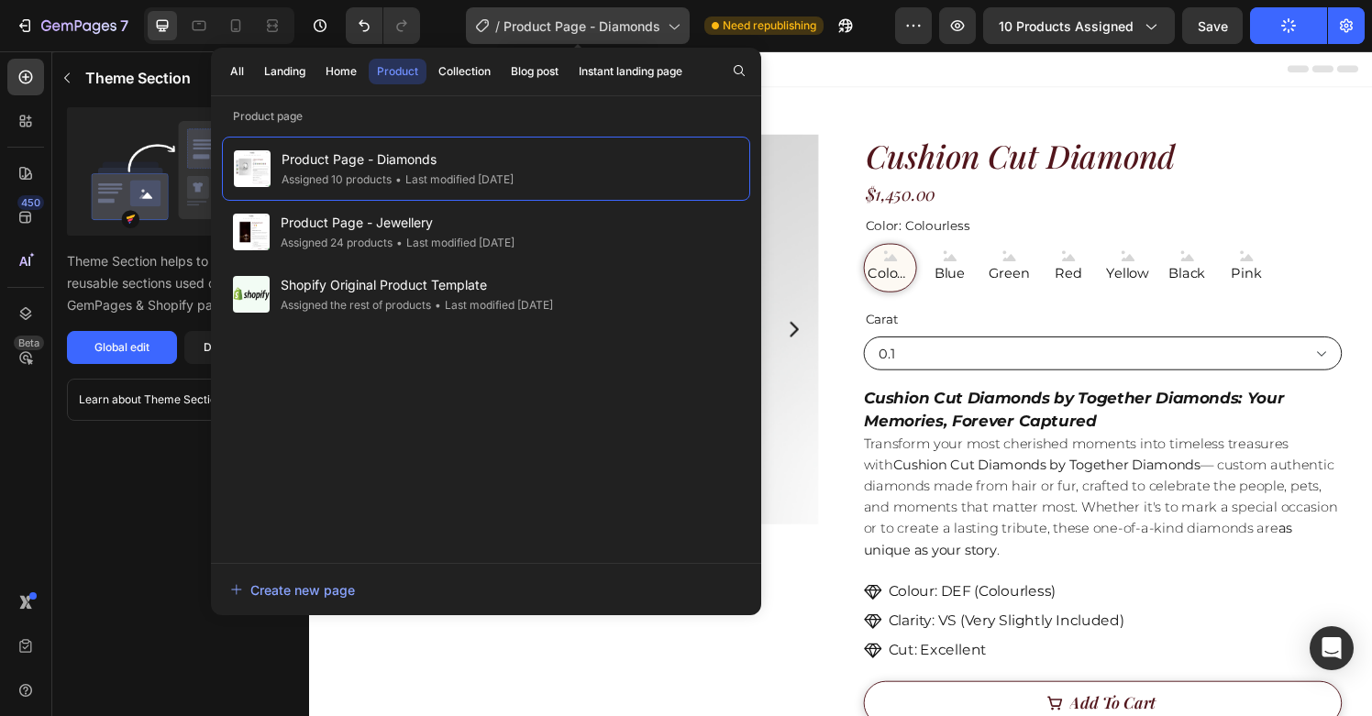
click at [638, 27] on span "Product Page - Diamonds" at bounding box center [582, 26] width 157 height 19
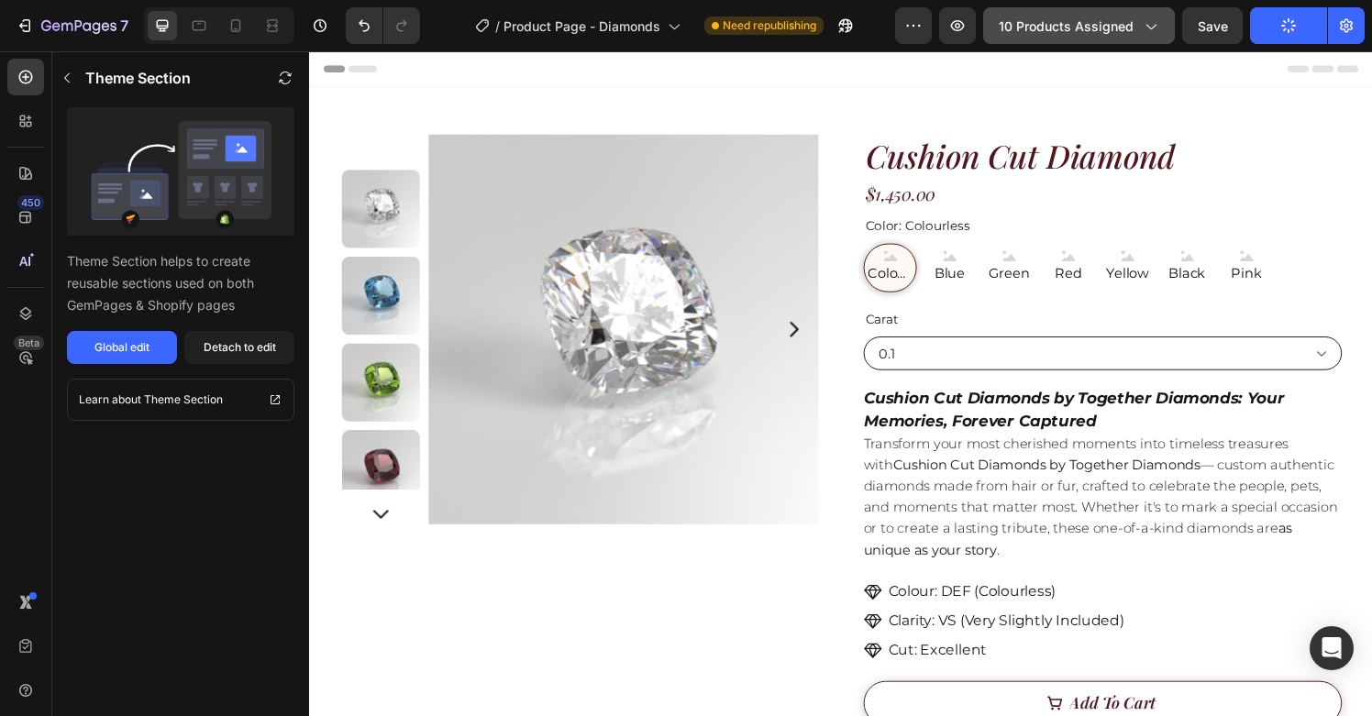
click at [1153, 28] on icon "button" at bounding box center [1152, 28] width 10 height 6
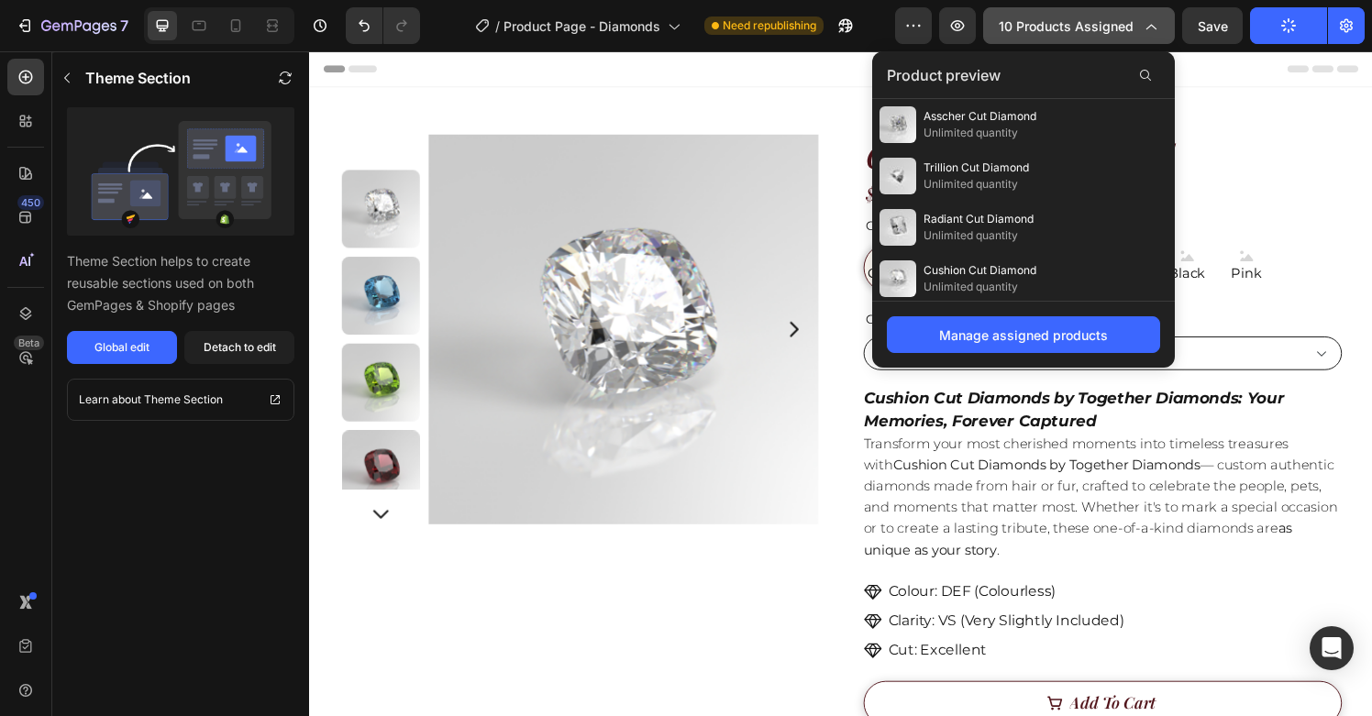
click at [1142, 26] on icon "button" at bounding box center [1150, 26] width 18 height 18
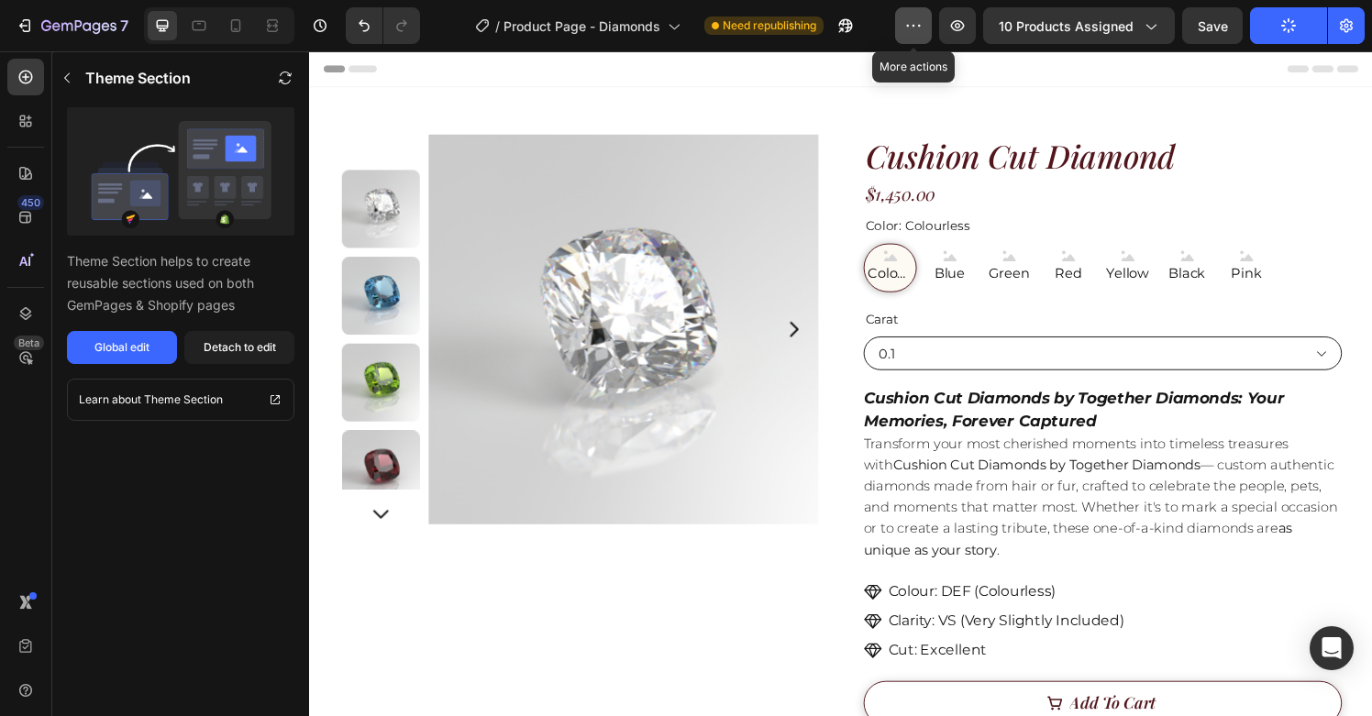
click at [921, 21] on icon "button" at bounding box center [914, 26] width 18 height 18
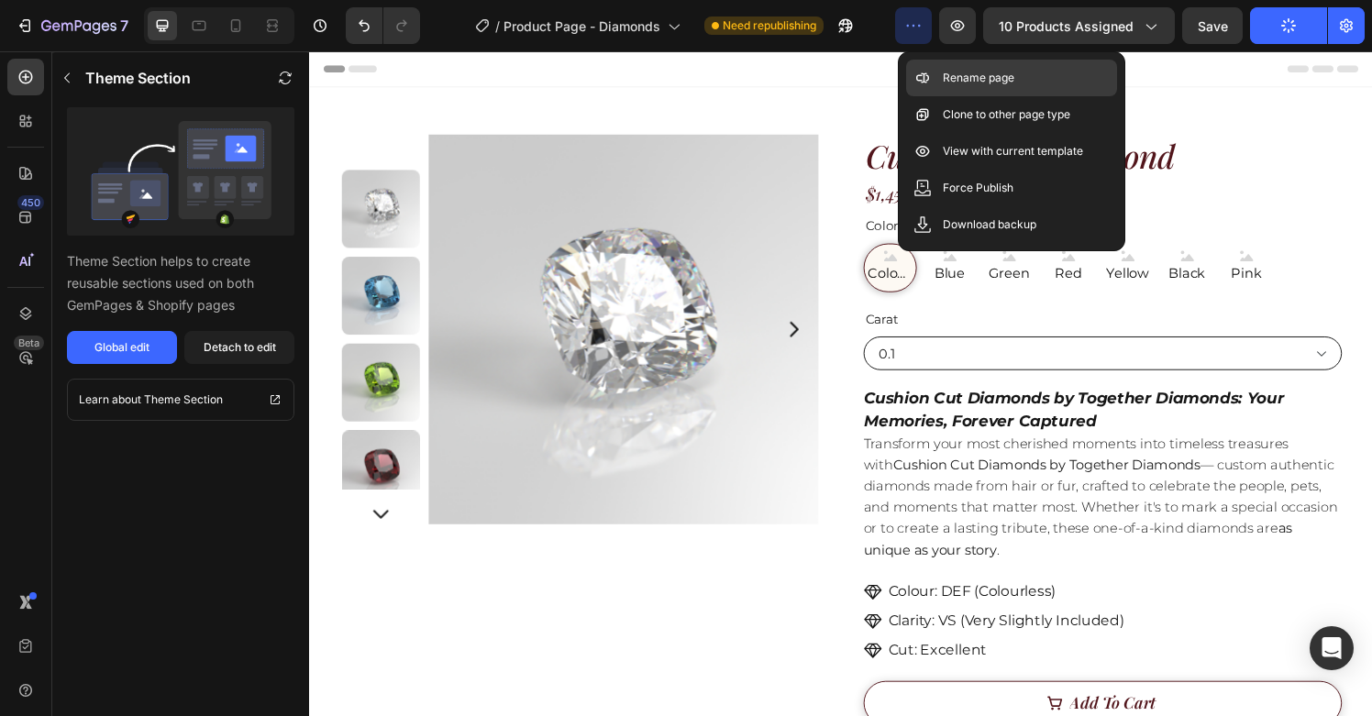
click at [939, 96] on div "Rename page" at bounding box center [1011, 114] width 211 height 37
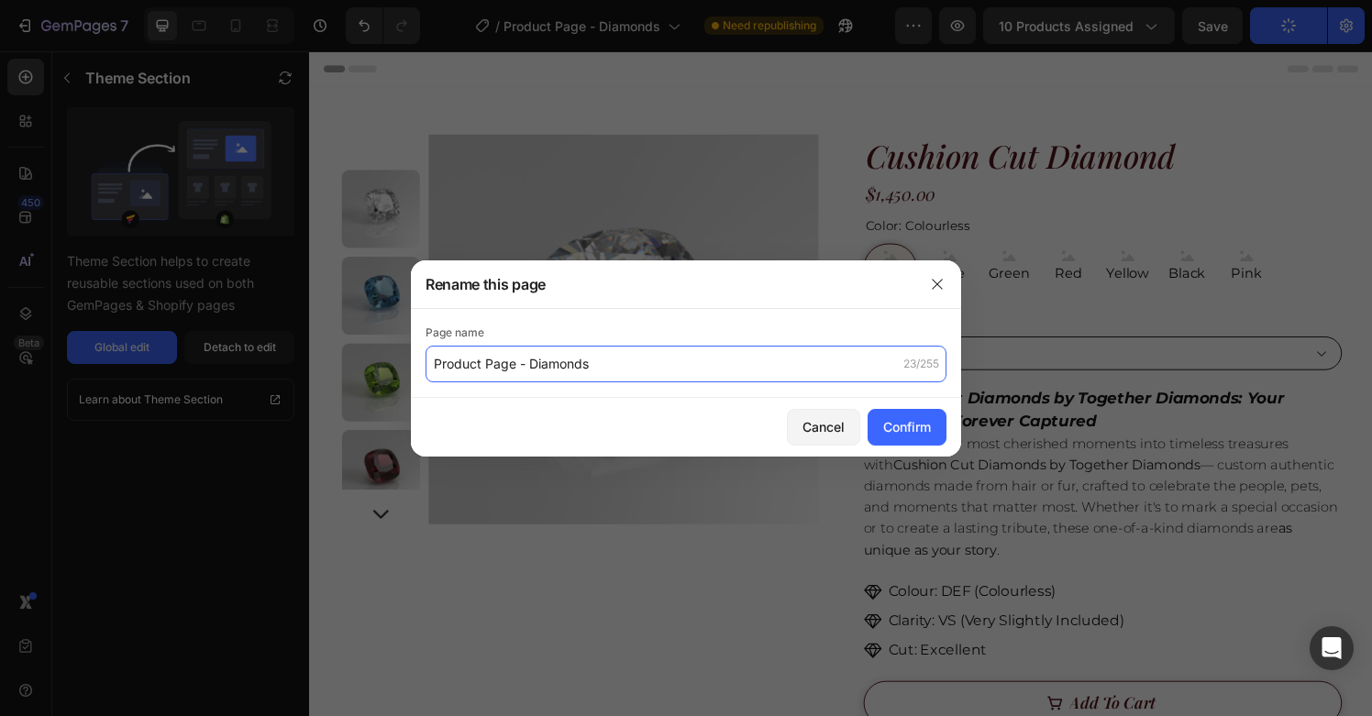
click at [668, 368] on input "Product Page - Diamonds" at bounding box center [686, 364] width 521 height 37
drag, startPoint x: 635, startPoint y: 363, endPoint x: 586, endPoint y: 368, distance: 48.8
click at [587, 368] on input "Product Page - Diamonds" at bounding box center [686, 364] width 521 height 37
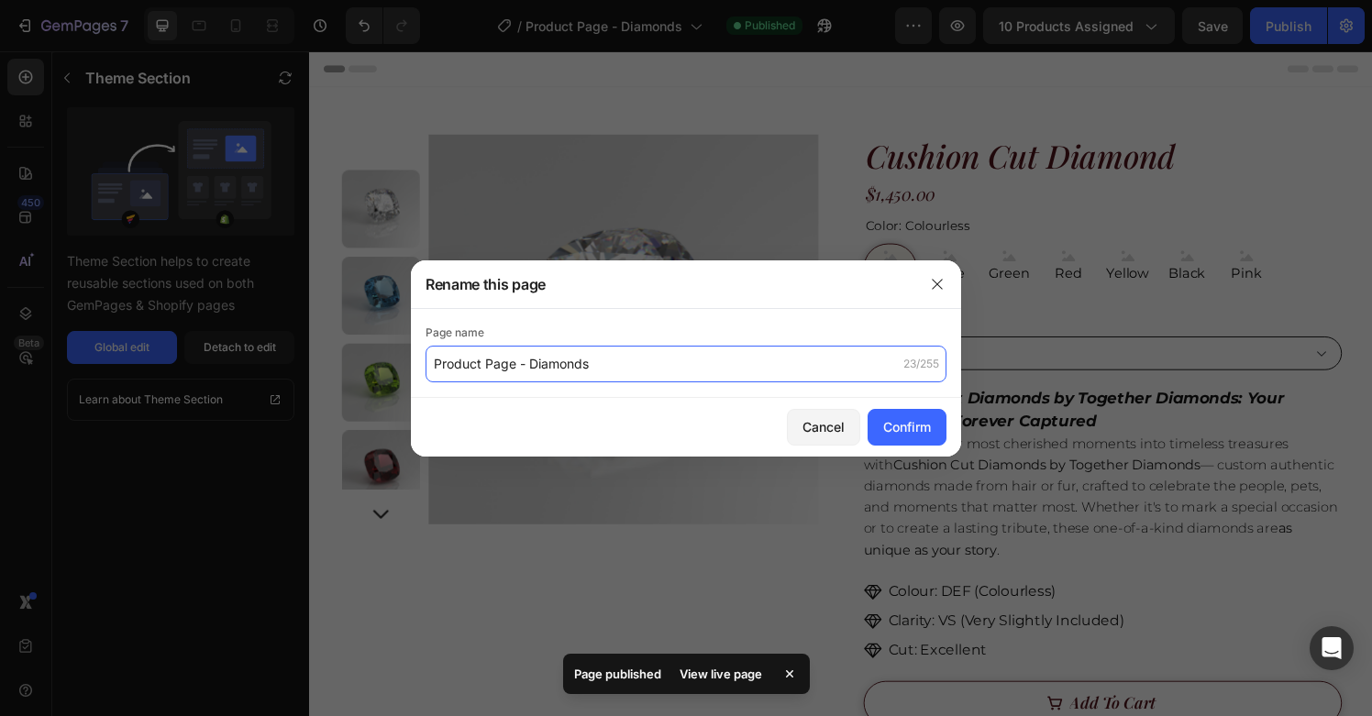
click at [611, 368] on input "Product Page - Diamonds" at bounding box center [686, 364] width 521 height 37
paste input "ashes to diamonds [GEOGRAPHIC_DATA] | cremation diamonds [GEOGRAPHIC_DATA] | ha…"
drag, startPoint x: 683, startPoint y: 362, endPoint x: 861, endPoint y: 375, distance: 178.4
click at [861, 375] on input "Product Page - Diamonds| ashes to diamonds [GEOGRAPHIC_DATA] | cremation diamon…" at bounding box center [686, 364] width 521 height 37
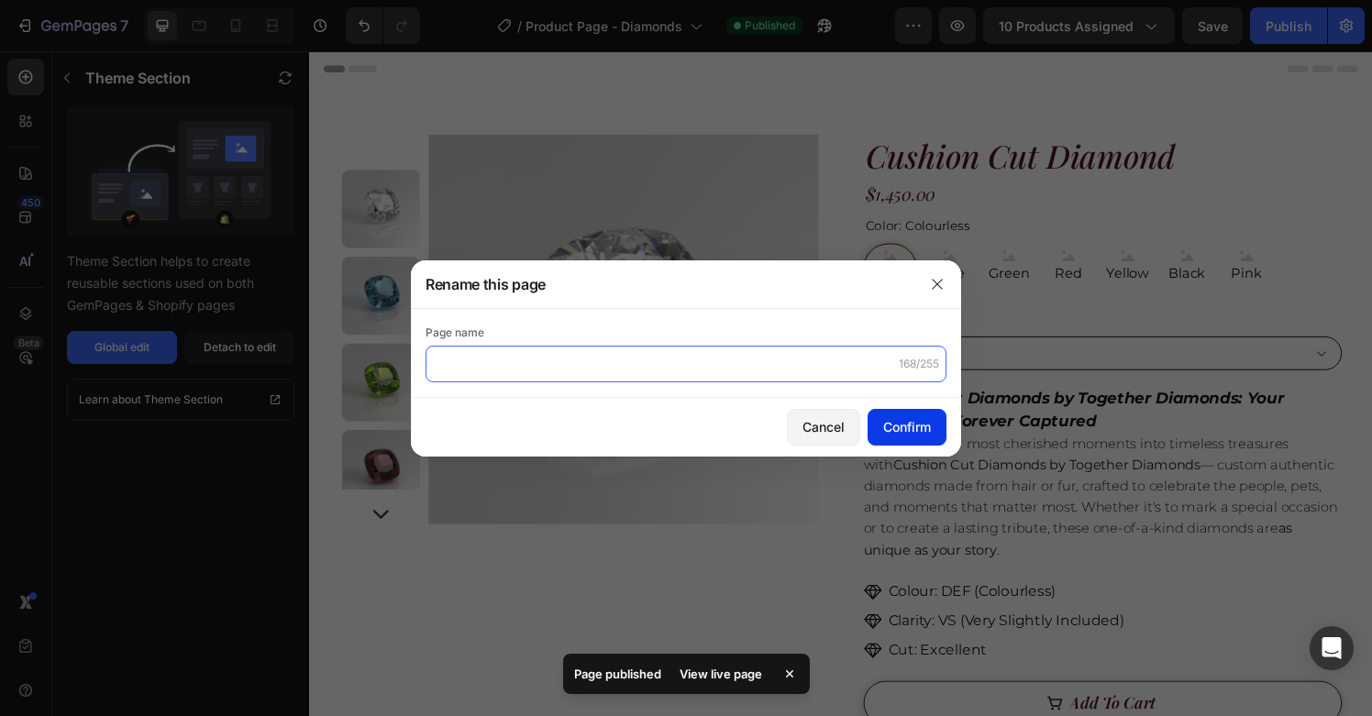
type input "Product Page - Diamonds| ashes to diamonds [GEOGRAPHIC_DATA] | cremation diamon…"
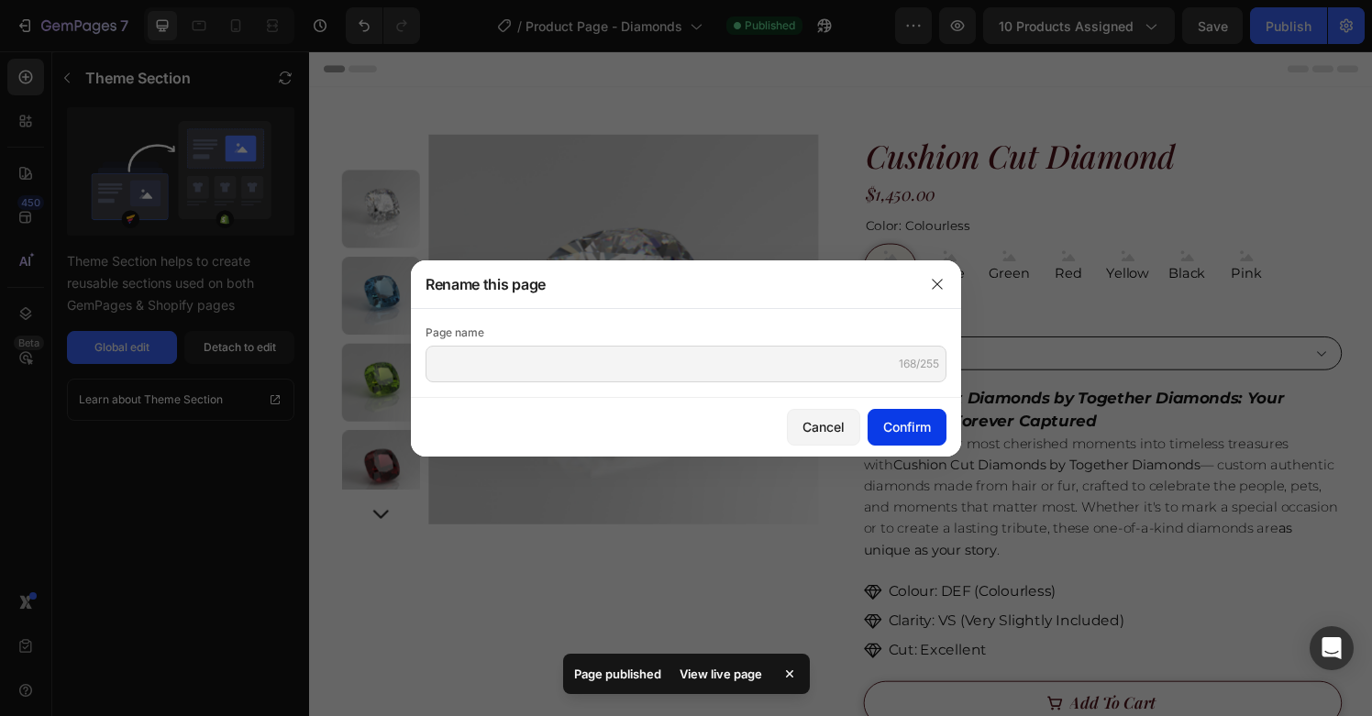
click at [890, 419] on div "Confirm" at bounding box center [907, 426] width 48 height 19
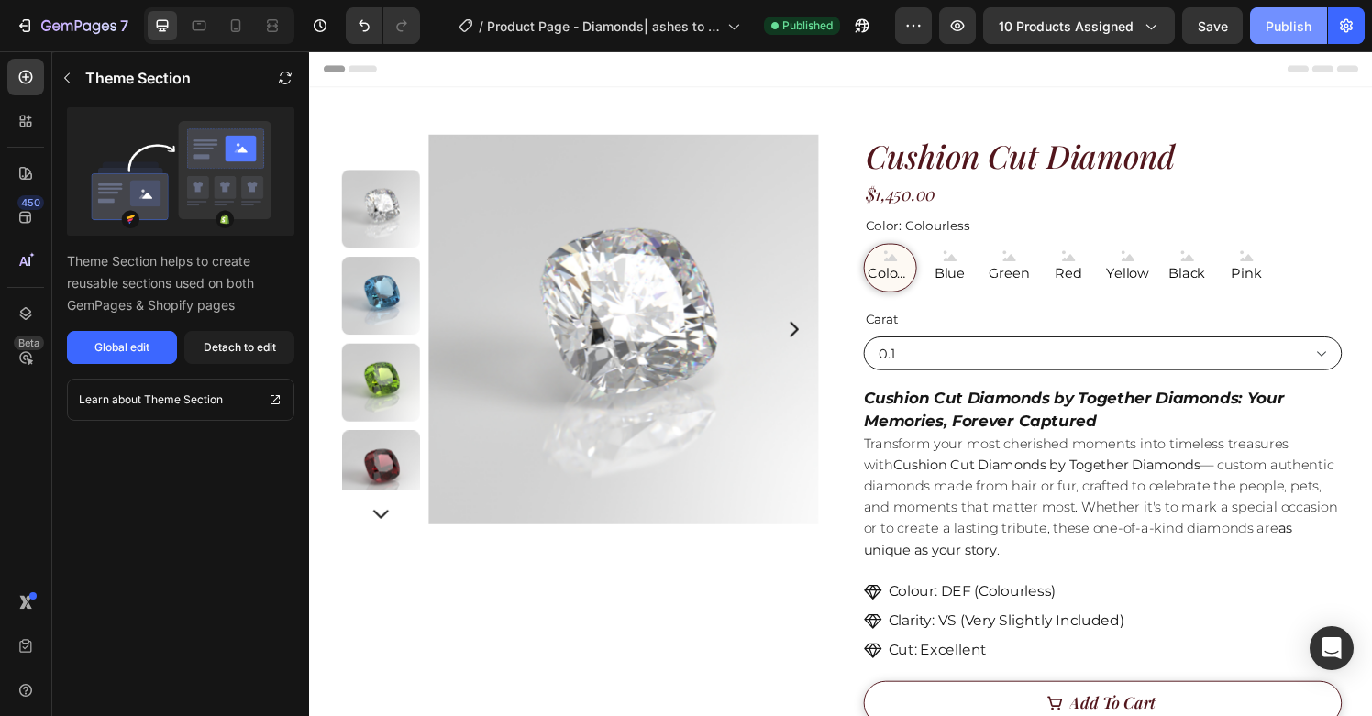
click at [1277, 36] on button "Publish" at bounding box center [1288, 25] width 77 height 37
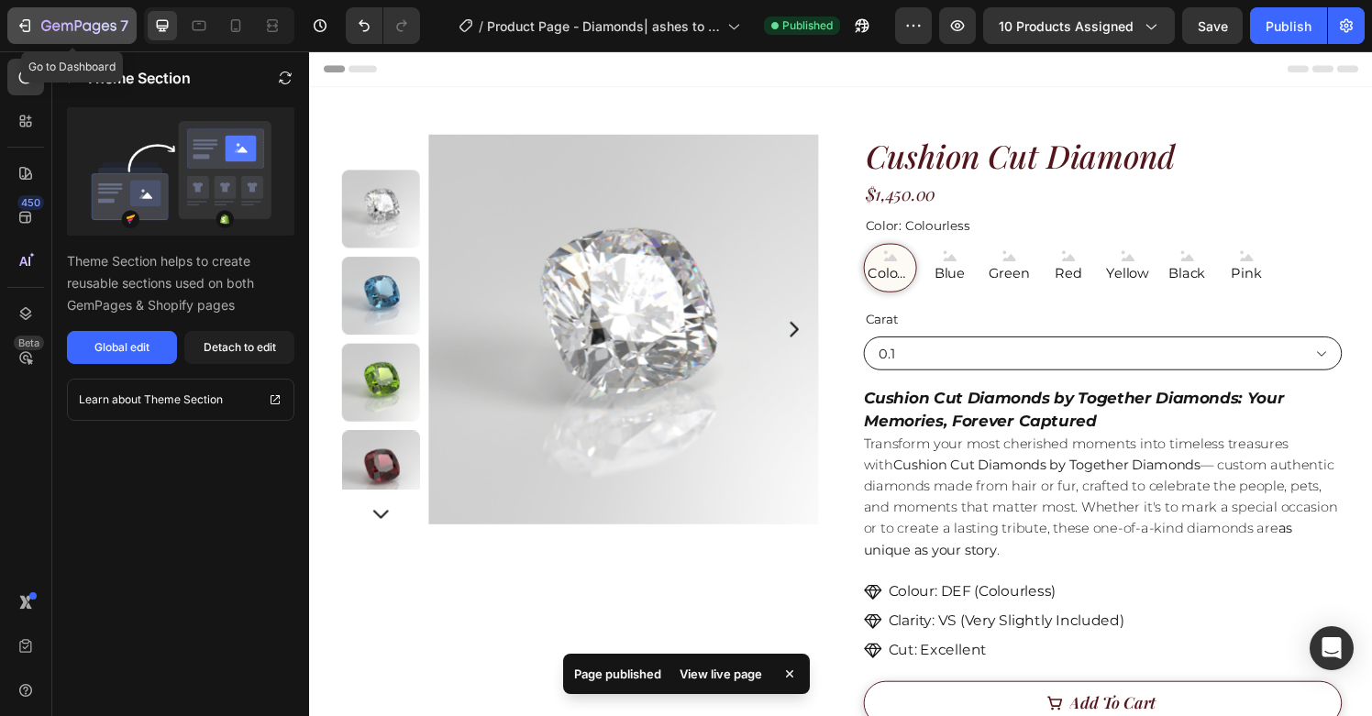
click at [38, 34] on div "7" at bounding box center [72, 26] width 113 height 22
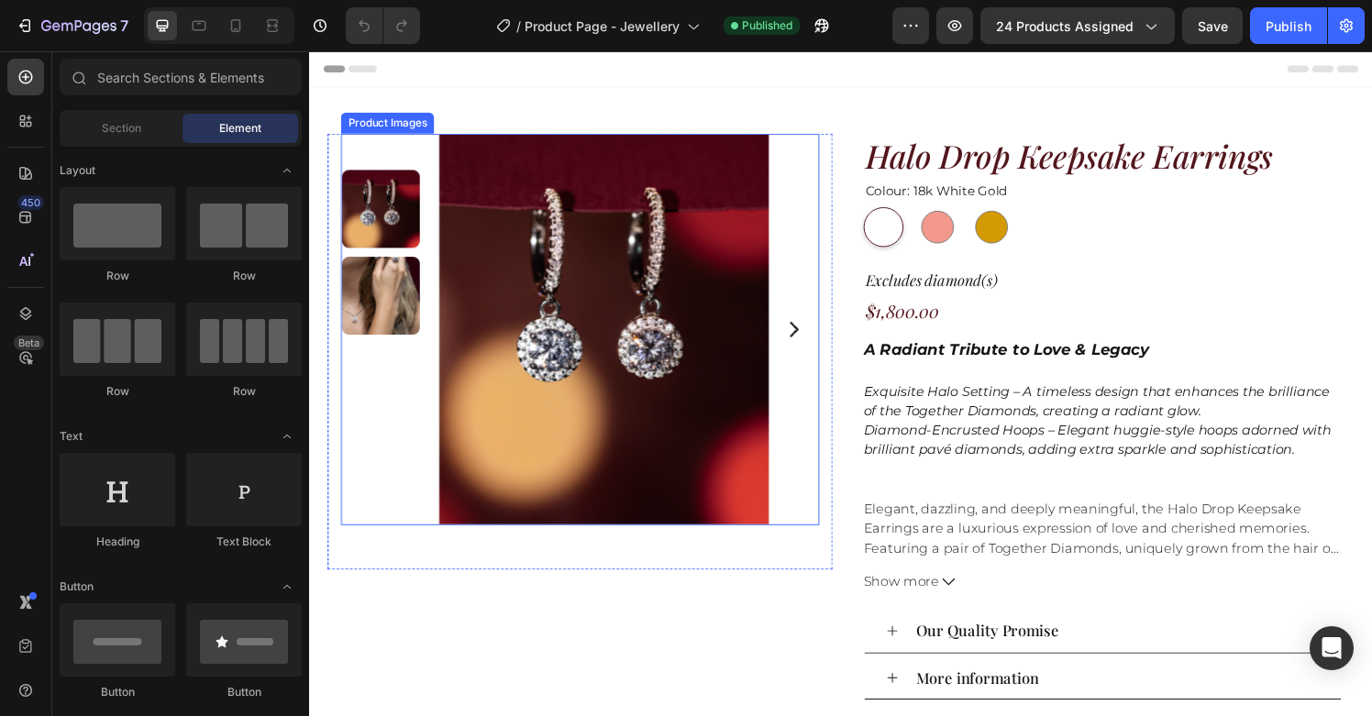
click at [674, 378] on img at bounding box center [634, 340] width 404 height 404
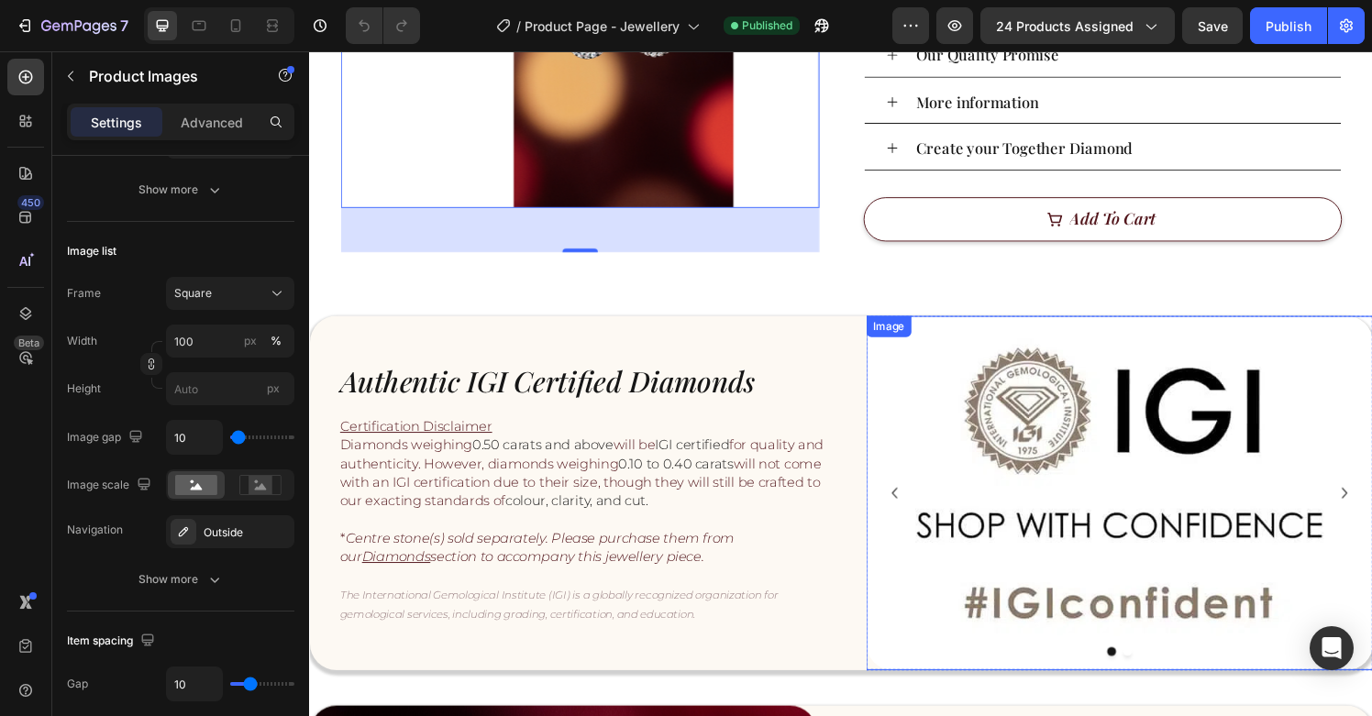
scroll to position [455, 0]
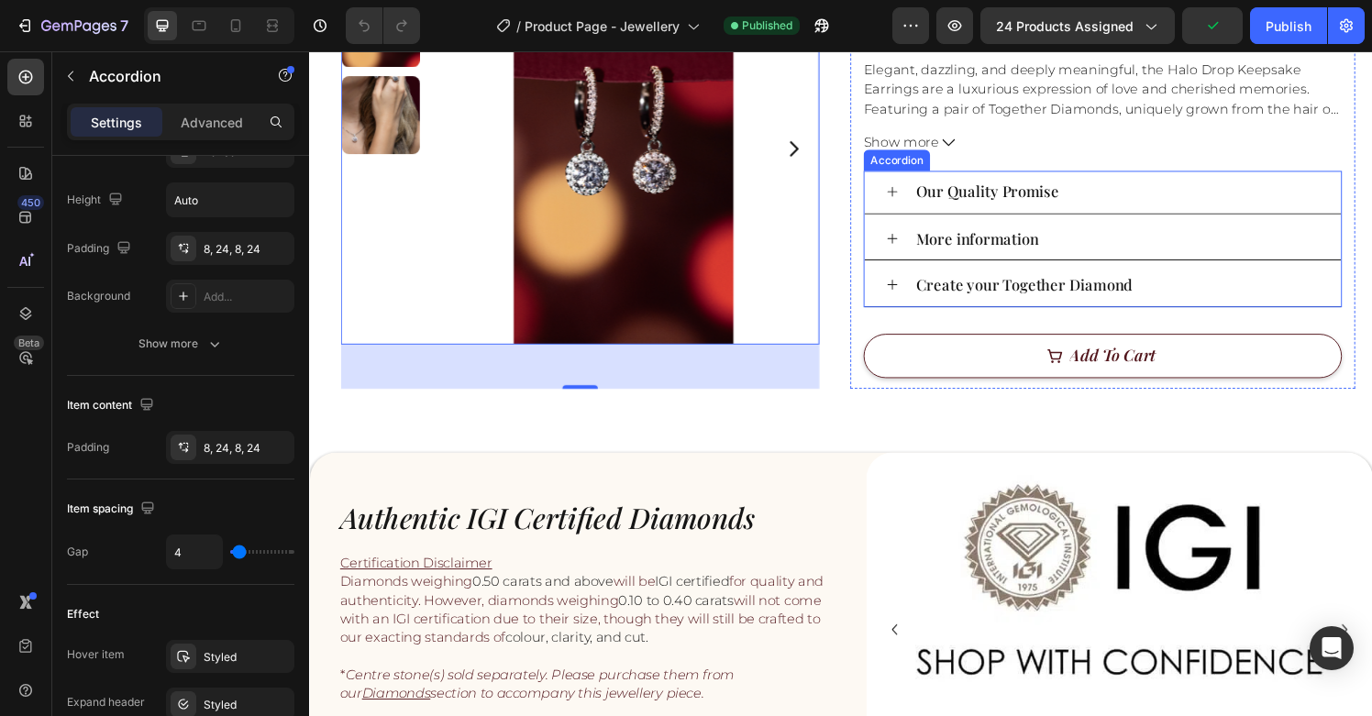
click at [1020, 269] on div "Our Quality Promise More information Create your Together Diamond" at bounding box center [1130, 245] width 495 height 141
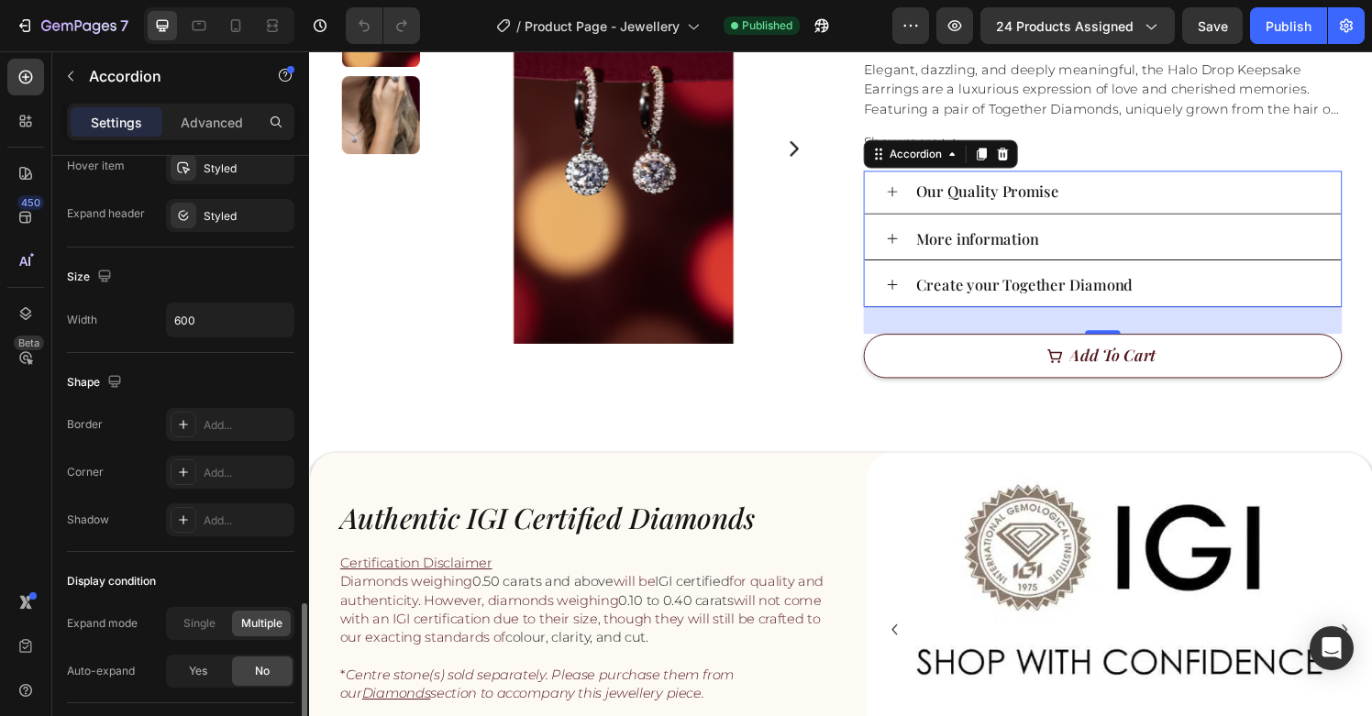
scroll to position [1134, 0]
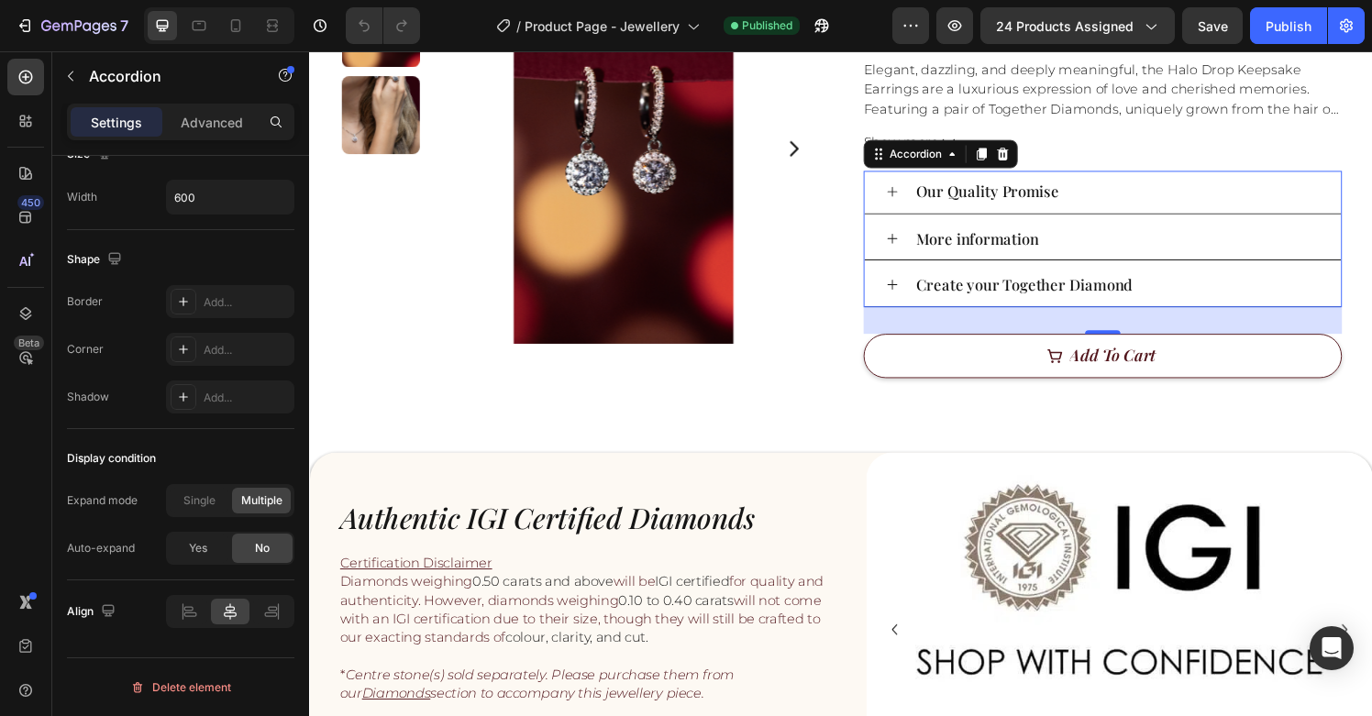
click at [914, 199] on icon at bounding box center [912, 197] width 14 height 14
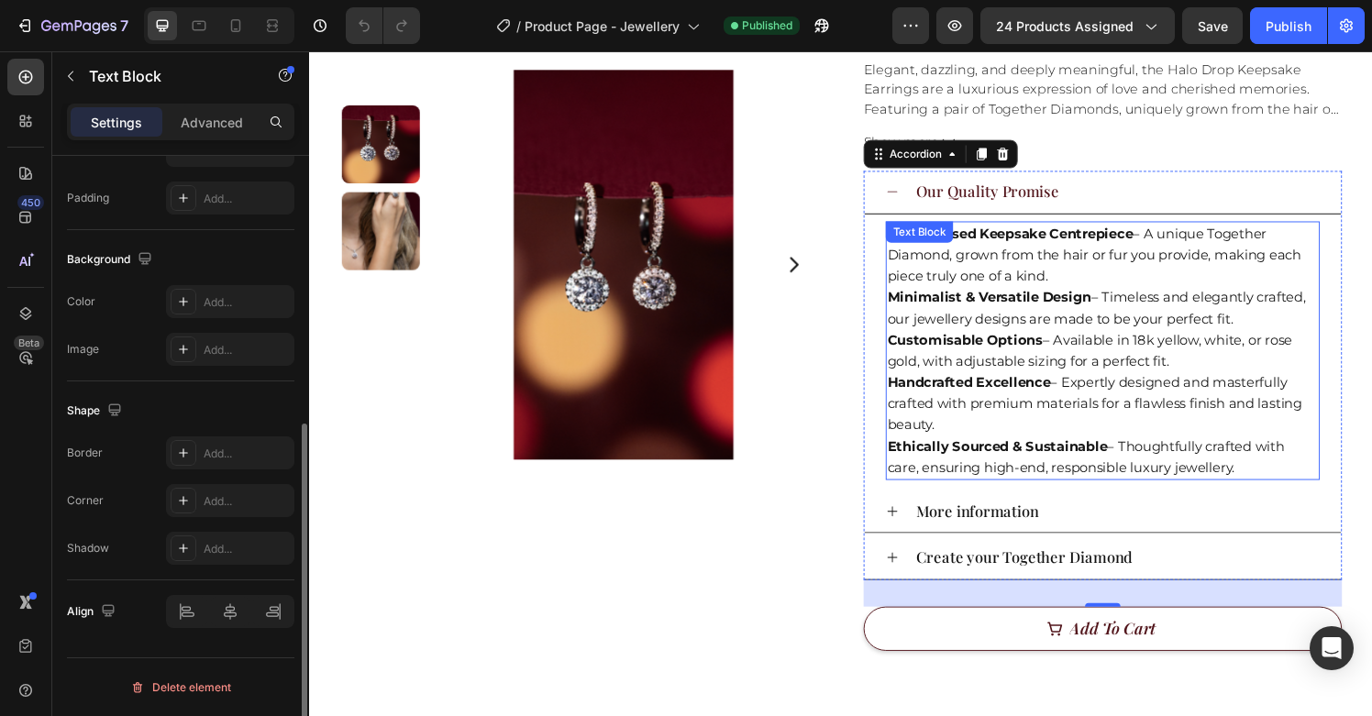
scroll to position [0, 0]
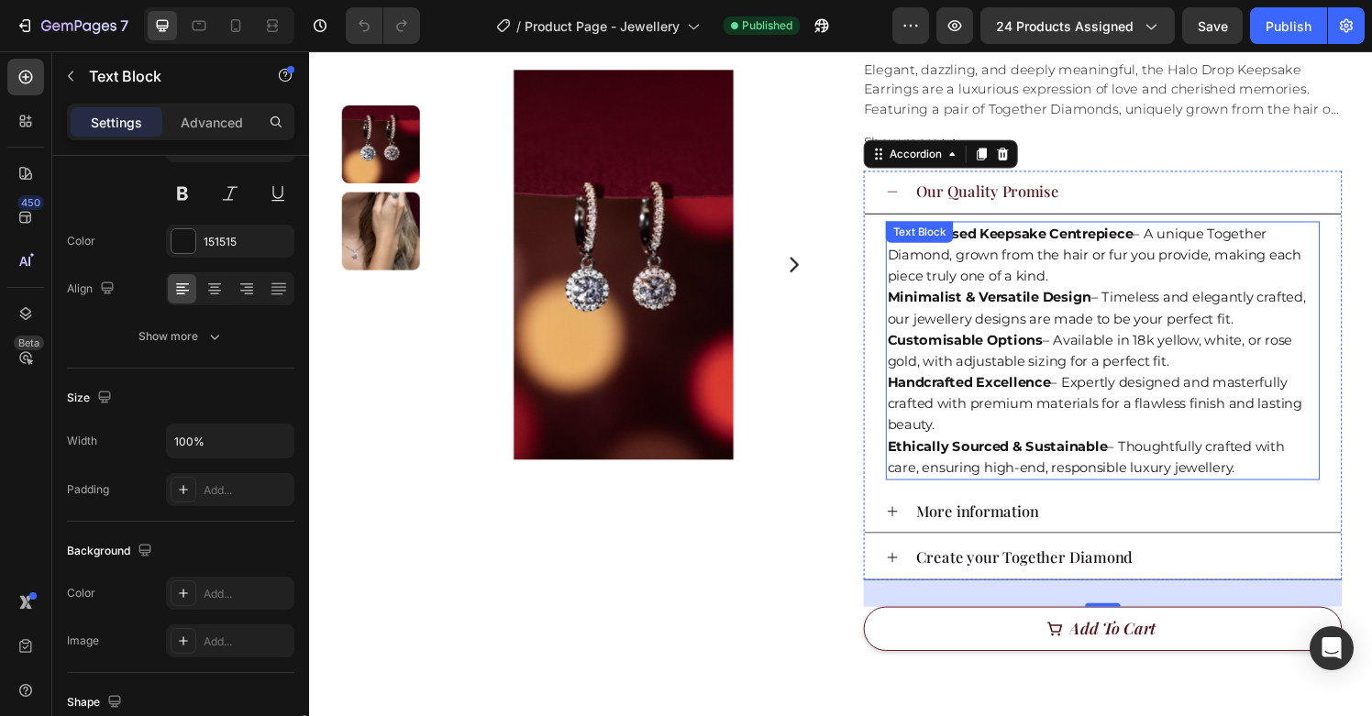
click at [956, 246] on div "Text Block" at bounding box center [940, 239] width 70 height 22
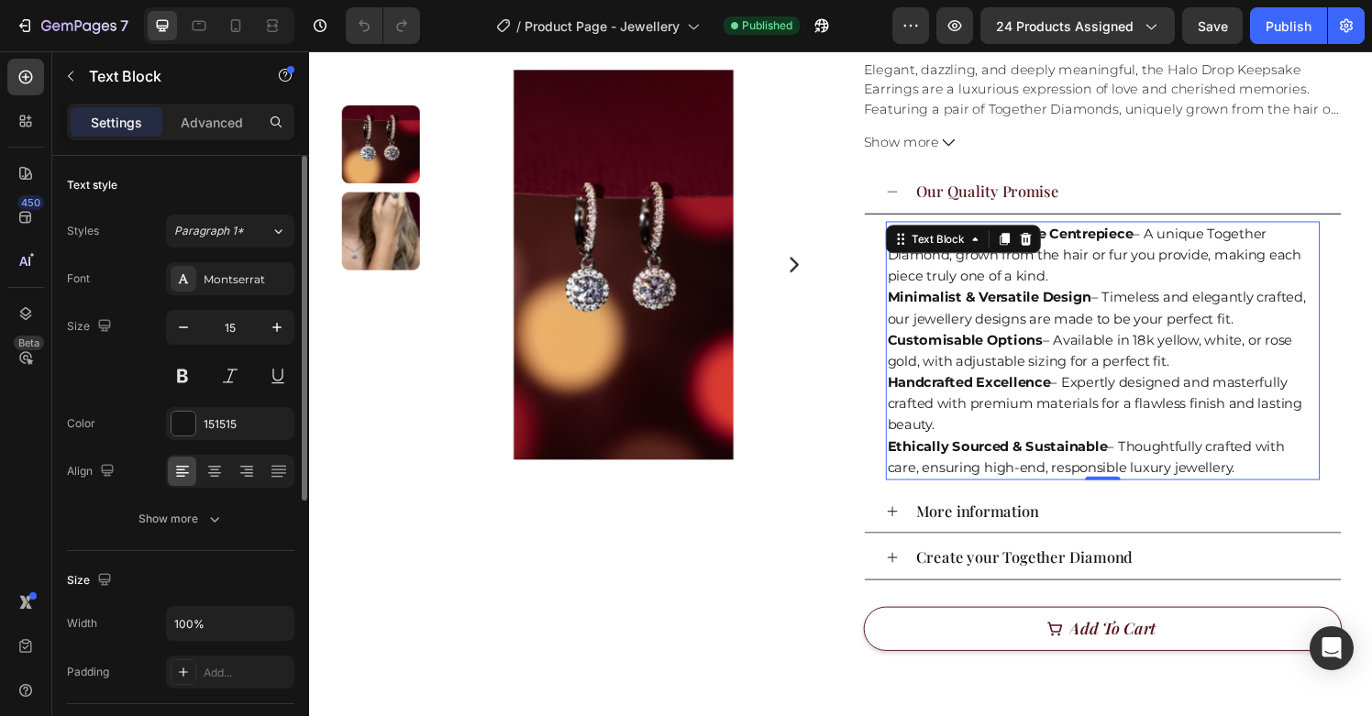
click at [969, 283] on p "Personalised Keepsake Centrepiece – A unique Together Diamond, grown from the h…" at bounding box center [1130, 361] width 446 height 264
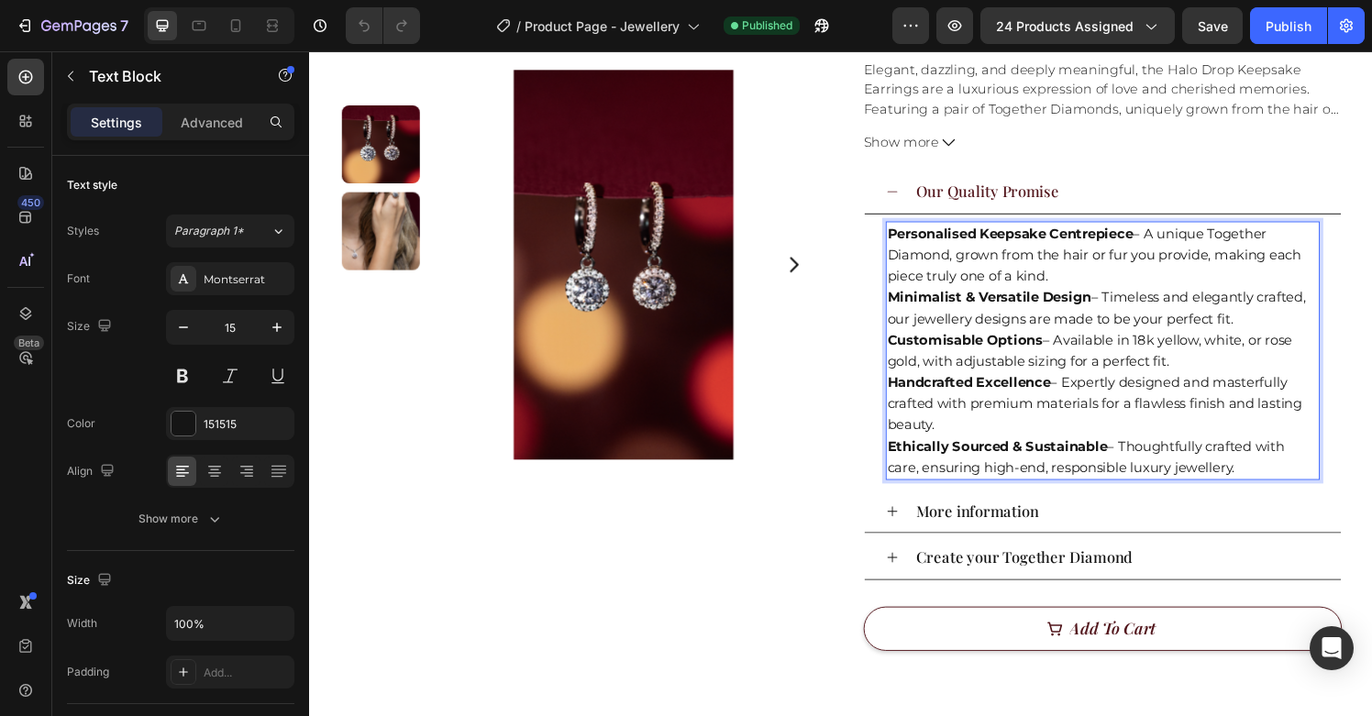
click at [1007, 272] on p "Personalised Keepsake Centrepiece – A unique Together Diamond, grown from the h…" at bounding box center [1130, 361] width 446 height 264
click at [1179, 288] on p "Personalised Keepsake Centrepiece – A unique Together Diamond, grown from the h…" at bounding box center [1130, 361] width 446 height 264
click at [1133, 264] on p "Personalised Keepsake Centrepiece – A unique Together Diamond, grown from the h…" at bounding box center [1130, 361] width 446 height 264
click at [1089, 261] on p "Personalised Keepsake Centrepiece – A unique Together Diamond, grown from the h…" at bounding box center [1130, 361] width 446 height 264
click at [1165, 266] on p "Personalised Keepsake Centrepiece – A unique Together Diamond, grown from the a…" at bounding box center [1130, 361] width 446 height 264
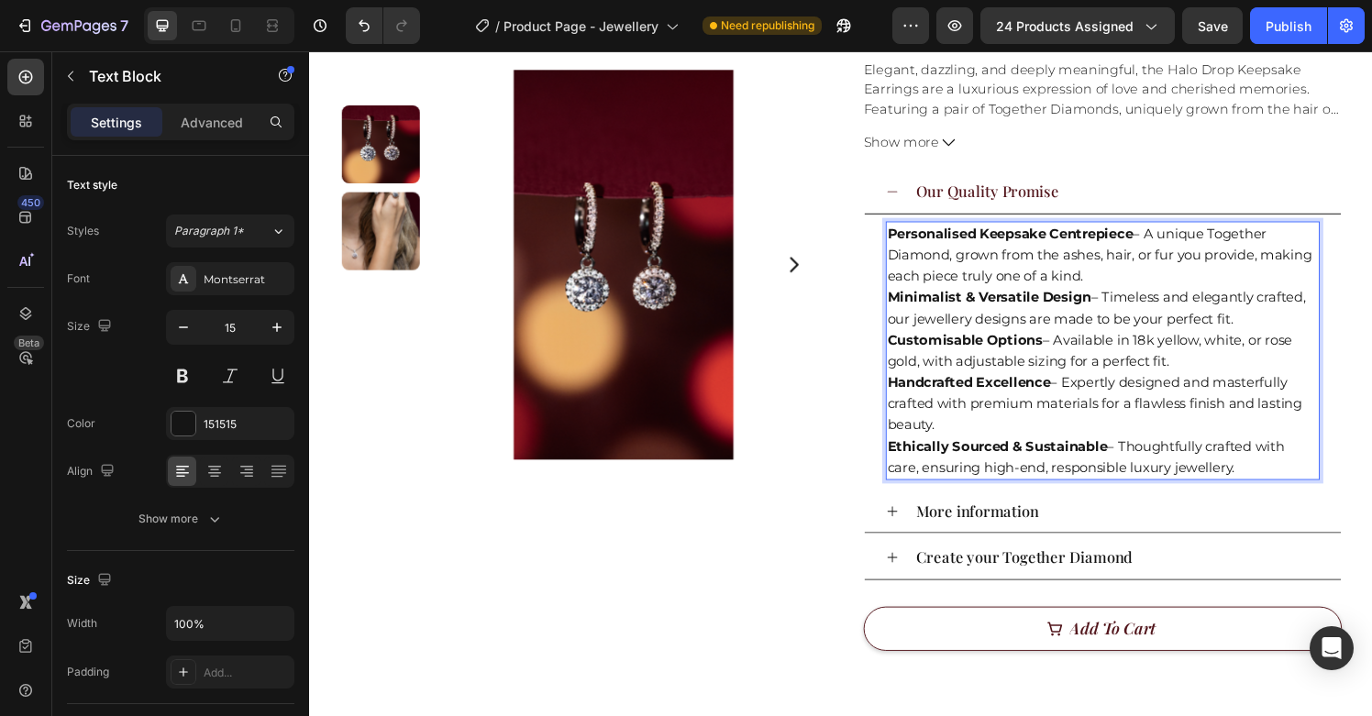
click at [1219, 366] on p "Personalised Keepsake Centrepiece – A unique Together Diamond, grown from the a…" at bounding box center [1130, 361] width 446 height 264
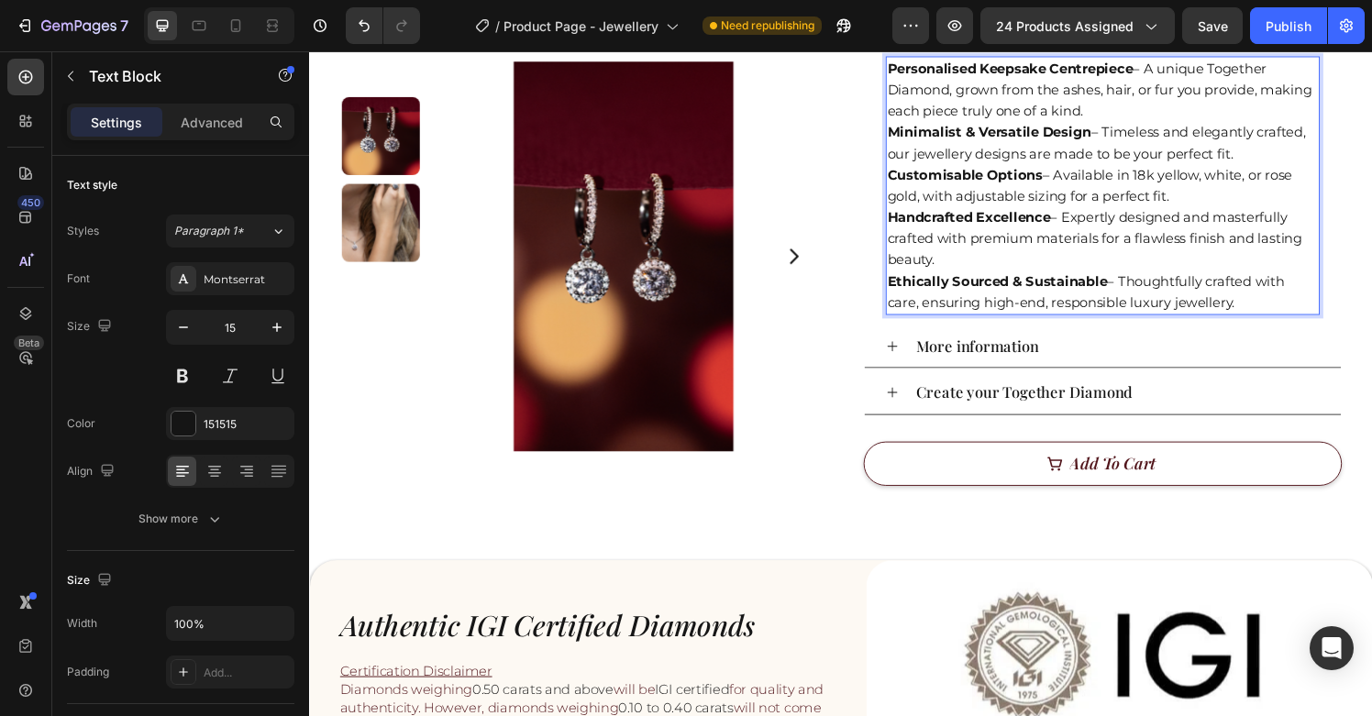
scroll to position [661, 0]
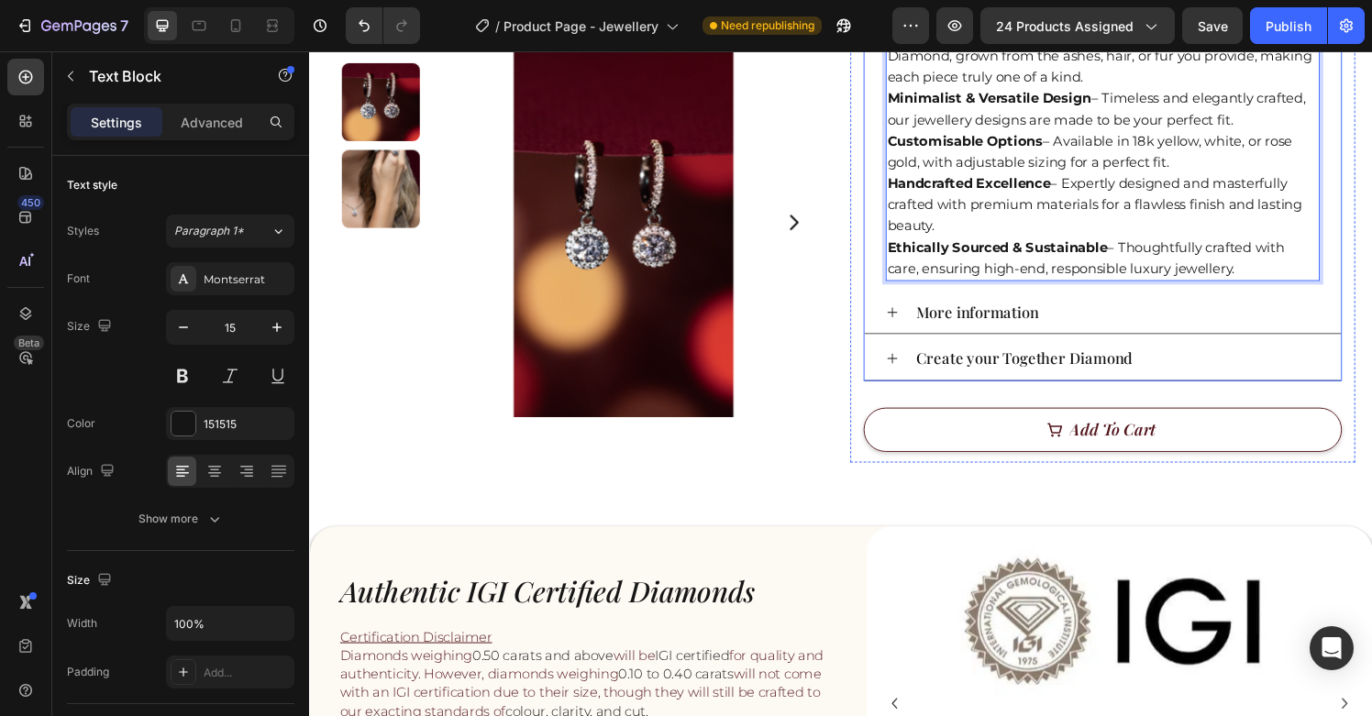
click at [1062, 317] on p "More information" at bounding box center [1001, 323] width 128 height 24
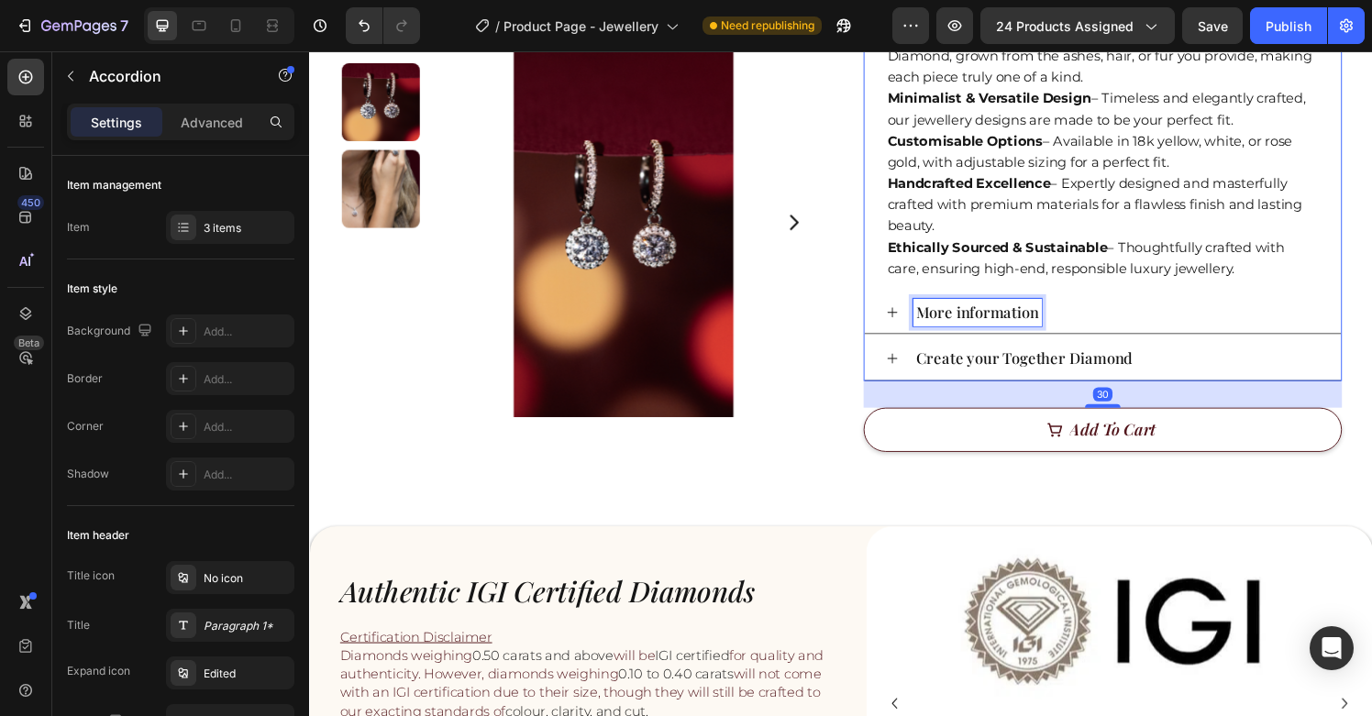
click at [1002, 317] on p "More information" at bounding box center [1001, 323] width 128 height 24
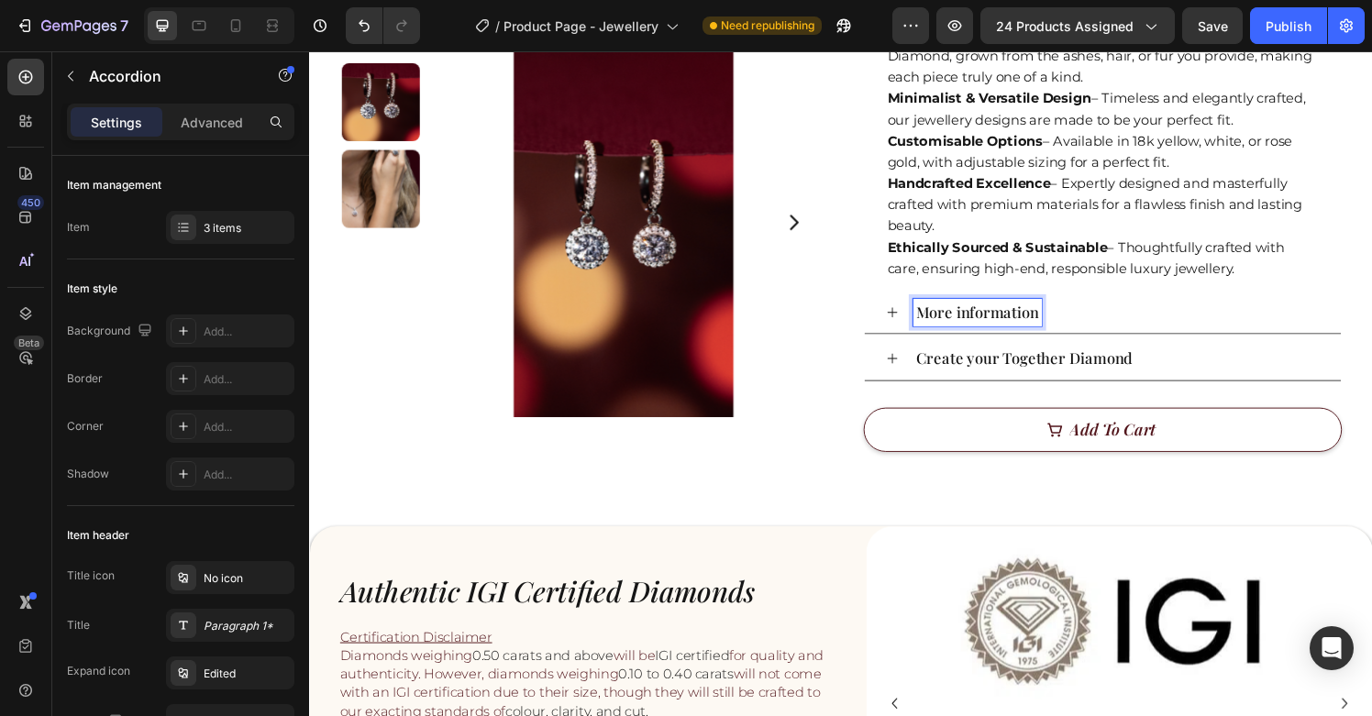
click at [916, 321] on icon at bounding box center [912, 323] width 14 height 14
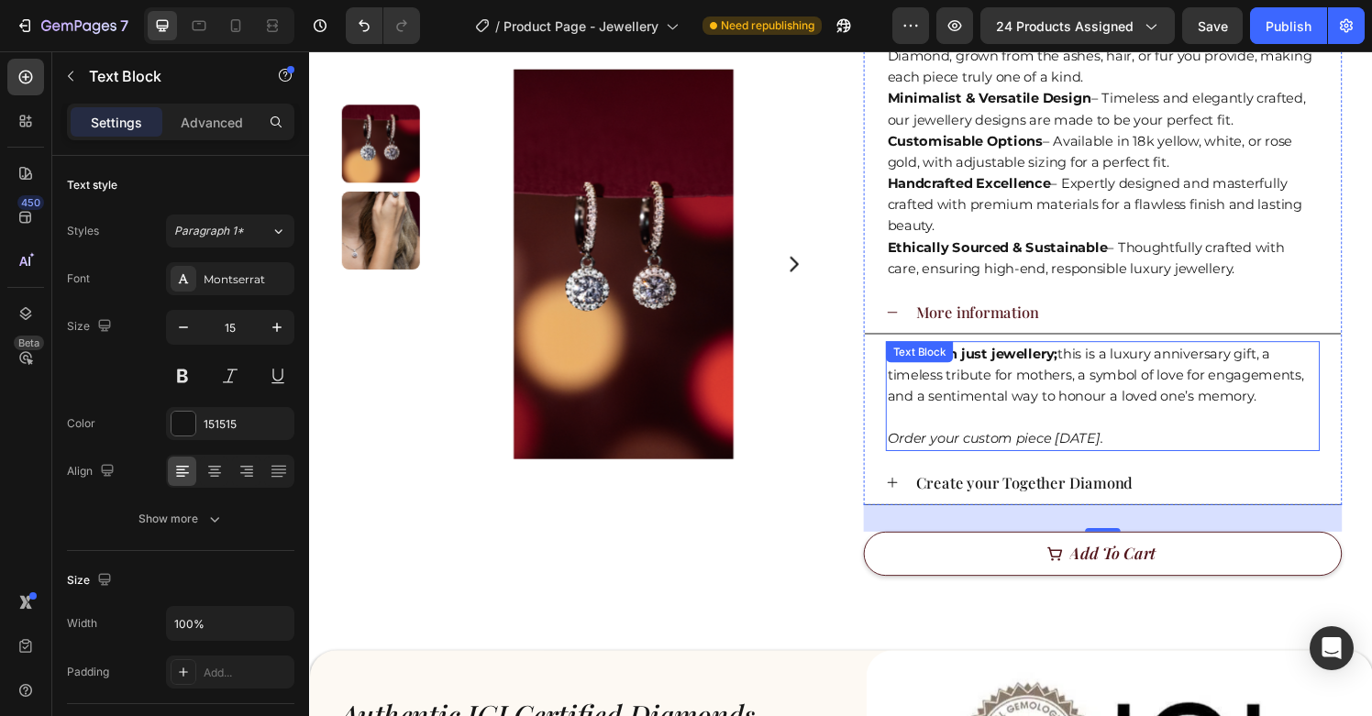
click at [1074, 415] on p "More than just jewellery; this is a luxury anniversary gift, a timeless tribute…" at bounding box center [1130, 387] width 446 height 66
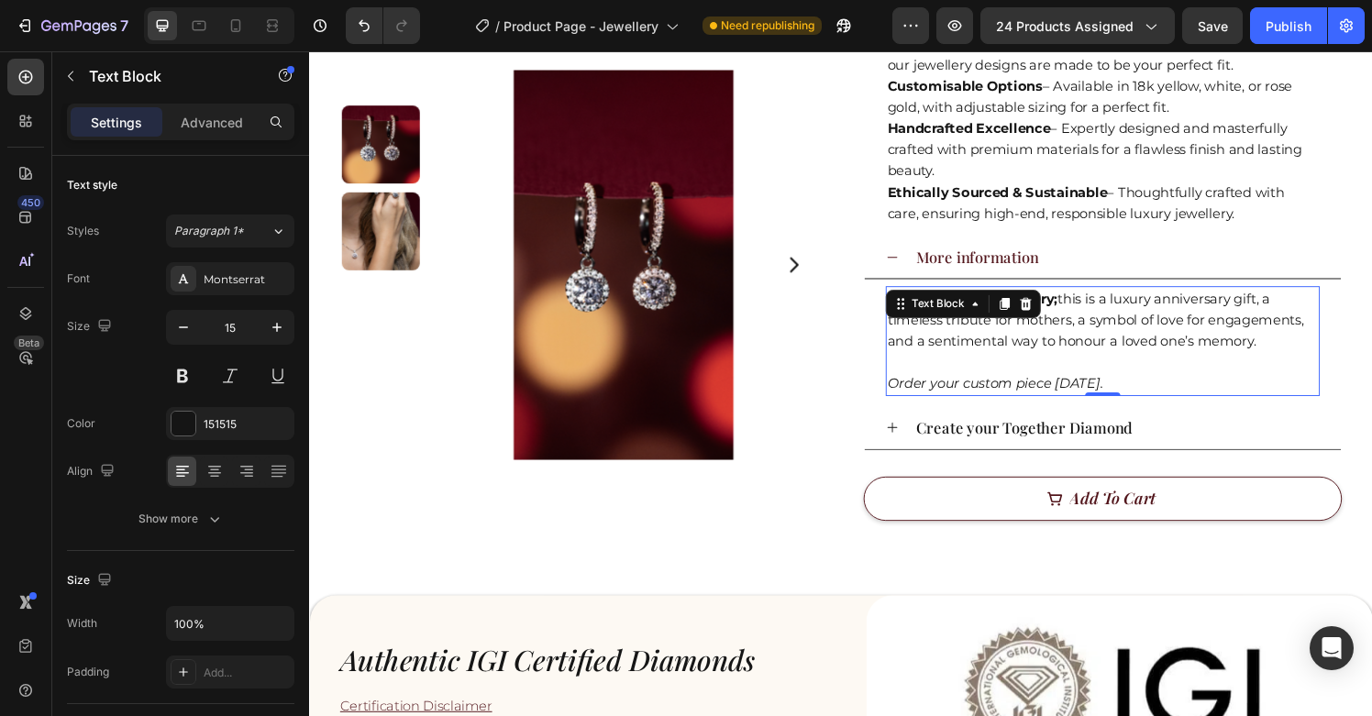
scroll to position [721, 0]
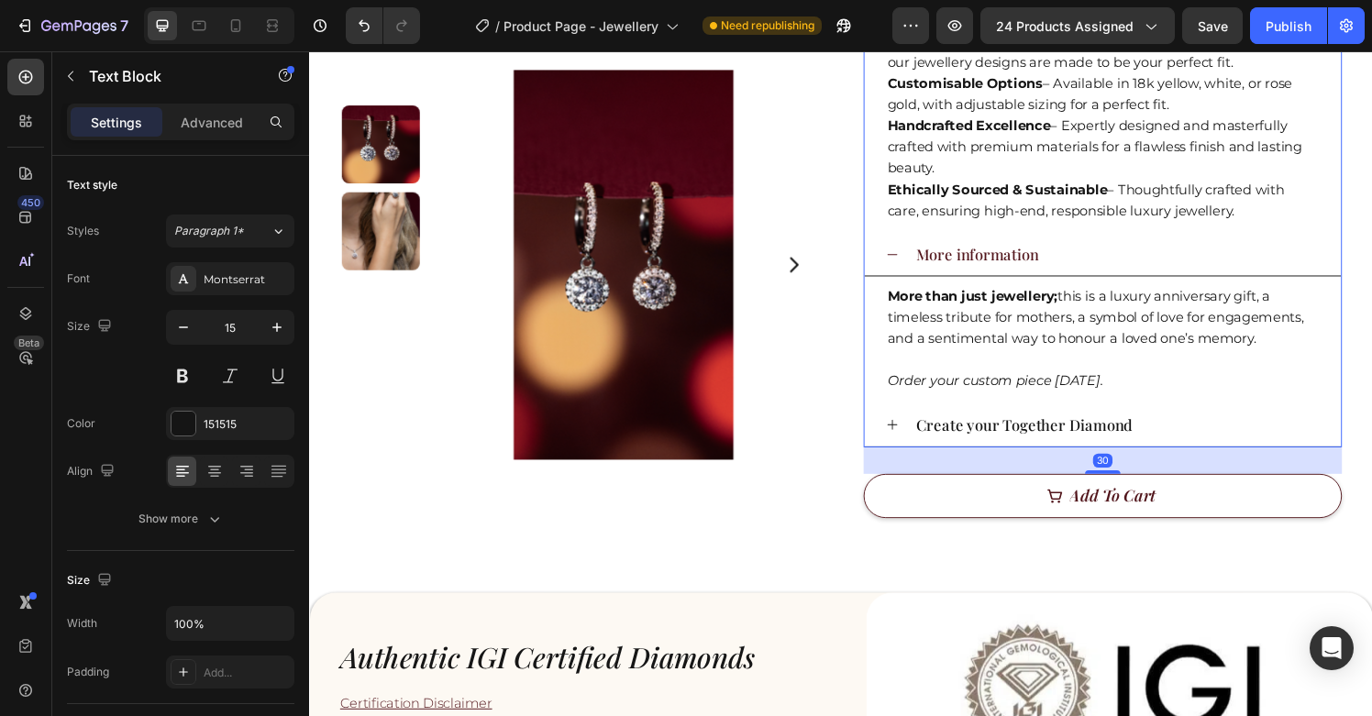
click at [905, 440] on icon at bounding box center [912, 438] width 14 height 14
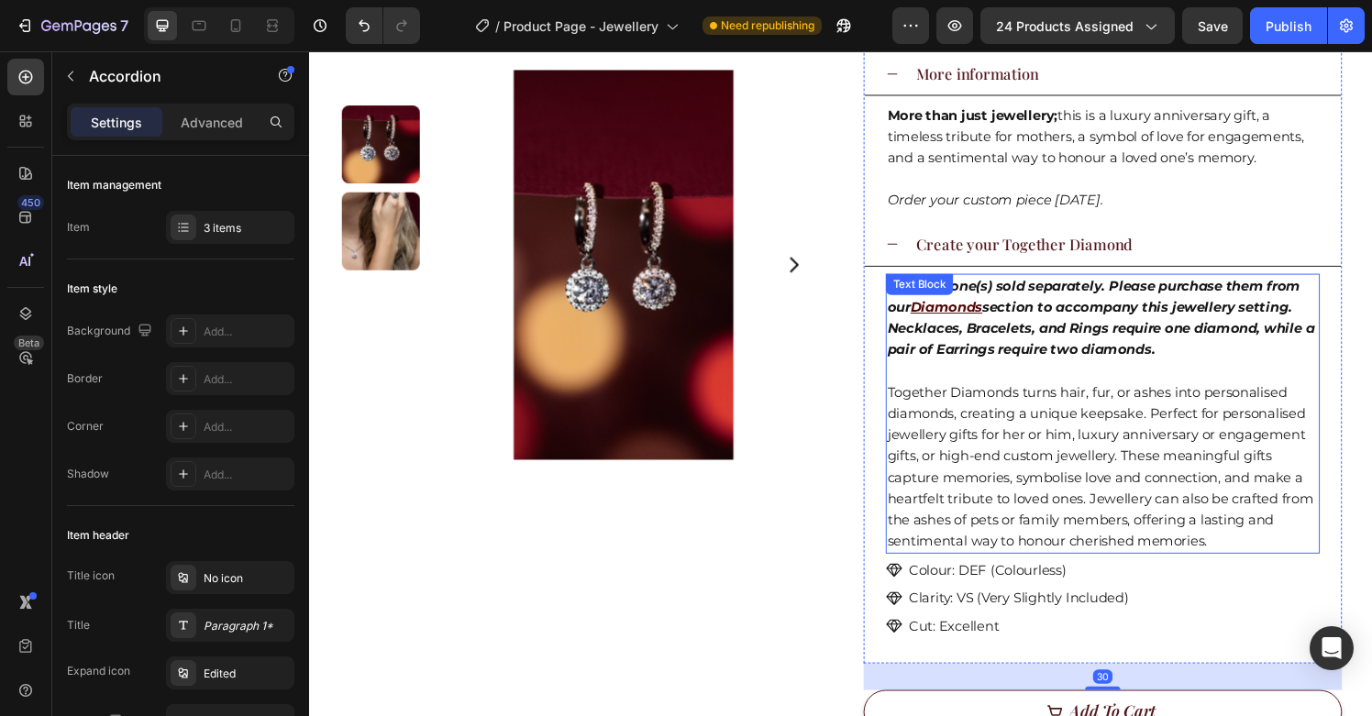
scroll to position [932, 0]
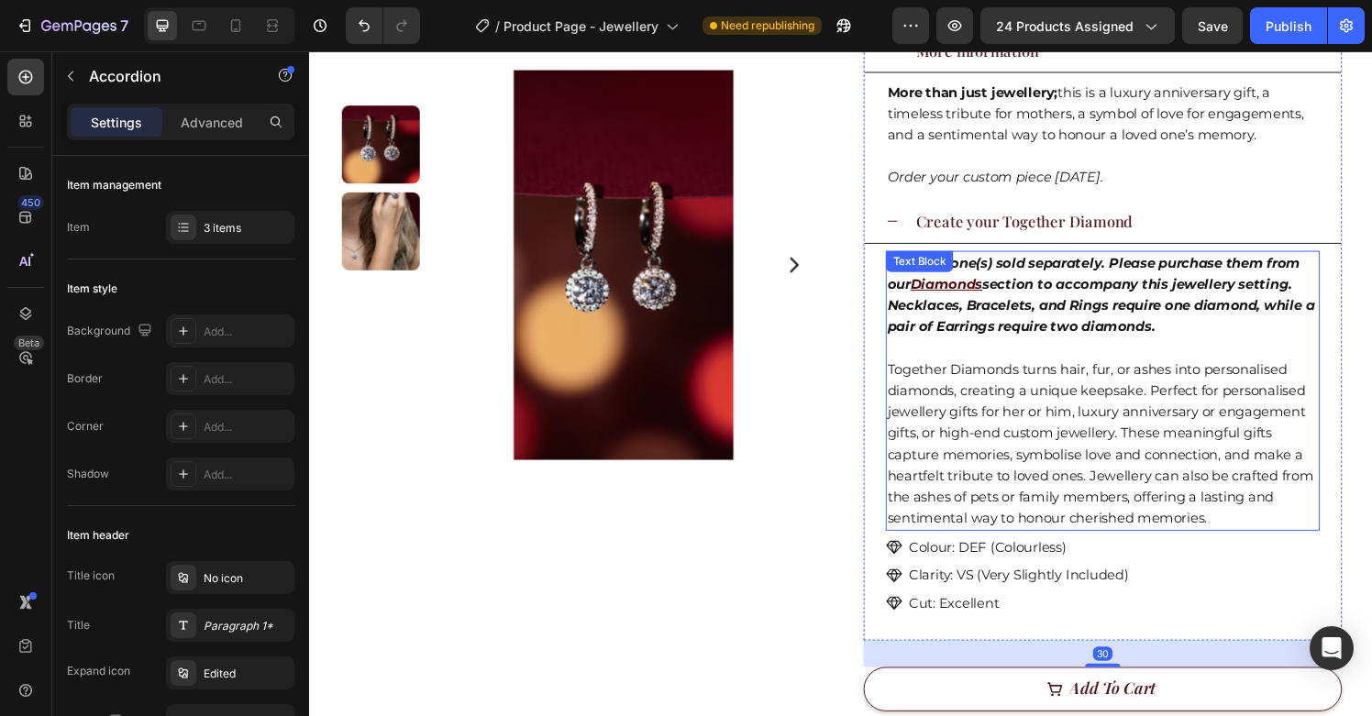
click at [1159, 435] on p "Together Diamonds turns hair, fur, or ashes into personalised diamonds, creatin…" at bounding box center [1130, 458] width 446 height 176
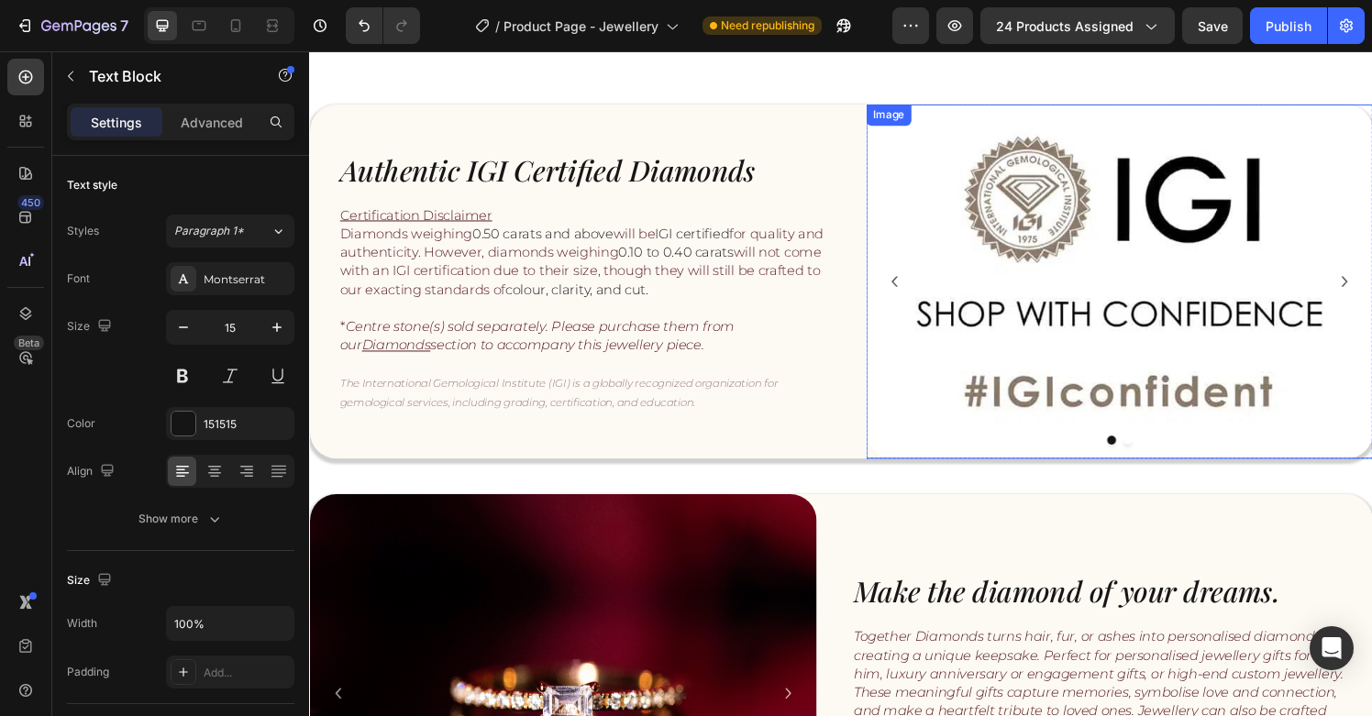
scroll to position [1831, 0]
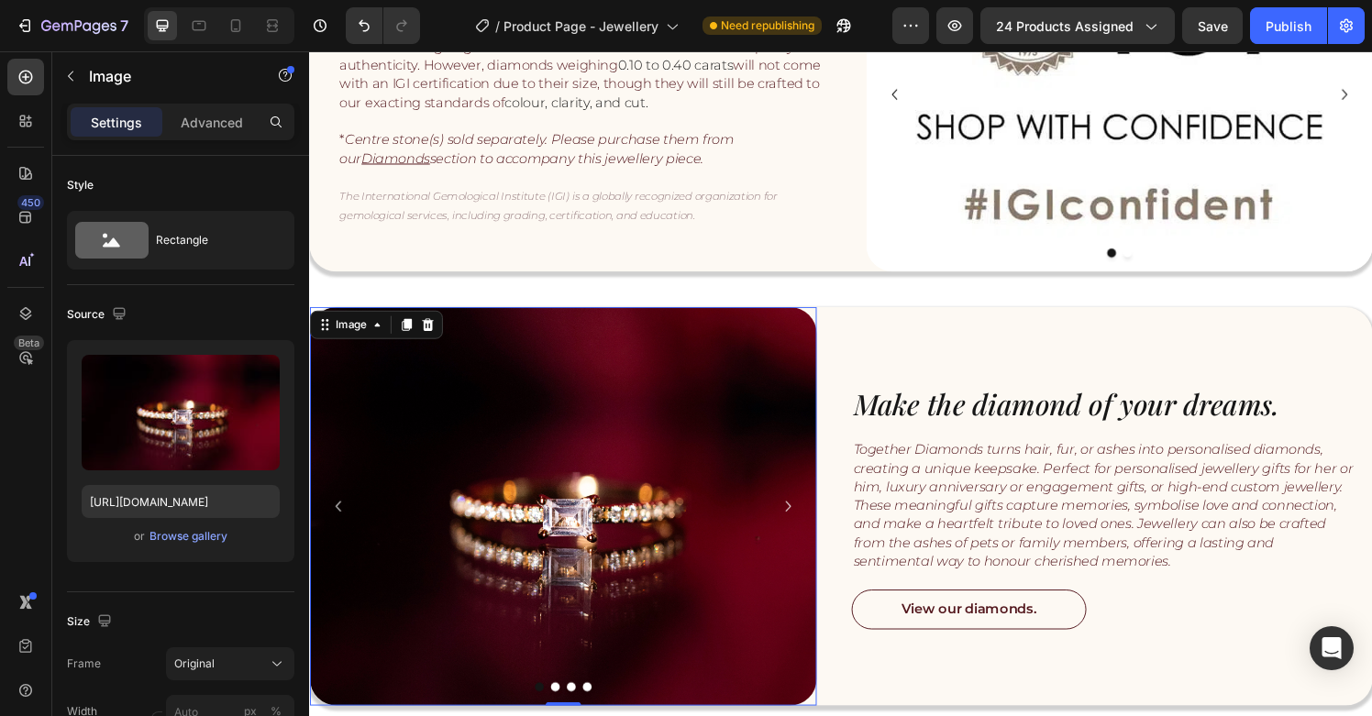
click at [655, 491] on img at bounding box center [571, 523] width 525 height 413
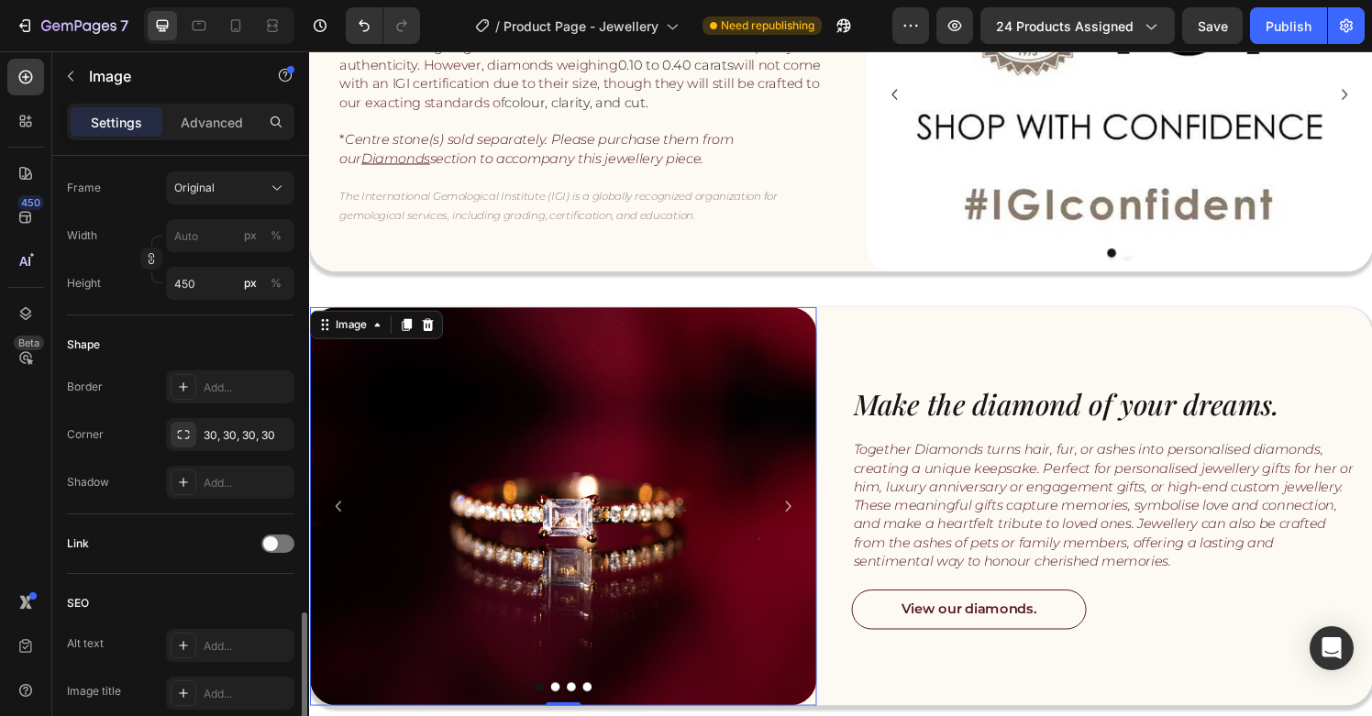
scroll to position [772, 0]
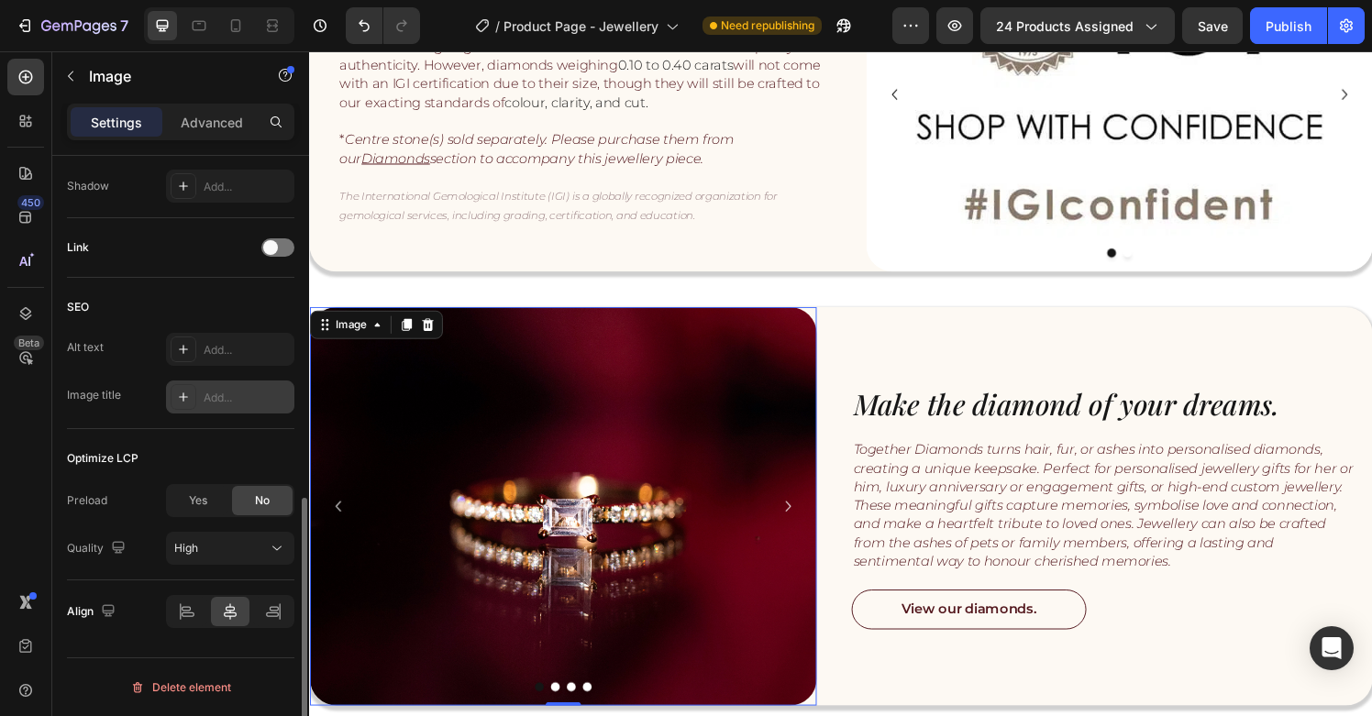
click at [231, 403] on div "Add..." at bounding box center [247, 398] width 86 height 17
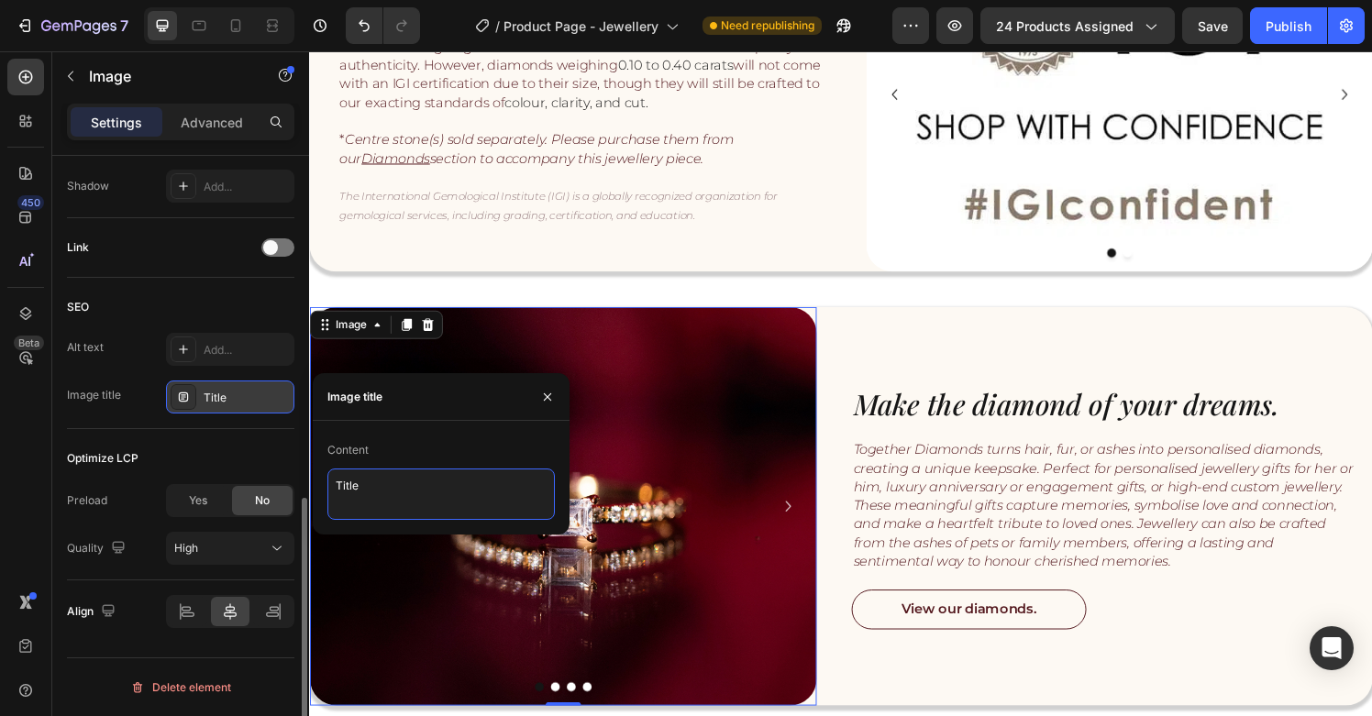
click at [428, 493] on textarea "Title" at bounding box center [442, 494] width 228 height 51
click at [226, 353] on div "Add..." at bounding box center [247, 350] width 86 height 17
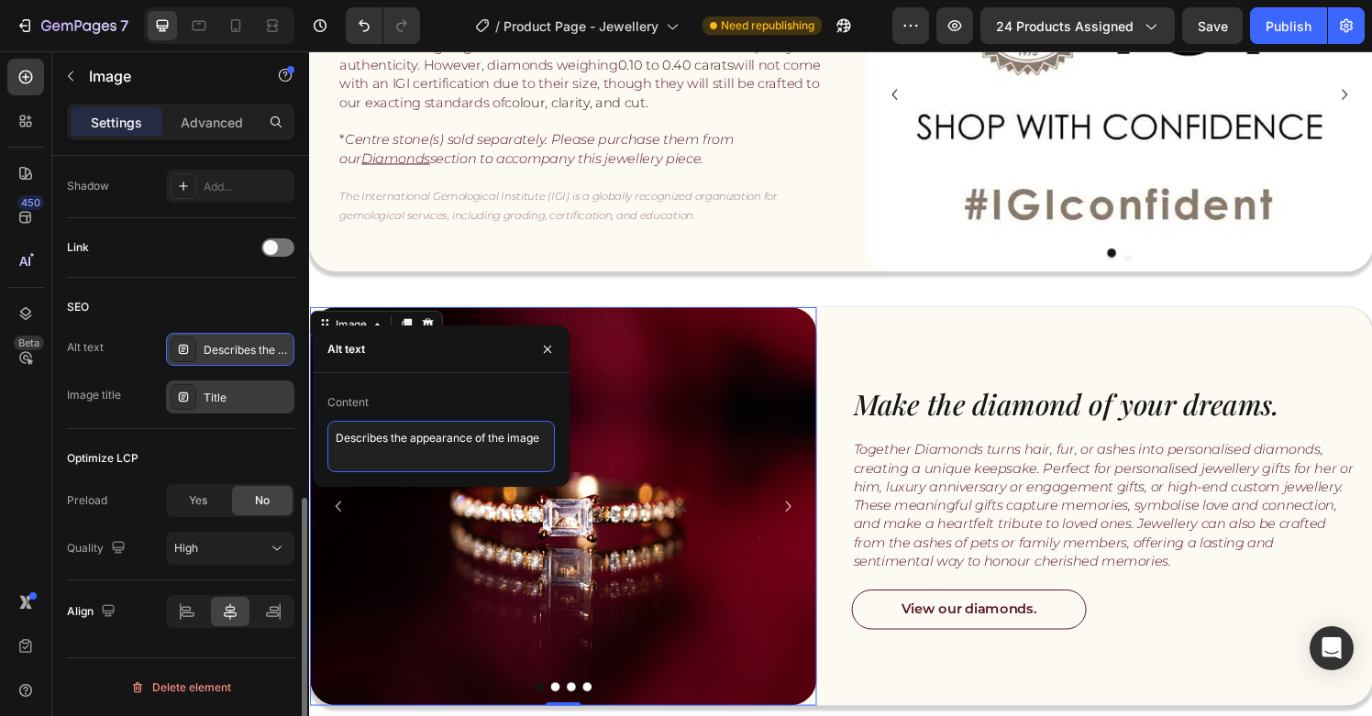
click at [386, 455] on textarea "Describes the appearance of the image" at bounding box center [442, 446] width 228 height 51
paste textarea "ashes to diamonds [GEOGRAPHIC_DATA] | cremation diamonds [GEOGRAPHIC_DATA] | ha…"
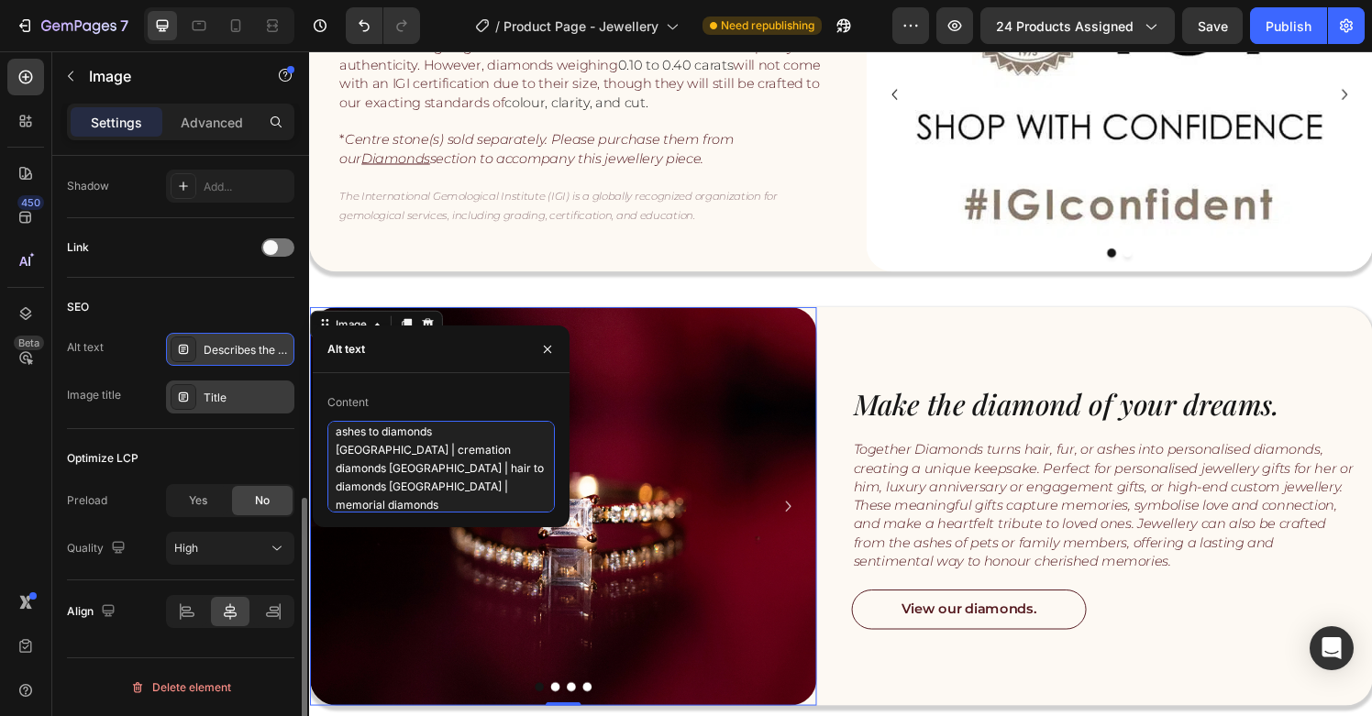
type textarea "ashes to diamonds [GEOGRAPHIC_DATA] | cremation diamonds [GEOGRAPHIC_DATA] | ha…"
click at [238, 397] on div "Title" at bounding box center [247, 398] width 86 height 17
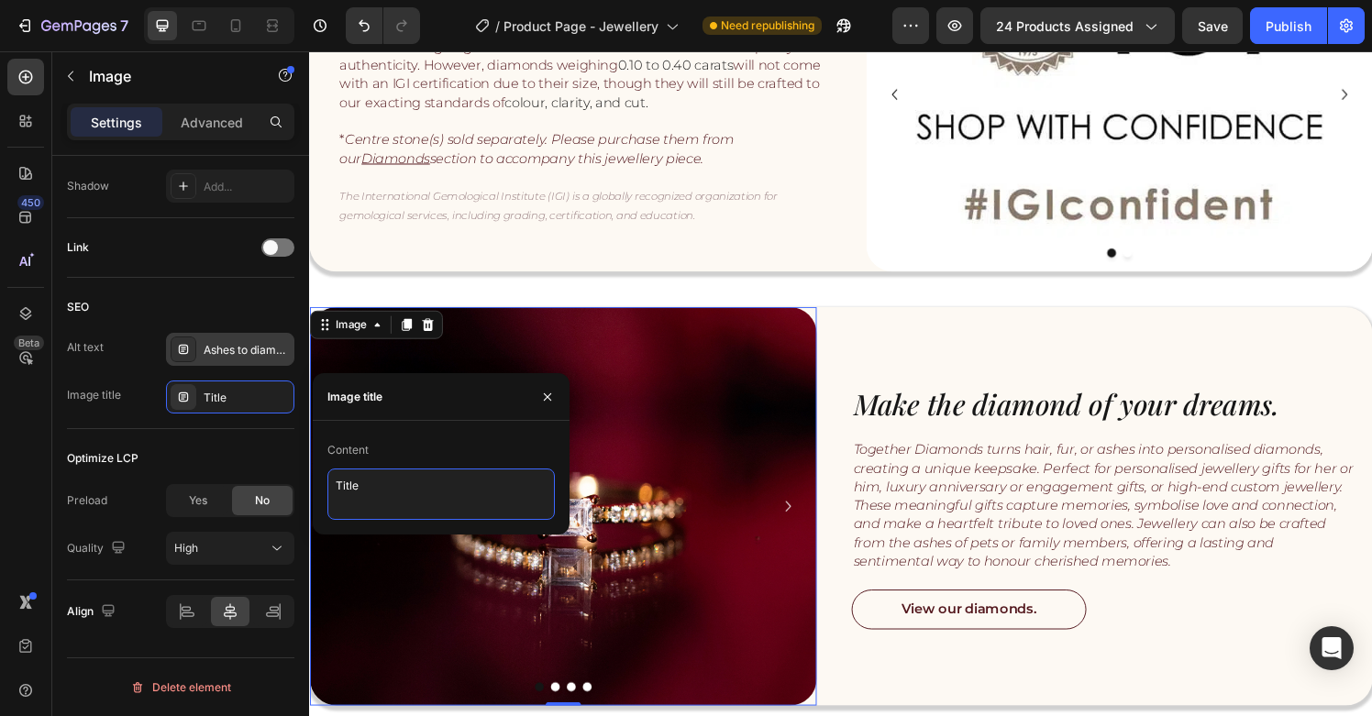
click at [426, 503] on textarea "Title" at bounding box center [442, 494] width 228 height 51
paste textarea "Hair to diamonds [GEOGRAPHIC_DATA] – personalized keepsake diamonds made from h…"
paste textarea
type textarea "Hair to diamonds [GEOGRAPHIC_DATA] – personalized keepsake diamonds made from h…"
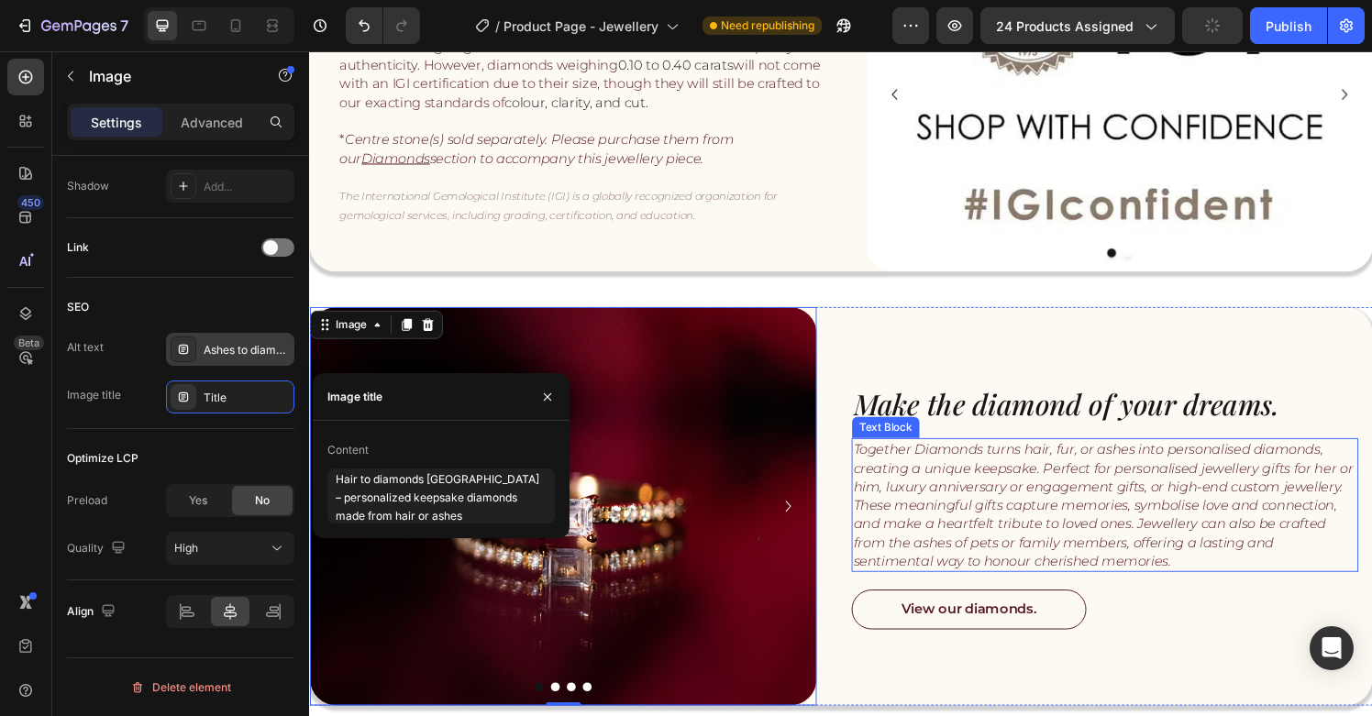
click at [923, 505] on icon "Together Diamonds turns hair, fur, or ashes into personalised diamonds, creatin…" at bounding box center [1130, 521] width 517 height 133
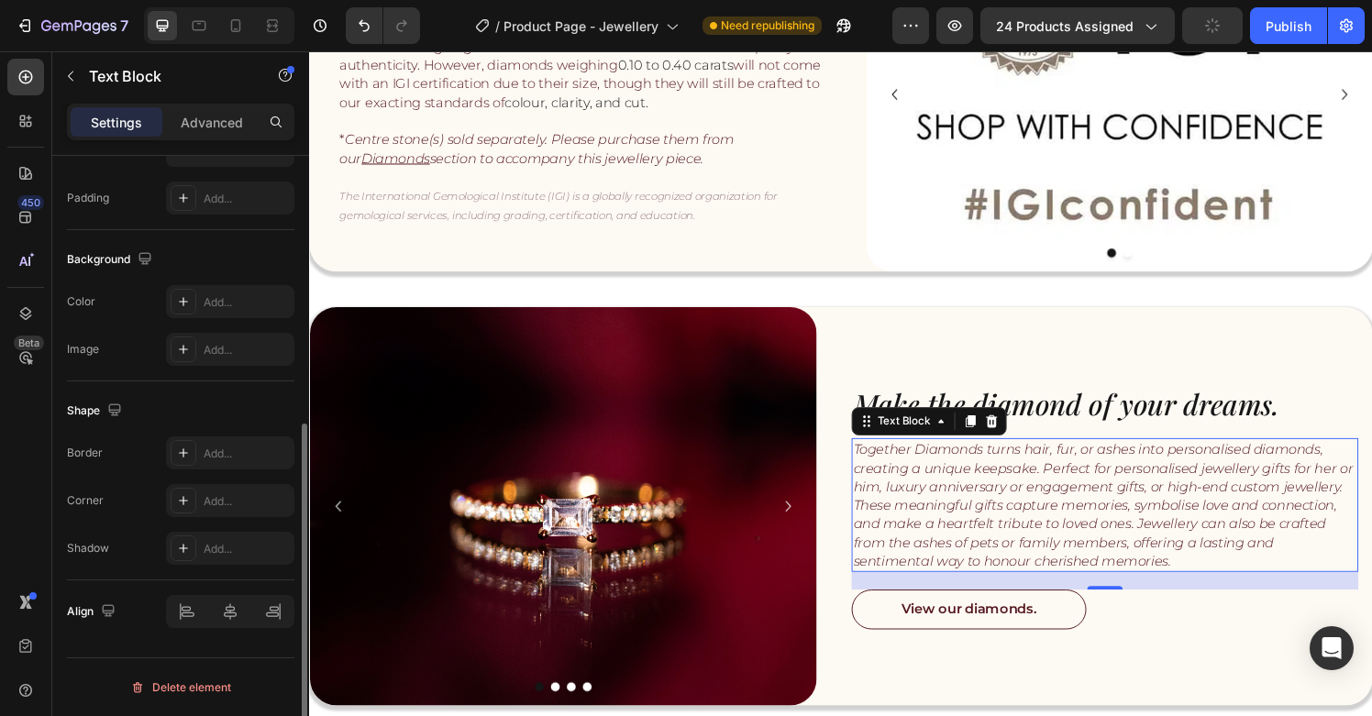
scroll to position [0, 0]
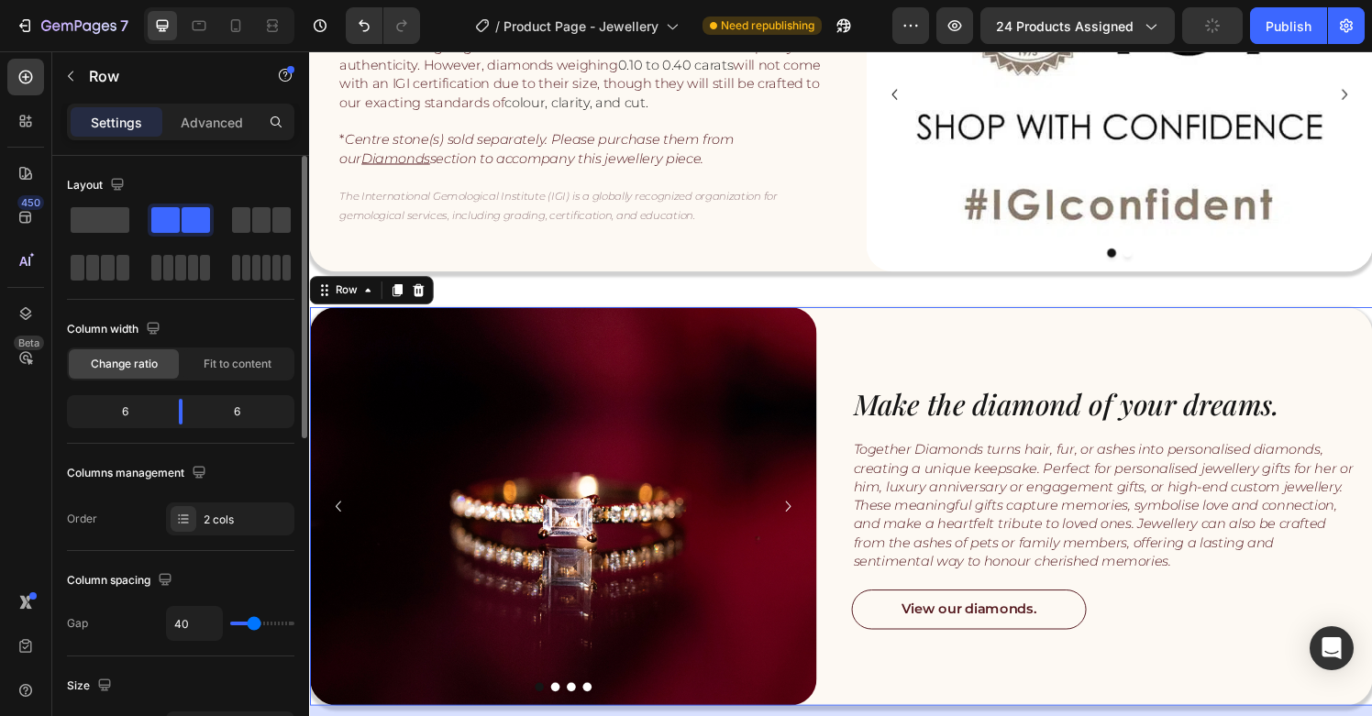
click at [846, 515] on div "Image Image Image Image Carousel Make the diamond of your dreams. Heading Toget…" at bounding box center [859, 523] width 1101 height 413
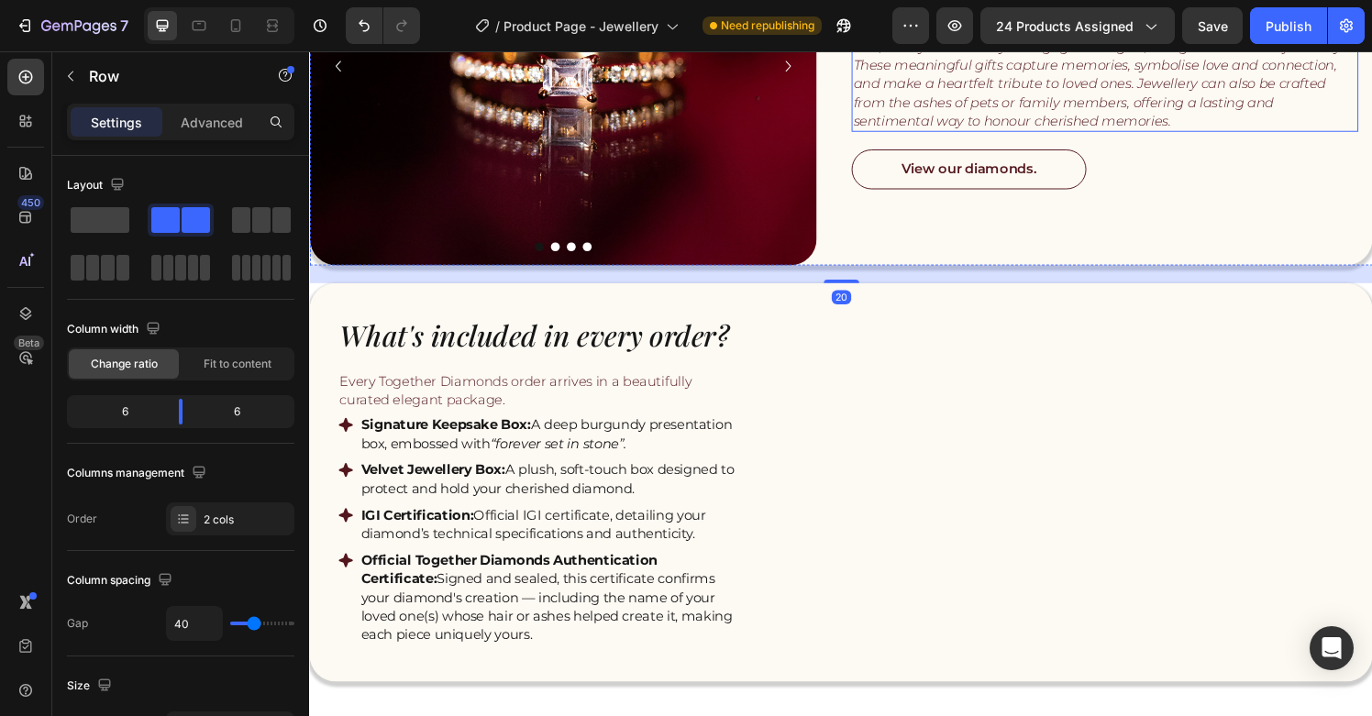
scroll to position [2406, 0]
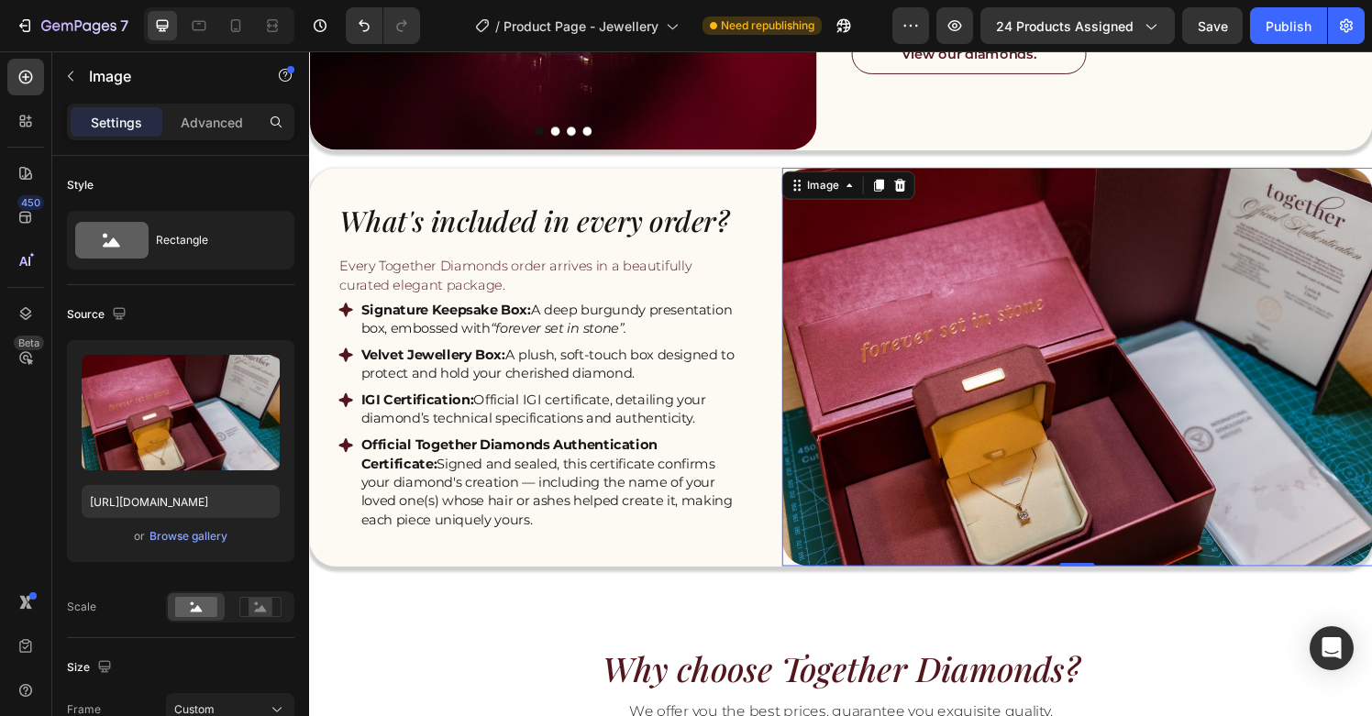
click at [974, 439] on img at bounding box center [1104, 378] width 612 height 413
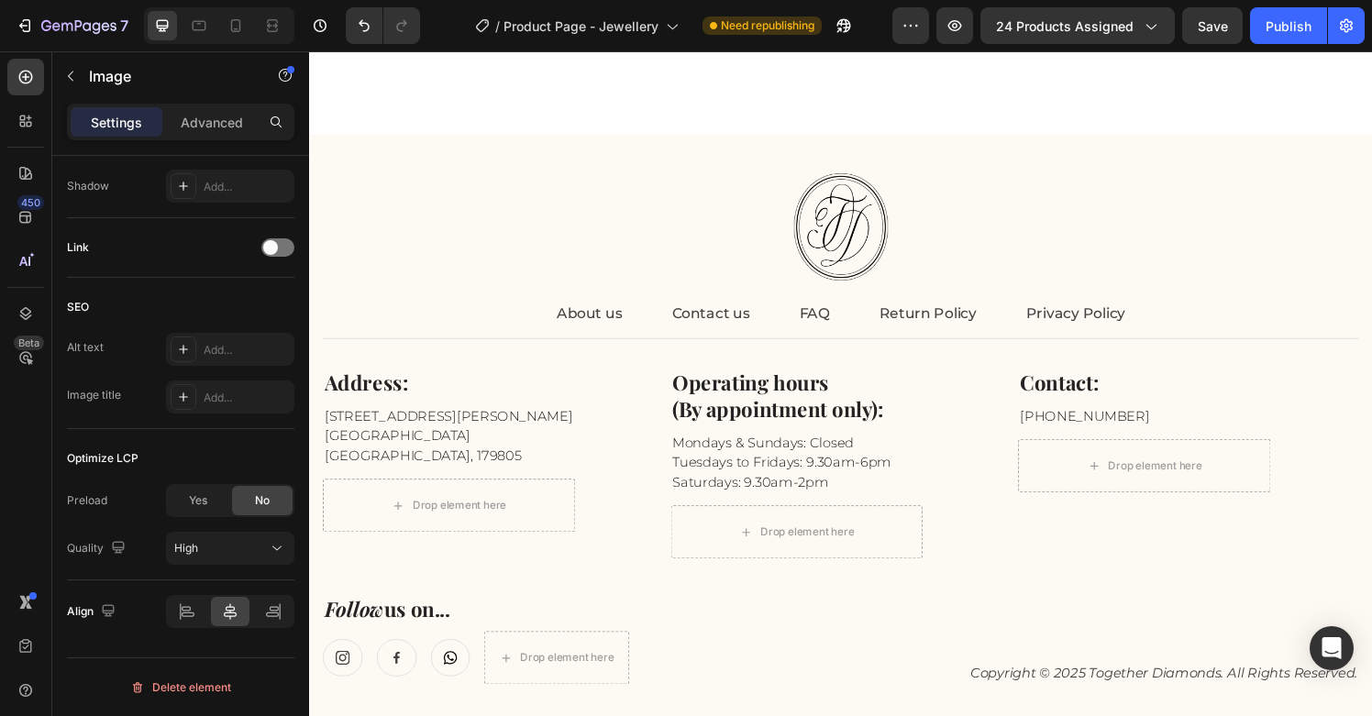
scroll to position [5456, 0]
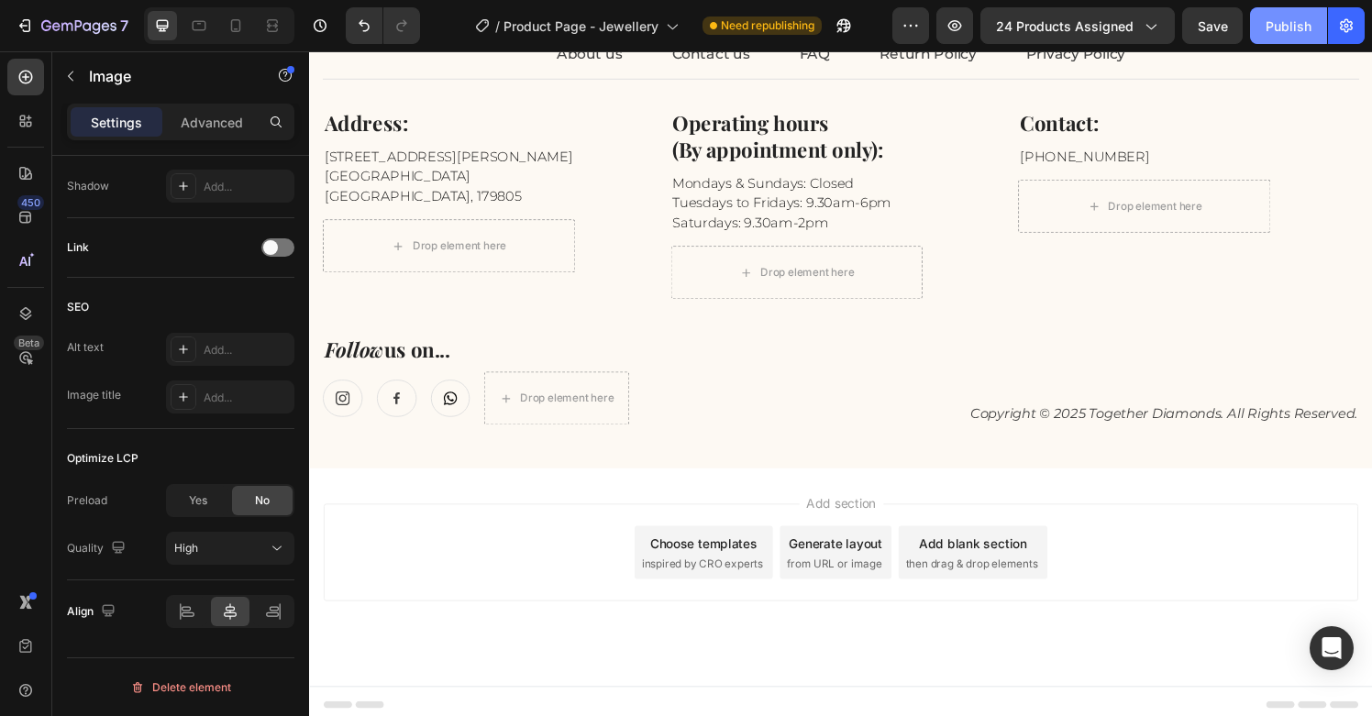
click at [1274, 25] on div "Publish" at bounding box center [1289, 26] width 46 height 19
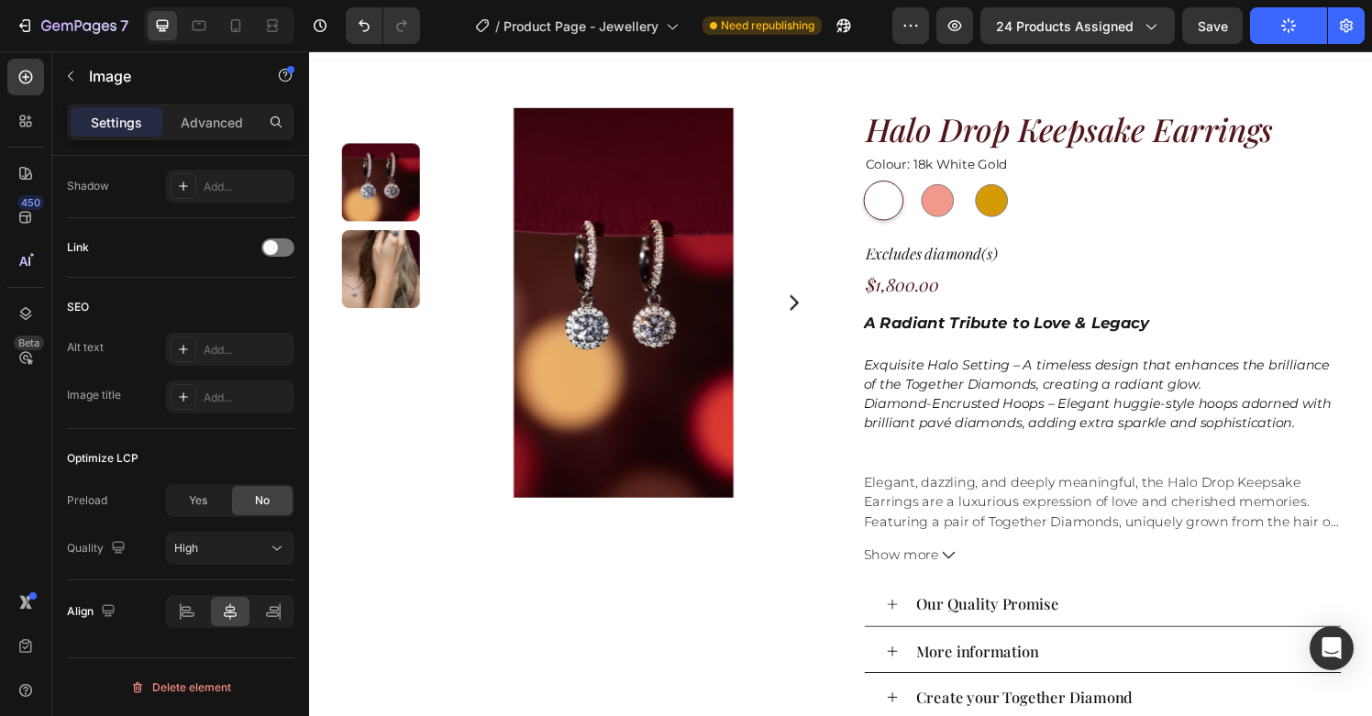
scroll to position [0, 0]
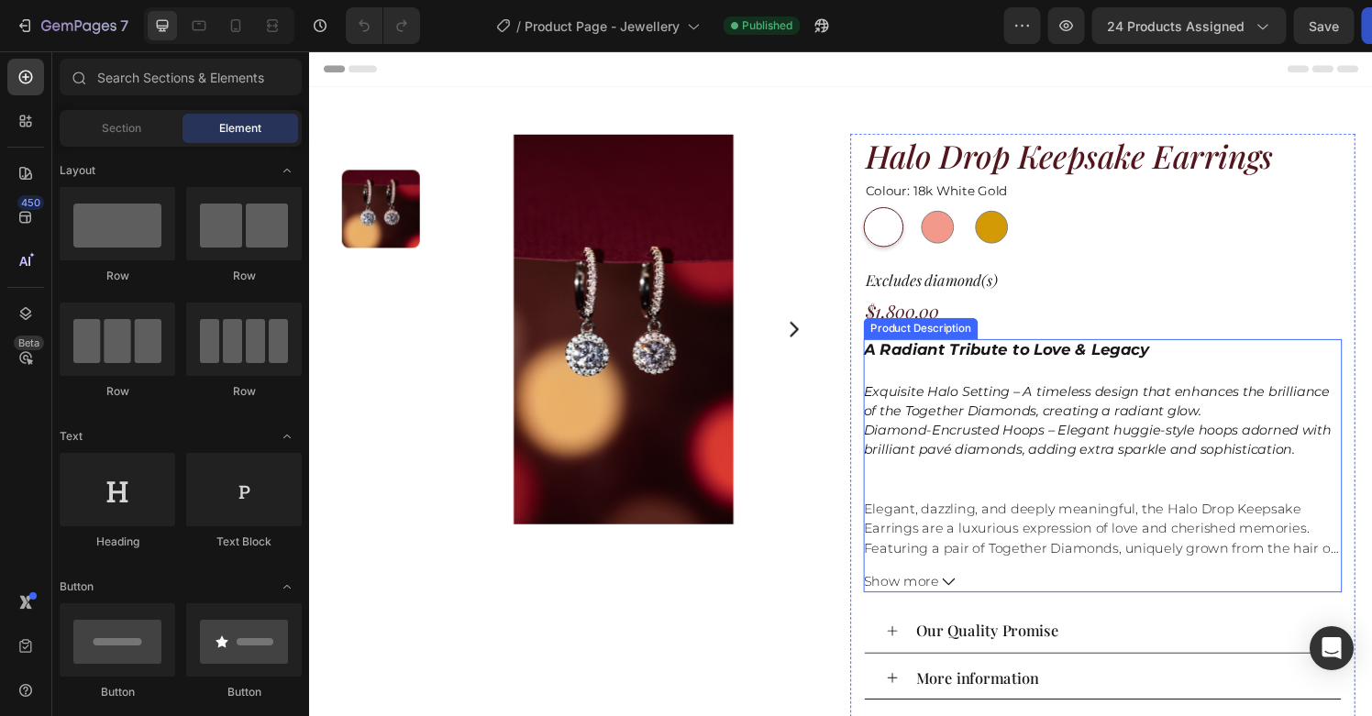
scroll to position [367, 0]
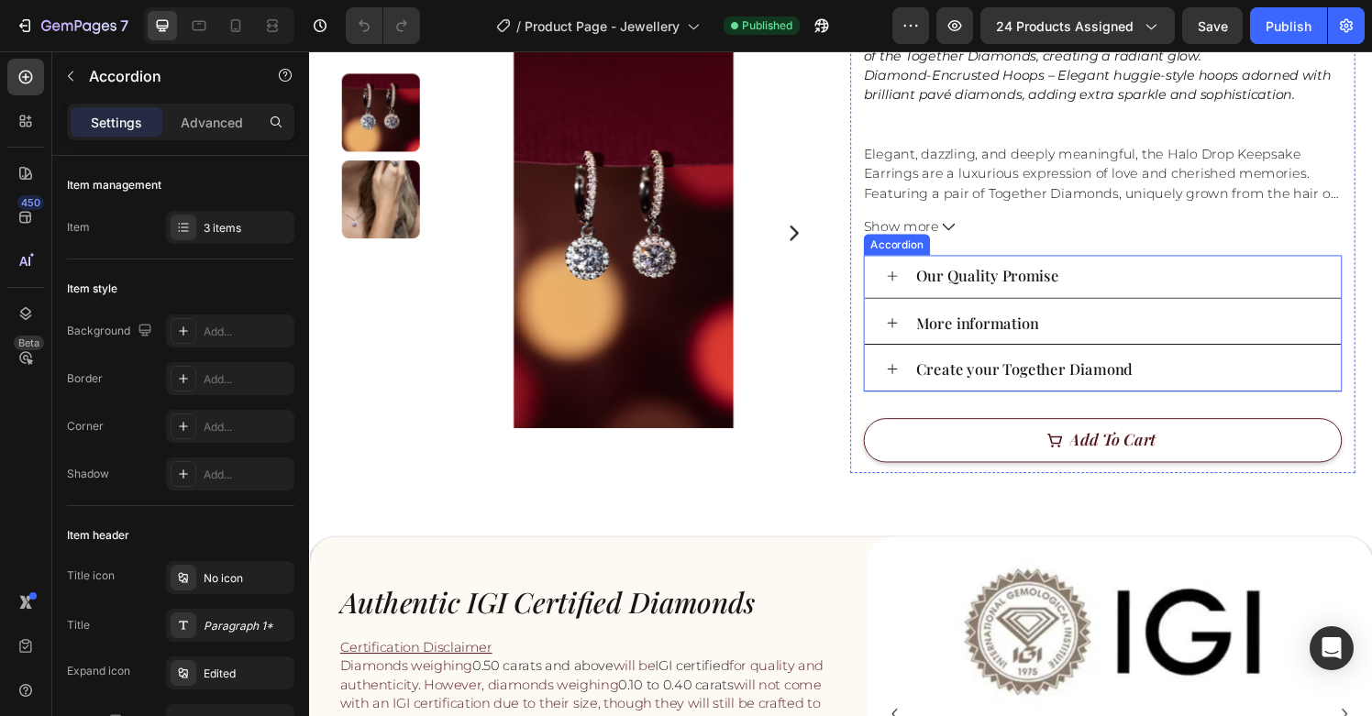
click at [912, 336] on icon at bounding box center [912, 333] width 10 height 10
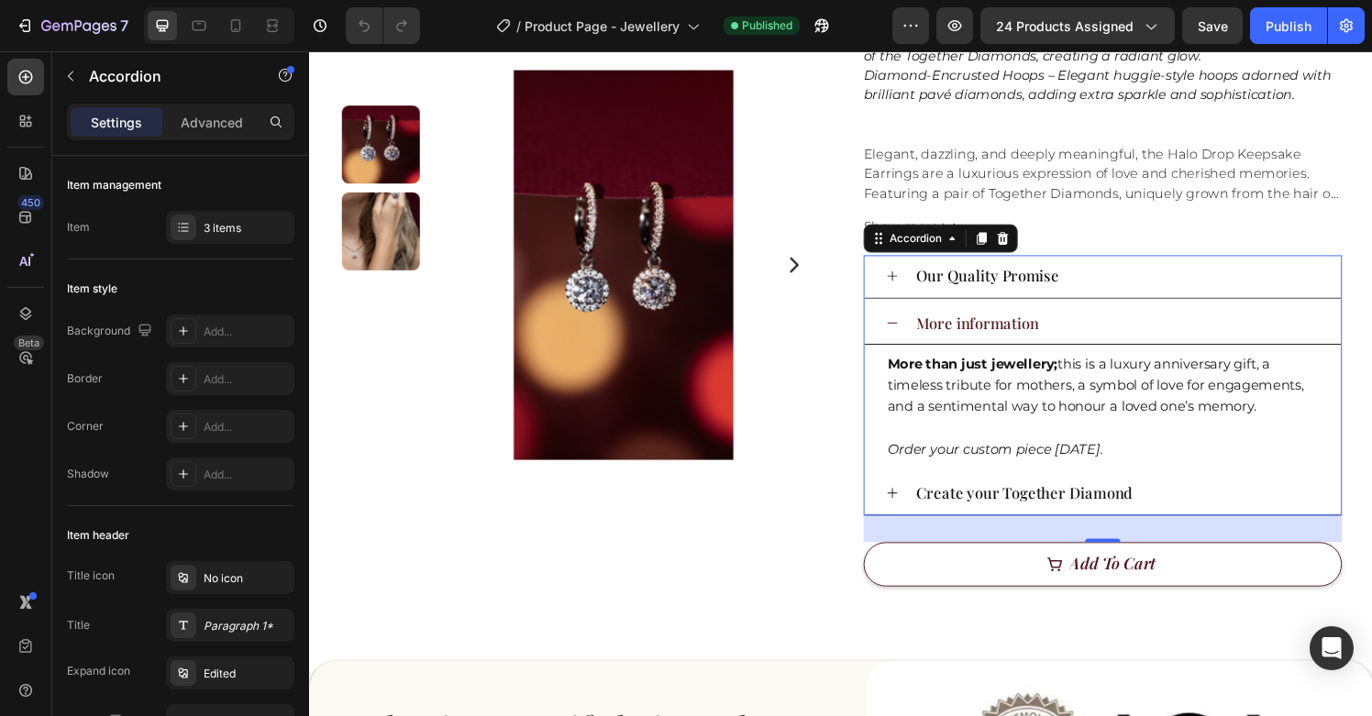
click at [905, 336] on icon at bounding box center [912, 334] width 14 height 14
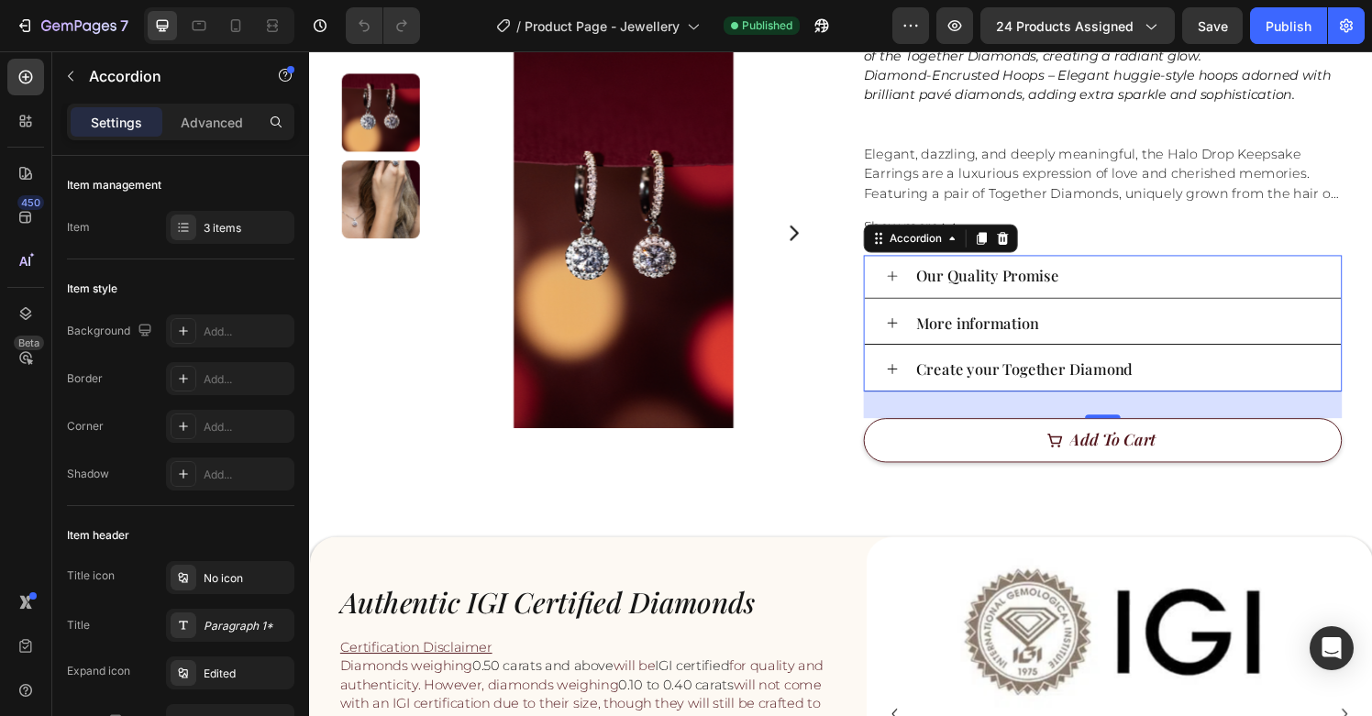
click at [909, 378] on icon at bounding box center [912, 381] width 14 height 14
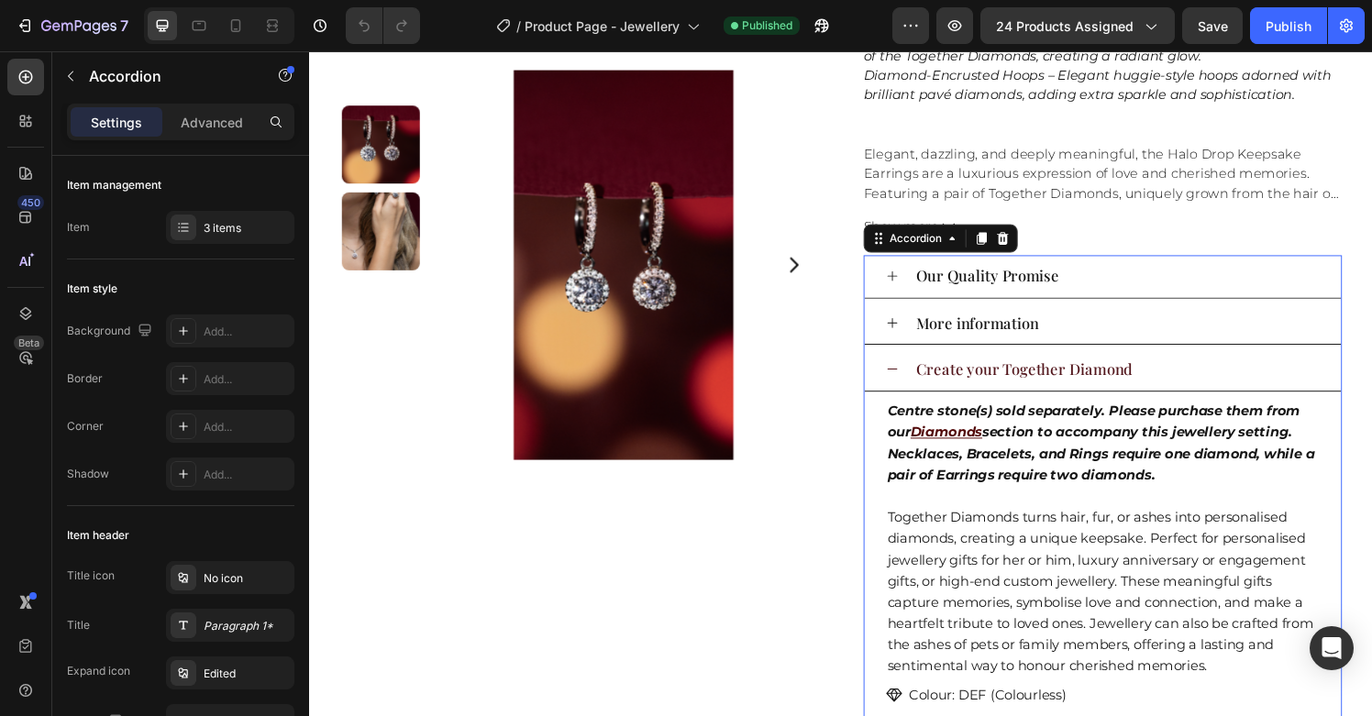
click at [909, 378] on icon at bounding box center [912, 381] width 14 height 14
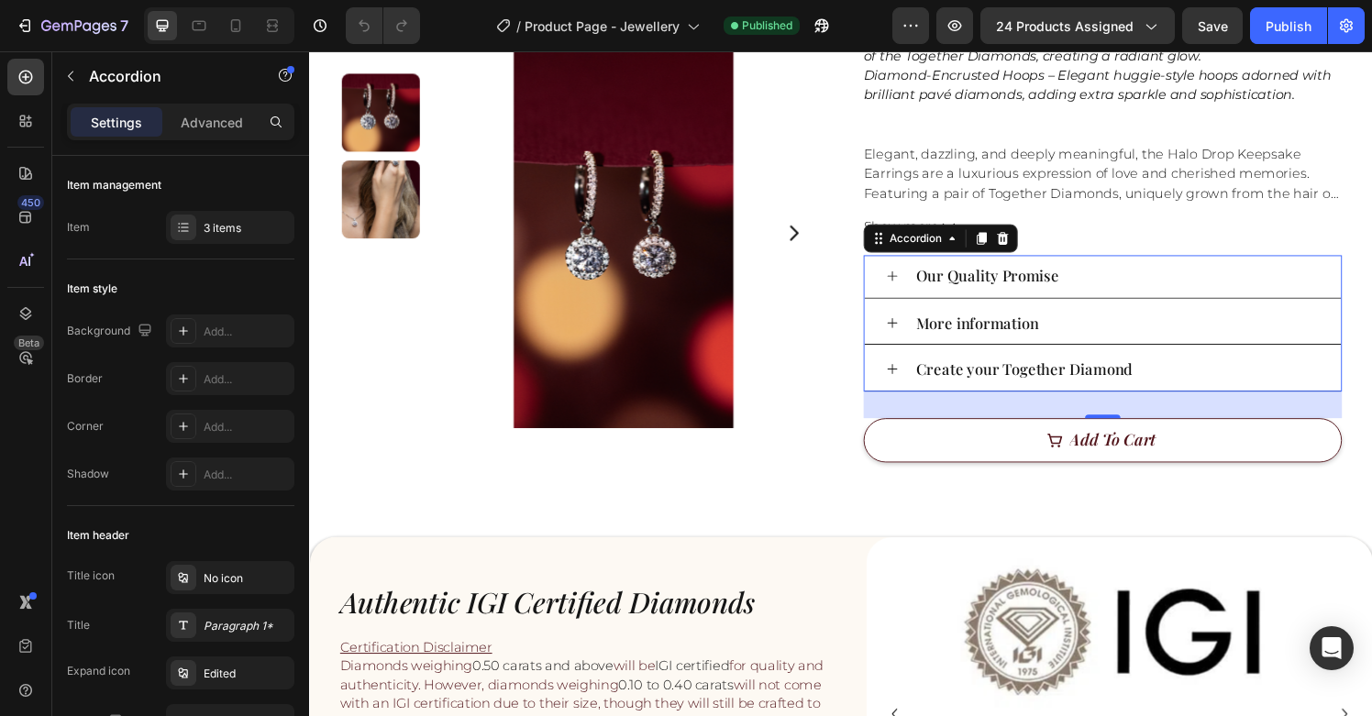
click at [911, 281] on icon at bounding box center [912, 285] width 14 height 14
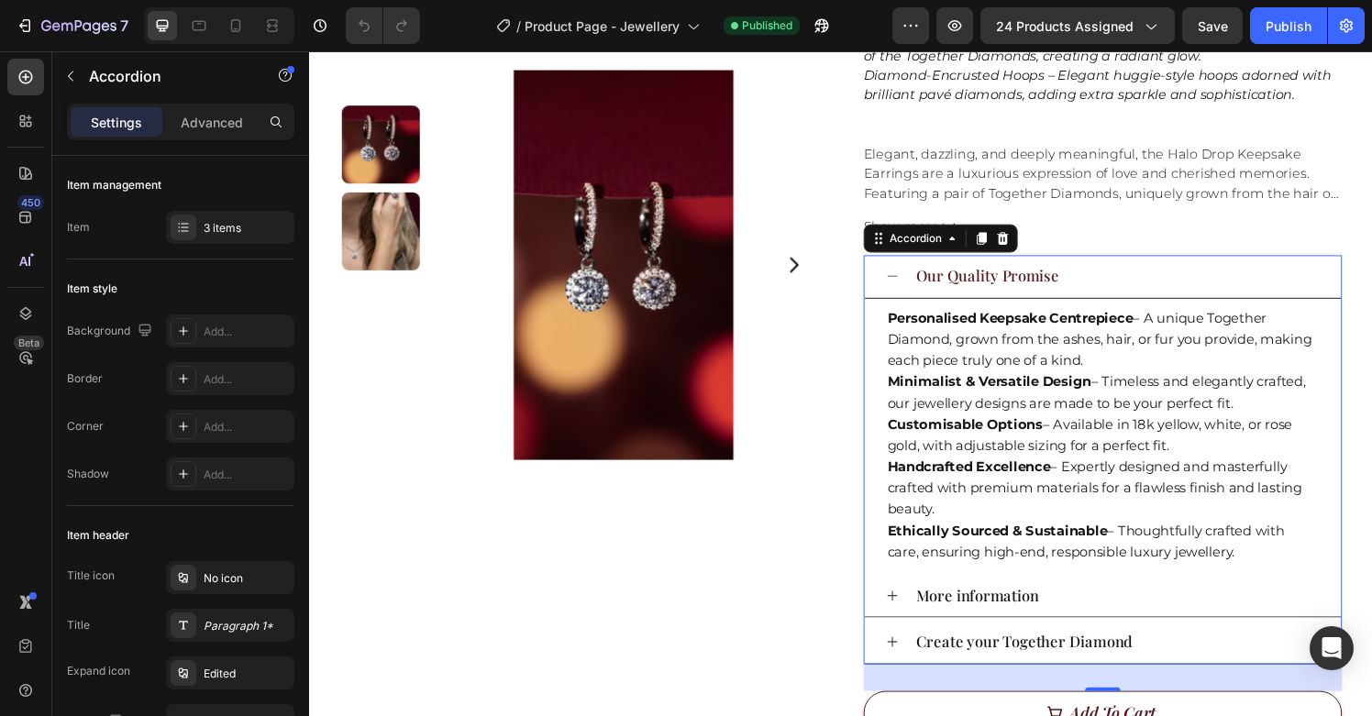
click at [913, 281] on icon at bounding box center [912, 285] width 14 height 14
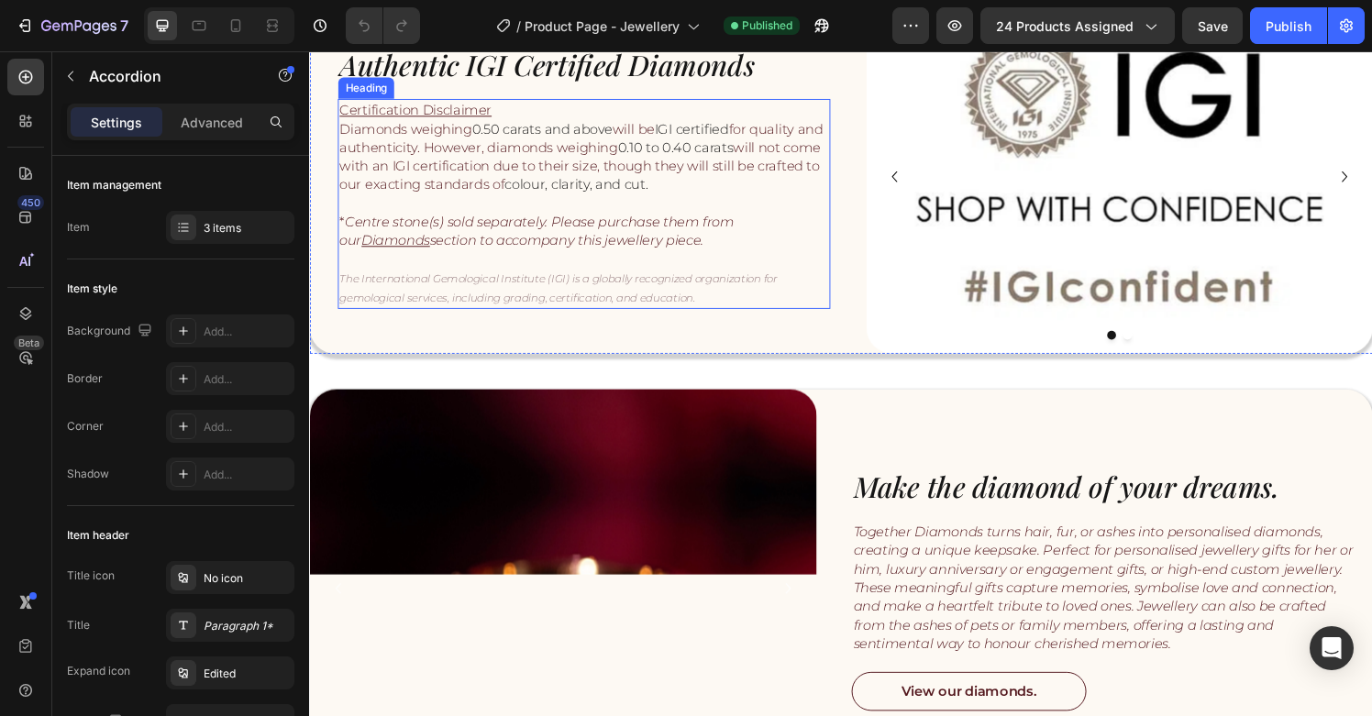
scroll to position [1282, 0]
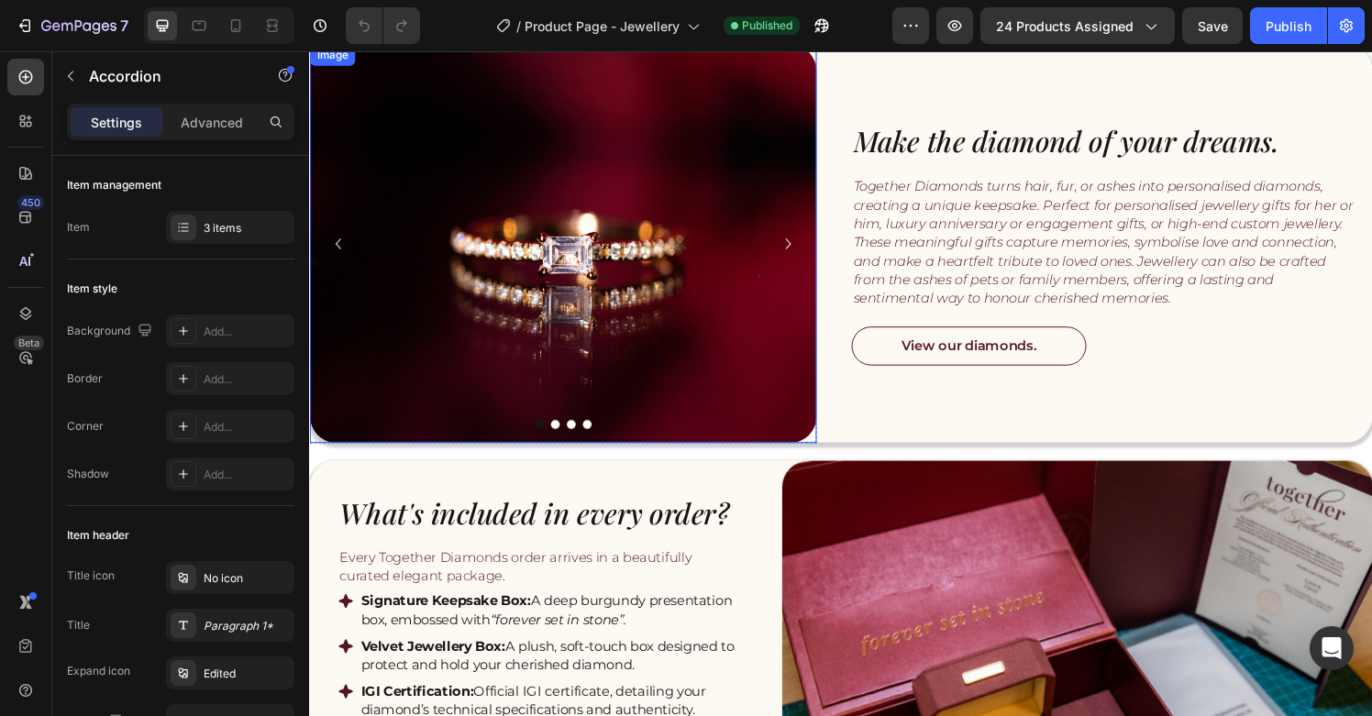
click at [677, 352] on img at bounding box center [571, 250] width 525 height 413
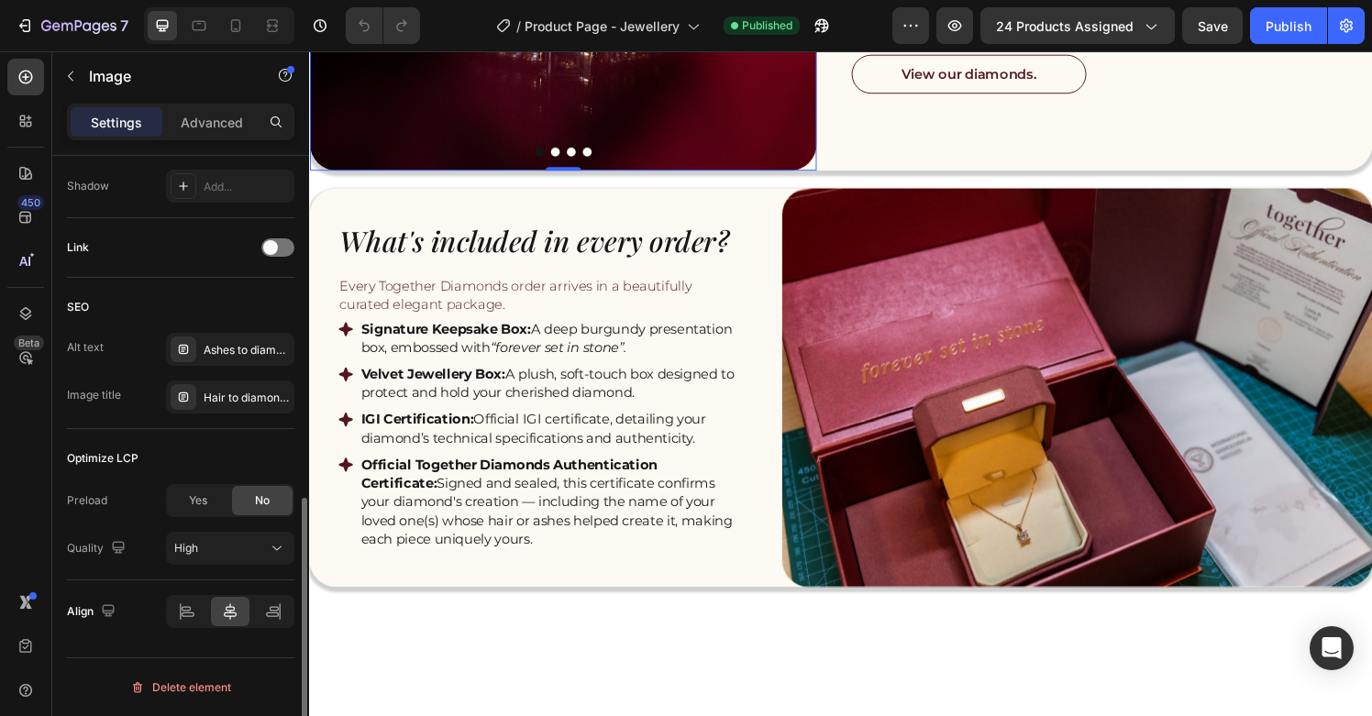
scroll to position [1625, 0]
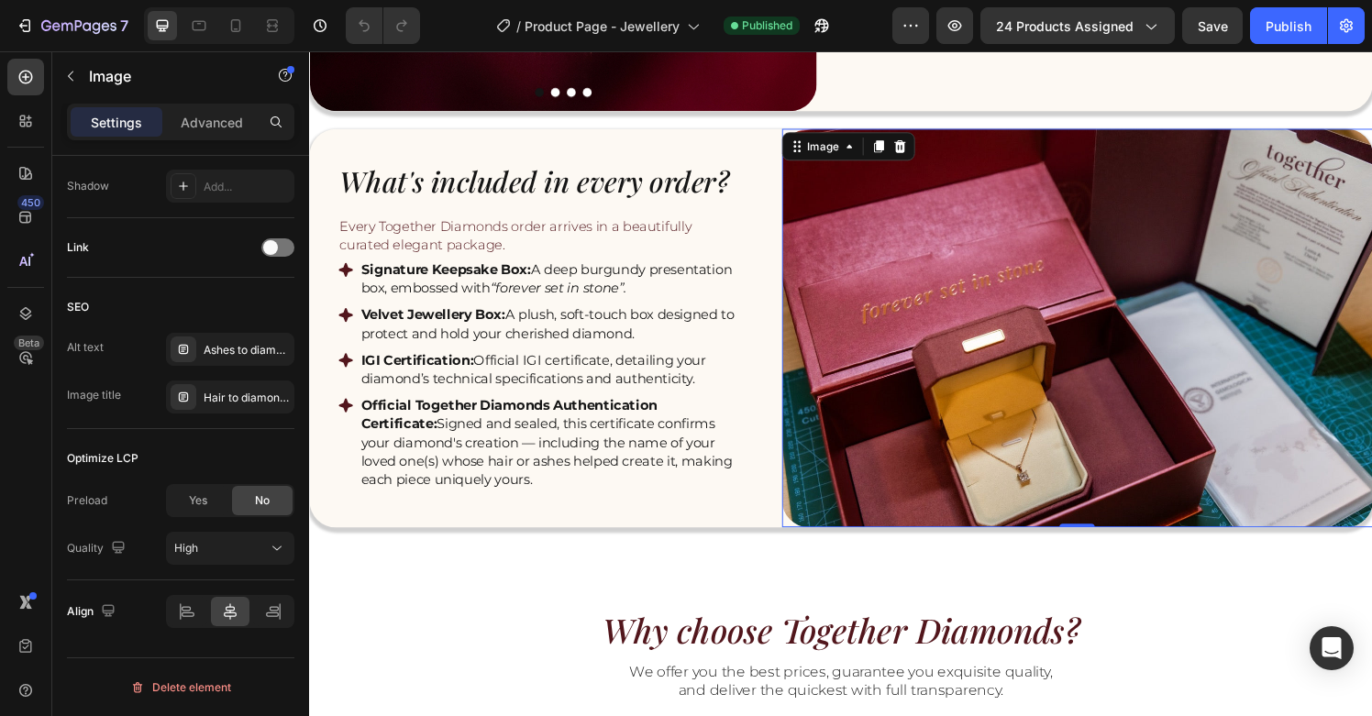
click at [978, 361] on img at bounding box center [1104, 338] width 612 height 413
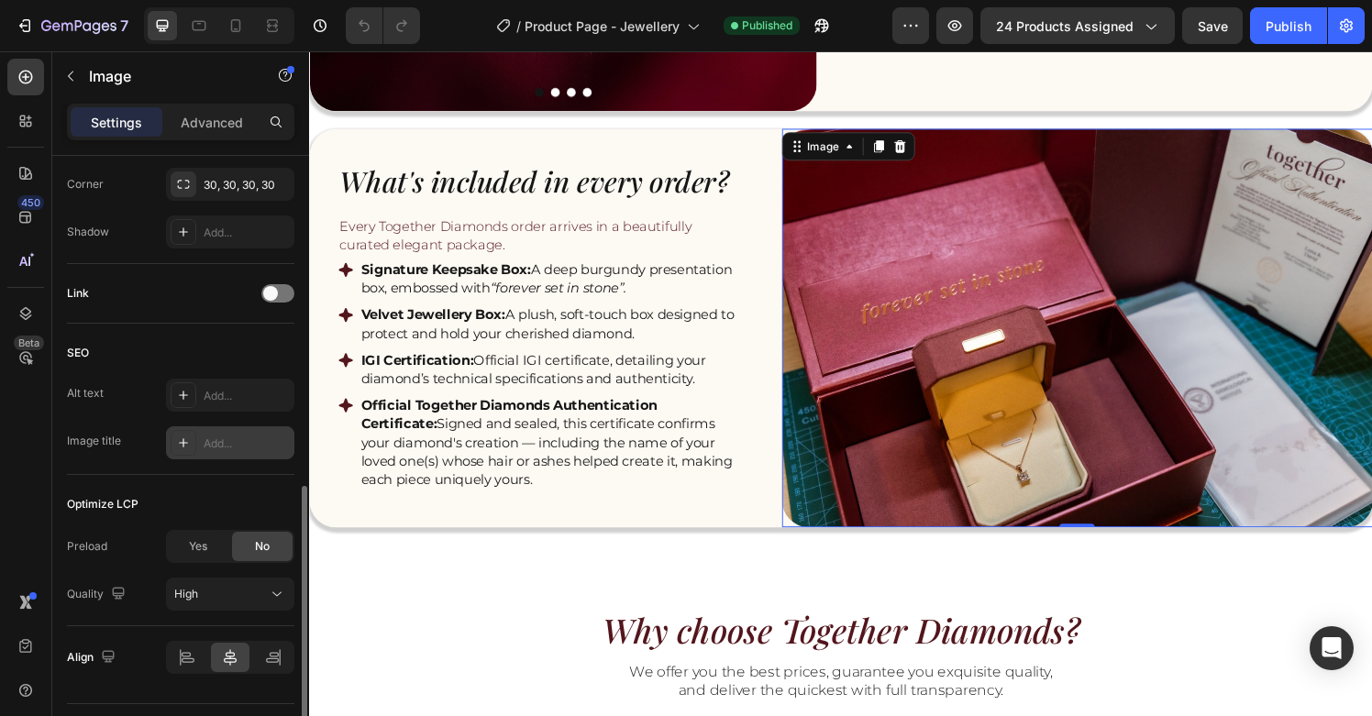
scroll to position [818, 0]
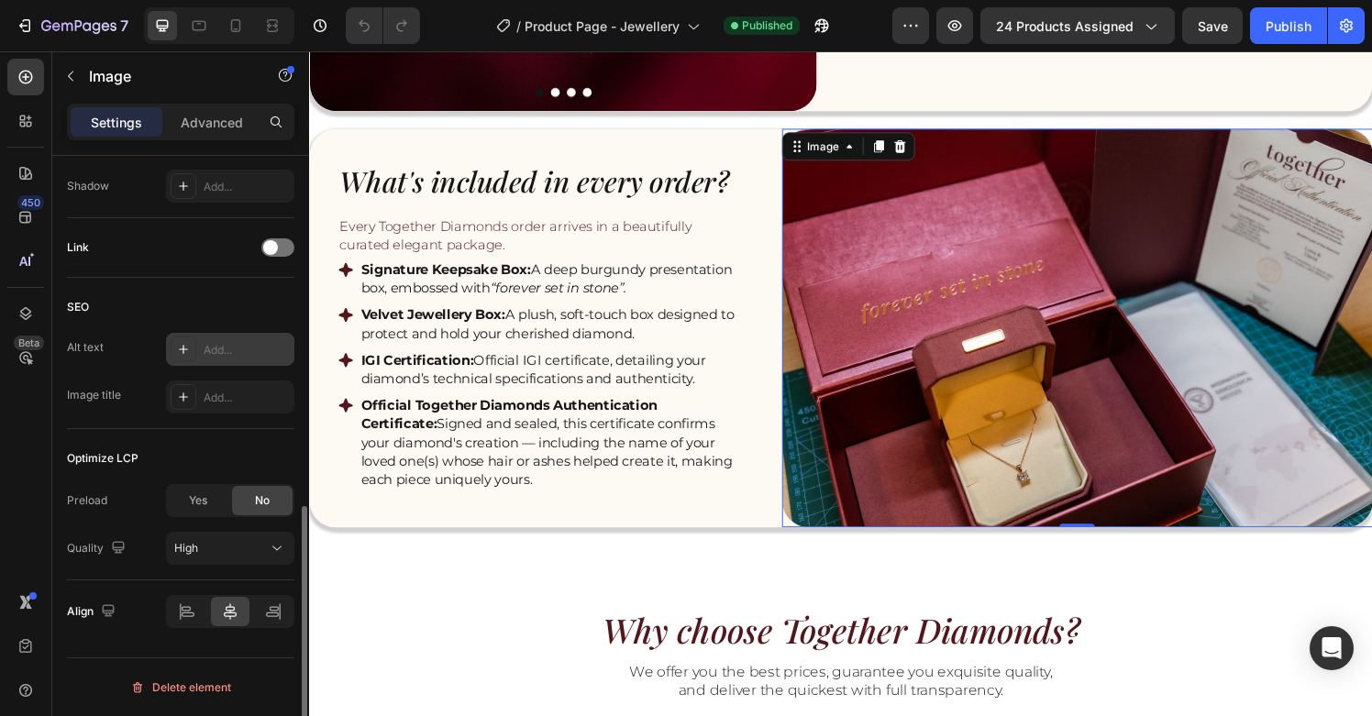
click at [229, 351] on div "Add..." at bounding box center [247, 350] width 86 height 17
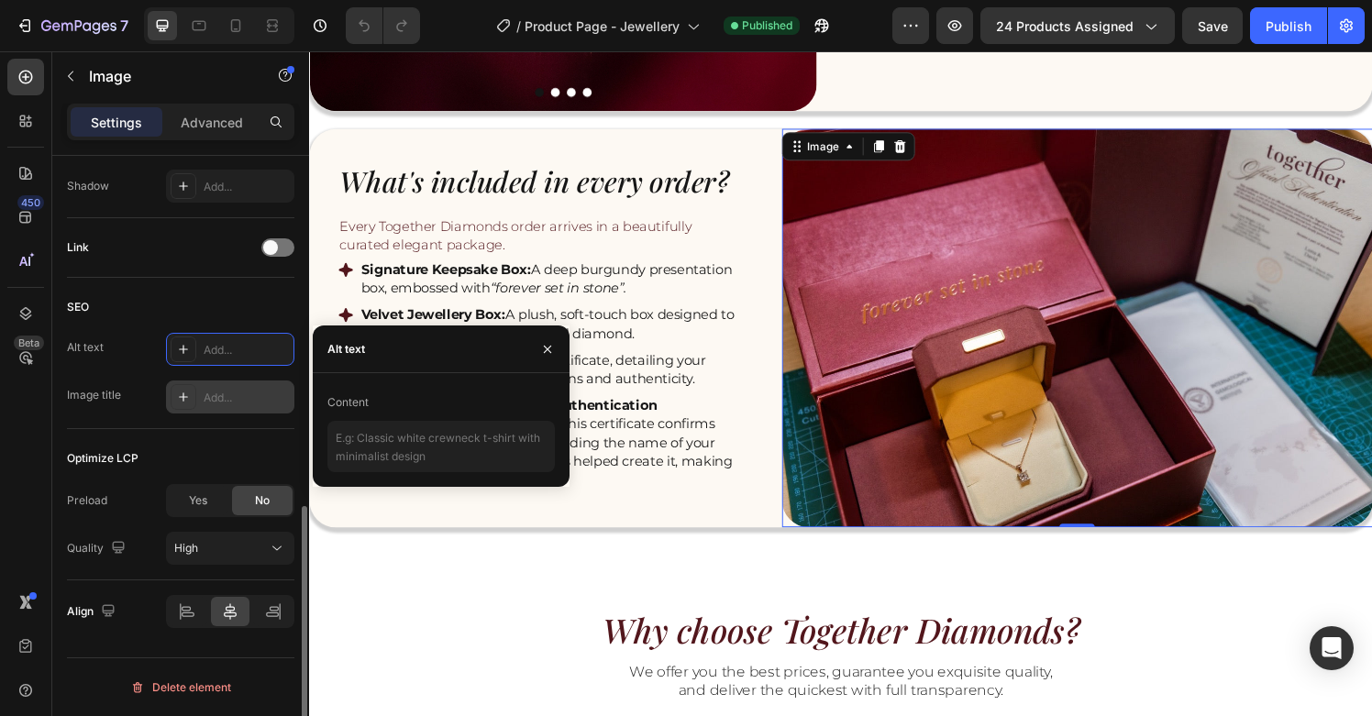
click at [245, 403] on div "Add..." at bounding box center [247, 398] width 86 height 17
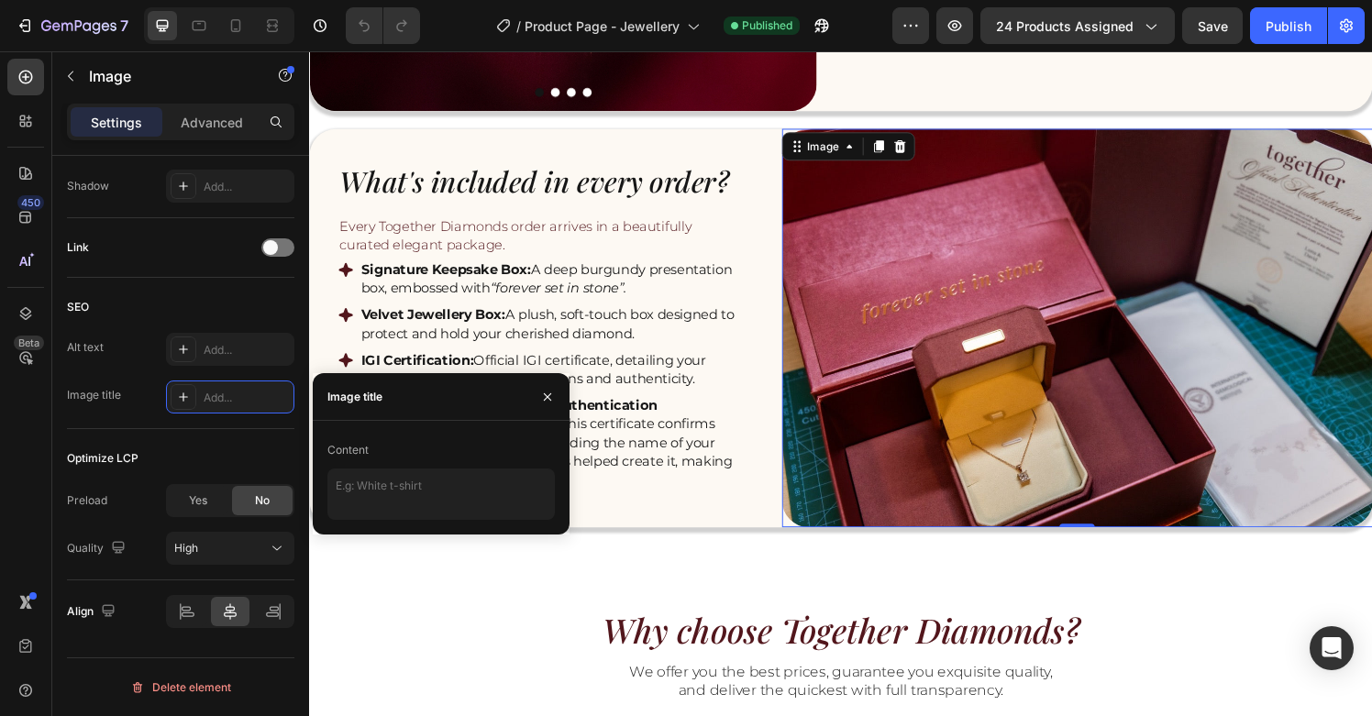
click at [424, 452] on div "Content" at bounding box center [442, 450] width 228 height 29
click at [422, 495] on textarea at bounding box center [442, 494] width 228 height 51
paste textarea "Hair to diamonds [GEOGRAPHIC_DATA] – personalized keepsake diamonds made from h…"
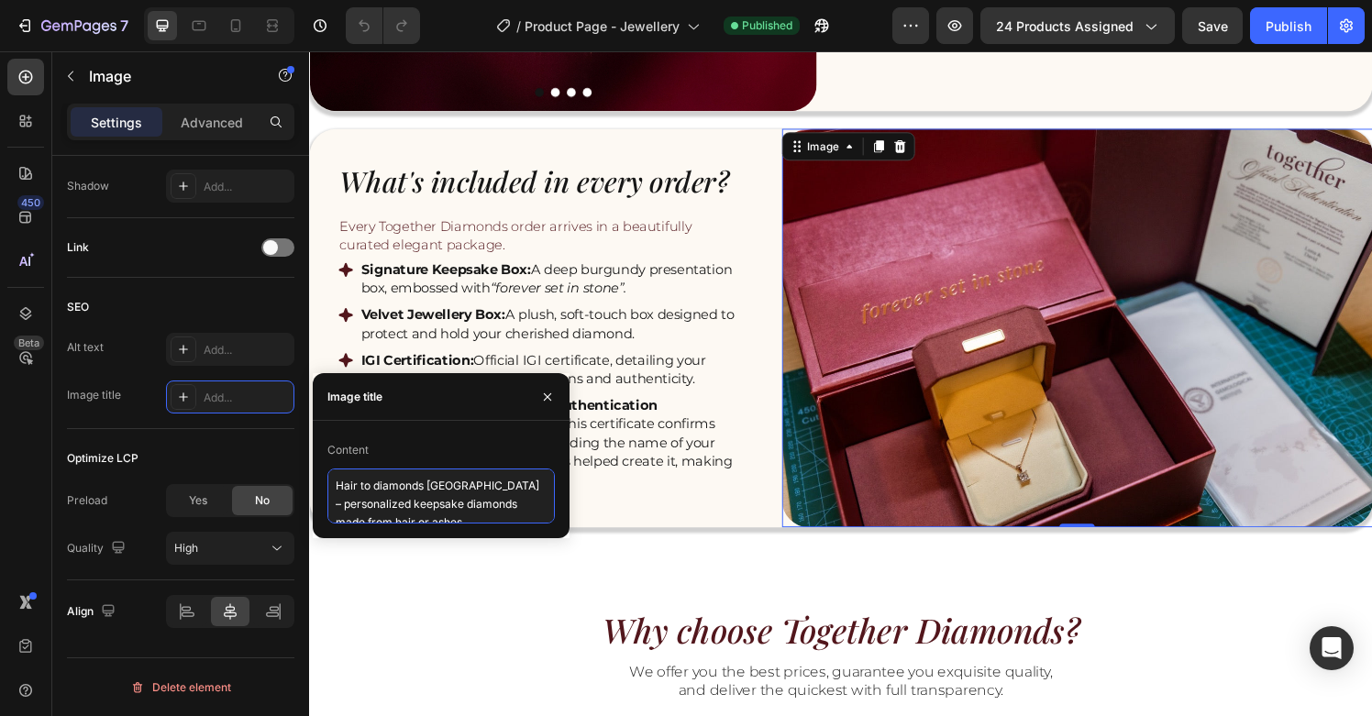
scroll to position [6, 0]
type textarea "Hair to diamonds [GEOGRAPHIC_DATA] – personalized keepsake diamonds made from h…"
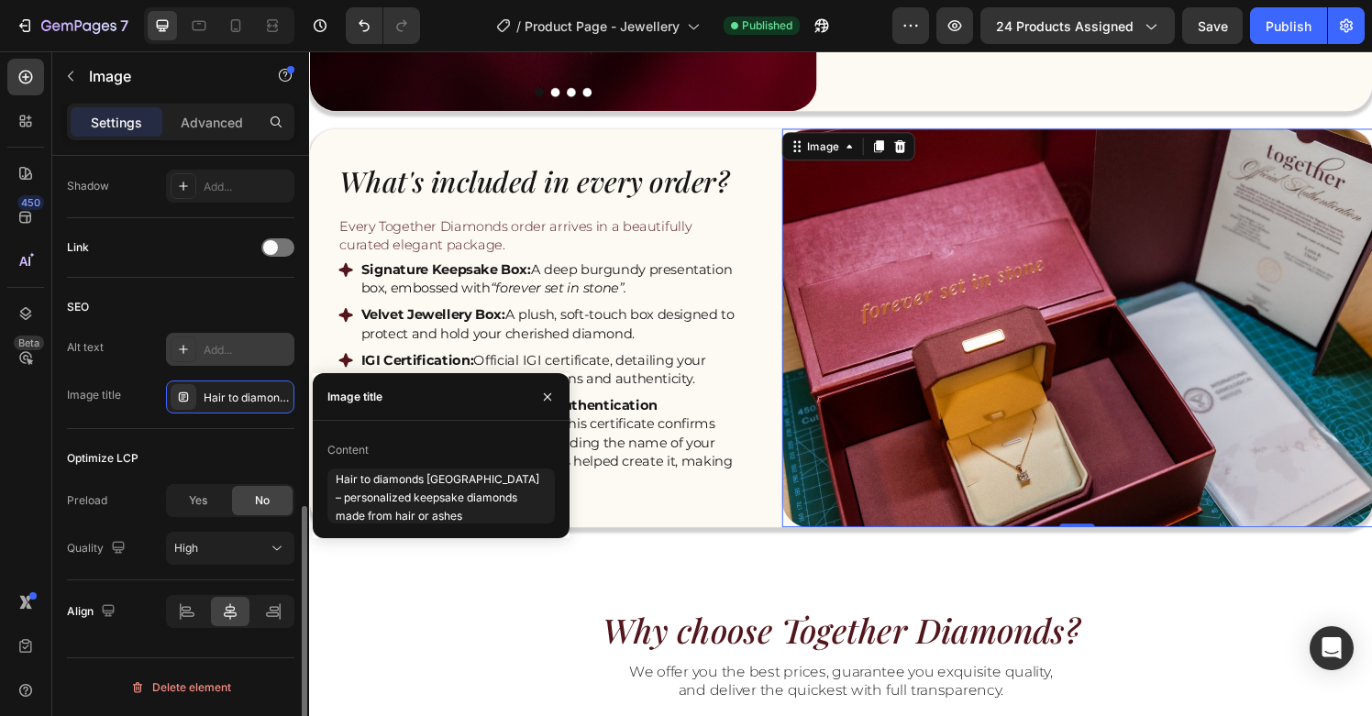
click at [245, 353] on div "Add..." at bounding box center [247, 350] width 86 height 17
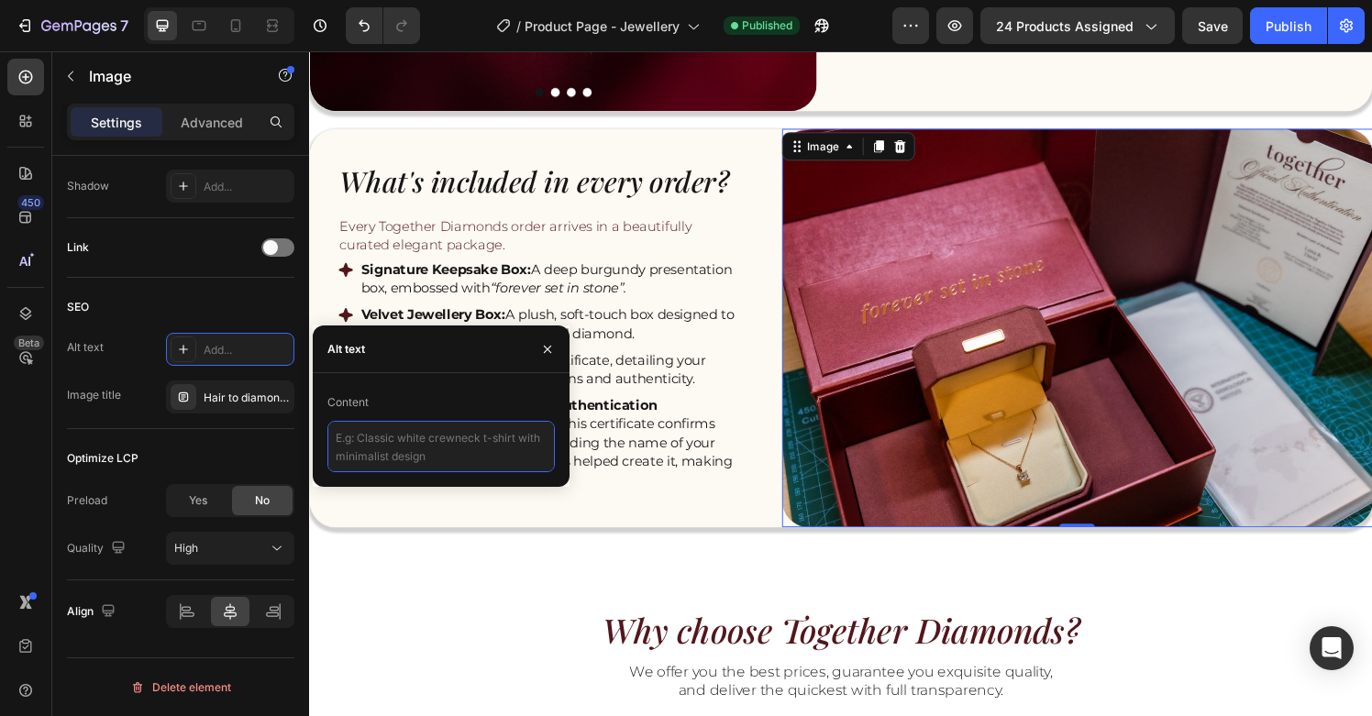
click at [392, 450] on textarea at bounding box center [442, 446] width 228 height 51
paste textarea "ashes to diamonds [GEOGRAPHIC_DATA] | cremation diamonds [GEOGRAPHIC_DATA] | ha…"
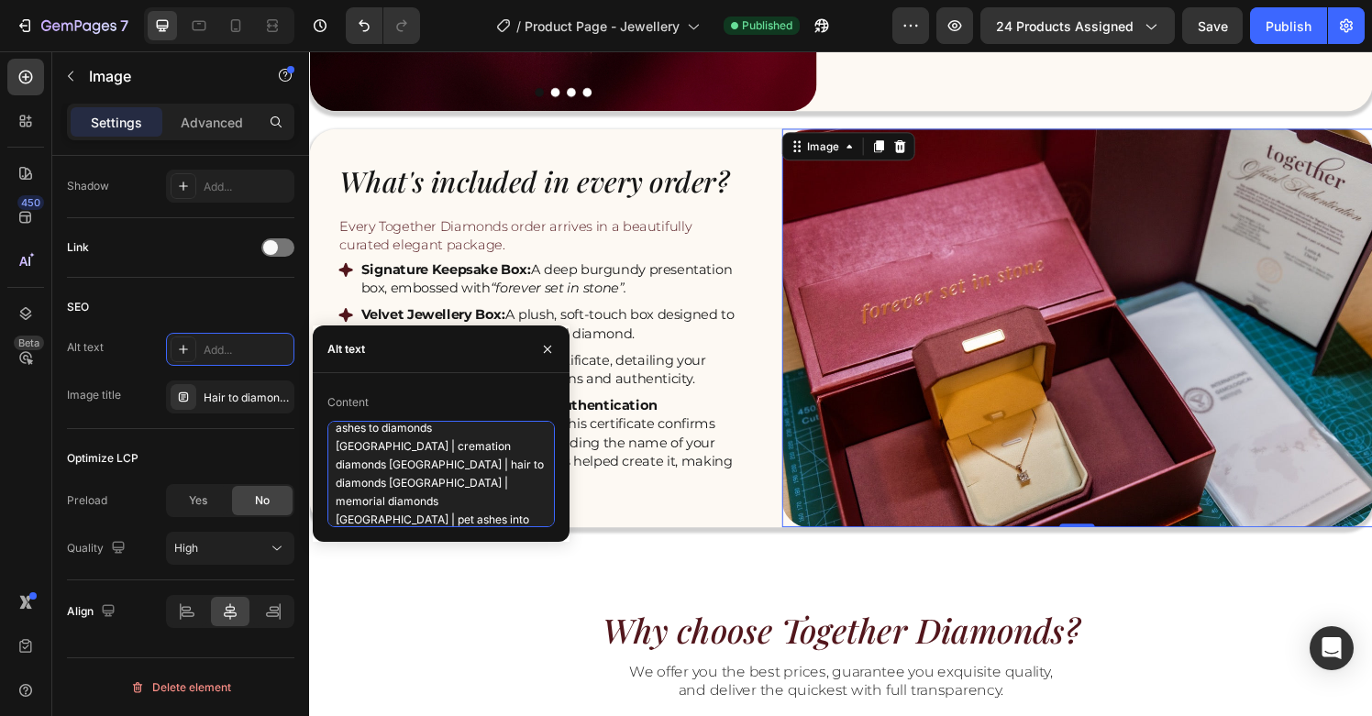
type textarea "ashes to diamonds [GEOGRAPHIC_DATA] | cremation diamonds [GEOGRAPHIC_DATA] | ha…"
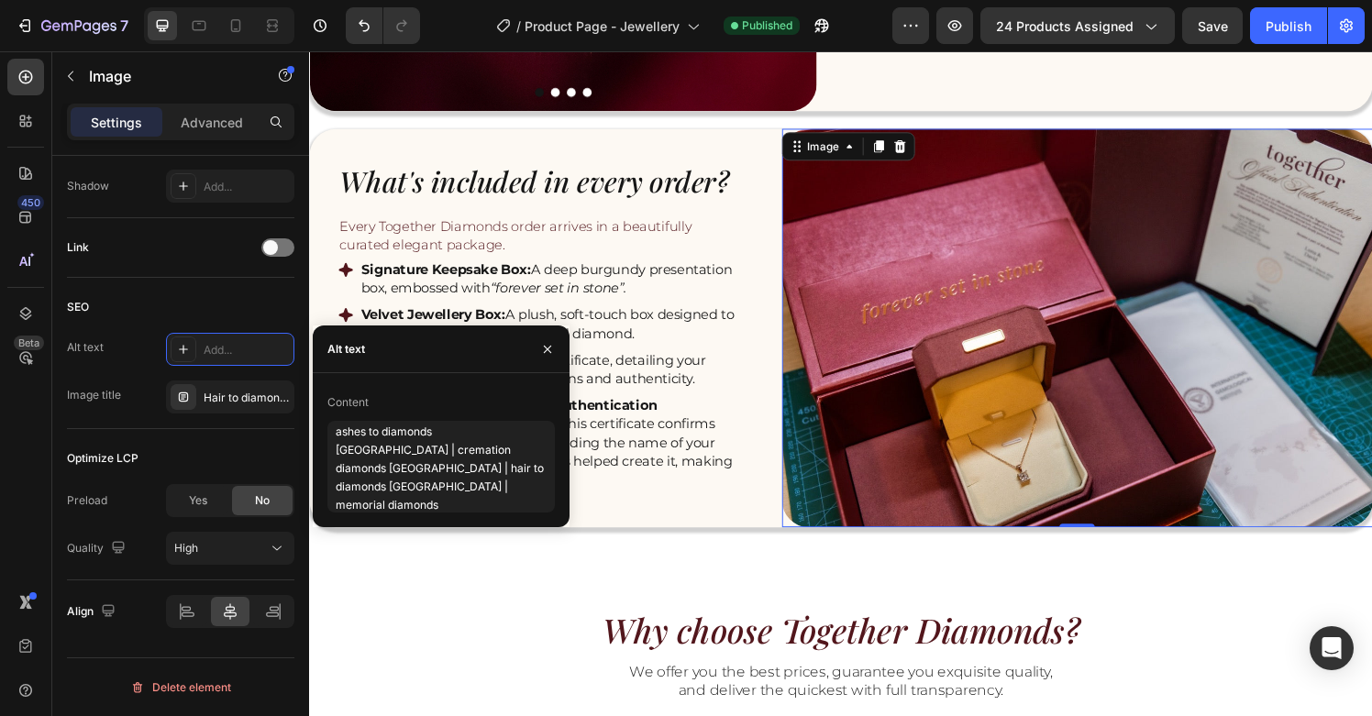
click at [881, 479] on img at bounding box center [1104, 338] width 612 height 413
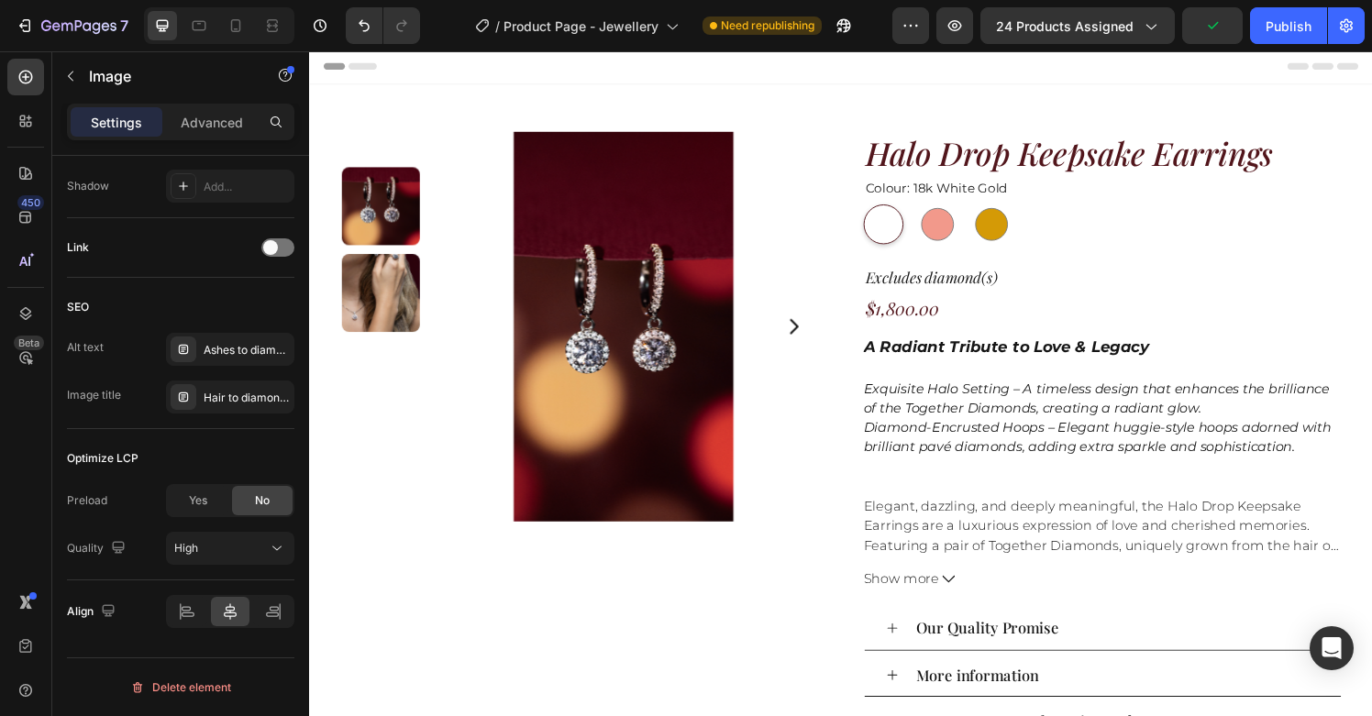
scroll to position [0, 0]
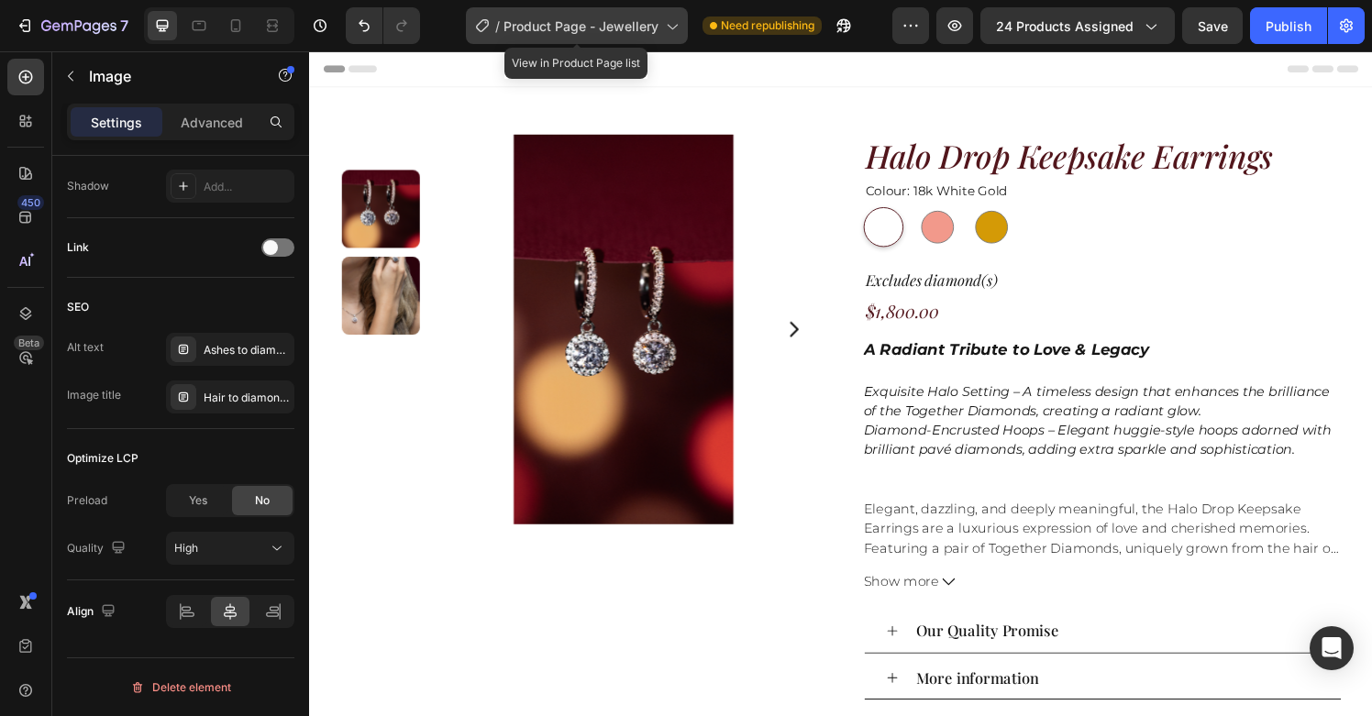
click at [596, 27] on span "Product Page - Jewellery" at bounding box center [581, 26] width 155 height 19
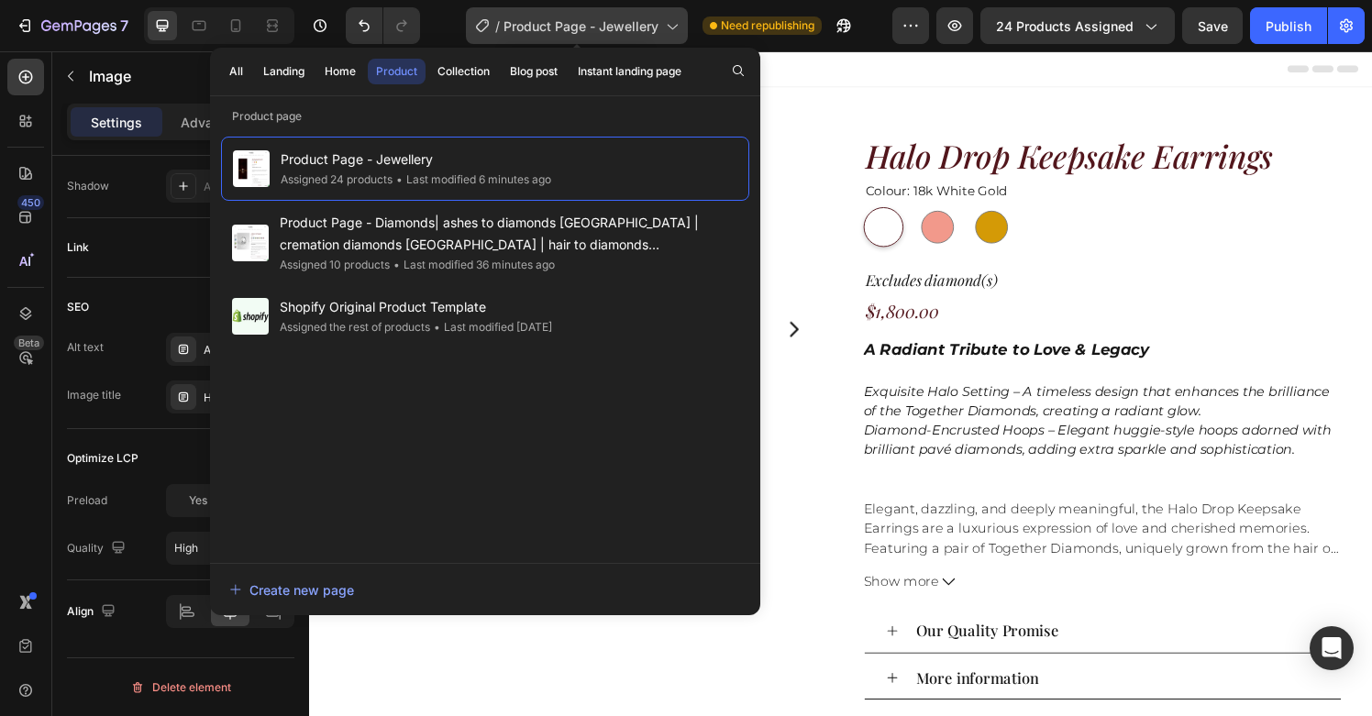
click at [596, 27] on span "Product Page - Jewellery" at bounding box center [581, 26] width 155 height 19
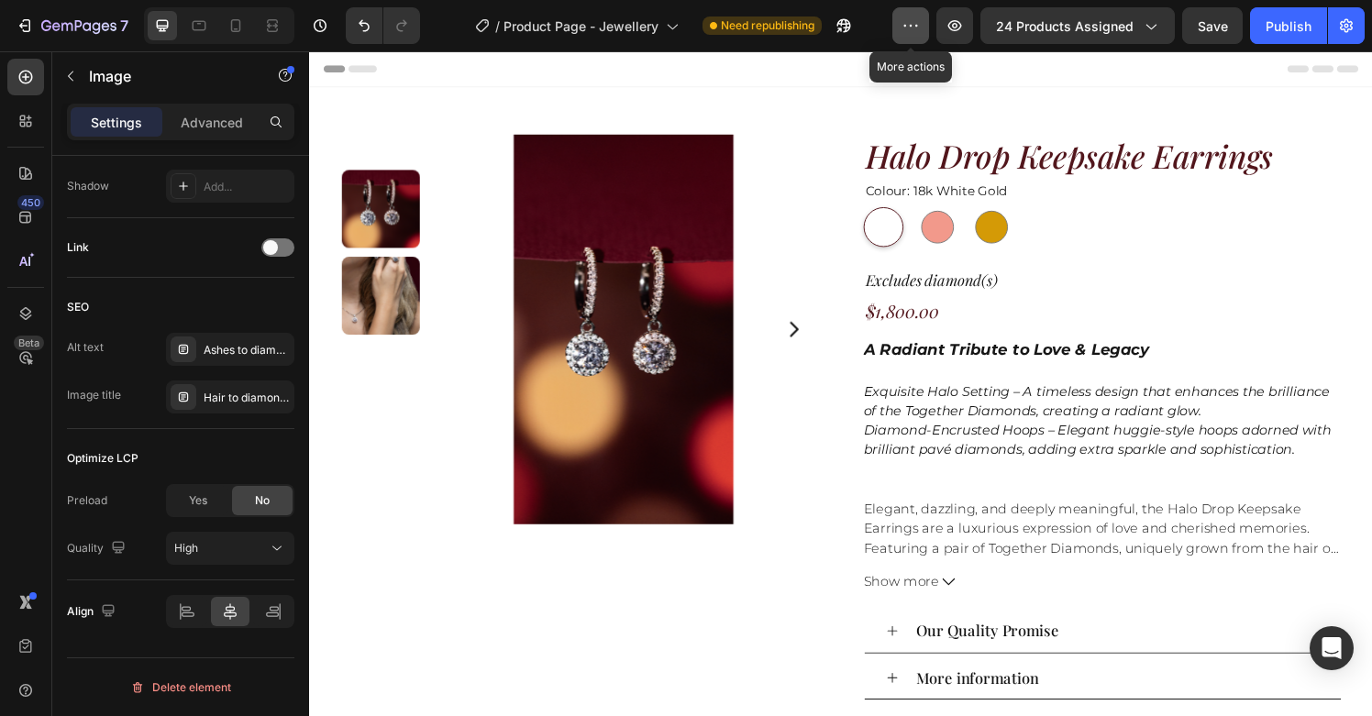
click at [909, 32] on icon "button" at bounding box center [911, 26] width 18 height 18
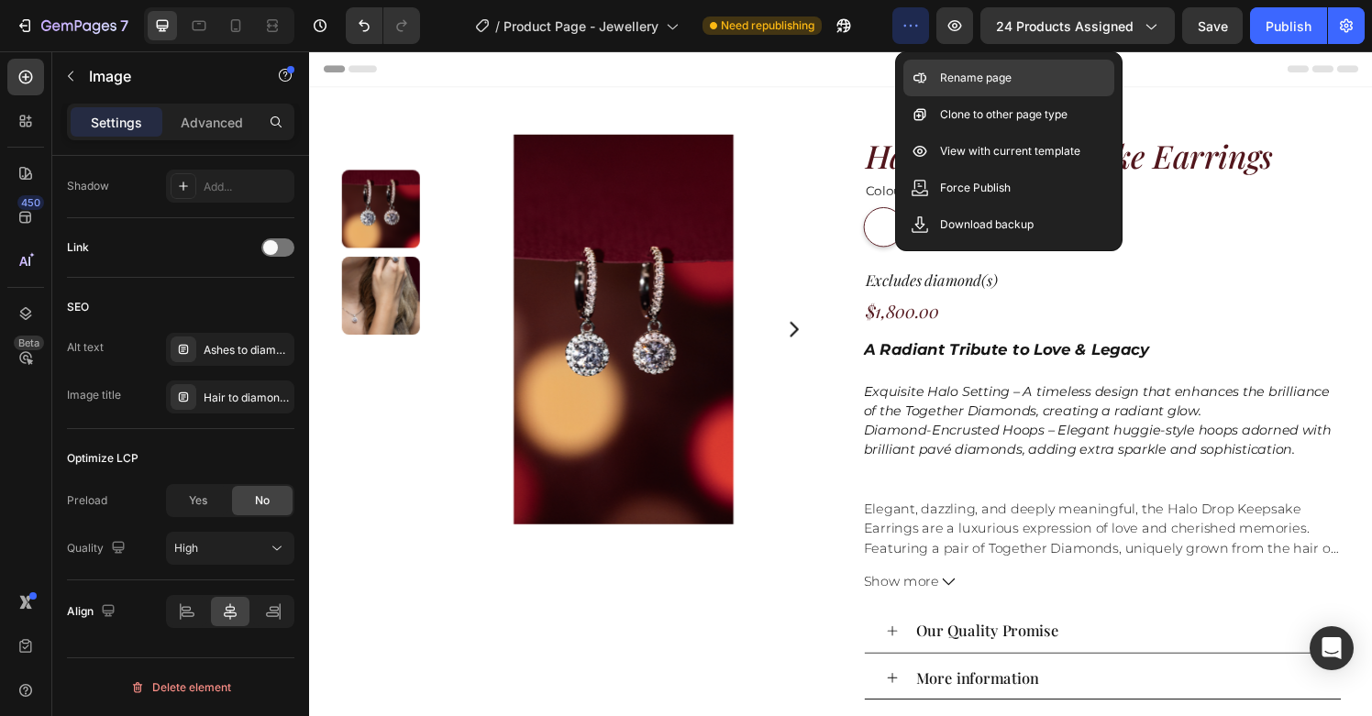
click at [935, 96] on div "Rename page" at bounding box center [1009, 114] width 211 height 37
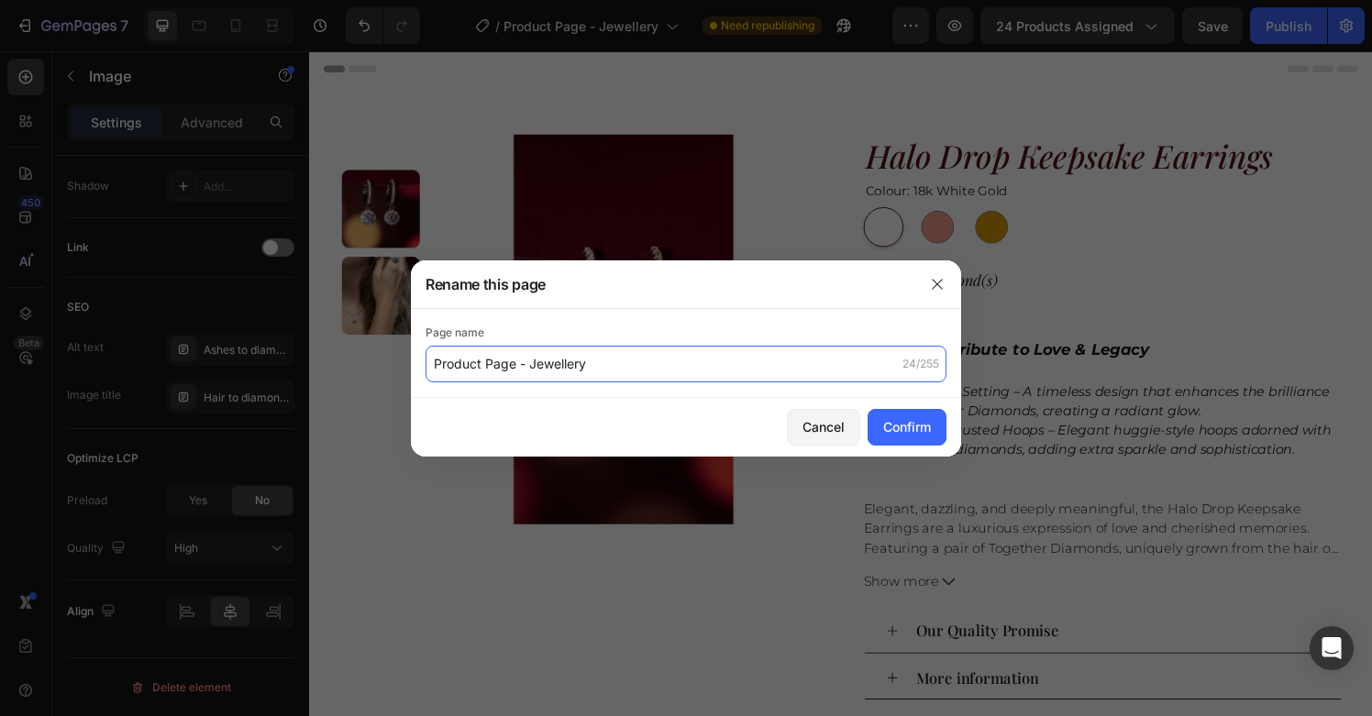
click at [641, 374] on input "Product Page - Jewellery" at bounding box center [686, 364] width 521 height 37
click at [649, 370] on input "Product Page - Jewellery" at bounding box center [686, 364] width 521 height 37
click at [649, 372] on input "Product Page - Jewellery |" at bounding box center [686, 364] width 521 height 37
paste input "ashes to diamonds [GEOGRAPHIC_DATA] | cremation diamonds [GEOGRAPHIC_DATA] | ha…"
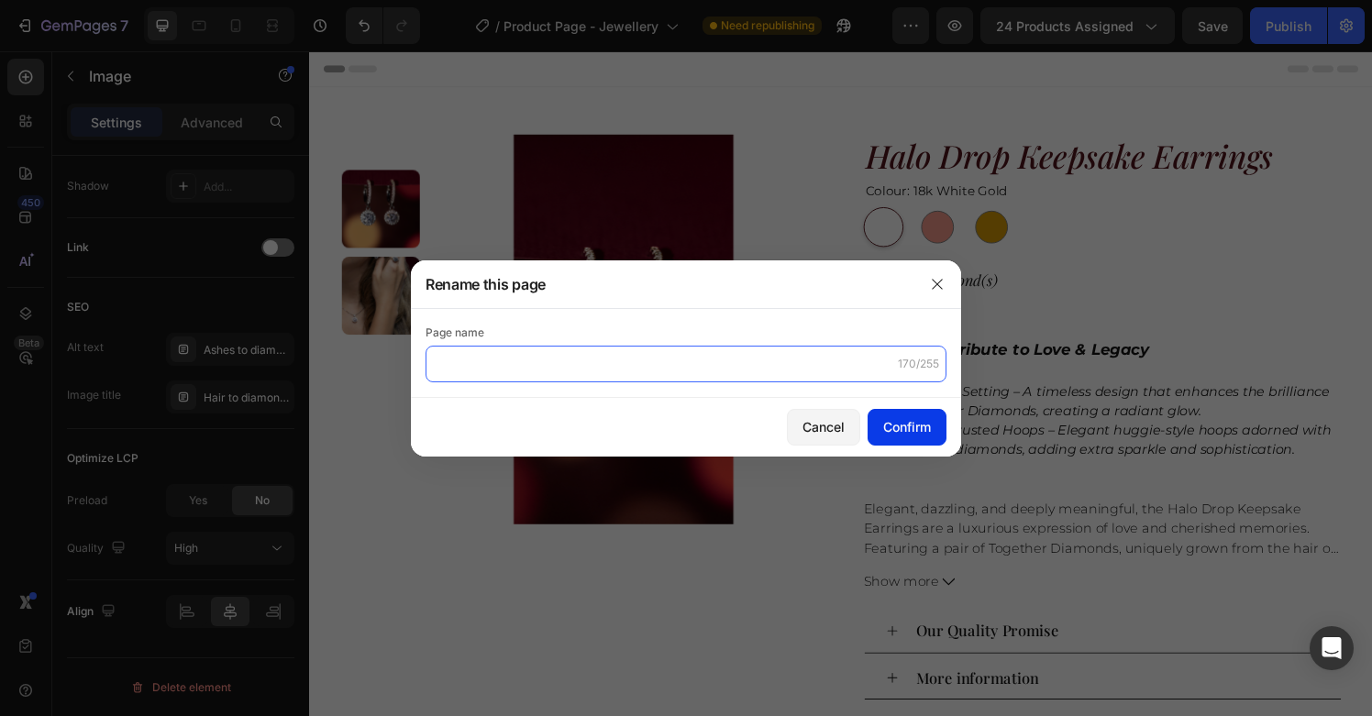
type input "Product Page - Jewellery | ashes to diamonds [GEOGRAPHIC_DATA] | cremation diam…"
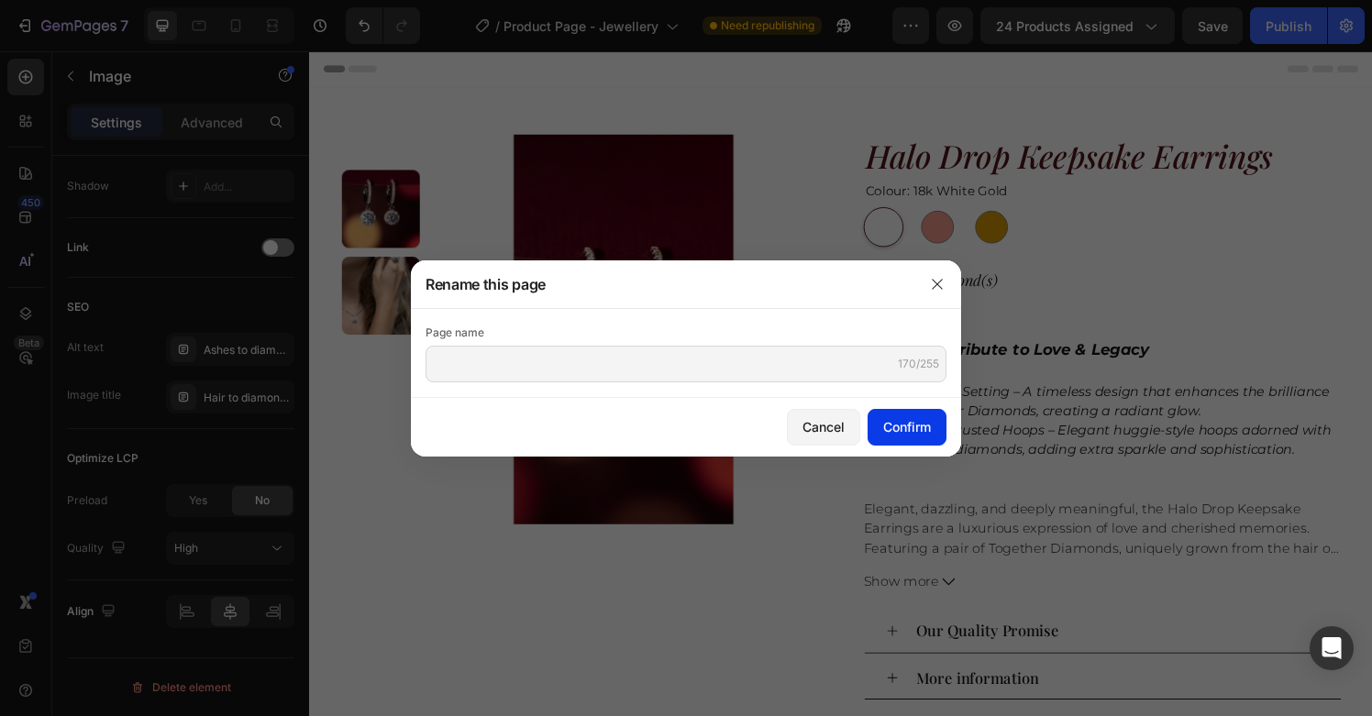
scroll to position [0, 0]
click at [894, 417] on div "Confirm" at bounding box center [907, 426] width 48 height 19
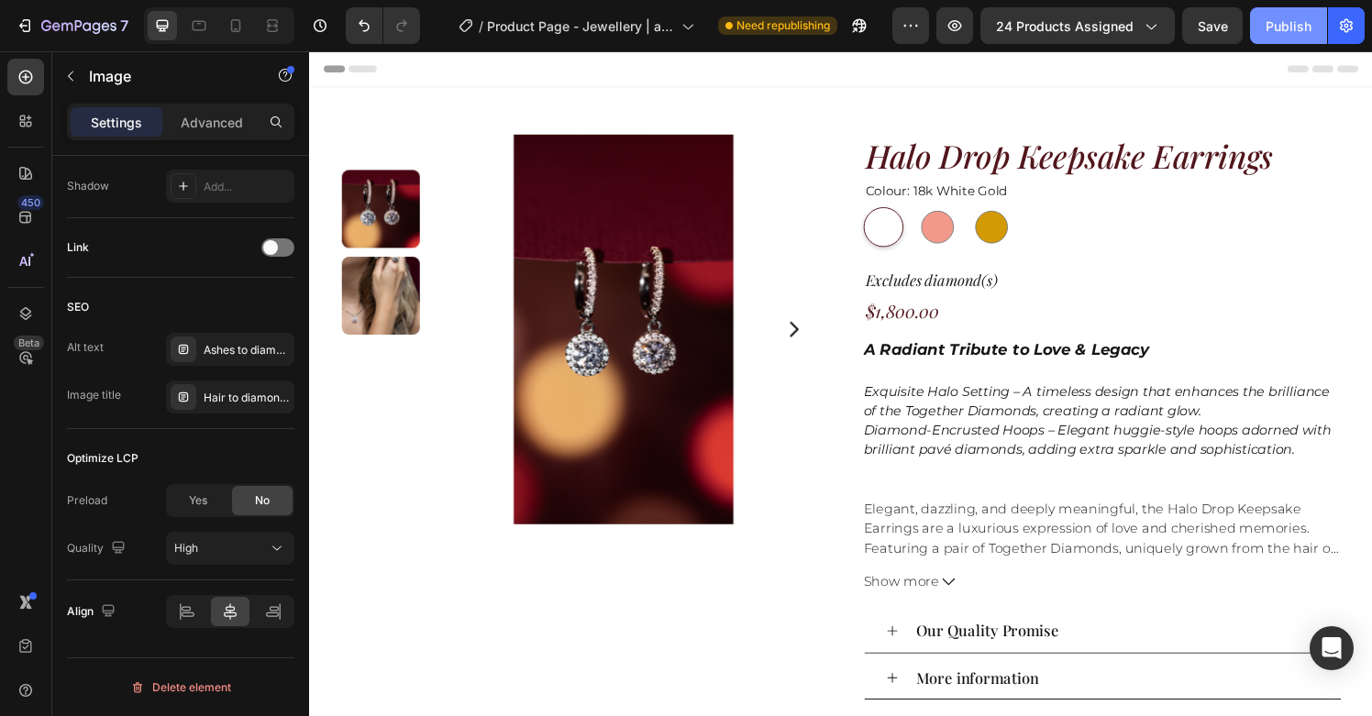
click at [1292, 33] on div "Publish" at bounding box center [1289, 26] width 46 height 19
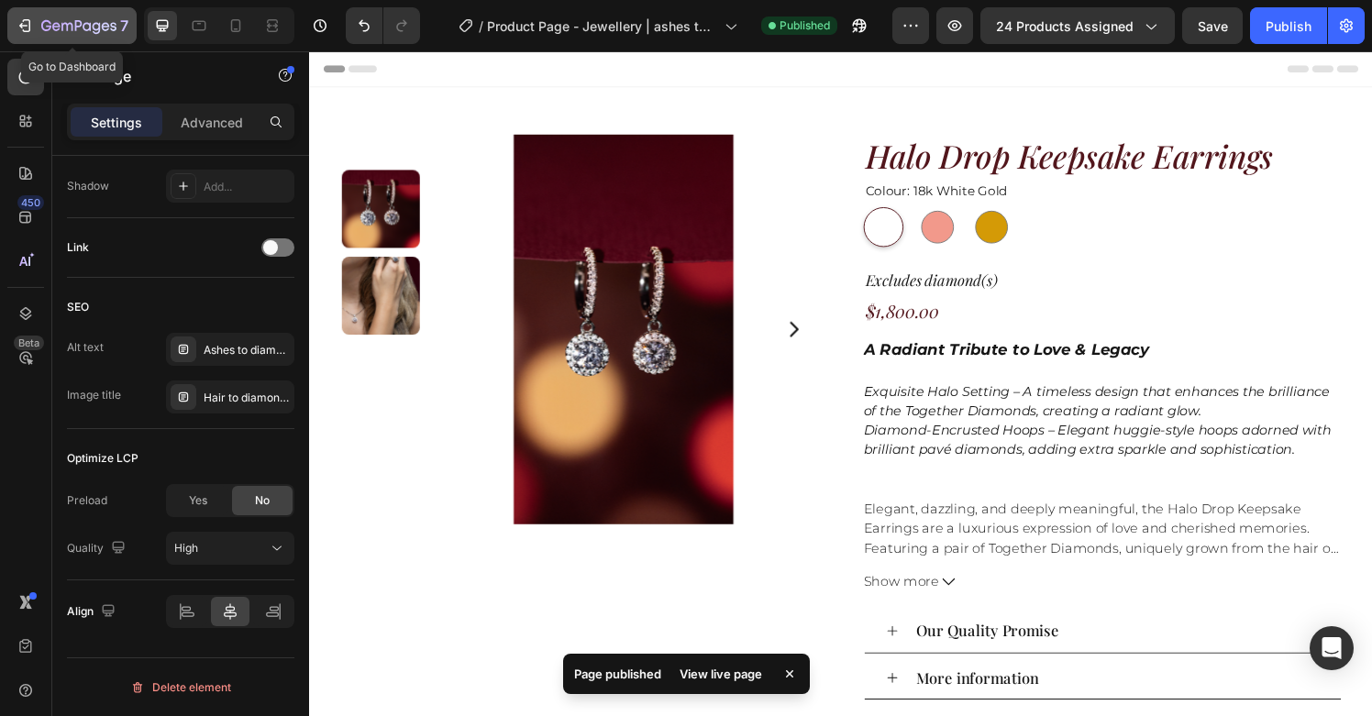
click at [28, 23] on icon "button" at bounding box center [25, 26] width 18 height 18
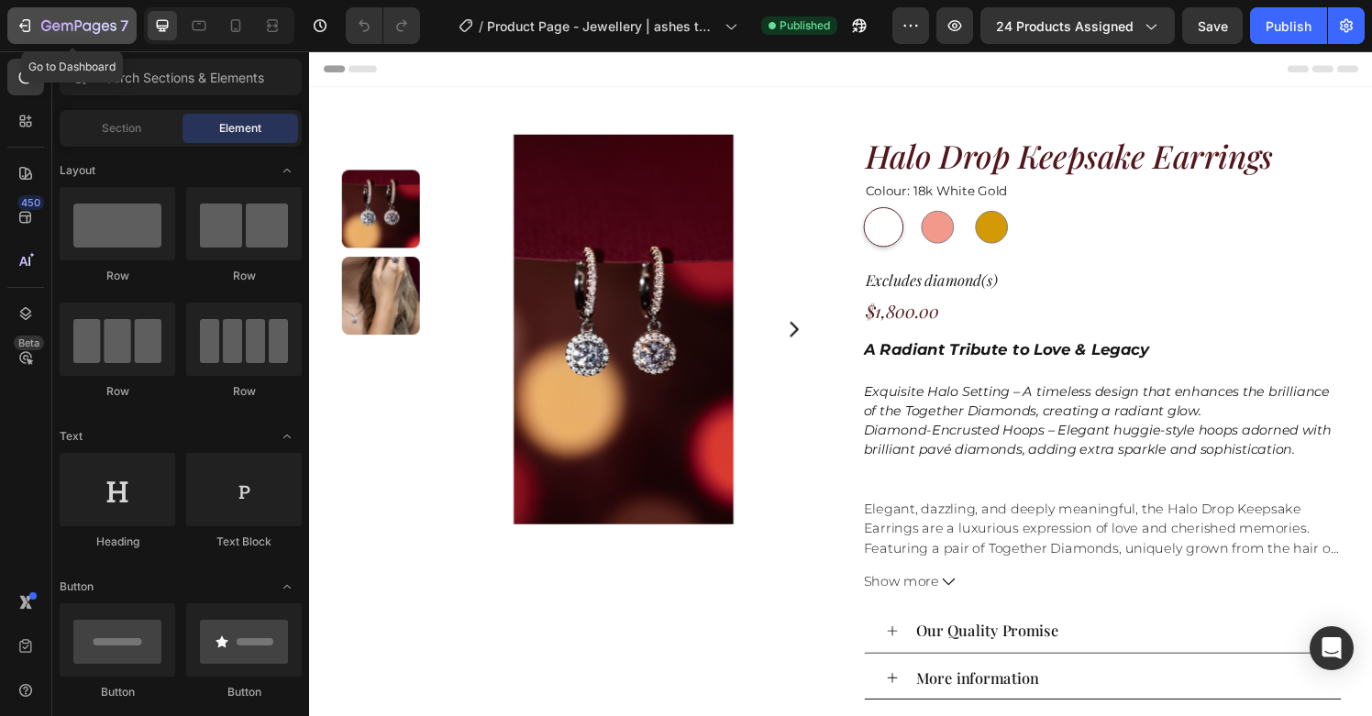
click at [22, 34] on icon "button" at bounding box center [25, 26] width 18 height 18
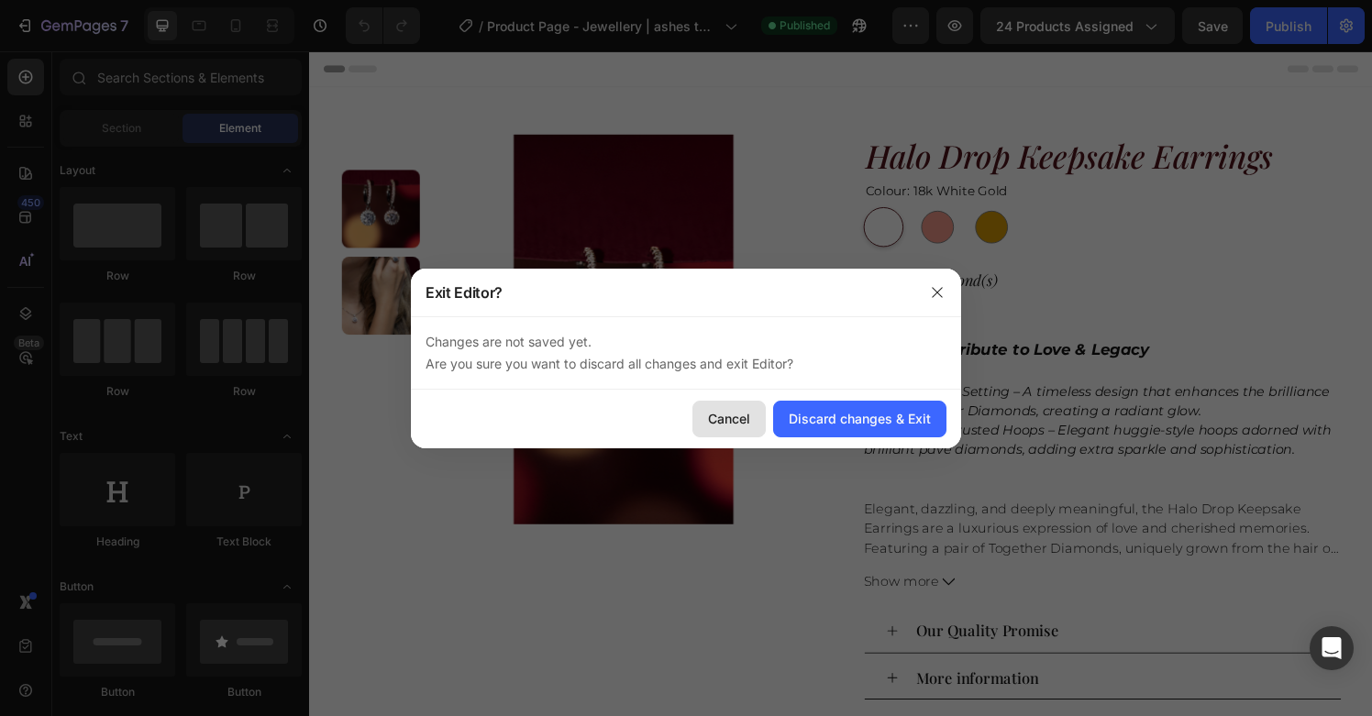
click at [728, 416] on div "Cancel" at bounding box center [729, 418] width 42 height 19
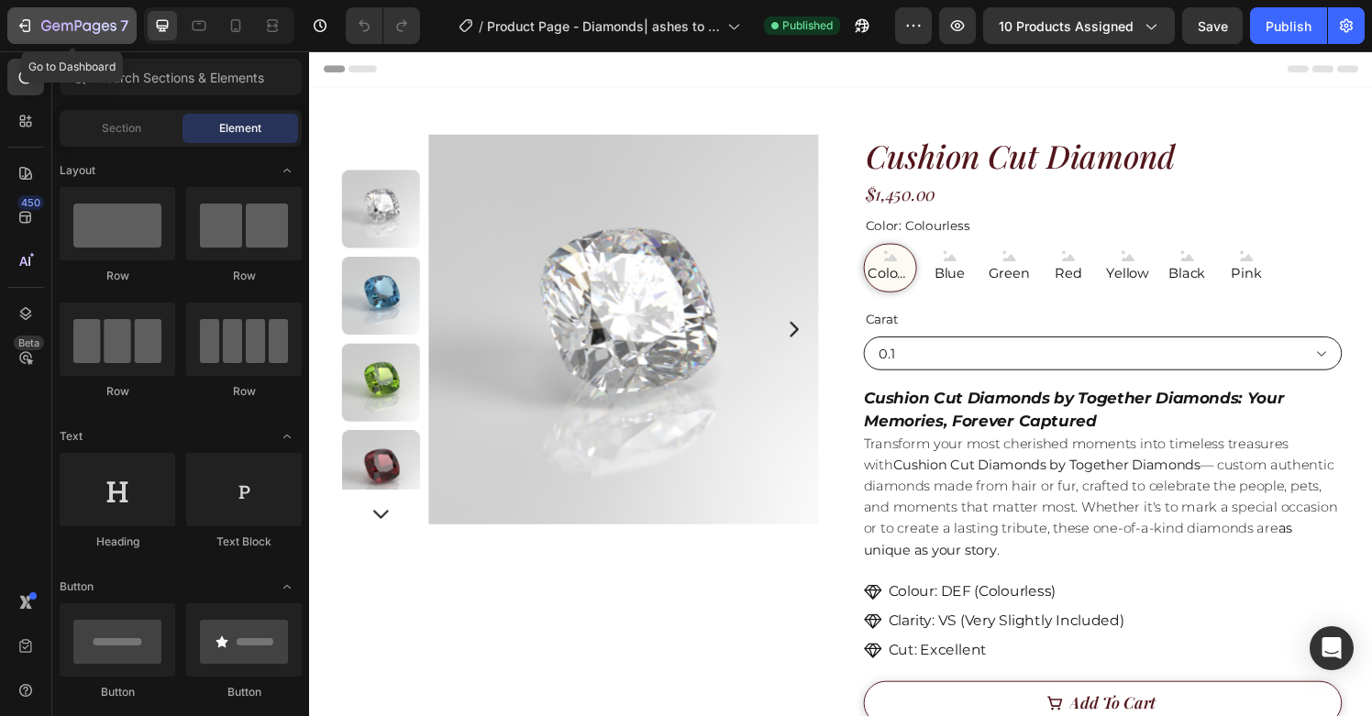
click at [16, 30] on icon "button" at bounding box center [25, 26] width 18 height 18
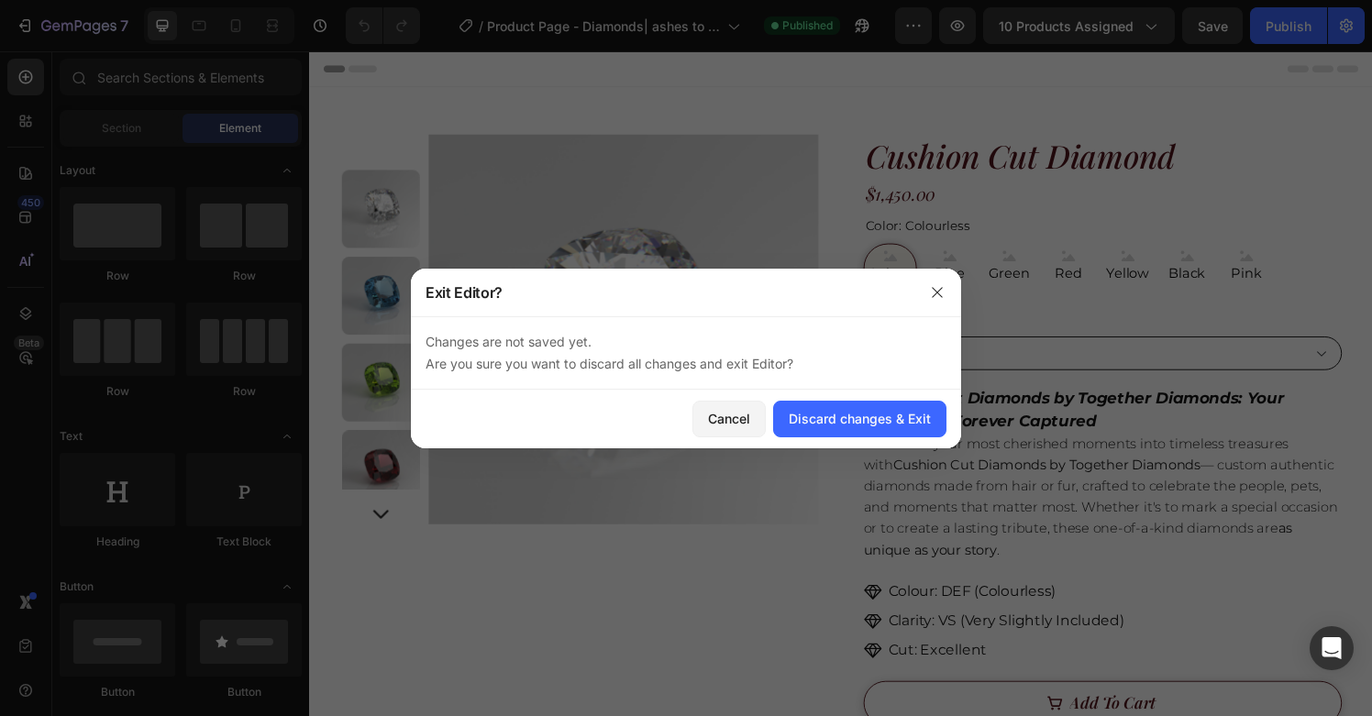
click at [811, 438] on div "Cancel Discard changes & Exit" at bounding box center [686, 419] width 550 height 59
click at [833, 429] on button "Discard changes & Exit" at bounding box center [859, 419] width 173 height 37
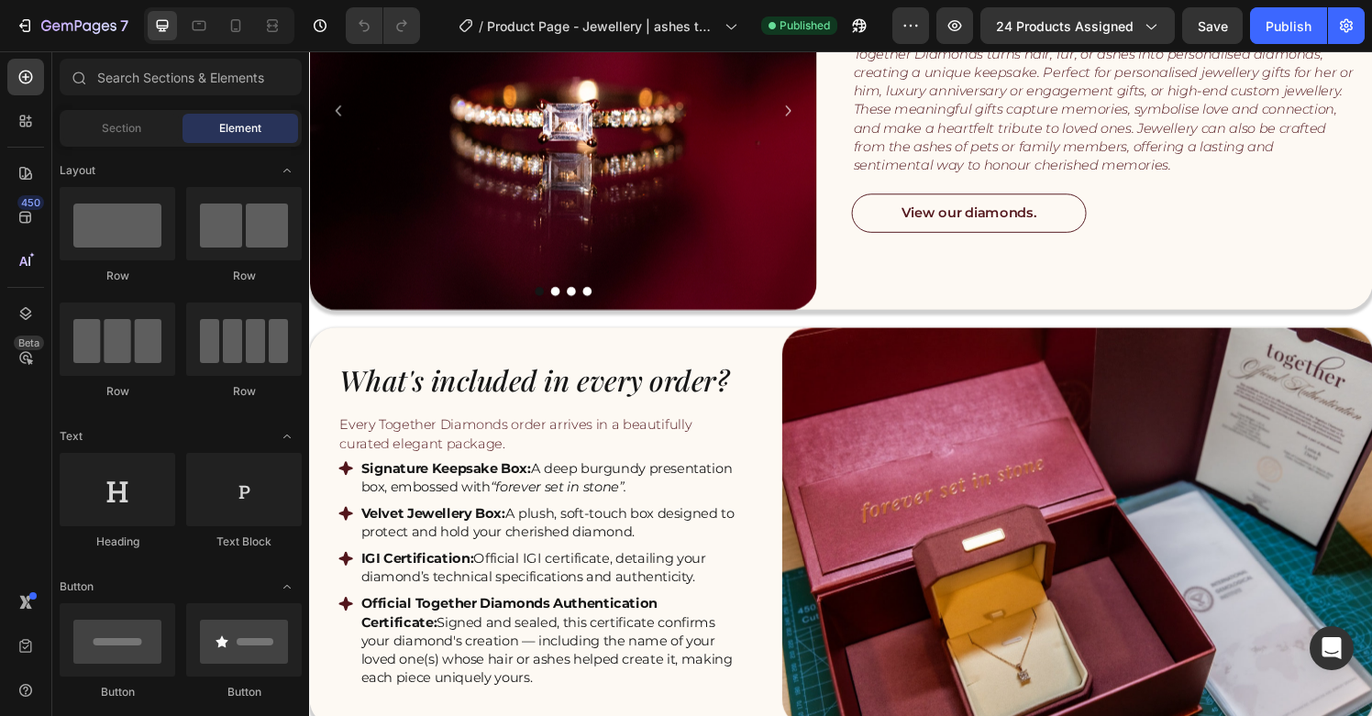
scroll to position [1494, 0]
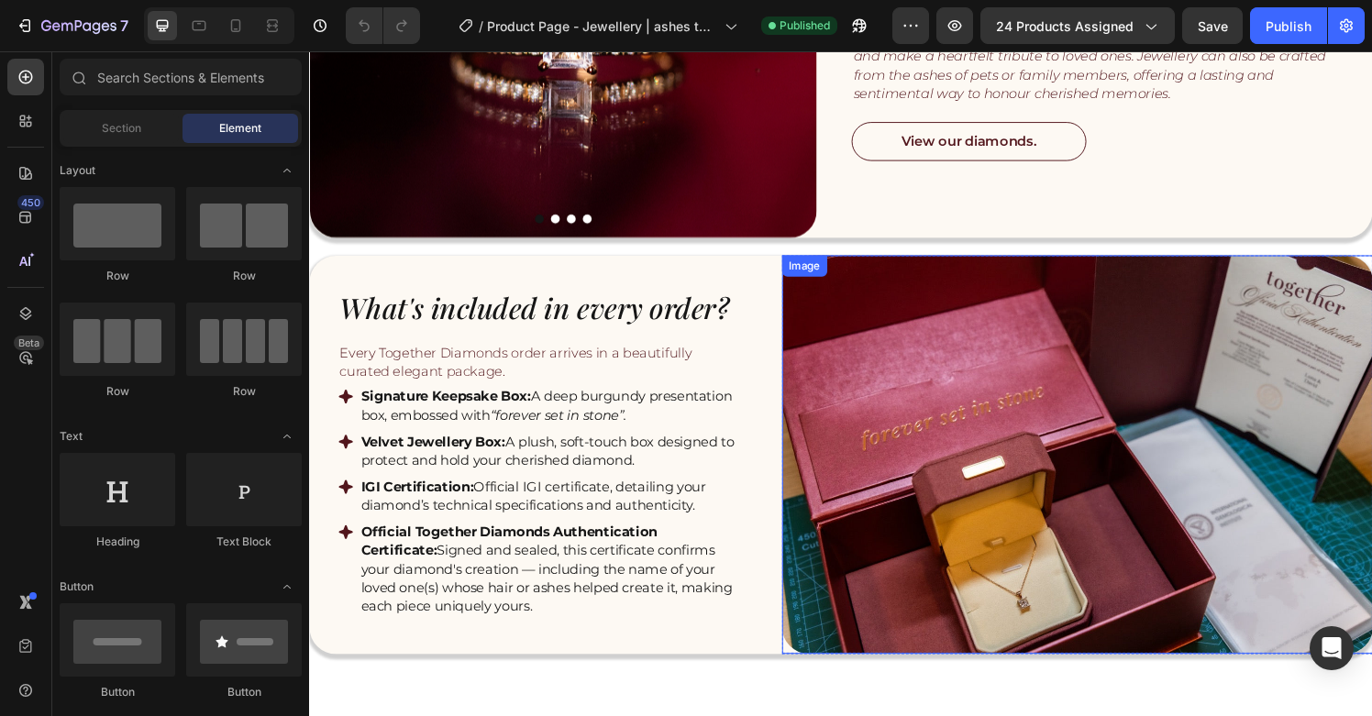
click at [939, 437] on img at bounding box center [1104, 469] width 612 height 413
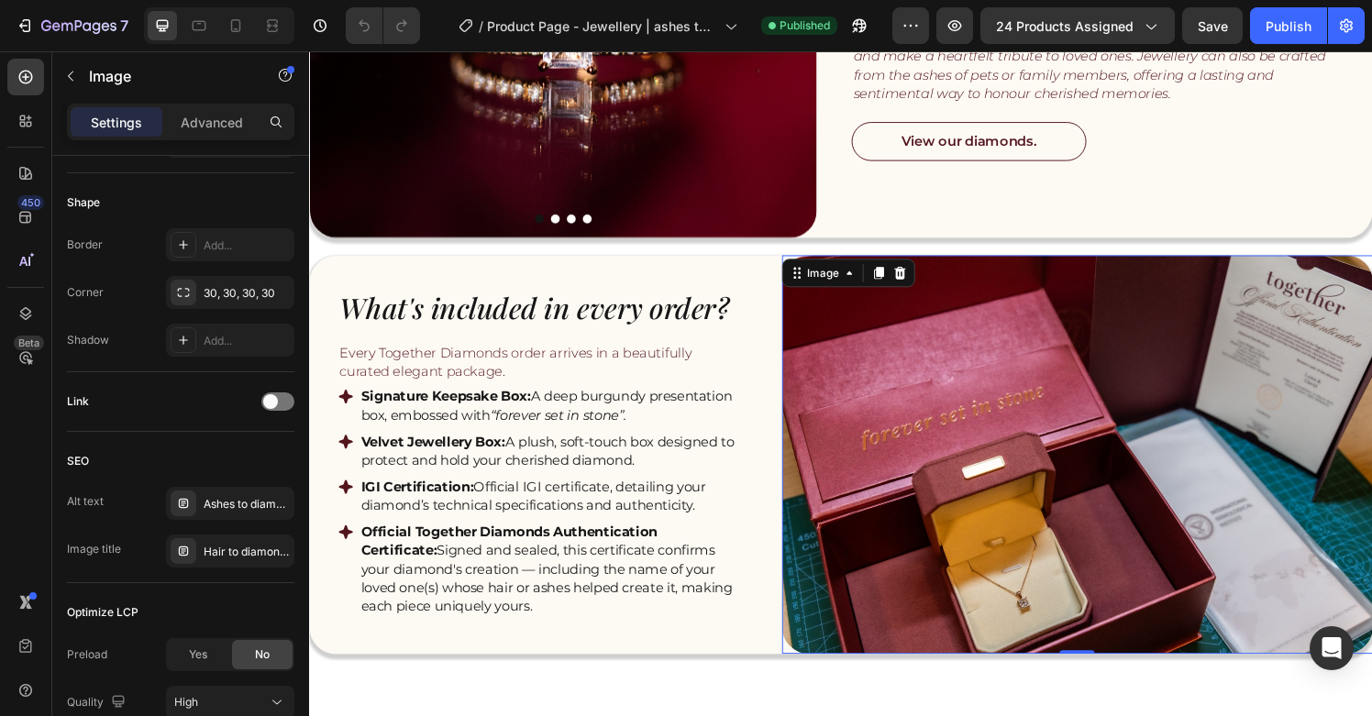
scroll to position [818, 0]
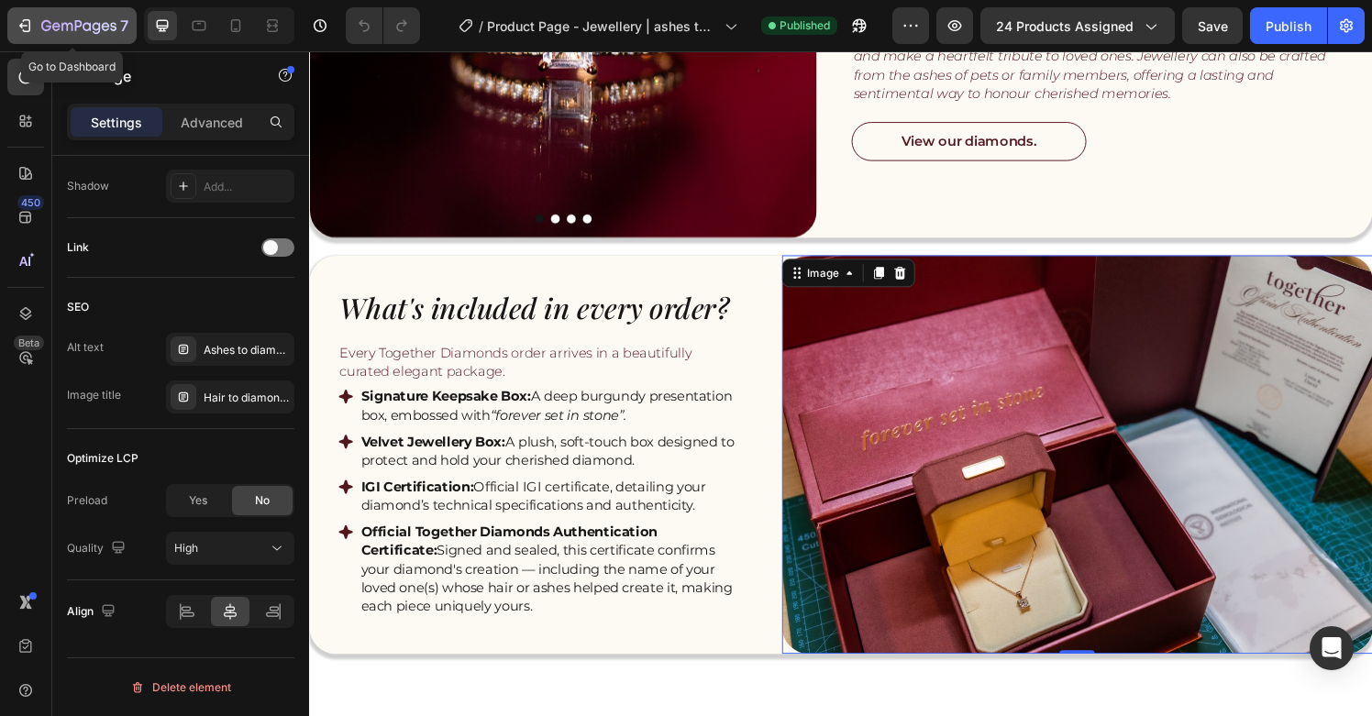
click at [22, 24] on icon "button" at bounding box center [25, 26] width 18 height 18
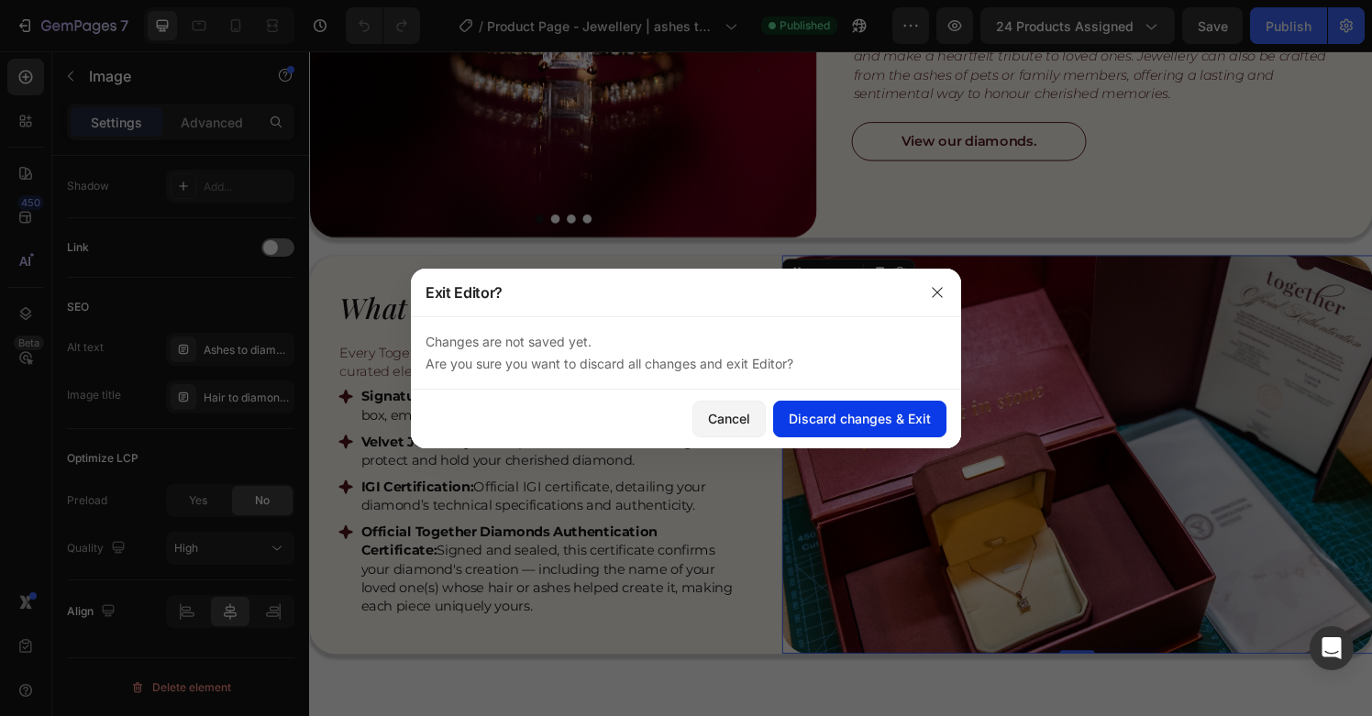
click at [856, 424] on div "Discard changes & Exit" at bounding box center [860, 418] width 142 height 19
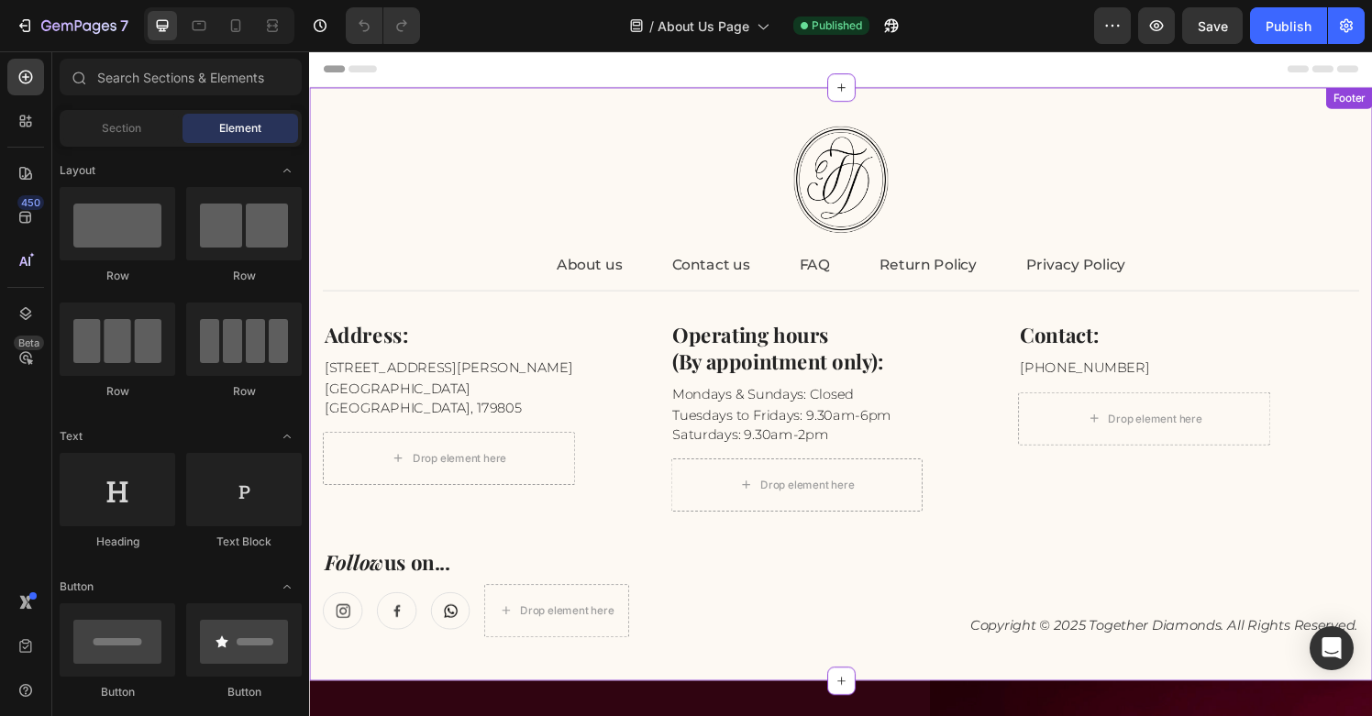
scroll to position [178, 0]
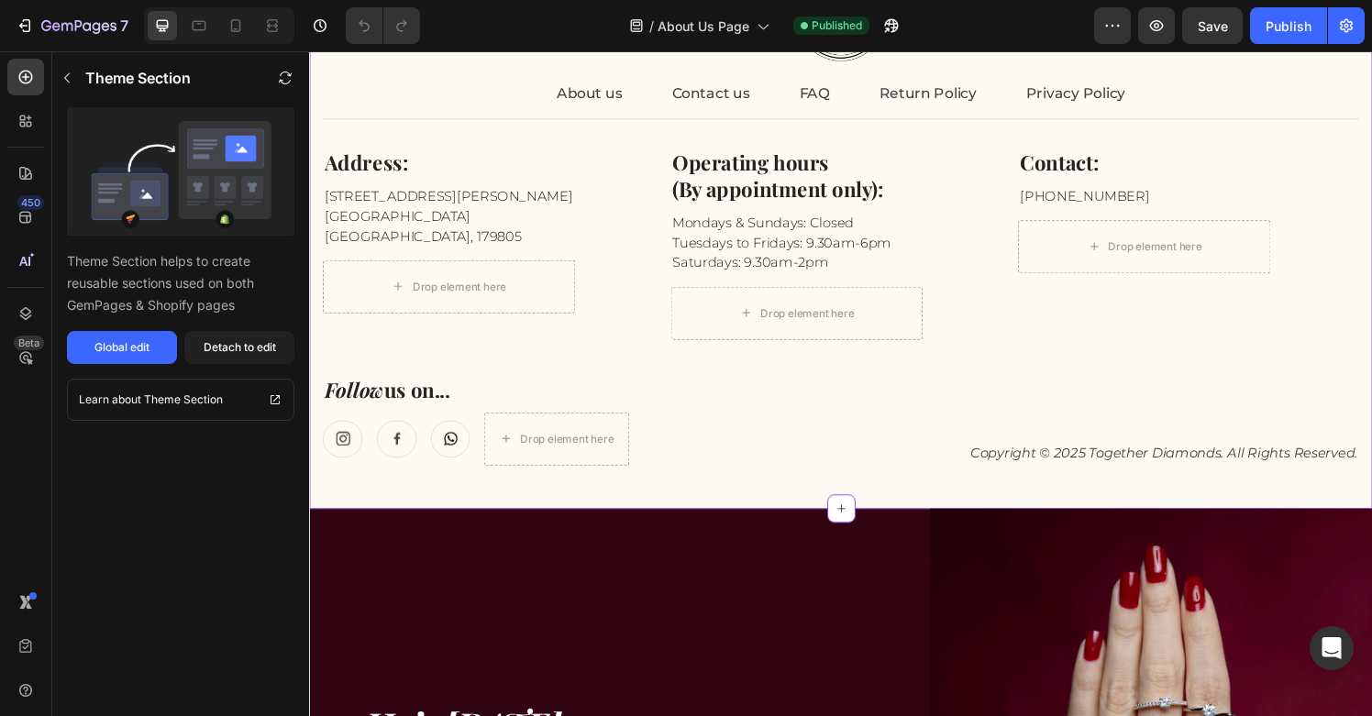
click at [916, 442] on div "Copyright © 2025 Together Diamonds. All Rights Reserved. Text block" at bounding box center [1134, 434] width 523 height 94
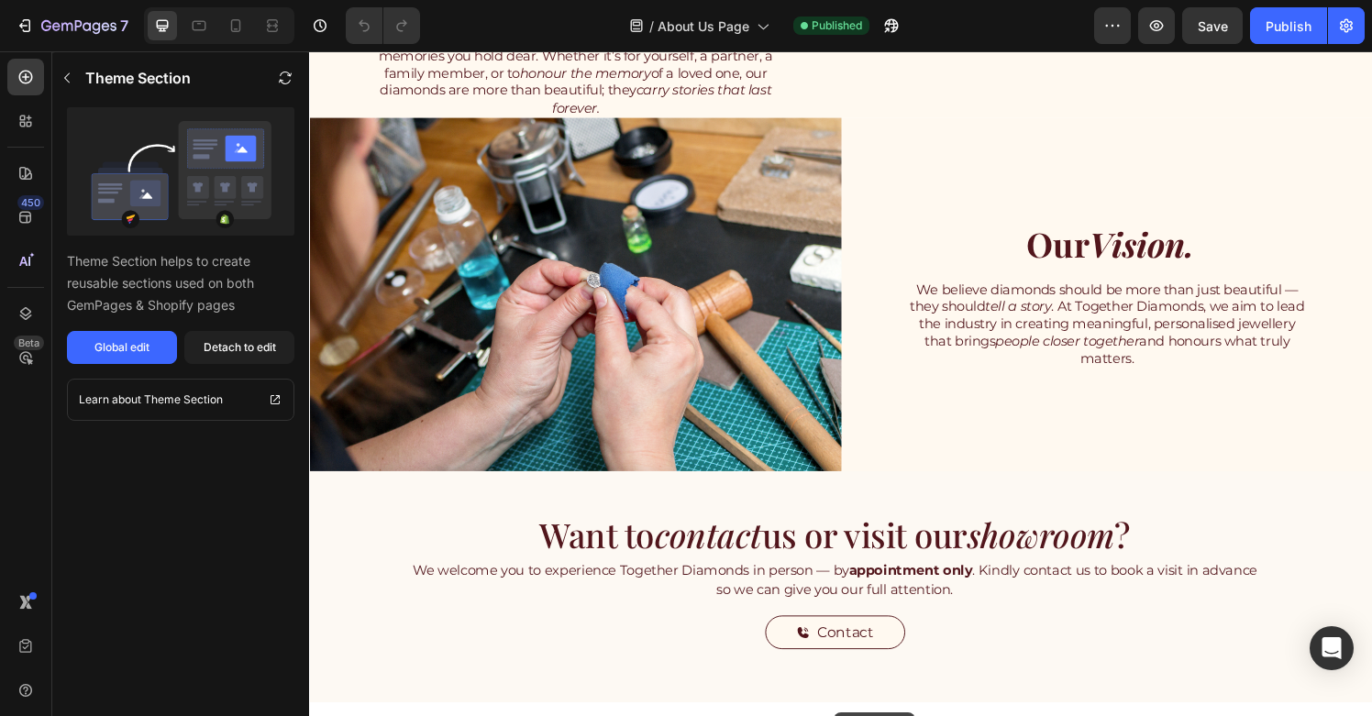
scroll to position [2948, 0]
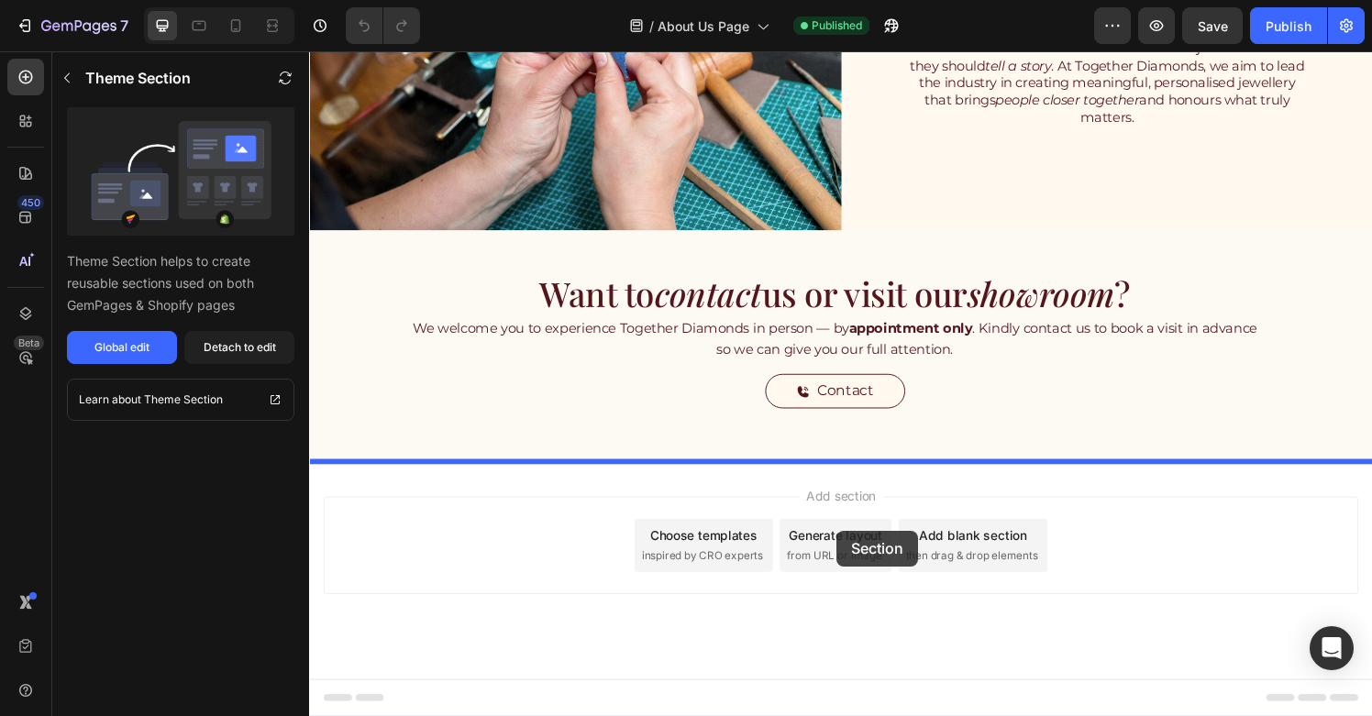
drag, startPoint x: 857, startPoint y: 450, endPoint x: 855, endPoint y: 548, distance: 98.2
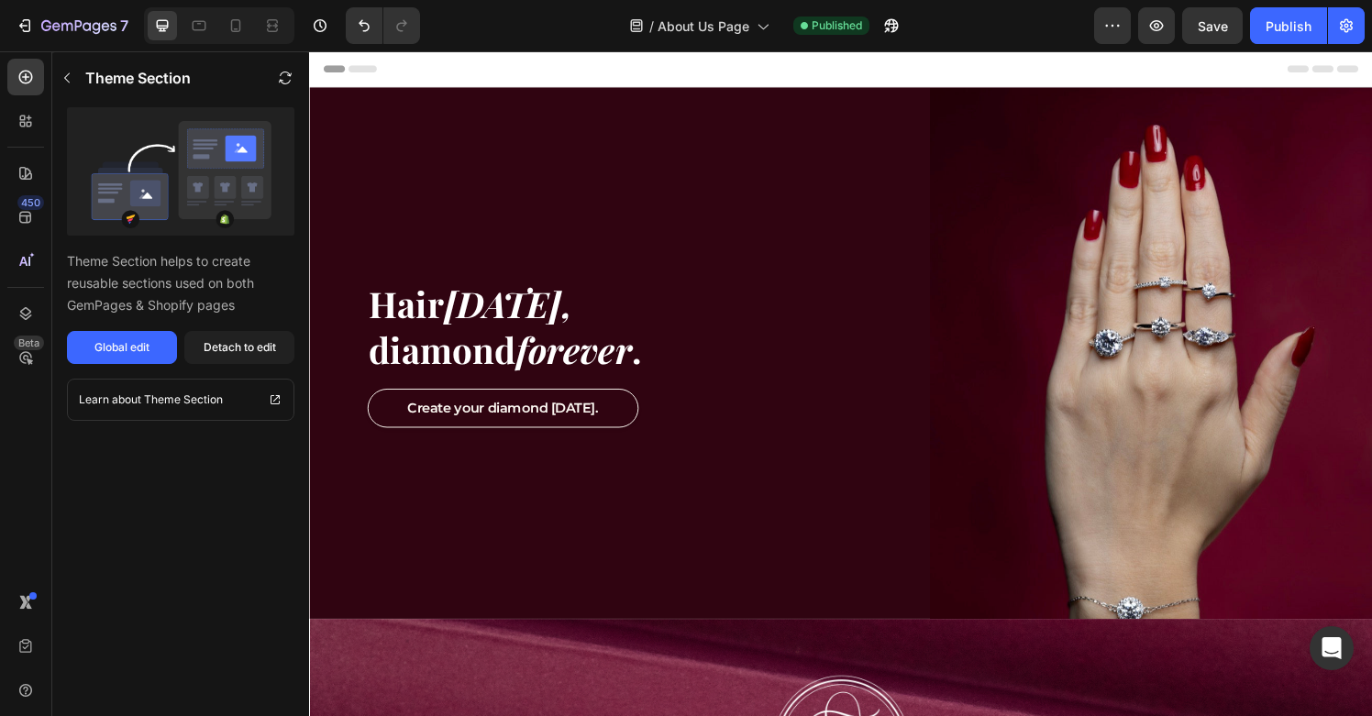
scroll to position [132, 0]
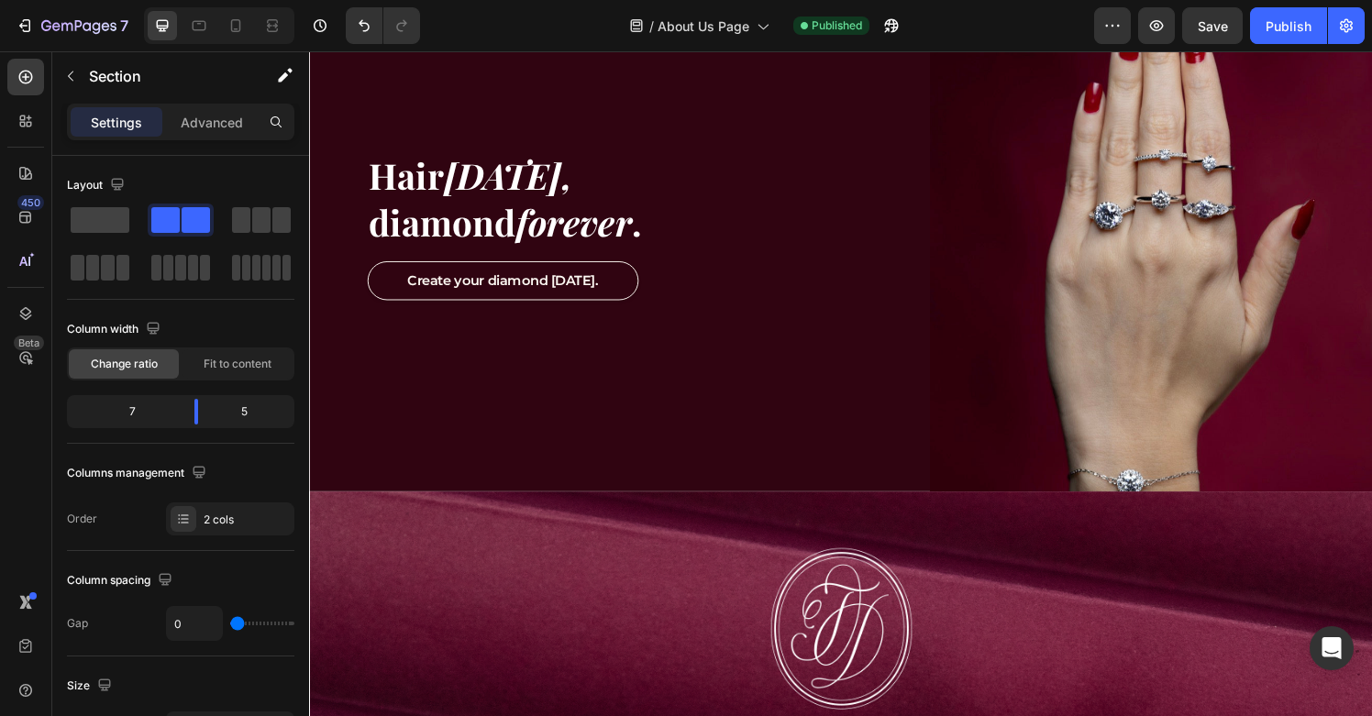
click at [880, 372] on div "Hair today, diamond forever . Heading Create your diamond today. Button Row" at bounding box center [630, 232] width 642 height 550
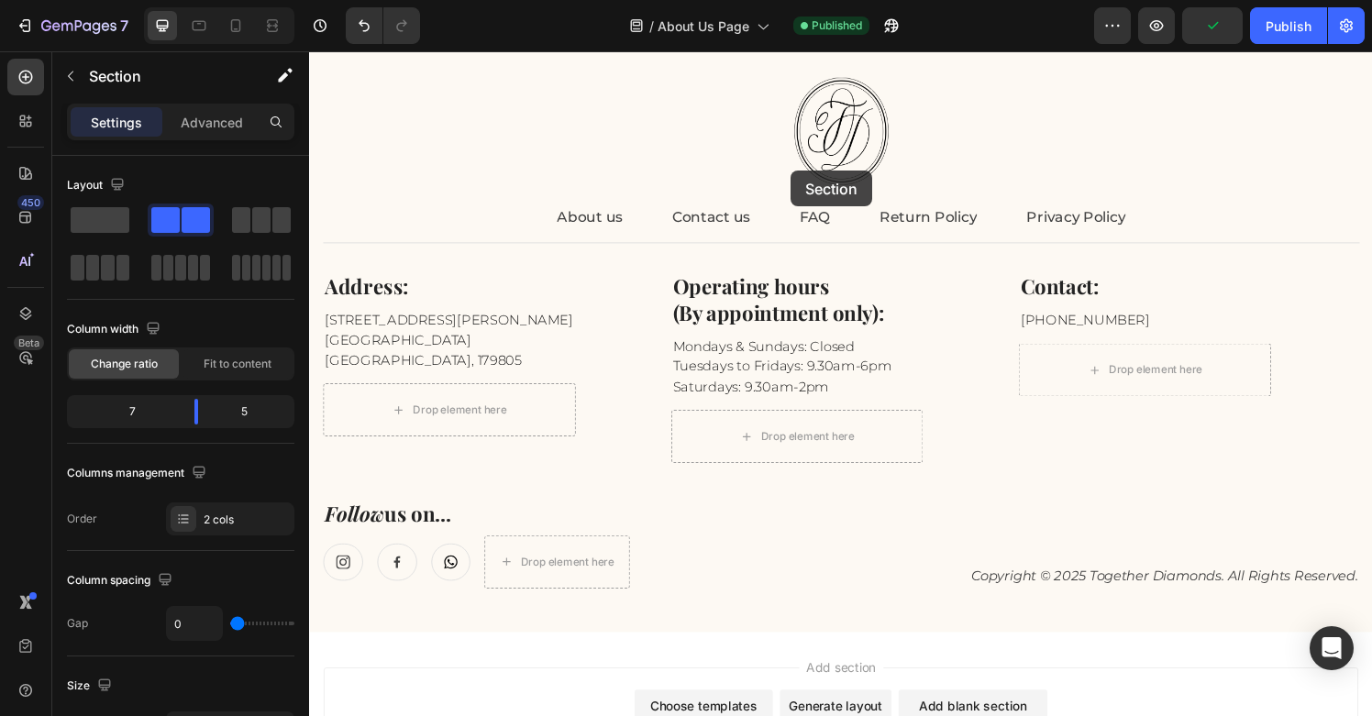
scroll to position [2743, 0]
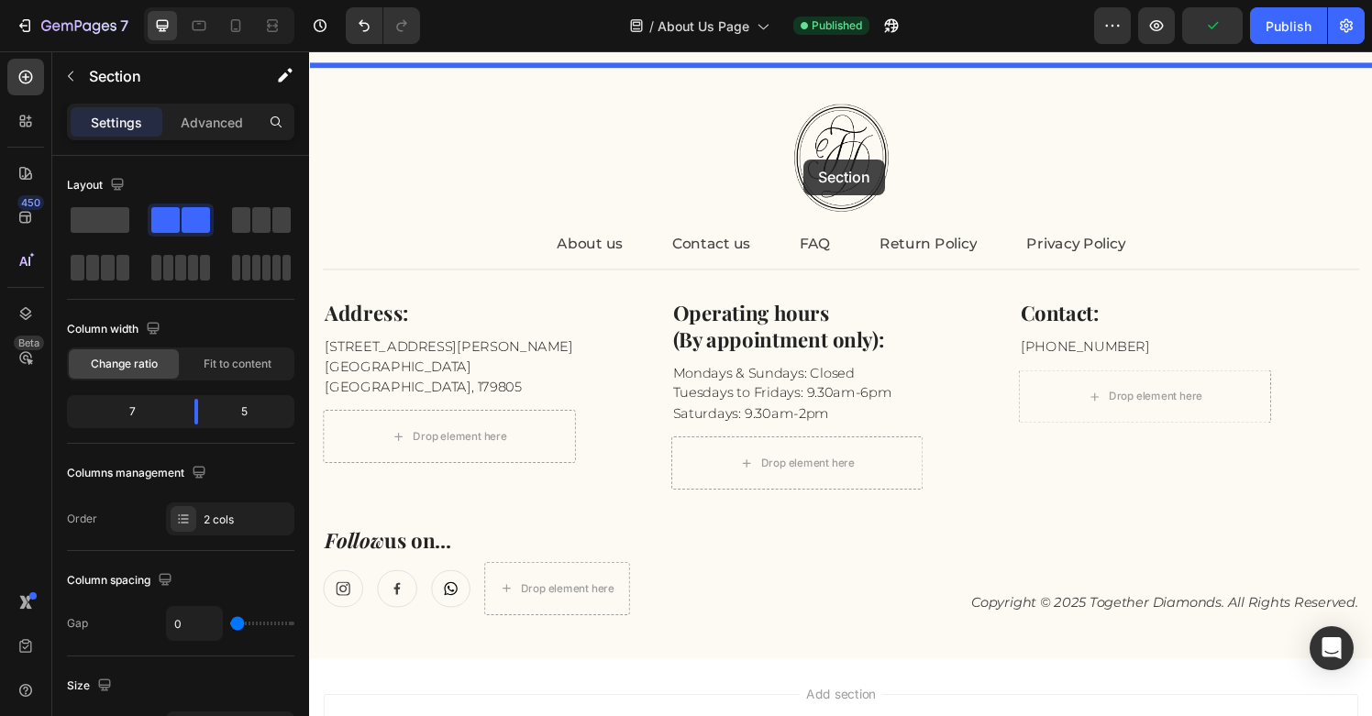
drag, startPoint x: 852, startPoint y: 416, endPoint x: 825, endPoint y: 138, distance: 279.3
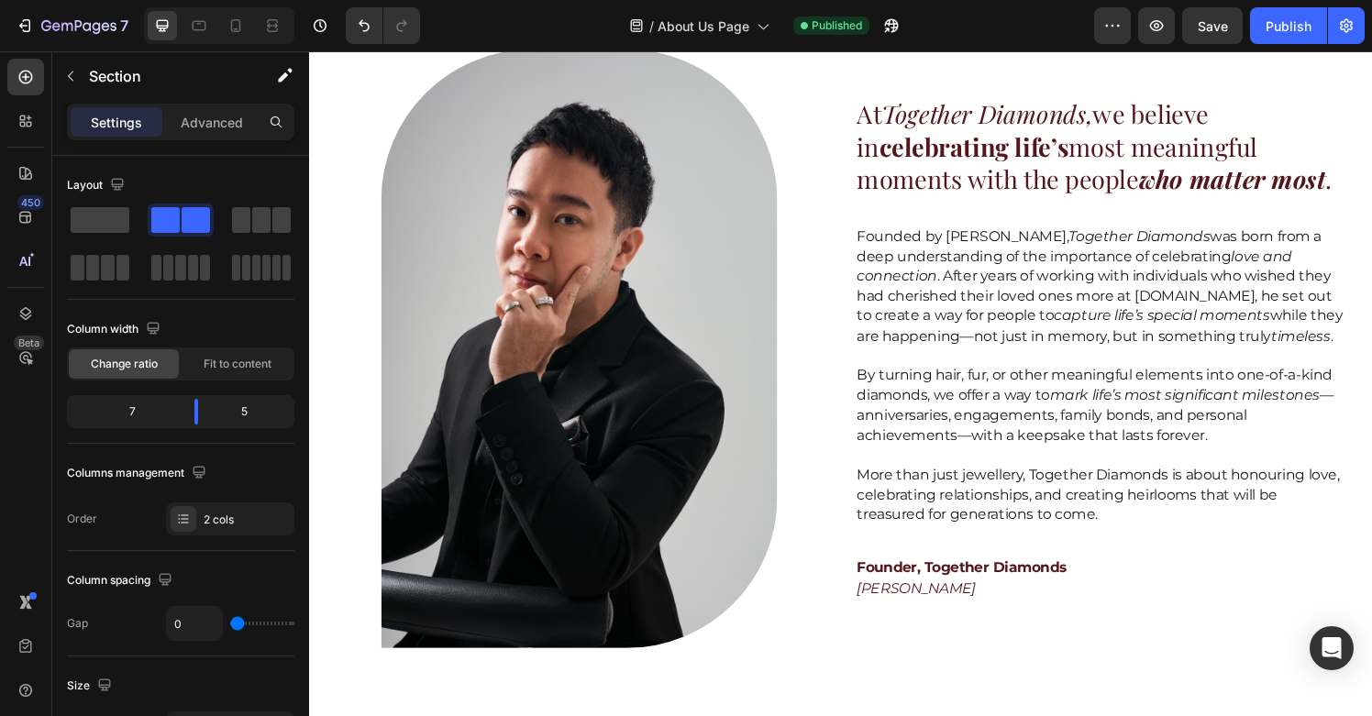
scroll to position [0, 0]
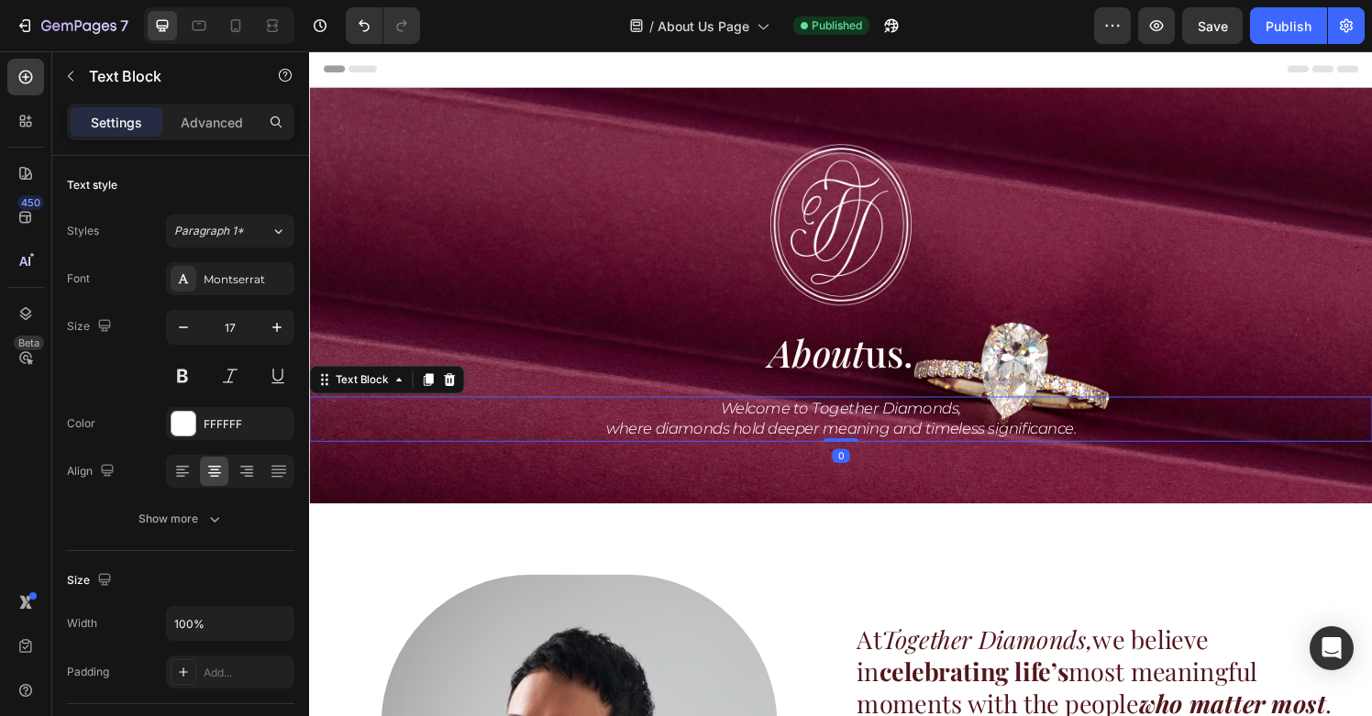
click at [724, 445] on icon "where diamonds hold deeper meaning and timeless significance." at bounding box center [859, 442] width 487 height 18
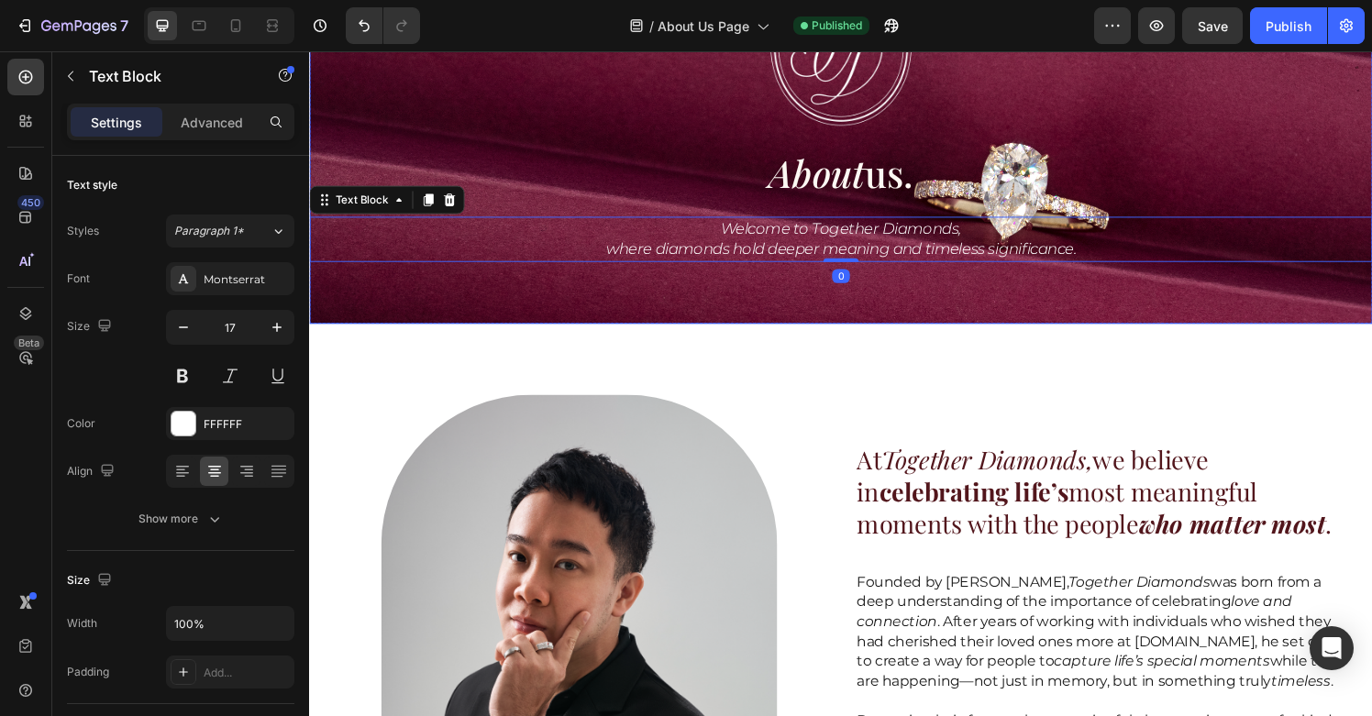
scroll to position [195, 0]
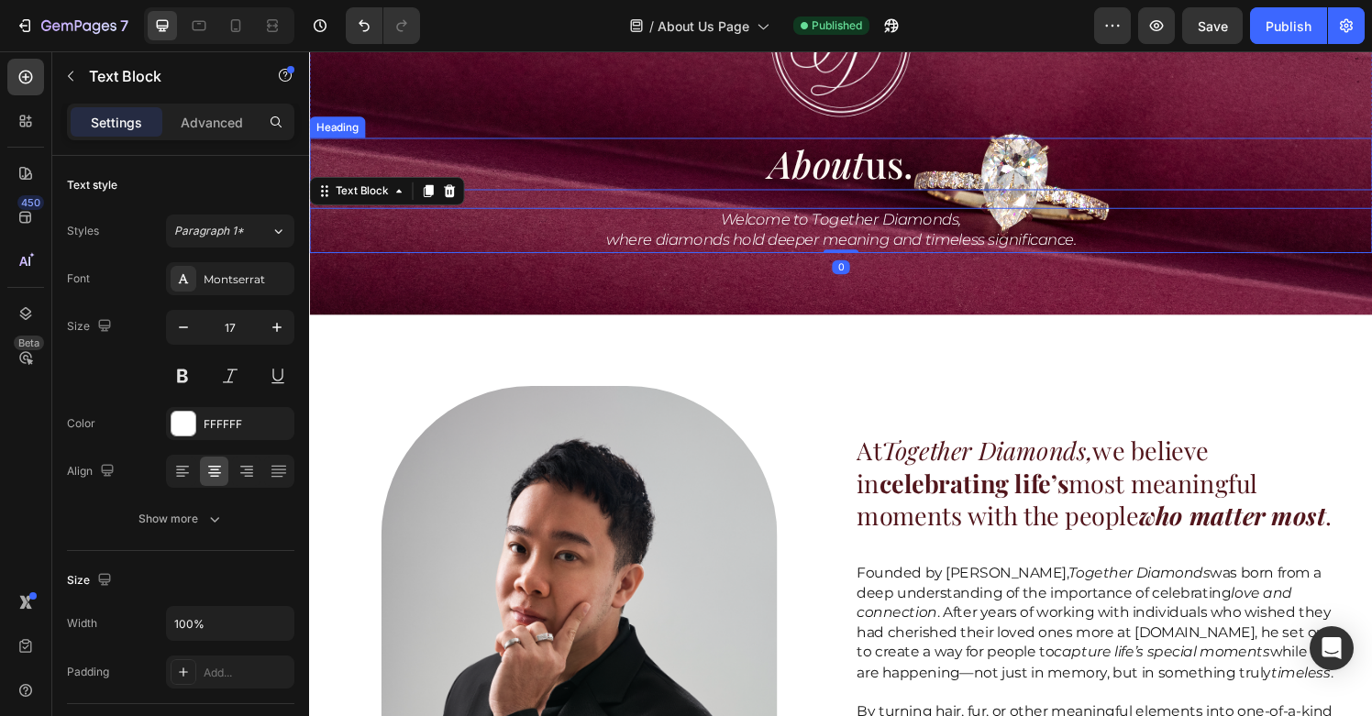
click at [635, 143] on h2 "About us." at bounding box center [859, 168] width 1101 height 54
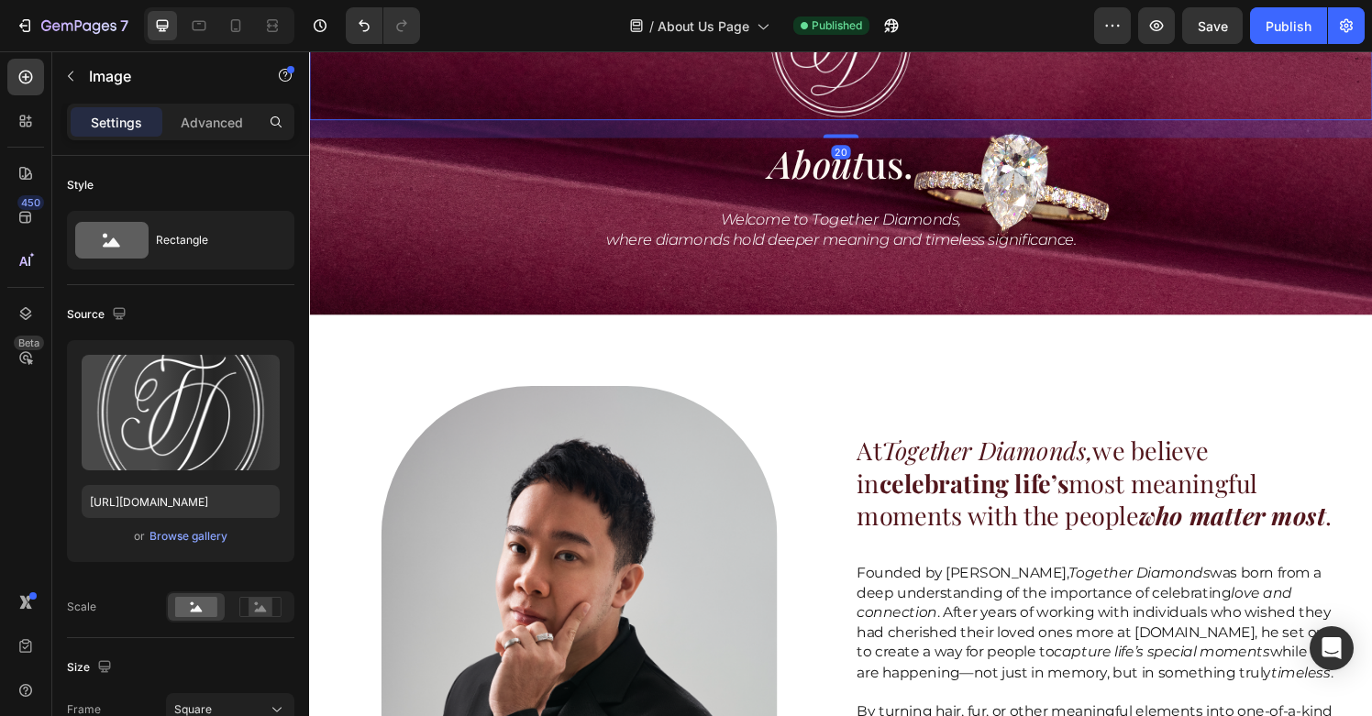
click at [597, 100] on div at bounding box center [859, 36] width 1101 height 174
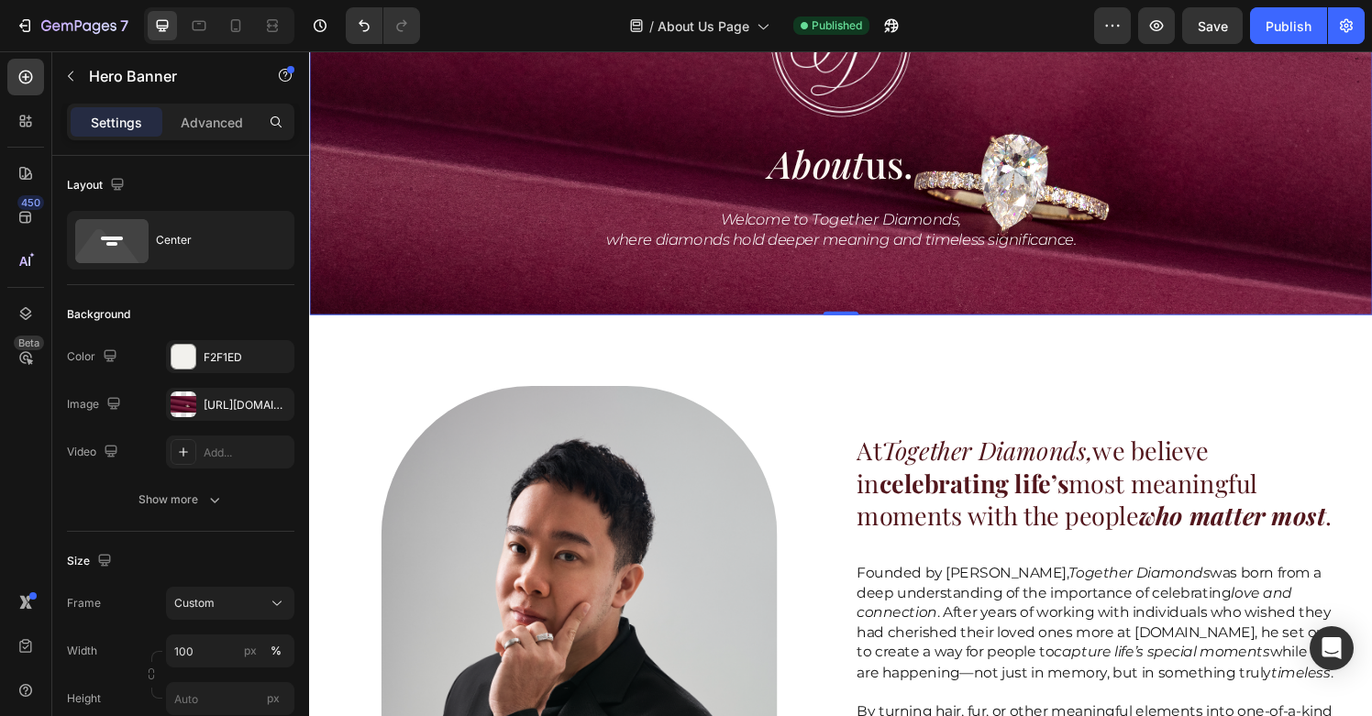
click at [508, 261] on div "Image Row About us. Heading Welcome to Together Diamonds, where diamonds hold d…" at bounding box center [859, 109] width 1101 height 431
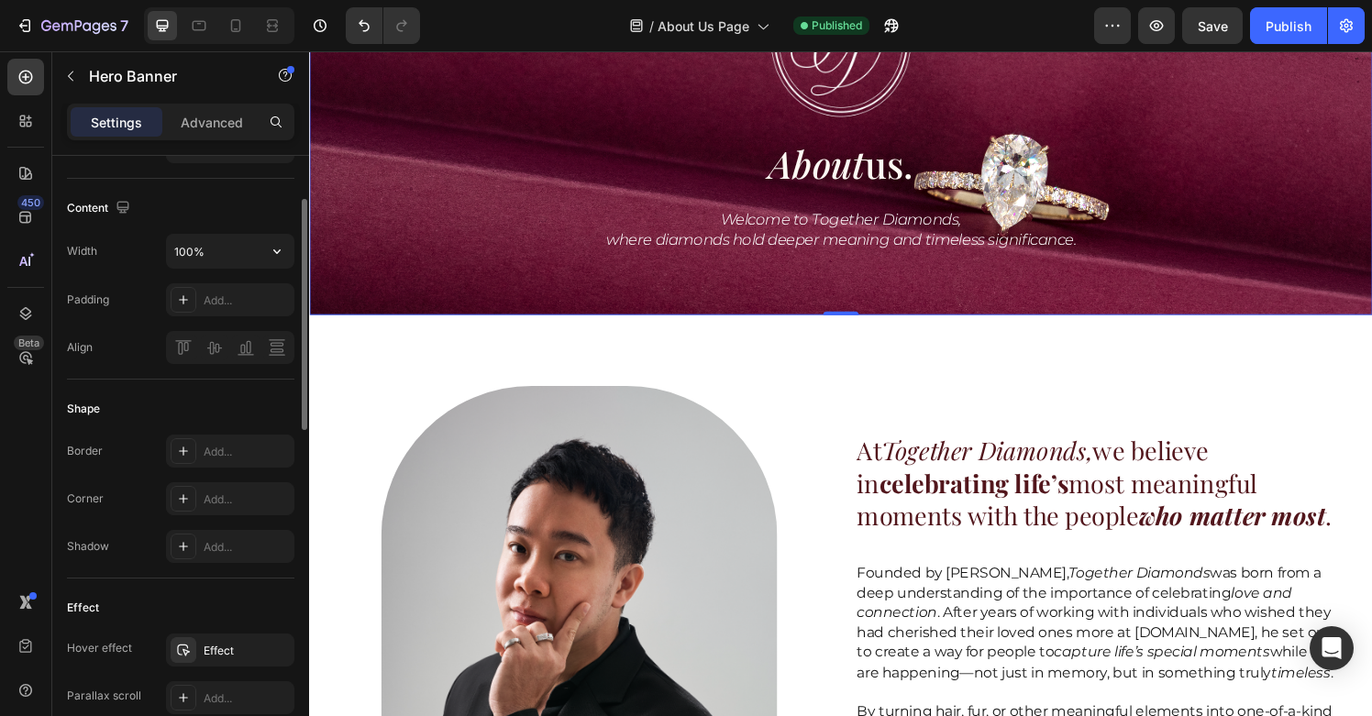
scroll to position [1008, 0]
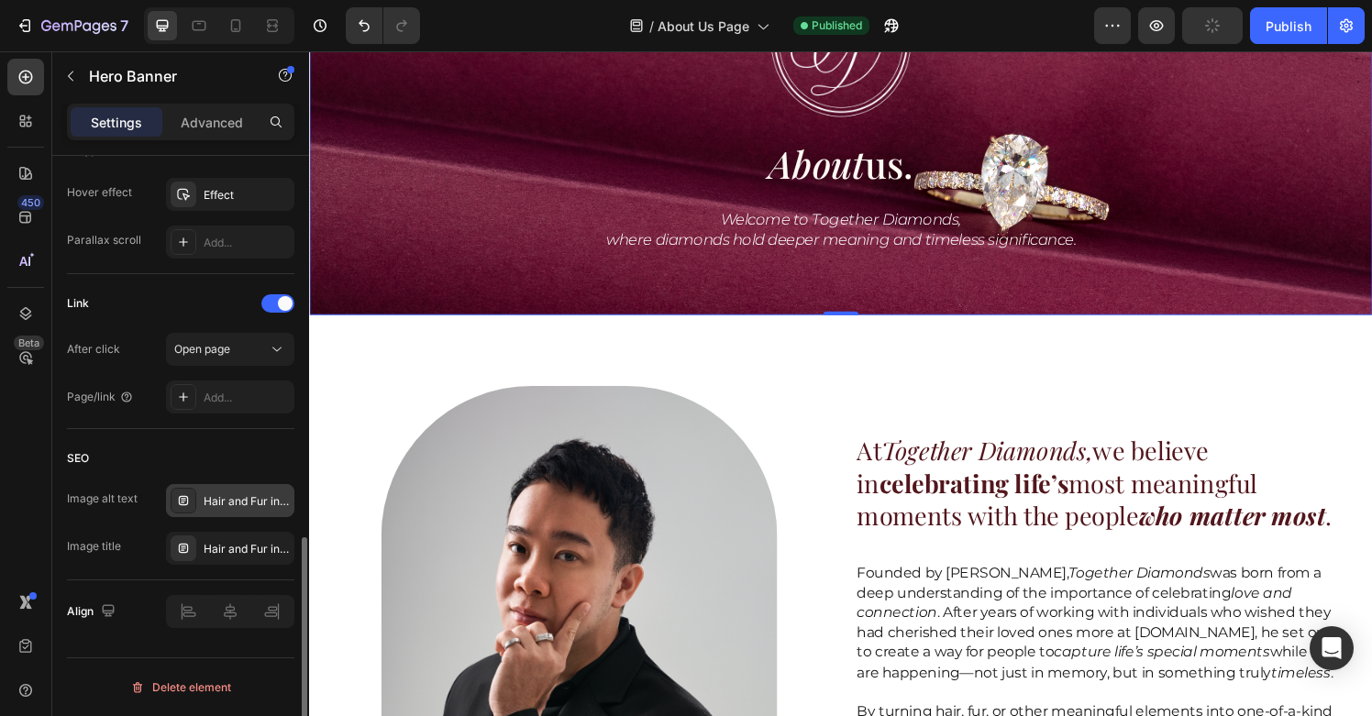
click at [234, 505] on div "Hair and Fur into diamonds | Anniversary Gift | Perfect Gift | Unique engagemen…" at bounding box center [247, 502] width 86 height 17
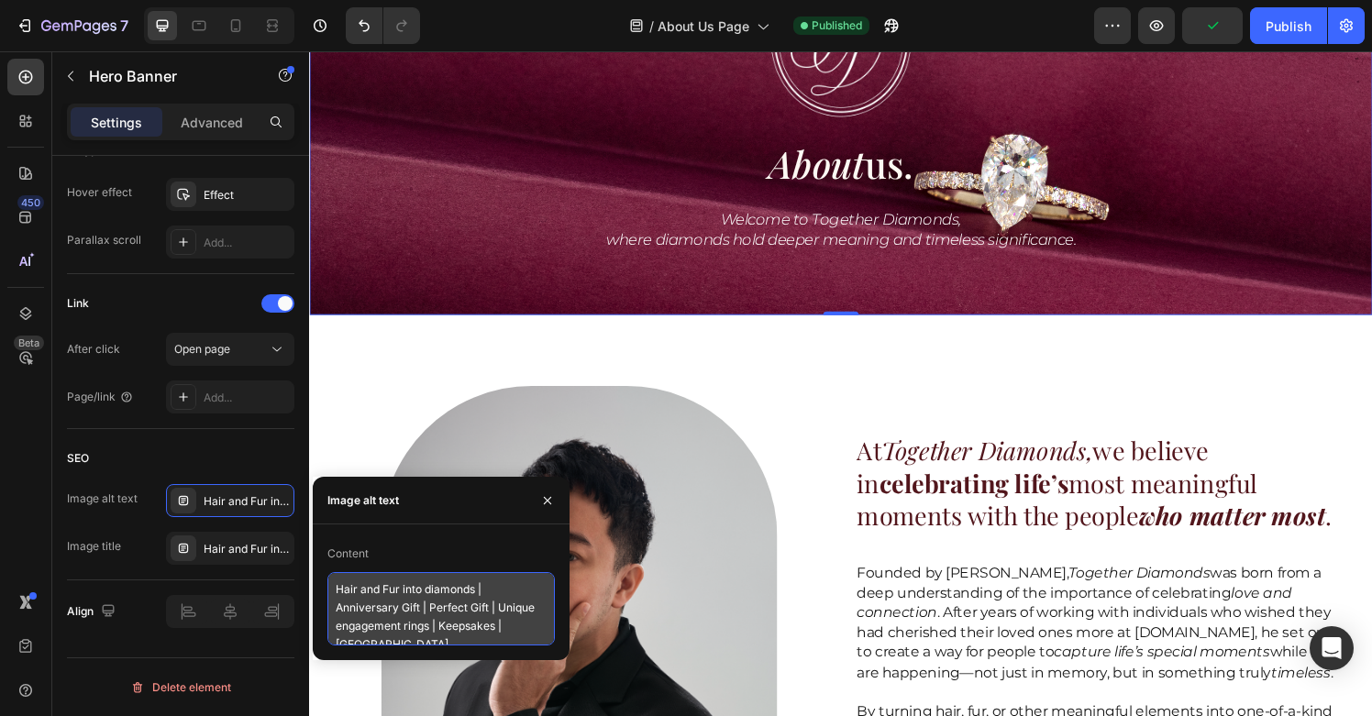
click at [369, 586] on textarea "Hair and Fur into diamonds | Anniversary Gift | Perfect Gift | Unique engagemen…" at bounding box center [442, 608] width 228 height 73
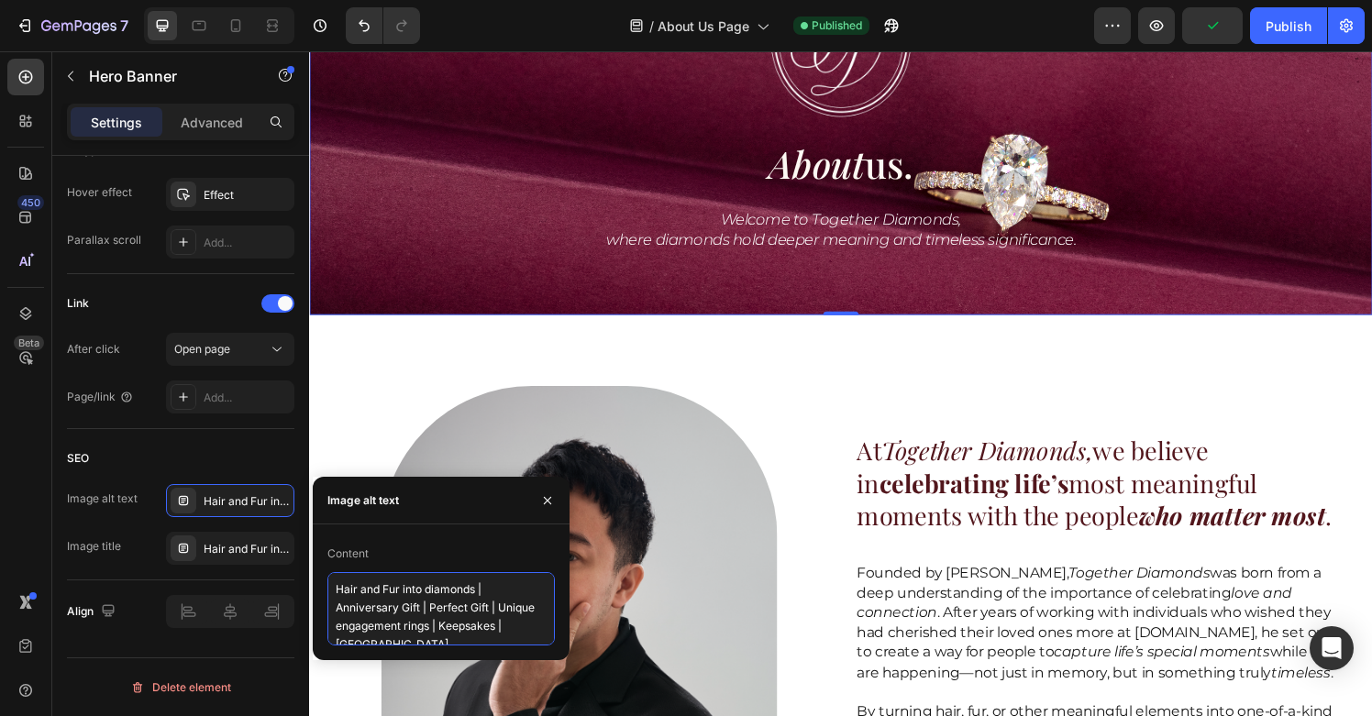
paste textarea "ashes to diamonds [GEOGRAPHIC_DATA] | cremation diamonds [GEOGRAPHIC_DATA] | ha…"
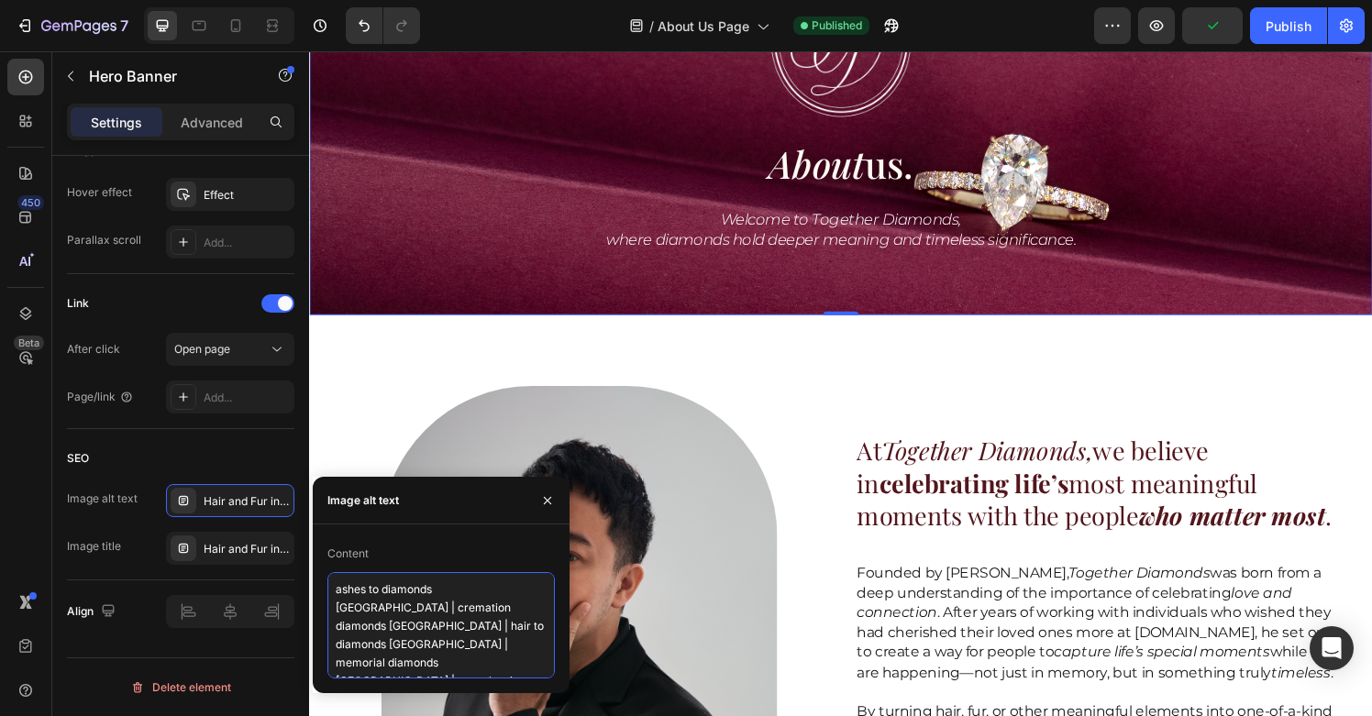
scroll to position [10, 0]
type textarea "ashes to diamonds [GEOGRAPHIC_DATA] | cremation diamonds [GEOGRAPHIC_DATA] | ha…"
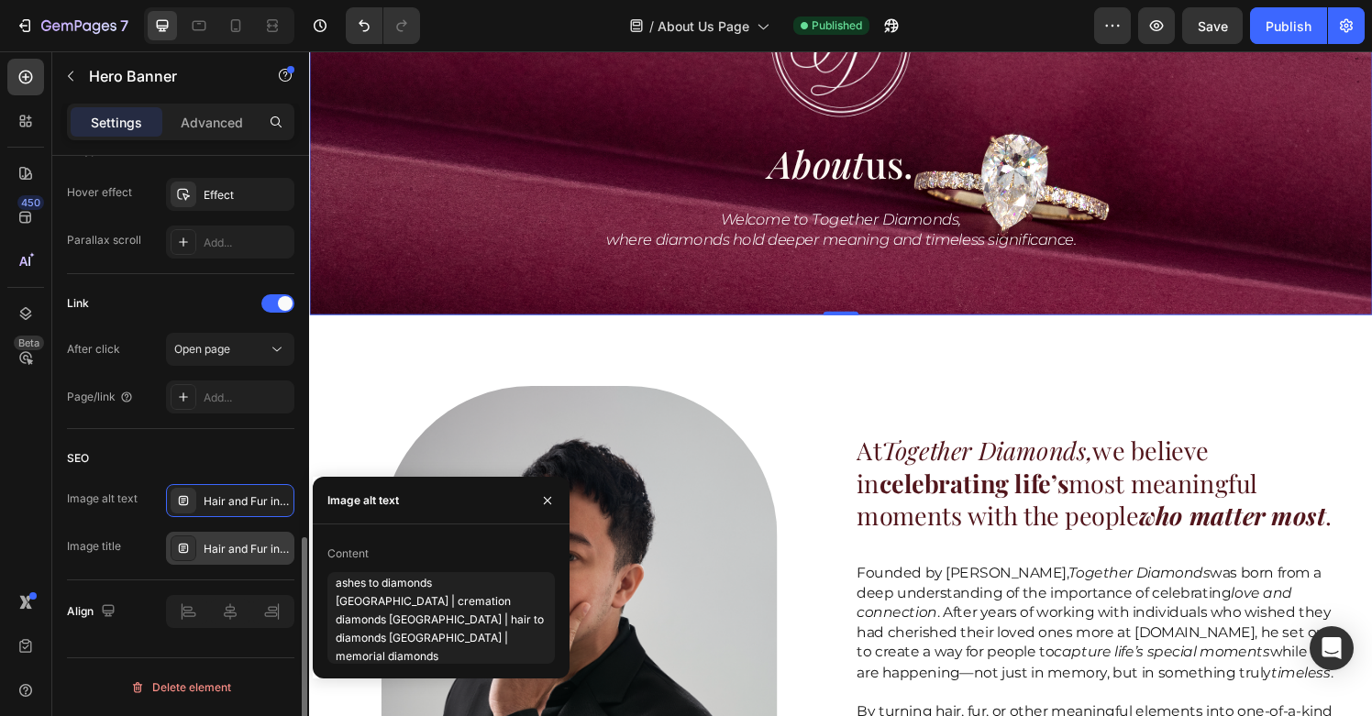
click at [260, 546] on div "Hair and Fur into diamonds | Anniversary Gift | Perfect Gift | Unique engagemen…" at bounding box center [247, 549] width 86 height 17
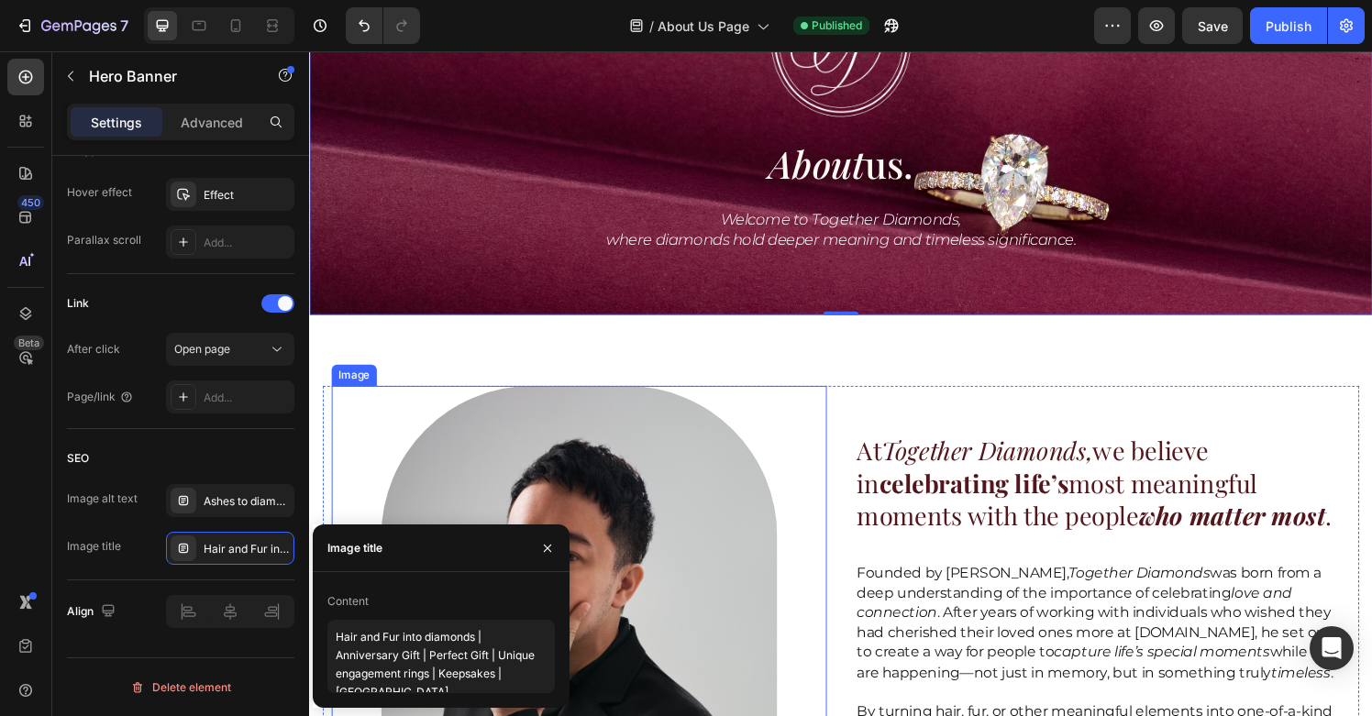
click at [762, 490] on img at bounding box center [588, 708] width 410 height 620
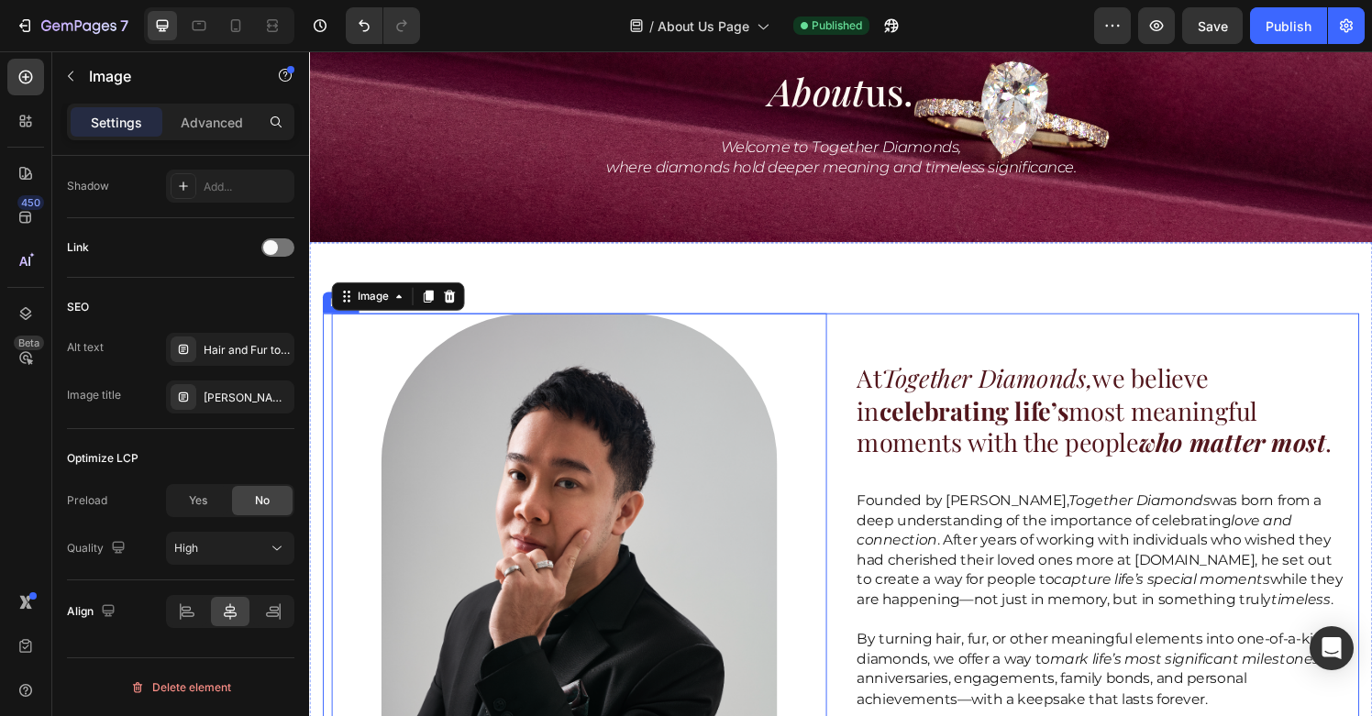
scroll to position [279, 0]
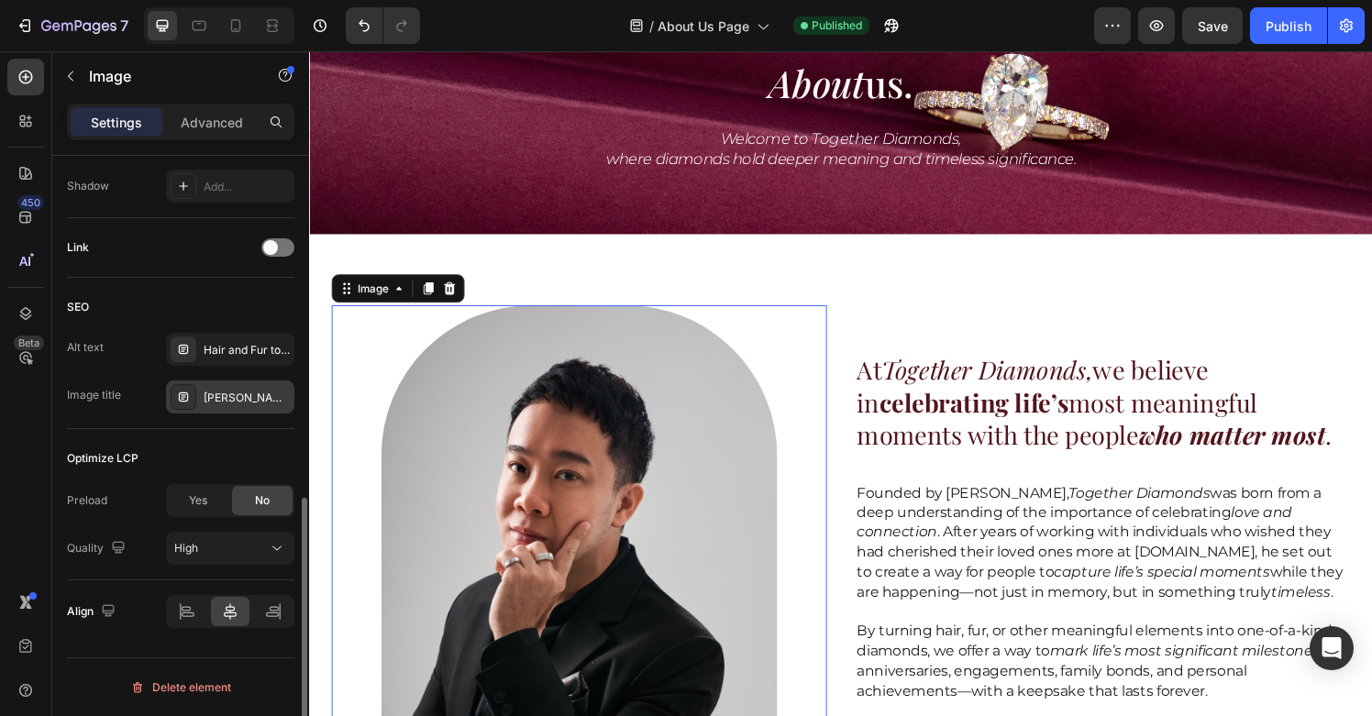
click at [223, 394] on div "Andrew Lim | hair/fur diamonds | Anniversary Gift | Unique engagement rings | C…" at bounding box center [247, 398] width 86 height 17
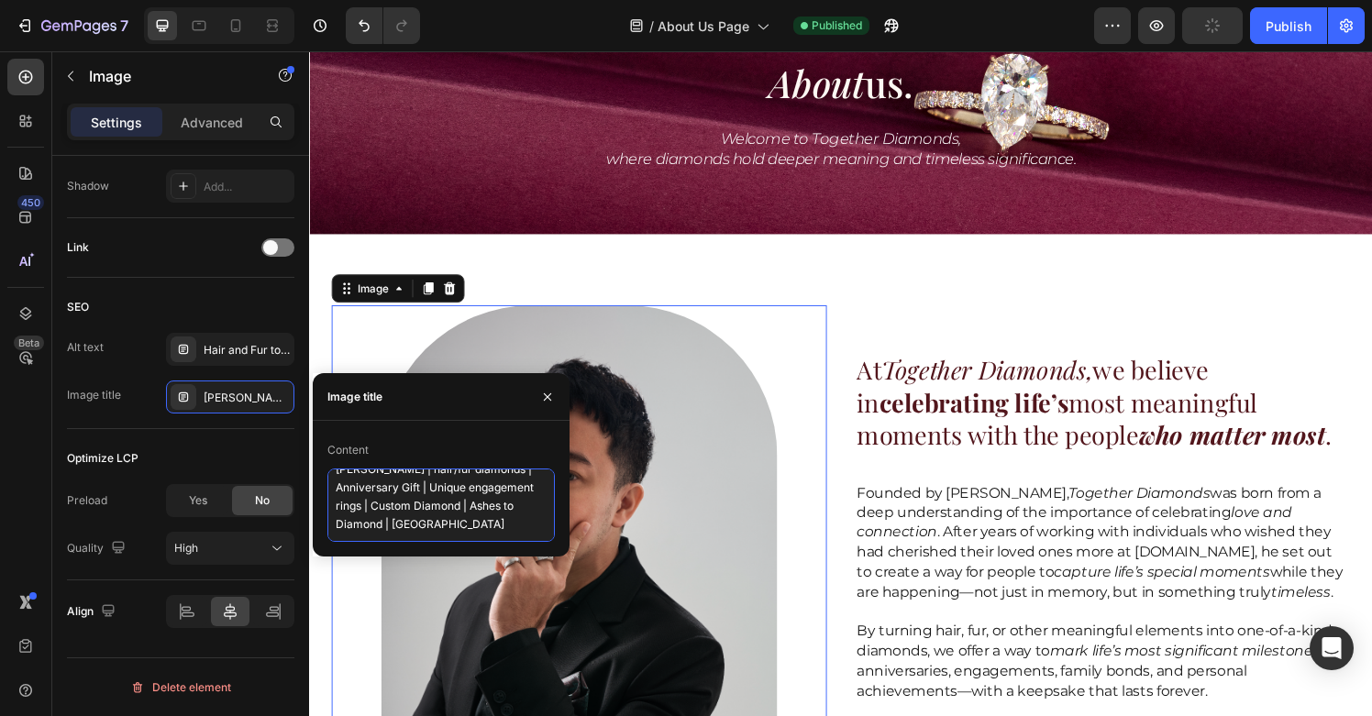
scroll to position [0, 0]
drag, startPoint x: 467, startPoint y: 534, endPoint x: 430, endPoint y: 487, distance: 59.5
click at [430, 487] on textarea "Andrew Lim | hair/fur diamonds | Anniversary Gift | Unique engagement rings | C…" at bounding box center [442, 505] width 228 height 73
click at [401, 490] on textarea "Andrew Lim | hair/fur diamonds | Anniversary Gift | Unique engagement rings | C…" at bounding box center [442, 505] width 228 height 73
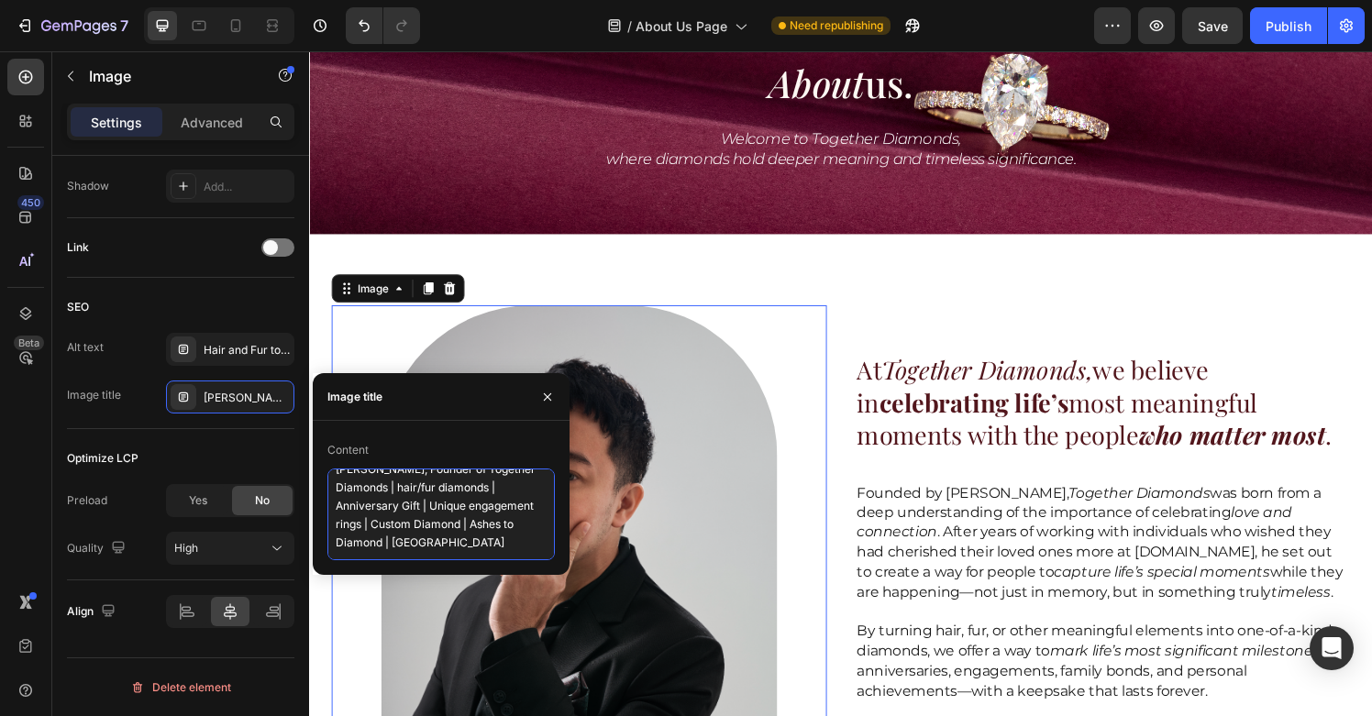
drag, startPoint x: 706, startPoint y: 554, endPoint x: 508, endPoint y: 610, distance: 205.9
paste textarea "ashes to diamonds [GEOGRAPHIC_DATA] | cremation diamonds [GEOGRAPHIC_DATA] | ha…"
type textarea "Andrew Lim, Founder of Together Diamonds | ashes to diamonds Singapore | cremat…"
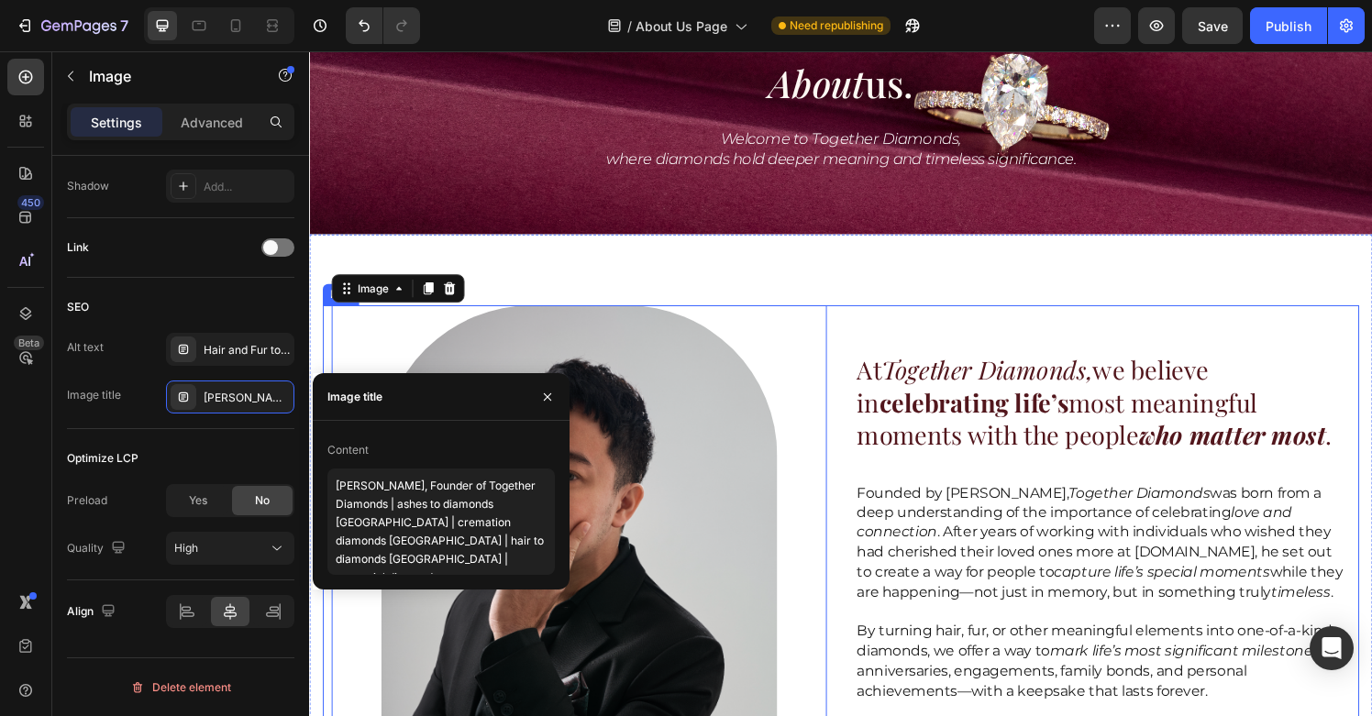
click at [928, 489] on div "At Together Diamonds, we believe in celebrating life’s most meaningful moments …" at bounding box center [1130, 625] width 513 height 620
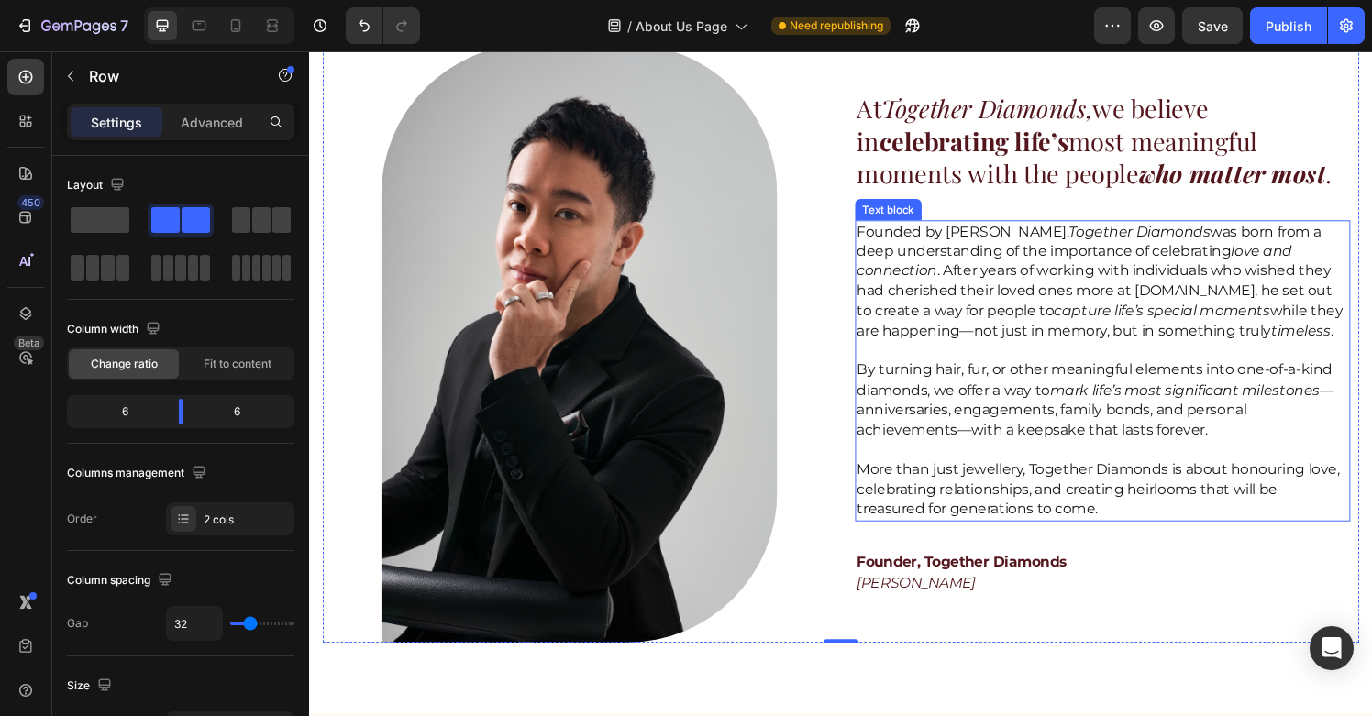
scroll to position [555, 0]
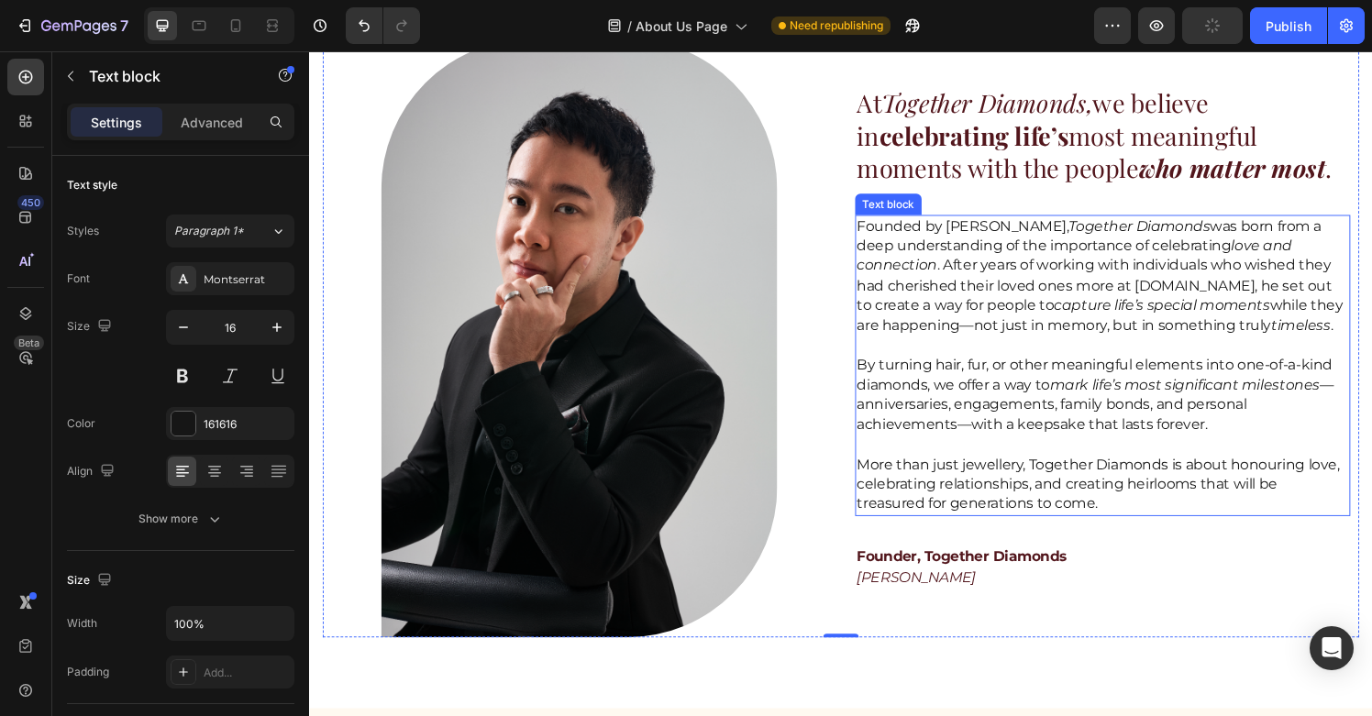
click at [1111, 425] on p "By turning hair, fur, or other meaningful elements into one-of-a-kind diamonds,…" at bounding box center [1130, 407] width 509 height 83
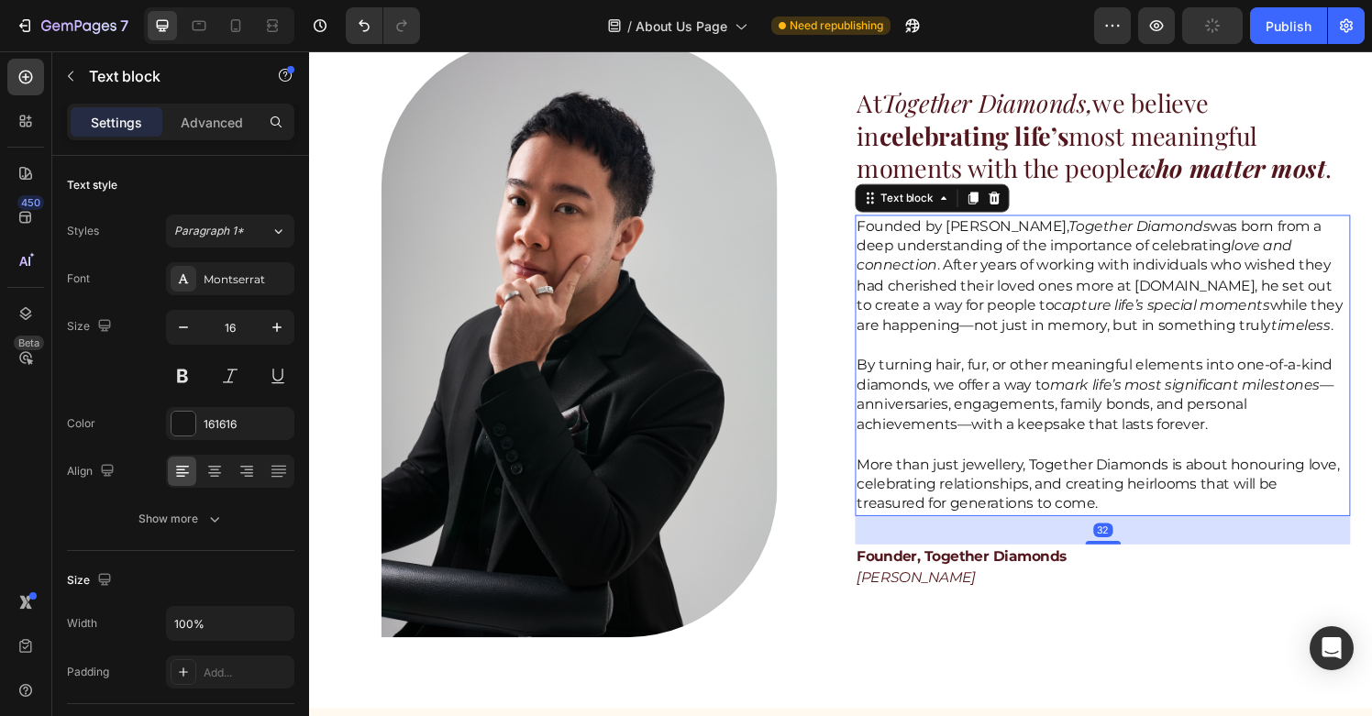
click at [1064, 380] on p "By turning hair, fur, or other meaningful elements into one-of-a-kind diamonds,…" at bounding box center [1130, 407] width 509 height 83
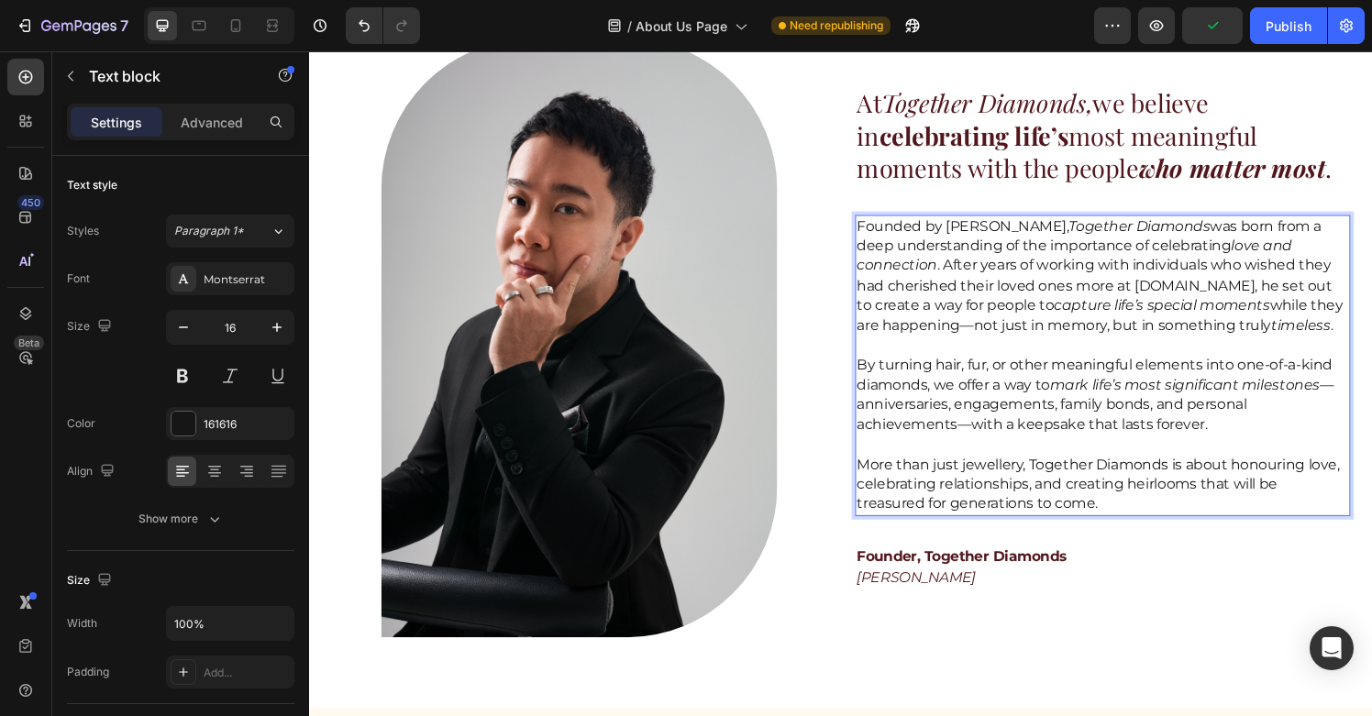
click at [1042, 379] on p "By turning hair, fur, or other meaningful elements into one-of-a-kind diamonds,…" at bounding box center [1130, 407] width 509 height 83
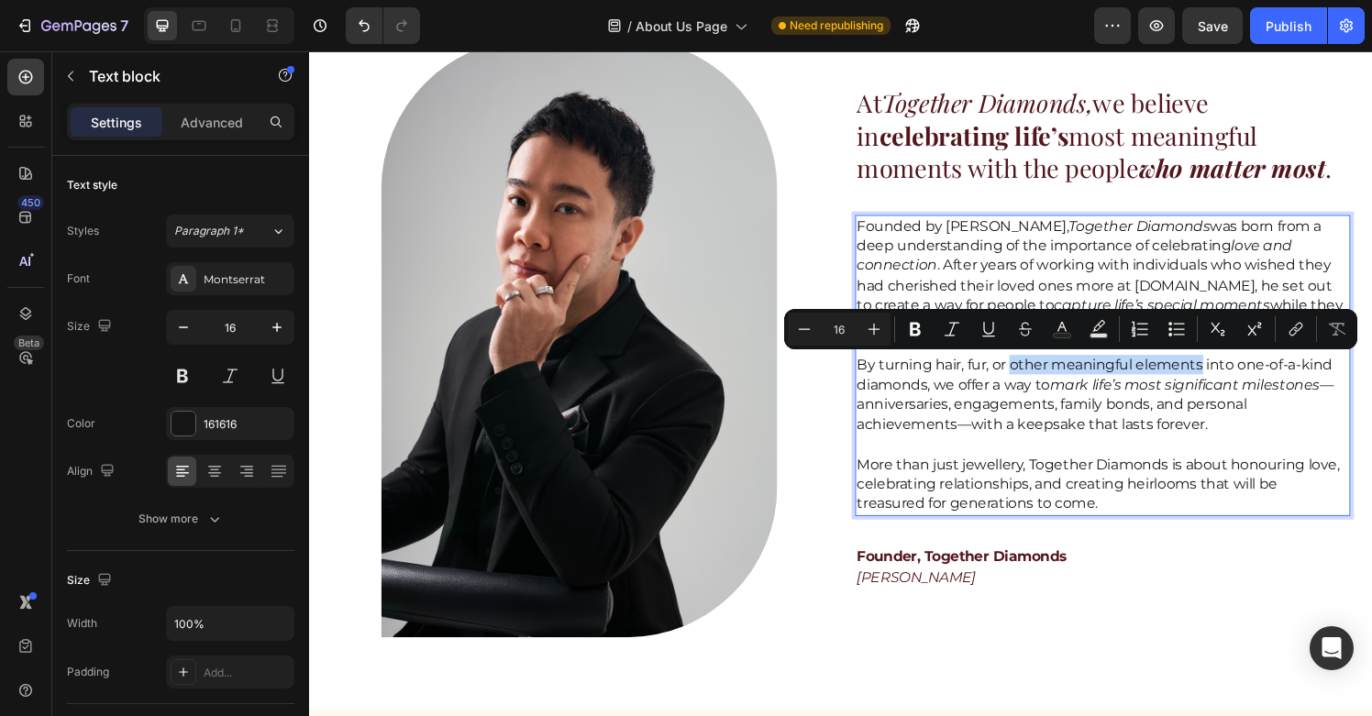
drag, startPoint x: 1038, startPoint y: 377, endPoint x: 1232, endPoint y: 383, distance: 194.6
click at [1232, 383] on p "By turning hair, fur, or other meaningful elements into one-of-a-kind diamonds,…" at bounding box center [1130, 407] width 509 height 83
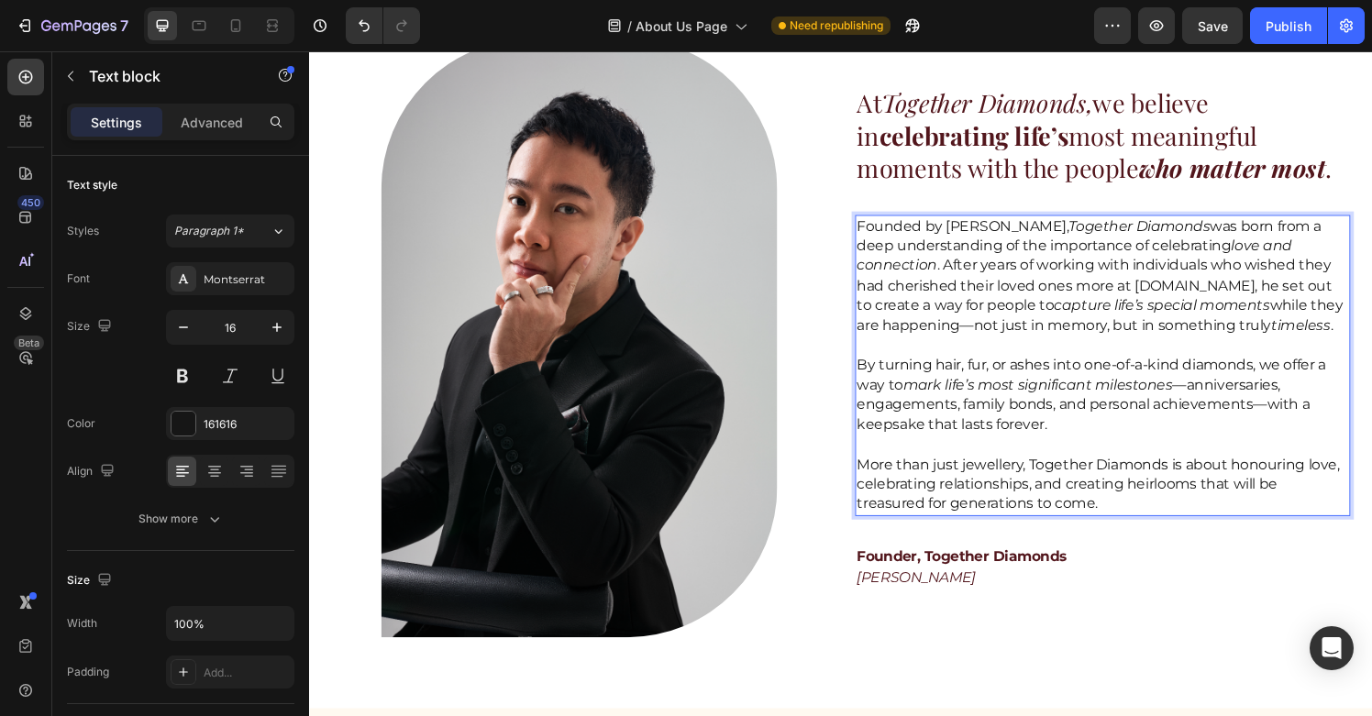
click at [1225, 440] on p "By turning hair, fur, or ashes into one-of-a-kind diamonds, we offer a way to m…" at bounding box center [1130, 407] width 509 height 83
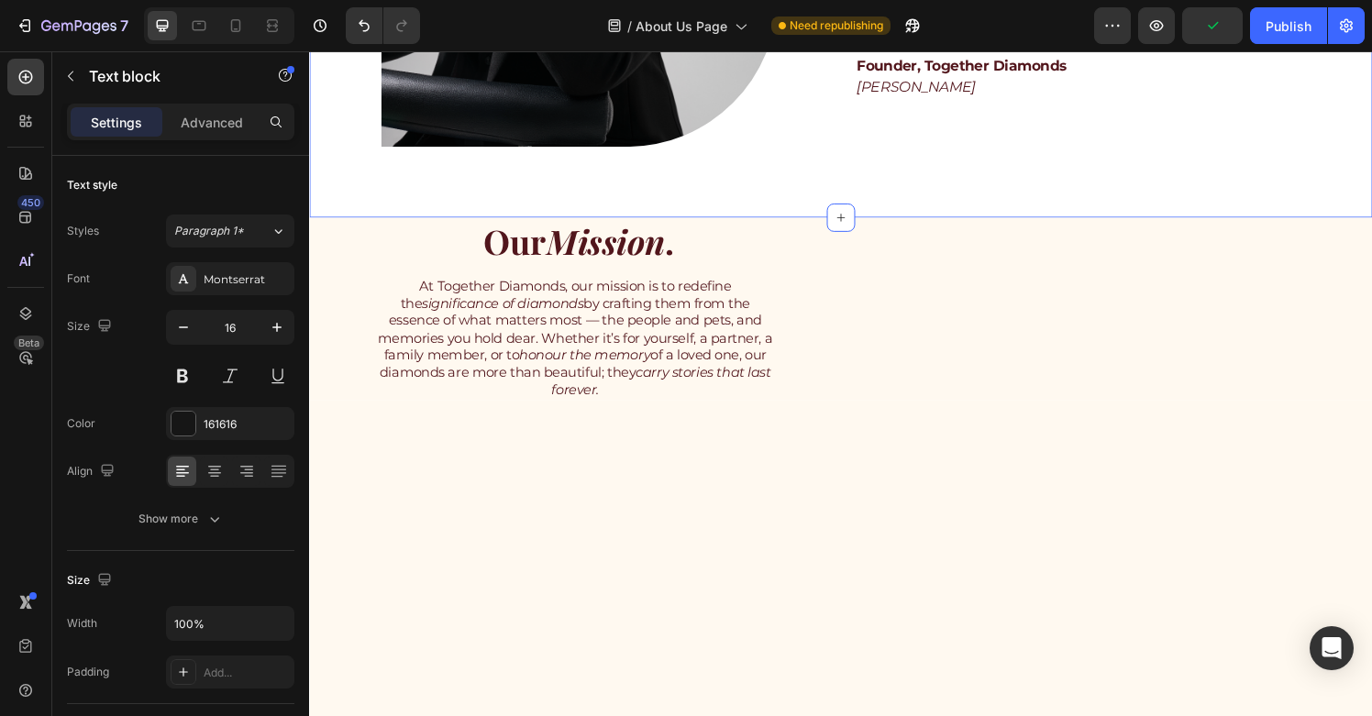
scroll to position [1112, 0]
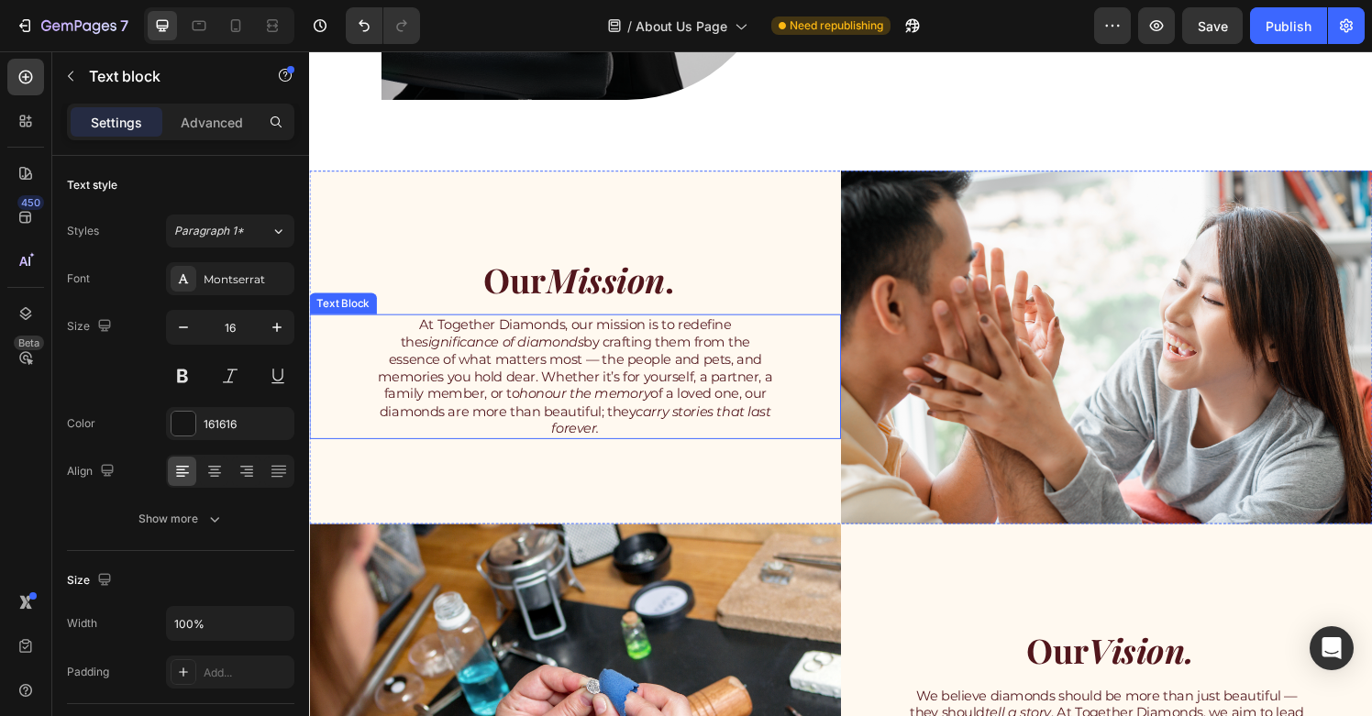
click at [672, 408] on p "At Together Diamonds, our mission is to redefine the significance of diamonds b…" at bounding box center [584, 389] width 409 height 126
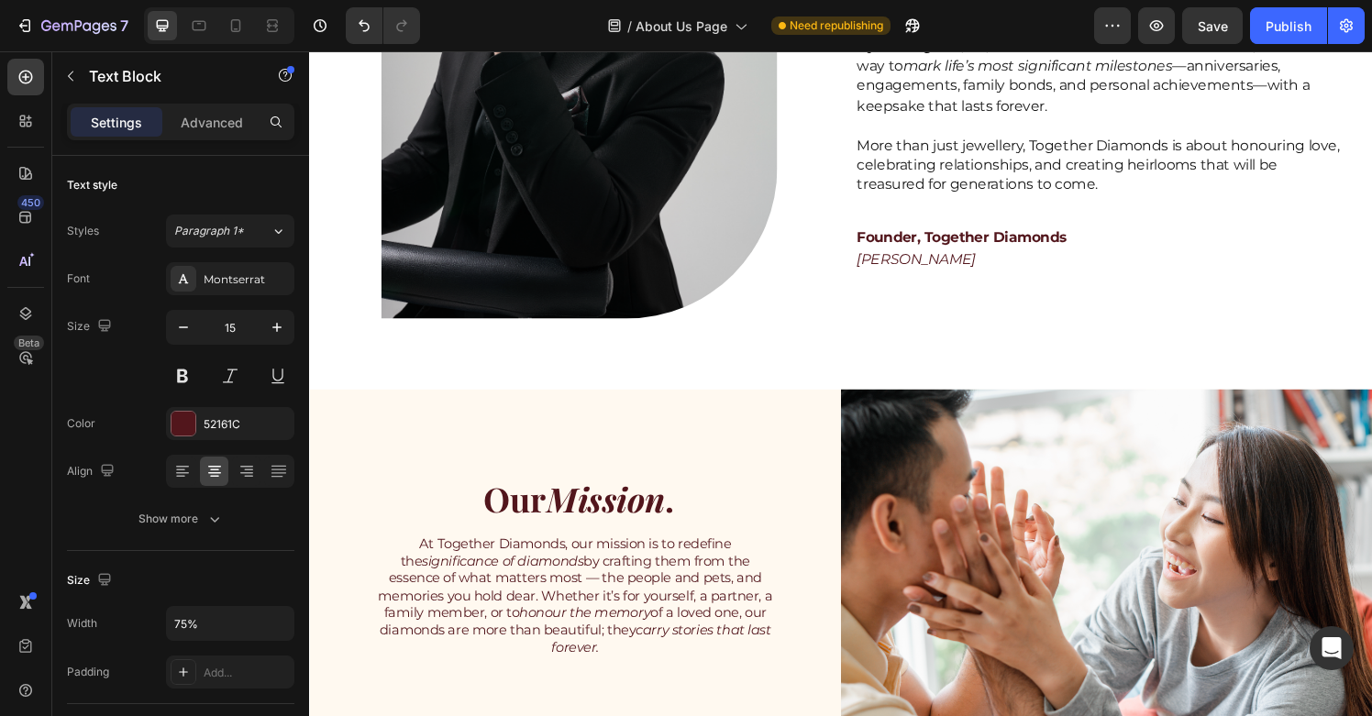
scroll to position [780, 0]
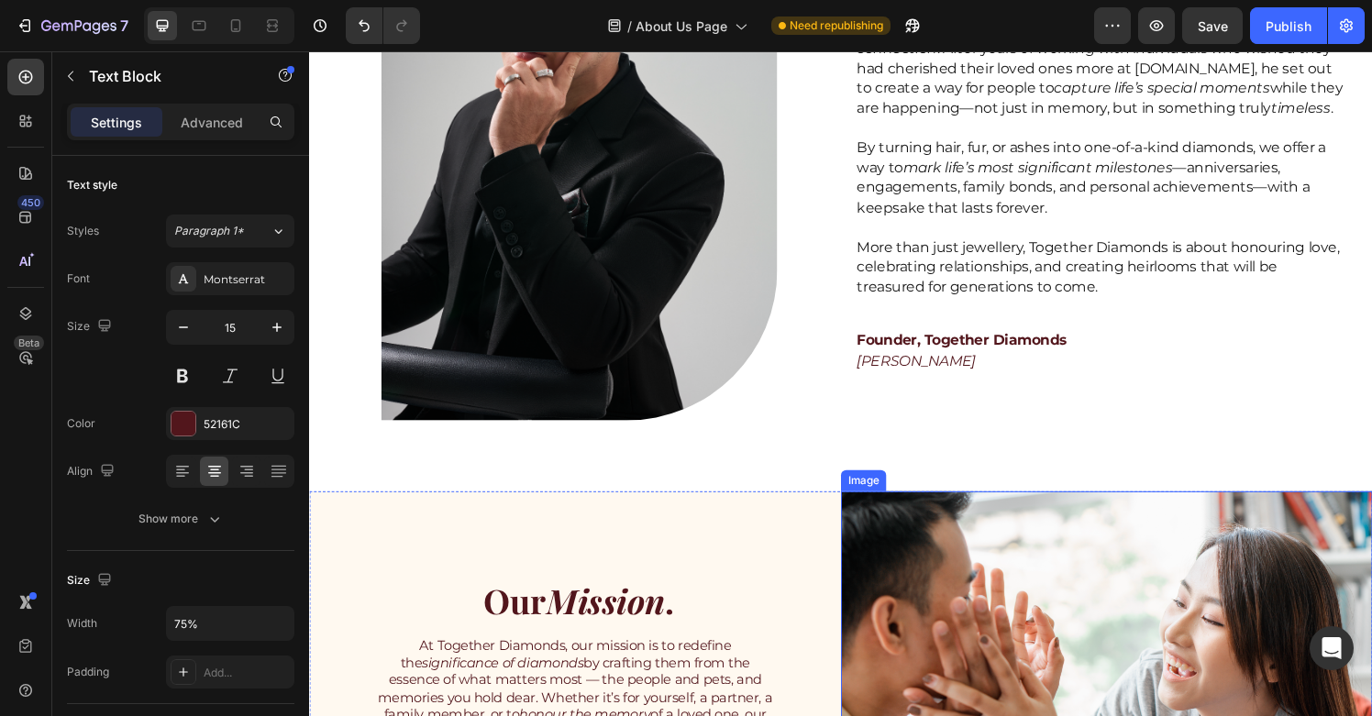
click at [967, 588] on img at bounding box center [1135, 690] width 550 height 366
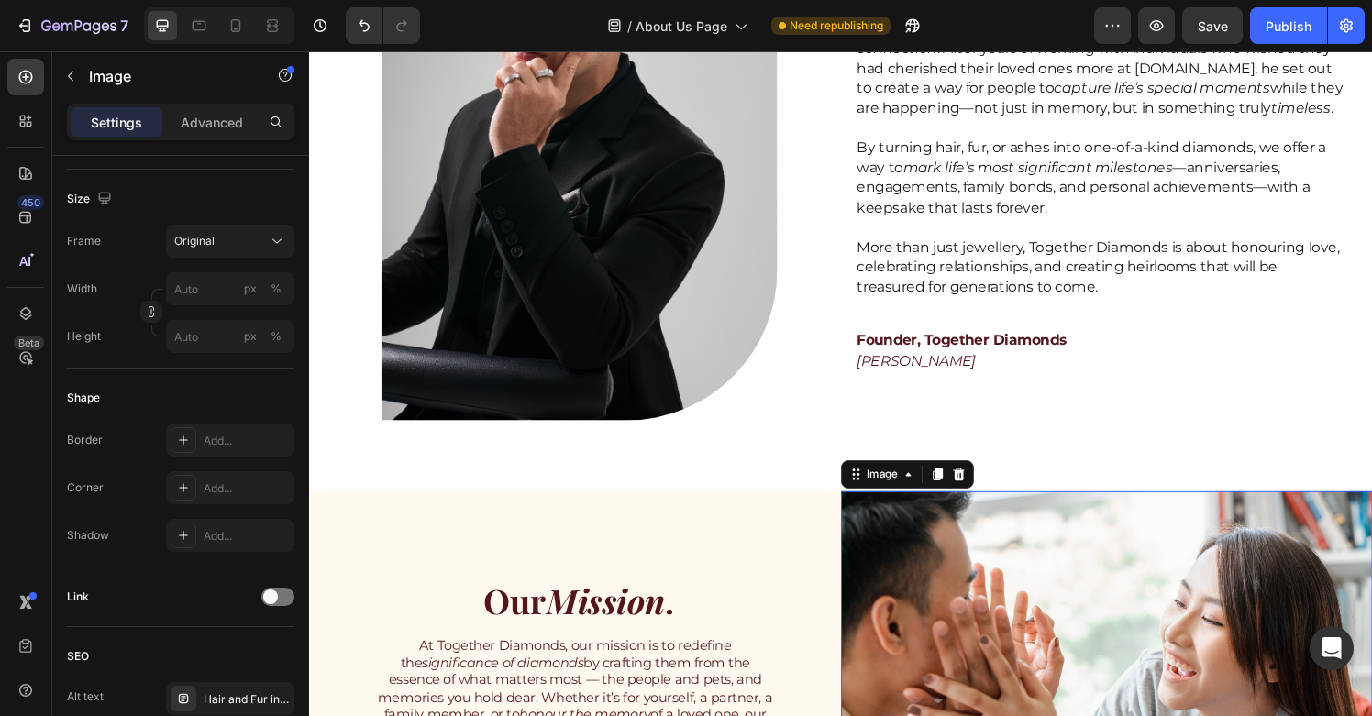
scroll to position [772, 0]
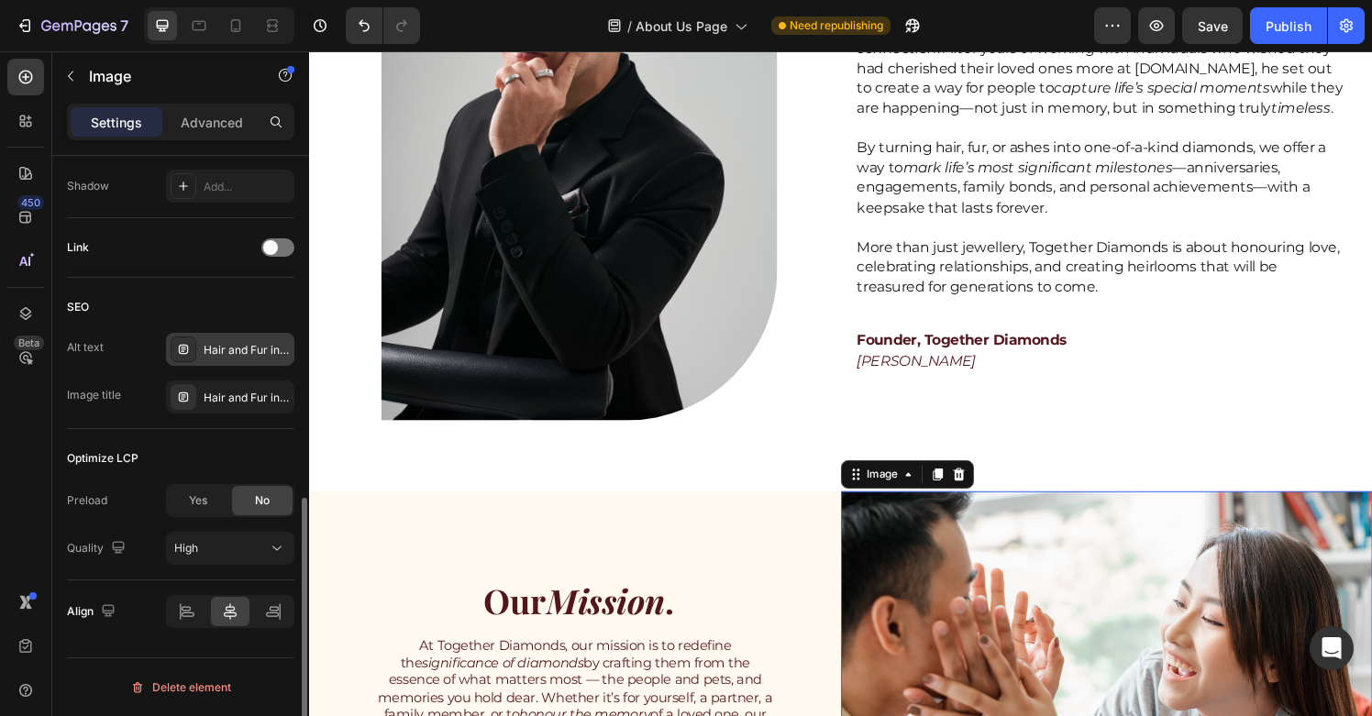
click at [246, 359] on div "Hair and Fur into diamonds | Anniversary Gift | Perfect Gift | Unique engagemen…" at bounding box center [230, 349] width 128 height 33
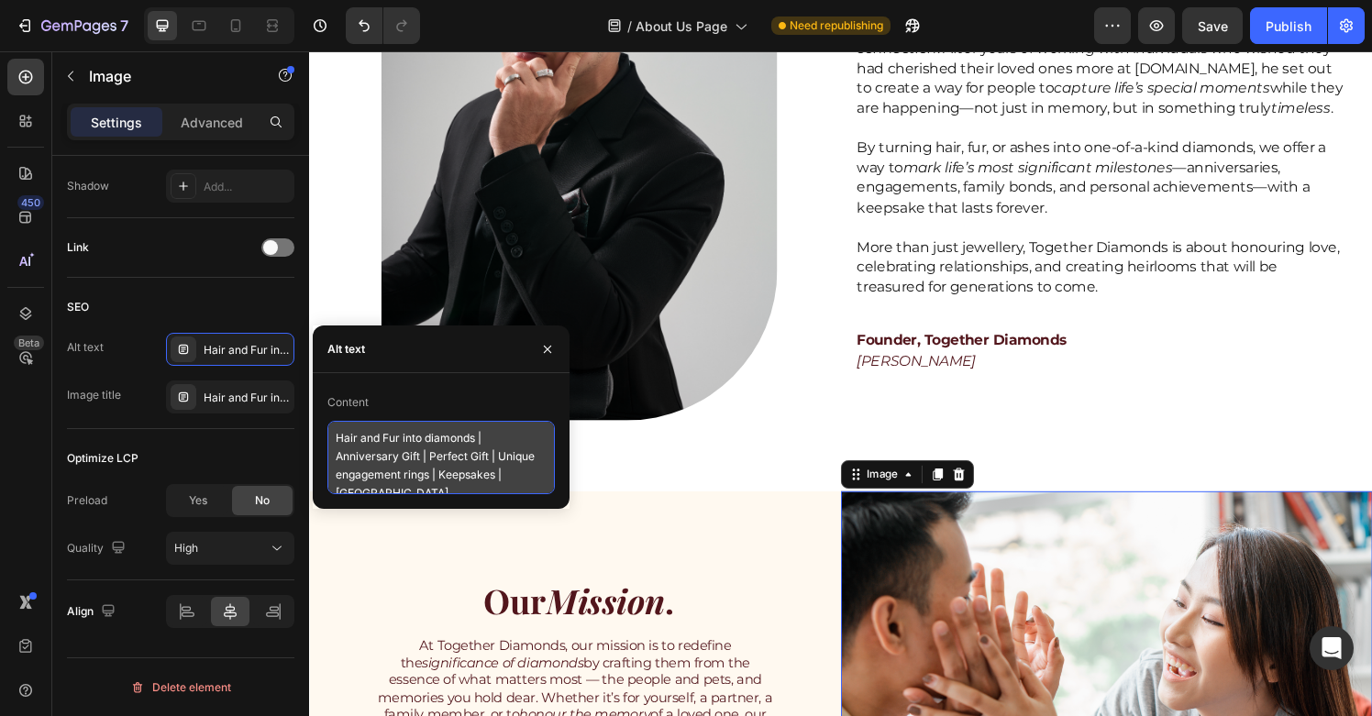
click at [461, 486] on textarea "Hair and Fur into diamonds | Anniversary Gift | Perfect Gift | Unique engagemen…" at bounding box center [442, 457] width 228 height 73
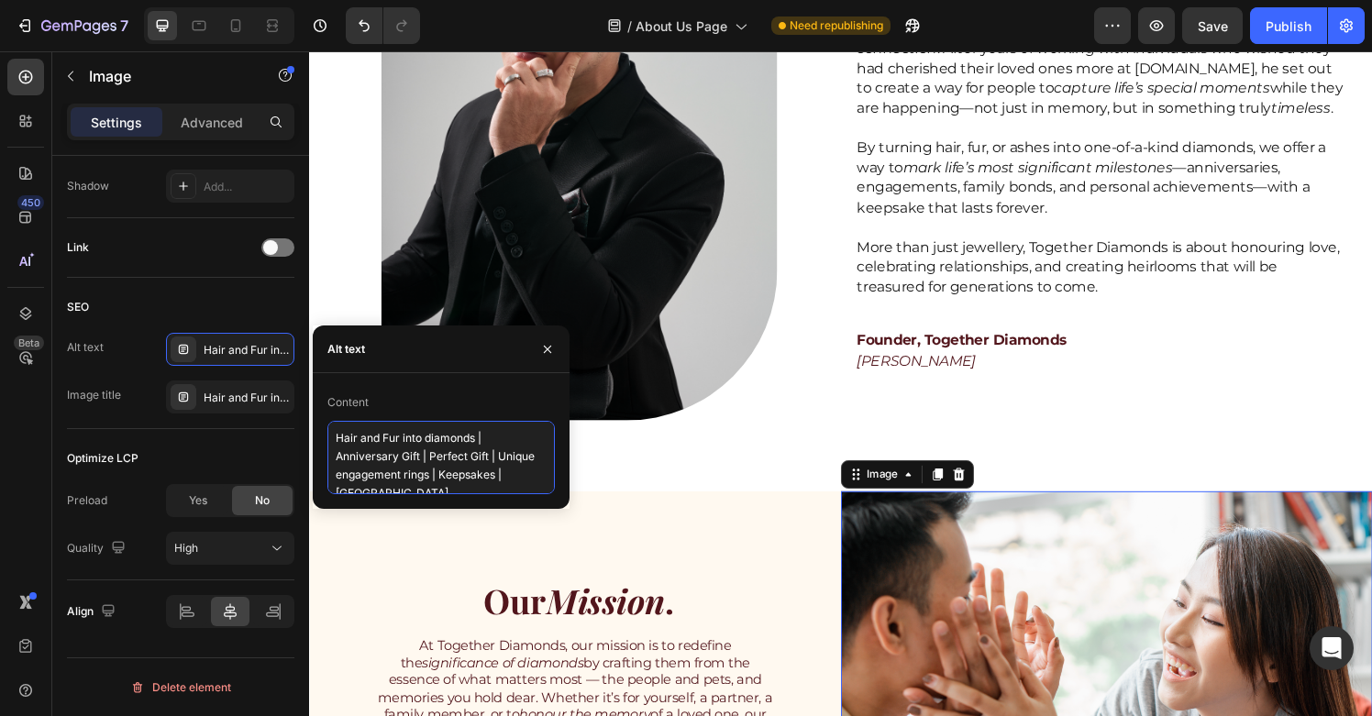
paste textarea "ashes to diamonds [GEOGRAPHIC_DATA] | cremation diamonds [GEOGRAPHIC_DATA] | ha…"
type textarea "ashes to diamonds Singapore | cremation diamonds Singapore | hair to diamonds S…"
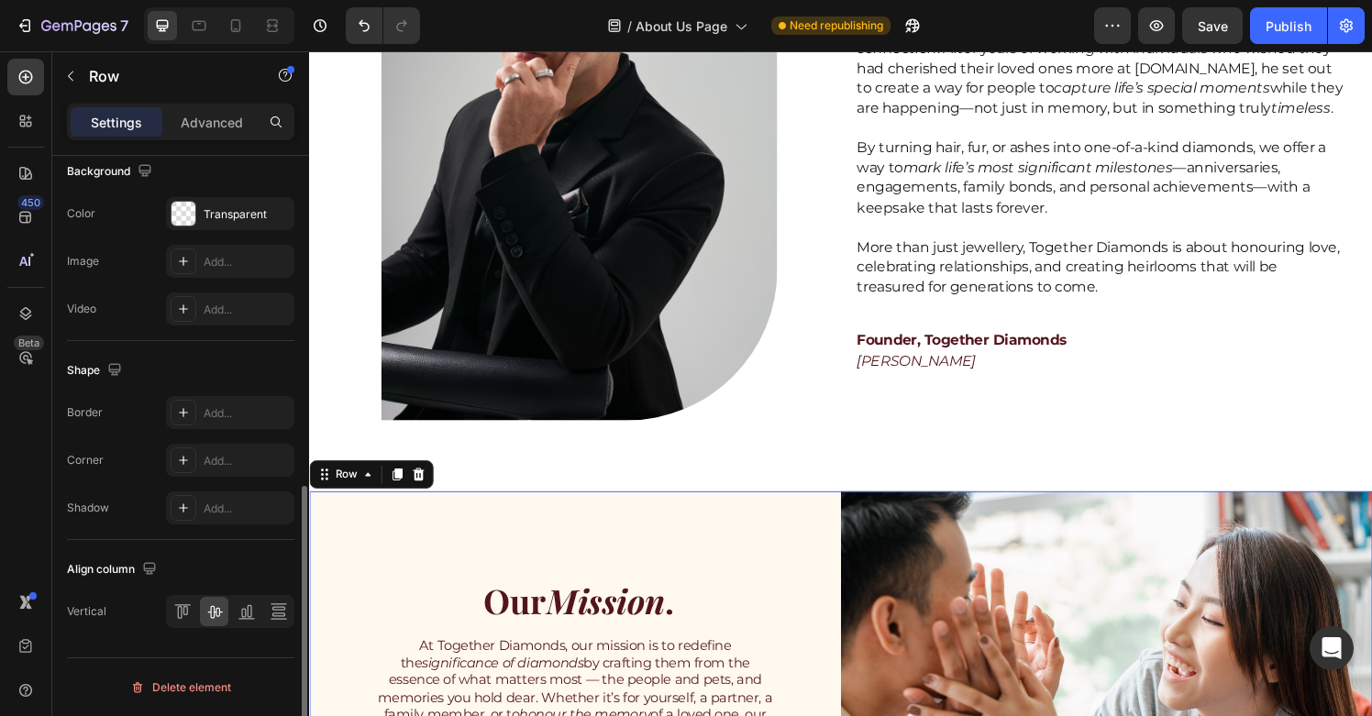
click at [670, 530] on div "Our Mission . Heading At Together Diamonds, our mission is to redefine the sign…" at bounding box center [584, 690] width 550 height 366
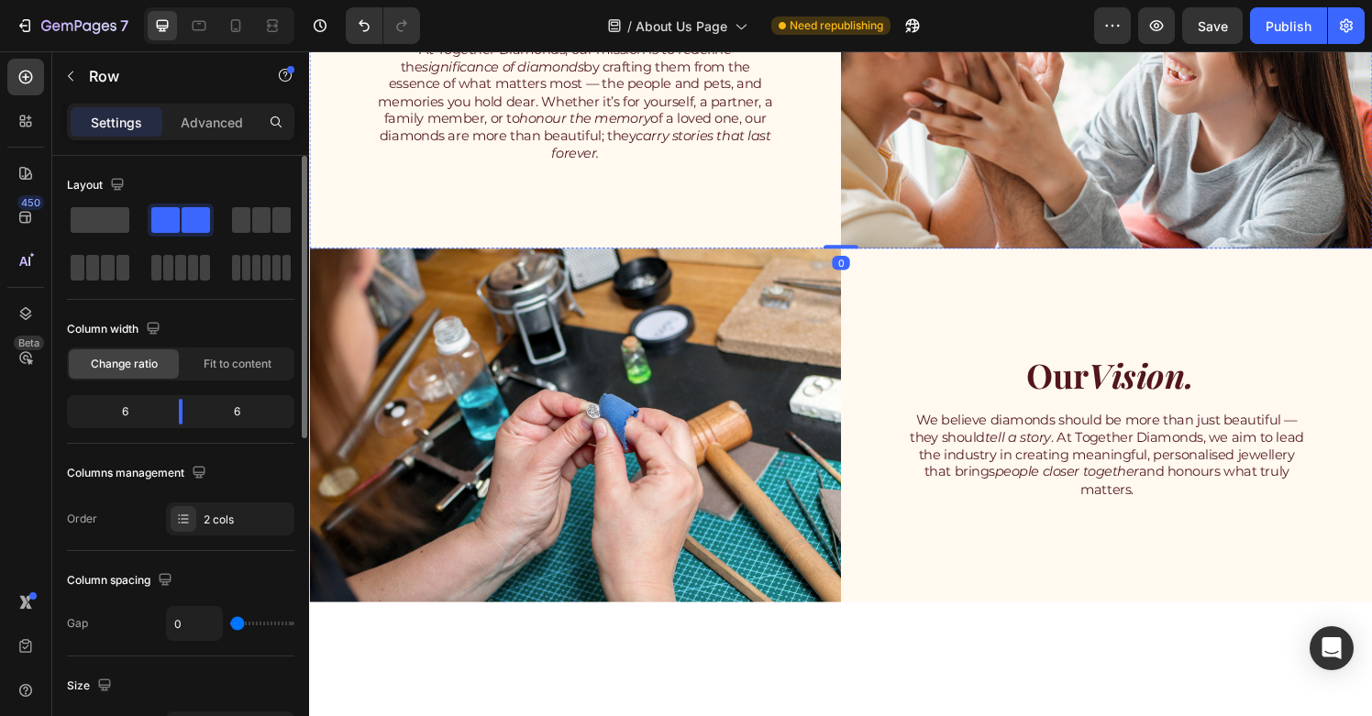
scroll to position [1492, 0]
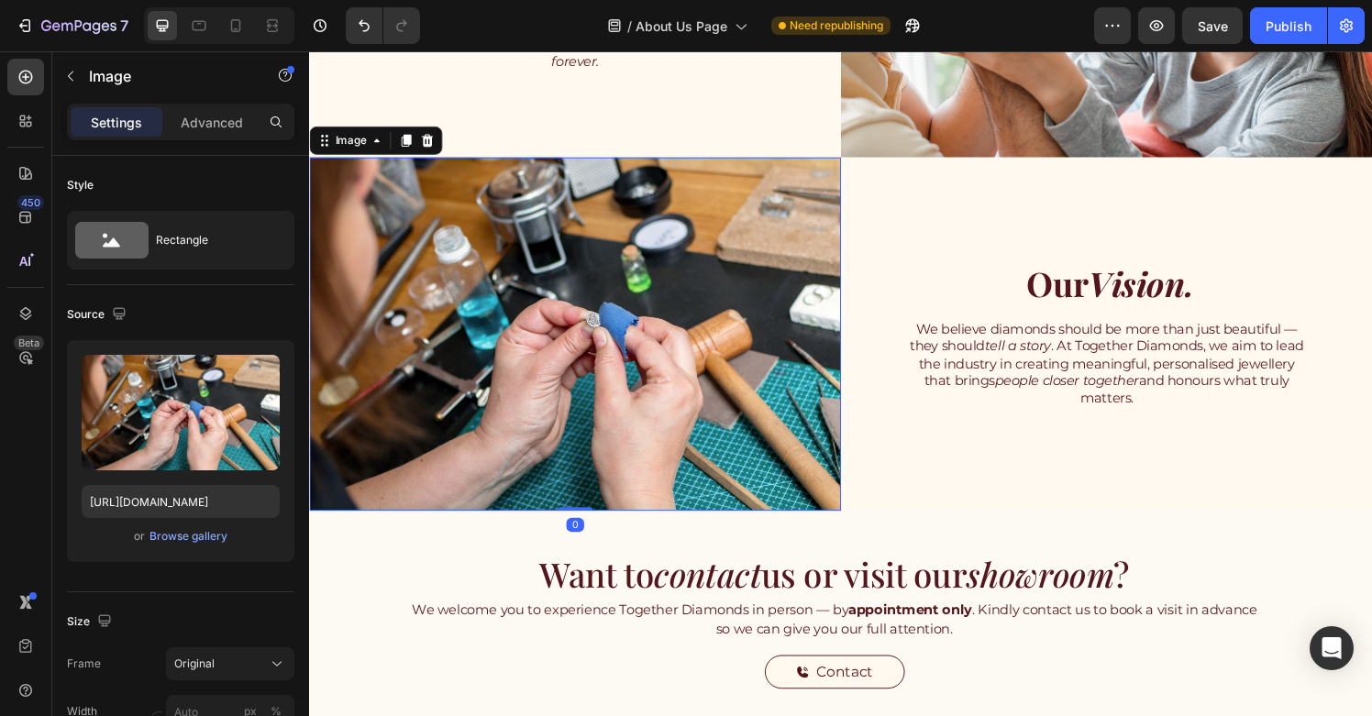
click at [736, 402] on img at bounding box center [584, 344] width 550 height 366
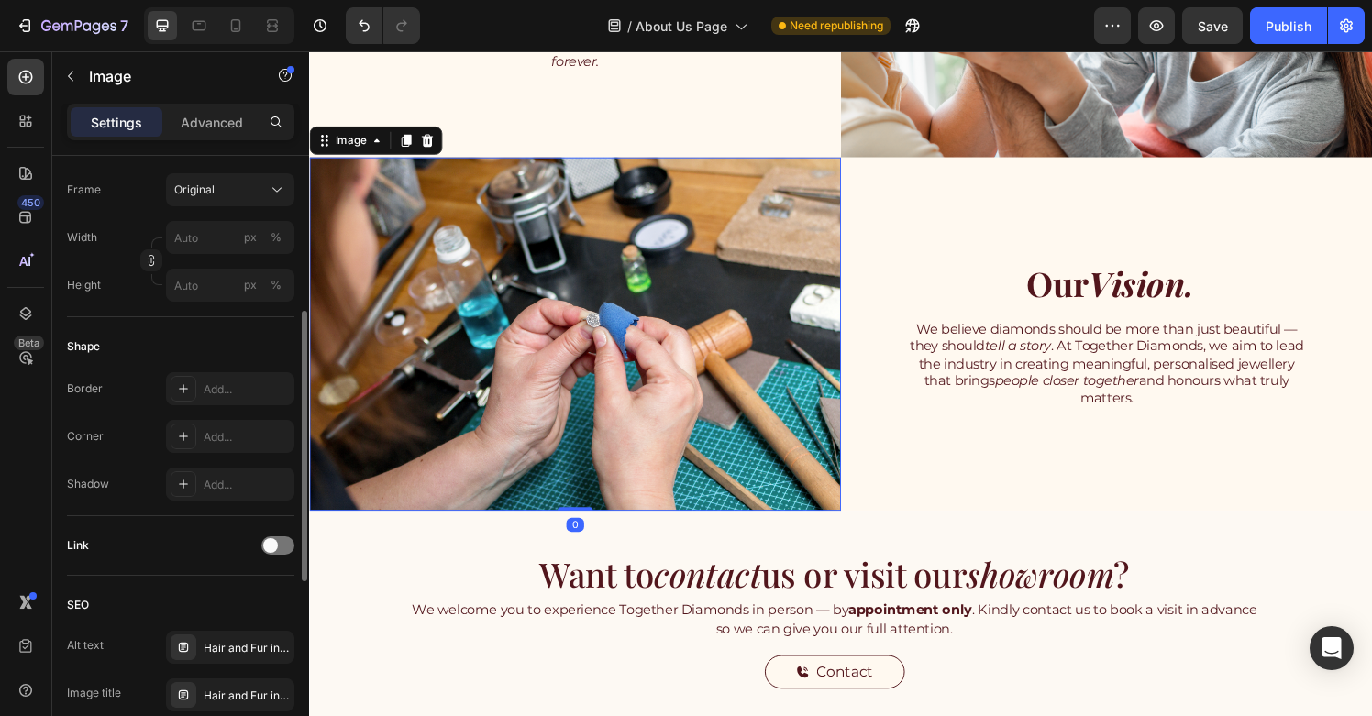
scroll to position [712, 0]
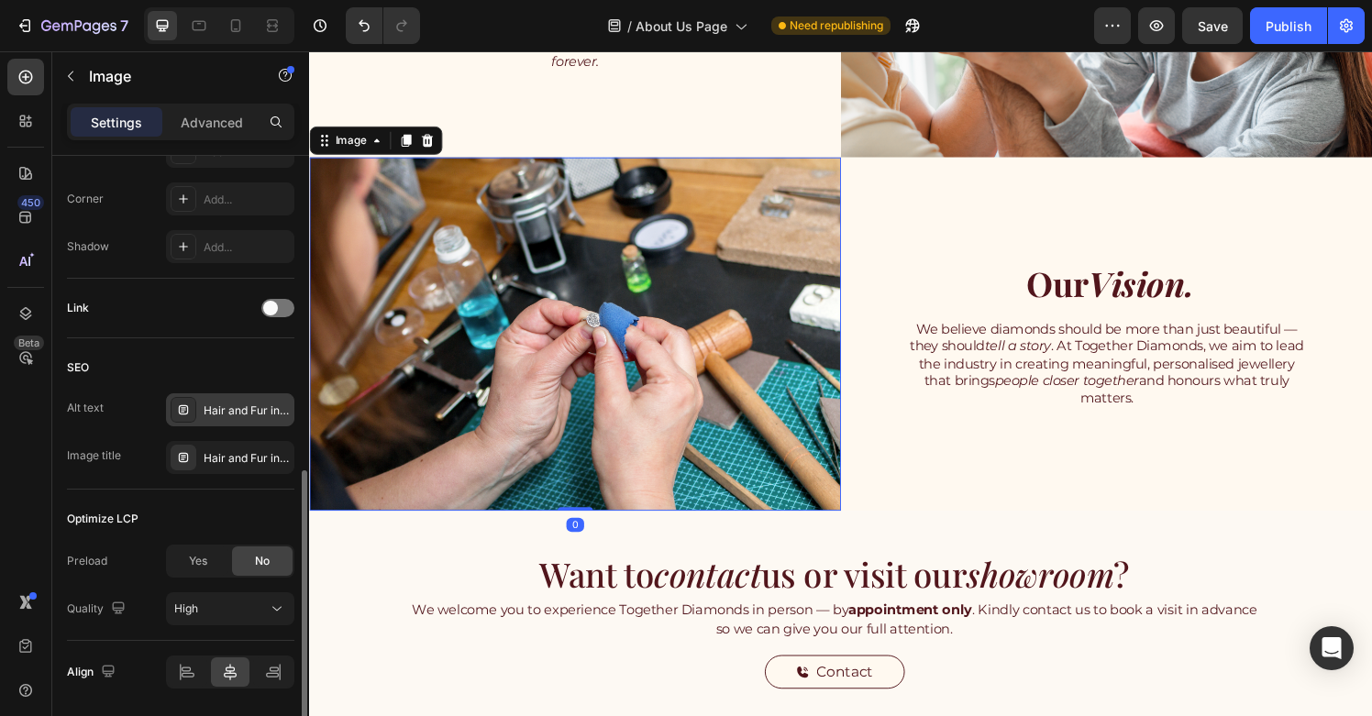
click at [242, 410] on div "Hair and Fur into diamonds | Anniversary Gift | Perfect Gift | Unique engagemen…" at bounding box center [247, 411] width 86 height 17
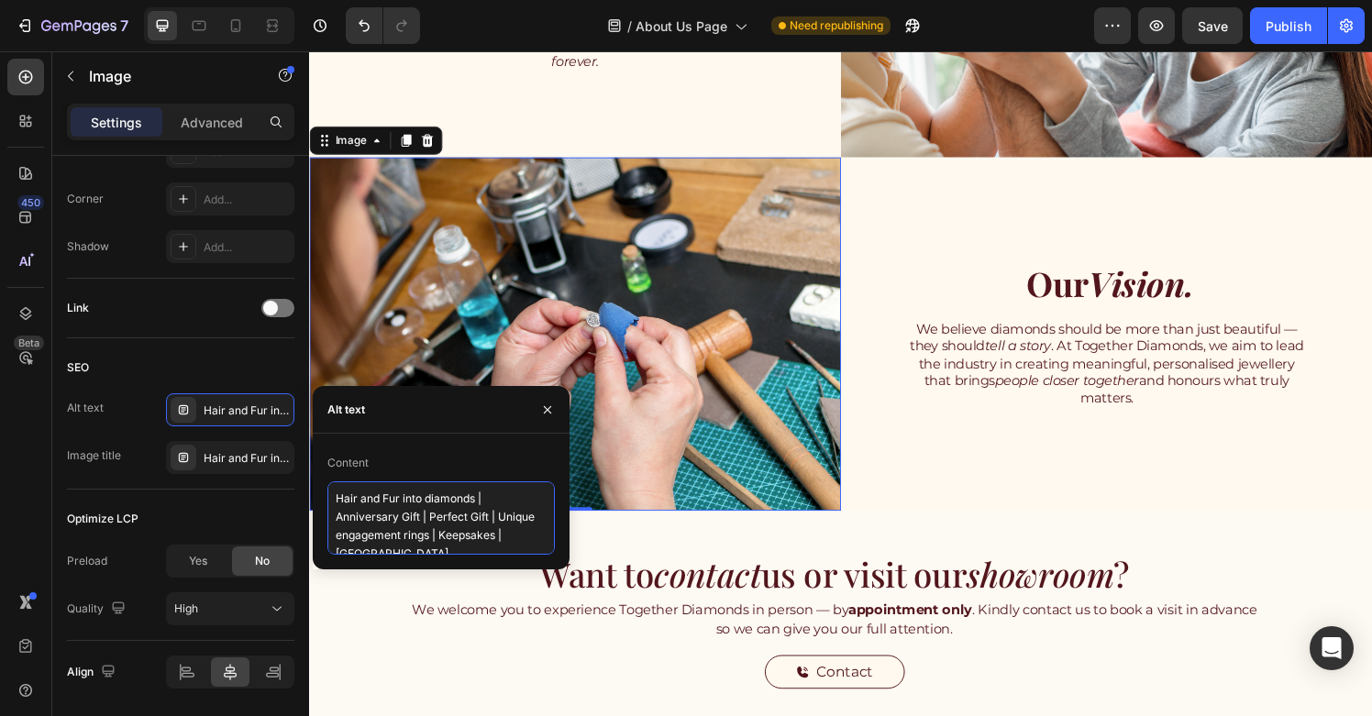
click at [437, 528] on textarea "Hair and Fur into diamonds | Anniversary Gift | Perfect Gift | Unique engagemen…" at bounding box center [442, 518] width 228 height 73
paste textarea "ashes to diamonds Singapore | cremation diamonds Singapore | hair to diamonds S…"
type textarea "ashes to diamonds Singapore | cremation diamonds Singapore | hair to diamonds S…"
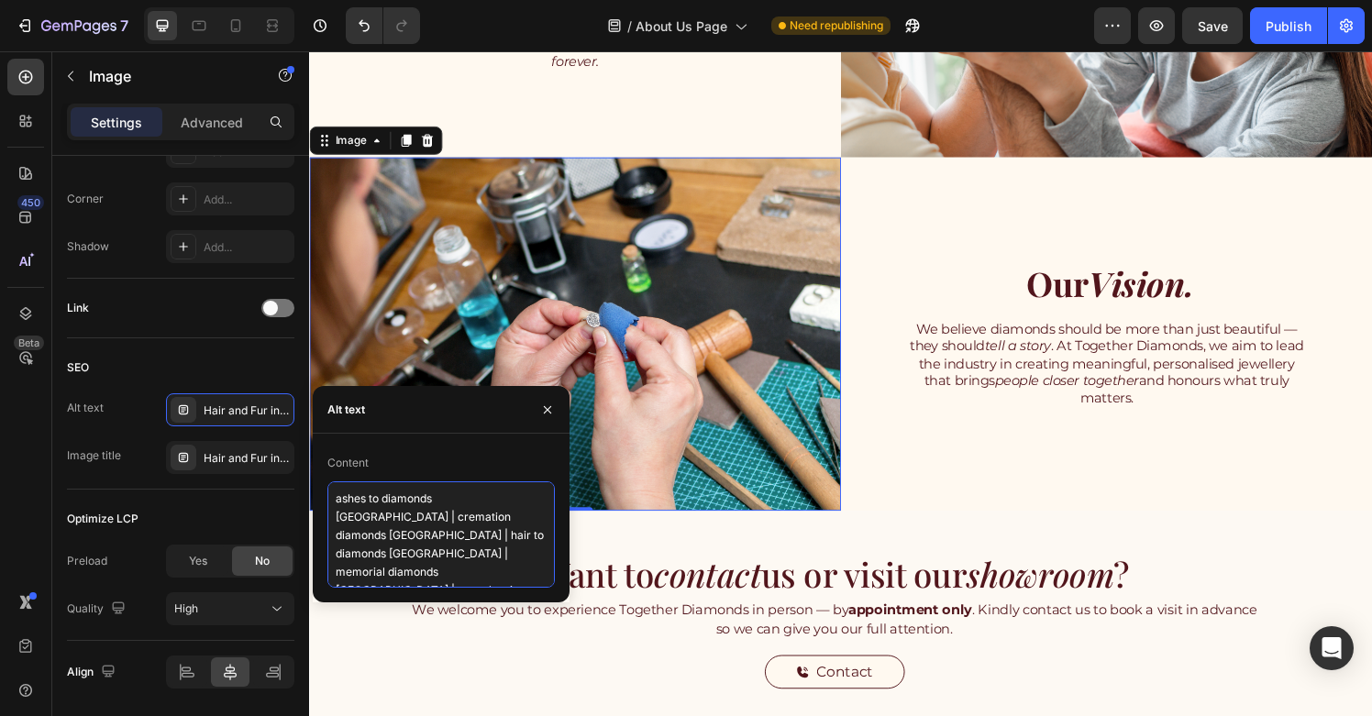
scroll to position [10, 0]
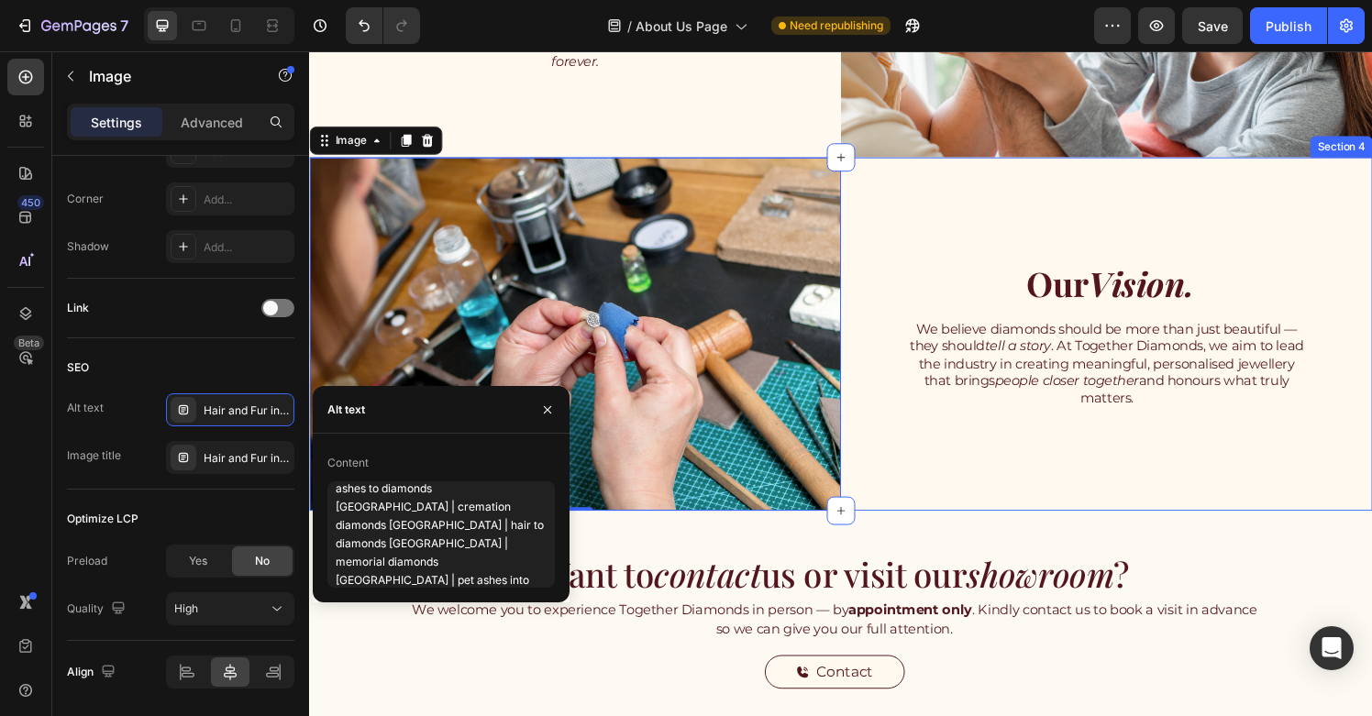
click at [940, 518] on div "Our Vision. Heading We believe diamonds should be more than just beautiful — th…" at bounding box center [1135, 344] width 550 height 366
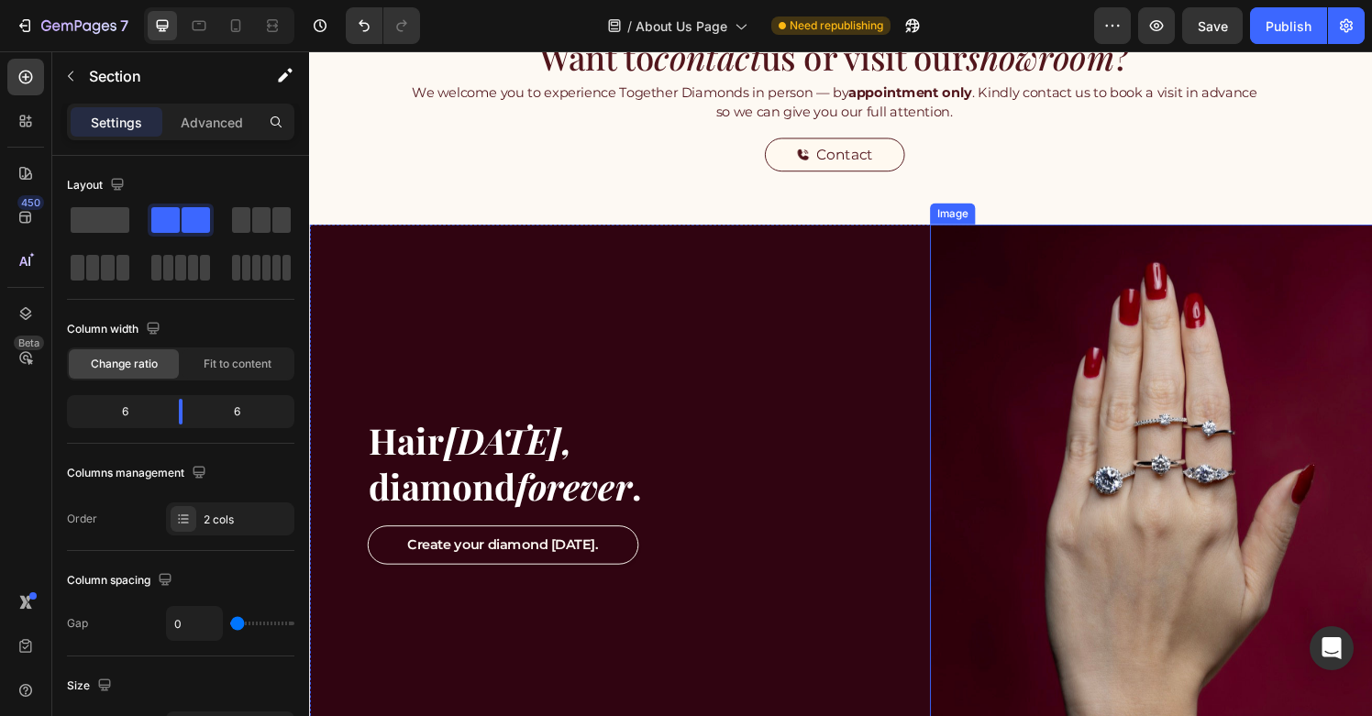
scroll to position [2225, 0]
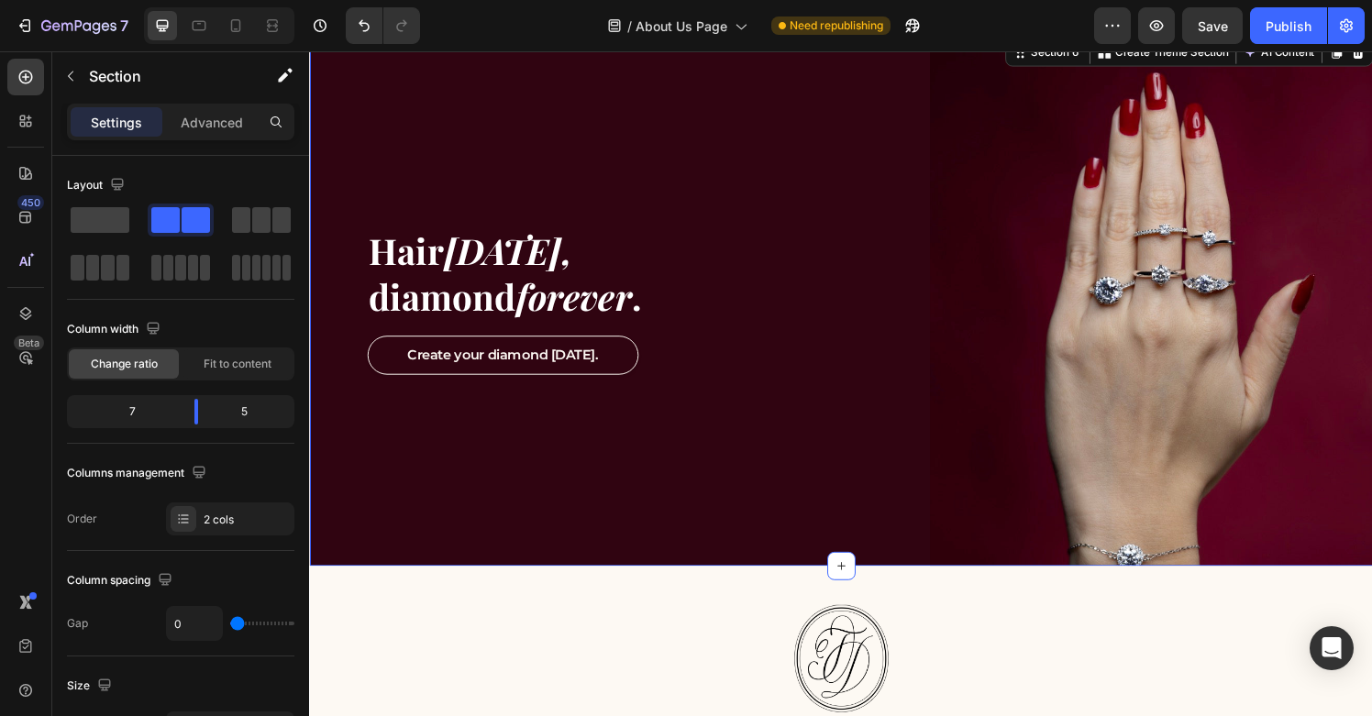
click at [660, 569] on div "Hair today, diamond forever . Heading Create your diamond today. Button Row" at bounding box center [630, 309] width 642 height 550
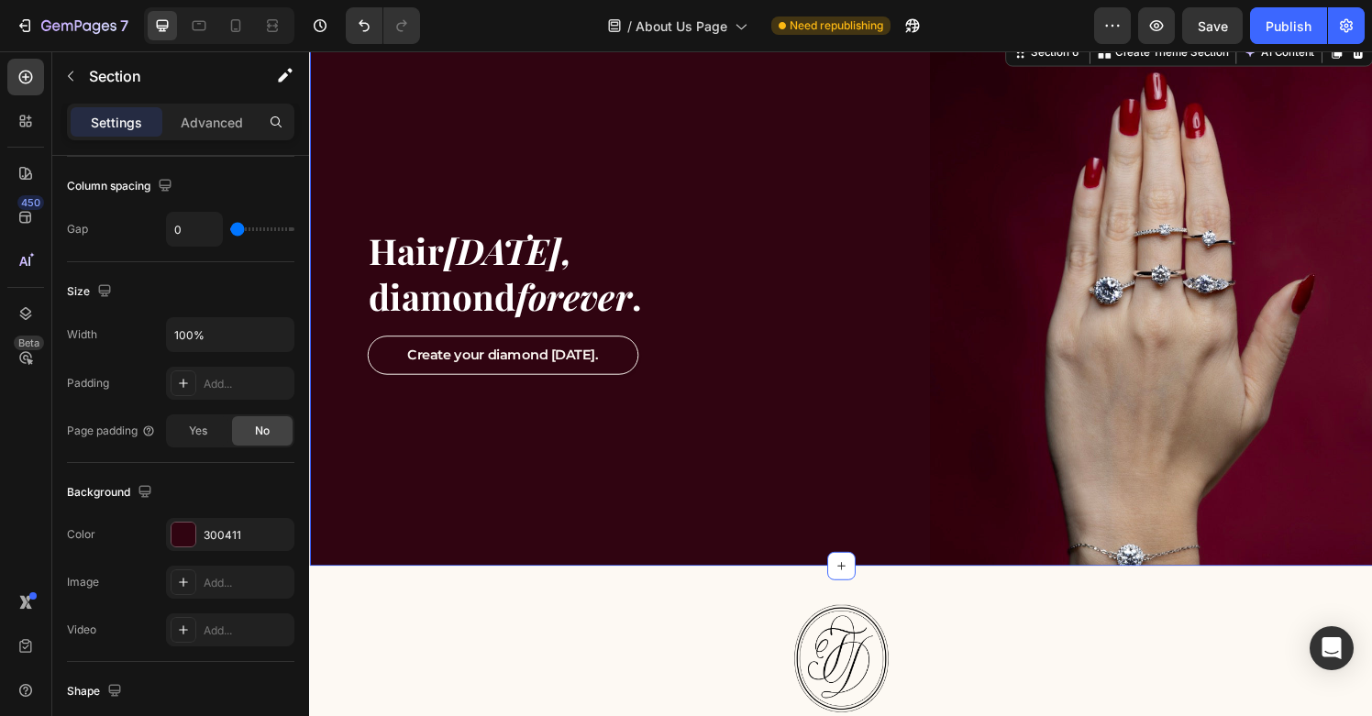
scroll to position [716, 0]
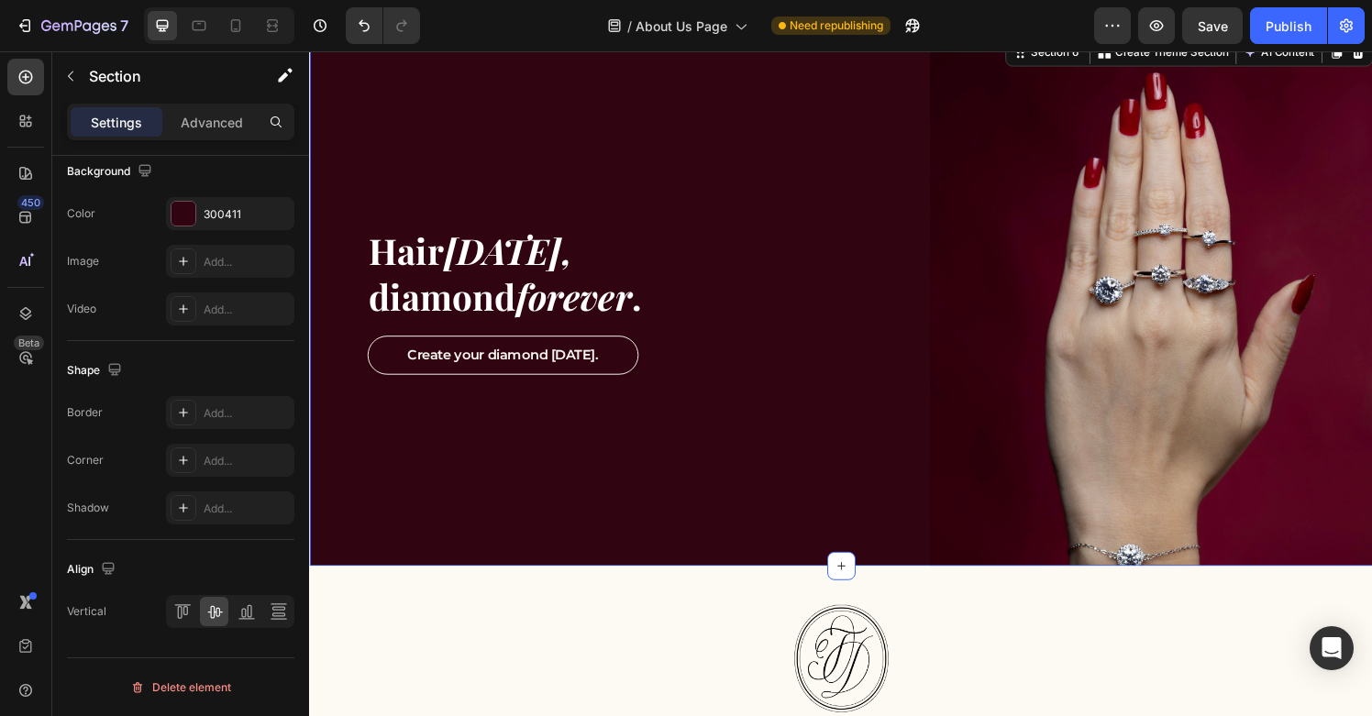
click at [383, 523] on div "Hair today, diamond forever . Heading Create your diamond today. Button Row" at bounding box center [630, 309] width 642 height 550
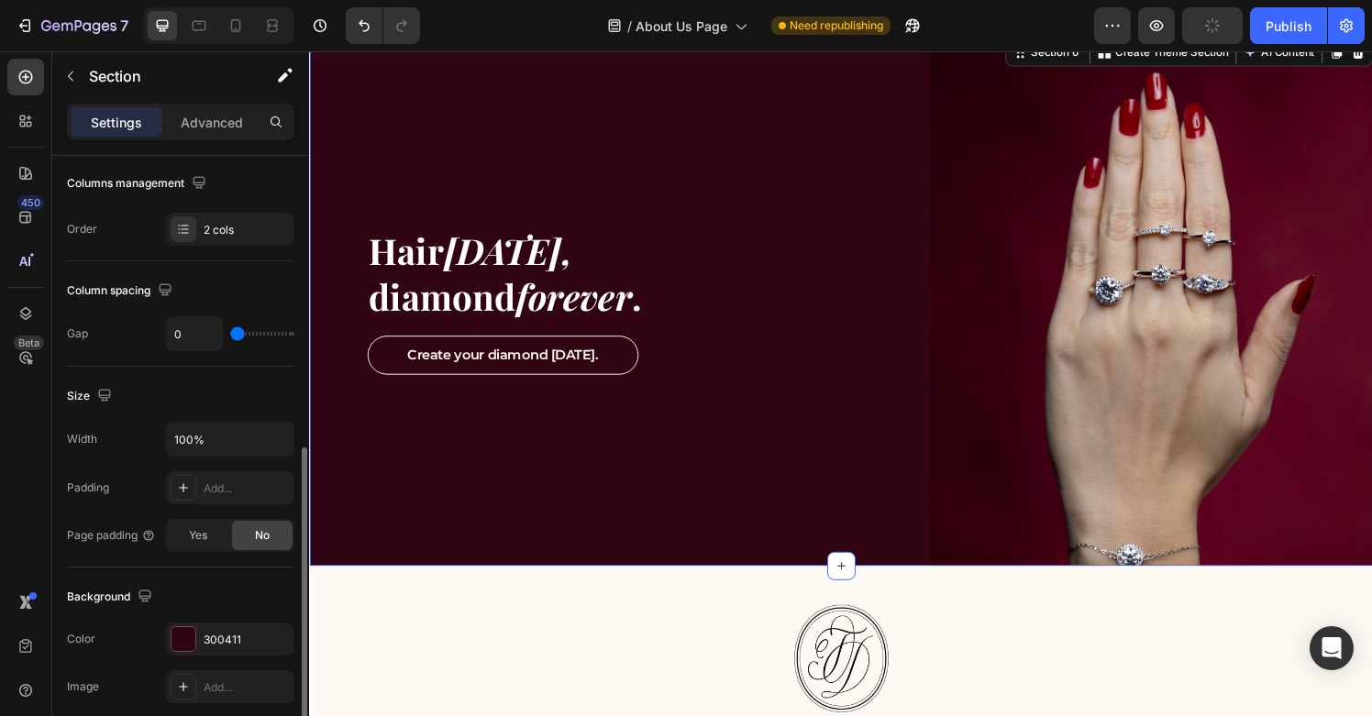
scroll to position [264, 0]
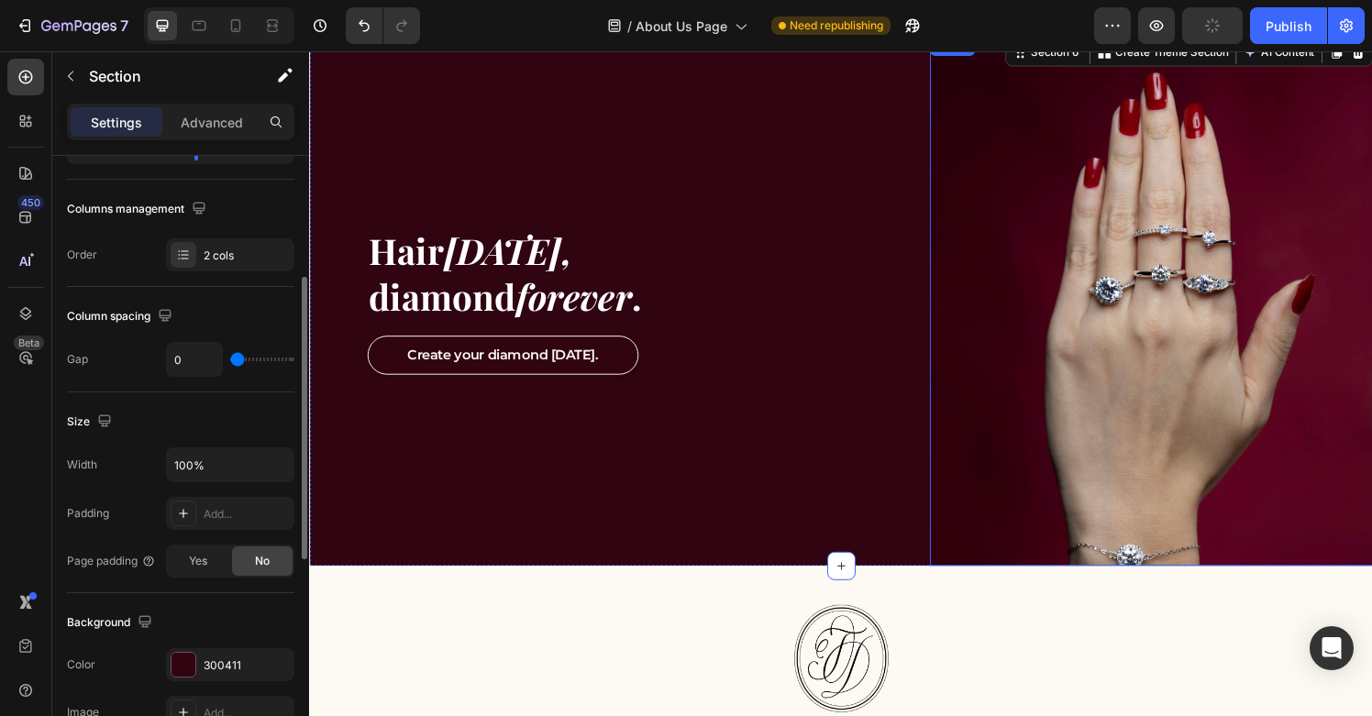
click at [1052, 539] on img at bounding box center [1180, 309] width 459 height 550
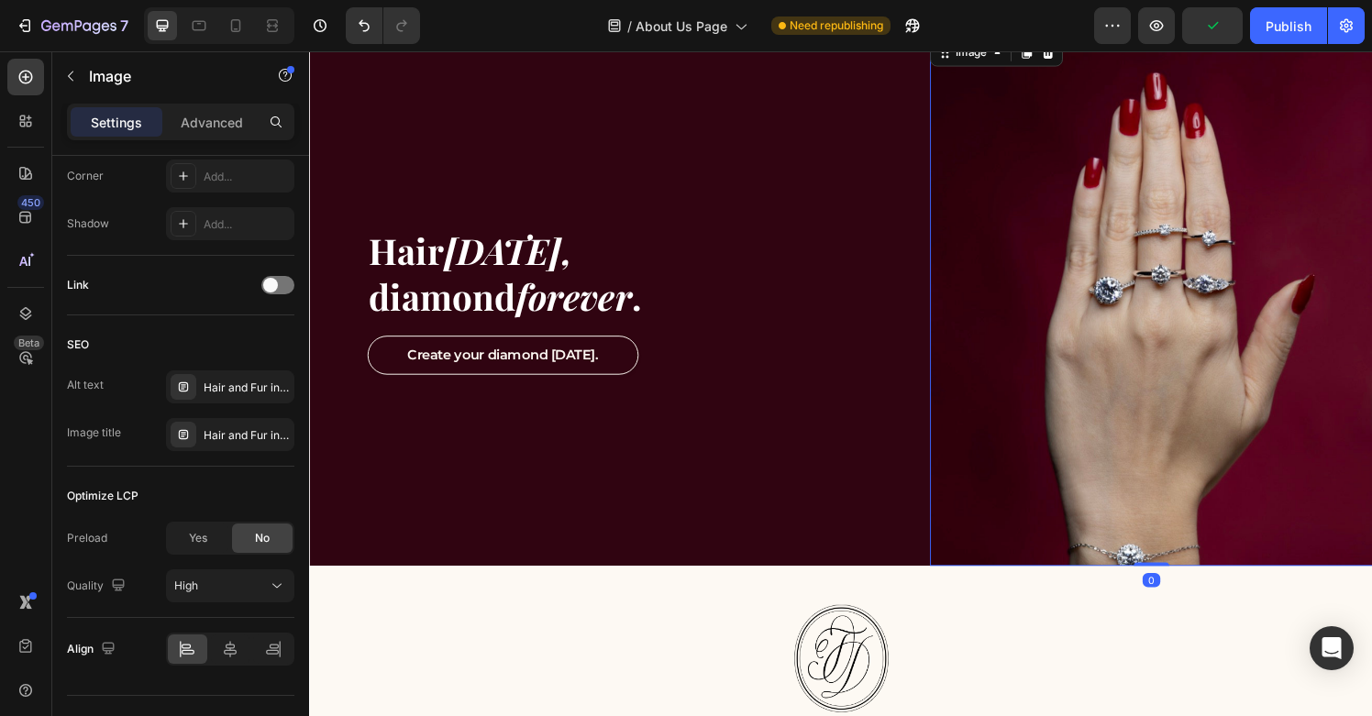
scroll to position [818, 0]
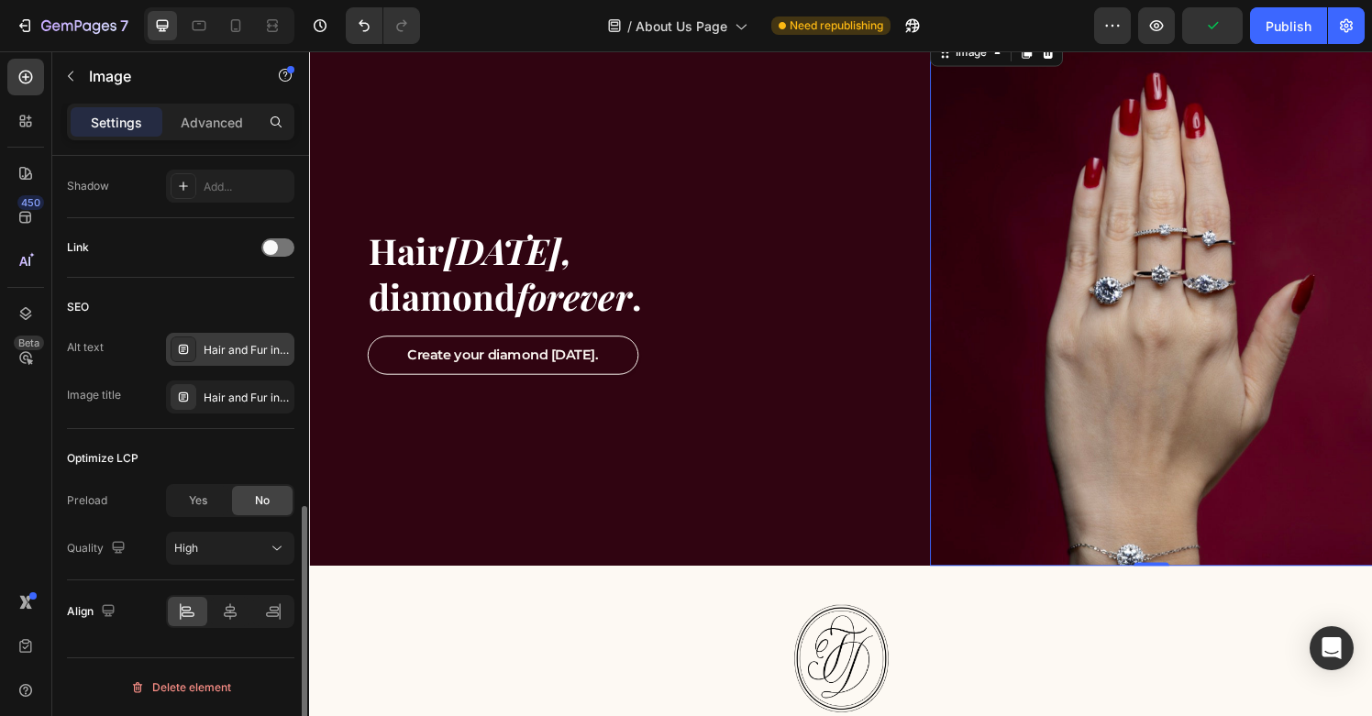
click at [253, 350] on div "Hair and Fur into diamonds | Anniversary Gift | Perfect Gift | Unique engagemen…" at bounding box center [247, 350] width 86 height 17
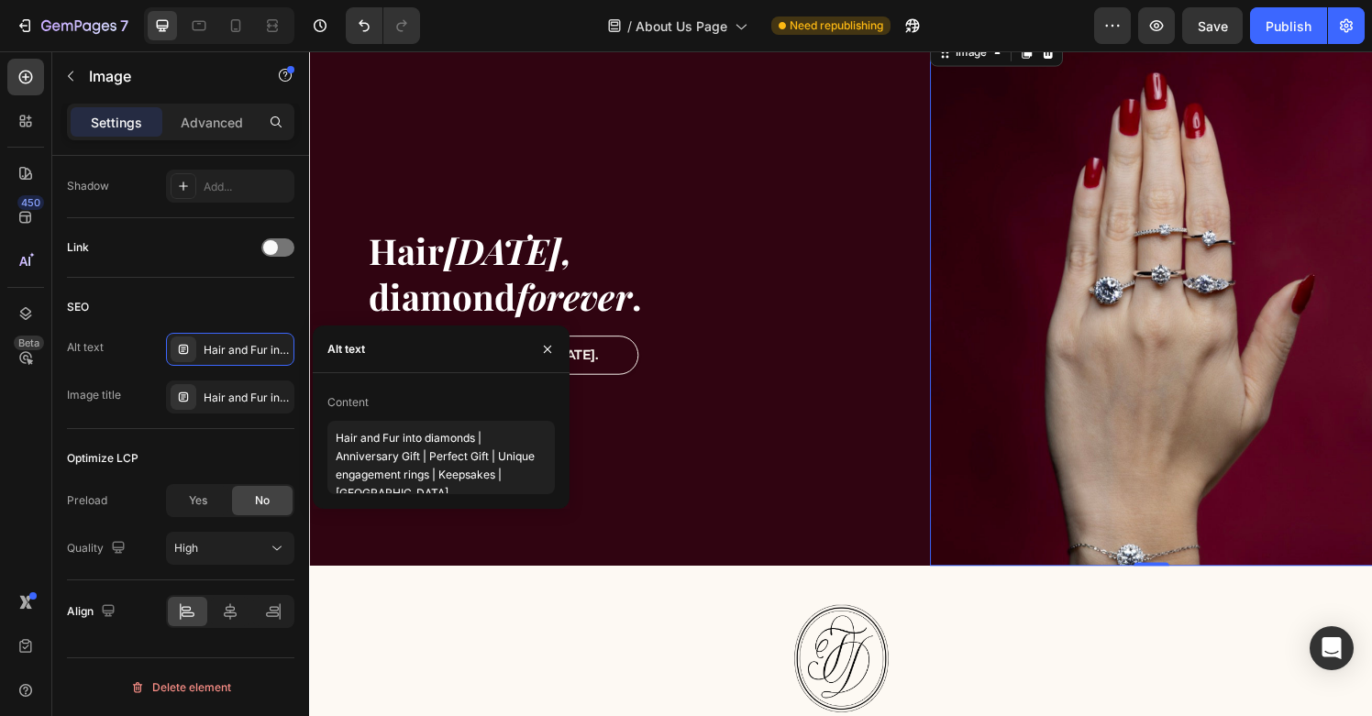
click at [435, 494] on div "Content Hair and Fur into diamonds | Anniversary Gift | Perfect Gift | Unique e…" at bounding box center [441, 441] width 257 height 136
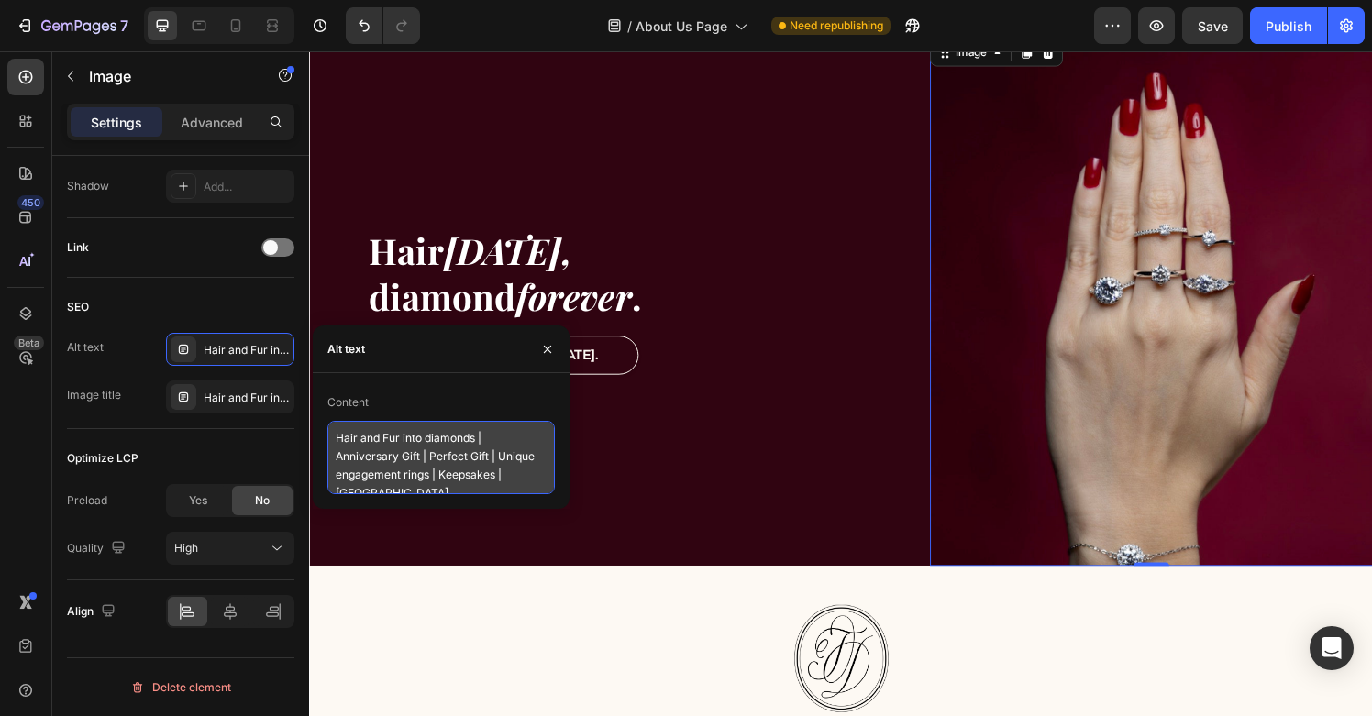
click at [452, 472] on textarea "Hair and Fur into diamonds | Anniversary Gift | Perfect Gift | Unique engagemen…" at bounding box center [442, 457] width 228 height 73
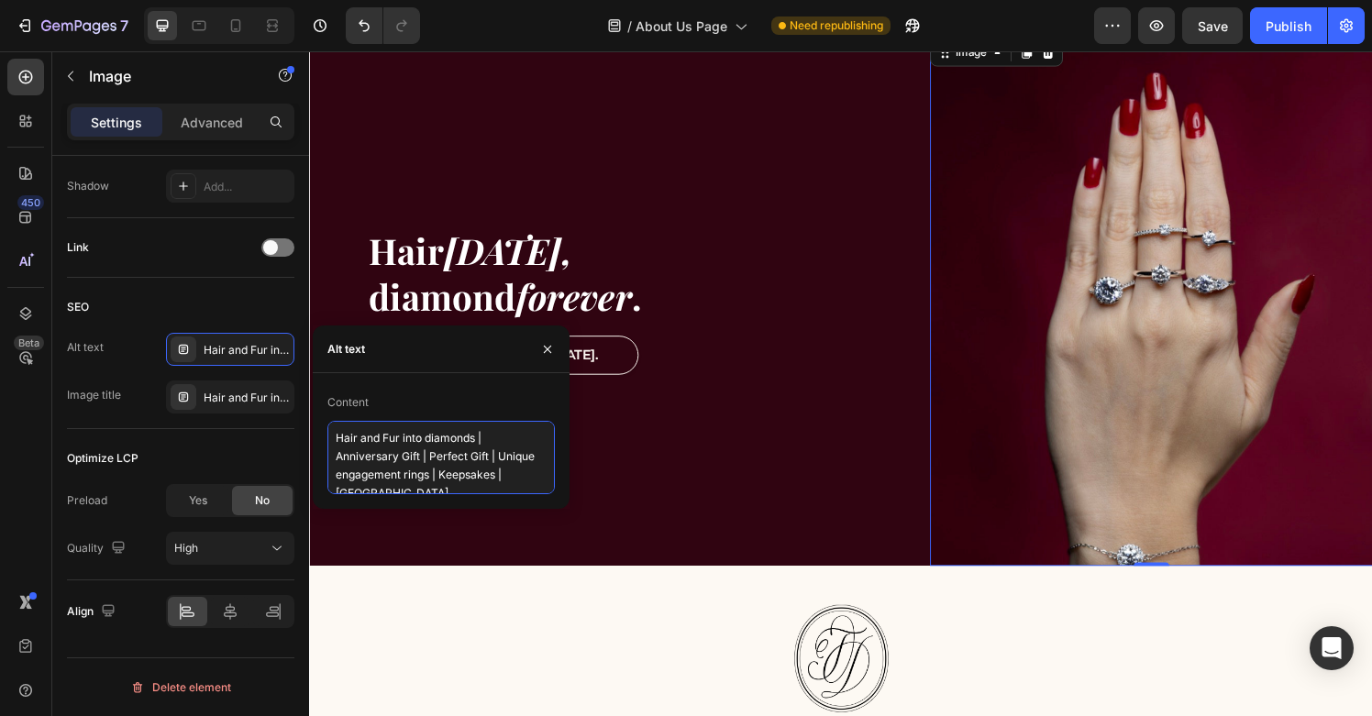
paste textarea "ashes to diamonds Singapore | cremation diamonds Singapore | hair to diamonds S…"
type textarea "ashes to diamonds Singapore | cremation diamonds Singapore | hair to diamonds S…"
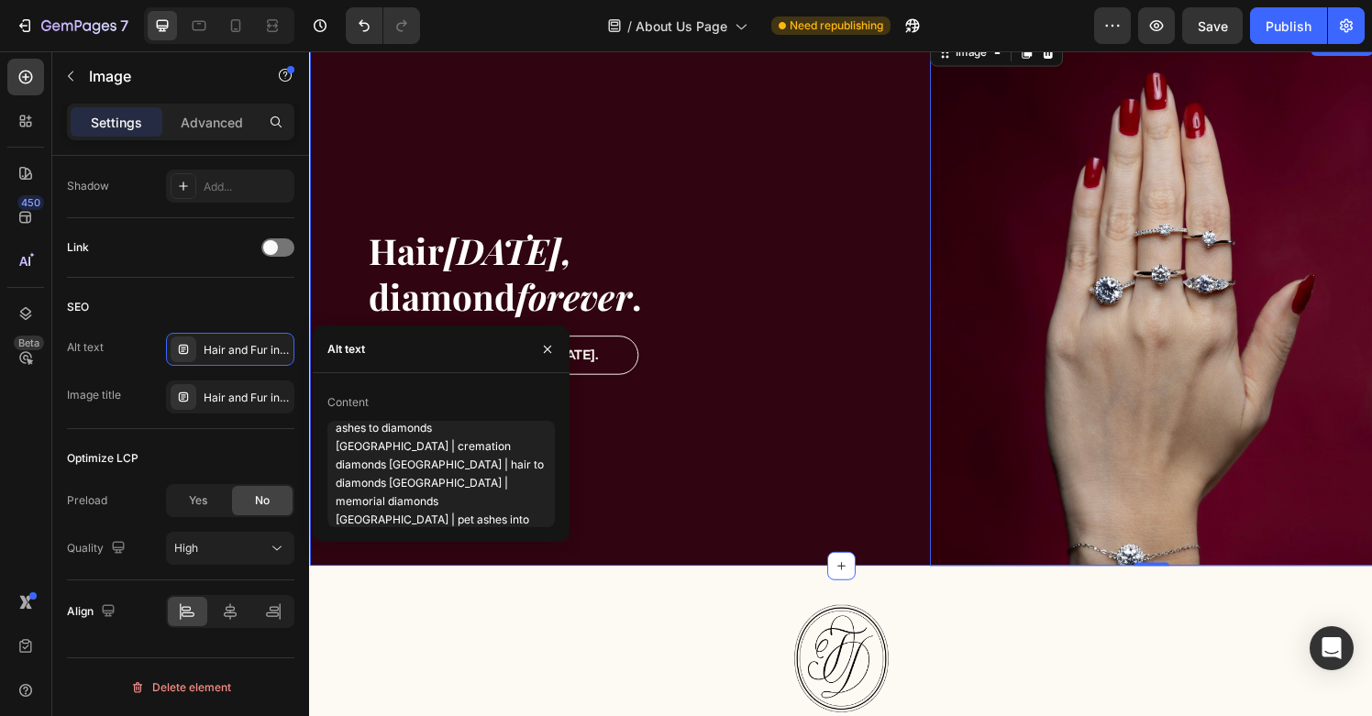
click at [750, 494] on div "Hair today, diamond forever . Heading Create your diamond today. Button Row" at bounding box center [630, 309] width 642 height 550
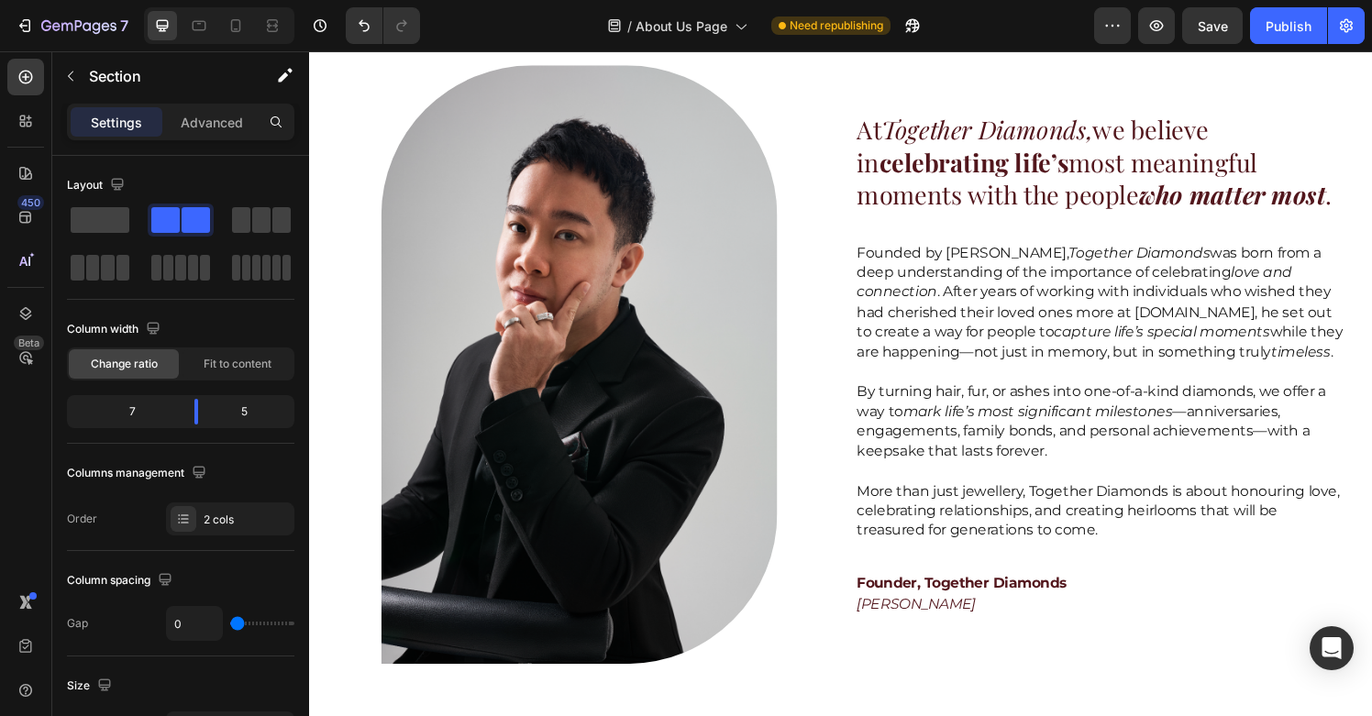
scroll to position [384, 0]
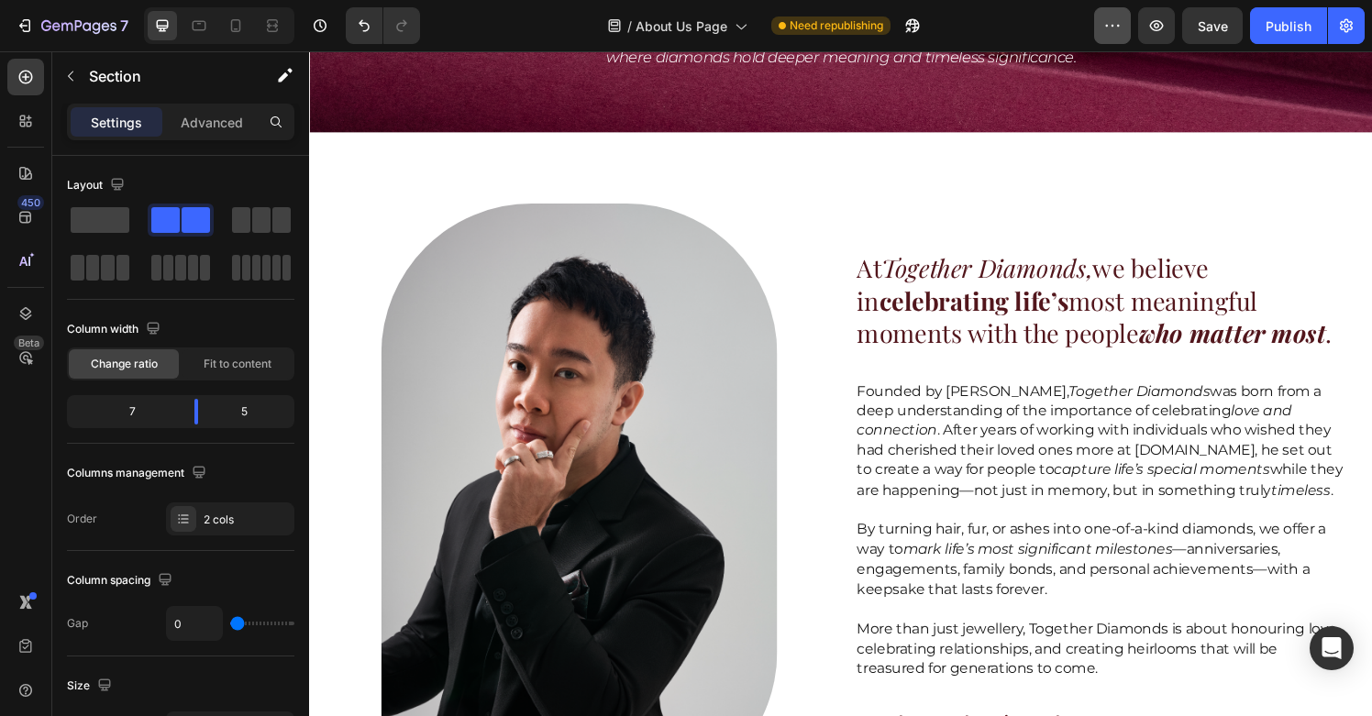
click at [1113, 36] on button "button" at bounding box center [1112, 25] width 37 height 37
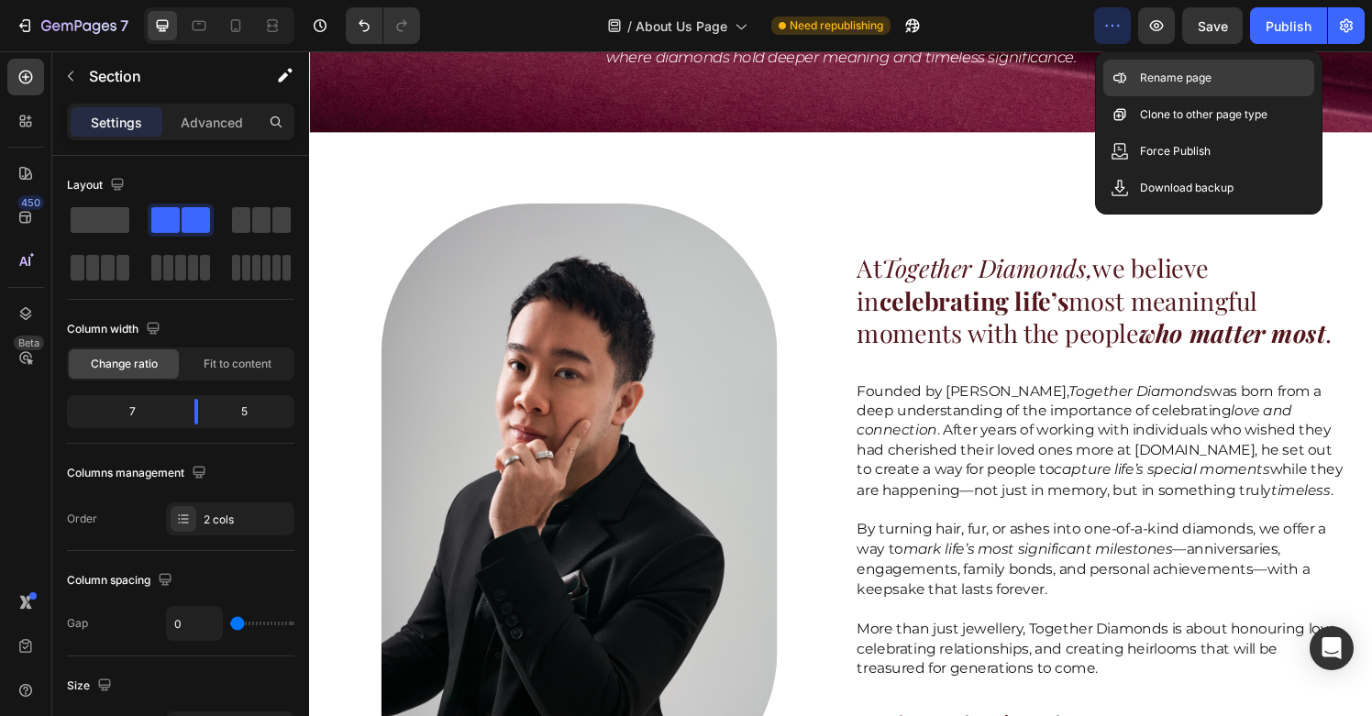
click at [1126, 96] on div "Rename page" at bounding box center [1209, 114] width 211 height 37
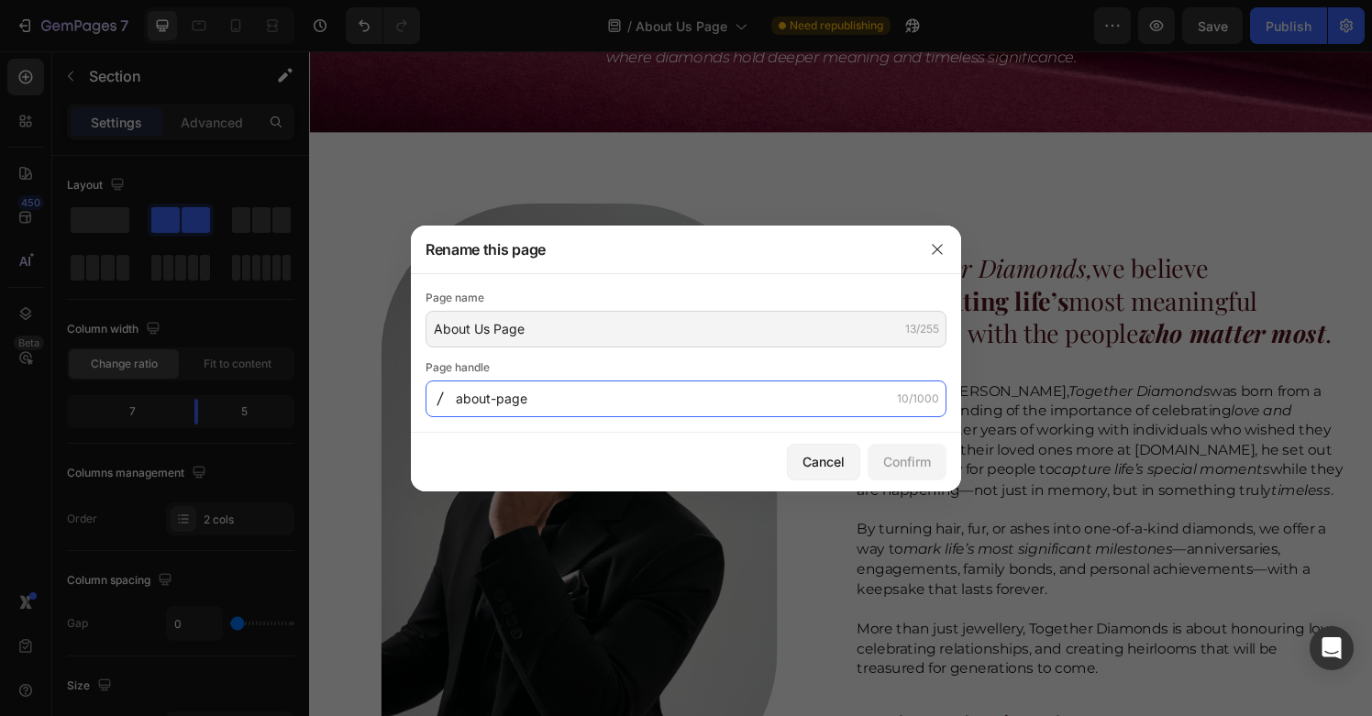
click at [607, 396] on input "about-page" at bounding box center [686, 399] width 521 height 37
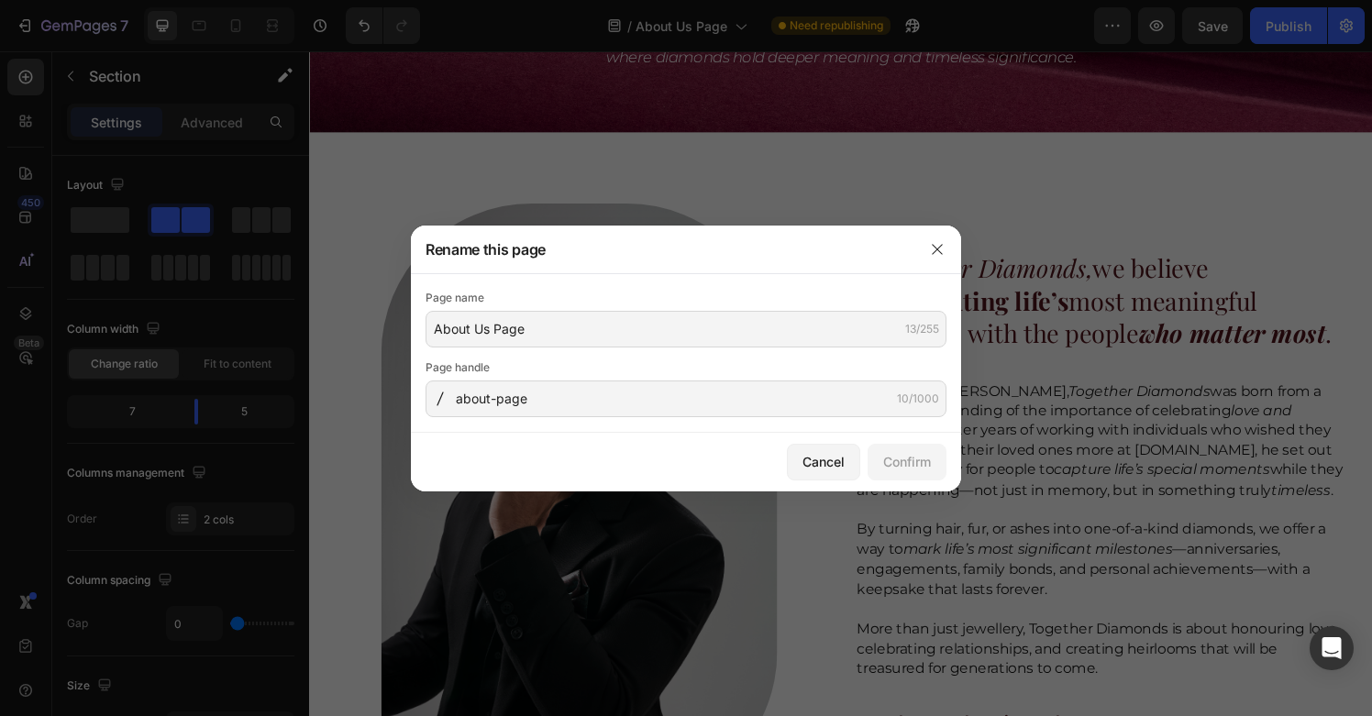
click at [623, 305] on div "Page name" at bounding box center [686, 298] width 521 height 18
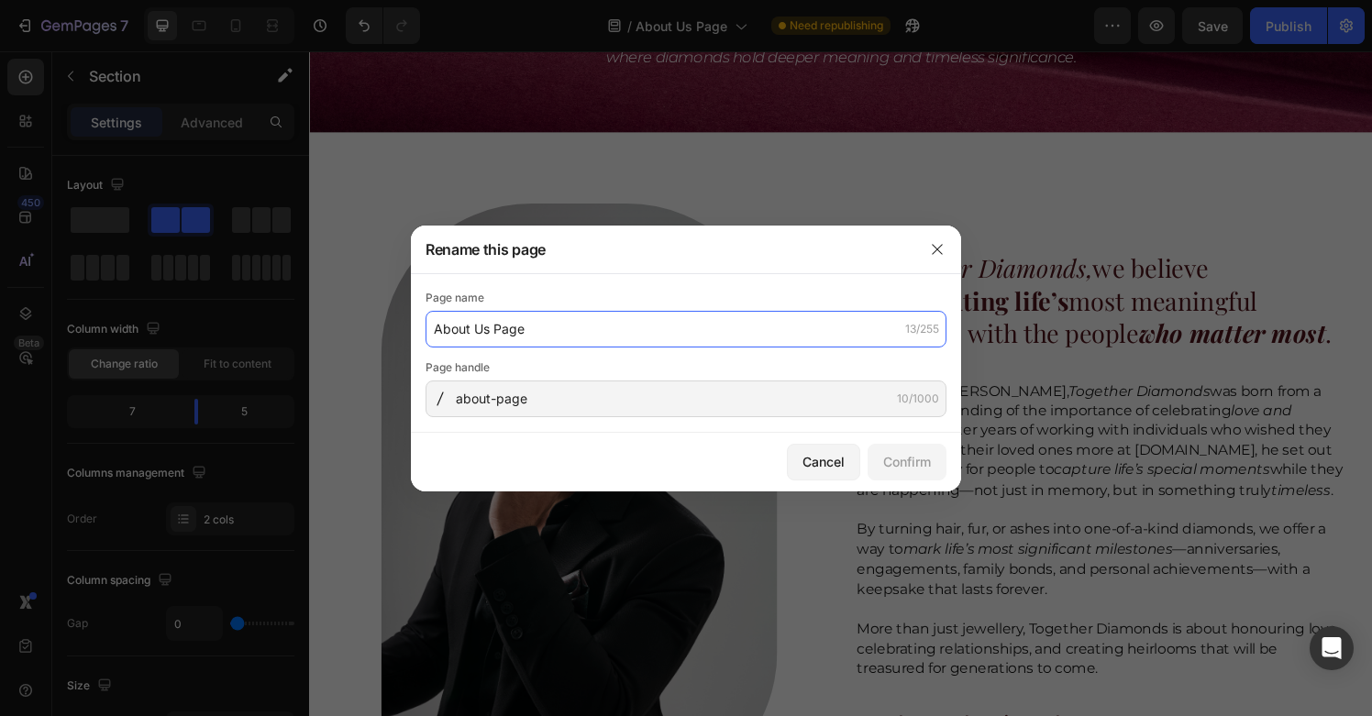
click at [621, 338] on input "About Us Page" at bounding box center [686, 329] width 521 height 37
click at [627, 334] on input "About Us Page" at bounding box center [686, 329] width 521 height 37
paste input "ashes to diamonds Singapore | cremation diamonds Singapore | hair to diamonds S…"
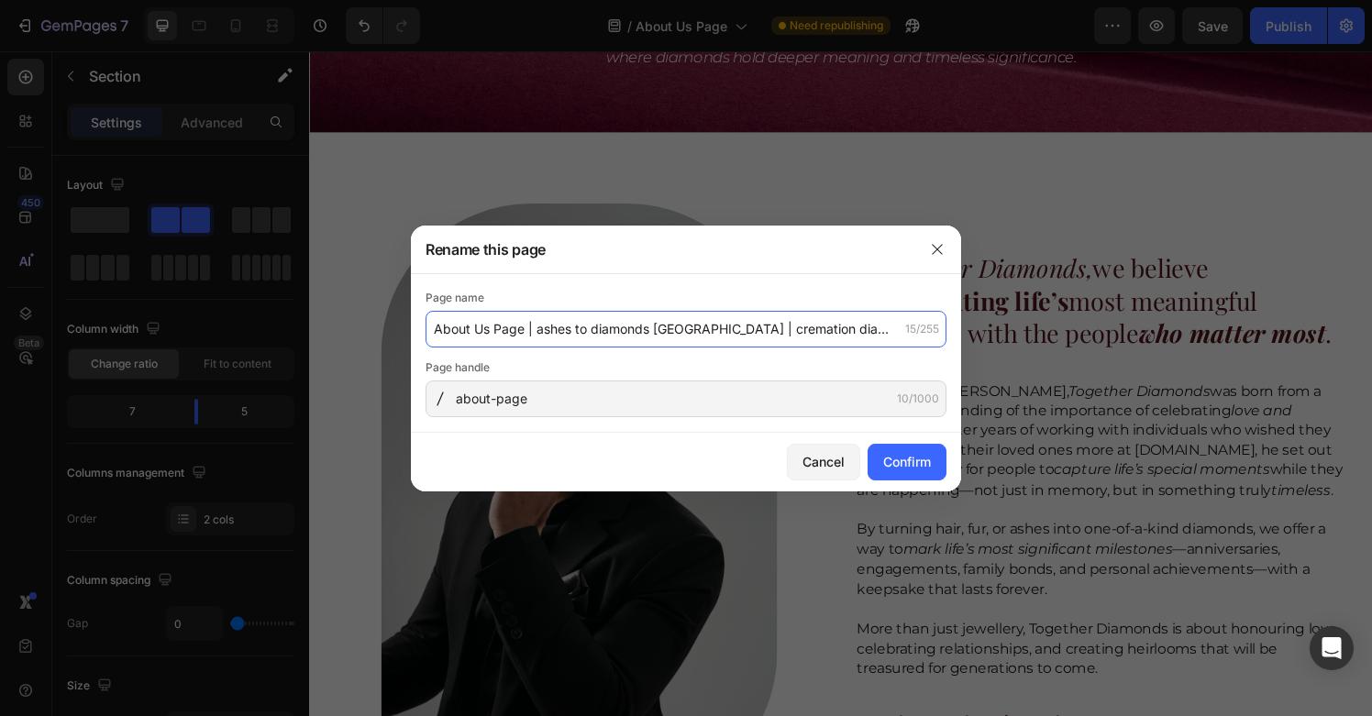
scroll to position [0, 556]
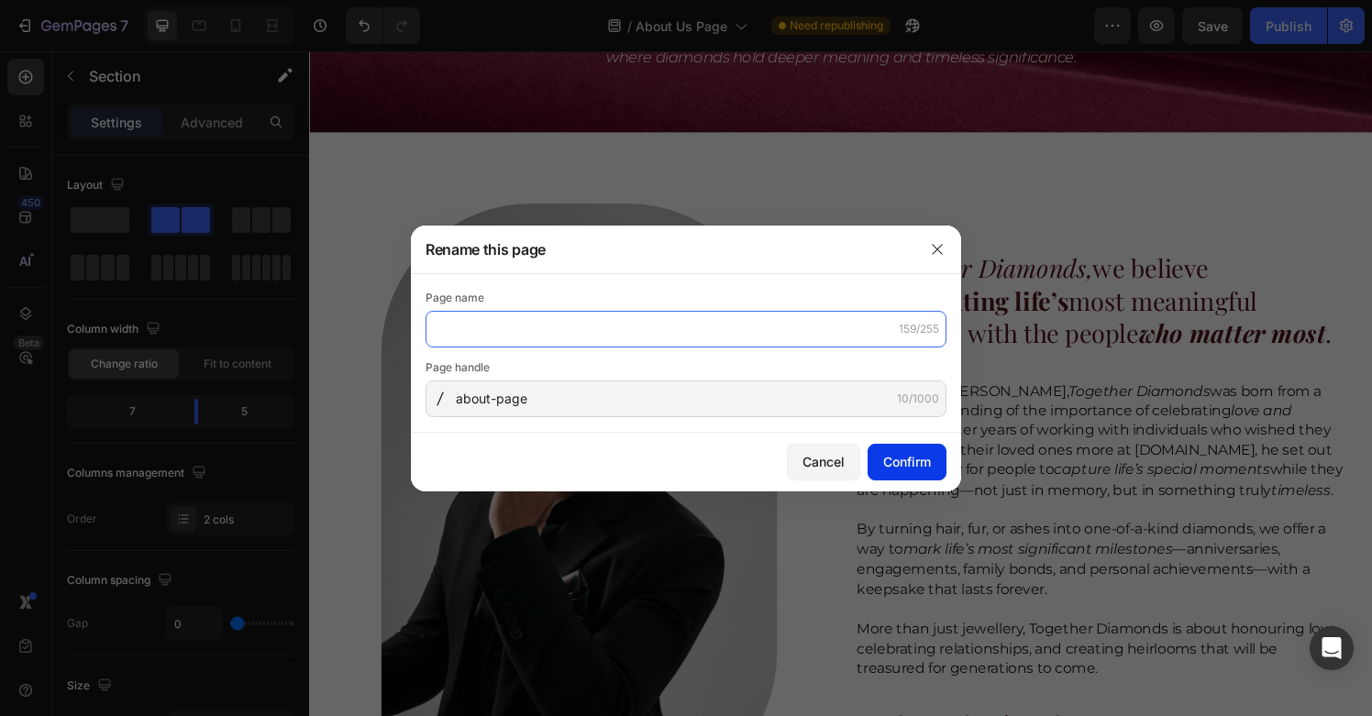
type input "About Us Page | ashes to diamonds Singapore | cremation diamonds Singapore | ha…"
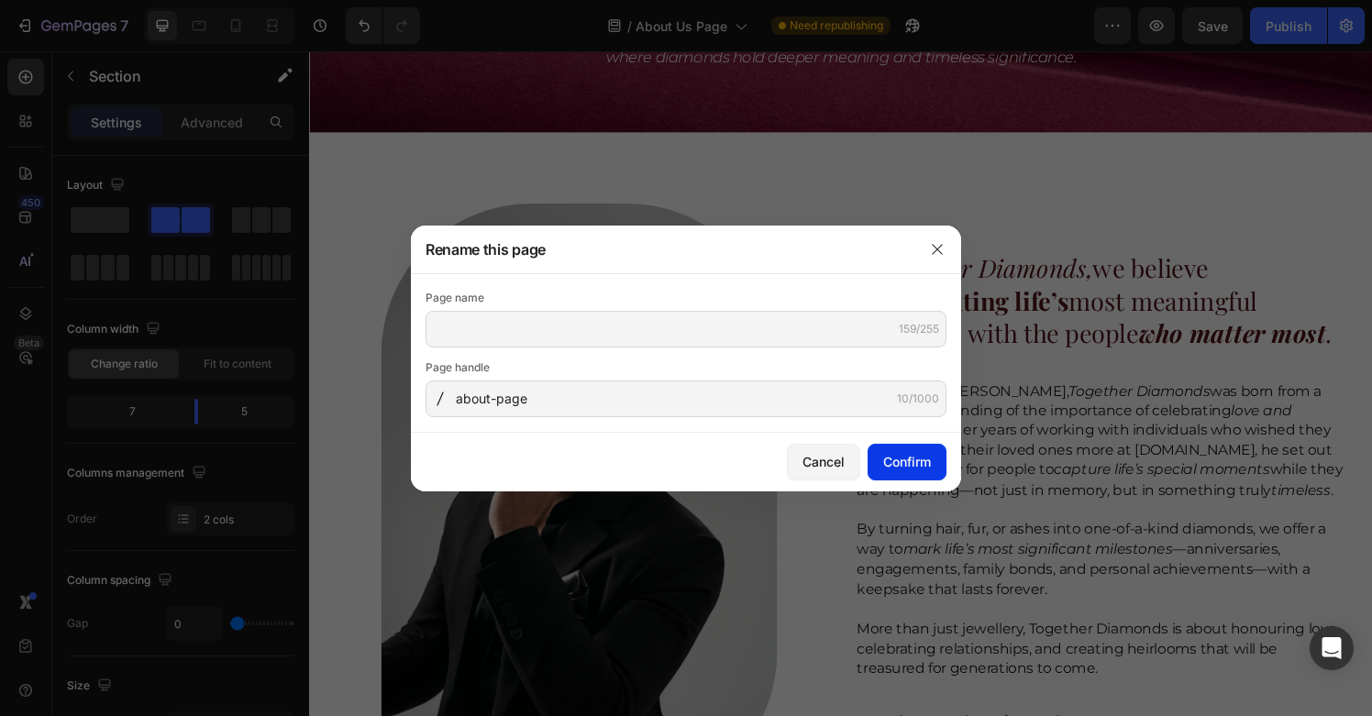
click at [878, 456] on button "Confirm" at bounding box center [907, 462] width 79 height 37
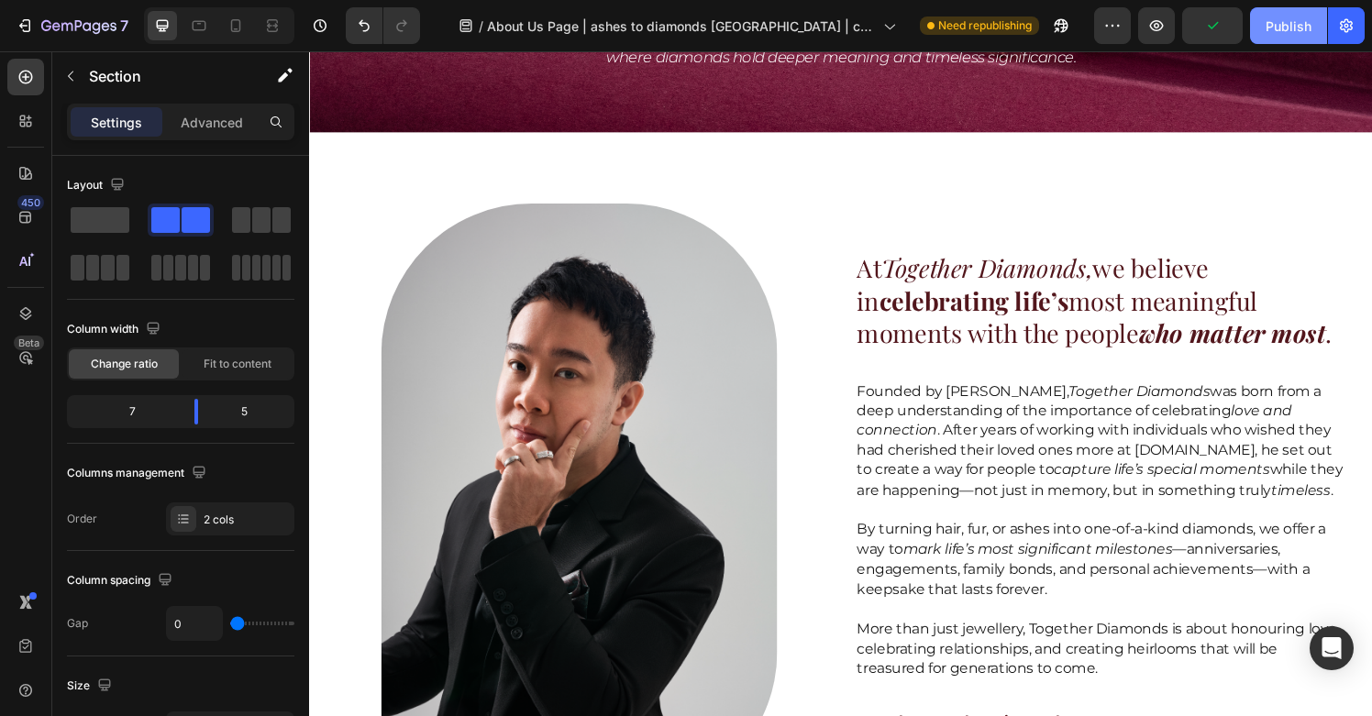
click at [1273, 34] on div "Publish" at bounding box center [1289, 26] width 46 height 19
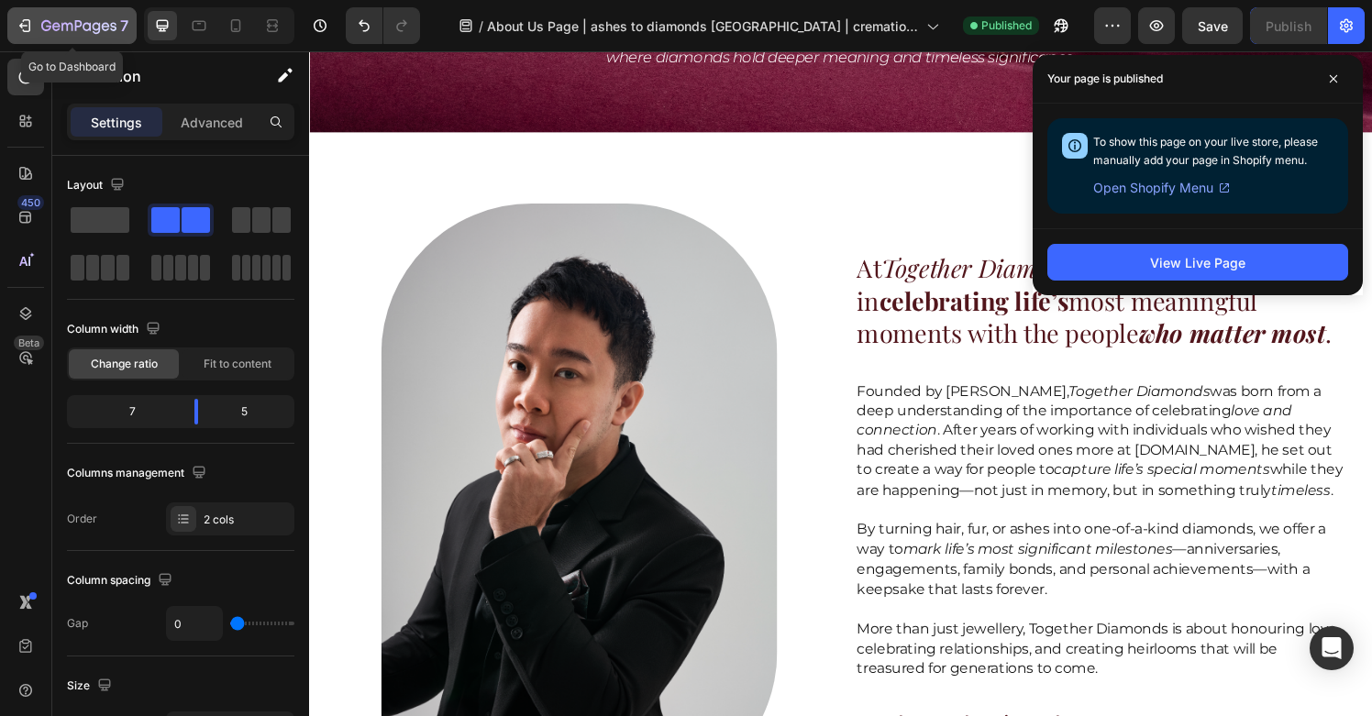
click at [30, 32] on icon "button" at bounding box center [25, 26] width 18 height 18
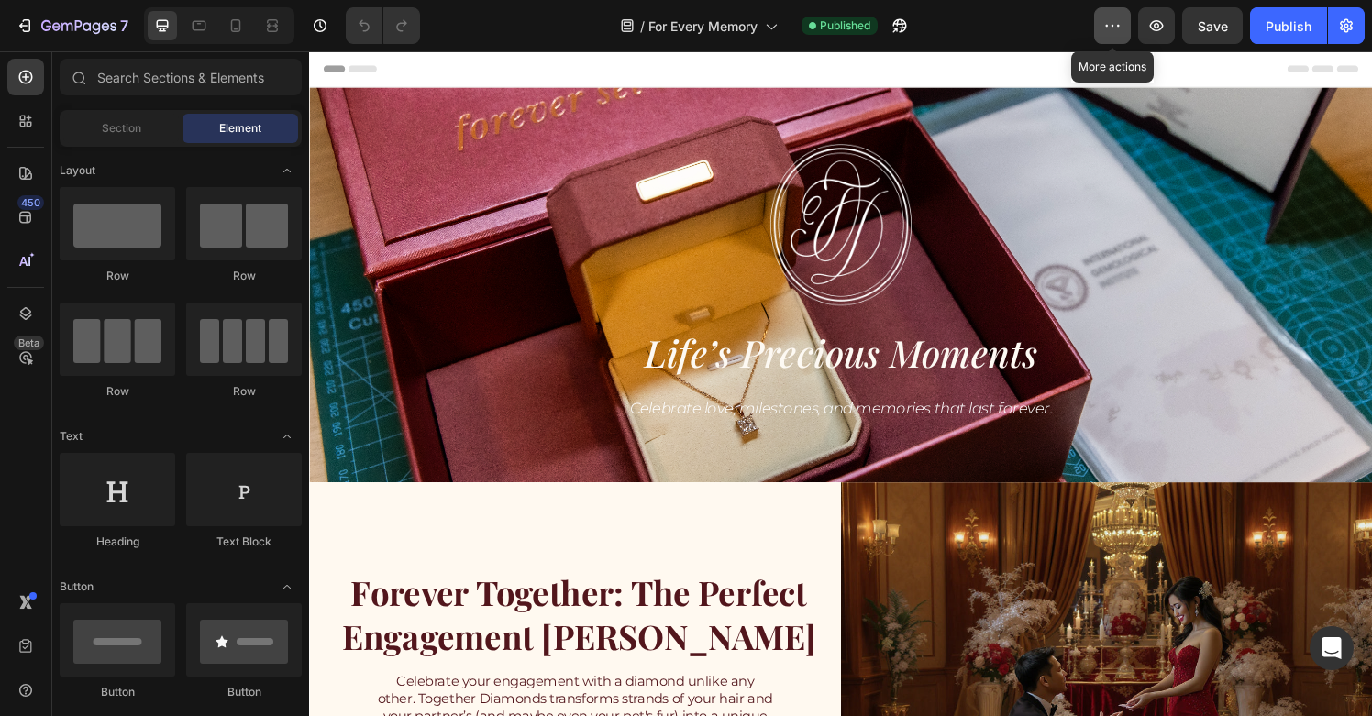
click at [1117, 28] on icon "button" at bounding box center [1113, 26] width 18 height 18
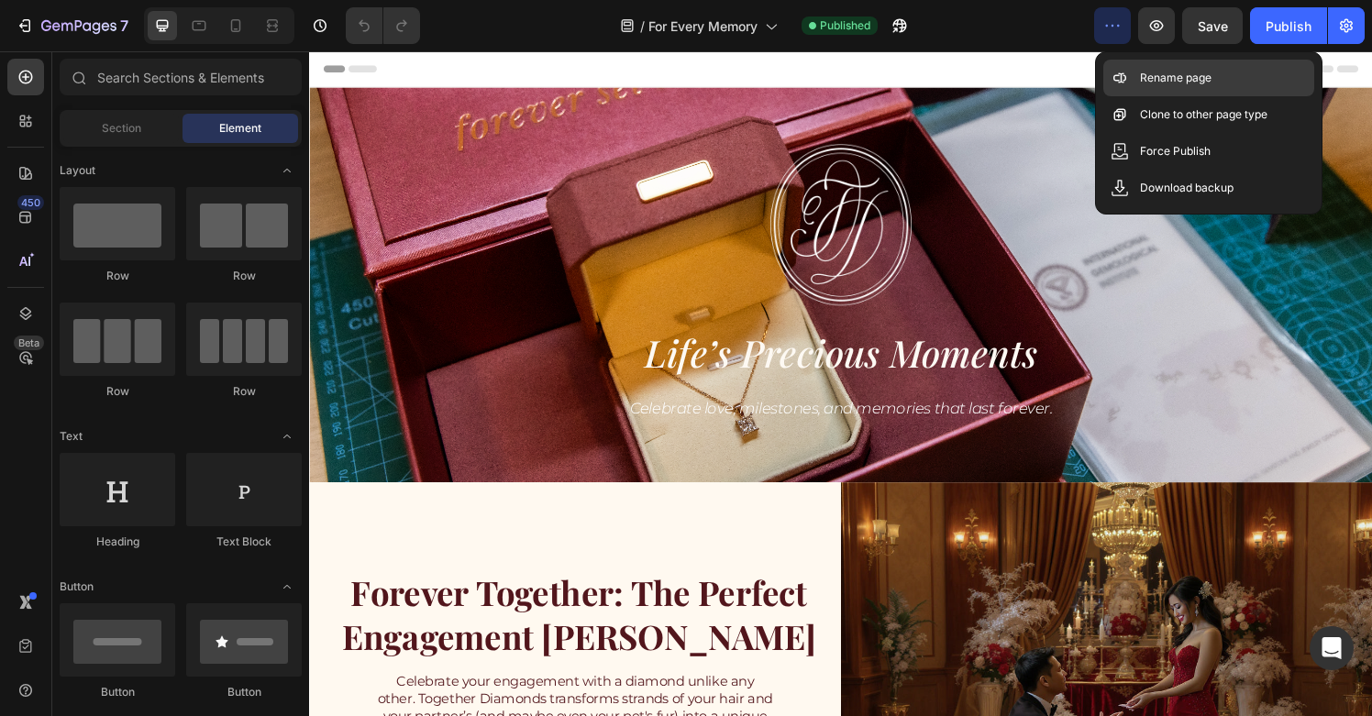
click at [1128, 79] on icon at bounding box center [1120, 78] width 18 height 18
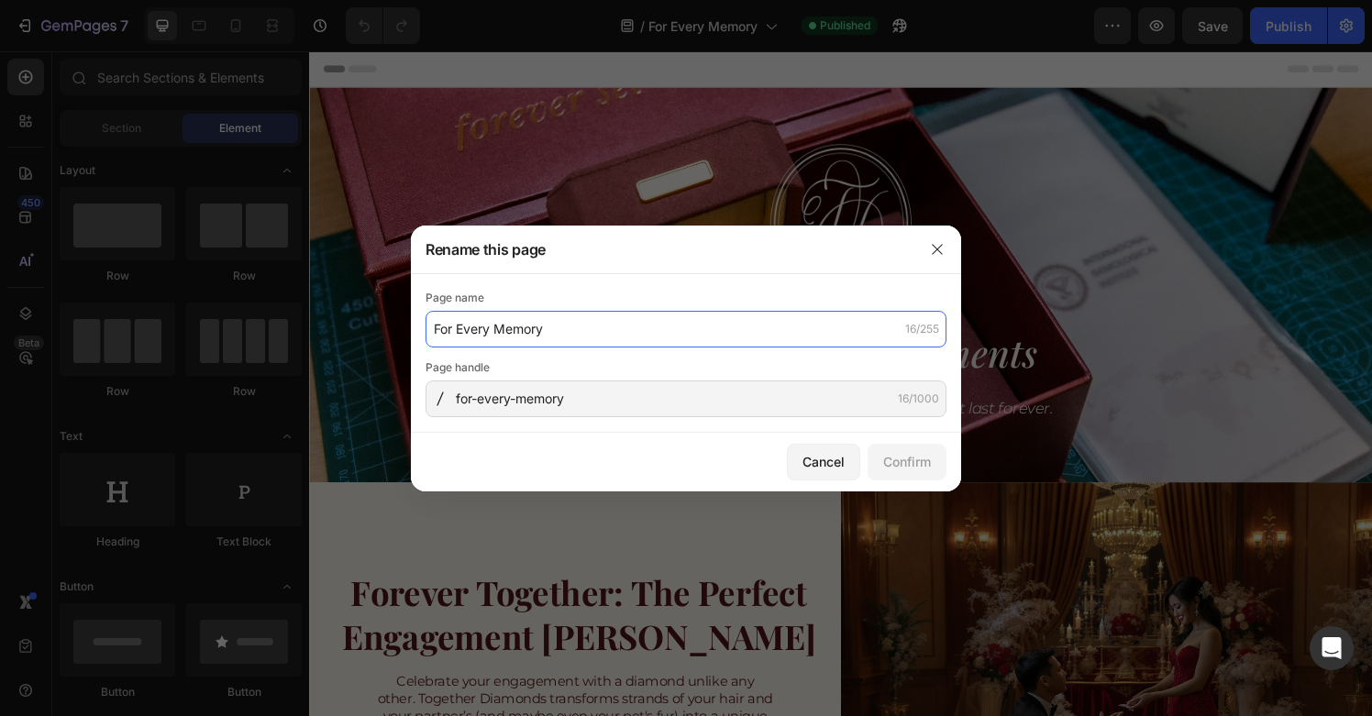
click at [597, 334] on input "For Every Memory" at bounding box center [686, 329] width 521 height 37
click at [605, 334] on input "For Every Memory" at bounding box center [686, 329] width 521 height 37
paste input "ashes to diamonds [GEOGRAPHIC_DATA] | cremation diamonds [GEOGRAPHIC_DATA] | ha…"
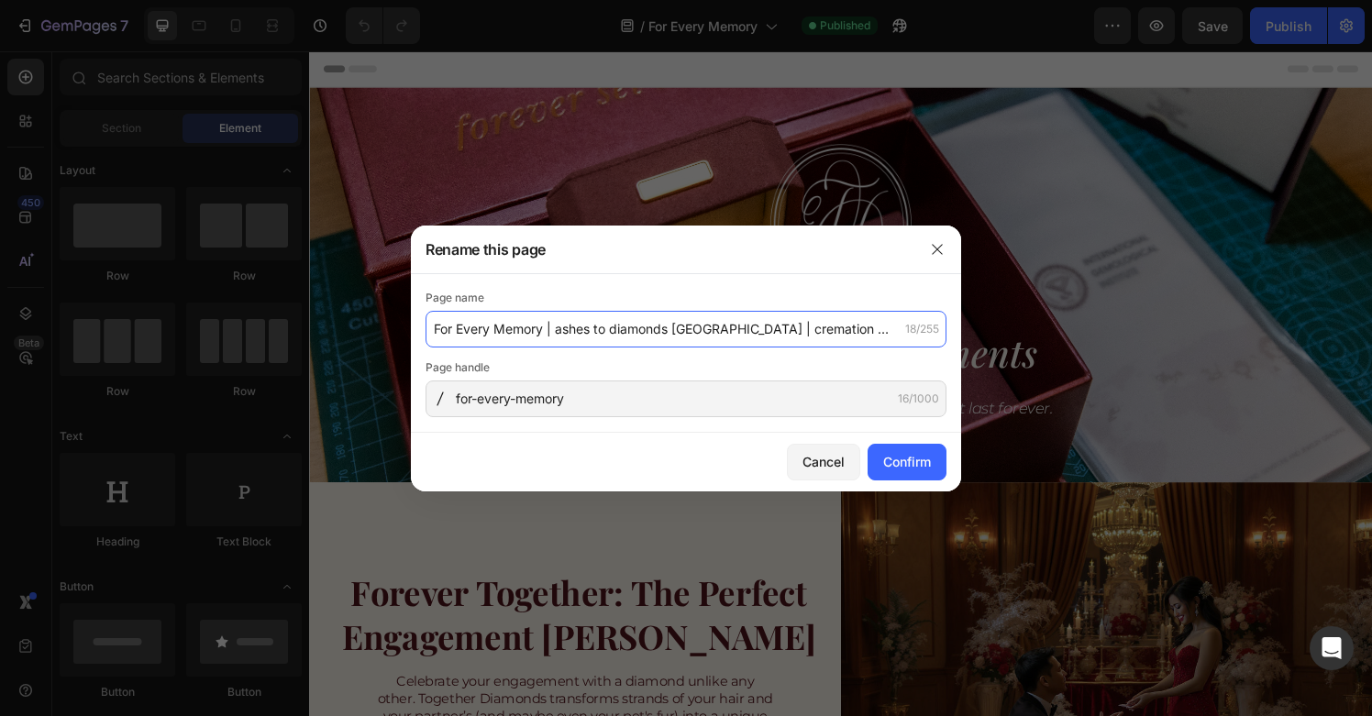
scroll to position [0, 577]
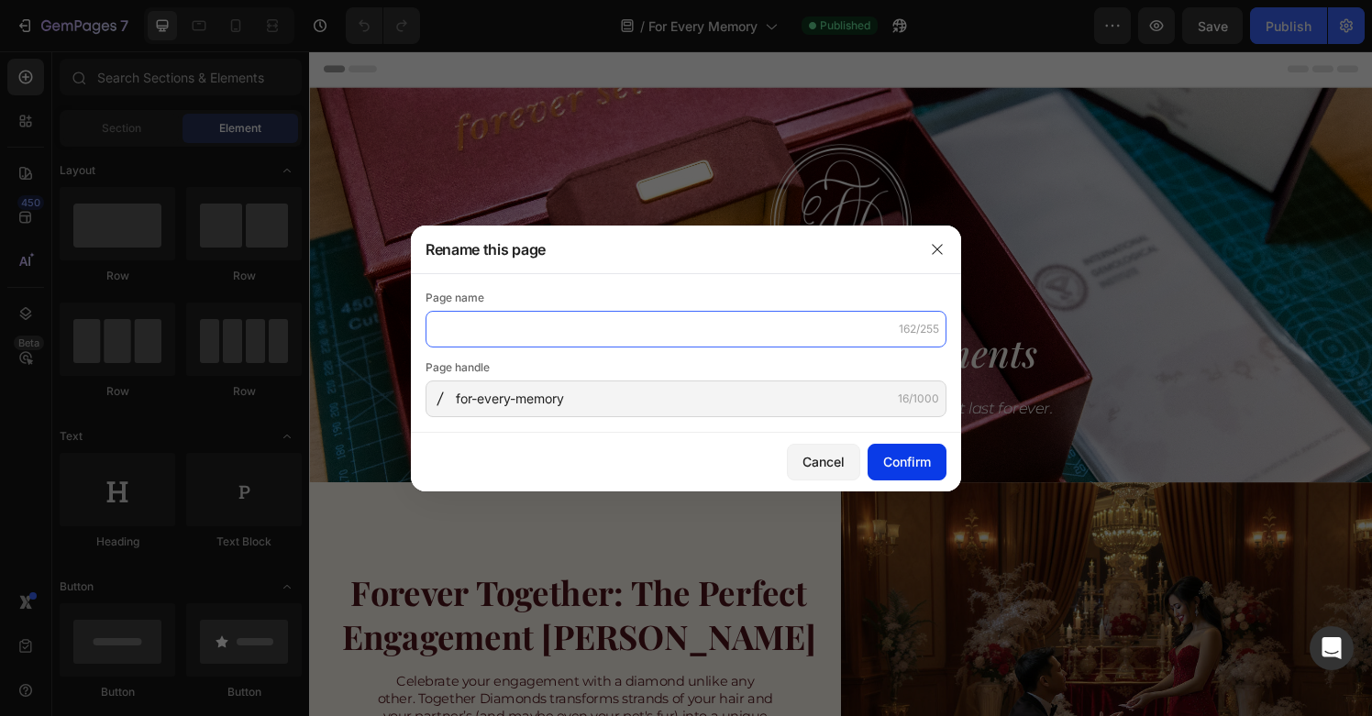
type input "For Every Memory | ashes to diamonds [GEOGRAPHIC_DATA] | cremation diamonds [GE…"
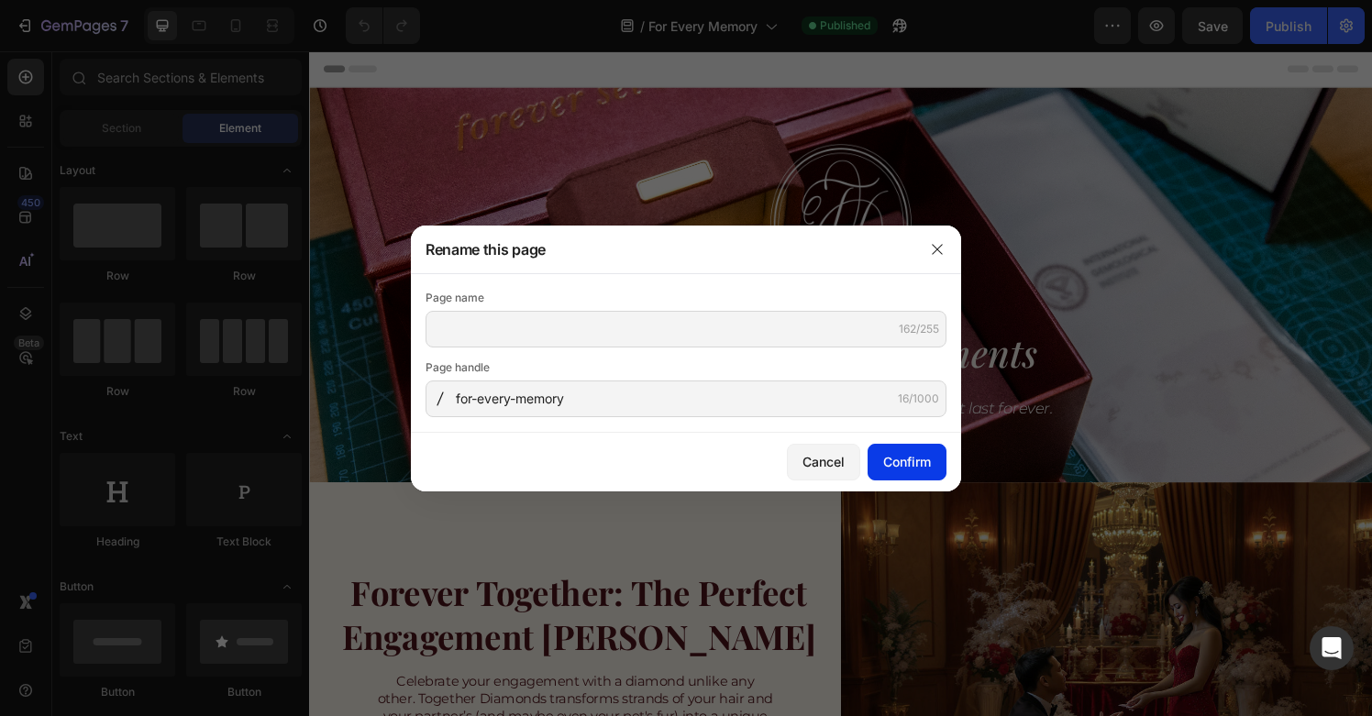
click at [906, 463] on div "Confirm" at bounding box center [907, 461] width 48 height 19
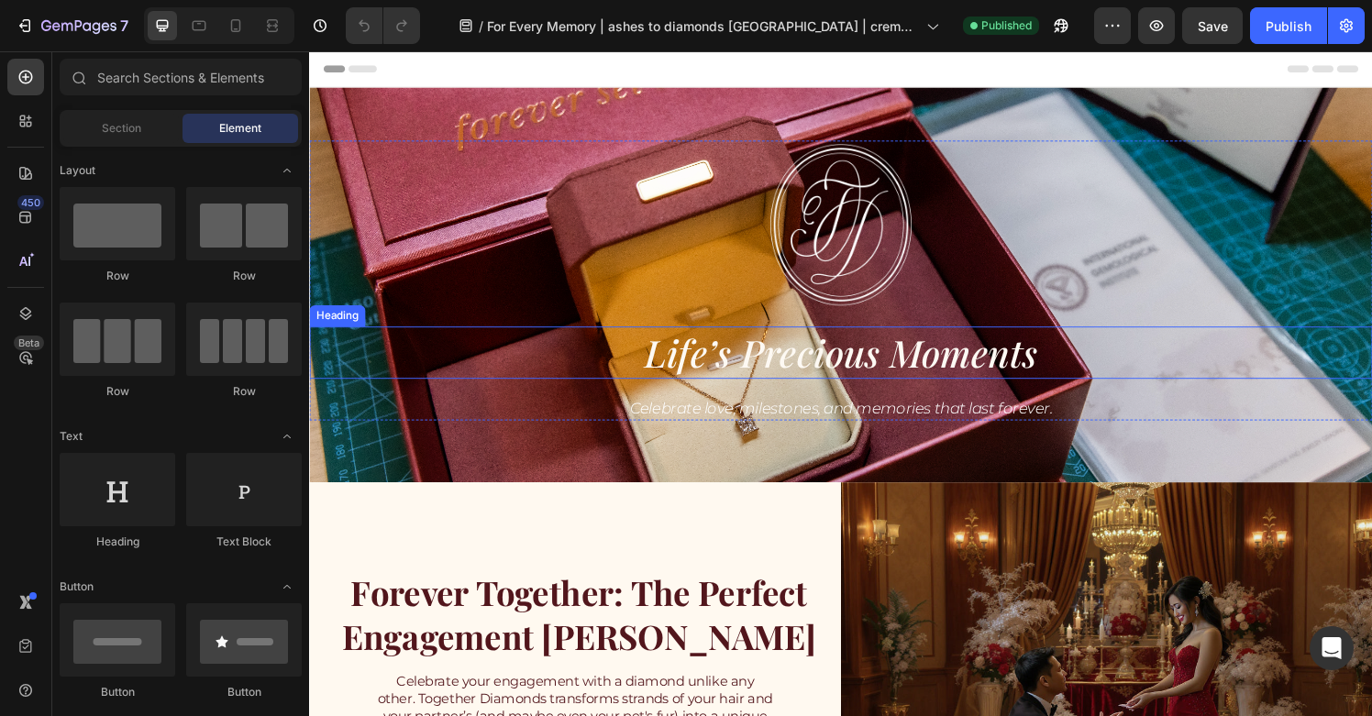
click at [481, 343] on h2 "Life’s Precious Moments" at bounding box center [859, 364] width 1101 height 54
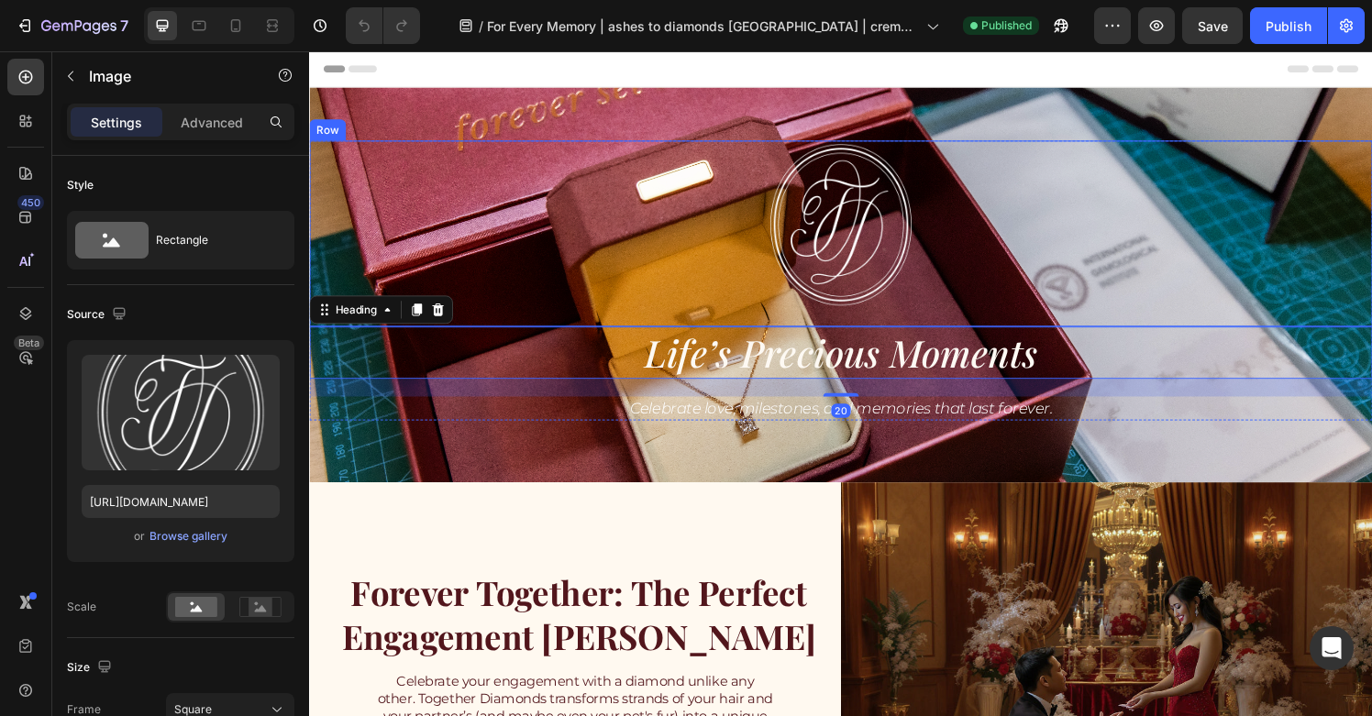
click at [470, 246] on div at bounding box center [859, 231] width 1101 height 174
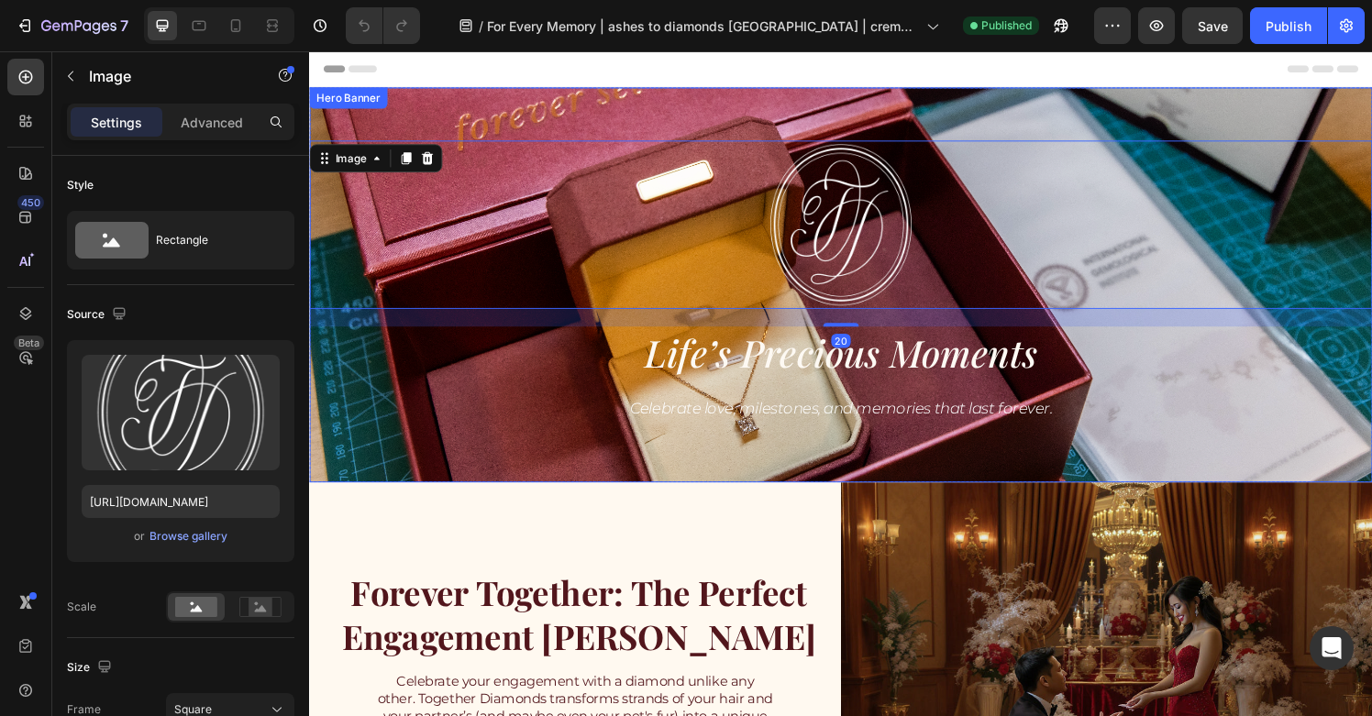
click at [394, 443] on div "Image 20 Row Life’s Precious Moments Heading Celebrate love, milestones, and me…" at bounding box center [859, 293] width 1101 height 409
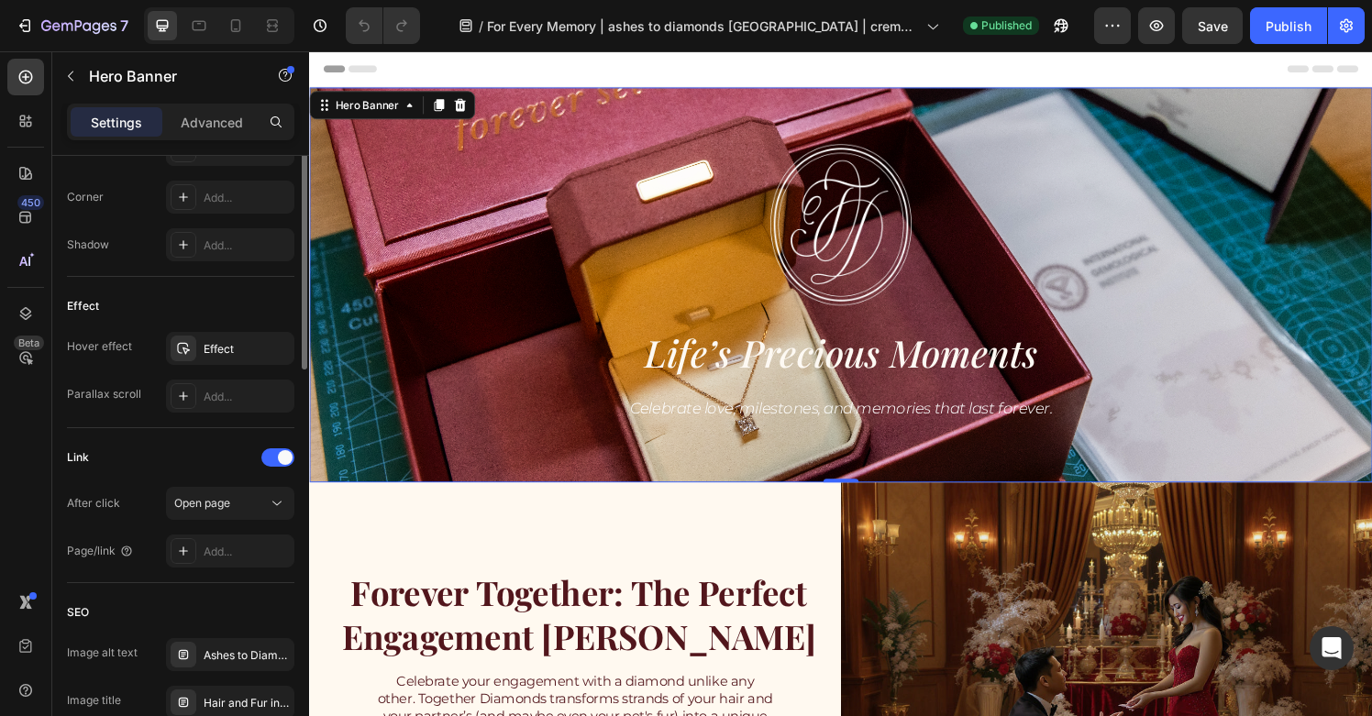
scroll to position [1008, 0]
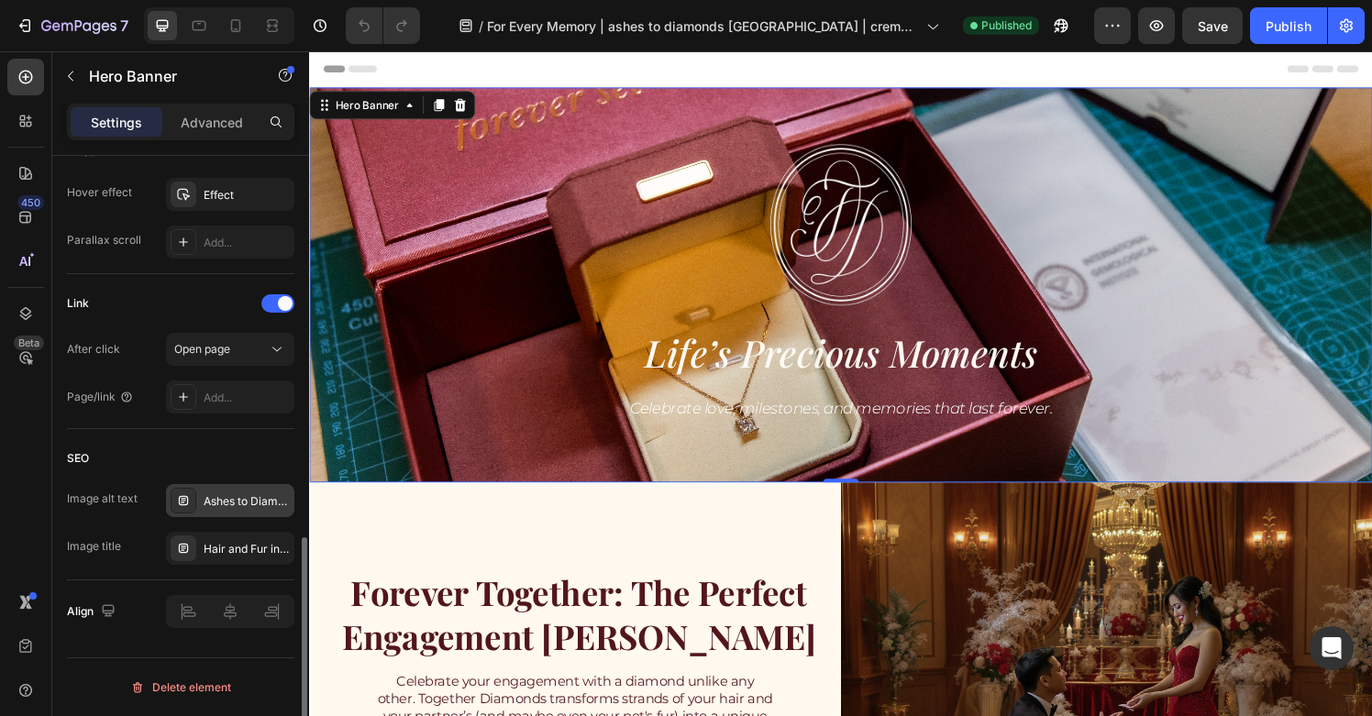
click at [232, 504] on div "Ashes to Diamonds | Hair and Fur into diamonds | Anniversary Gift | Perfect Gif…" at bounding box center [247, 502] width 86 height 17
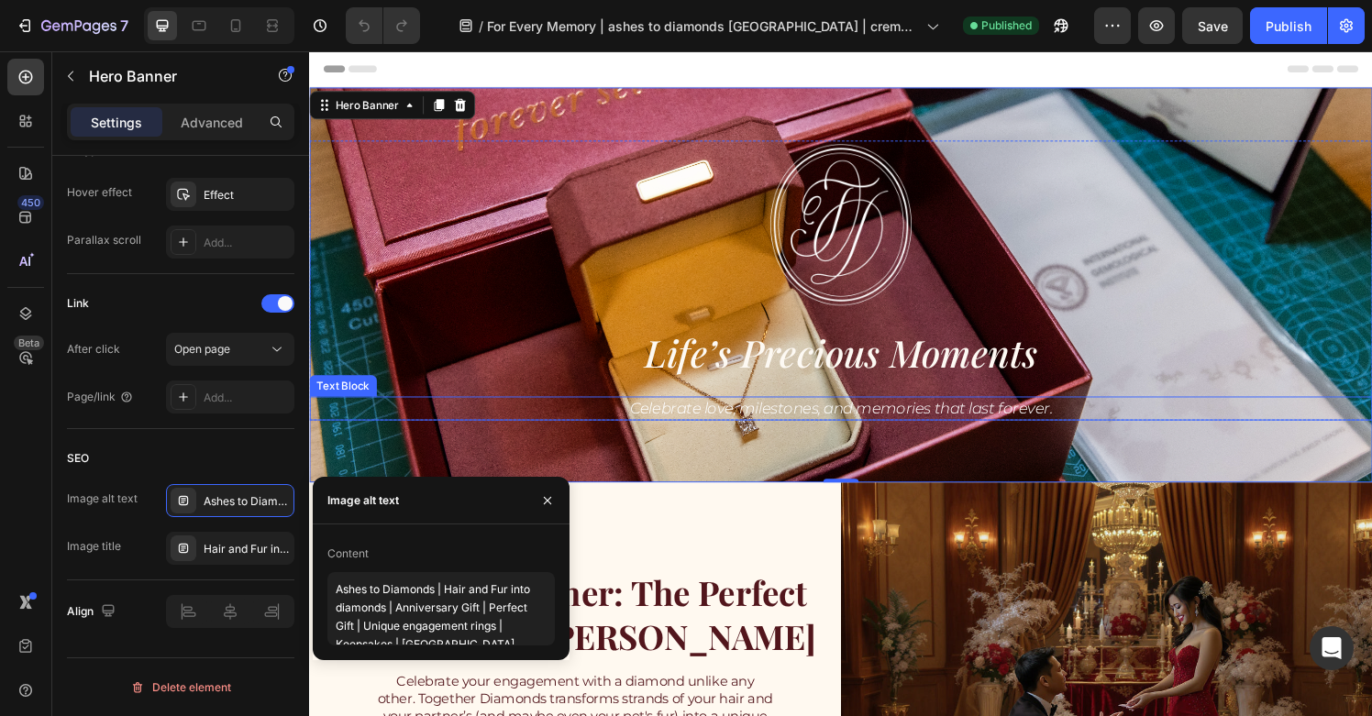
click at [453, 432] on div "Celebrate love, milestones, and memories that last forever." at bounding box center [859, 422] width 1101 height 26
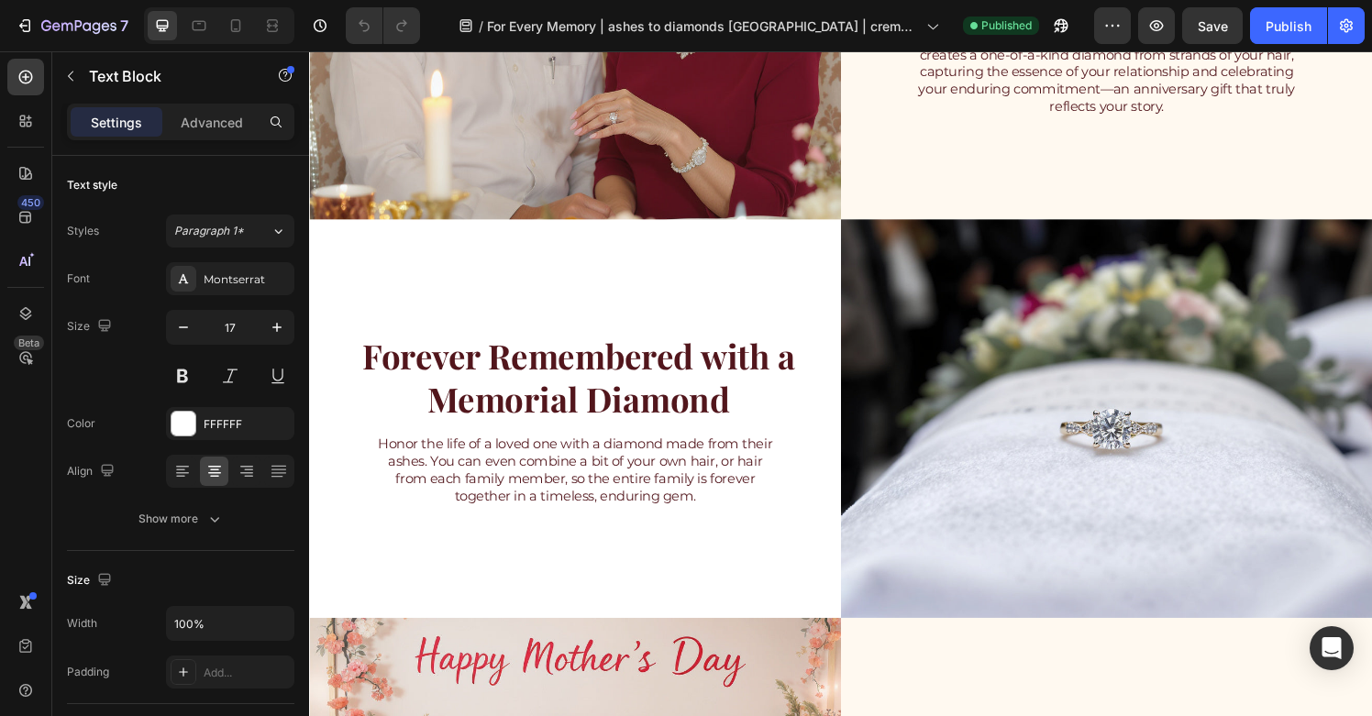
scroll to position [1227, 0]
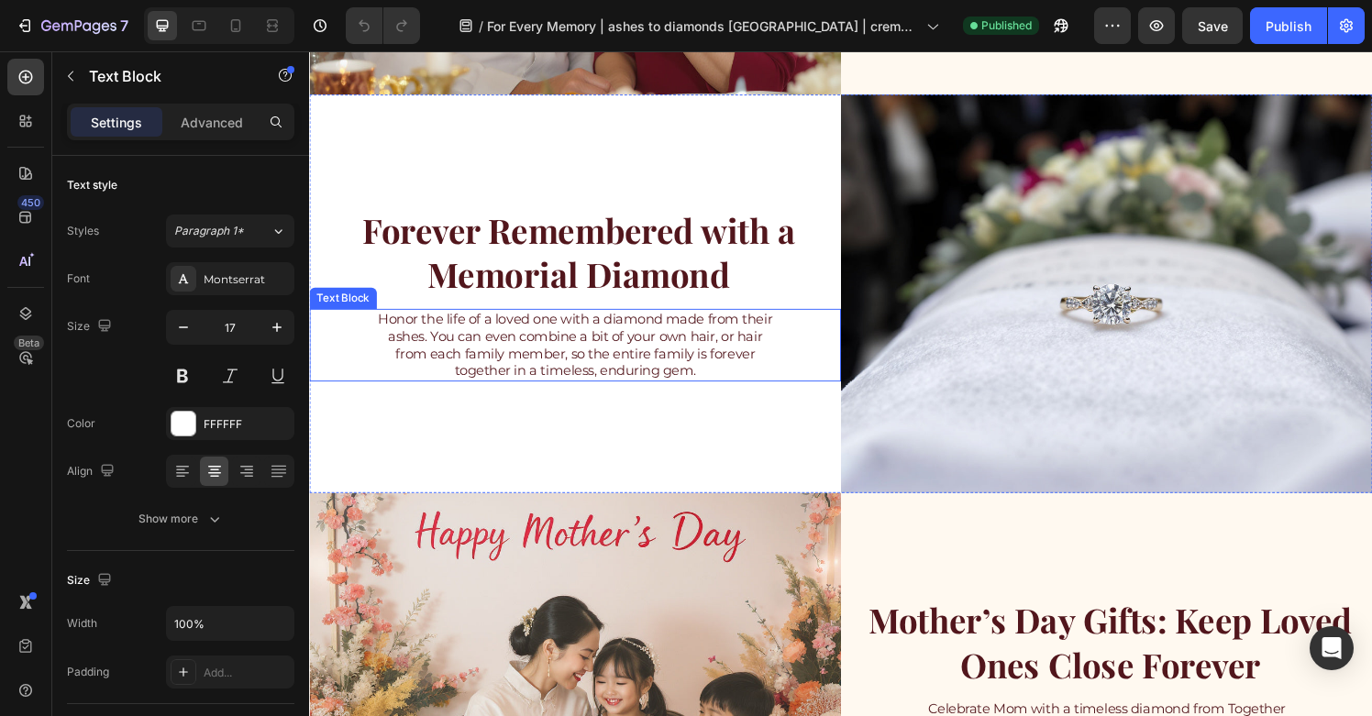
click at [721, 371] on p "Honor the life of a loved one with a diamond made from their ashes. You can eve…" at bounding box center [584, 356] width 409 height 72
click at [737, 380] on p "Honor the life of a loved one with a diamond made from their ashes. You can eve…" at bounding box center [584, 356] width 409 height 72
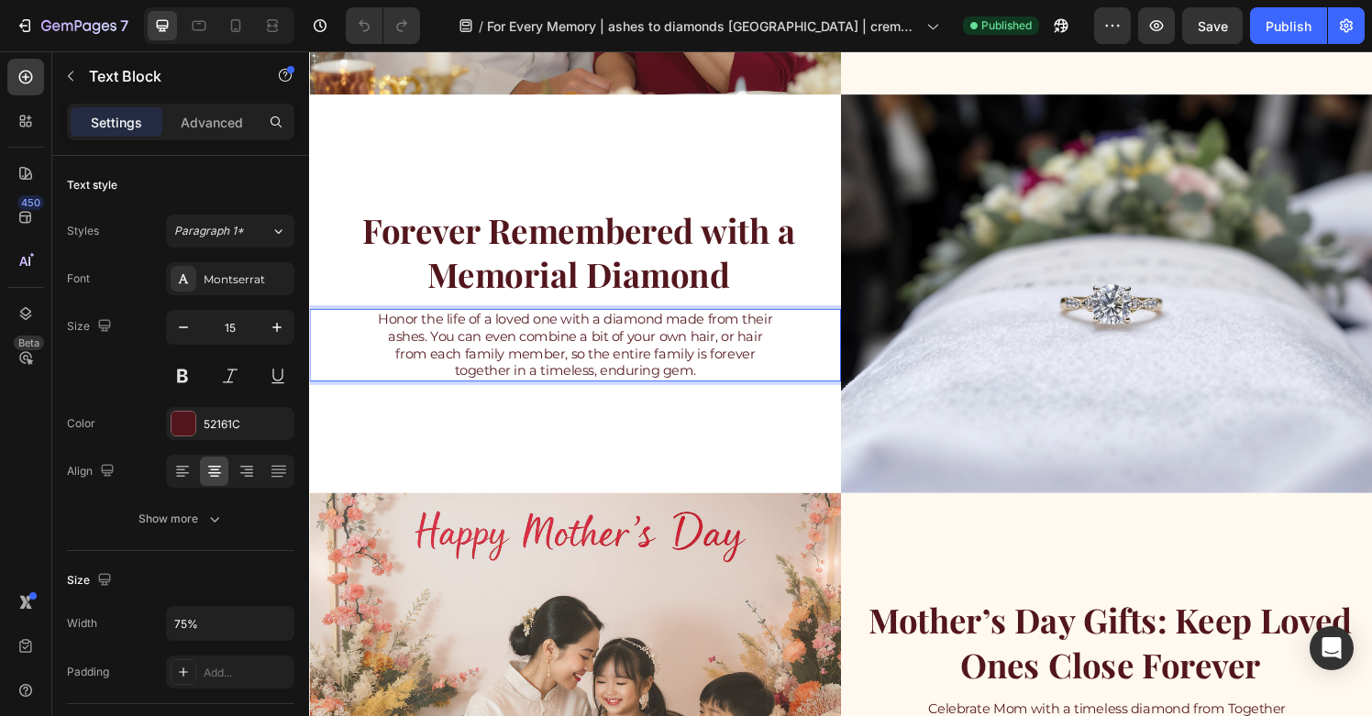
click at [740, 382] on p "Honor the life of a loved one with a diamond made from their ashes. You can eve…" at bounding box center [584, 356] width 409 height 72
drag, startPoint x: 612, startPoint y: 383, endPoint x: 704, endPoint y: 386, distance: 91.8
click at [704, 386] on p "Honor the life of a loved one with a diamond made from their ashes. You can eve…" at bounding box center [584, 356] width 409 height 72
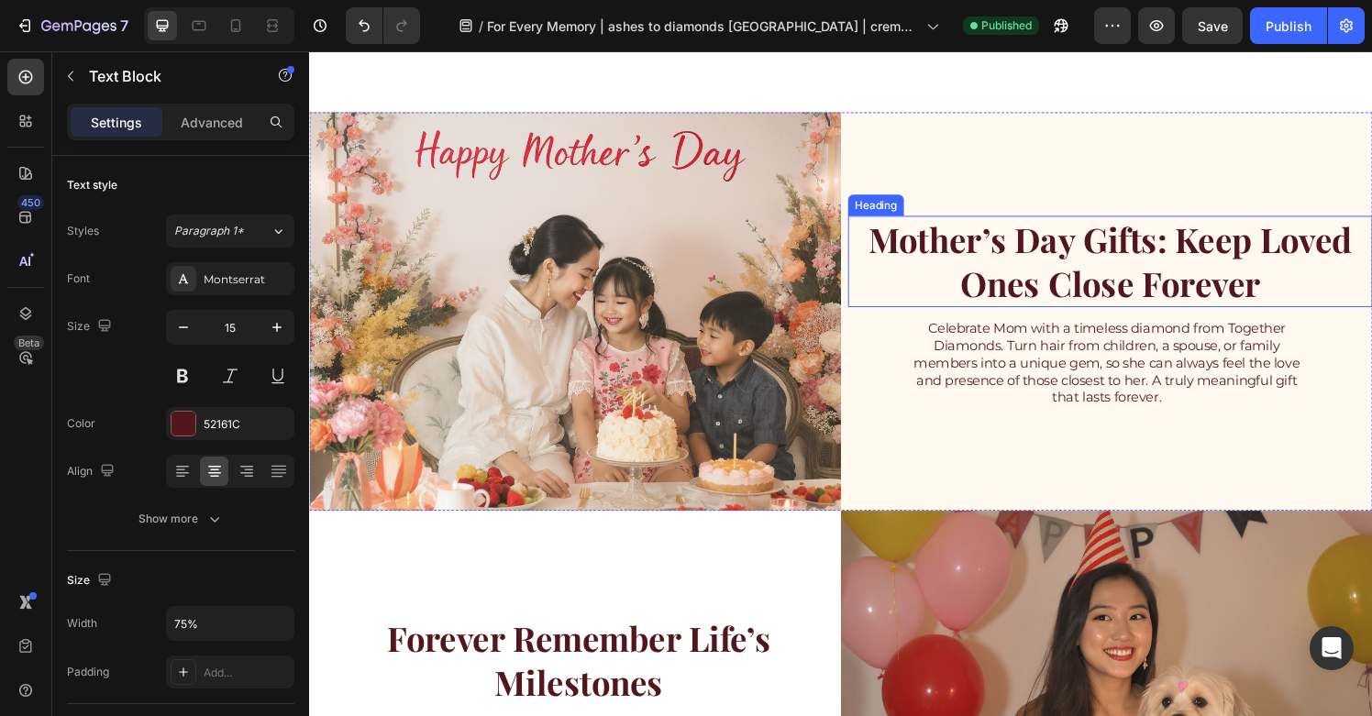
scroll to position [1461, 0]
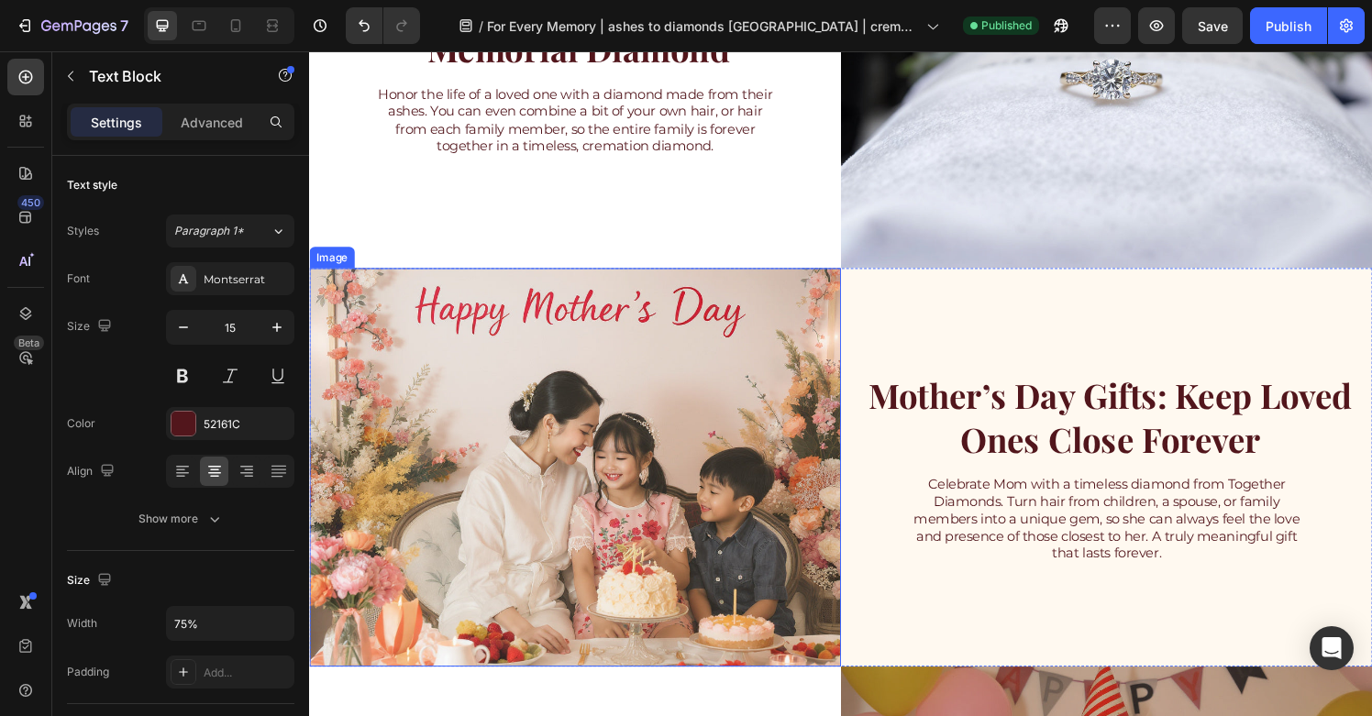
click at [773, 453] on img at bounding box center [584, 482] width 550 height 413
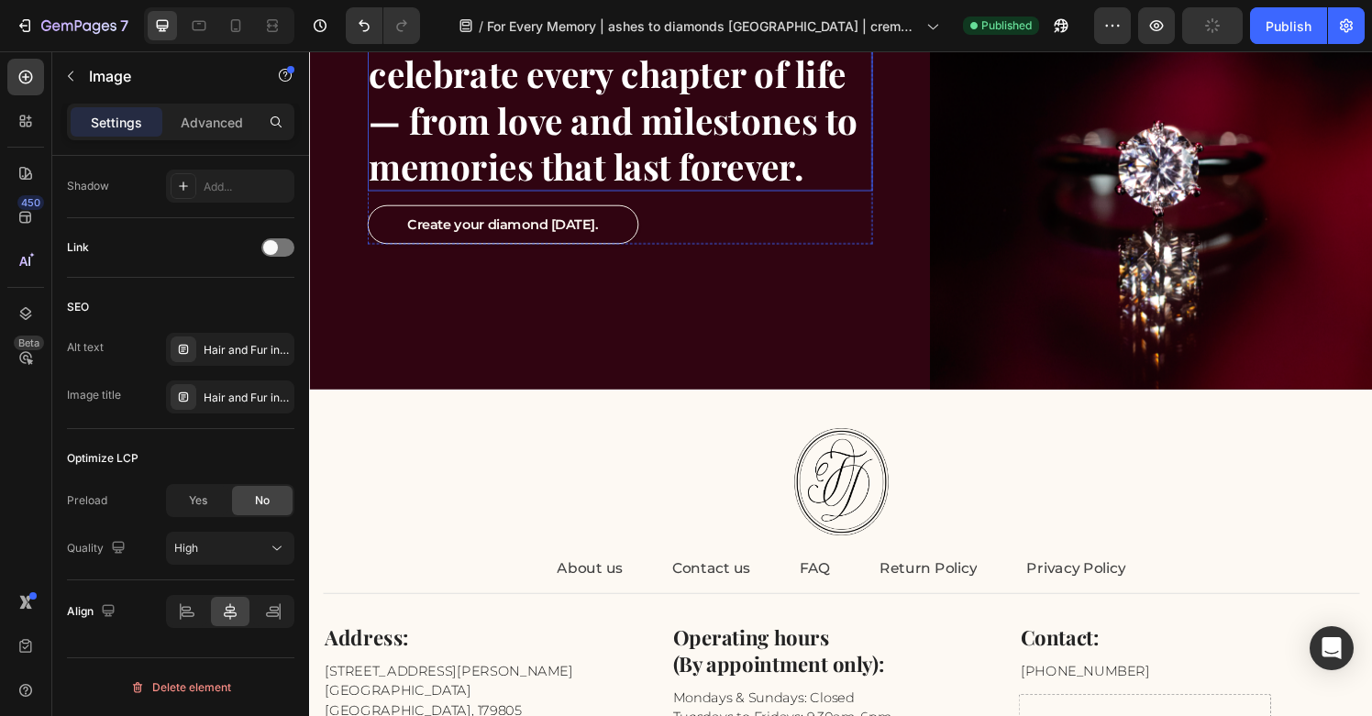
scroll to position [3158, 0]
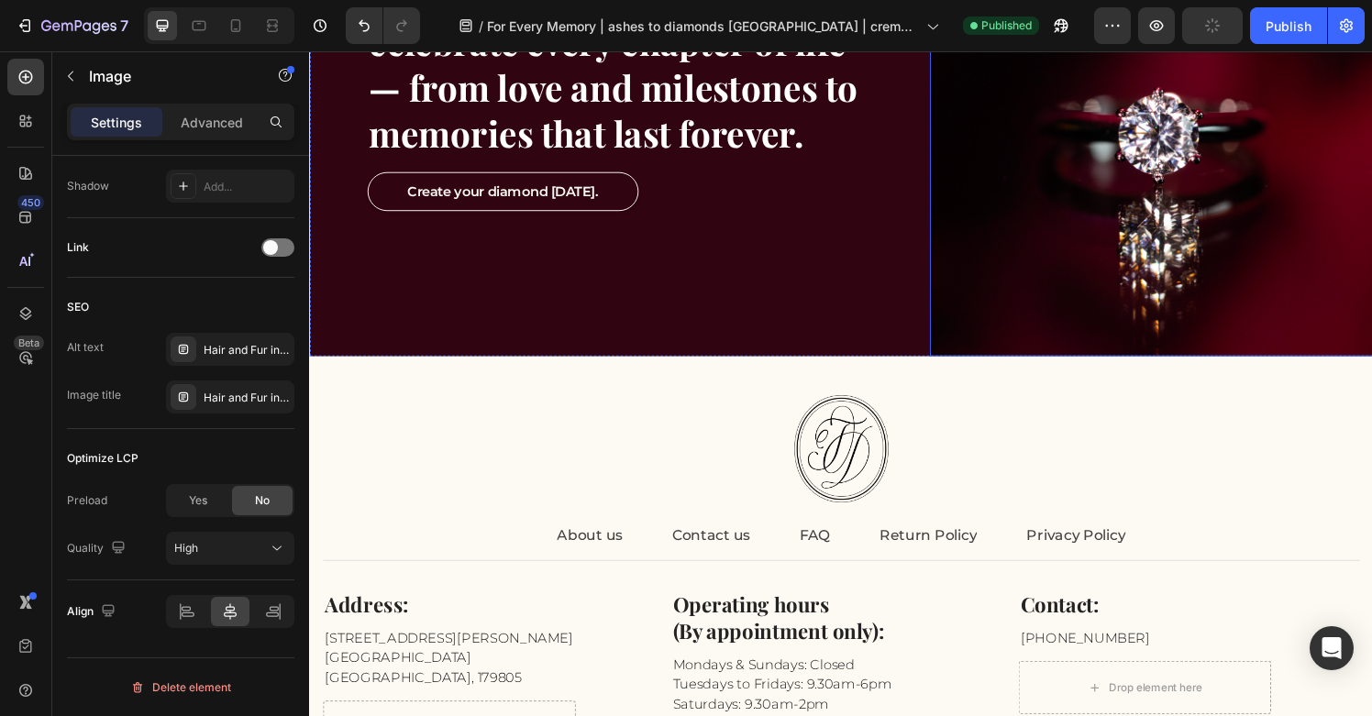
click at [1125, 289] on img at bounding box center [1180, 92] width 459 height 550
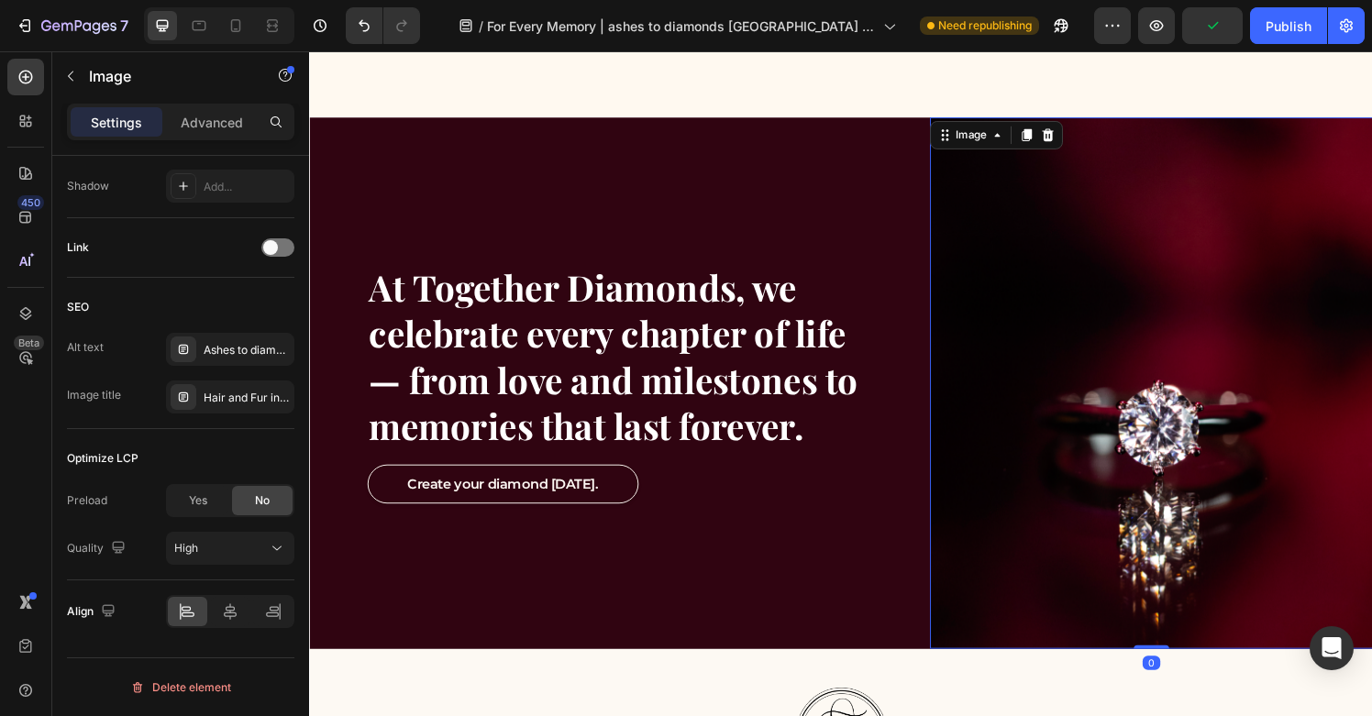
scroll to position [2788, 0]
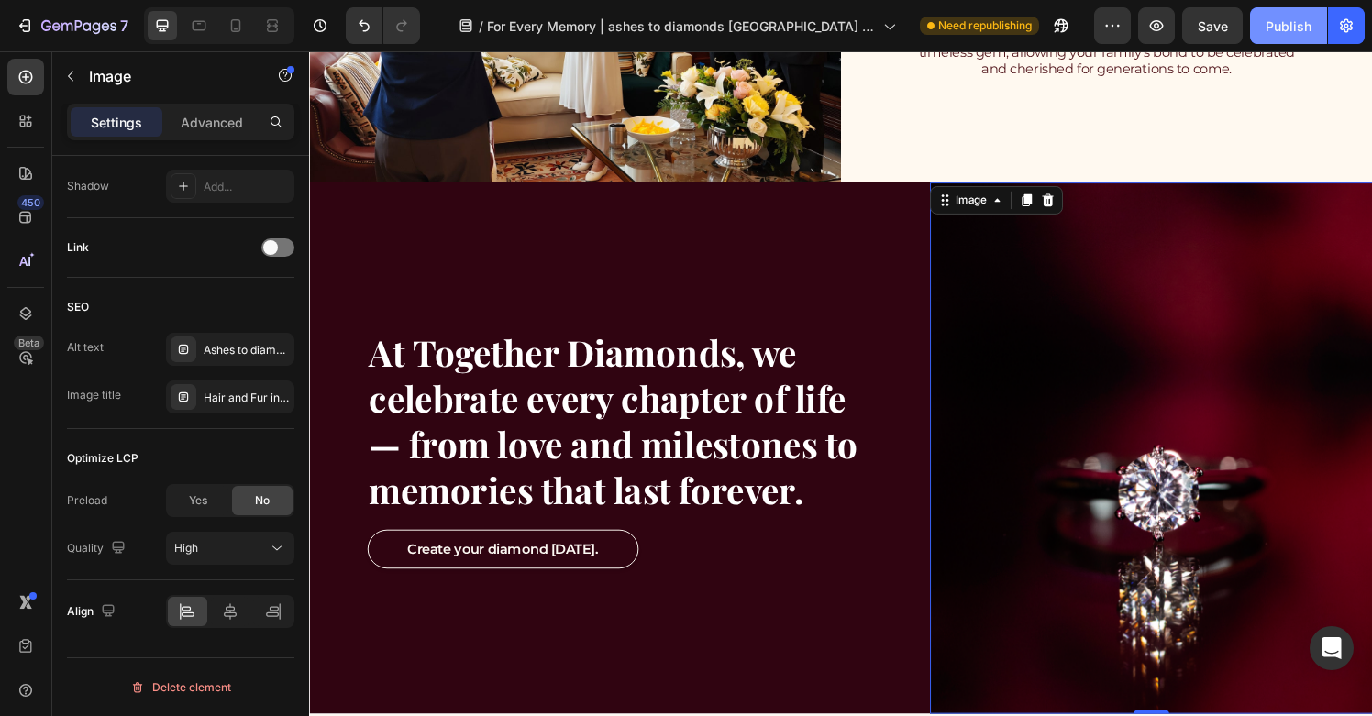
click at [1272, 29] on div "Publish" at bounding box center [1289, 26] width 46 height 19
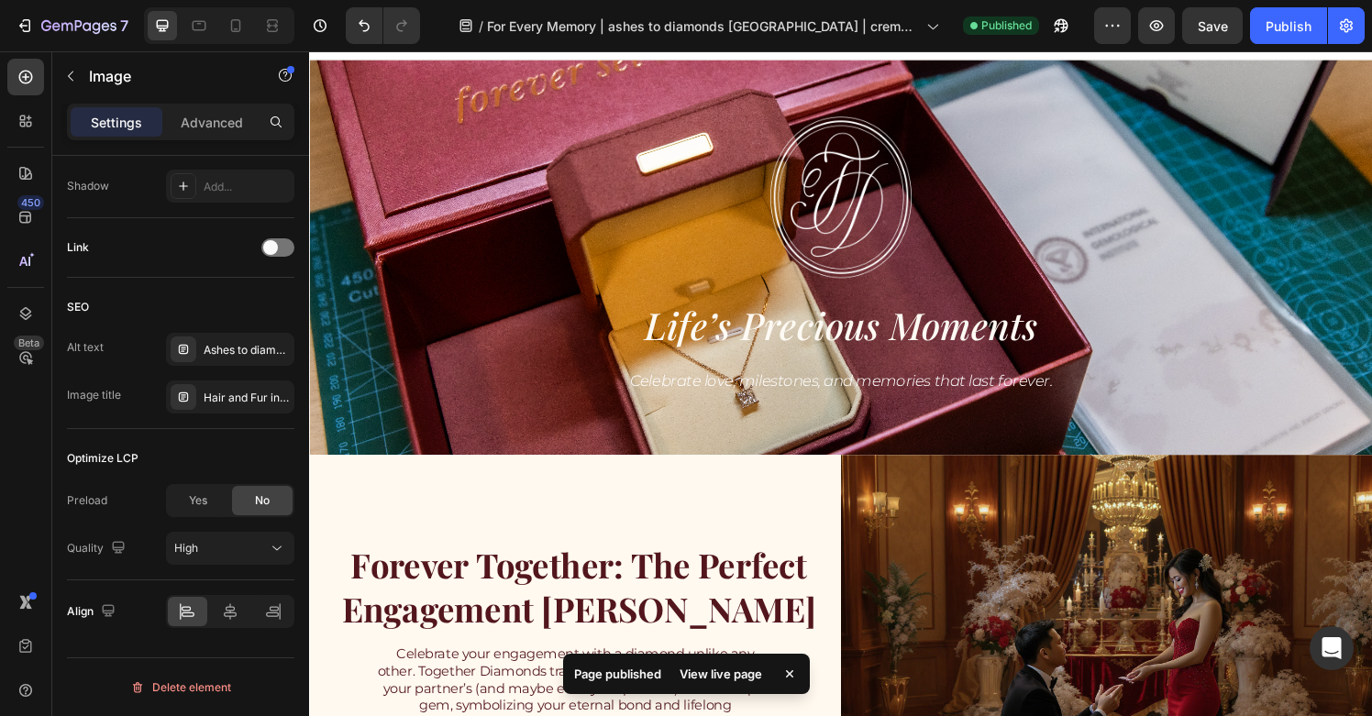
scroll to position [0, 0]
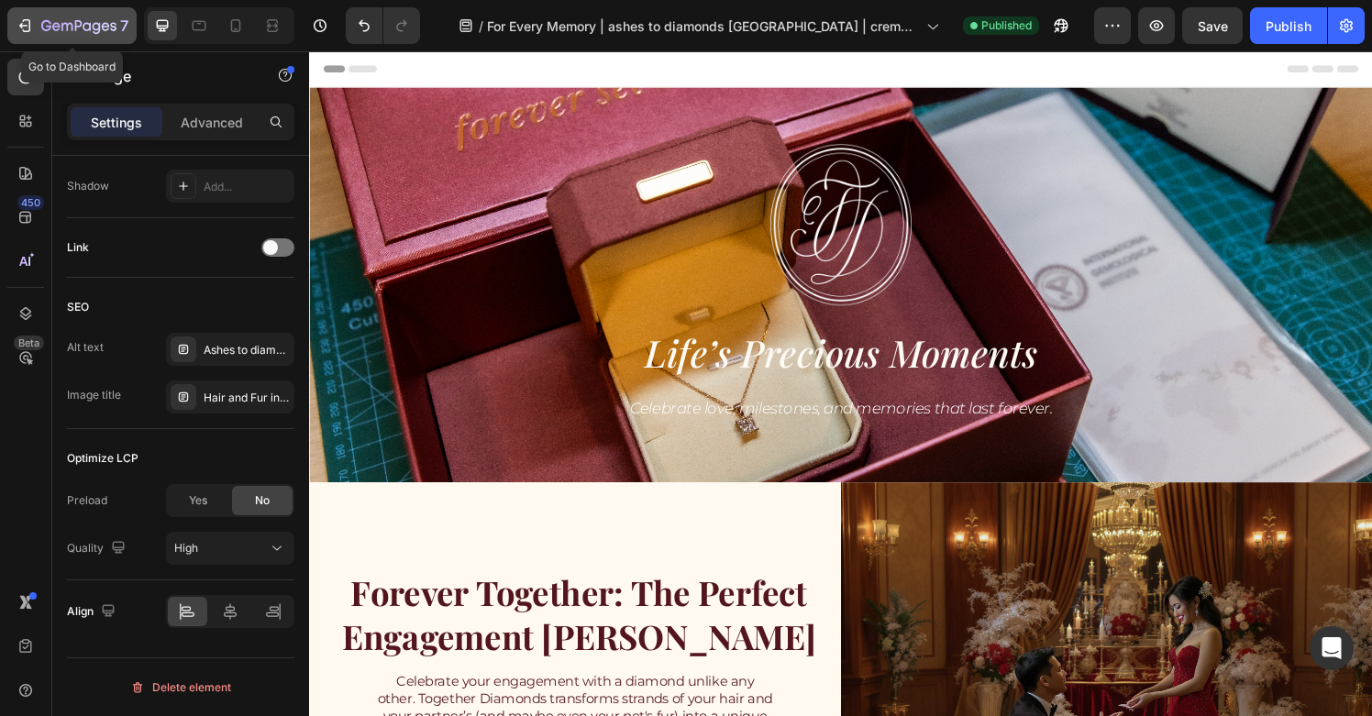
click at [43, 35] on div "7" at bounding box center [84, 26] width 87 height 22
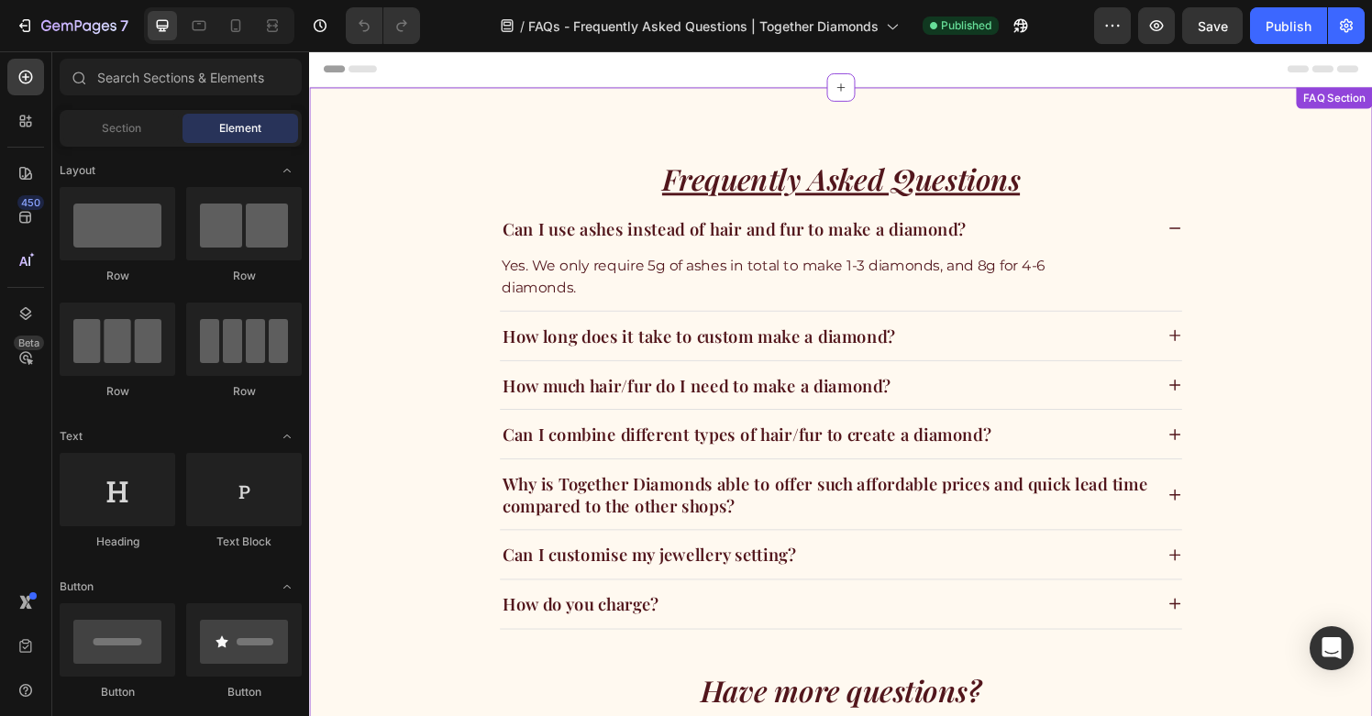
scroll to position [5, 0]
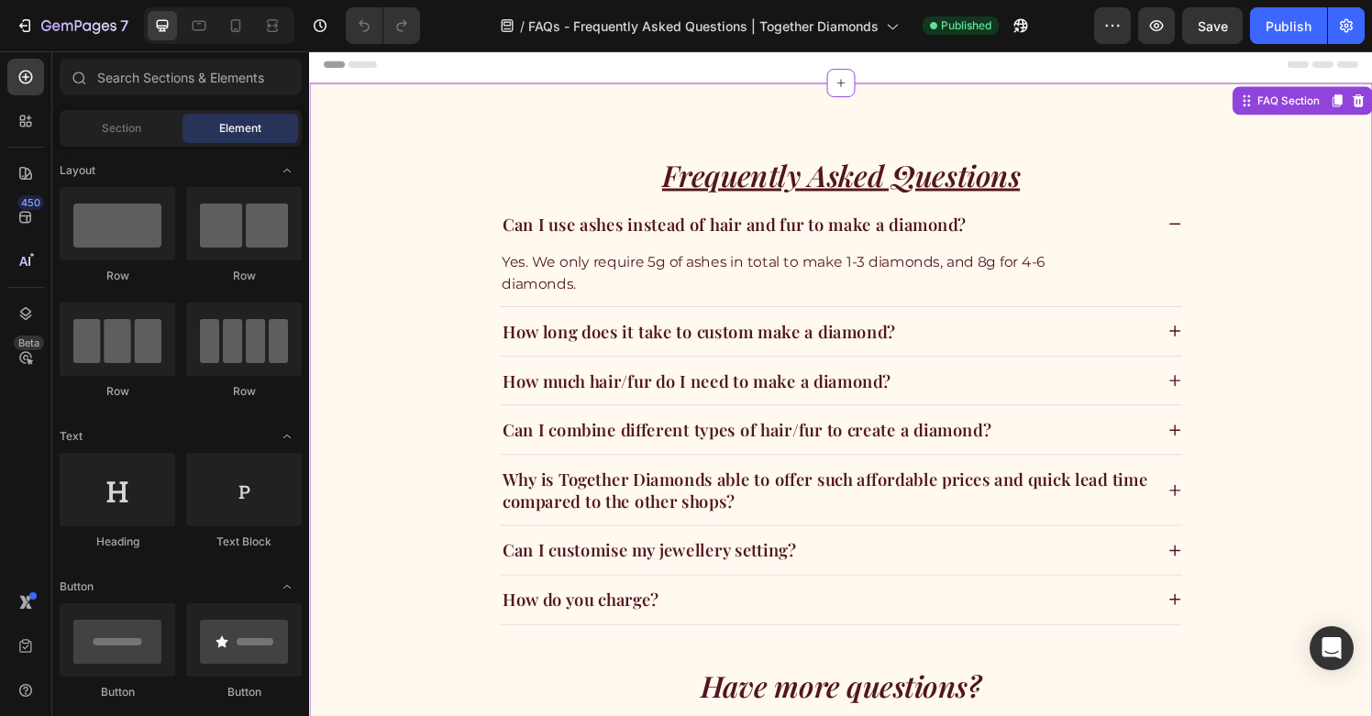
click at [1196, 512] on div "Why is Together Diamonds able to offer such affordable prices and quick lead ti…" at bounding box center [859, 506] width 706 height 72
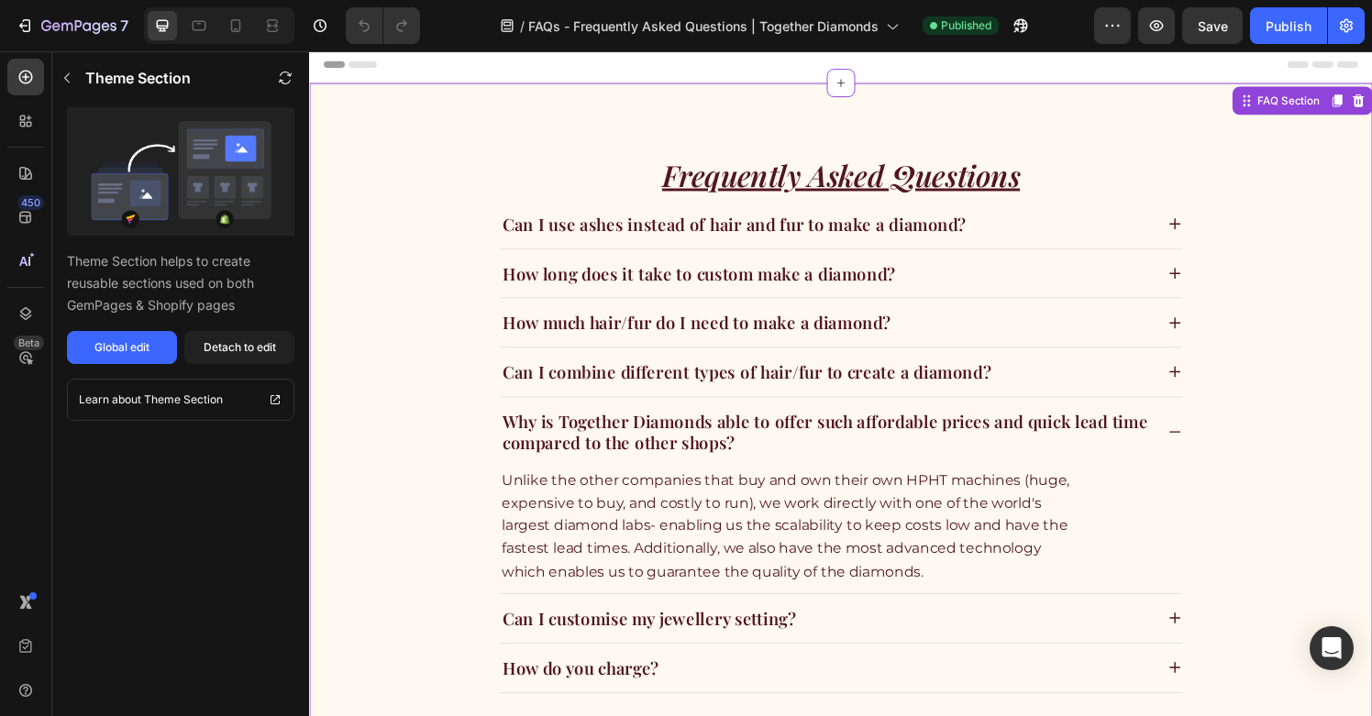
click at [1209, 447] on icon at bounding box center [1205, 446] width 15 height 15
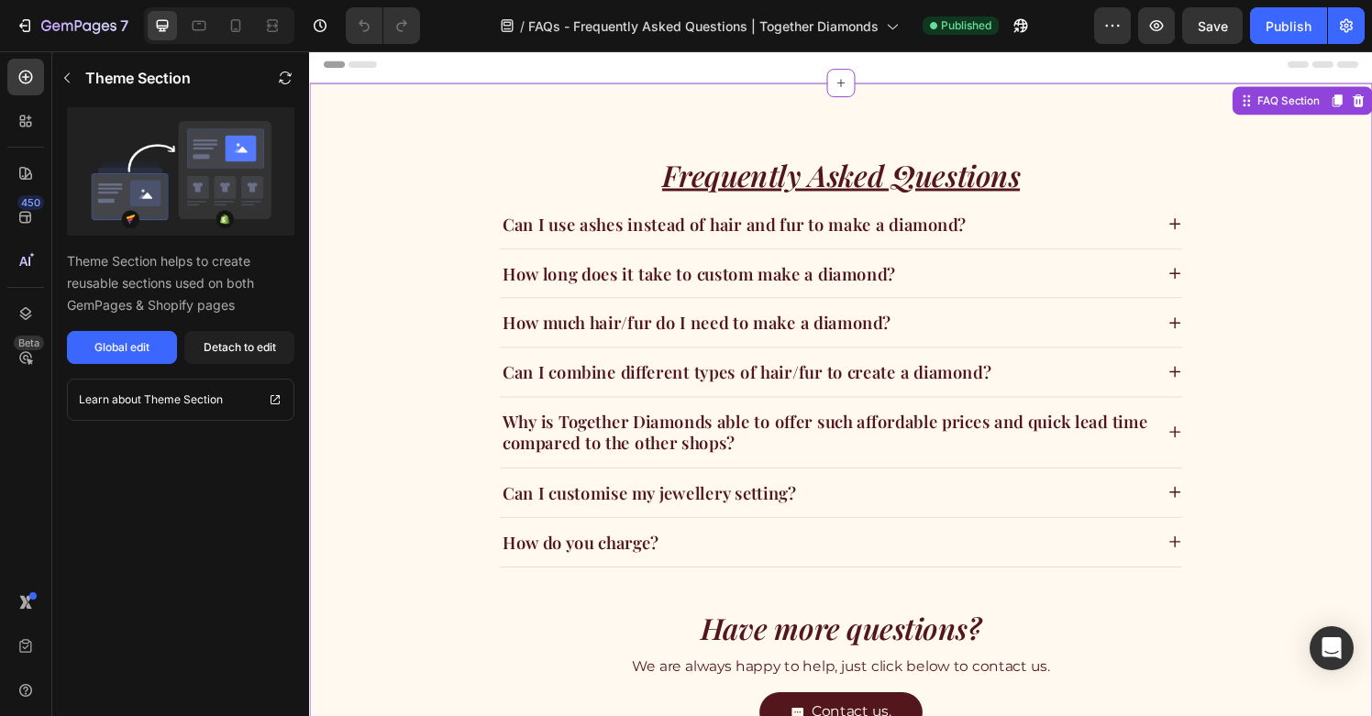
click at [802, 454] on p "Why is Together Diamonds able to offer such affordable prices and quick lead ti…" at bounding box center [845, 446] width 672 height 45
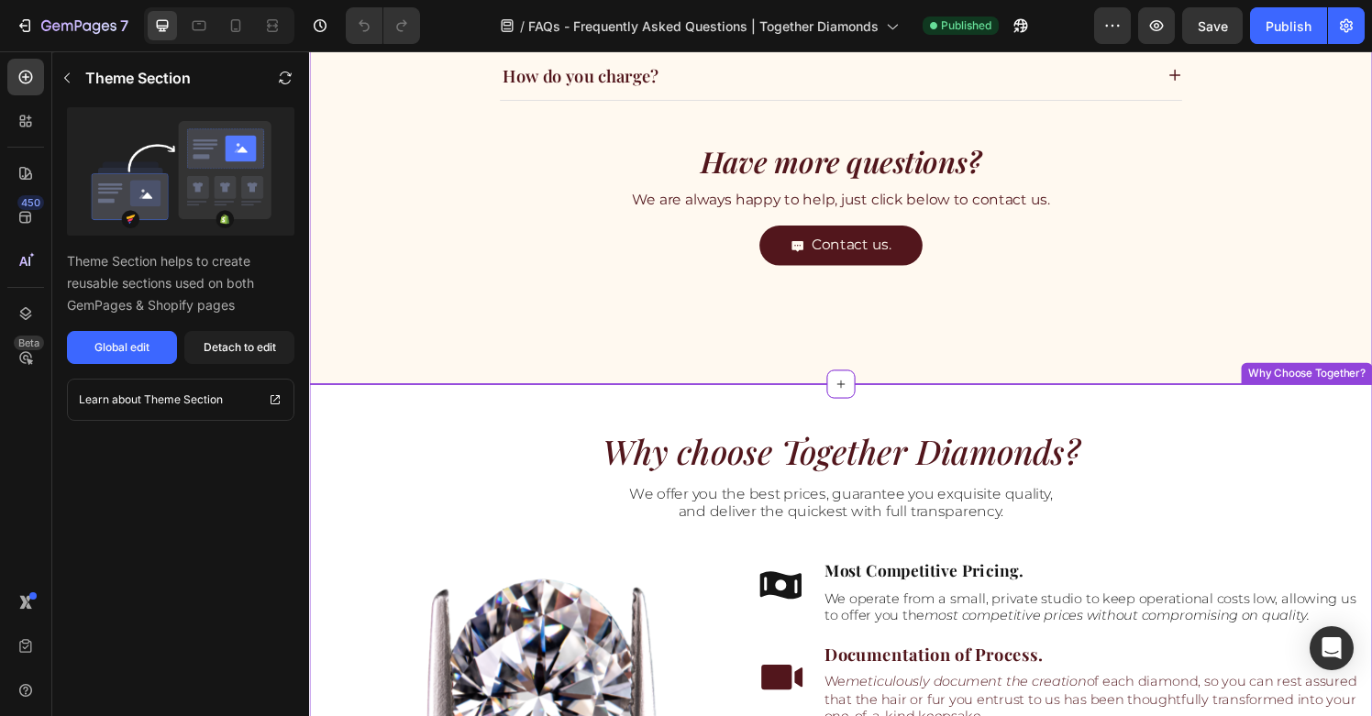
scroll to position [939, 0]
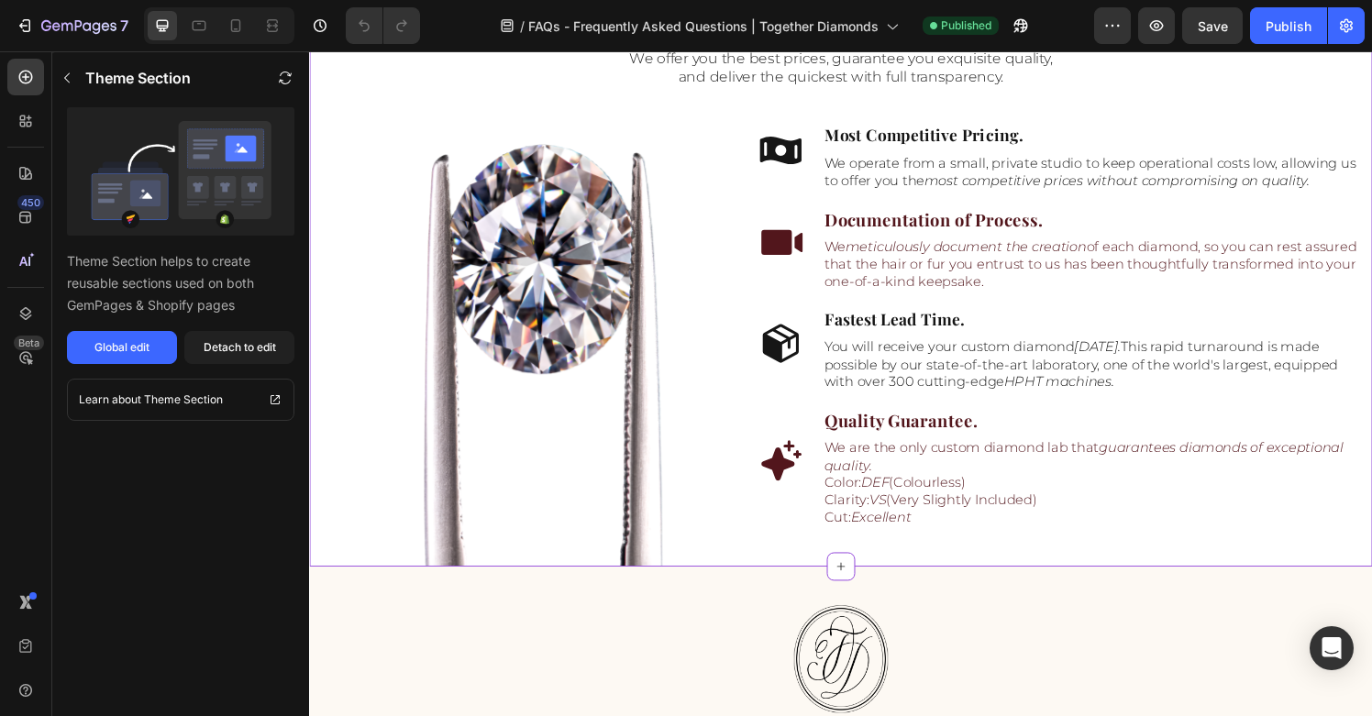
click at [943, 342] on div "Fastest Lead Time. Text Block You will receive your custom diamond [DATE]. This…" at bounding box center [1118, 360] width 556 height 87
click at [128, 354] on div "Global edit" at bounding box center [121, 347] width 55 height 17
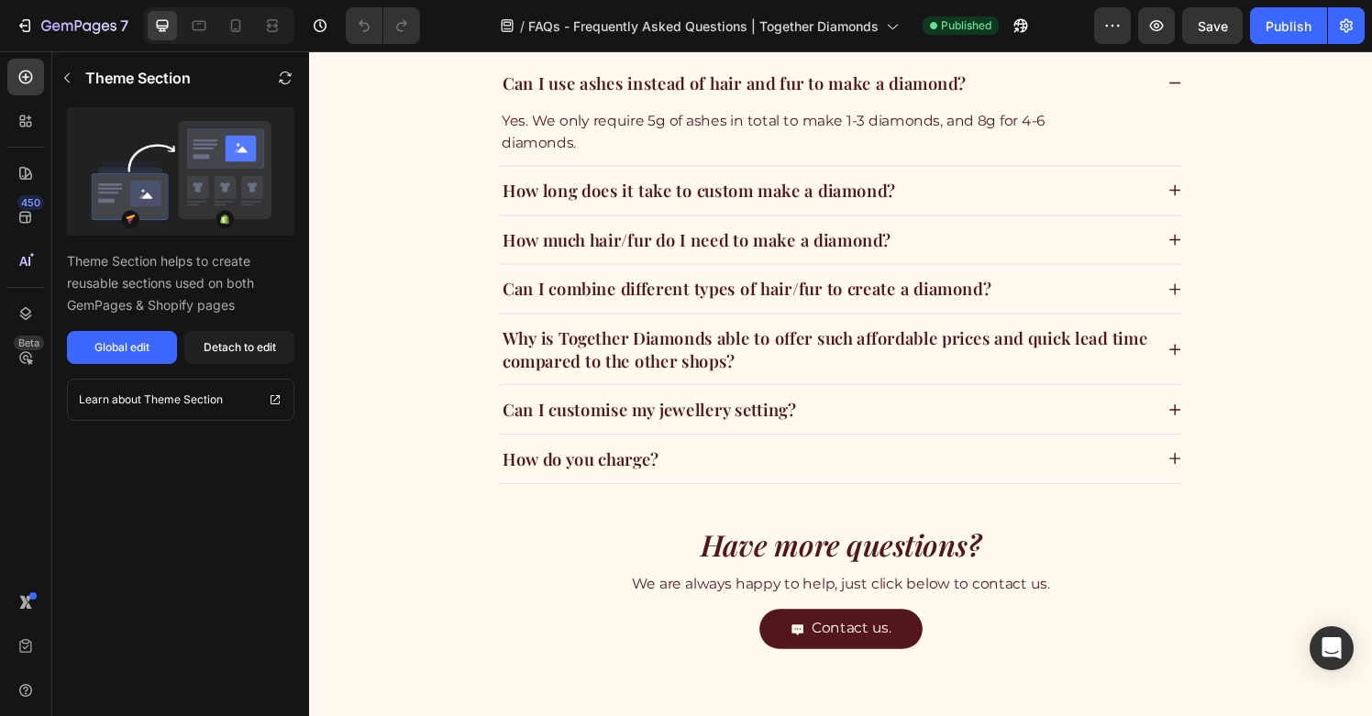
scroll to position [55, 0]
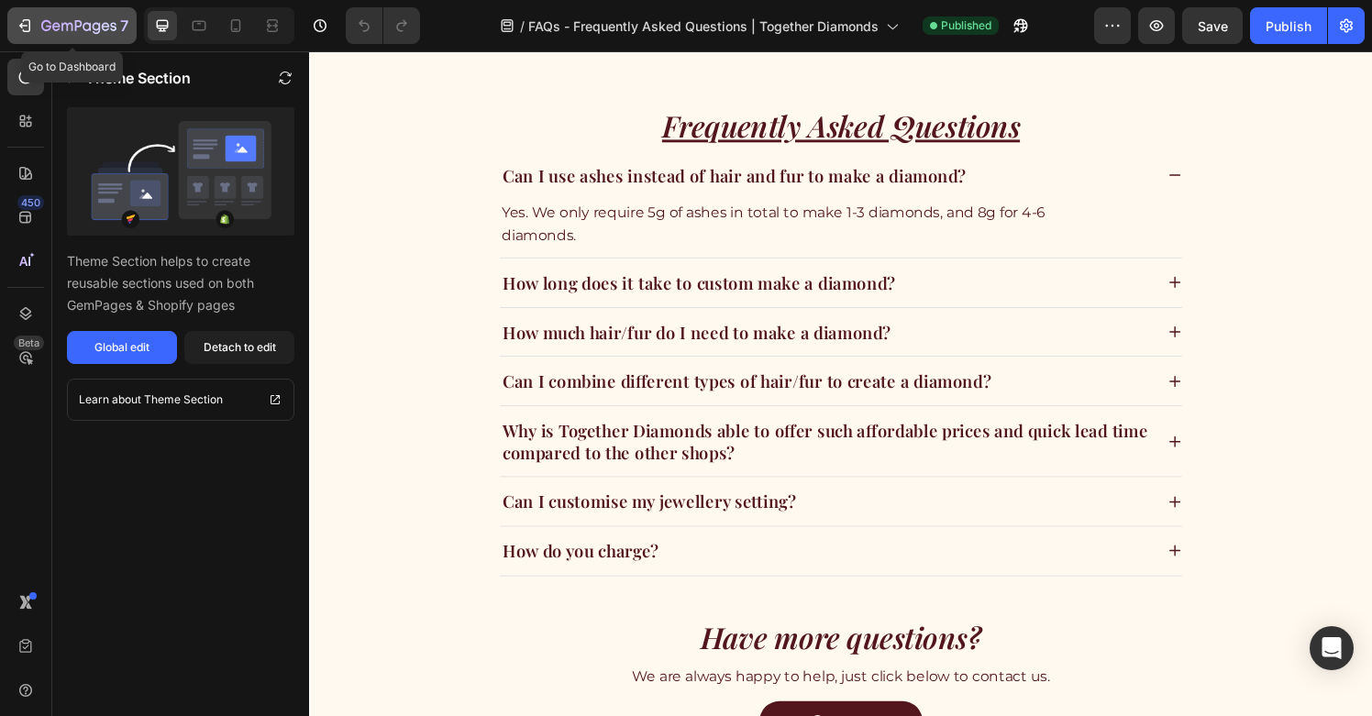
click at [47, 21] on icon "button" at bounding box center [78, 27] width 75 height 16
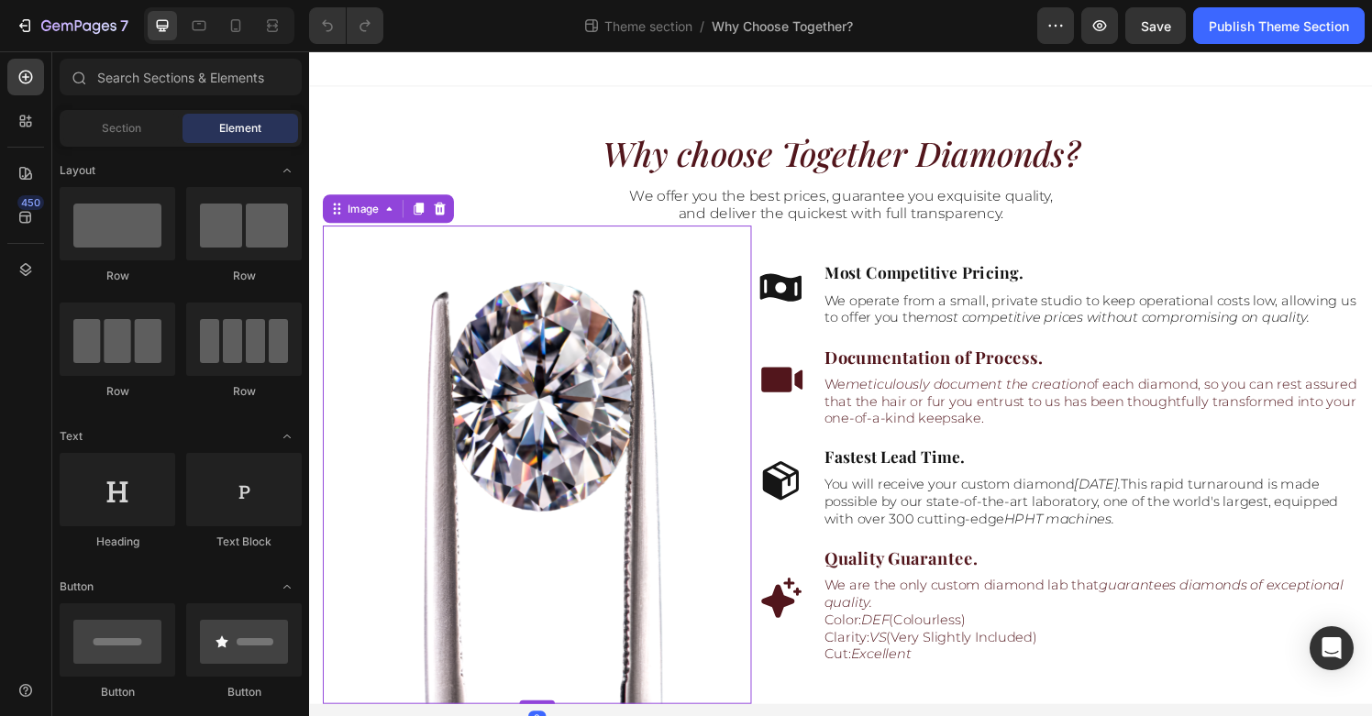
click at [530, 390] on img at bounding box center [545, 479] width 349 height 495
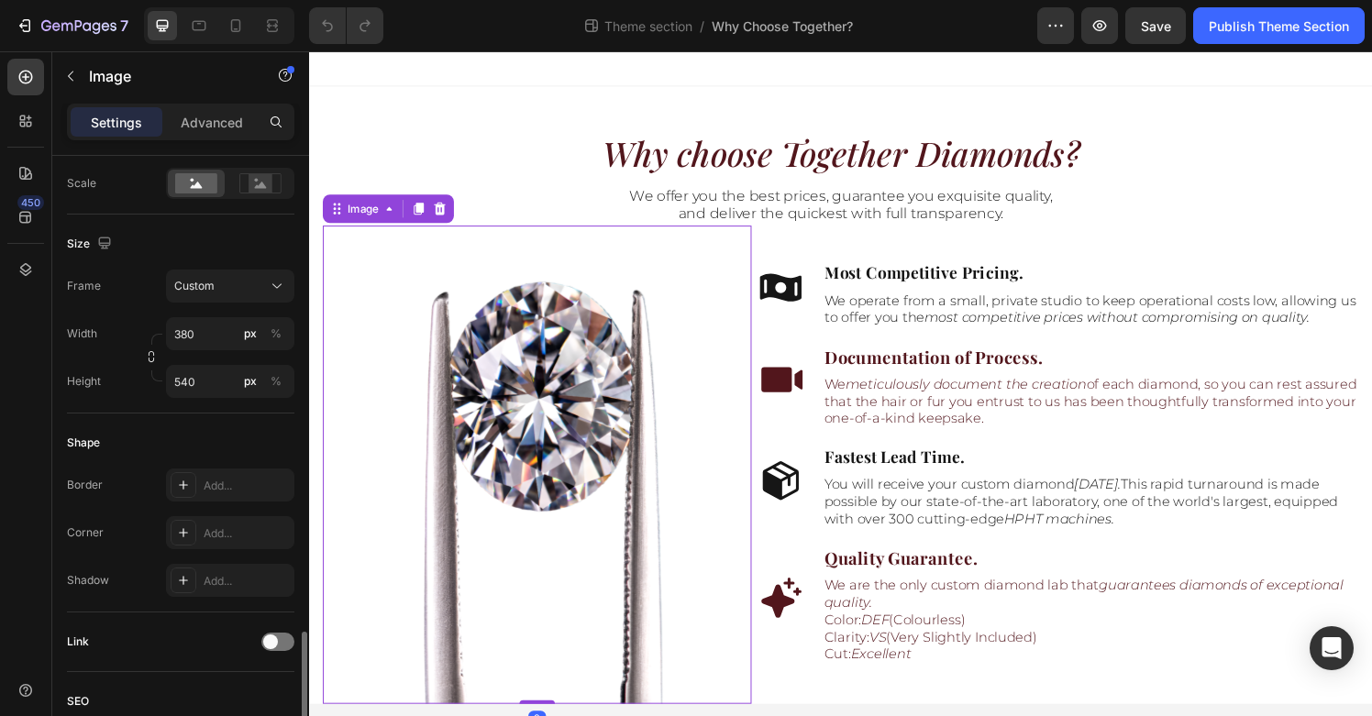
scroll to position [818, 0]
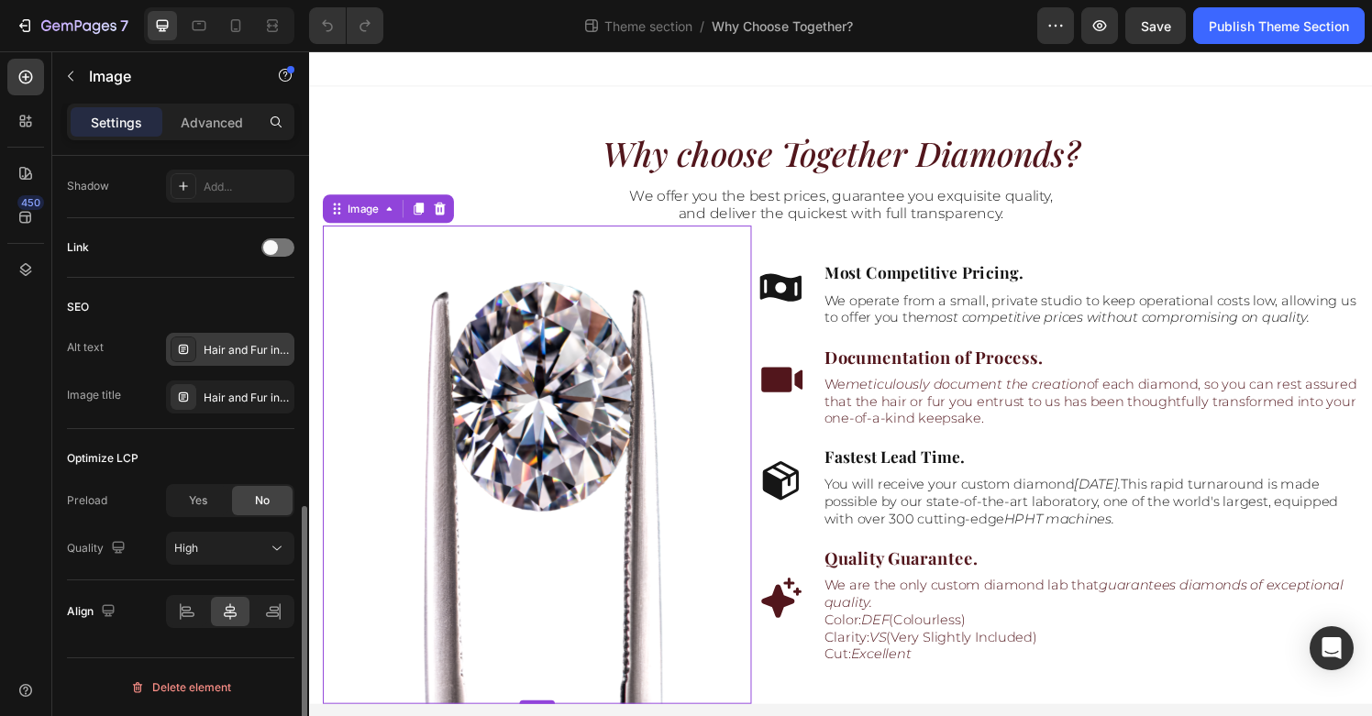
click at [237, 351] on div "Hair and Fur into diamonds | Anniversary Gift | Perfect Gift | Unique engagemen…" at bounding box center [247, 350] width 86 height 17
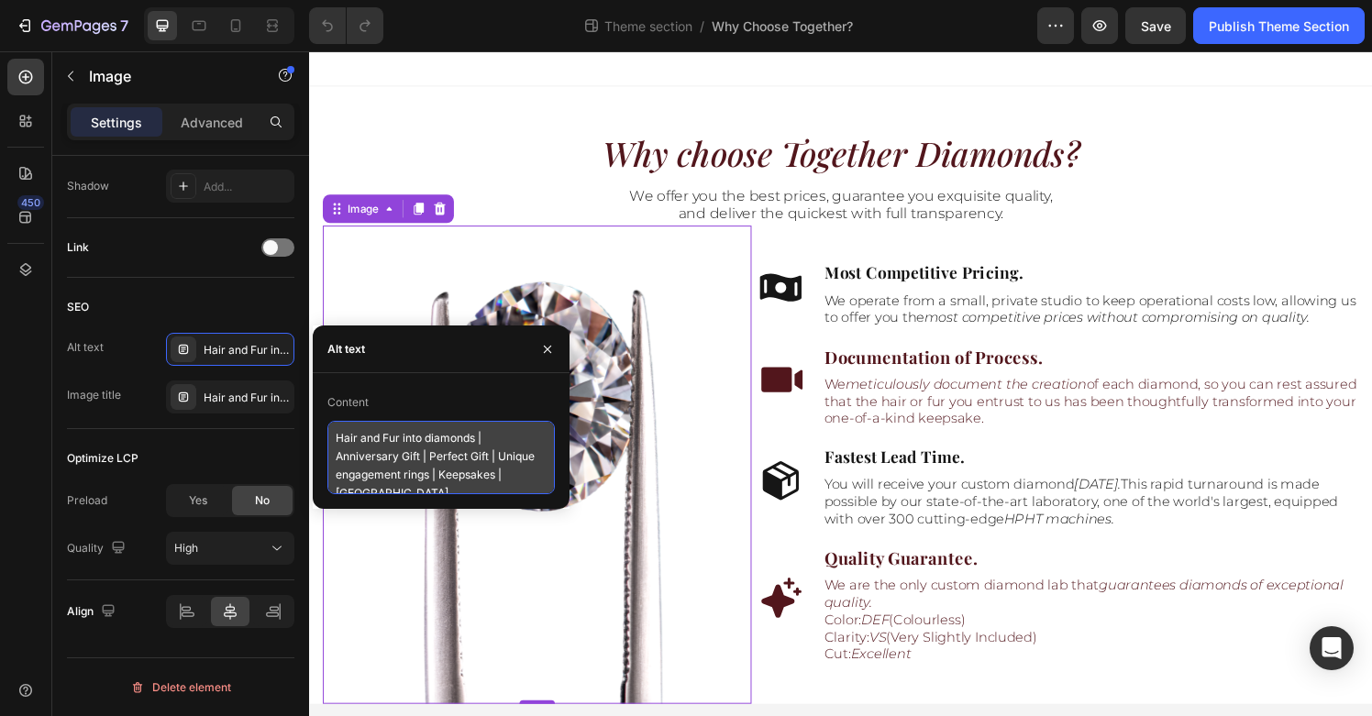
click at [417, 459] on textarea "Hair and Fur into diamonds | Anniversary Gift | Perfect Gift | Unique engagemen…" at bounding box center [442, 457] width 228 height 73
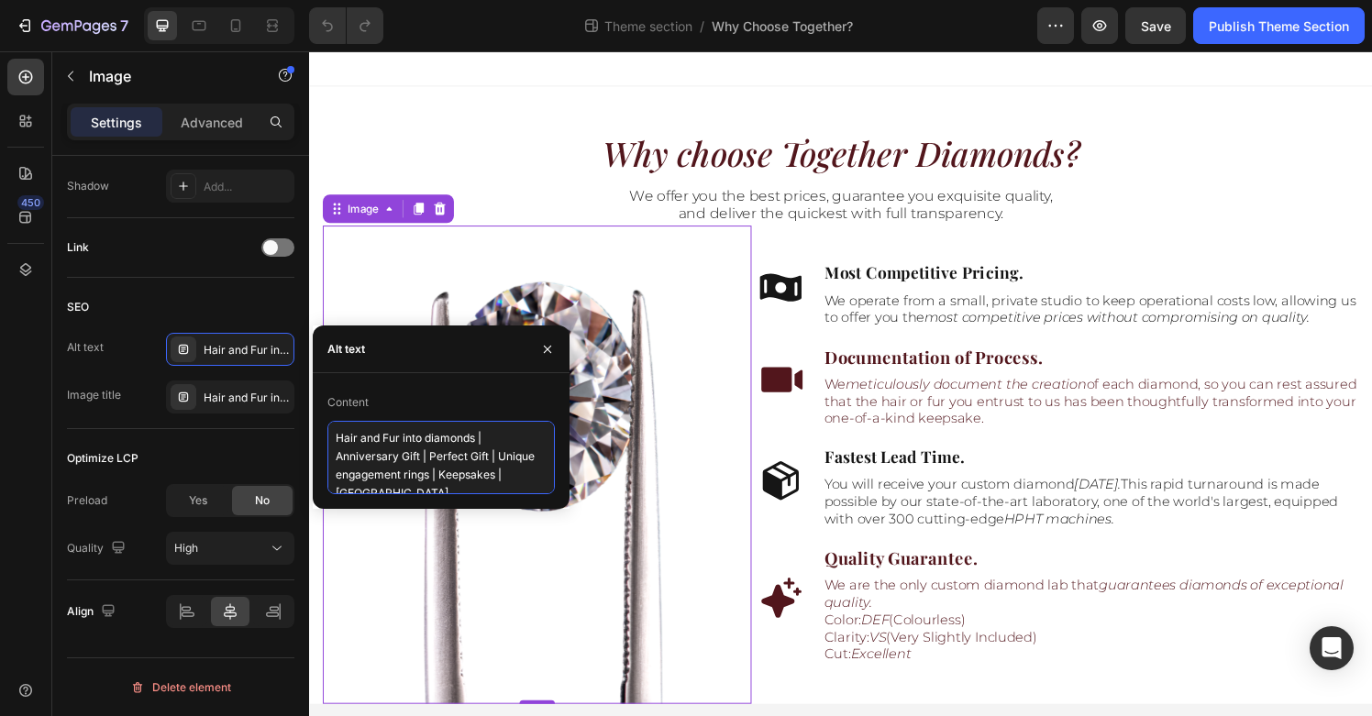
paste textarea "ashes to diamonds Singapore | cremation diamonds Singapore | hair to diamonds S…"
type textarea "ashes to diamonds Singapore | cremation diamonds Singapore | hair to diamonds S…"
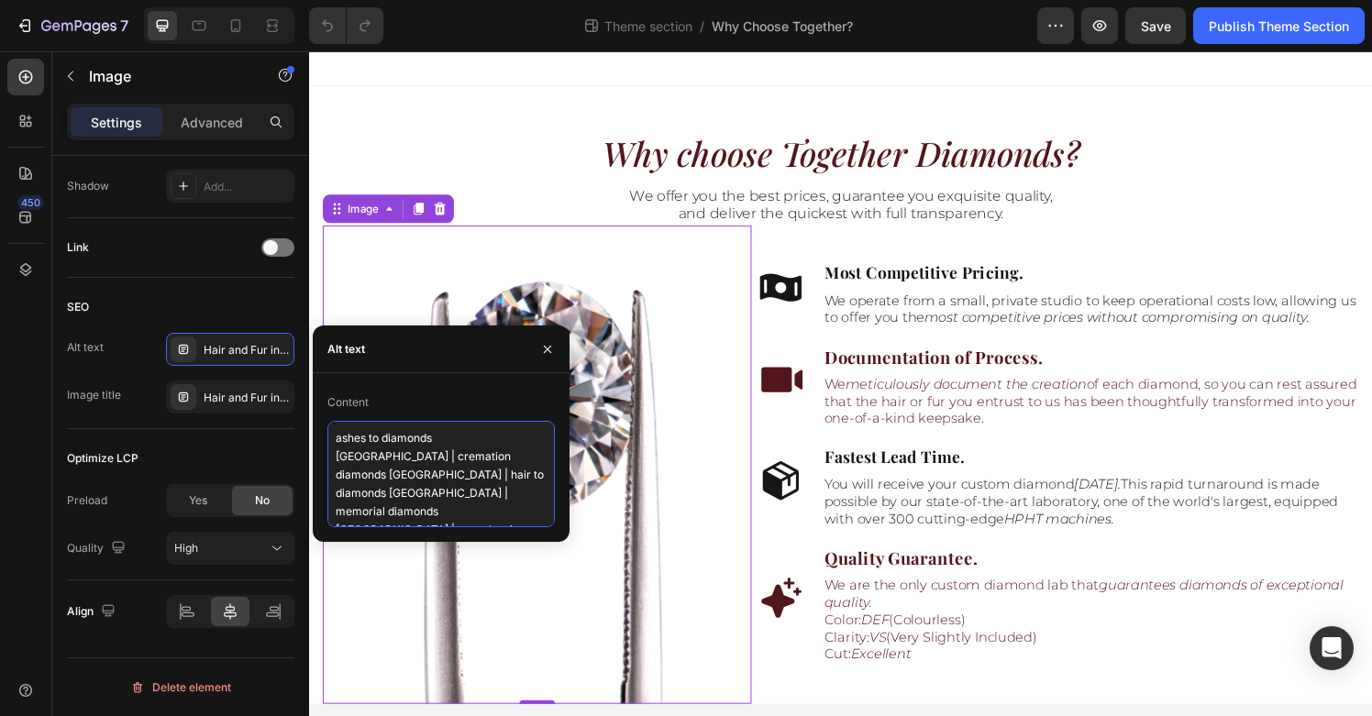
scroll to position [10, 0]
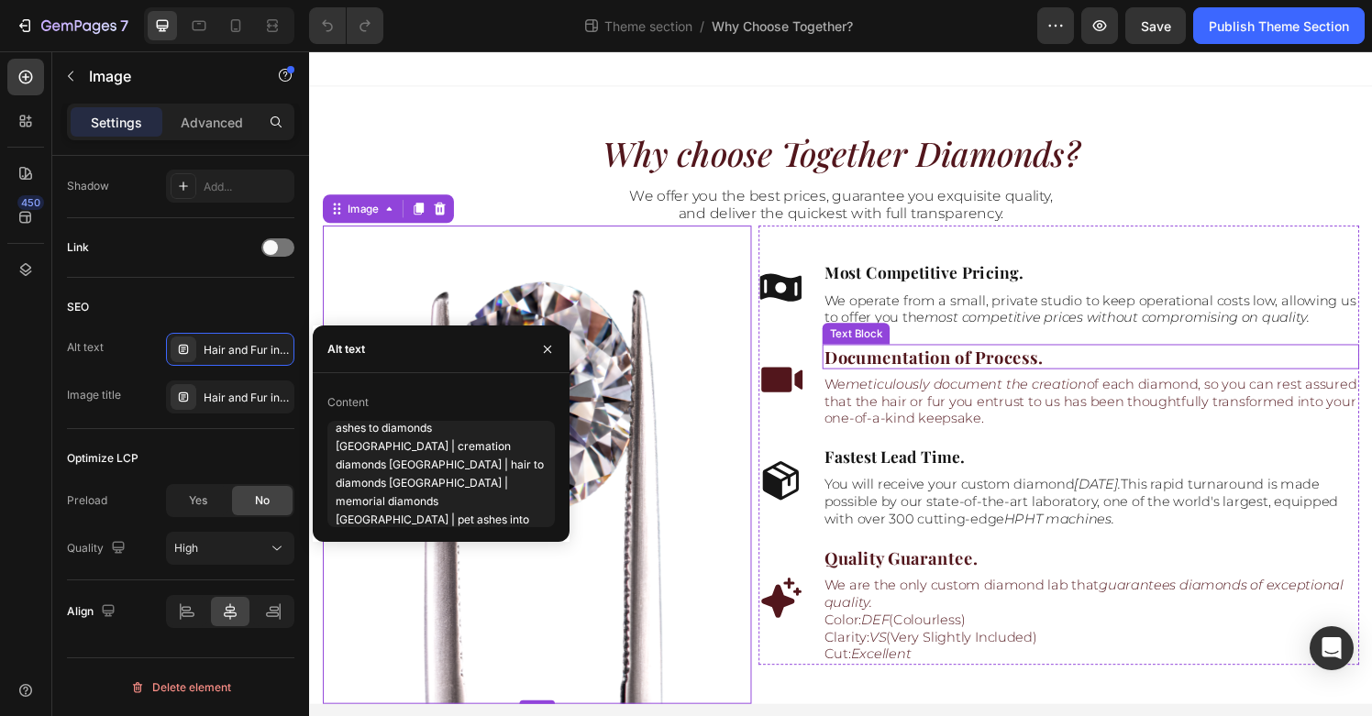
click at [1033, 366] on p "Documentation of Process." at bounding box center [1118, 368] width 552 height 23
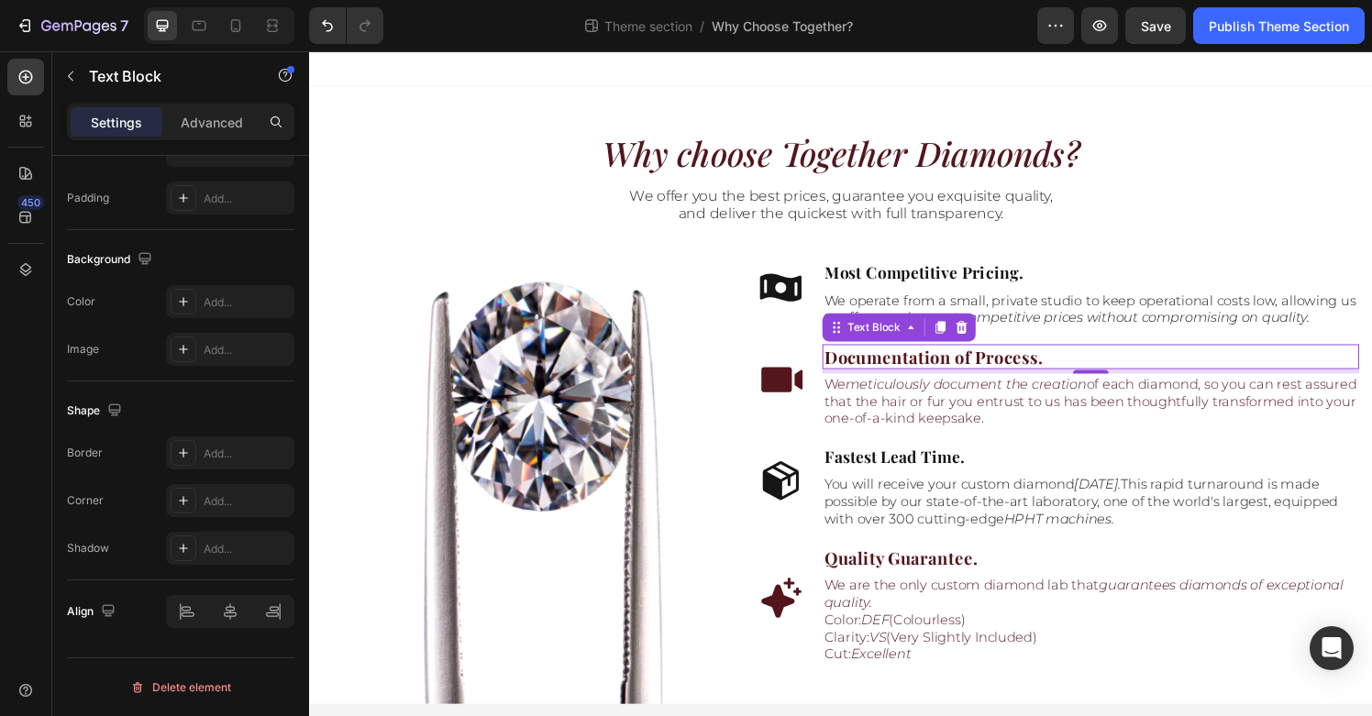
scroll to position [0, 0]
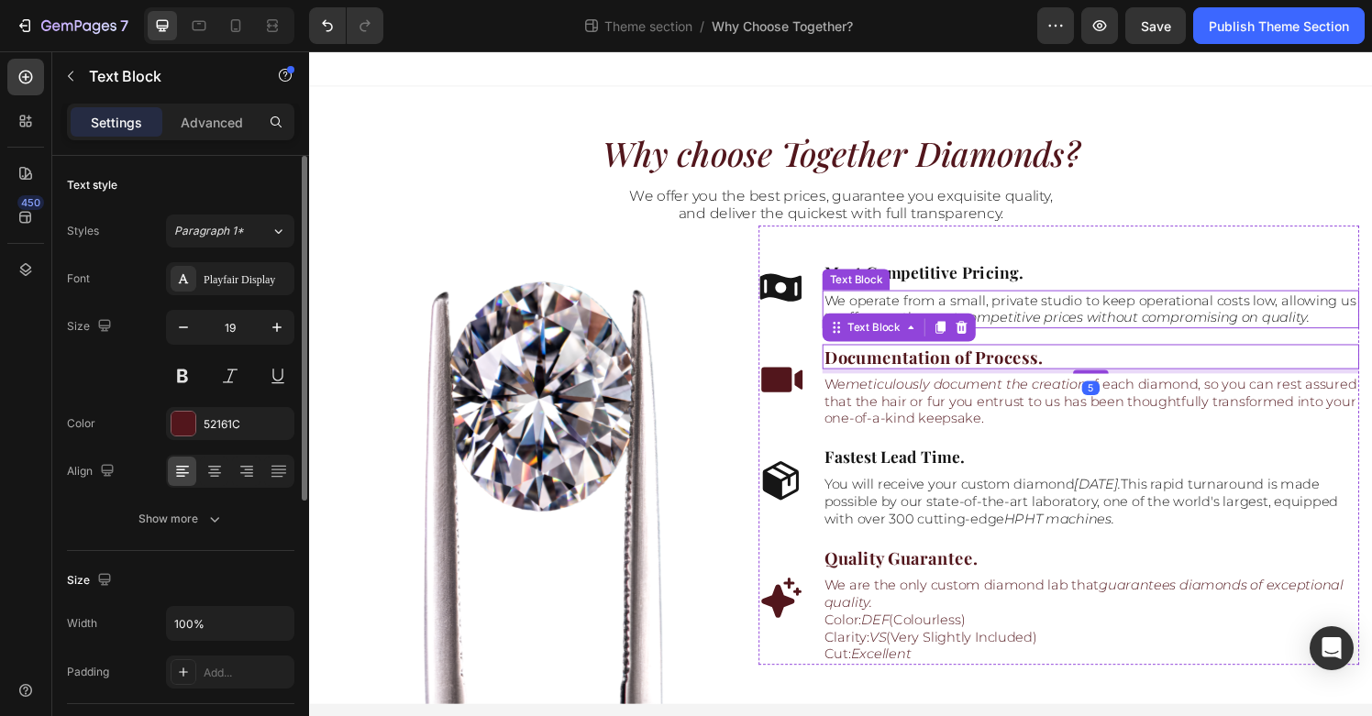
click at [1112, 313] on p "We operate from a small, private studio to keep operational costs low, allowing…" at bounding box center [1118, 319] width 552 height 36
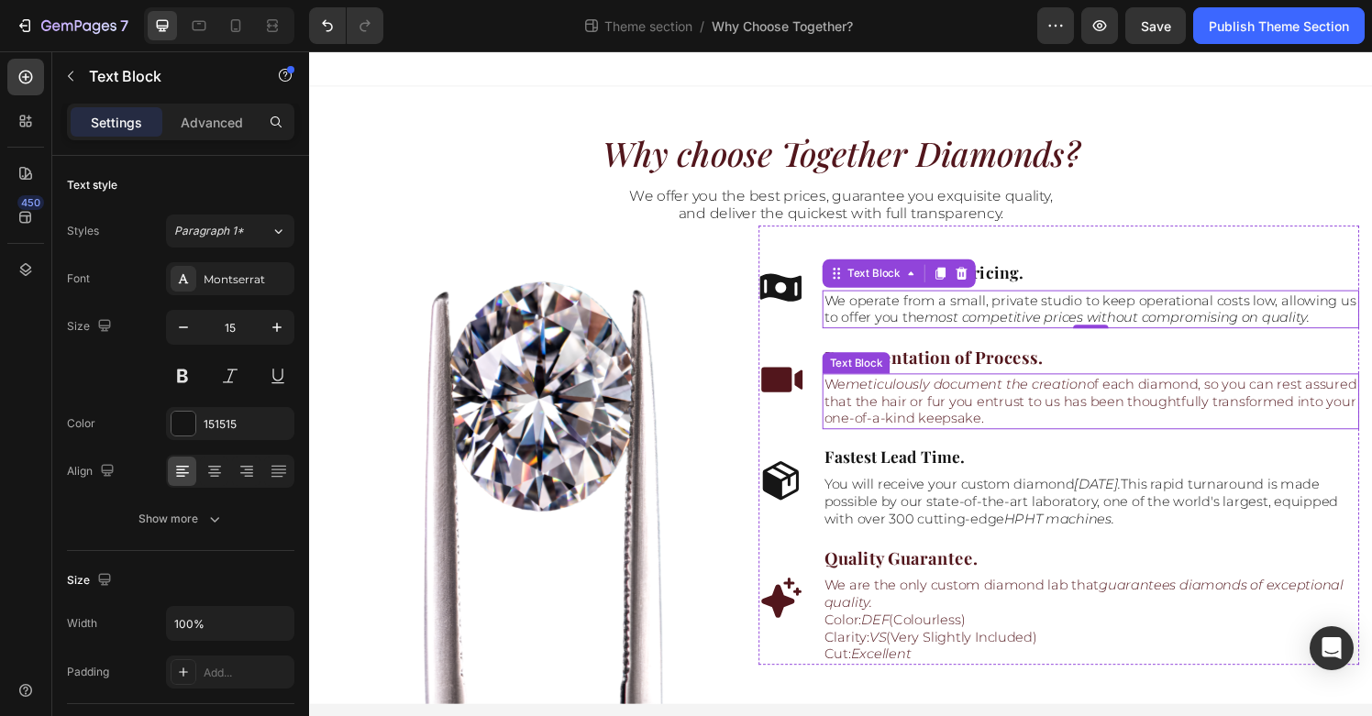
click at [1141, 415] on p "We meticulously document the creation of each diamond, so you can rest assured …" at bounding box center [1118, 414] width 552 height 54
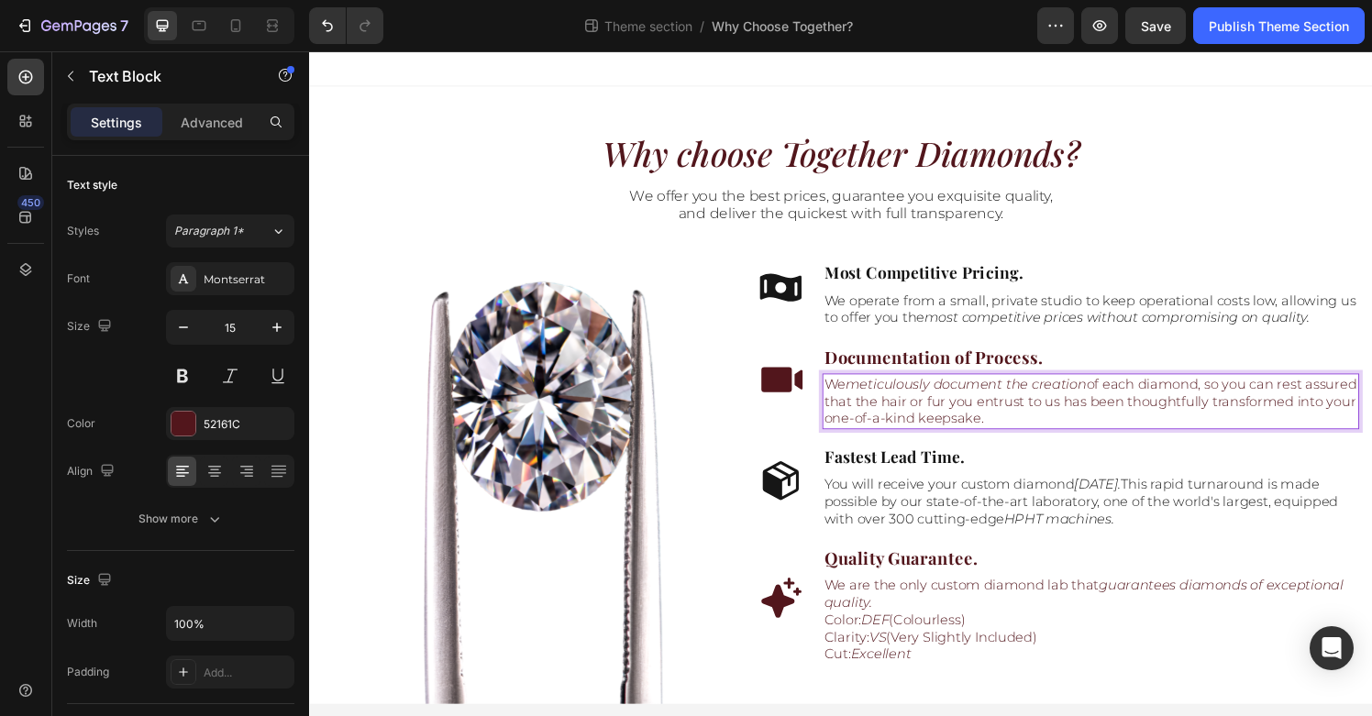
click at [1087, 428] on p "We meticulously document the creation of each diamond, so you can rest assured …" at bounding box center [1118, 414] width 552 height 54
click at [954, 417] on p "We meticulously document the creation of each diamond, so you can rest assured …" at bounding box center [1118, 414] width 552 height 54
click at [1264, 41] on button "Publish Theme Section" at bounding box center [1280, 25] width 172 height 37
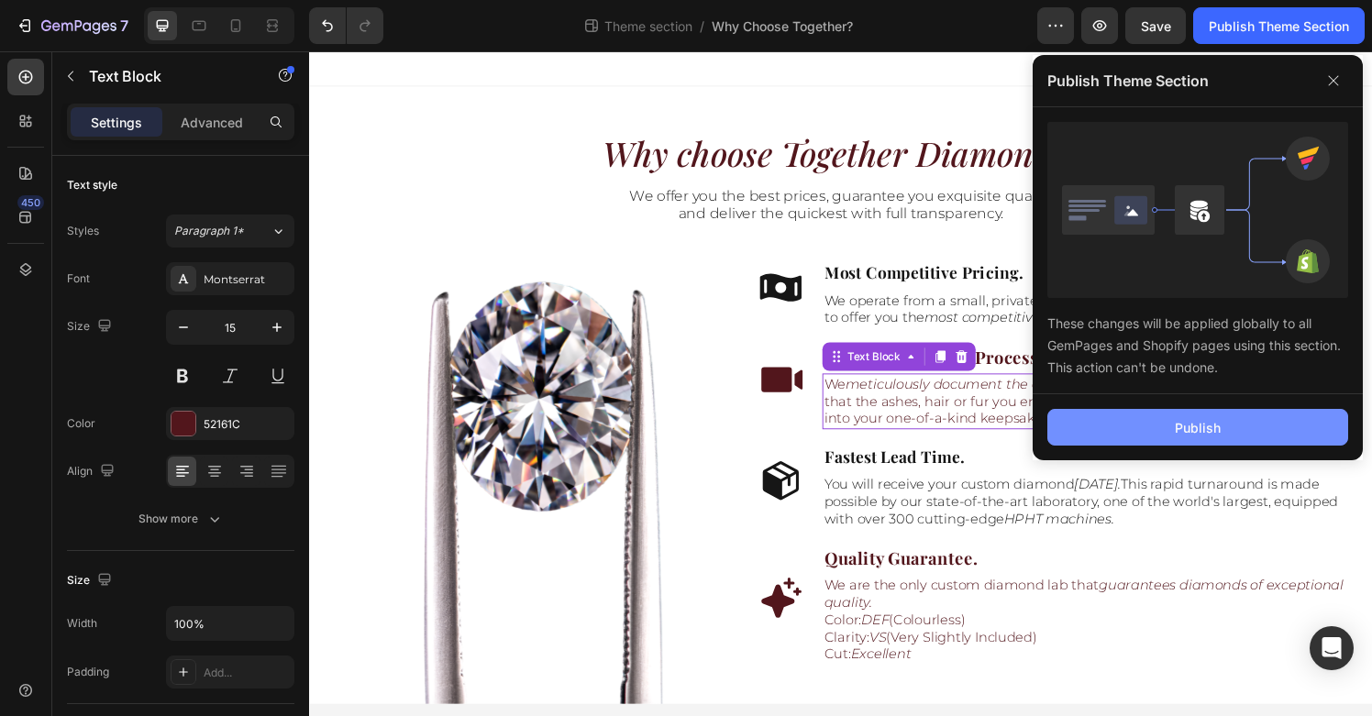
click at [1183, 420] on div "Publish" at bounding box center [1198, 427] width 46 height 19
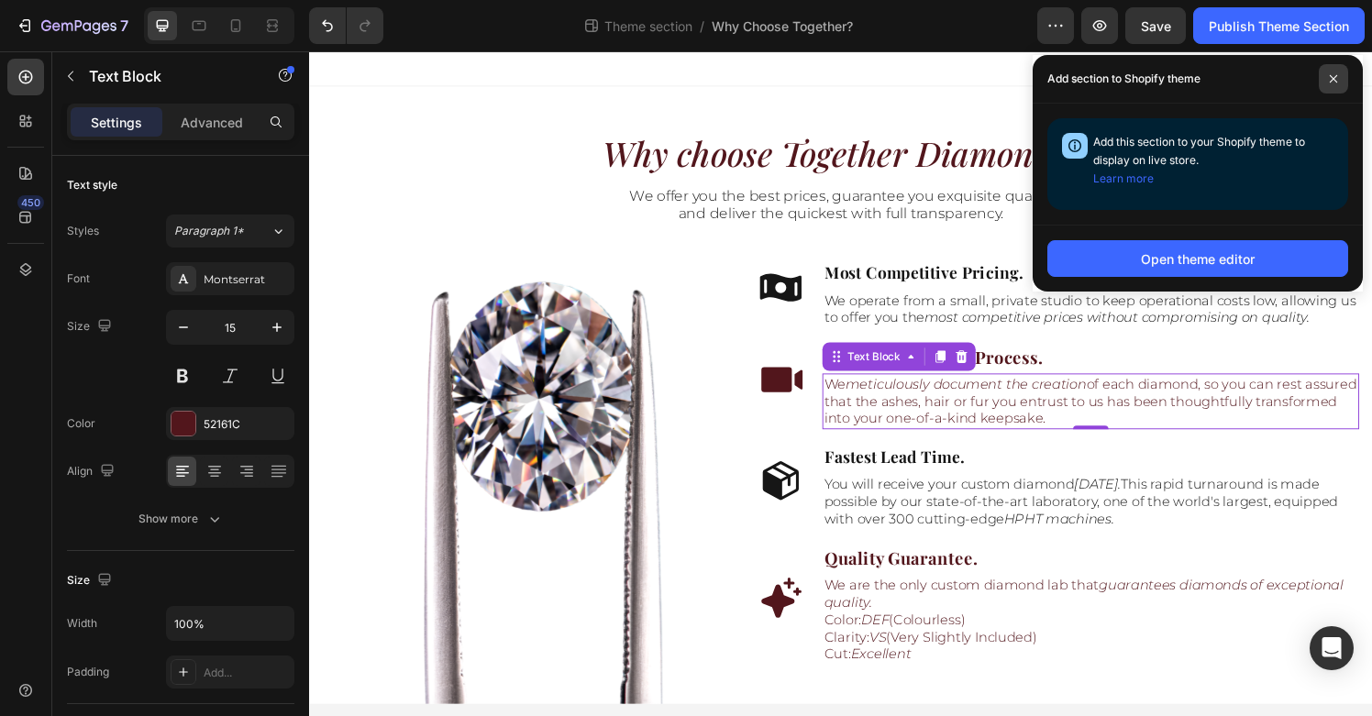
click at [1340, 80] on span at bounding box center [1333, 78] width 29 height 29
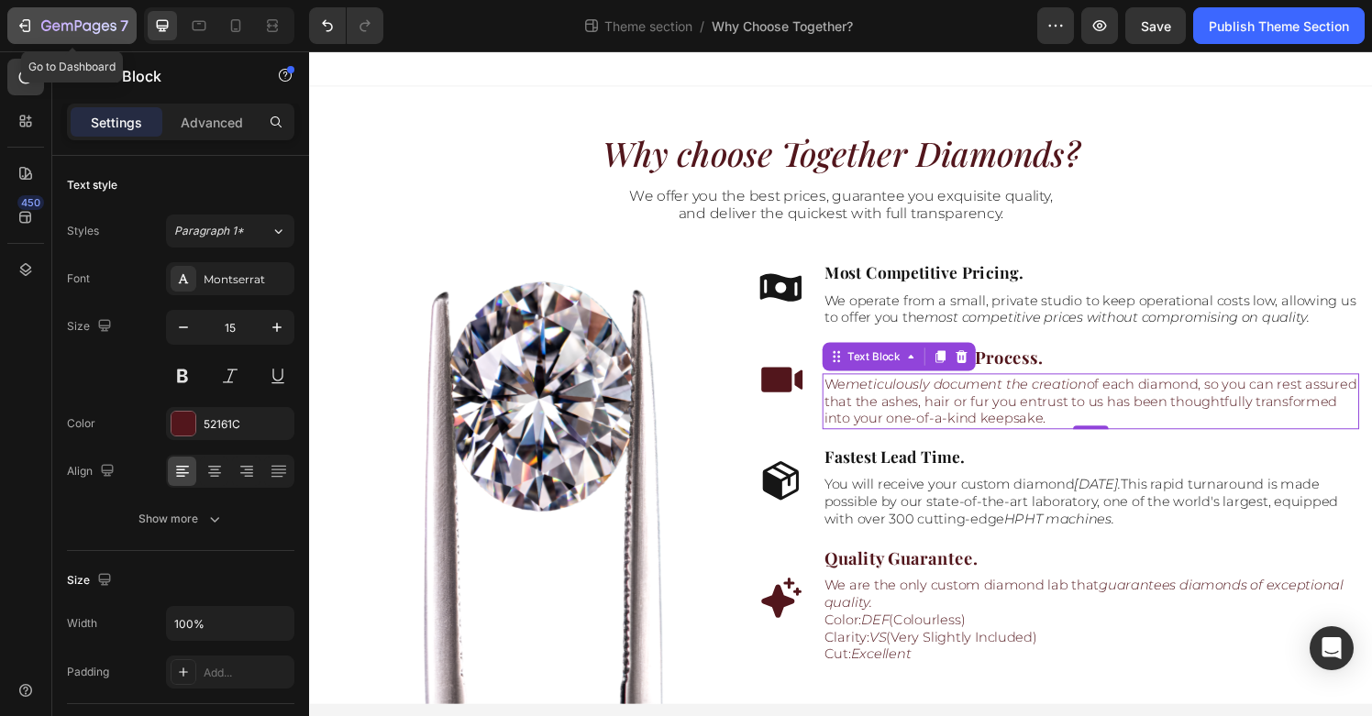
click at [61, 30] on icon "button" at bounding box center [78, 27] width 75 height 16
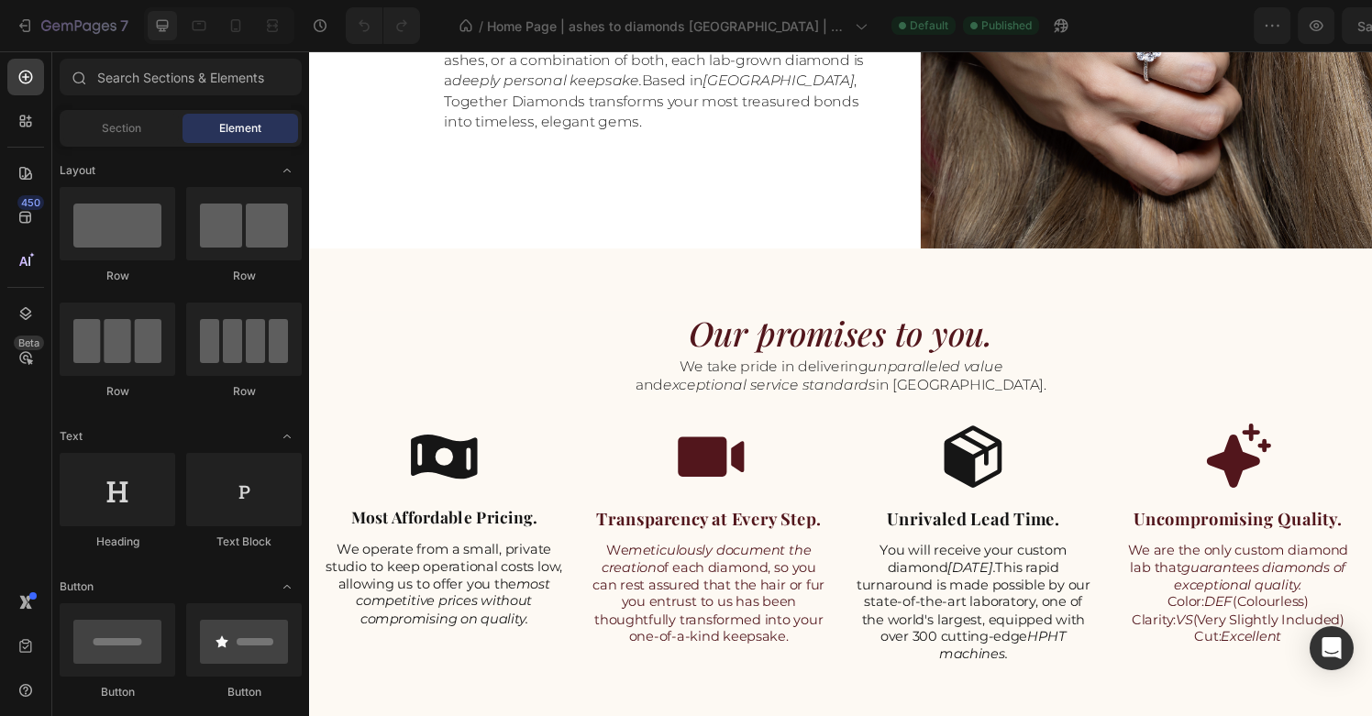
scroll to position [1037, 0]
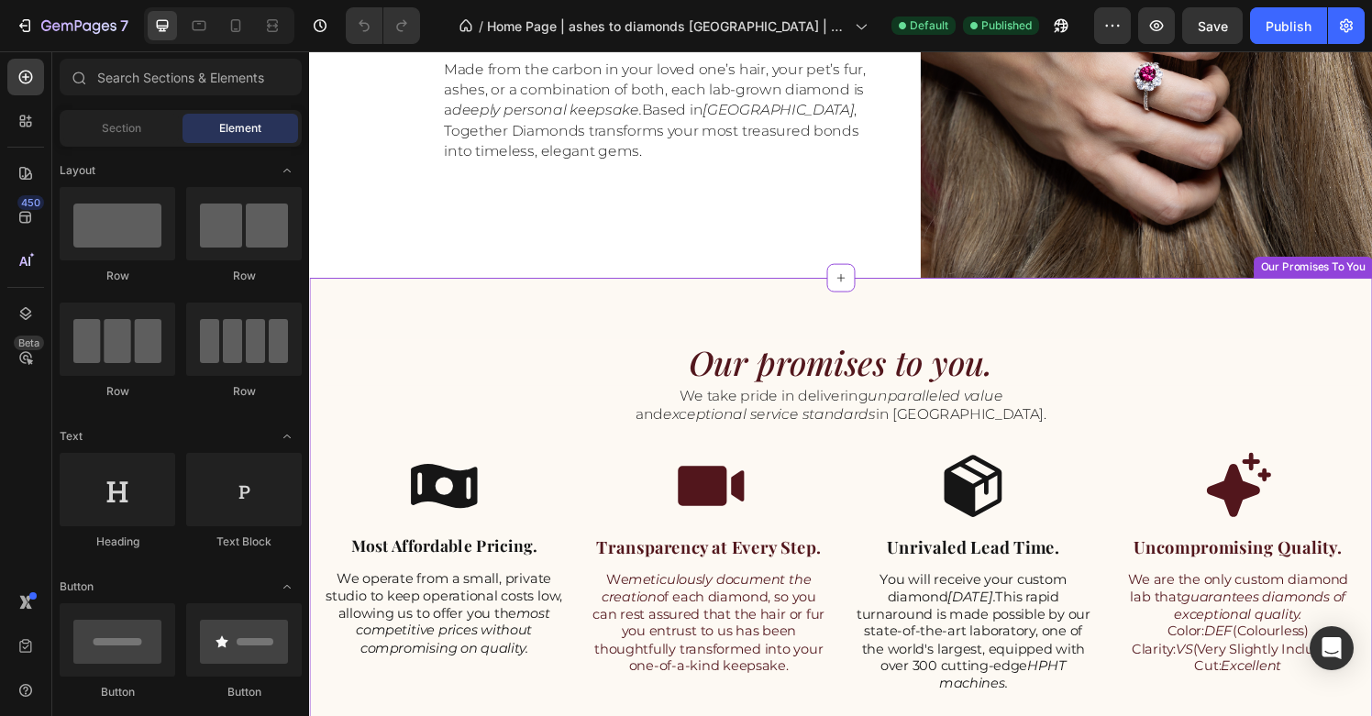
click at [599, 550] on div "Icon Transparency at Every Step. Text Block We meticulously document the creati…" at bounding box center [722, 590] width 251 height 251
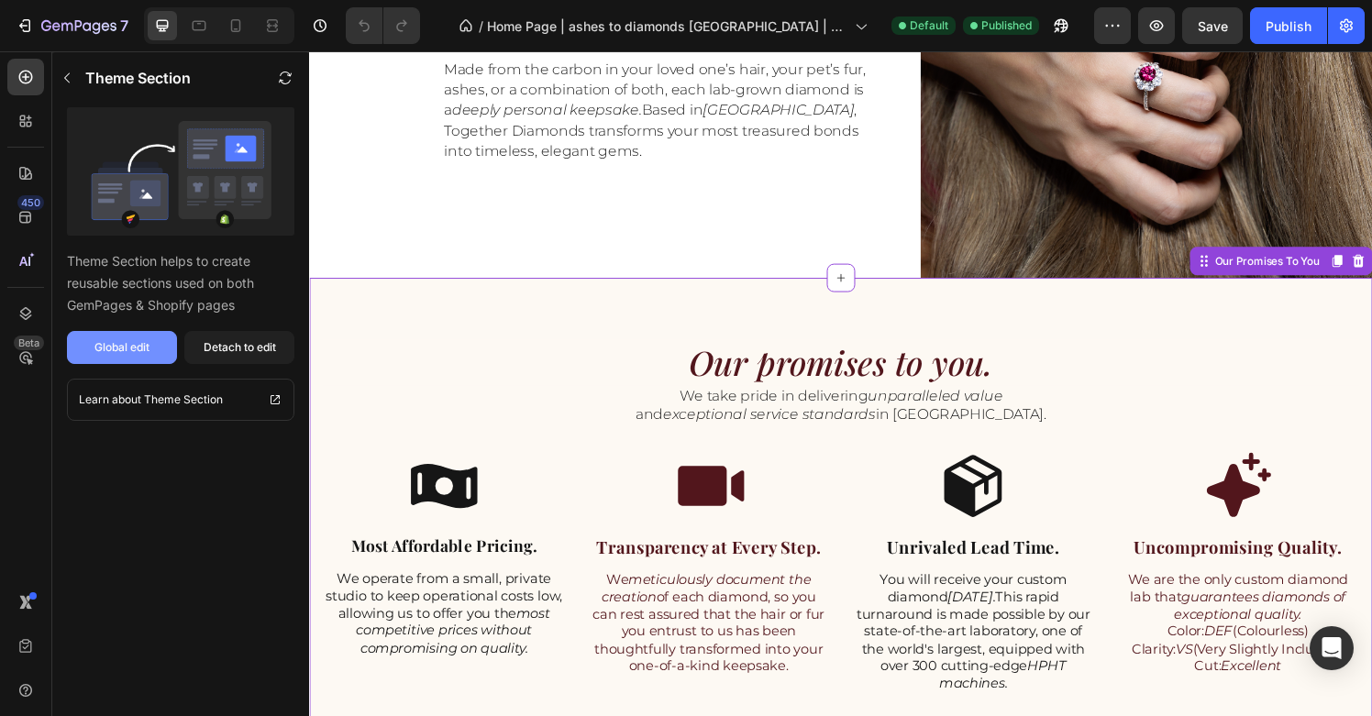
click at [151, 351] on button "Global edit" at bounding box center [122, 347] width 110 height 33
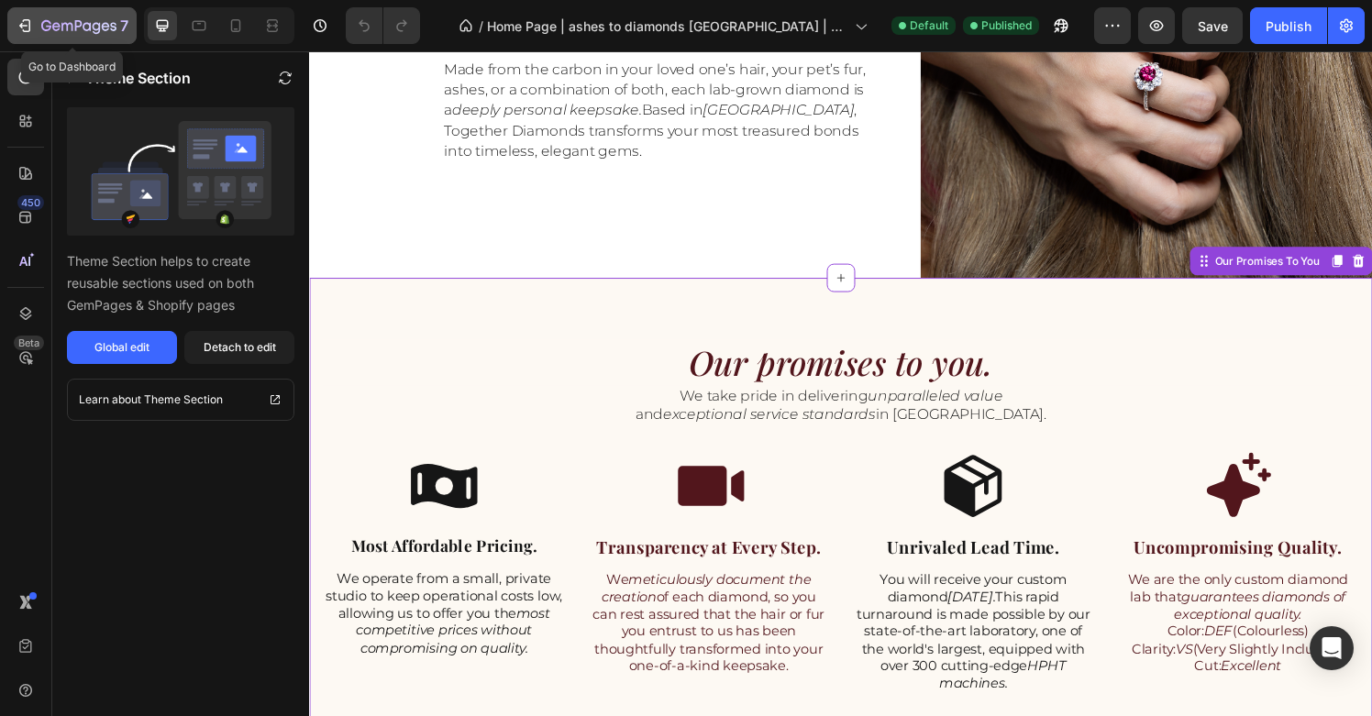
click at [25, 19] on icon "button" at bounding box center [27, 25] width 8 height 13
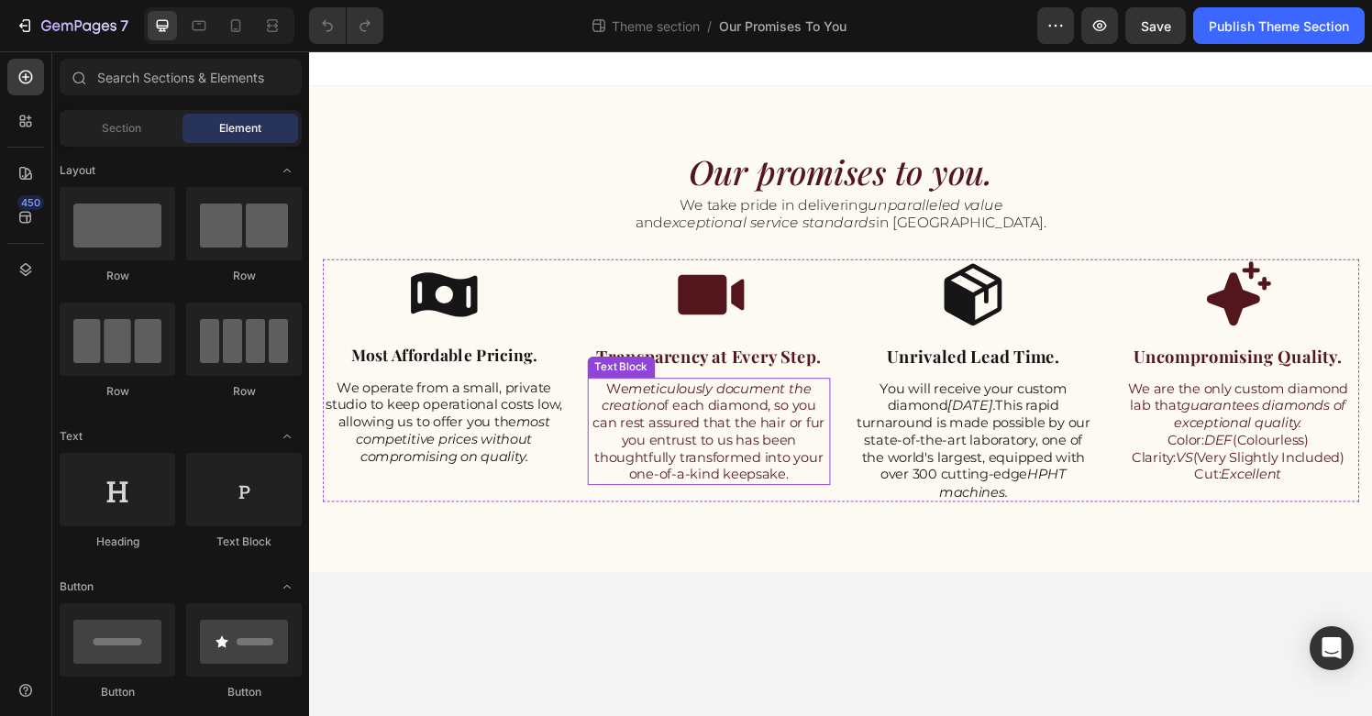
click at [709, 440] on p "We meticulously document the creation of each diamond, so you can rest assured …" at bounding box center [723, 445] width 248 height 107
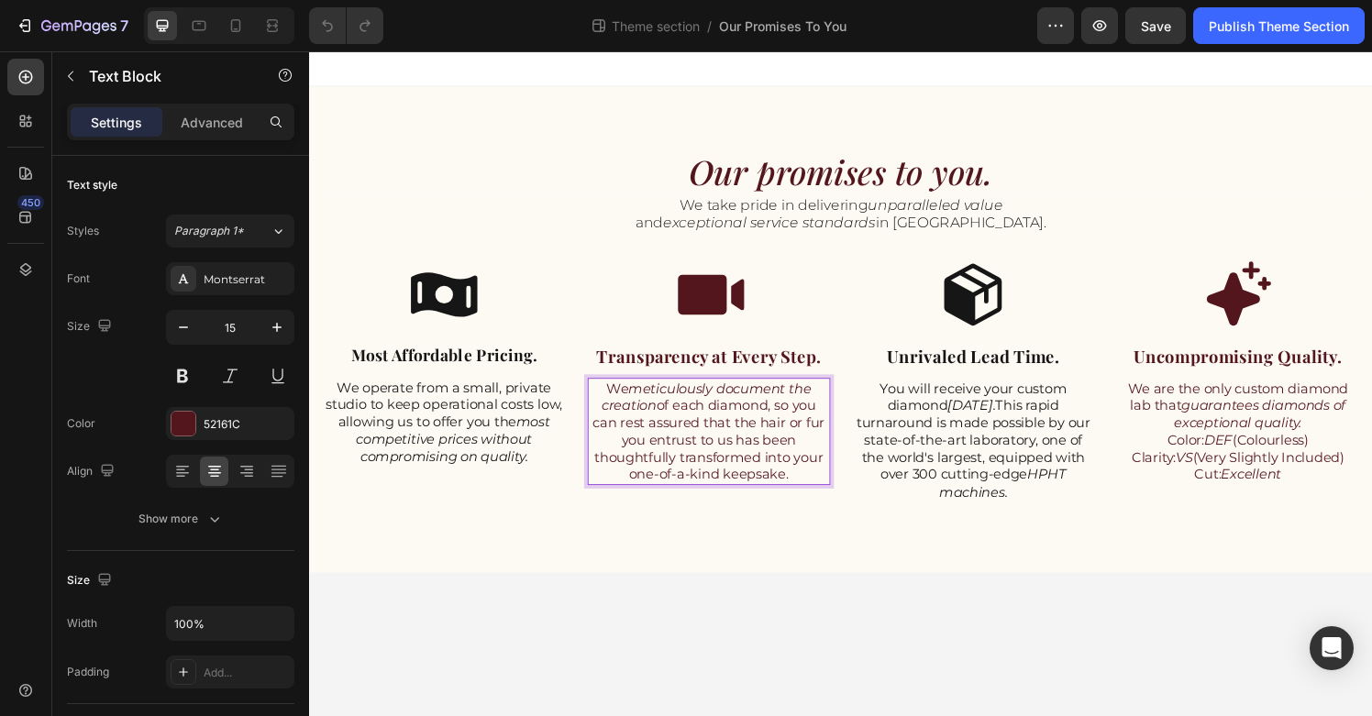
click at [781, 450] on p "We meticulously document the creation of each diamond, so you can rest assured …" at bounding box center [723, 445] width 248 height 107
click at [776, 440] on p "We meticulously document the creation of each diamond, so you can rest assured …" at bounding box center [723, 445] width 248 height 107
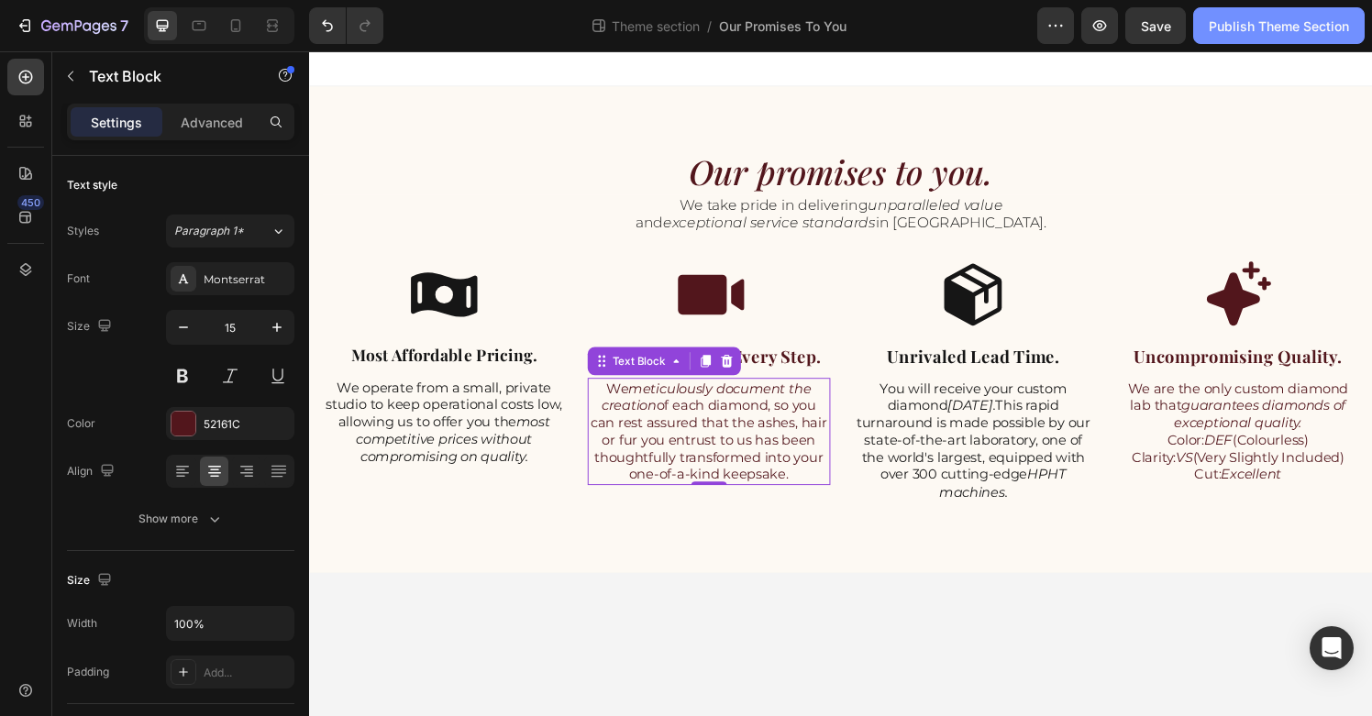
click at [1250, 37] on button "Publish Theme Section" at bounding box center [1280, 25] width 172 height 37
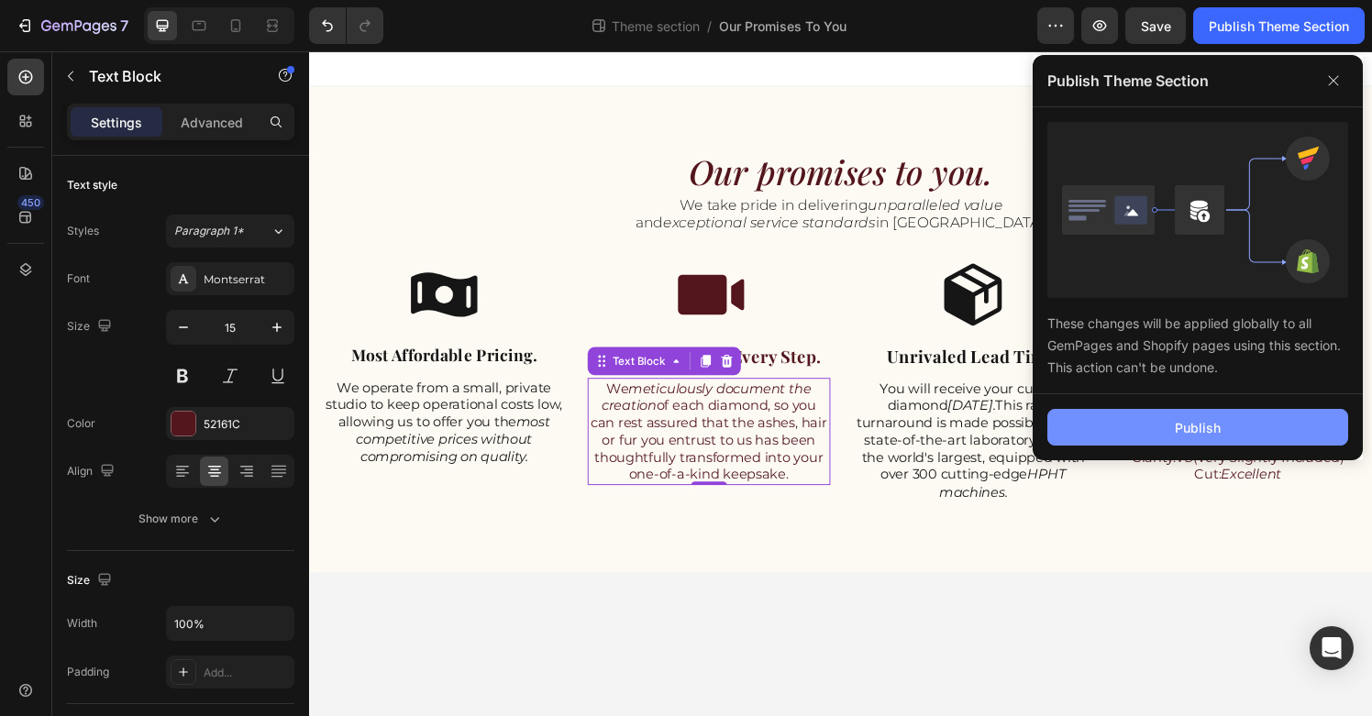
click at [1153, 439] on button "Publish" at bounding box center [1198, 427] width 301 height 37
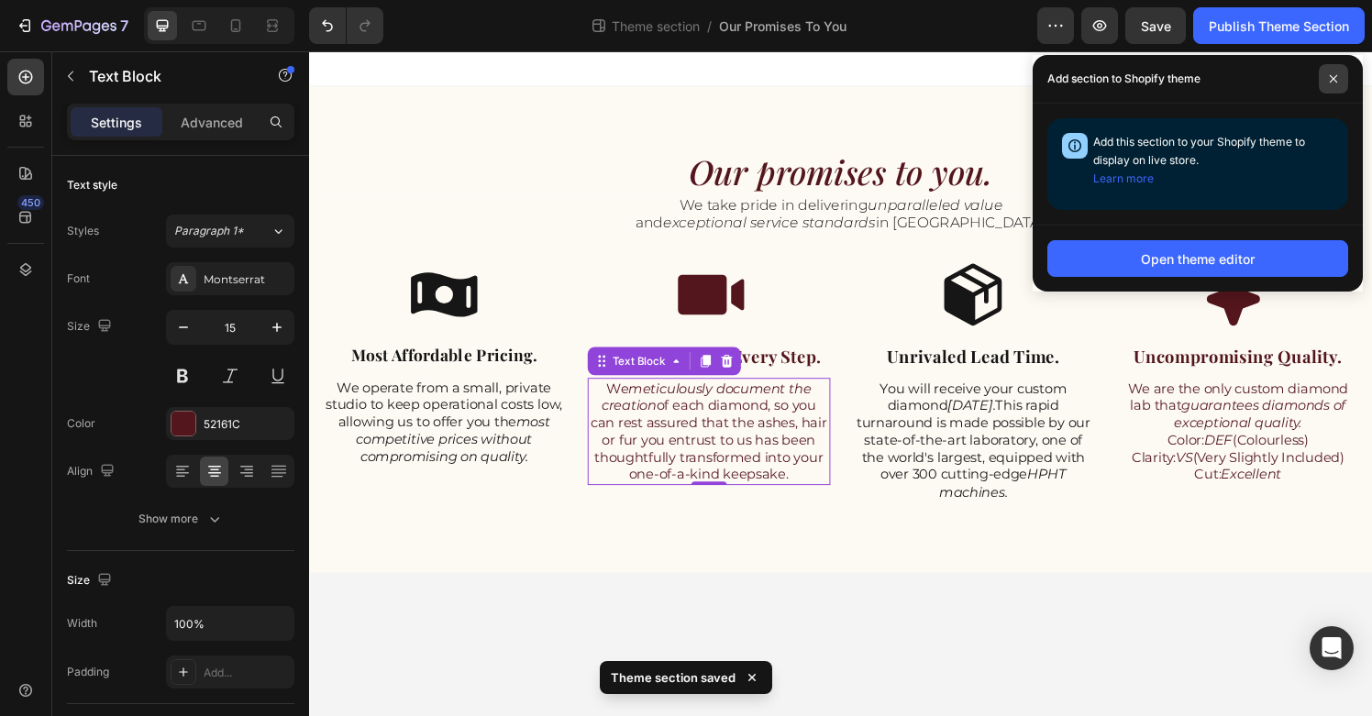
click at [1345, 81] on span at bounding box center [1333, 78] width 29 height 29
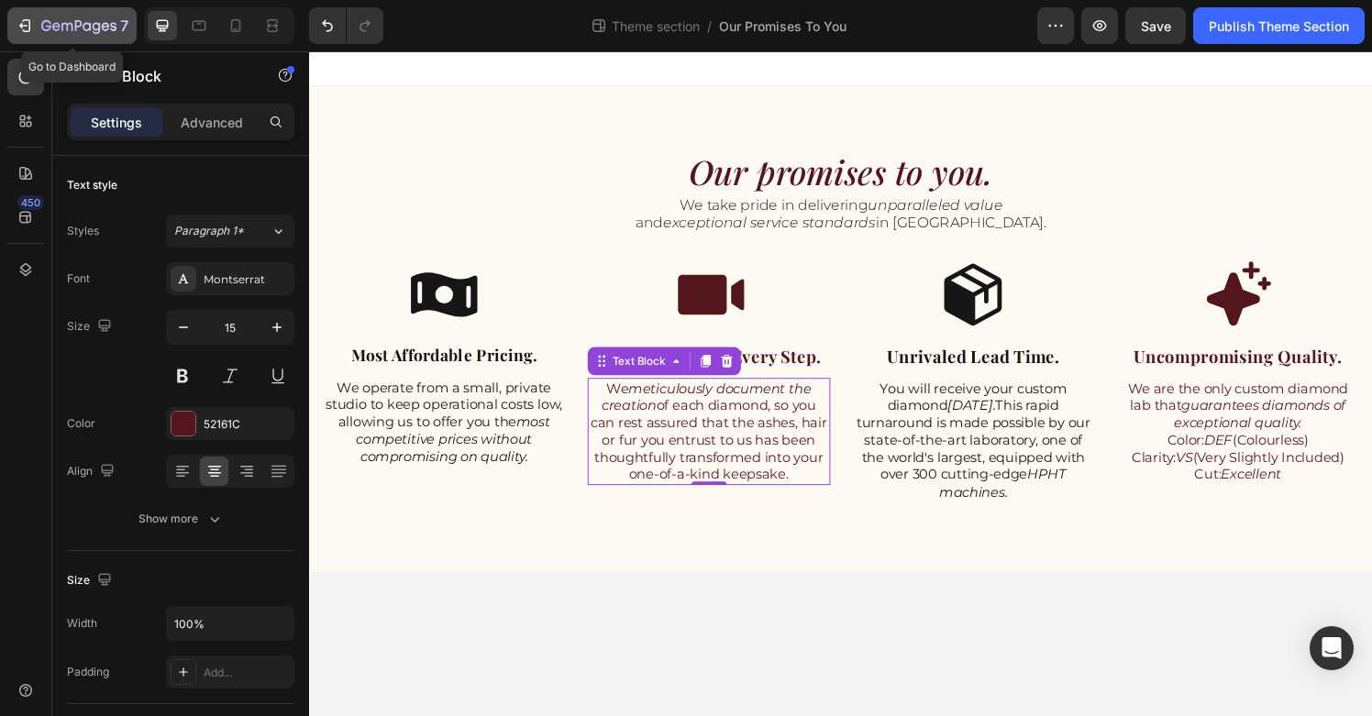
click at [39, 24] on div "7" at bounding box center [72, 26] width 113 height 22
